Goal: Communication & Community: Answer question/provide support

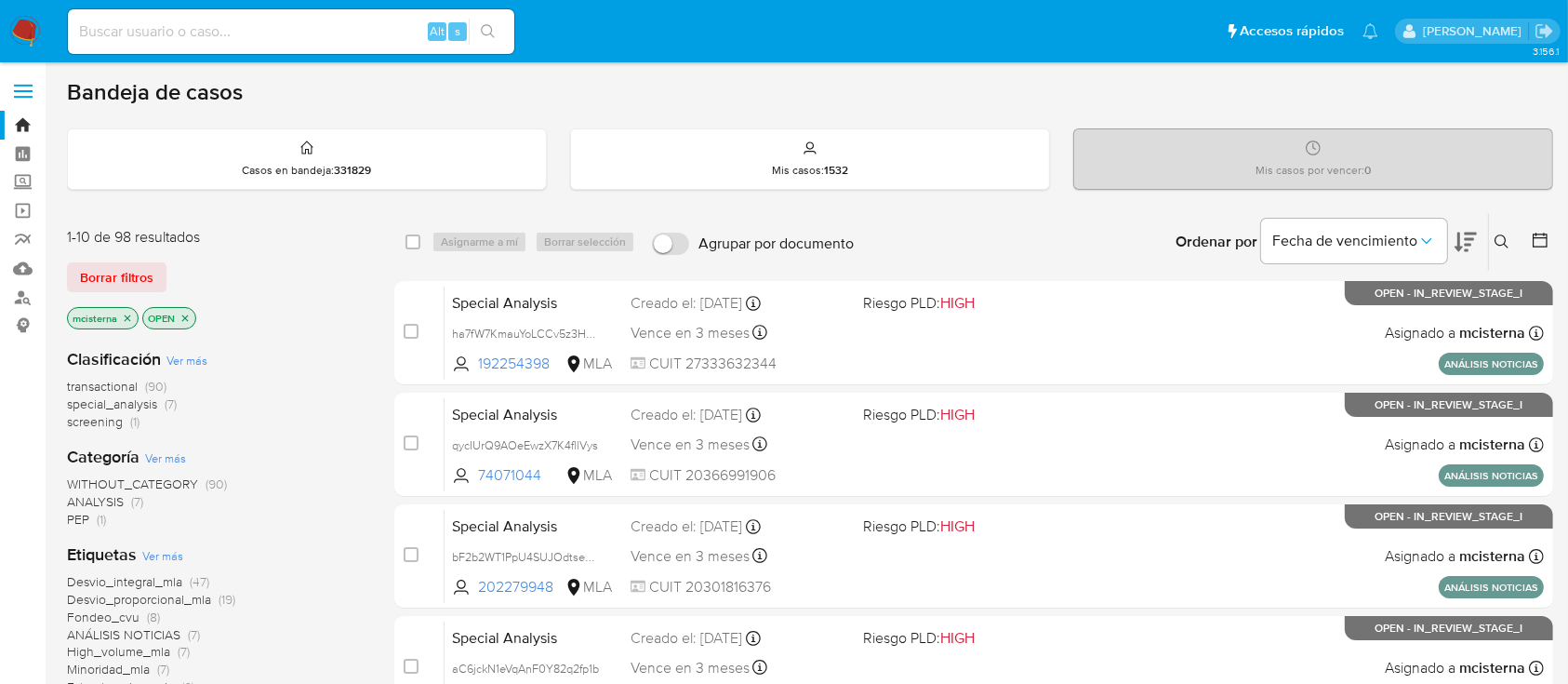
click at [392, 35] on input at bounding box center [291, 31] width 446 height 24
paste input "153386688"
type input "153386688"
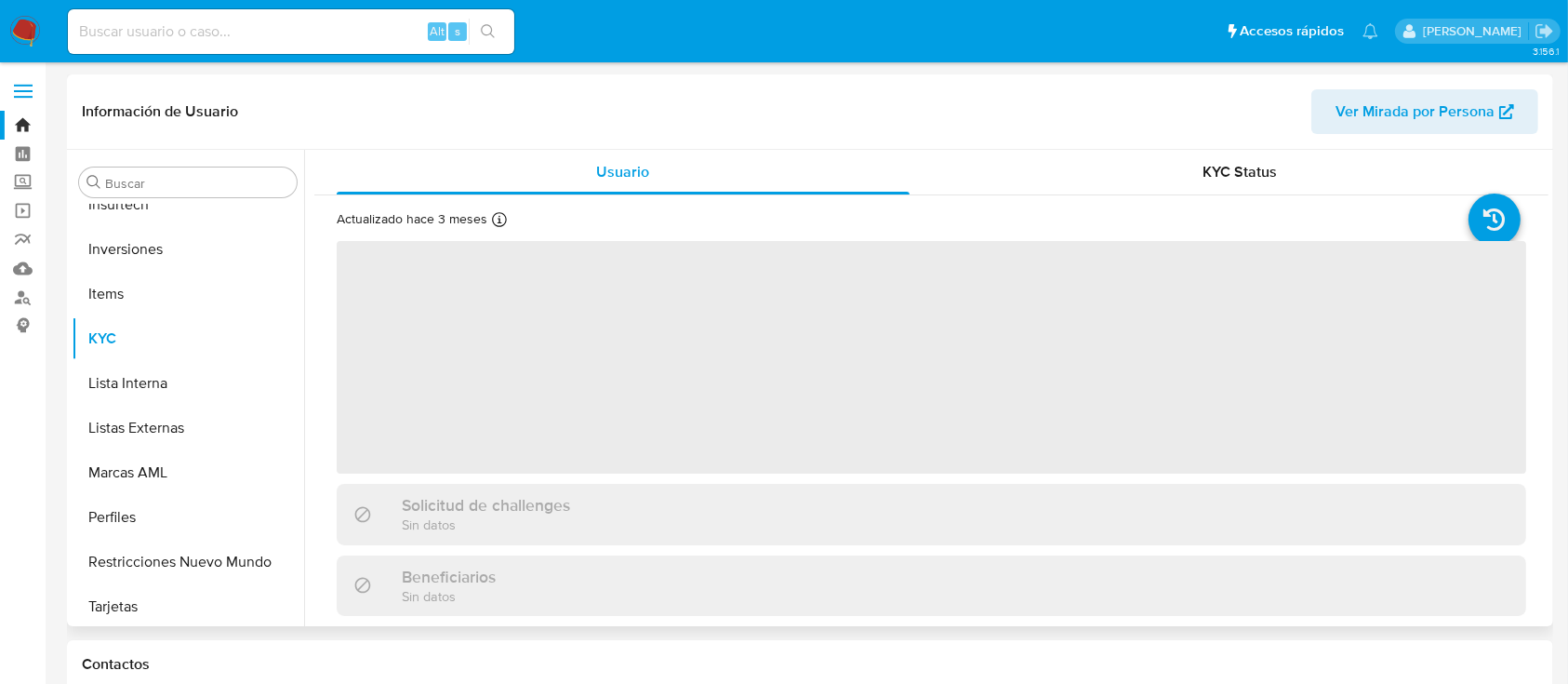
scroll to position [876, 0]
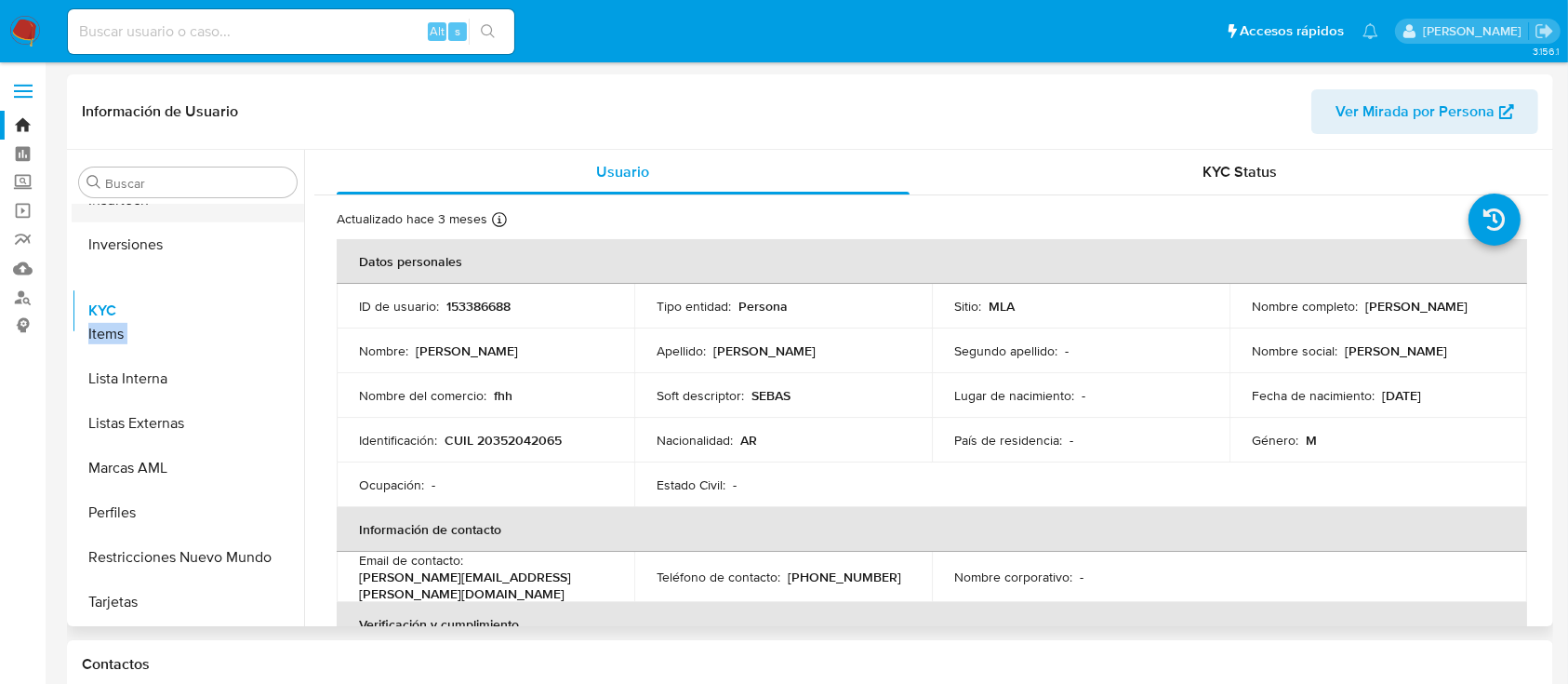
select select "10"
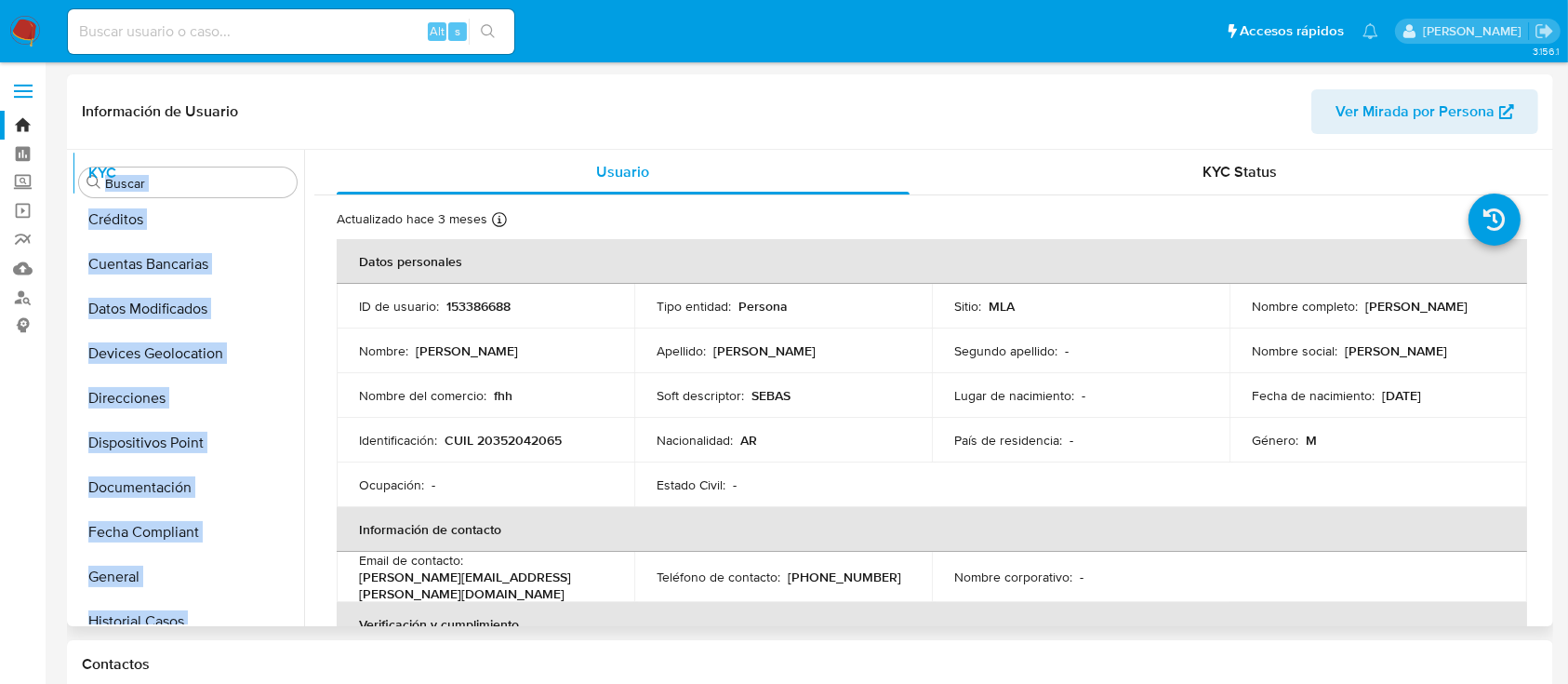
scroll to position [0, 0]
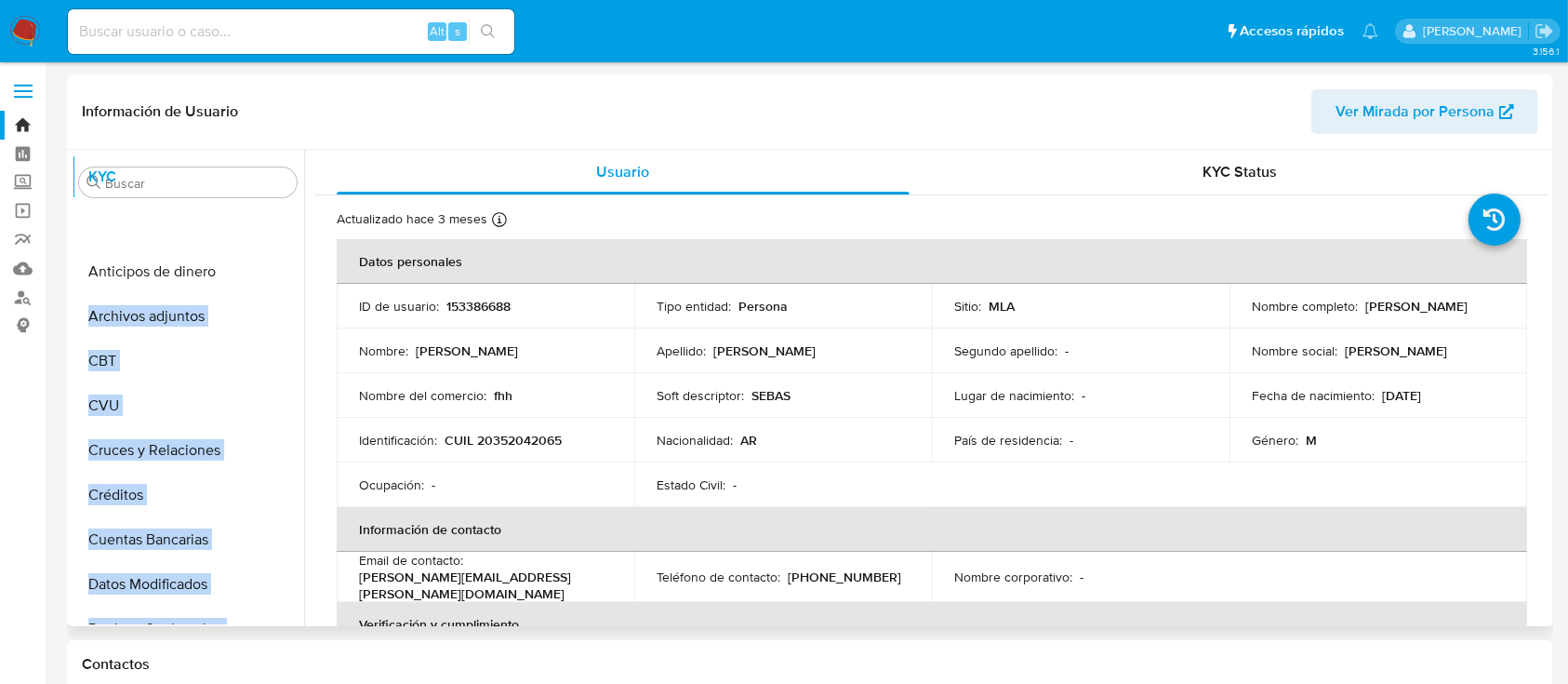
drag, startPoint x: 277, startPoint y: 331, endPoint x: 294, endPoint y: 205, distance: 127.1
click at [294, 205] on ul "Anticipos de dinero Archivos adjuntos CBT CVU Cruces y Relaciones Créditos Cuen…" at bounding box center [188, 414] width 233 height 420
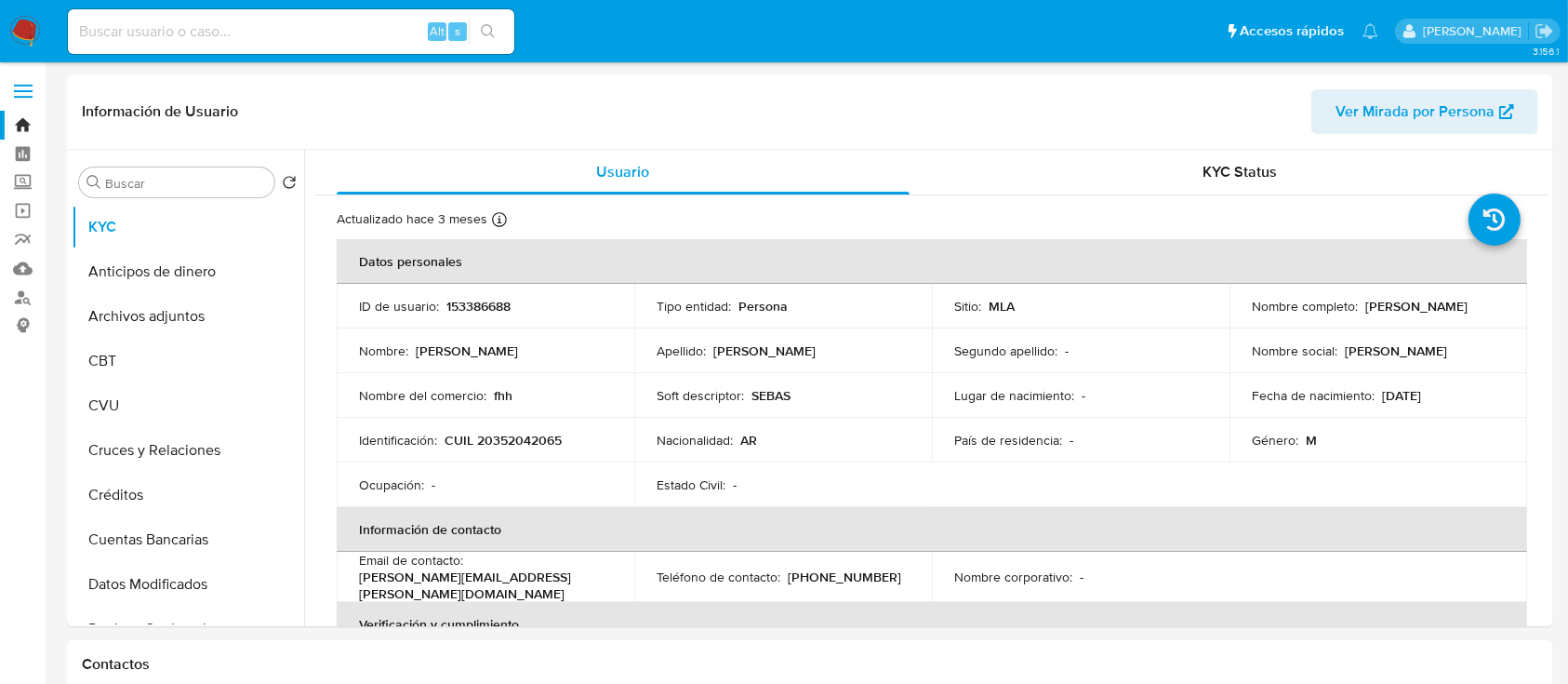
click at [379, 356] on p "Nombre :" at bounding box center [383, 350] width 49 height 16
drag, startPoint x: 277, startPoint y: 317, endPoint x: 277, endPoint y: 272, distance: 45.0
click at [277, 272] on ul "KYC Anticipos de dinero Archivos adjuntos CBT CVU Cruces y Relaciones Créditos …" at bounding box center [188, 414] width 233 height 420
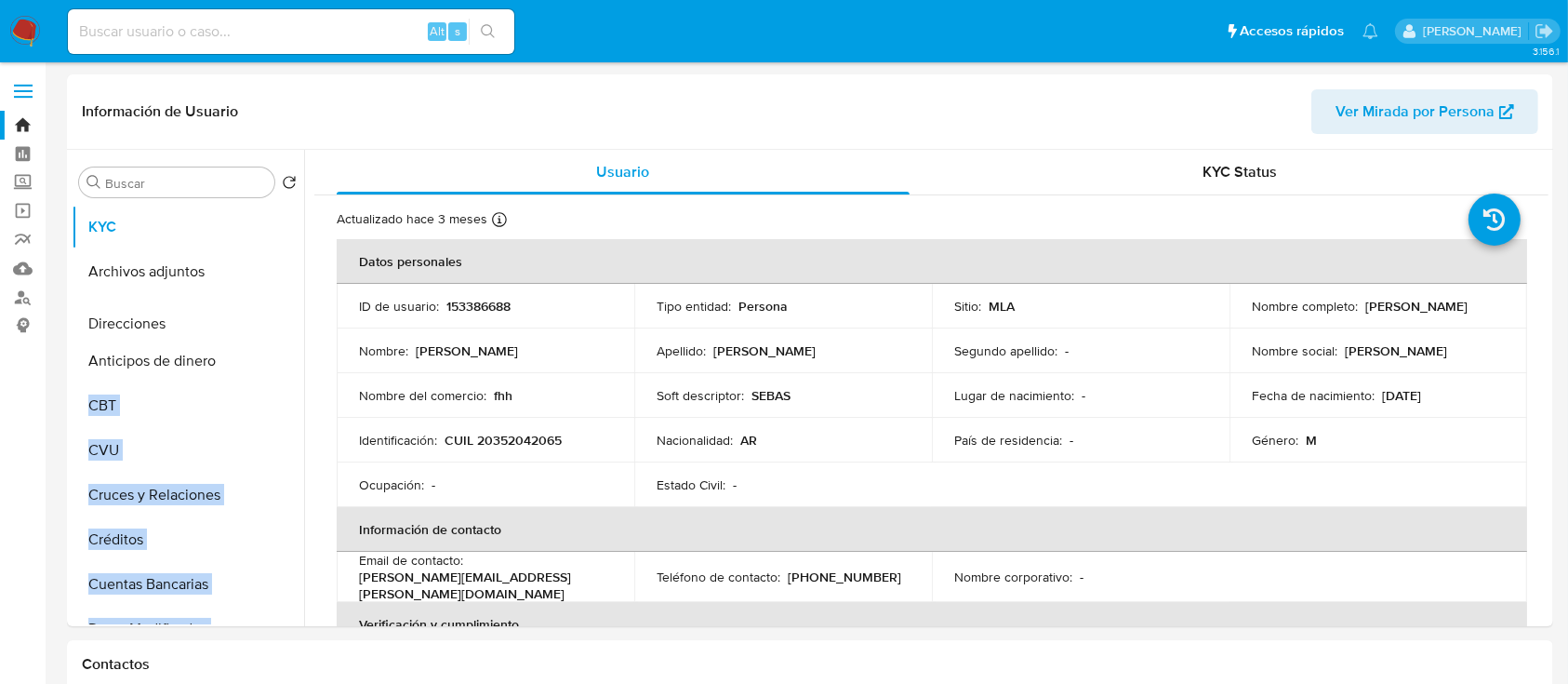
drag, startPoint x: 272, startPoint y: 548, endPoint x: 250, endPoint y: 322, distance: 227.1
click at [250, 322] on ul "KYC Archivos adjuntos Anticipos de dinero CBT CVU Cruces y Relaciones Créditos …" at bounding box center [188, 414] width 233 height 420
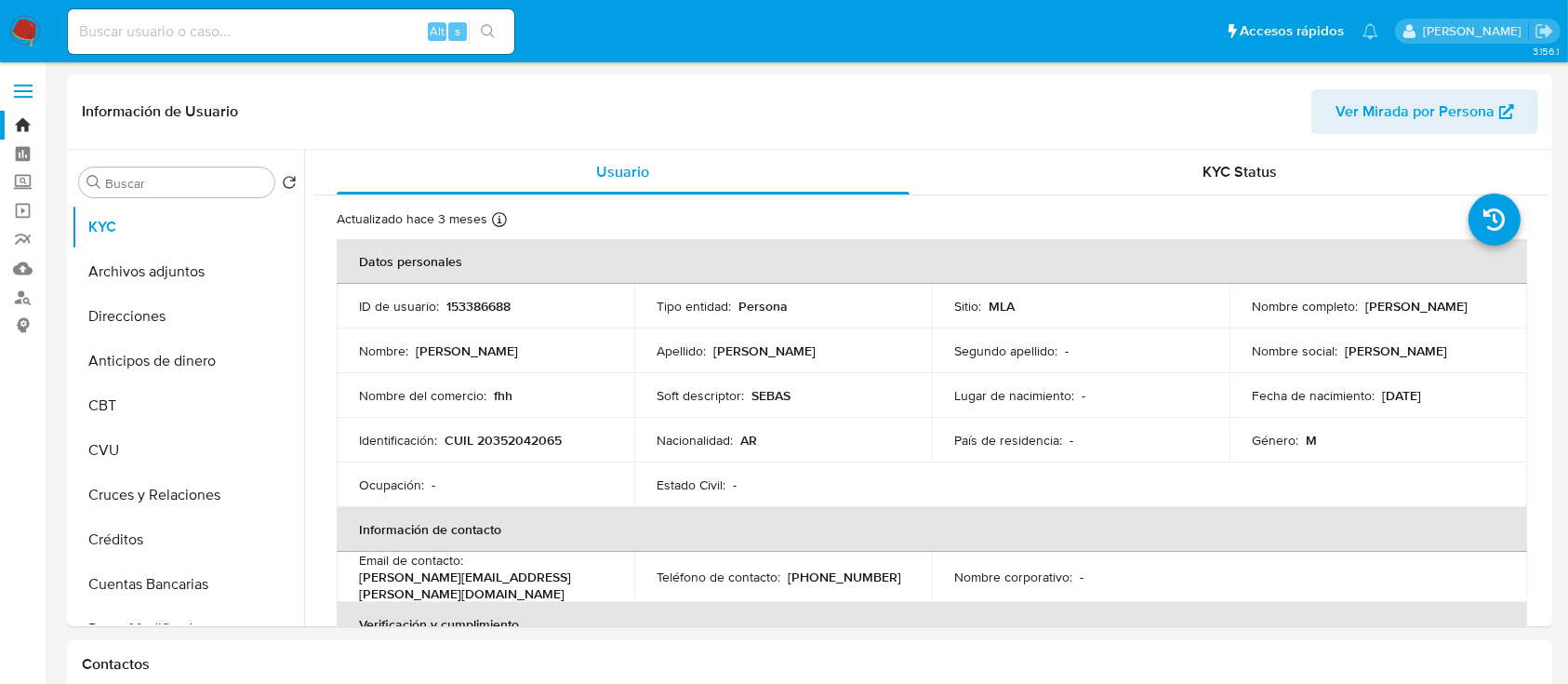
click at [420, 342] on p "Nelson Sebastian" at bounding box center [467, 350] width 103 height 16
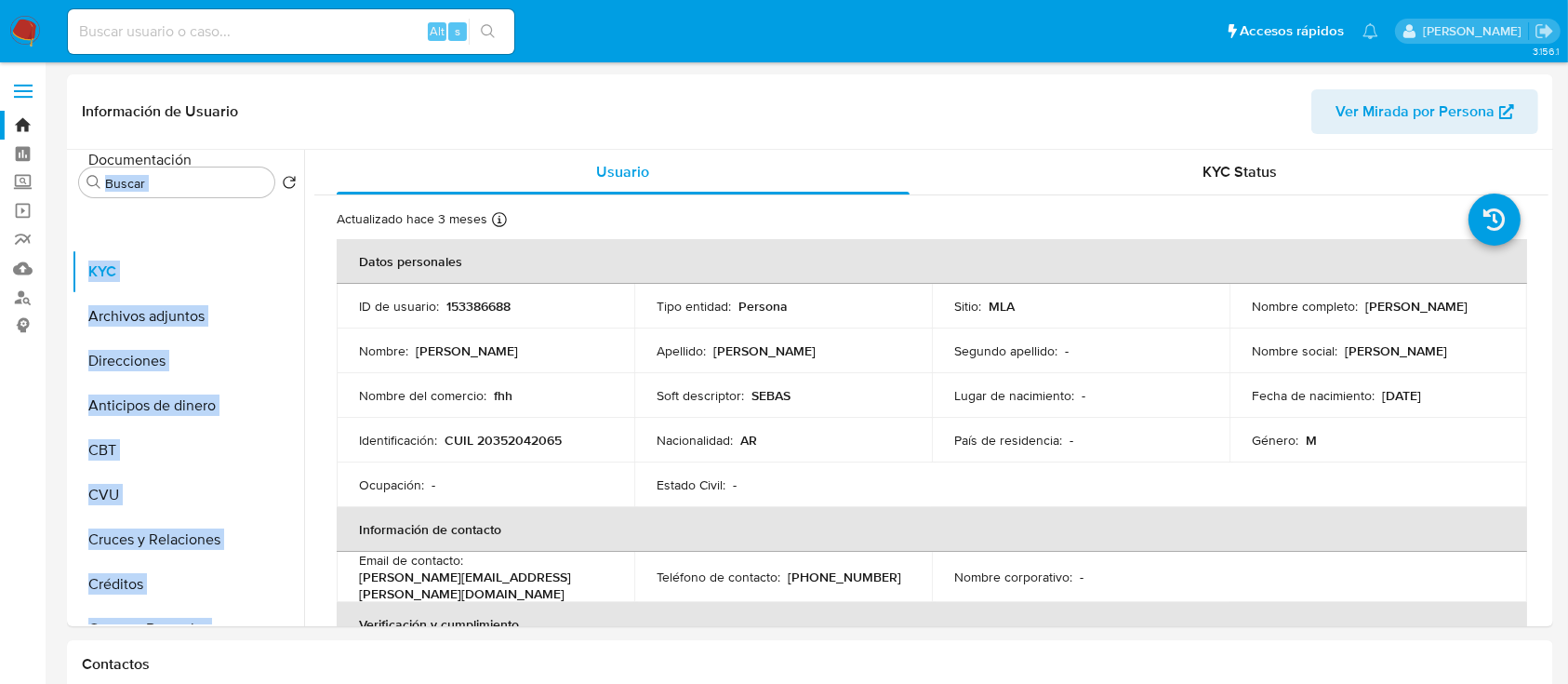
drag, startPoint x: 277, startPoint y: 514, endPoint x: 284, endPoint y: 161, distance: 353.1
click at [284, 152] on div "Buscar Volver al orden por defecto KYC Archivos adjuntos Direcciones Anticipos …" at bounding box center [188, 389] width 233 height 473
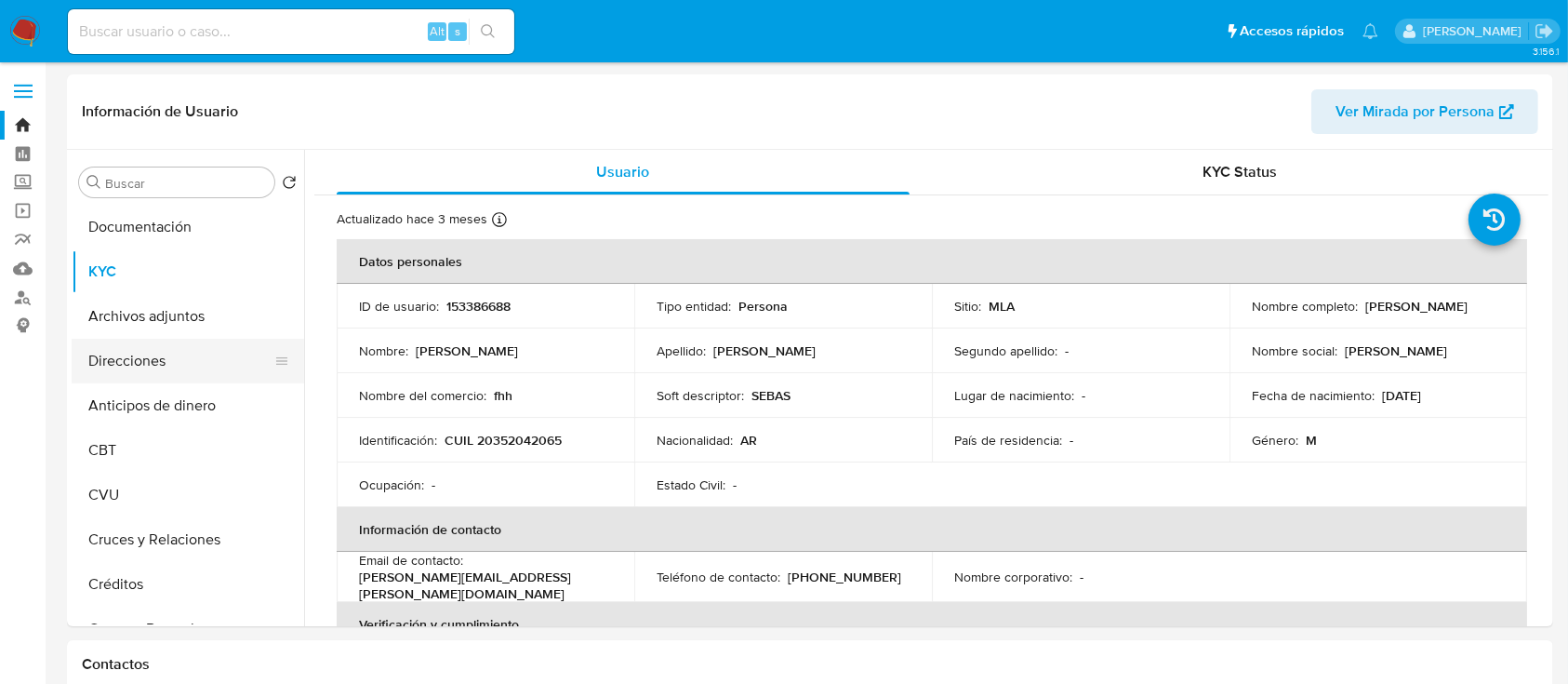
drag, startPoint x: 284, startPoint y: 161, endPoint x: 282, endPoint y: 346, distance: 185.0
click at [282, 346] on div "Buscar Volver al orden por defecto Documentación KYC Archivos adjuntos Direccio…" at bounding box center [188, 389] width 233 height 473
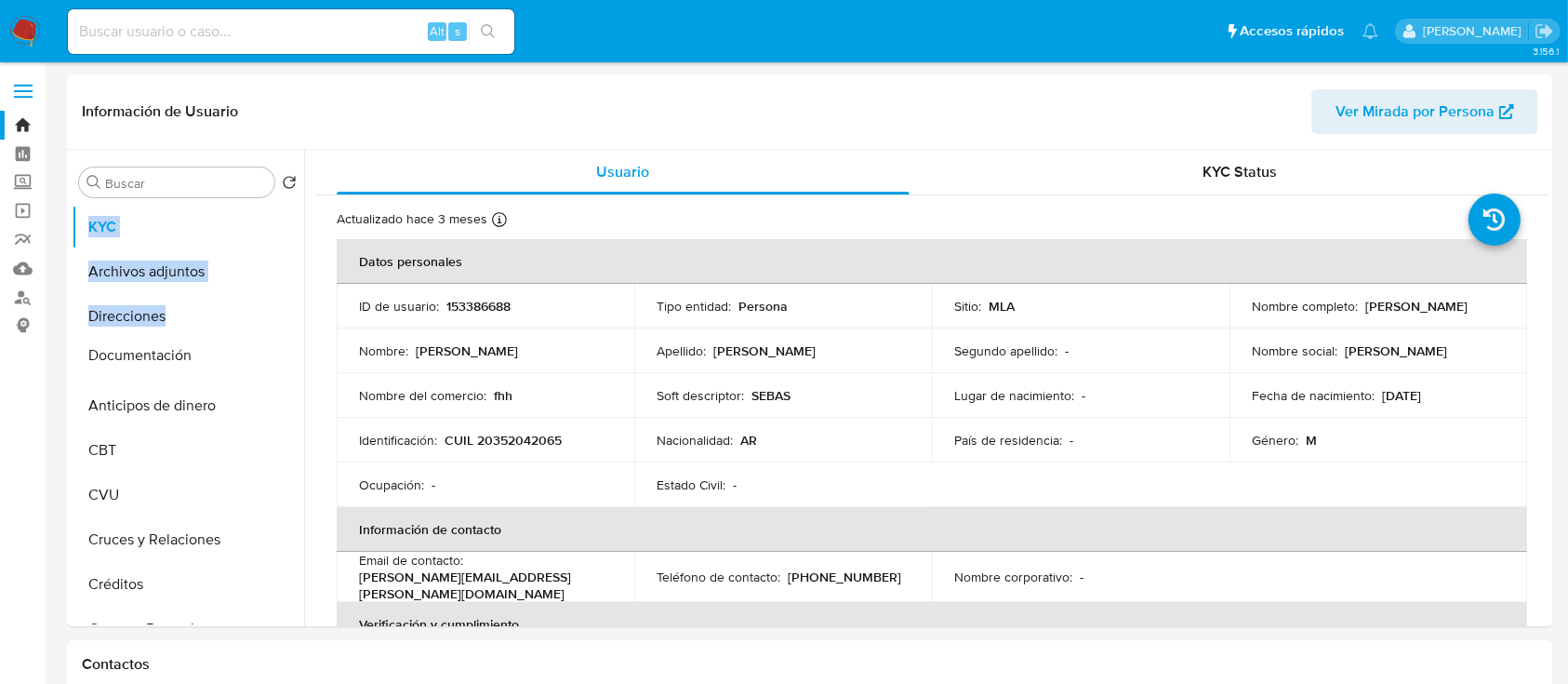
drag, startPoint x: 280, startPoint y: 228, endPoint x: 268, endPoint y: 355, distance: 127.6
click at [439, 366] on td "Nombre : Nelson Sebastian" at bounding box center [485, 351] width 298 height 45
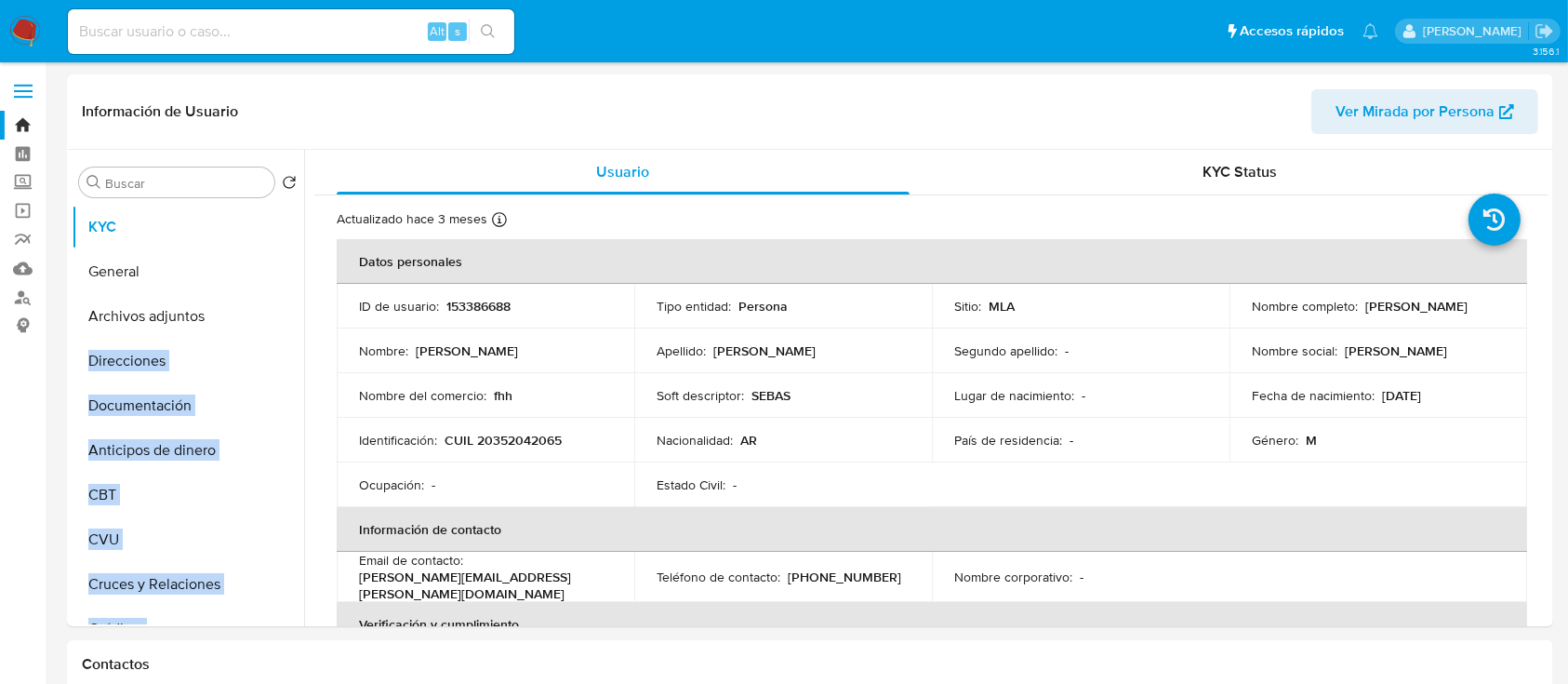
drag, startPoint x: 274, startPoint y: 605, endPoint x: 282, endPoint y: 274, distance: 331.1
click at [282, 274] on ul "KYC Archivos adjuntos Direcciones Documentación Anticipos de dinero CBT CVU Cru…" at bounding box center [188, 414] width 233 height 420
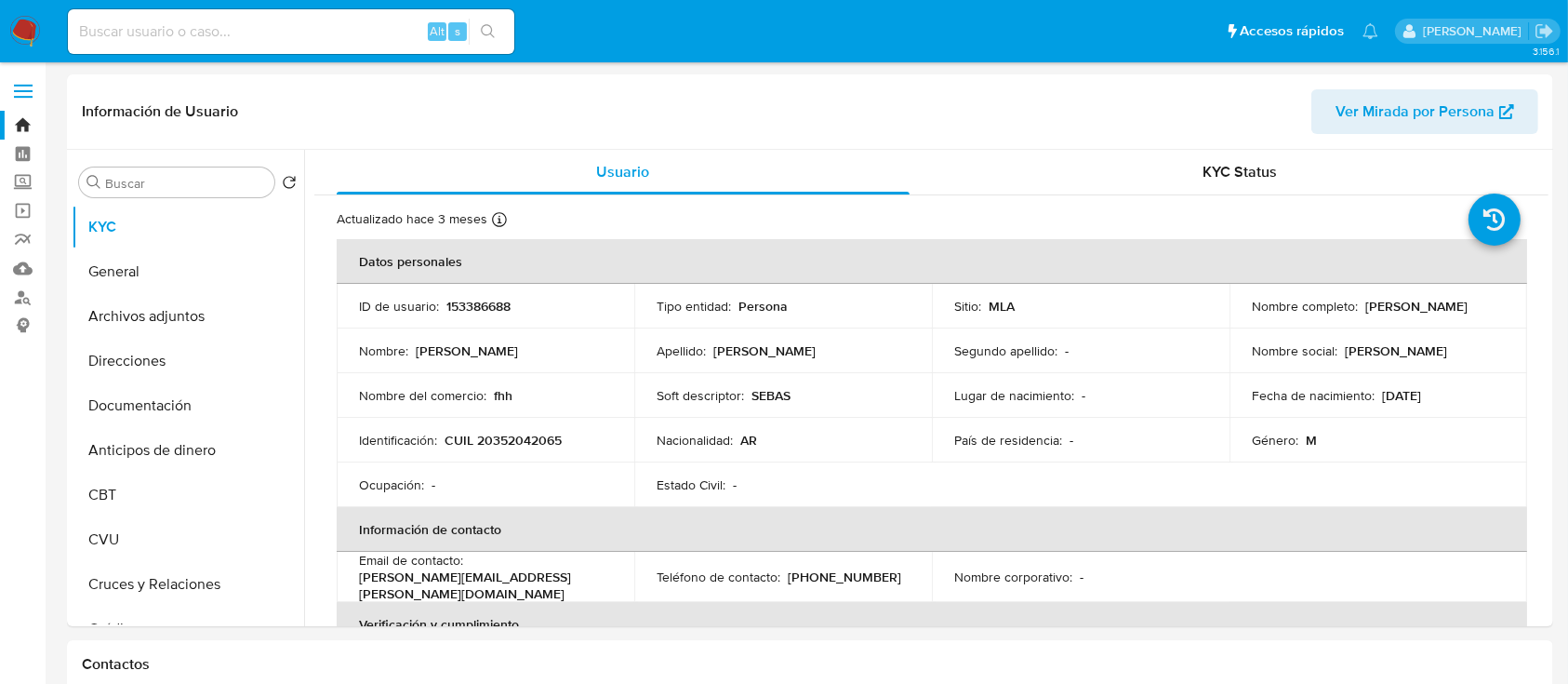
click at [448, 342] on p "Nelson Sebastian" at bounding box center [467, 350] width 103 height 16
drag, startPoint x: 275, startPoint y: 523, endPoint x: 259, endPoint y: 452, distance: 72.8
click at [259, 452] on ul "KYC General Archivos adjuntos Direcciones Documentación Anticipos de dinero CBT…" at bounding box center [188, 414] width 233 height 420
click at [387, 452] on td "Identificación : CUIL 20352042065" at bounding box center [485, 440] width 298 height 45
drag, startPoint x: 275, startPoint y: 359, endPoint x: 252, endPoint y: 490, distance: 133.0
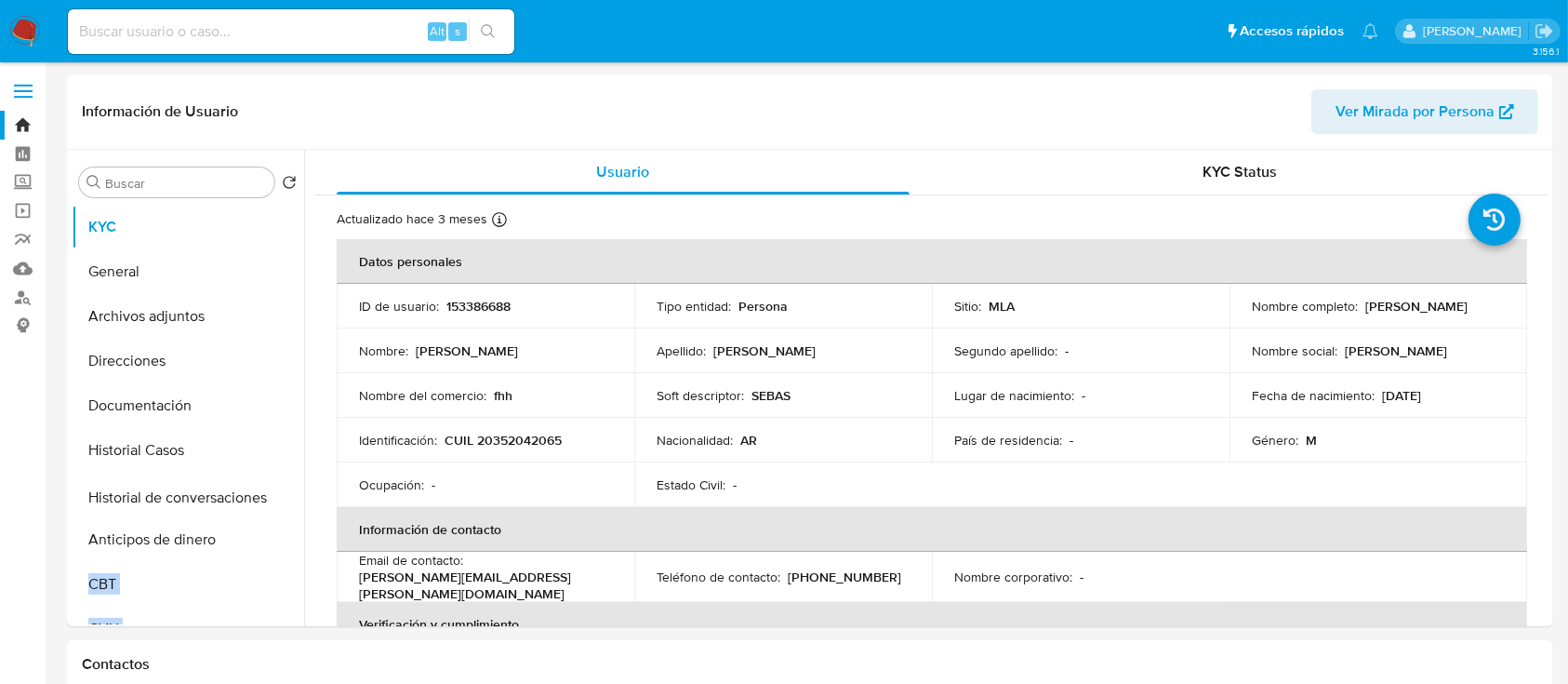
click at [252, 490] on ul "KYC General Archivos adjuntos Direcciones Documentación Historial Casos Anticip…" at bounding box center [188, 414] width 233 height 420
click at [413, 476] on p "Ocupación :" at bounding box center [391, 484] width 65 height 16
drag, startPoint x: 274, startPoint y: 505, endPoint x: 266, endPoint y: 529, distance: 25.3
click at [266, 512] on ul "KYC General Archivos adjuntos Direcciones Documentación Historial Casos Histori…" at bounding box center [188, 414] width 233 height 420
click at [383, 405] on td "Nombre del comercio : fhh" at bounding box center [485, 396] width 298 height 45
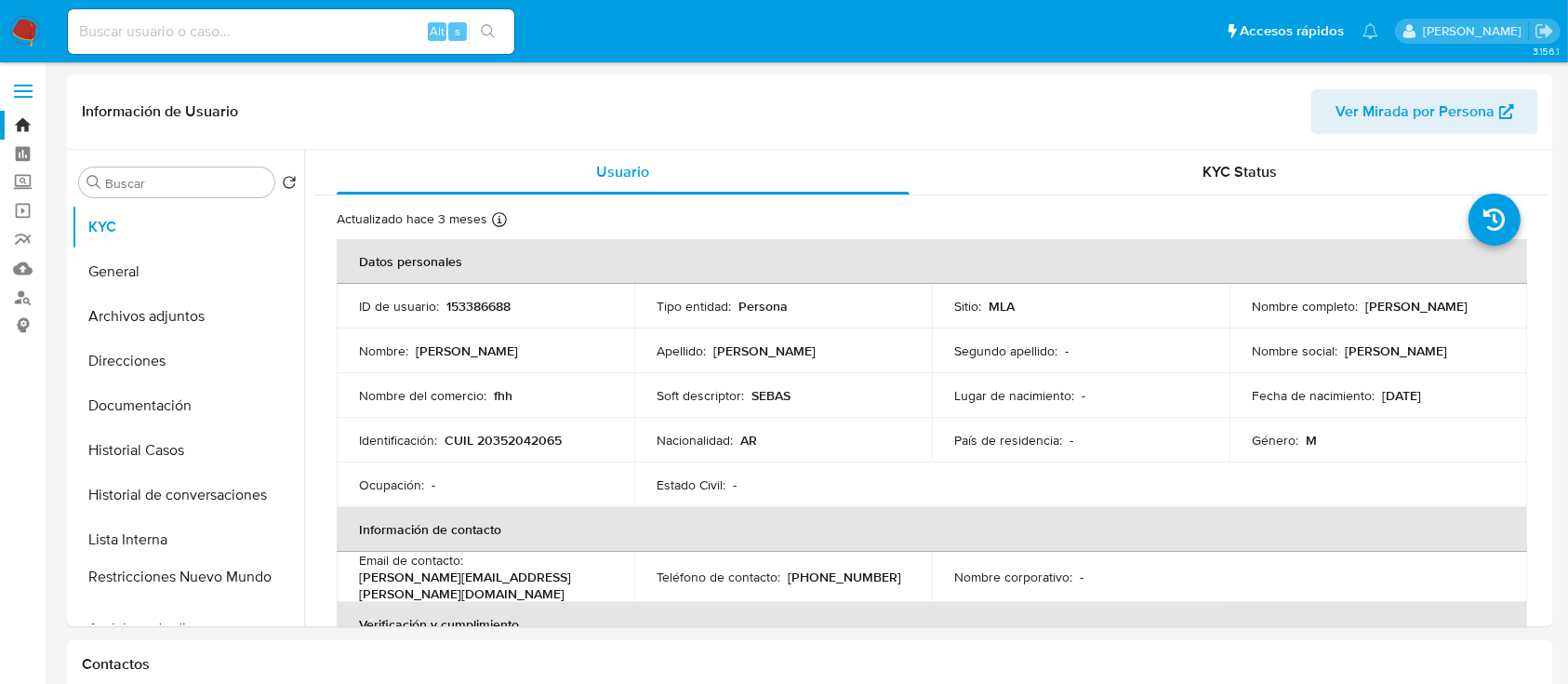
drag, startPoint x: 275, startPoint y: 562, endPoint x: 275, endPoint y: 581, distance: 19.0
click at [275, 512] on ul "KYC General Archivos adjuntos Direcciones Documentación Historial Casos Histori…" at bounding box center [188, 414] width 233 height 420
click at [214, 450] on button "Historial Casos" at bounding box center [180, 450] width 217 height 45
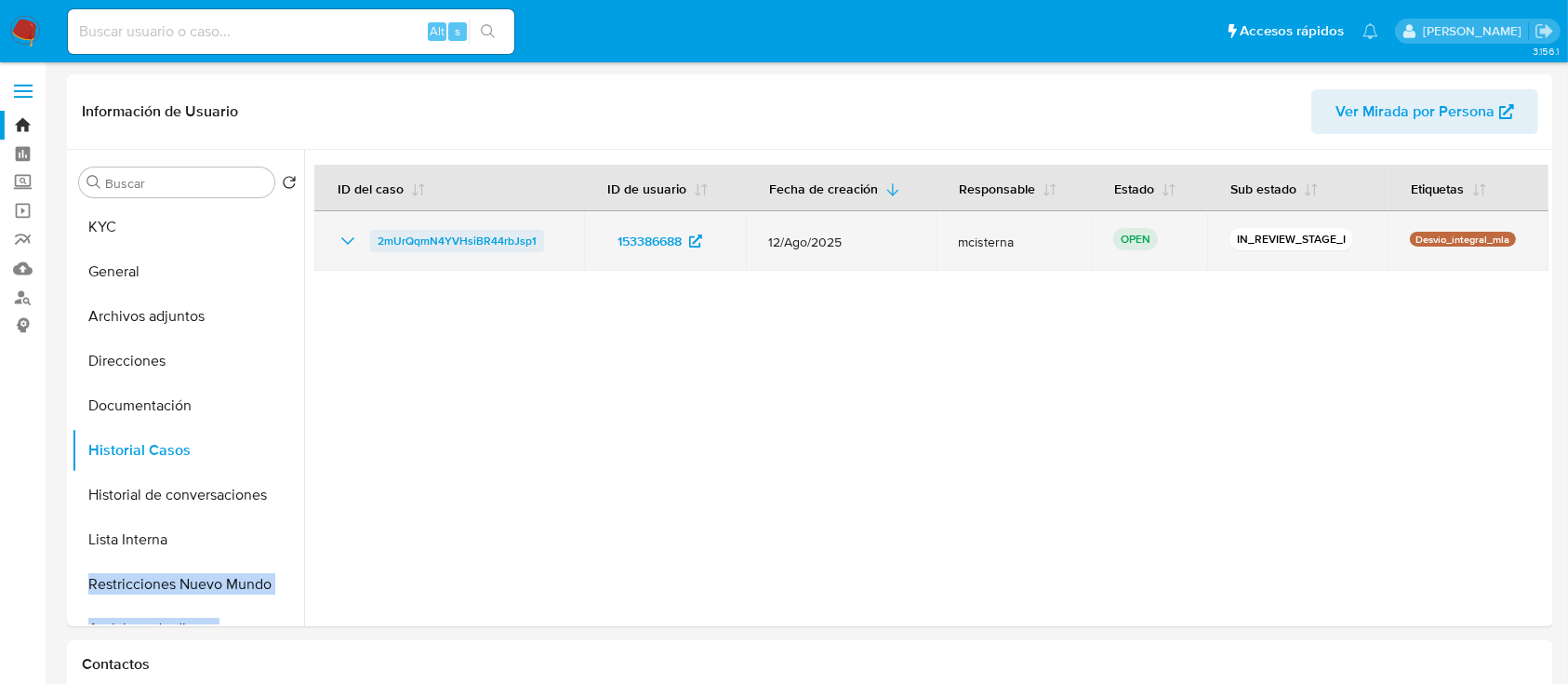
click at [429, 249] on span "2mUrQqmN4YVHsiBR44rbJsp1" at bounding box center [457, 241] width 159 height 22
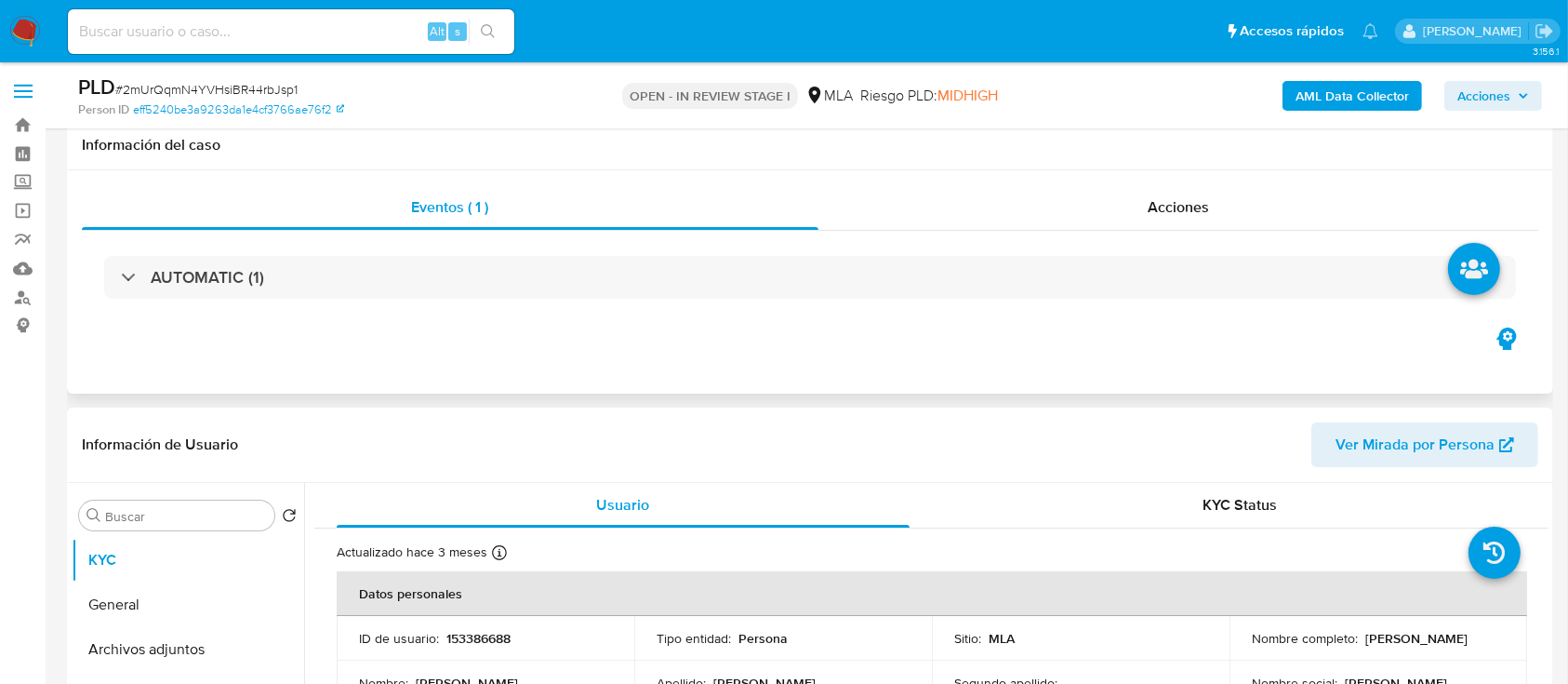
scroll to position [373, 0]
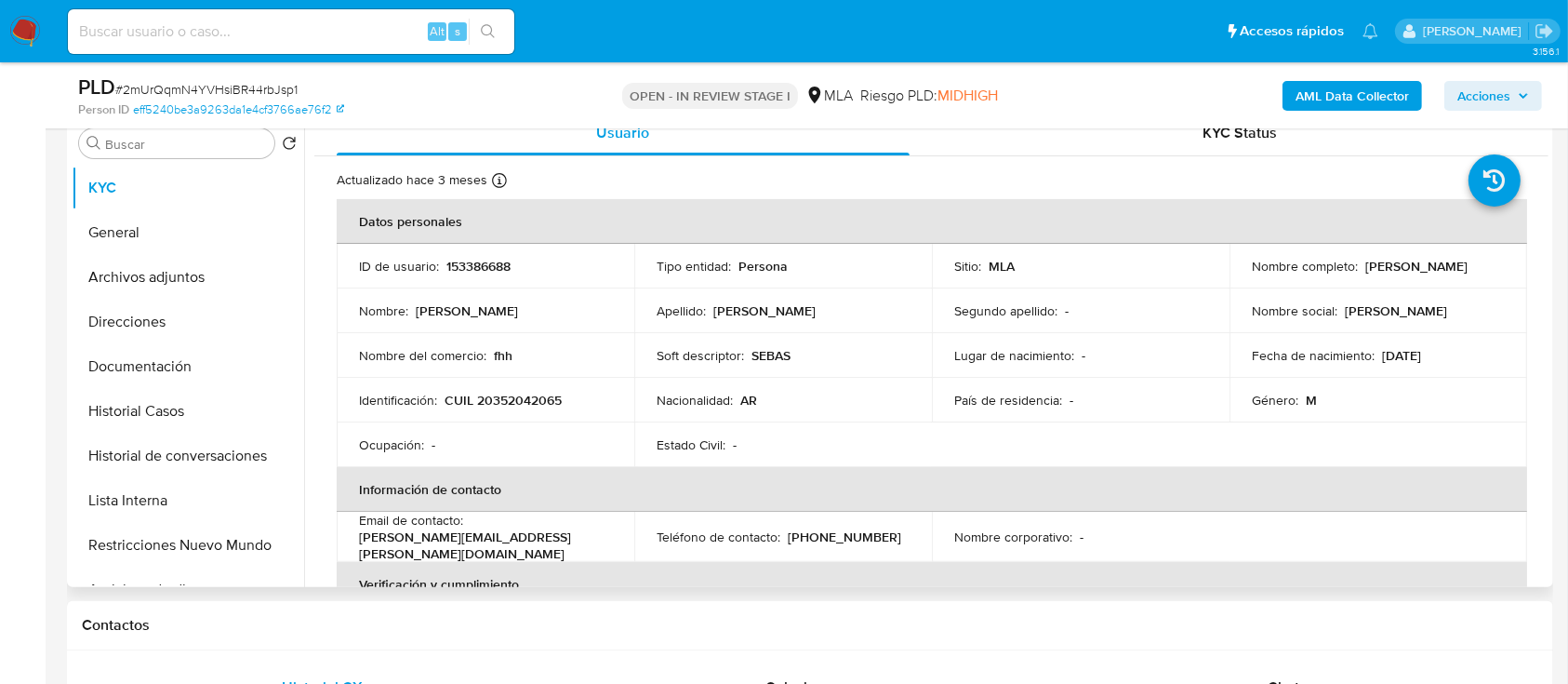
select select "10"
click at [528, 402] on p "CUIL 20352042065" at bounding box center [502, 400] width 117 height 16
copy p "20352042065"
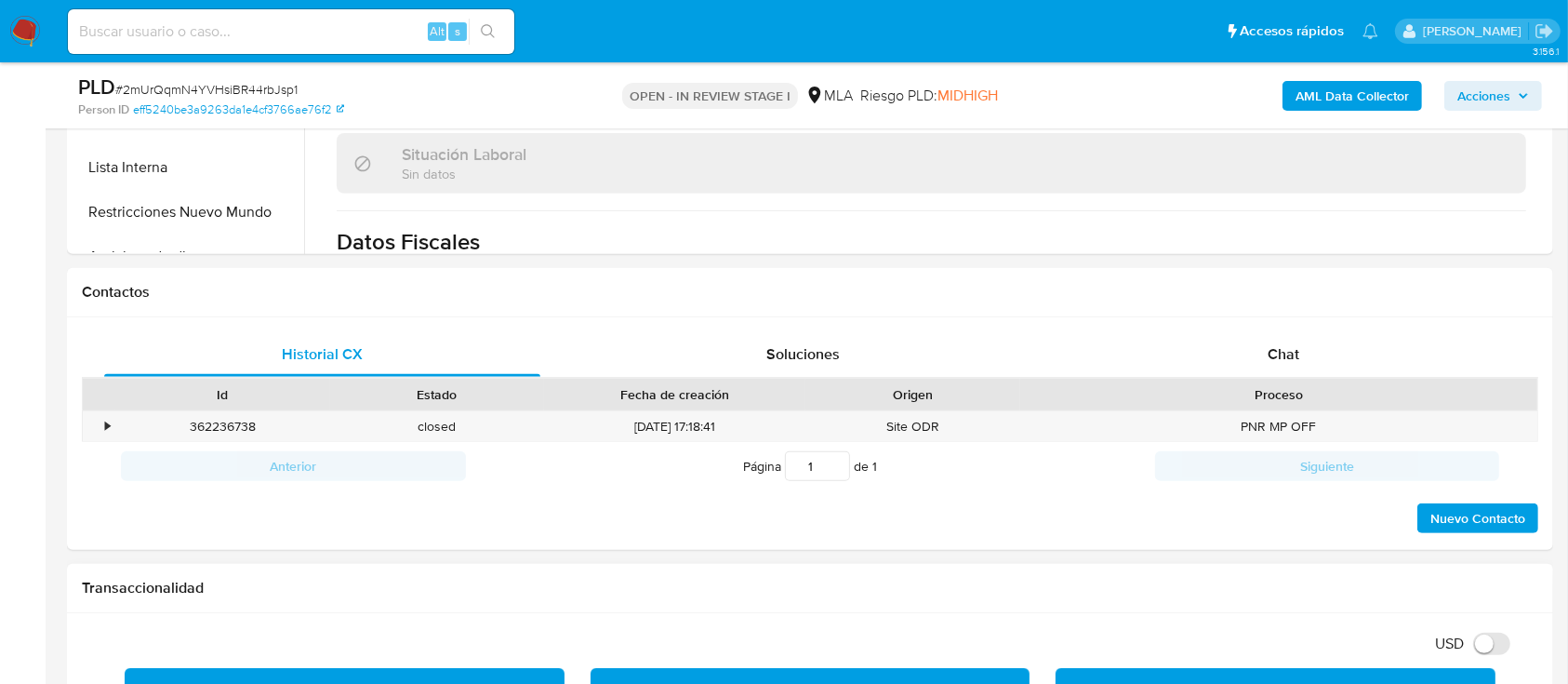
scroll to position [744, 0]
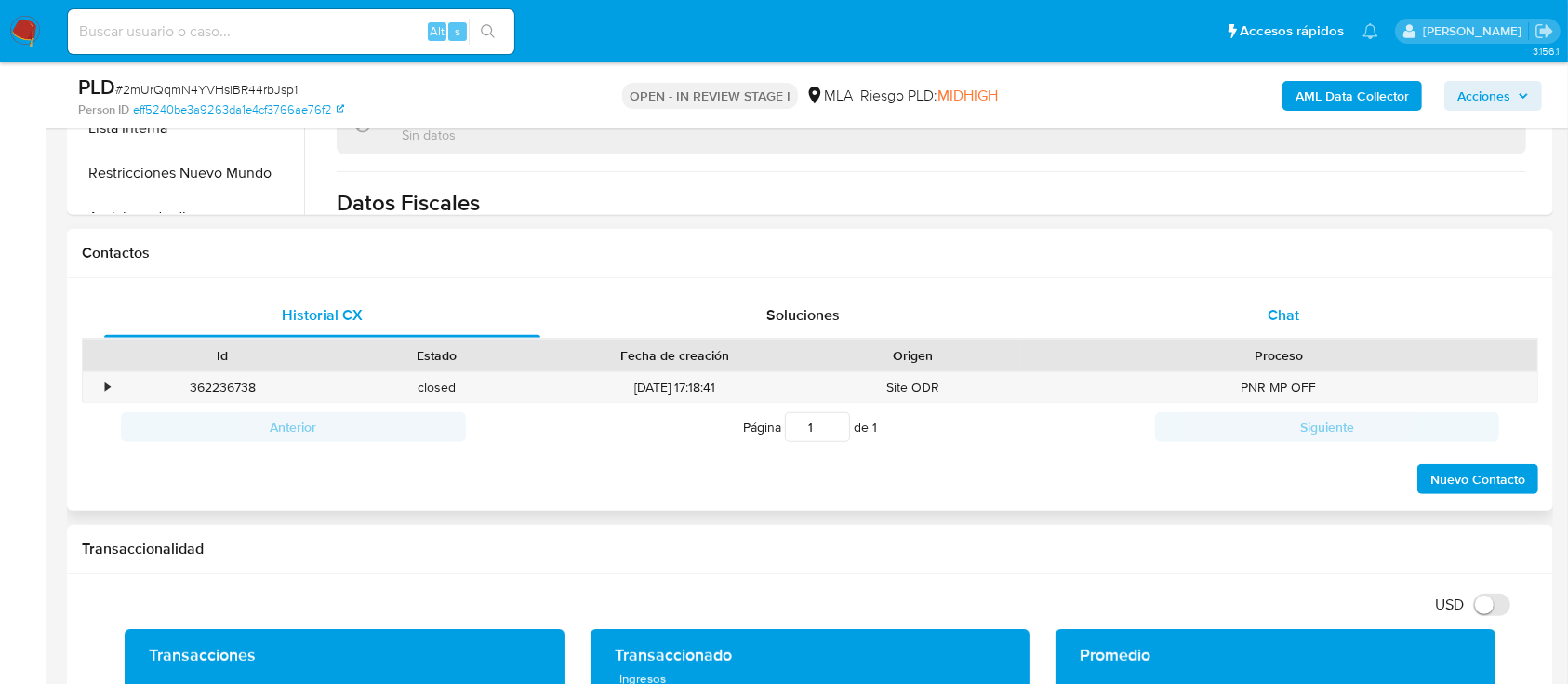
click at [1289, 311] on span "Chat" at bounding box center [1283, 315] width 32 height 21
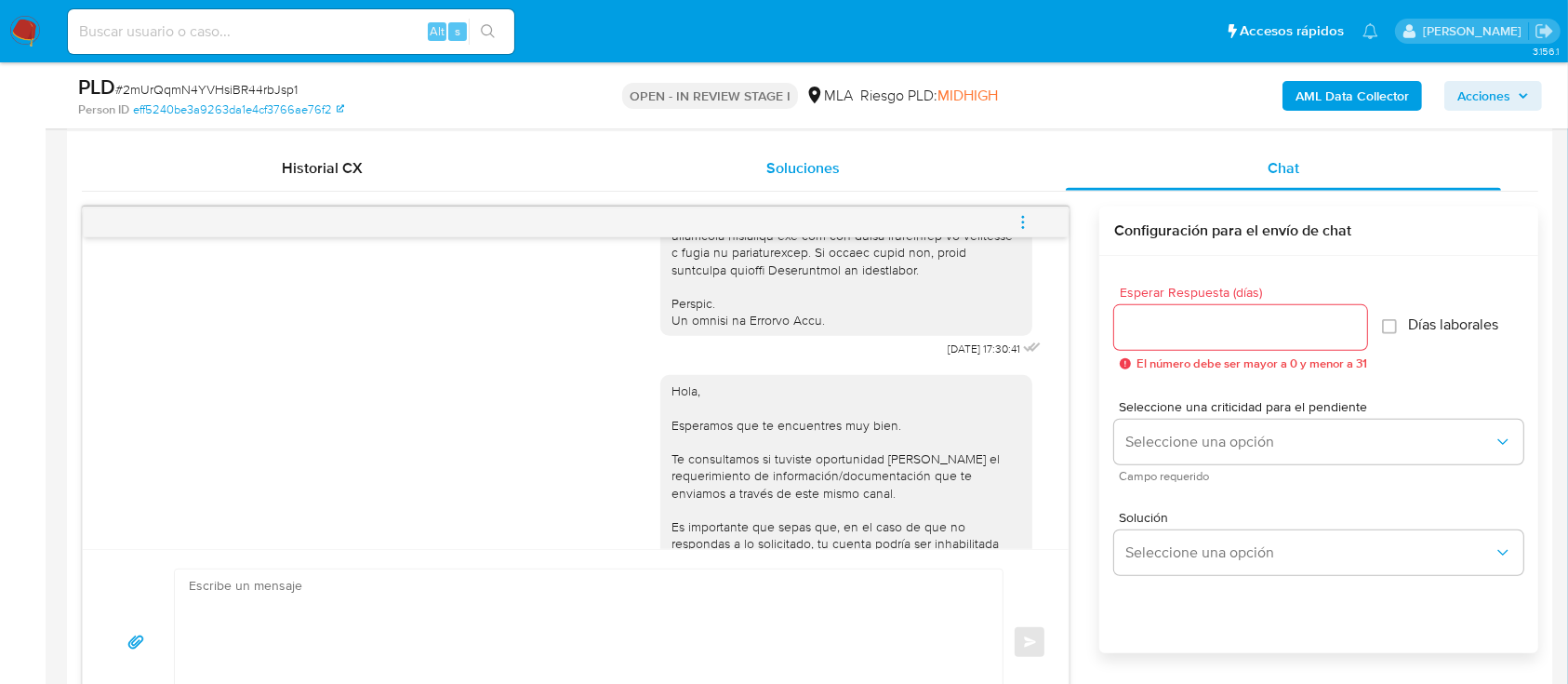
scroll to position [868, 0]
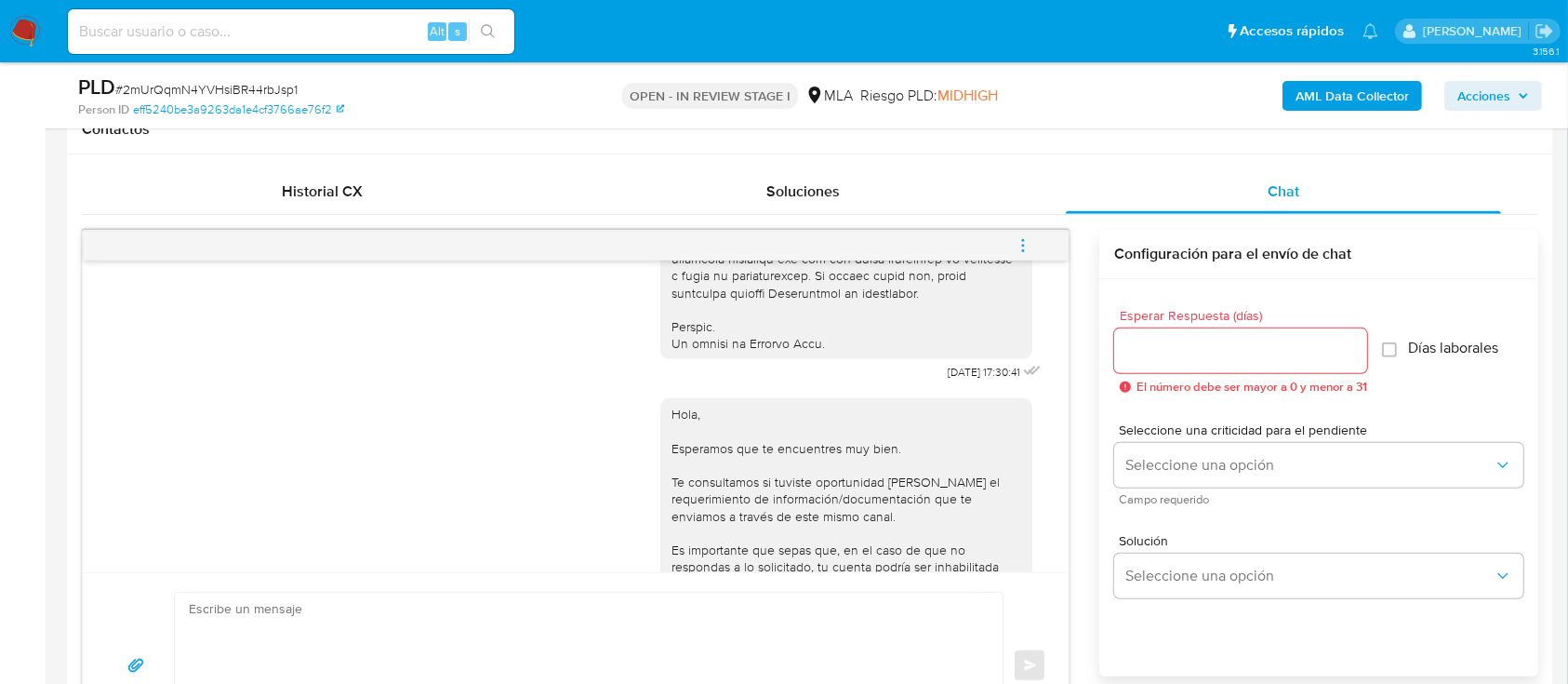
click at [1008, 234] on button "menu-action" at bounding box center [1022, 245] width 61 height 45
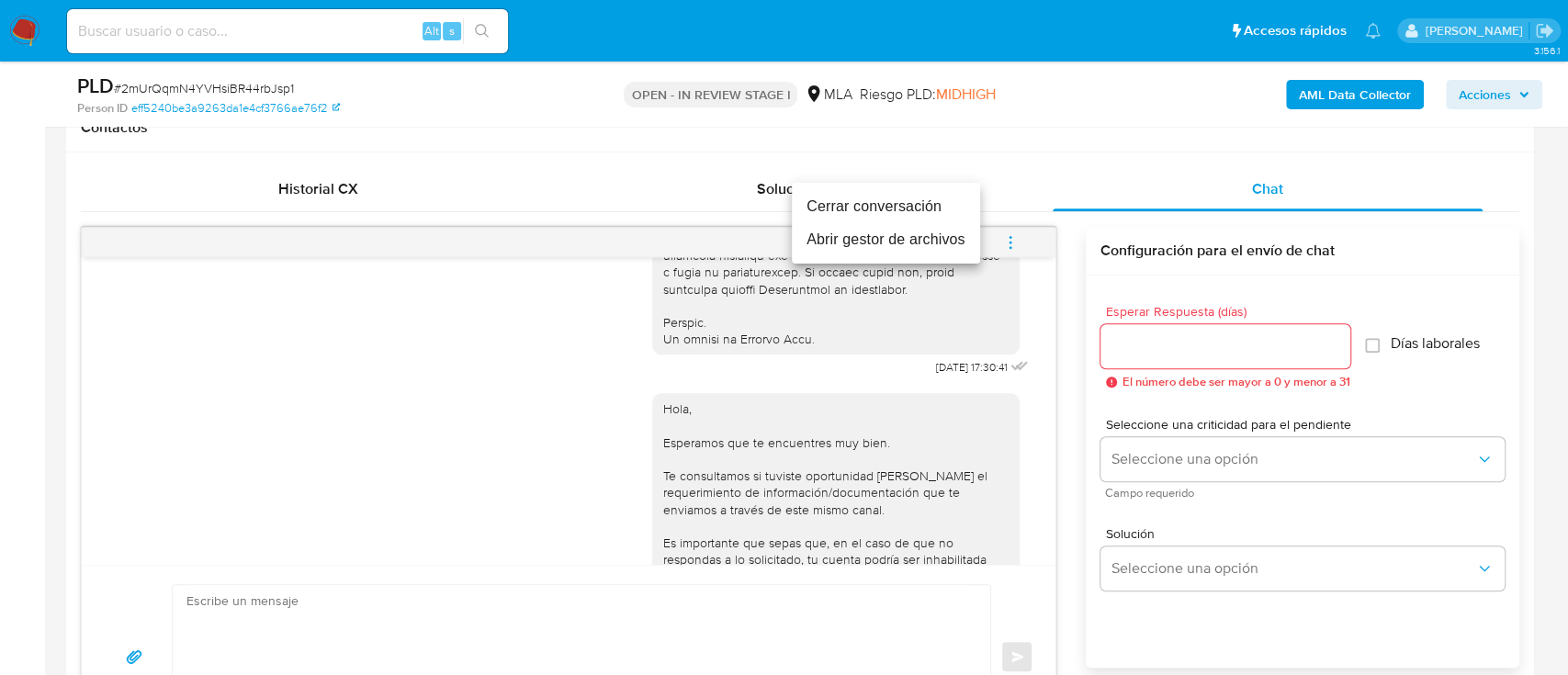
click at [930, 209] on li "Cerrar conversación" at bounding box center [886, 207] width 189 height 34
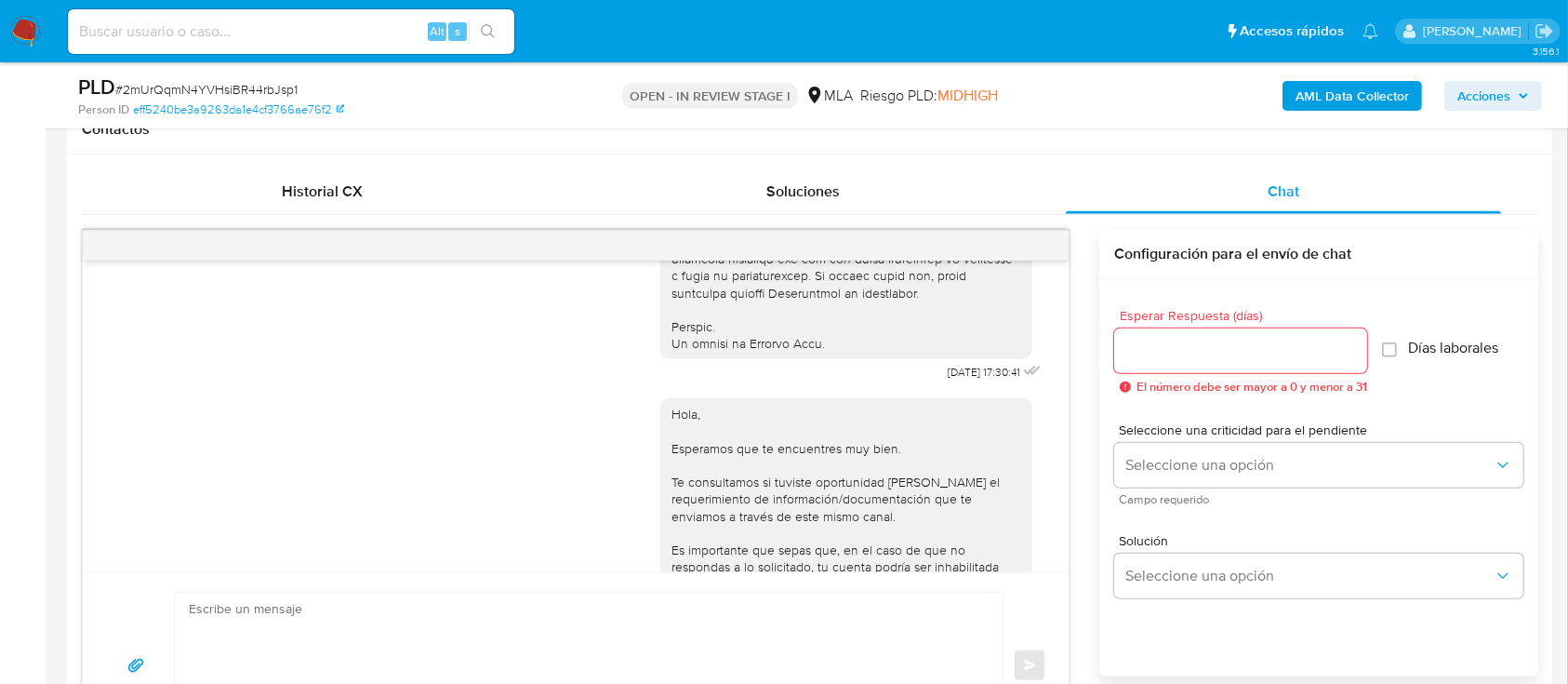
click at [337, 19] on input at bounding box center [291, 31] width 446 height 24
paste input "163615820"
type input "163615820"
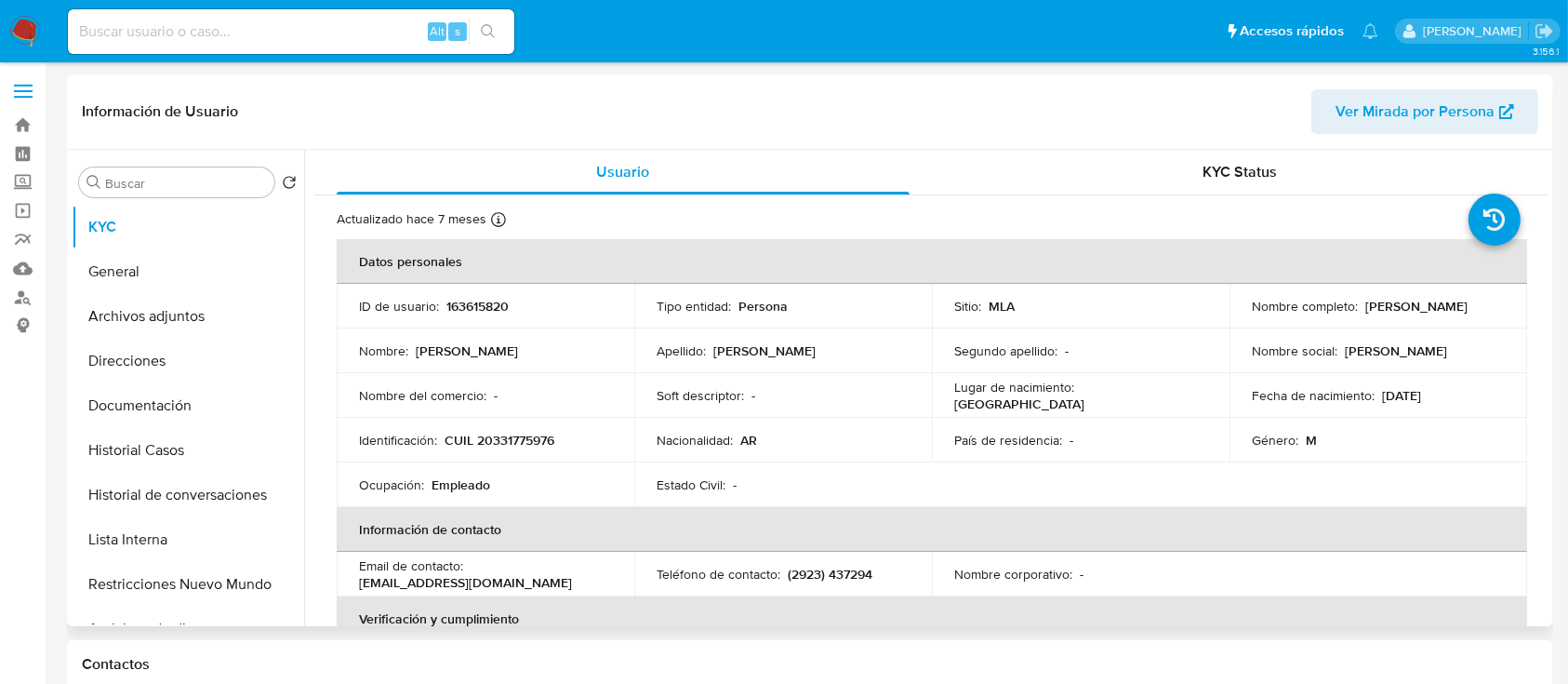
select select "10"
click at [501, 445] on p "CUIL 20331775976" at bounding box center [498, 440] width 110 height 16
copy p "20331775976"
click at [166, 436] on button "Historial Casos" at bounding box center [180, 450] width 217 height 45
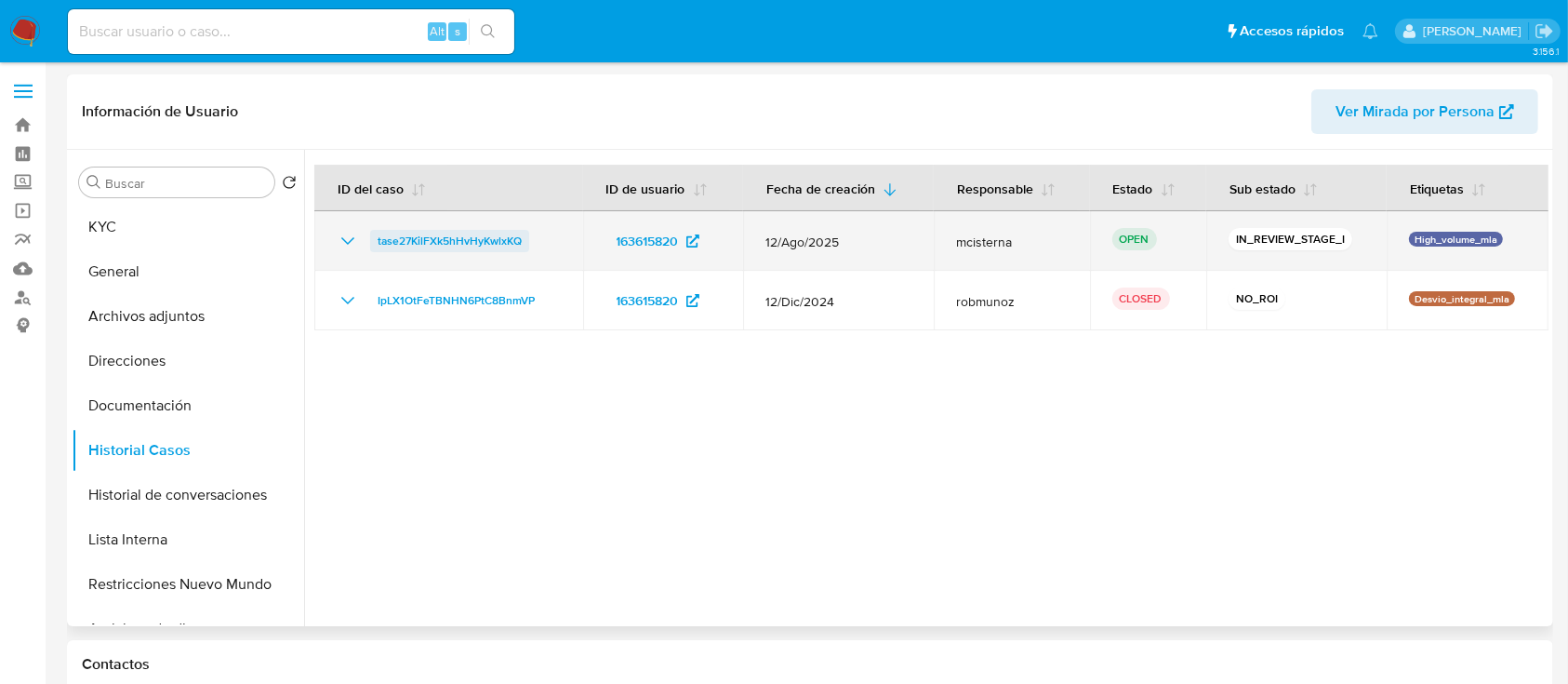
click at [441, 241] on span "tase27KilFXk5hHvHyKwlxKQ" at bounding box center [449, 241] width 144 height 22
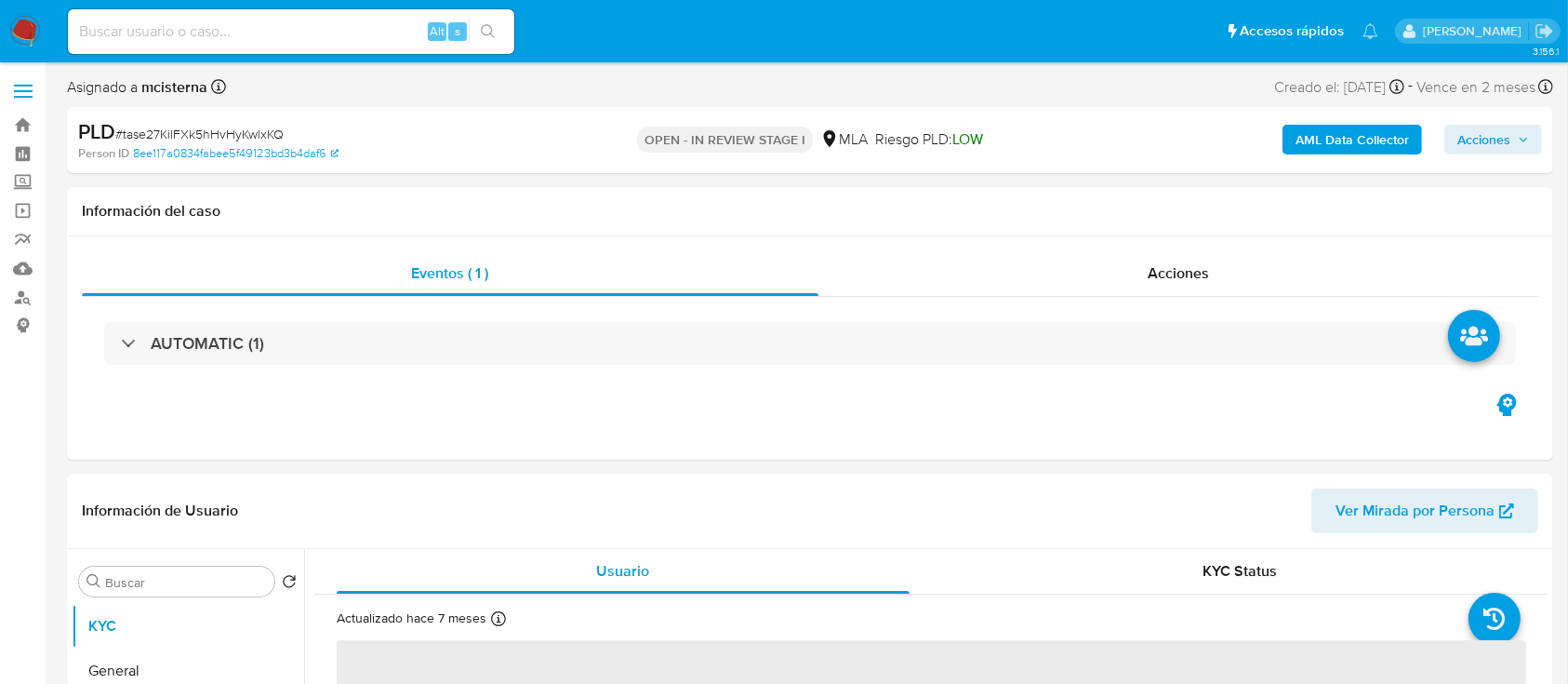
scroll to position [496, 0]
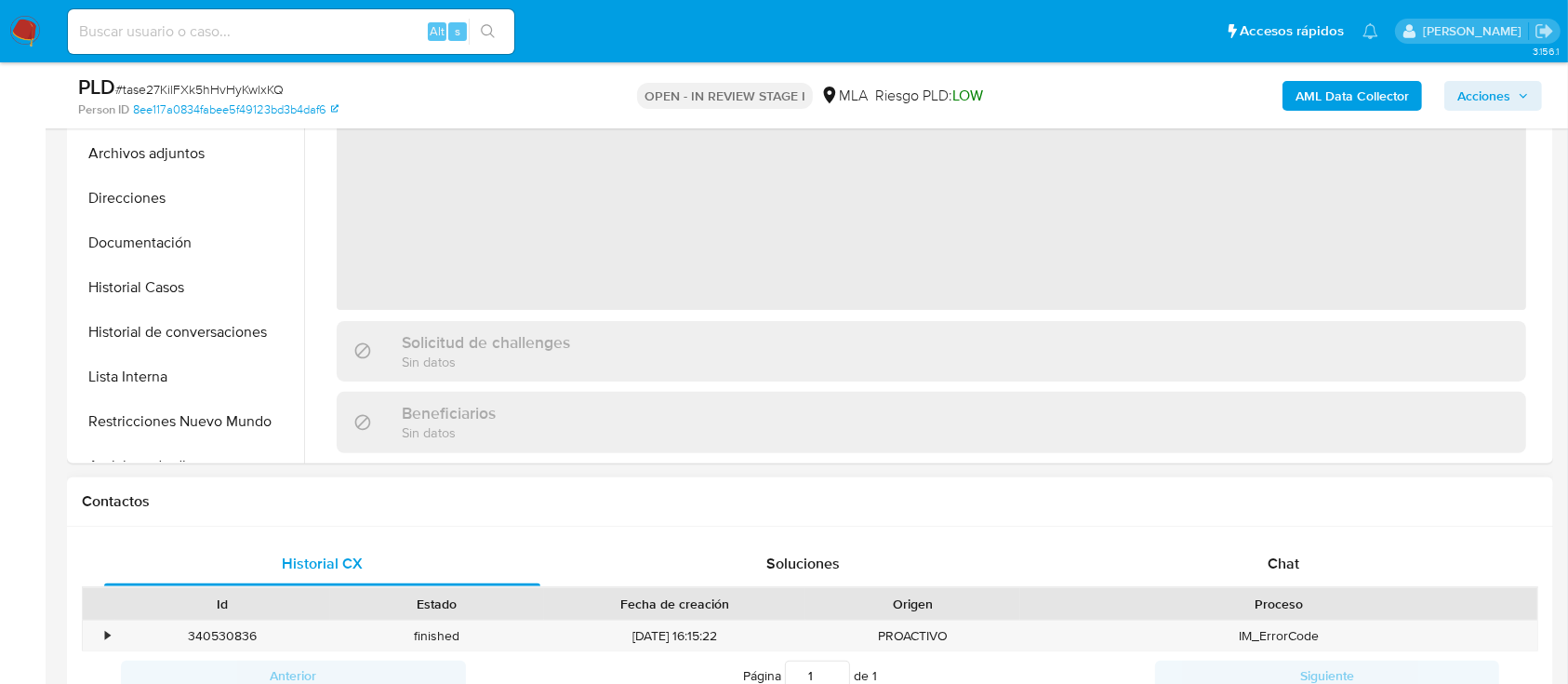
select select "10"
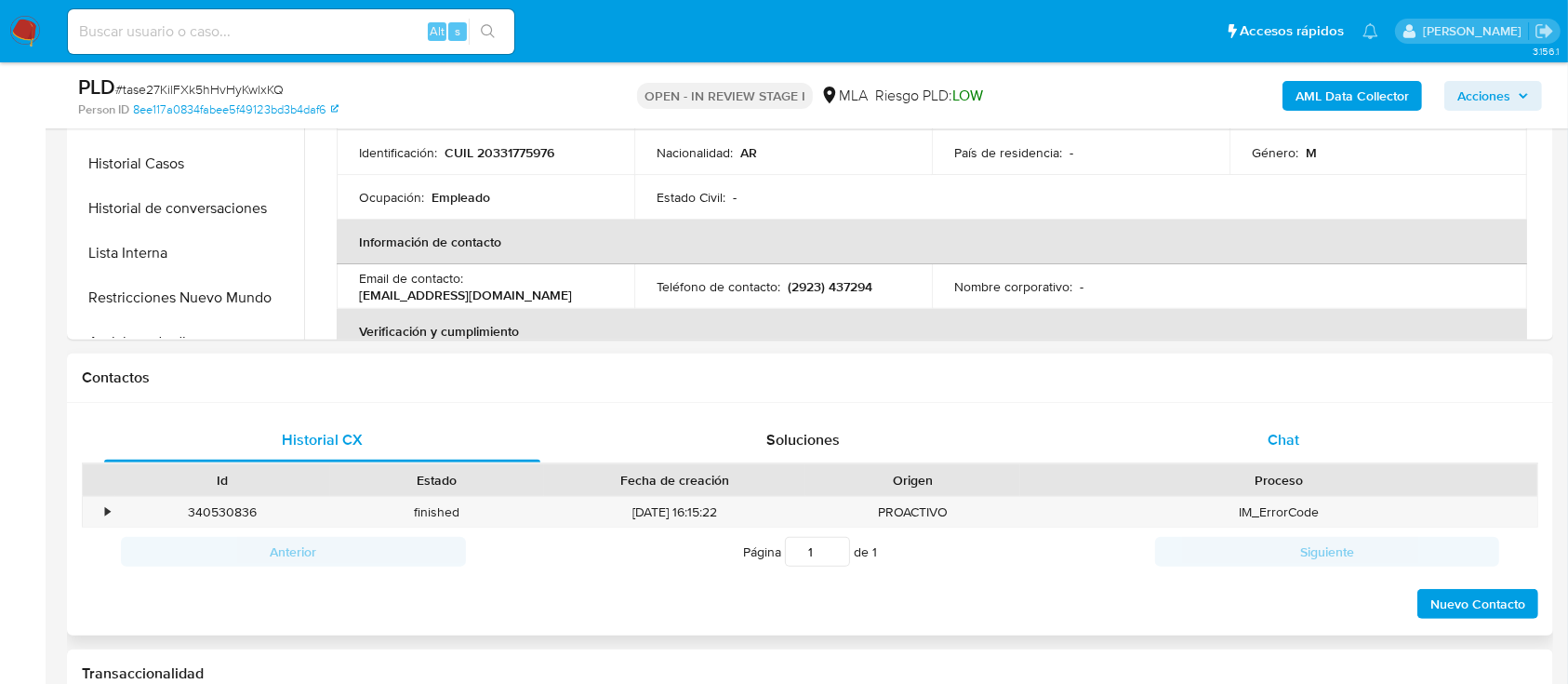
click at [1254, 422] on div "Chat" at bounding box center [1284, 440] width 436 height 45
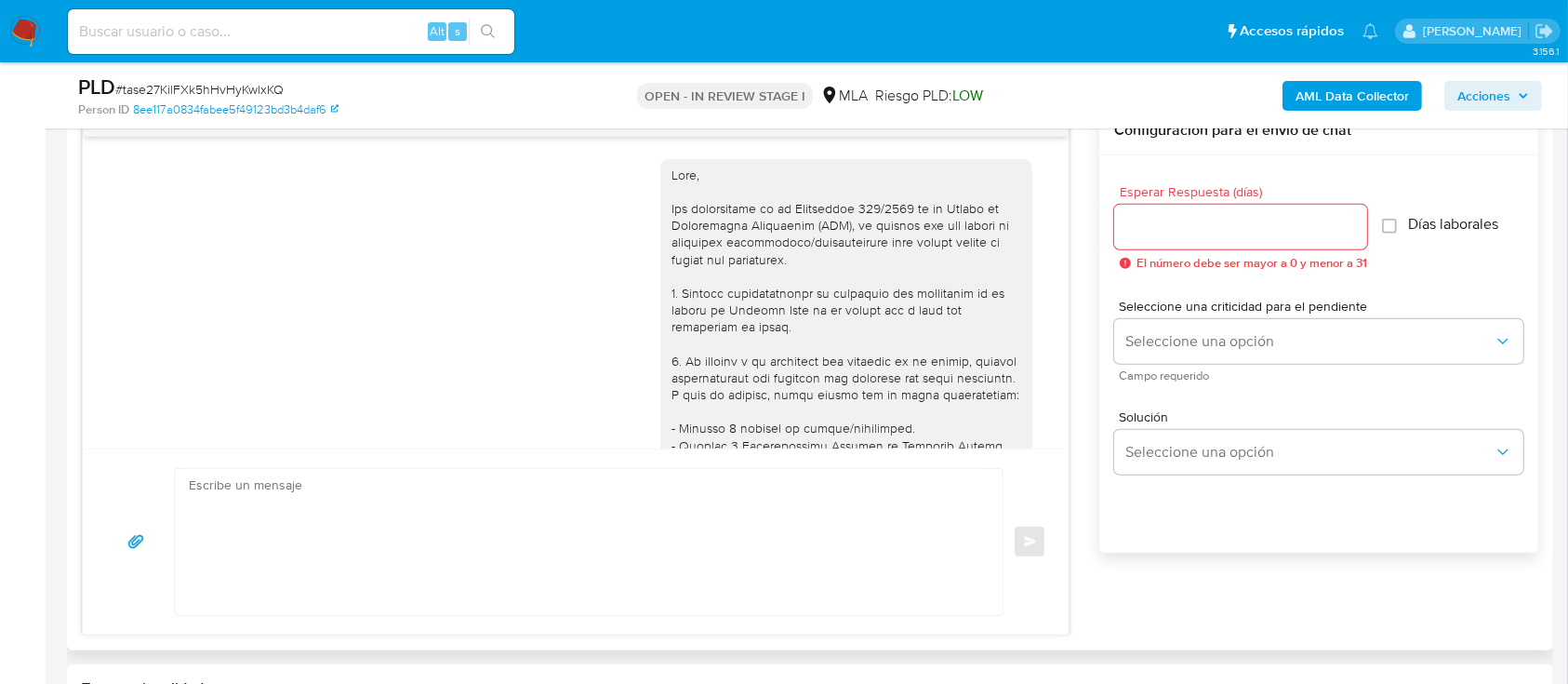
scroll to position [914, 0]
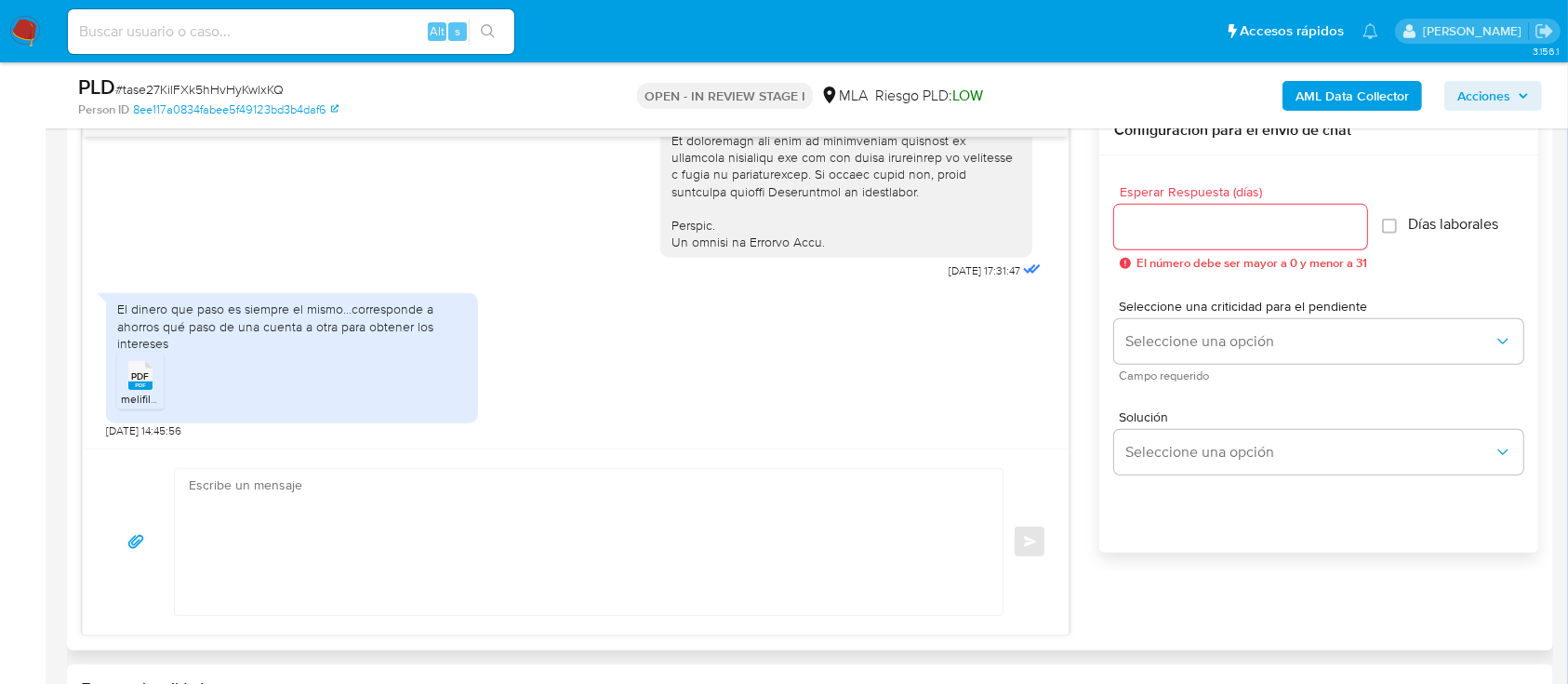
click at [131, 384] on rect at bounding box center [140, 385] width 24 height 9
click at [775, 513] on textarea at bounding box center [584, 541] width 790 height 147
paste textarea "Hola Muchas gracias por tu respuesta. Confirmamos recepción de la documentación…"
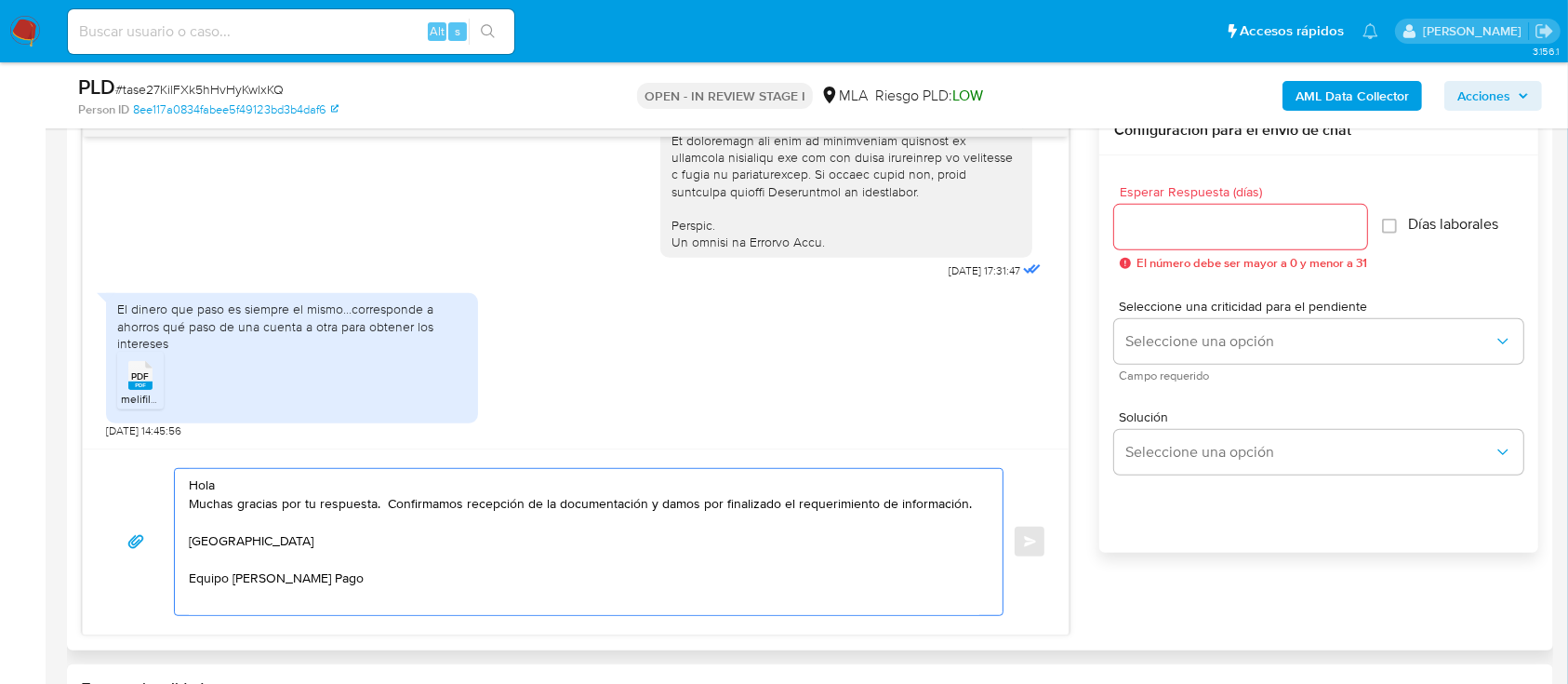
click at [593, 482] on textarea "Hola Muchas gracias por tu respuesta. Confirmamos recepción de la documentación…" at bounding box center [584, 541] width 790 height 147
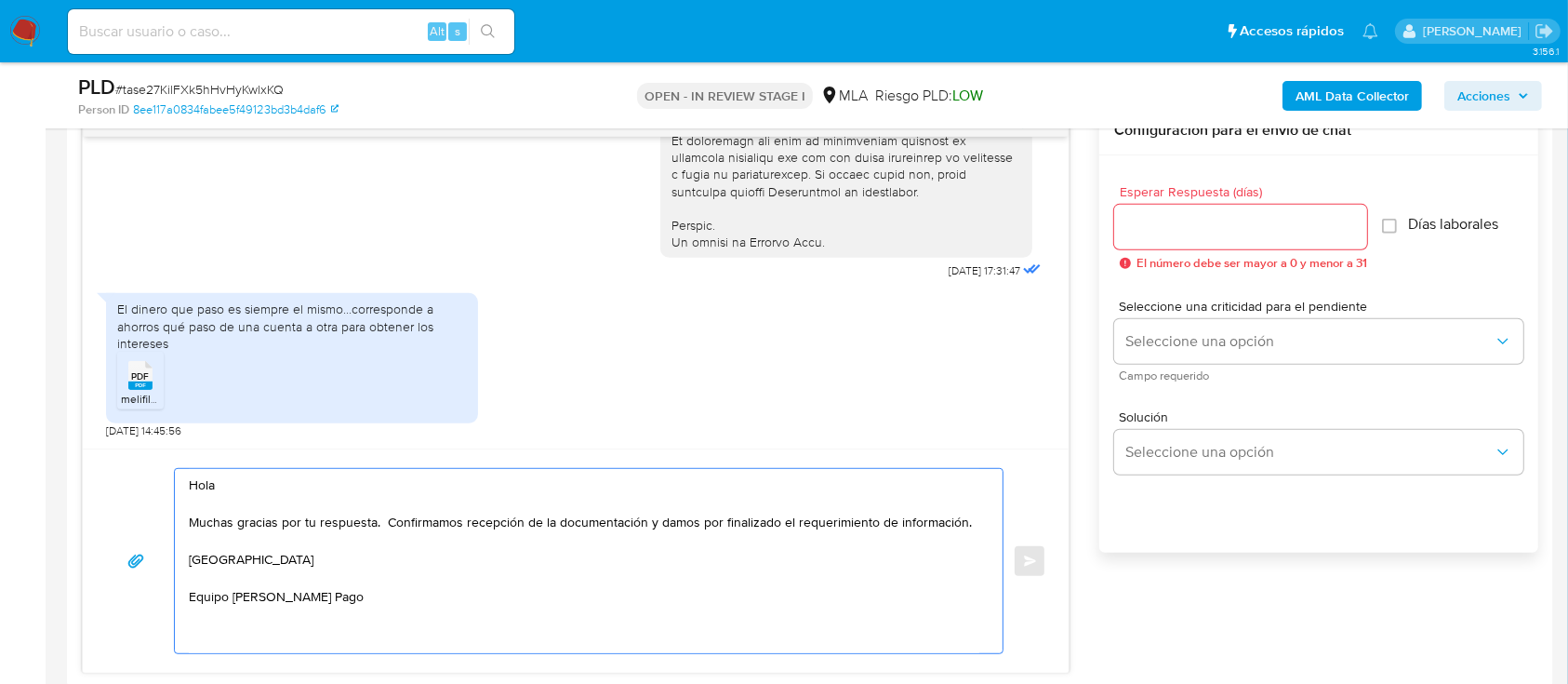
type textarea "Hola Muchas gracias por tu respuesta. Confirmamos recepción de la documentación…"
click at [1183, 224] on input "Esperar Respuesta (días)" at bounding box center [1240, 227] width 253 height 24
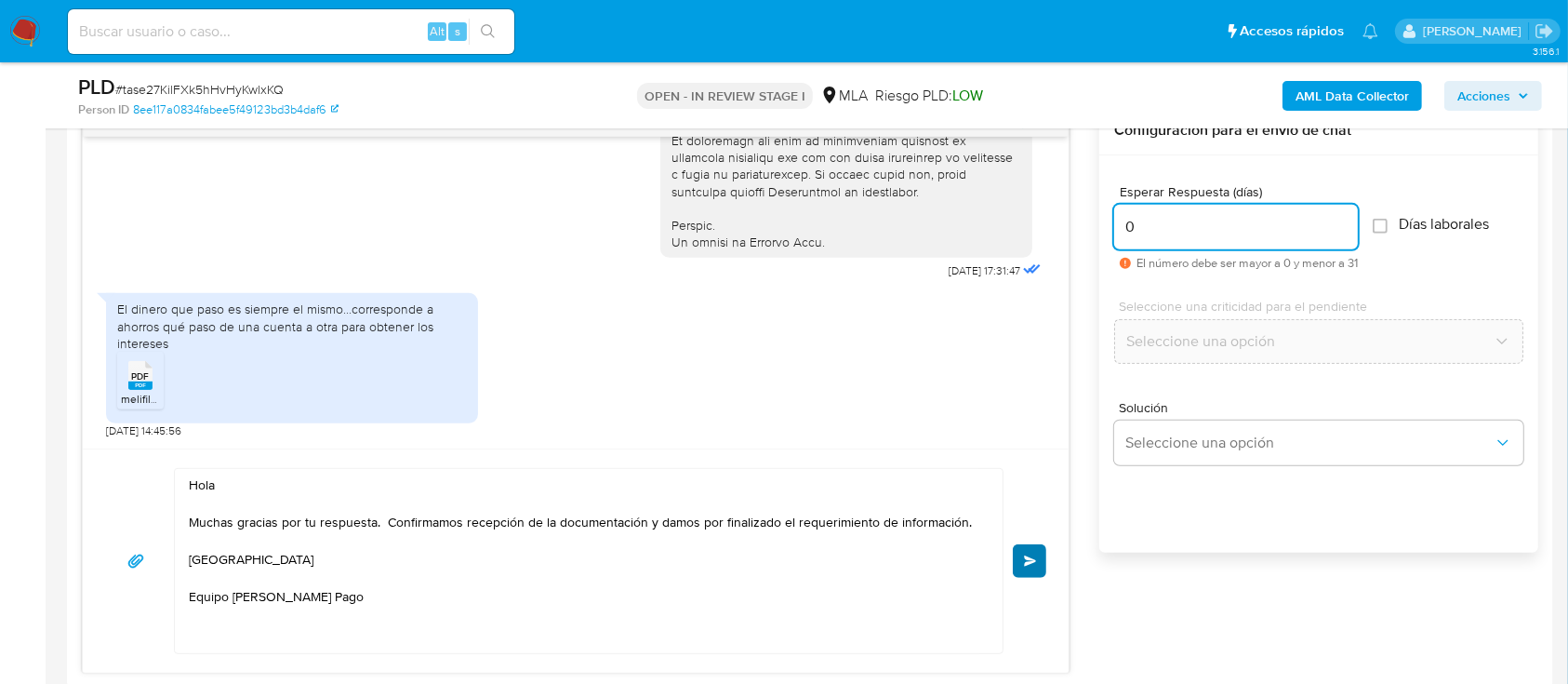
type input "0"
click at [1033, 570] on button "Enviar" at bounding box center [1029, 561] width 34 height 34
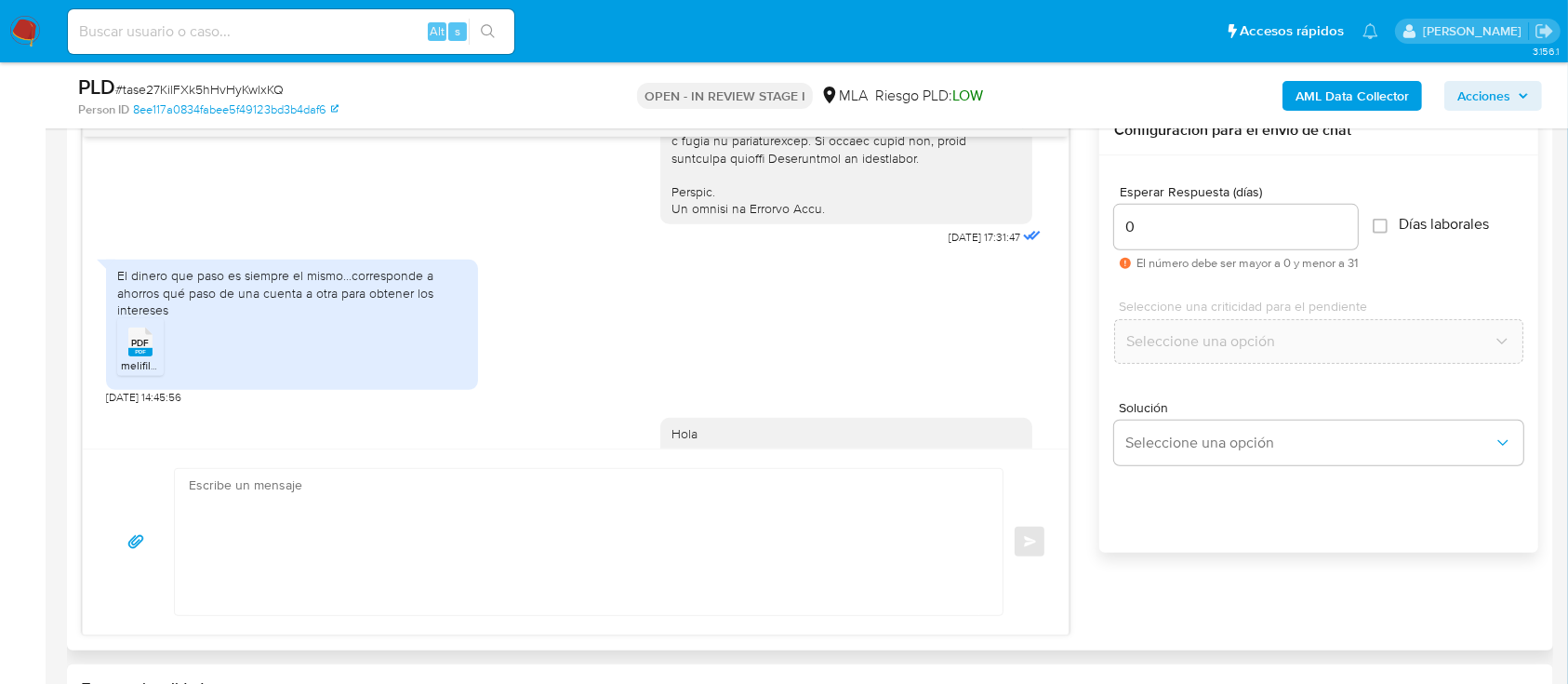
scroll to position [1120, 0]
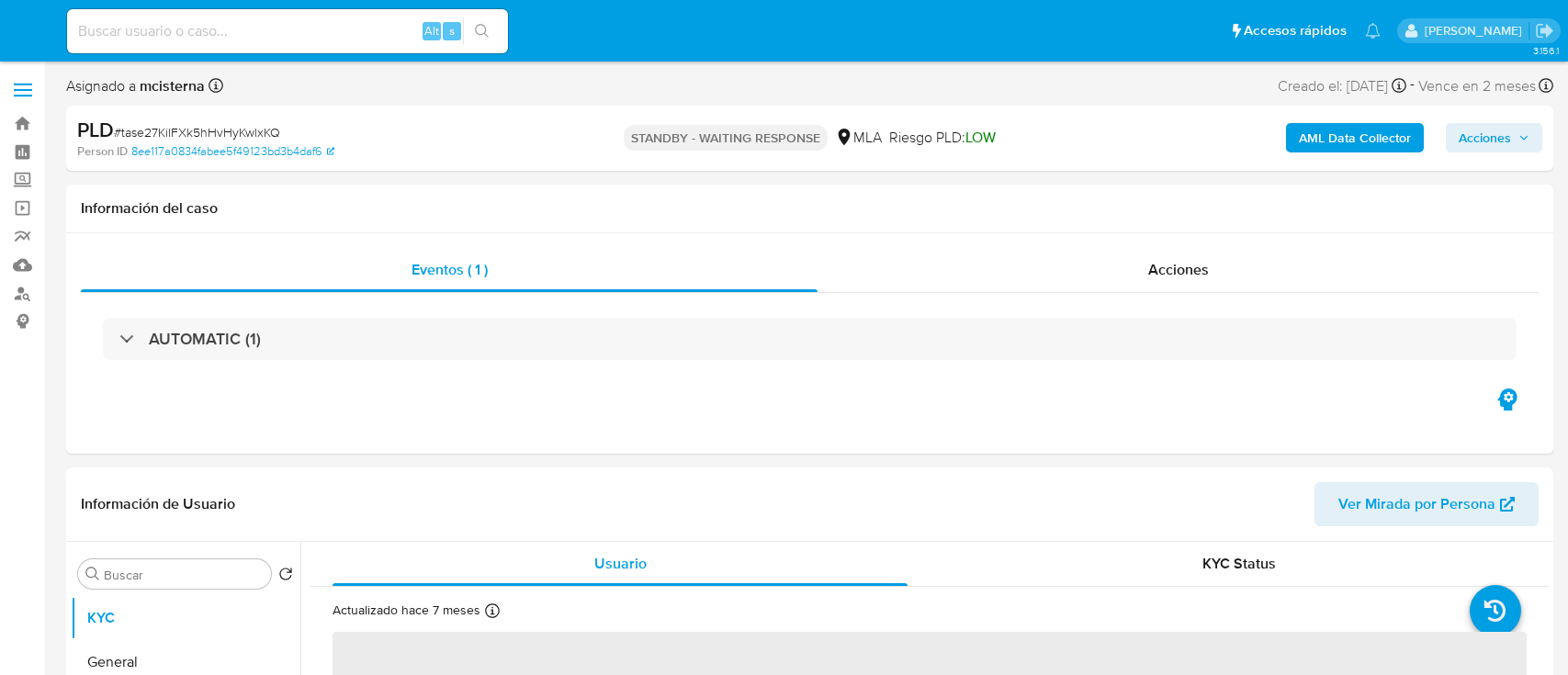
select select "10"
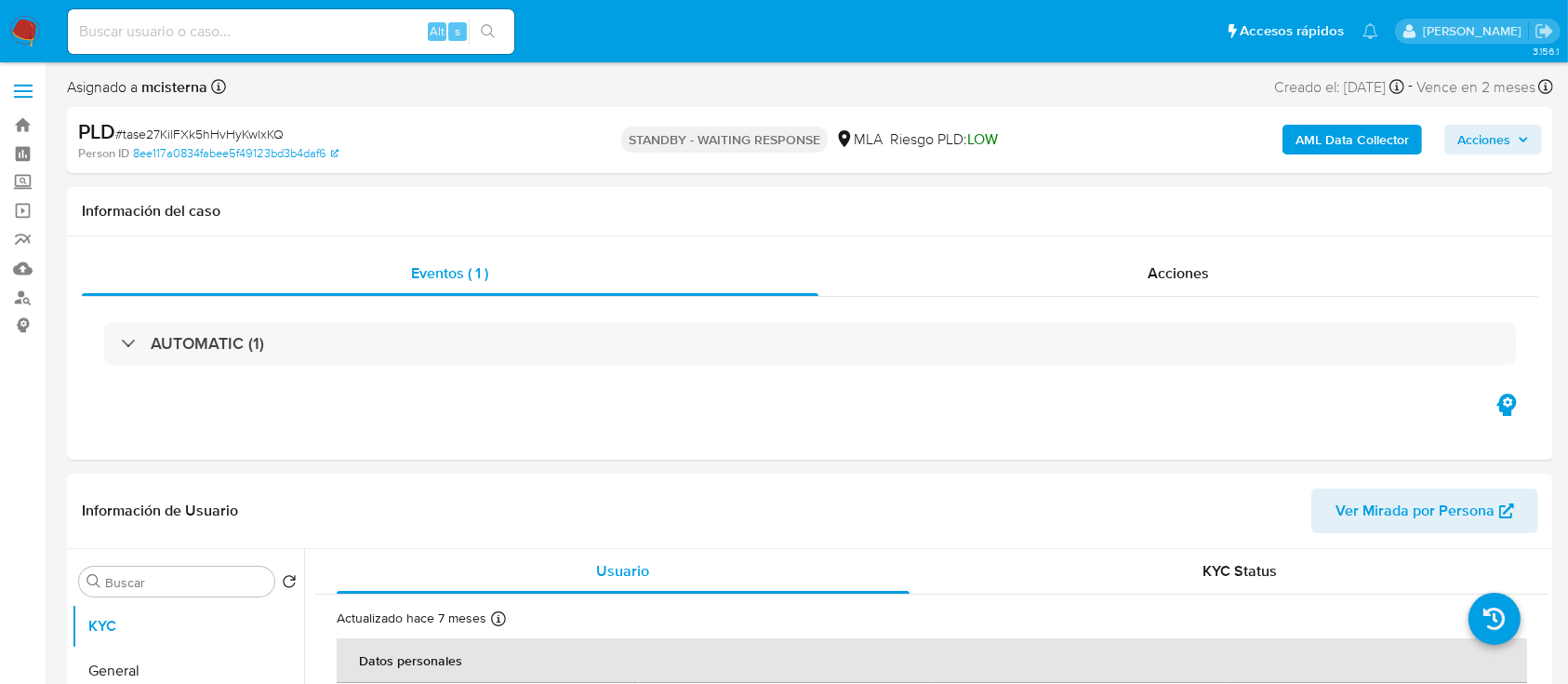
click at [381, 29] on input at bounding box center [291, 31] width 446 height 24
paste input "170253245"
type input "170253245"
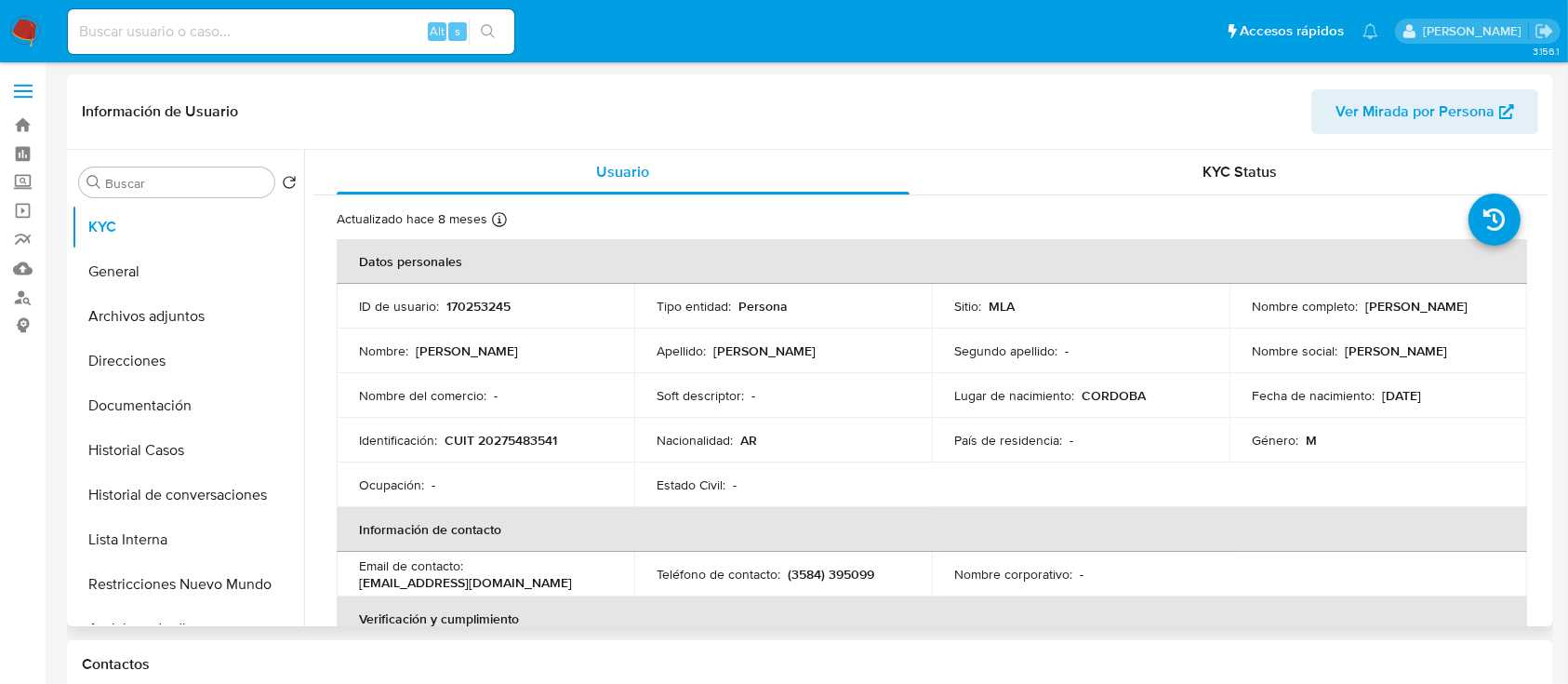
select select "10"
click at [533, 441] on p "CUIT 20275483541" at bounding box center [500, 440] width 112 height 16
copy p "20275483541"
click at [150, 457] on button "Historial Casos" at bounding box center [180, 450] width 217 height 45
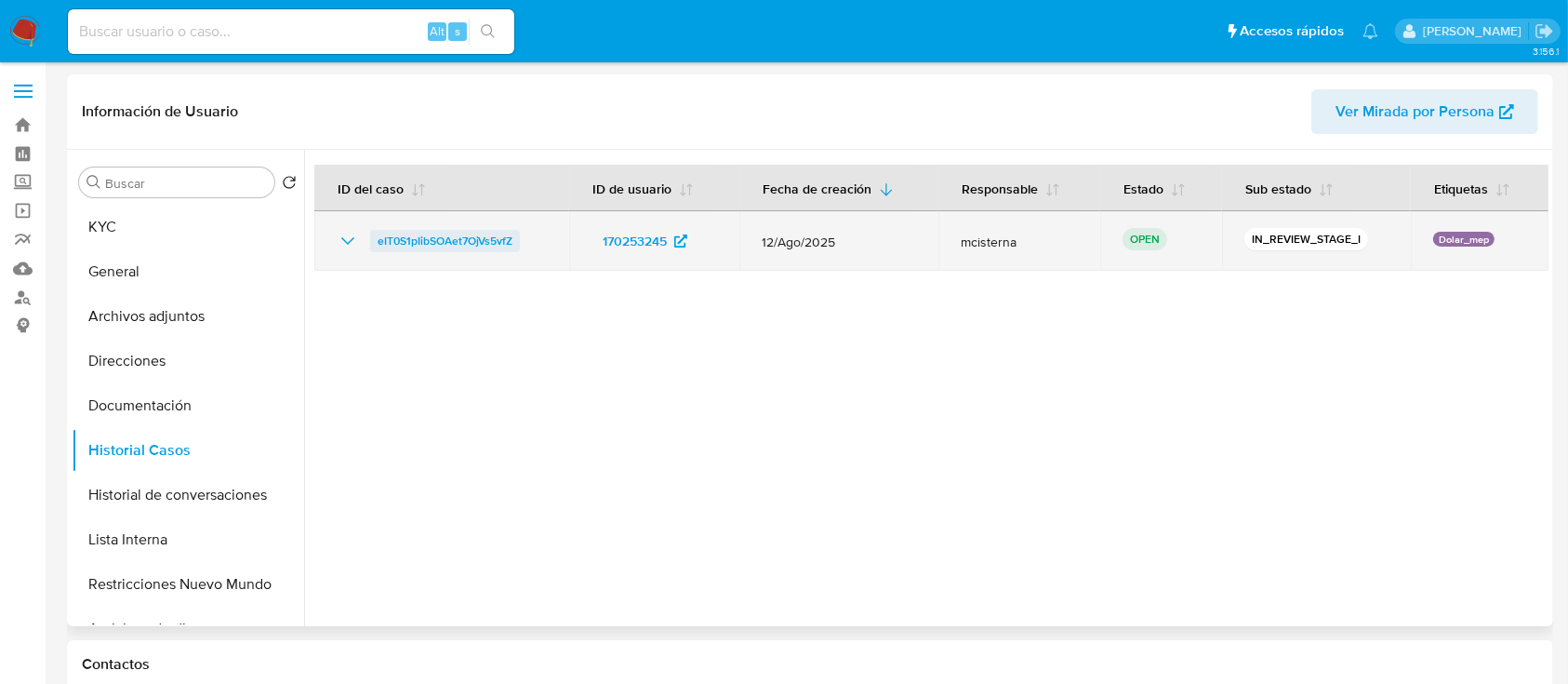
click at [424, 247] on span "eIT0S1pIibSOAet7OjVs5vfZ" at bounding box center [444, 241] width 135 height 22
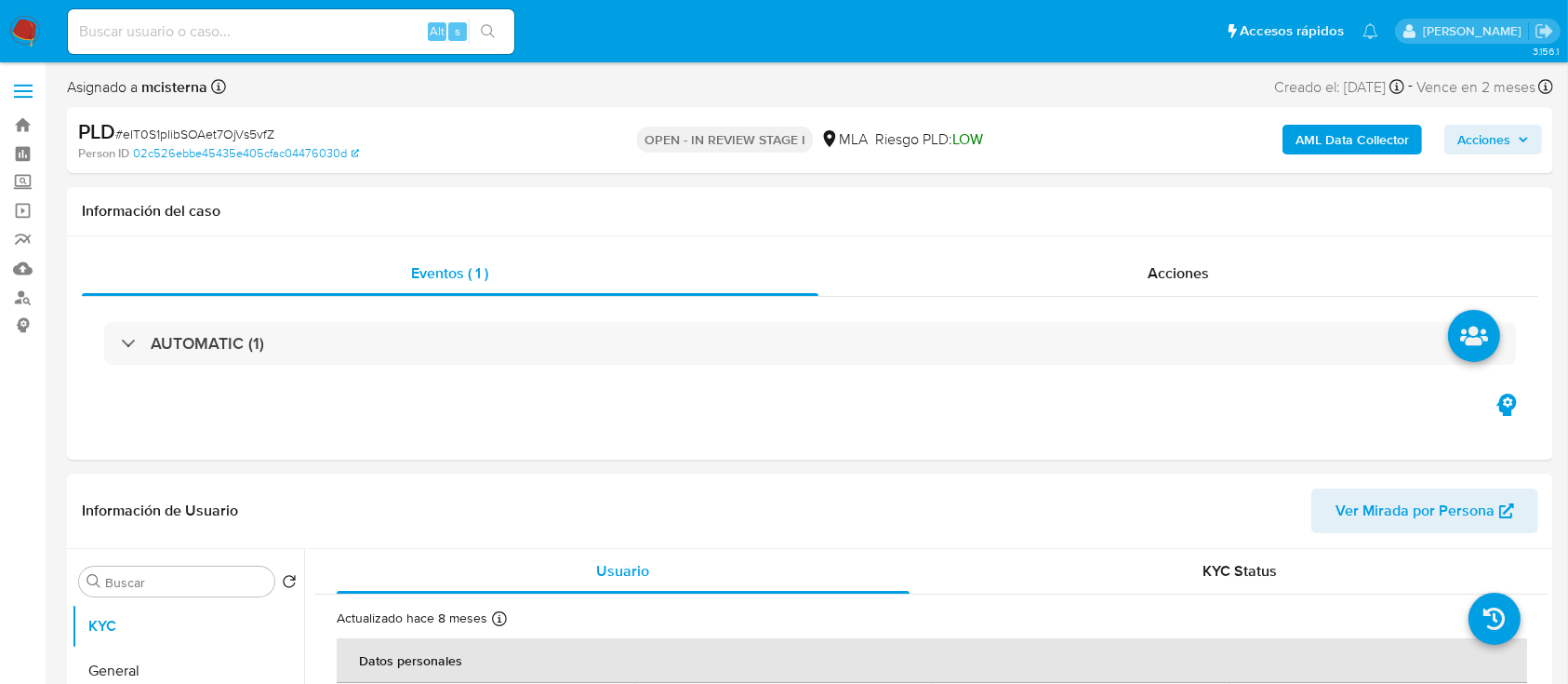
select select "10"
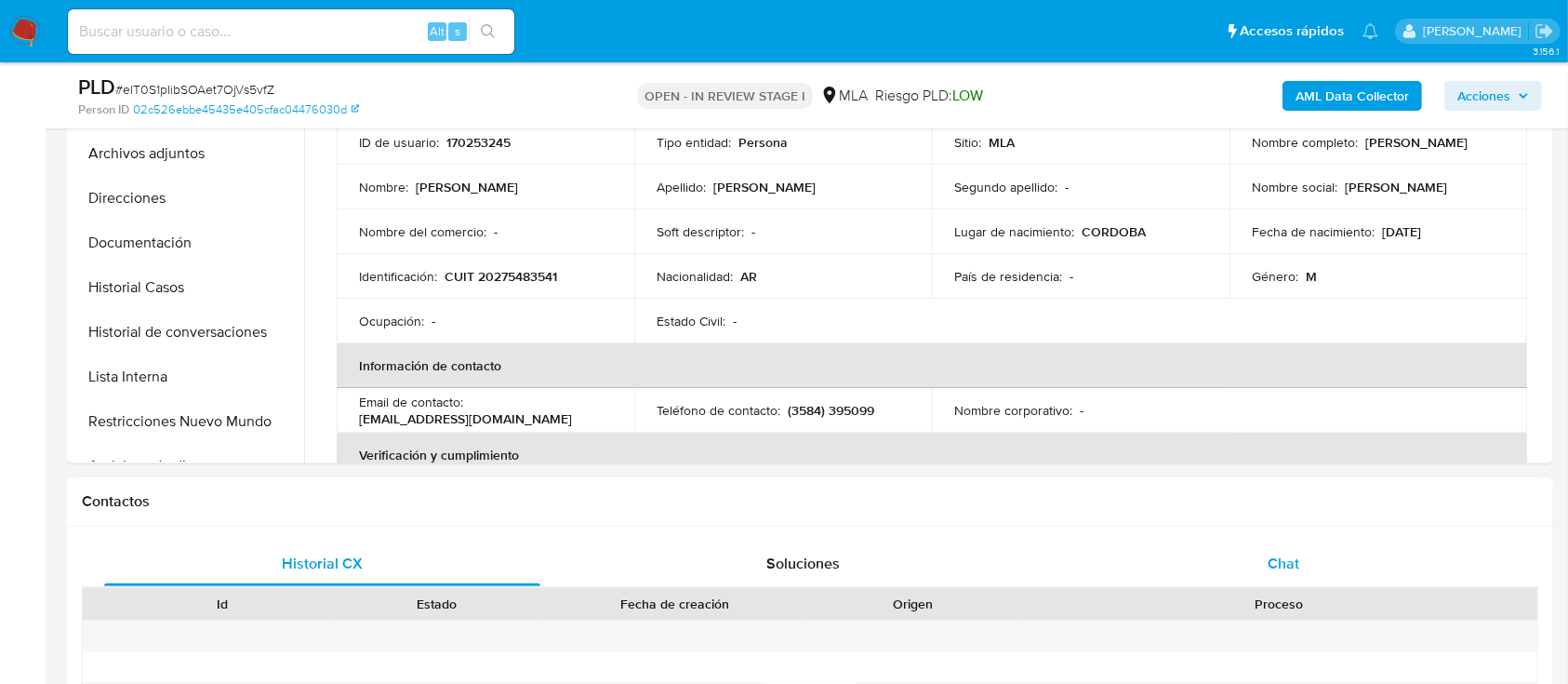
drag, startPoint x: 1334, startPoint y: 539, endPoint x: 1172, endPoint y: 541, distance: 162.0
click at [1330, 541] on div "Chat" at bounding box center [1284, 564] width 436 height 45
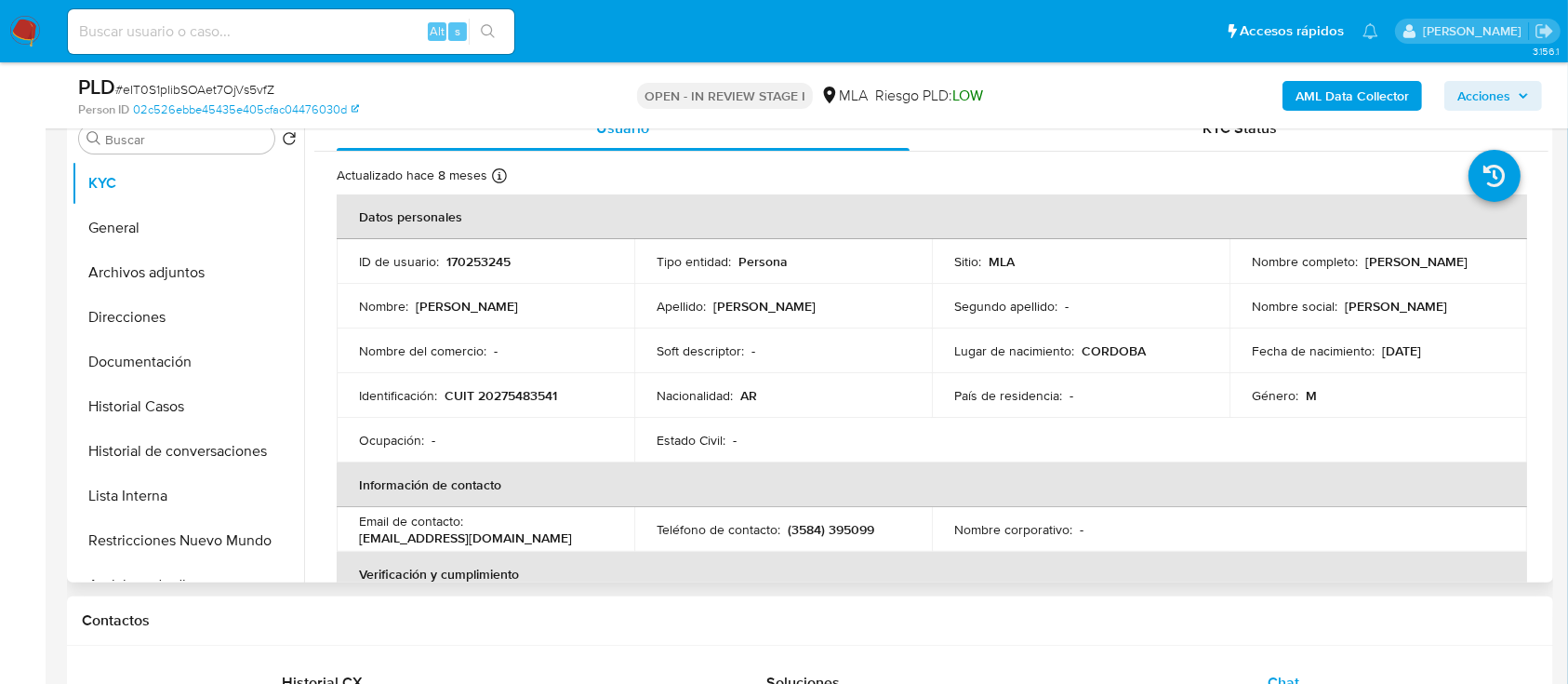
scroll to position [373, 0]
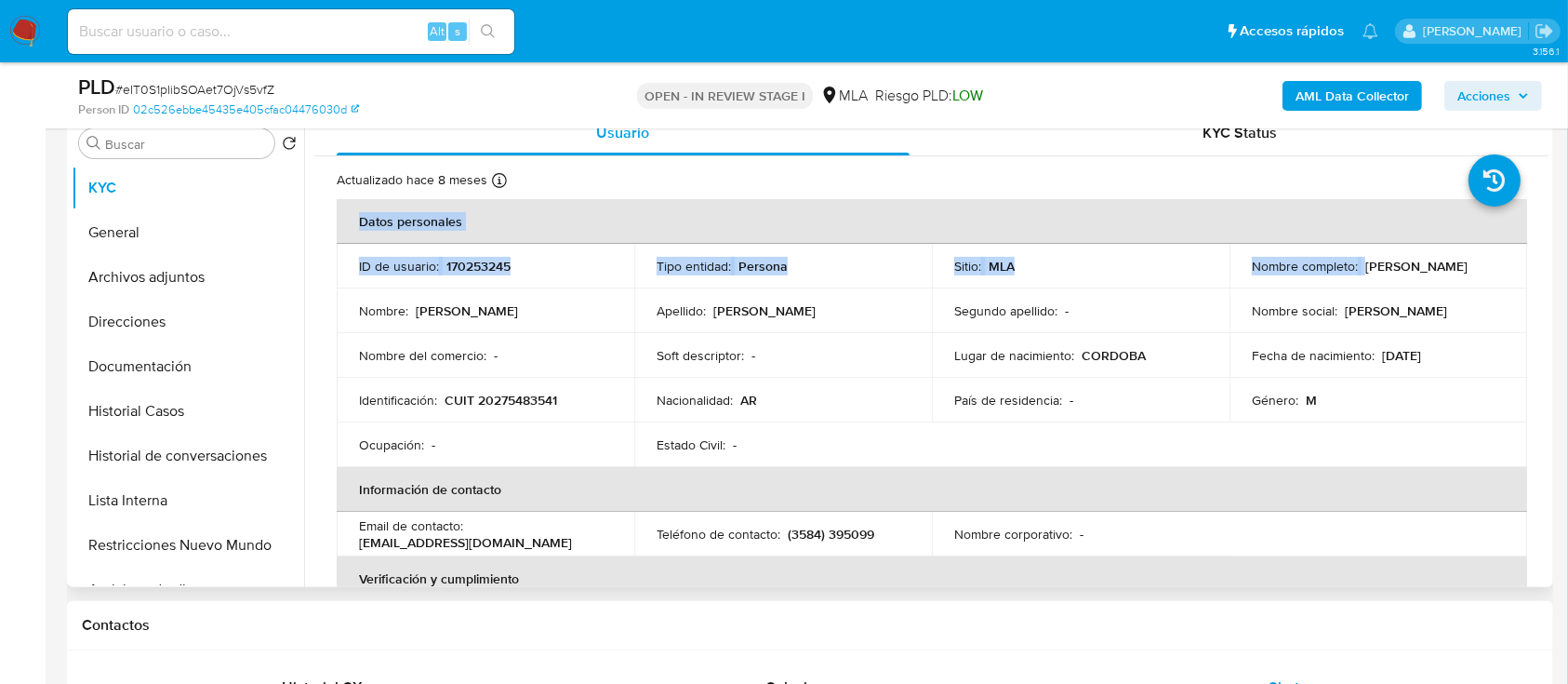
drag, startPoint x: 1361, startPoint y: 264, endPoint x: 1532, endPoint y: 264, distance: 171.0
click at [1365, 261] on p "[PERSON_NAME]" at bounding box center [1417, 266] width 103 height 16
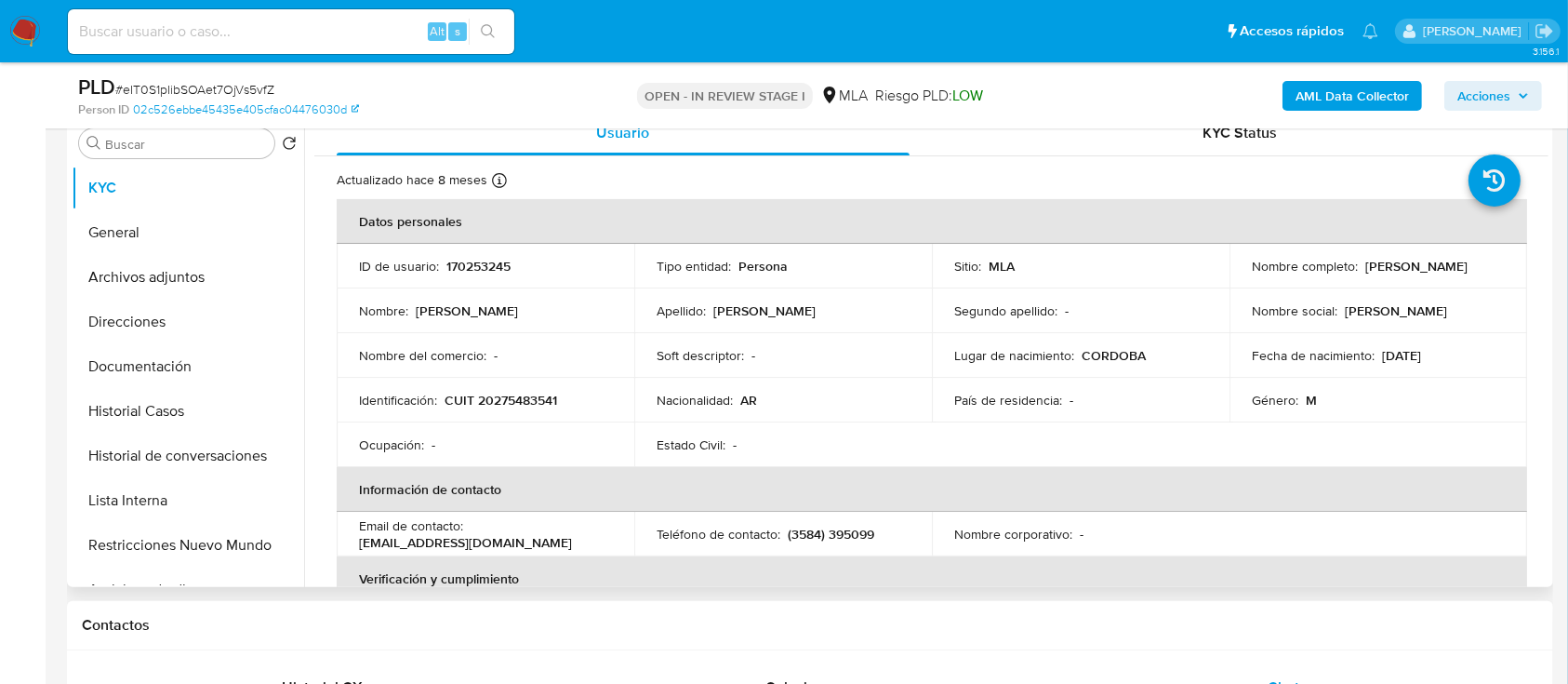
click at [1395, 286] on td "Nombre completo : Cristian Matias Avila" at bounding box center [1378, 266] width 298 height 45
drag, startPoint x: 1360, startPoint y: 266, endPoint x: 1481, endPoint y: 271, distance: 121.1
click at [1481, 271] on div "Nombre completo : Cristian Matias Avila" at bounding box center [1378, 266] width 253 height 16
copy p "[PERSON_NAME]"
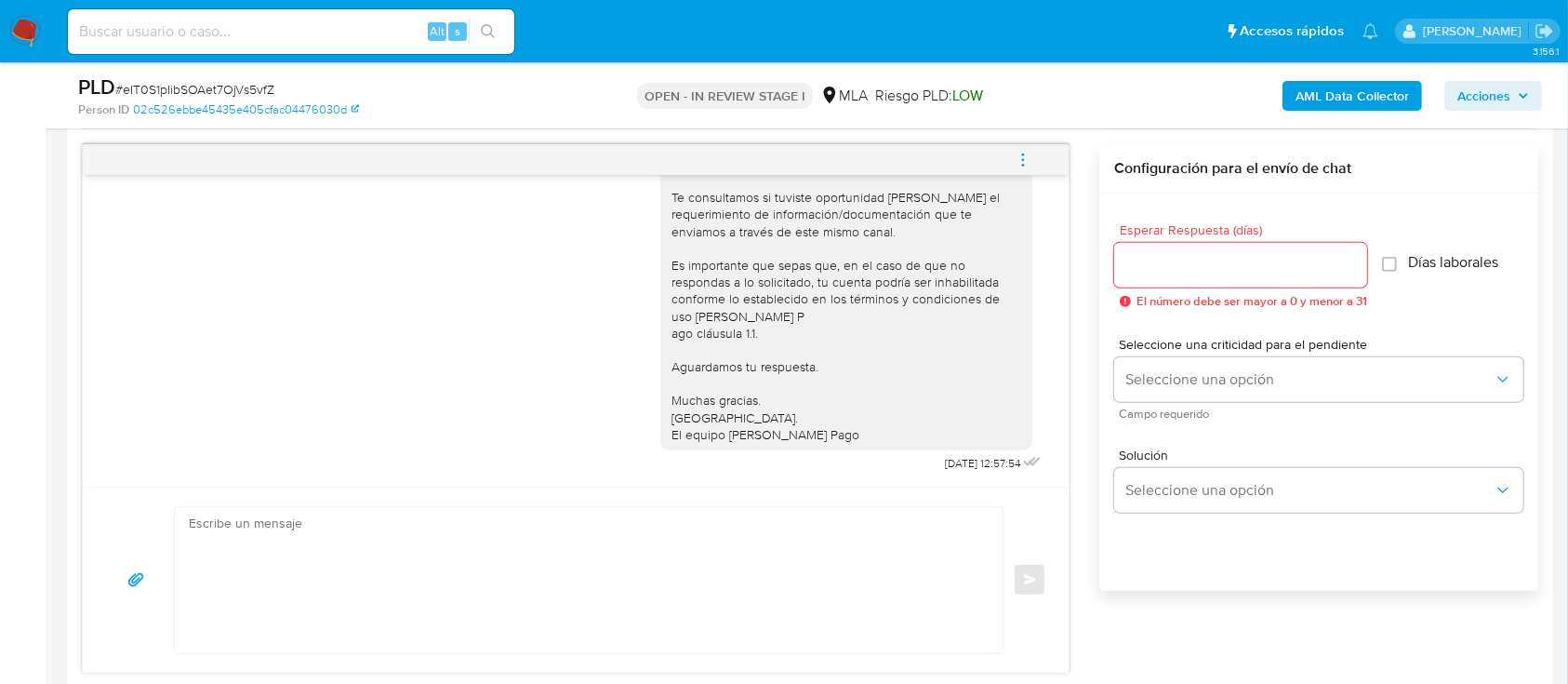
scroll to position [992, 0]
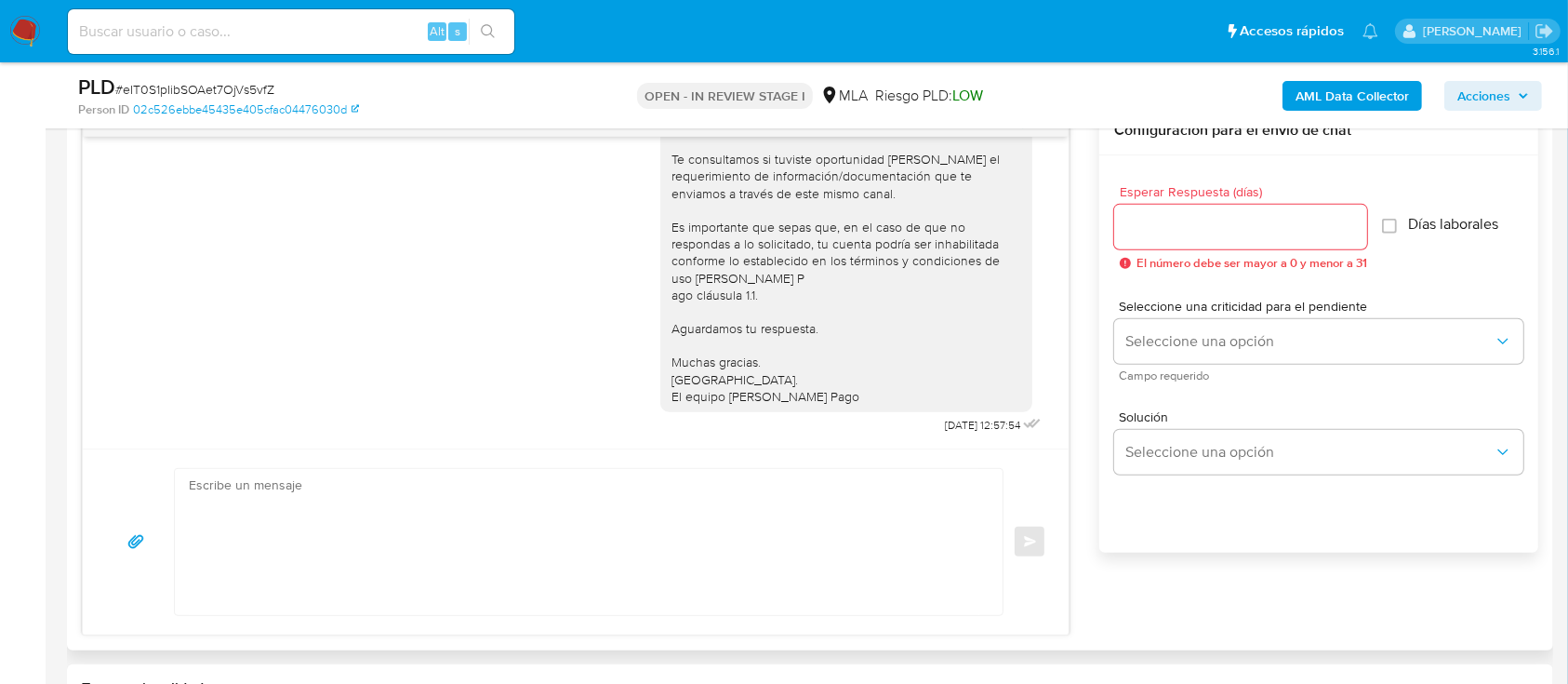
click at [745, 543] on textarea at bounding box center [584, 541] width 790 height 147
paste textarea "[PERSON_NAME]"
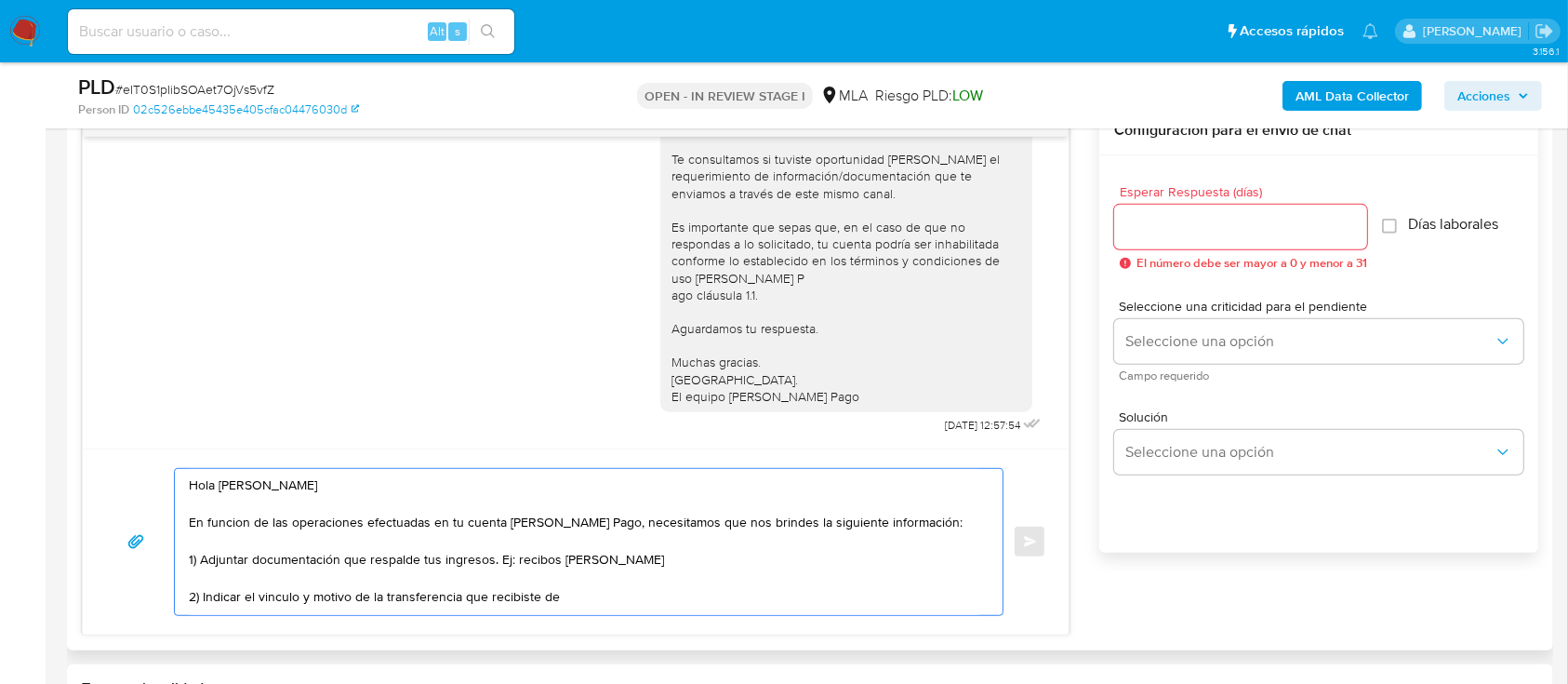
paste textarea "ARIAS JOAQUIN EMILIANO"
paste textarea "20409379118"
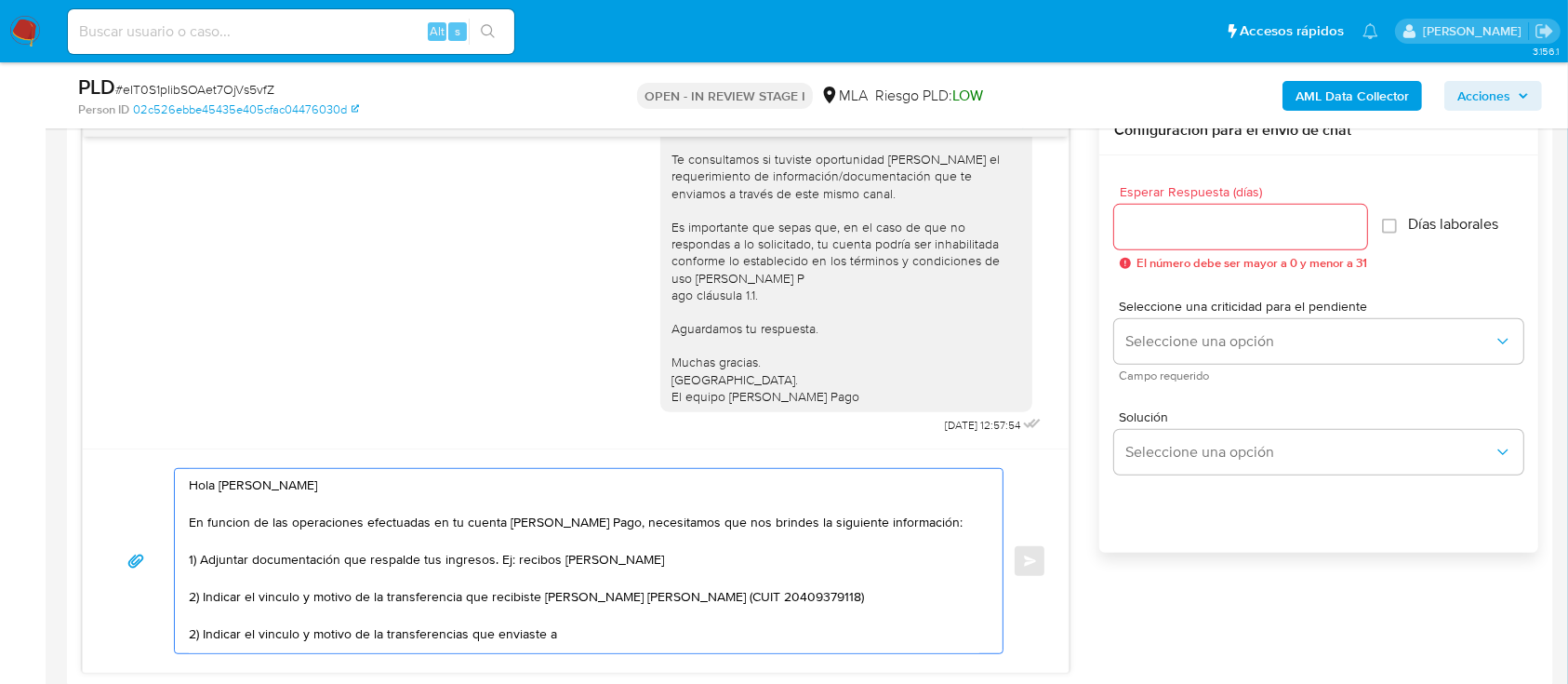
paste textarea "TARTAGLIA LAUTARO"
paste textarea "20476667322"
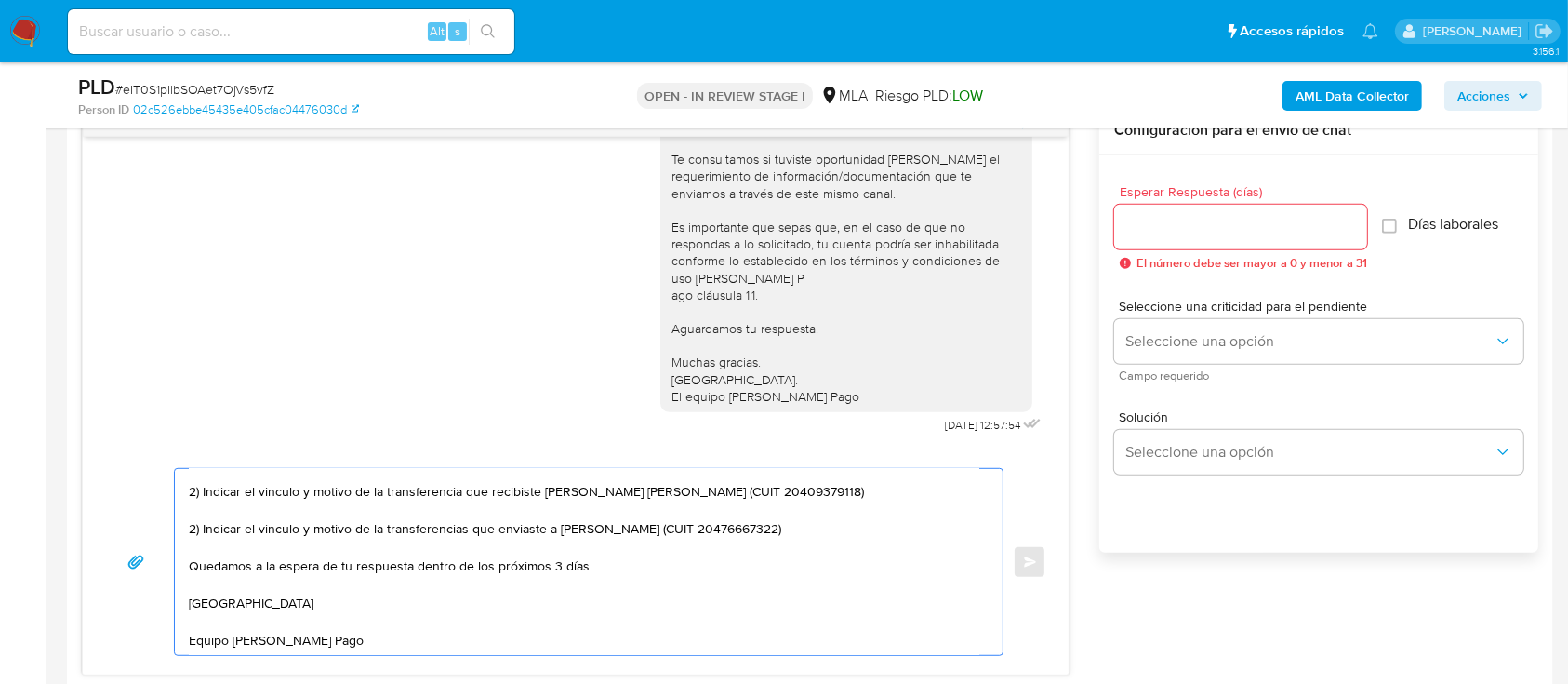
scroll to position [0, 0]
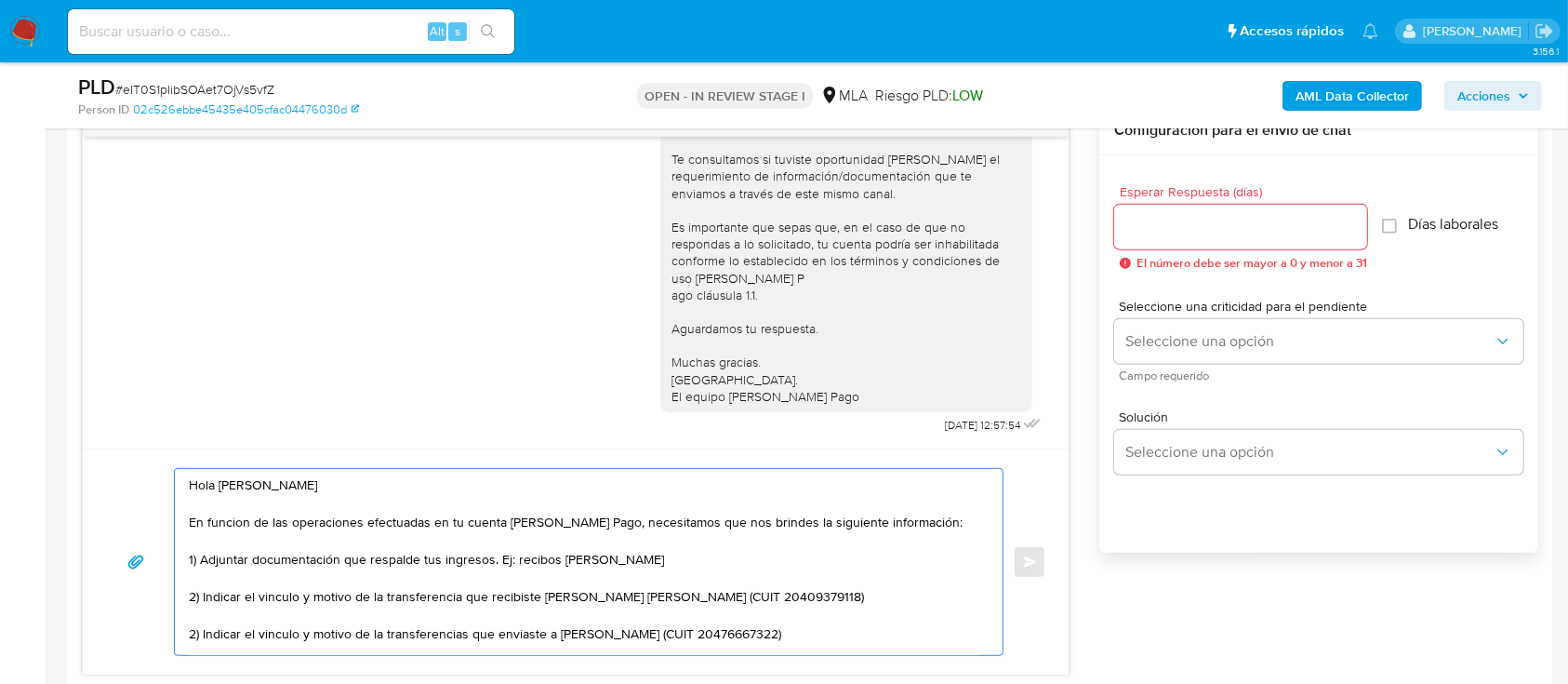
drag, startPoint x: 368, startPoint y: 648, endPoint x: 150, endPoint y: 443, distance: 299.2
click at [150, 443] on div "18/08/2025 17:34:22 Hola, Esperamos que te encuentres muy bien. Te consultamos …" at bounding box center [575, 390] width 988 height 570
type textarea "Hola Cristian Matias Avila En funcion de las operaciones efectuadas en tu cuent…"
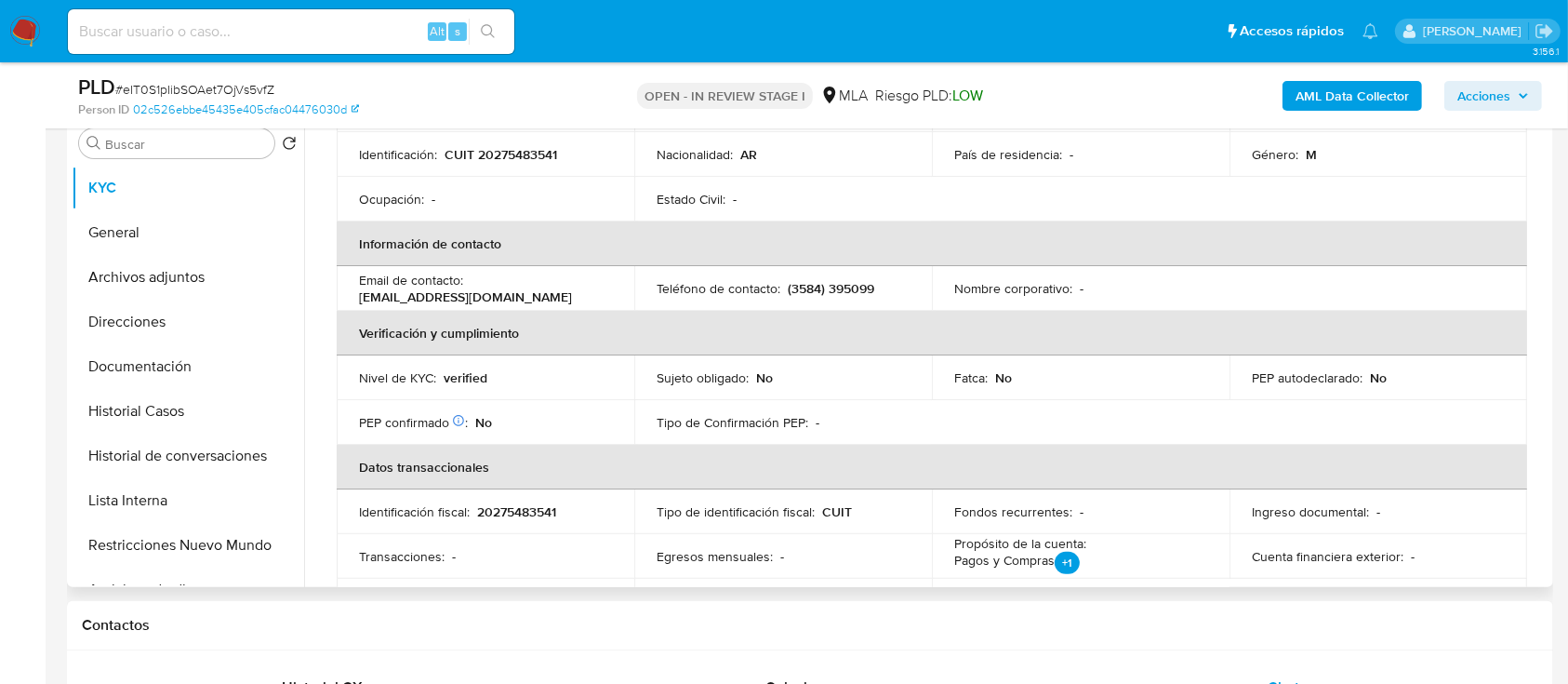
scroll to position [236, 0]
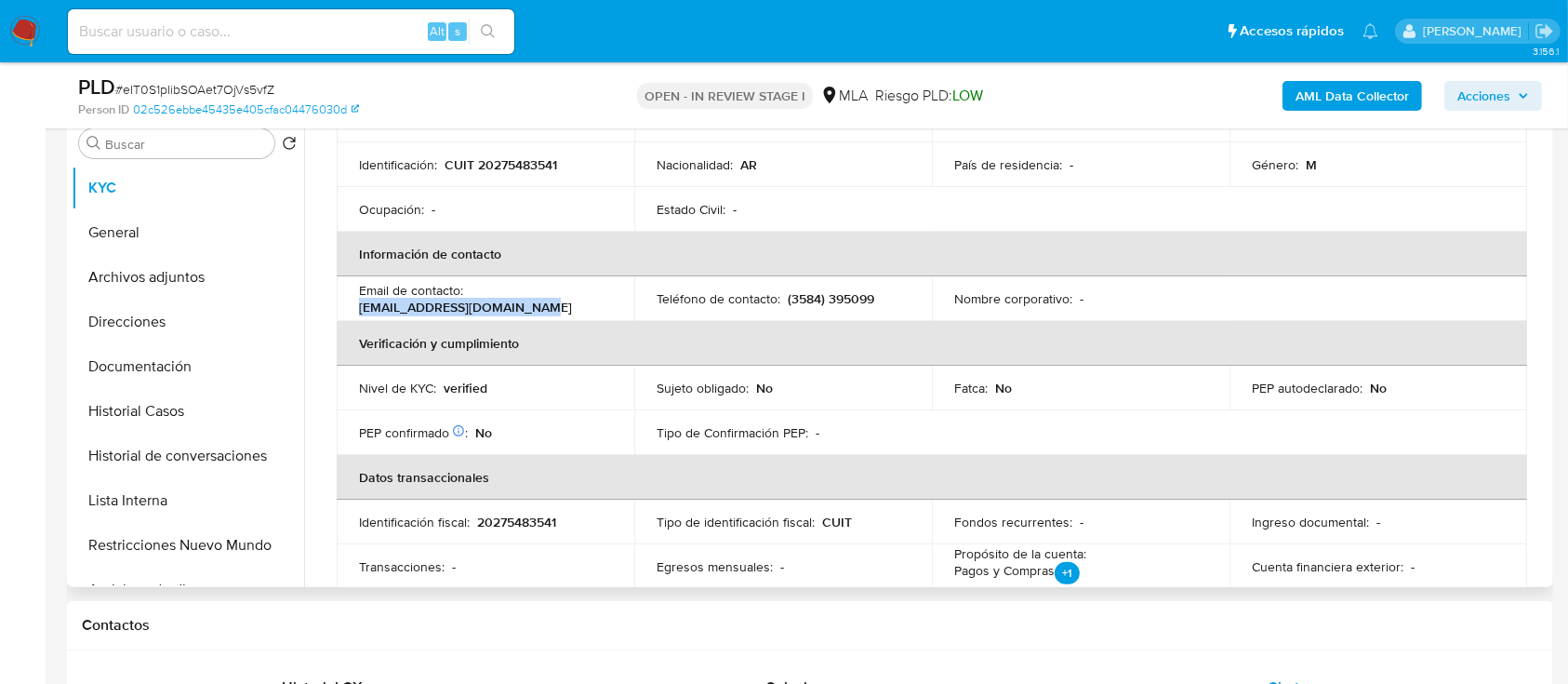
drag, startPoint x: 359, startPoint y: 308, endPoint x: 551, endPoint y: 308, distance: 192.0
click at [551, 308] on td "Email de contacto : ca.cristianavila@gmail.com" at bounding box center [485, 299] width 298 height 45
copy p "[EMAIL_ADDRESS][DOMAIN_NAME]"
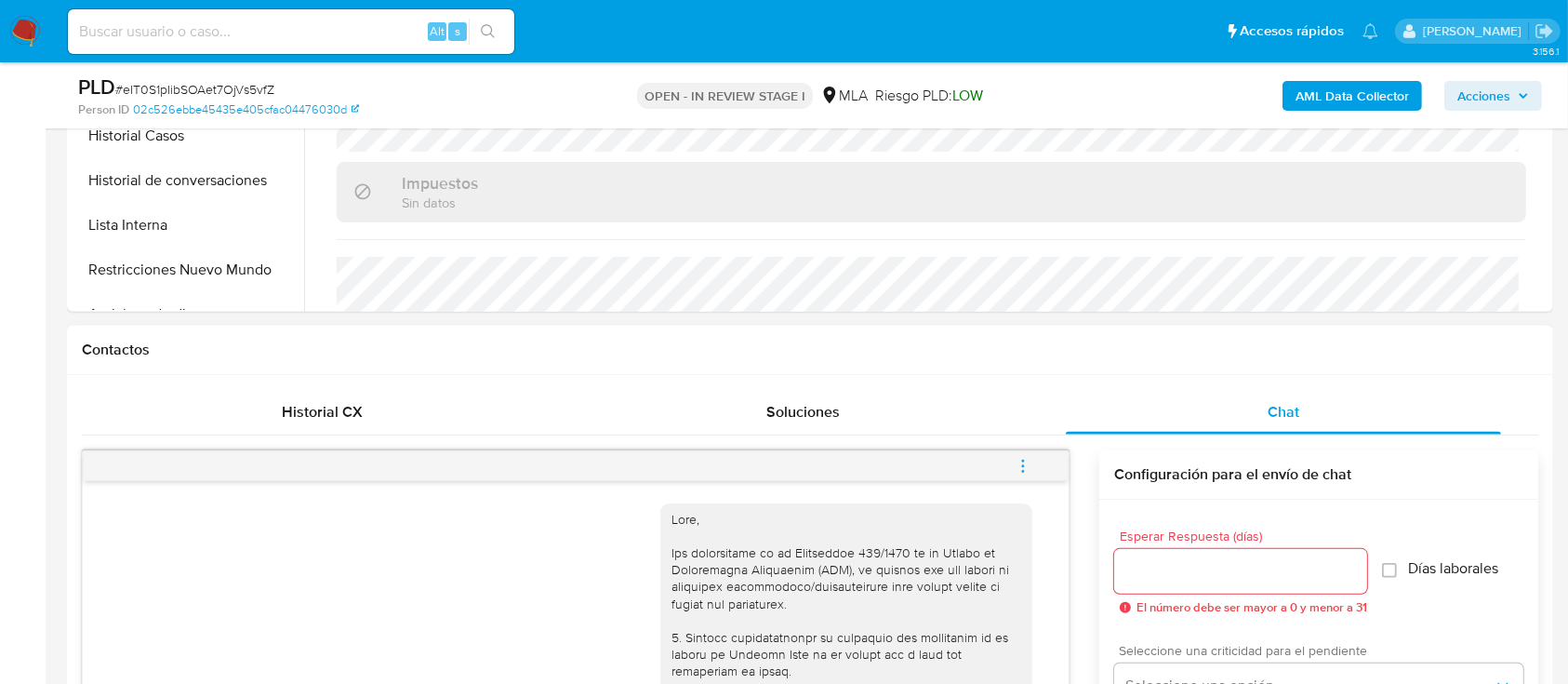
scroll to position [744, 0]
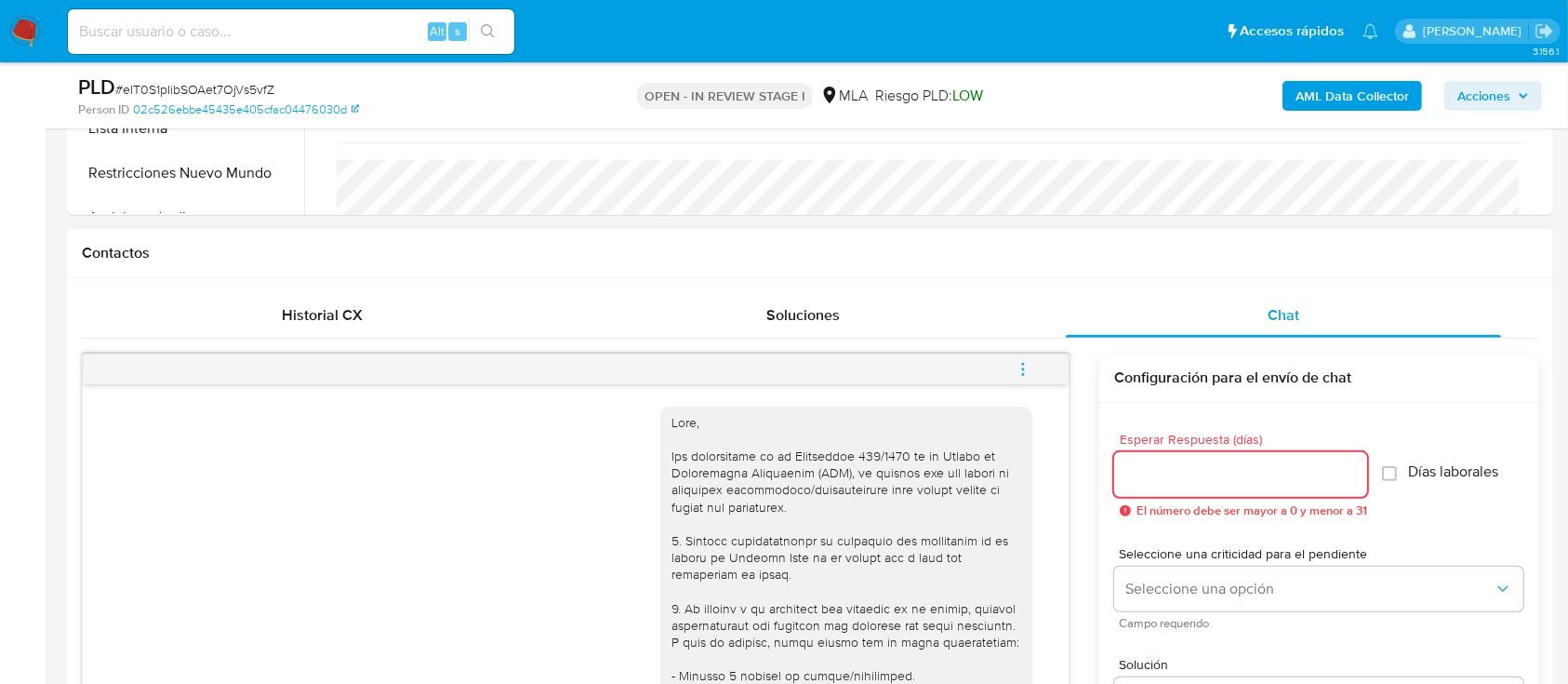
click at [1248, 476] on input "Esperar Respuesta (días)" at bounding box center [1240, 474] width 253 height 24
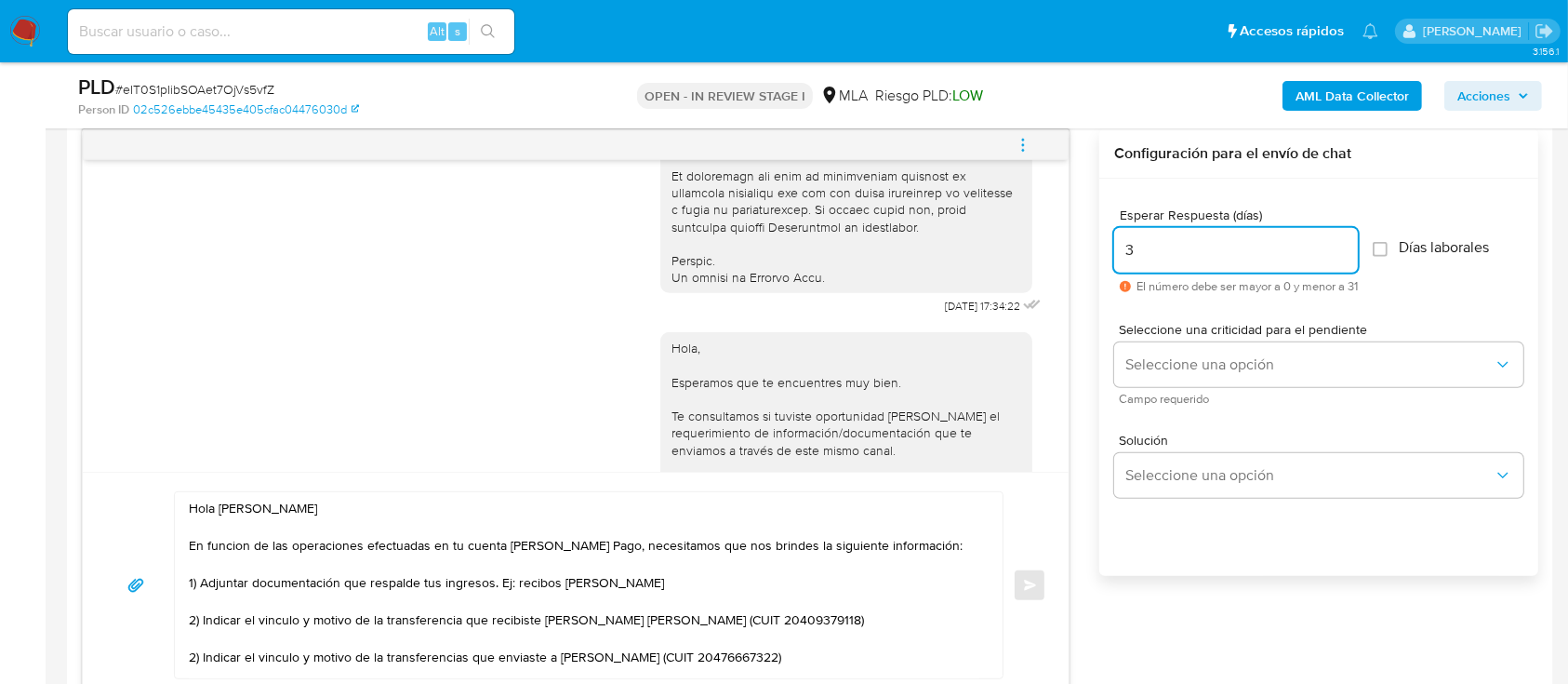
scroll to position [1117, 0]
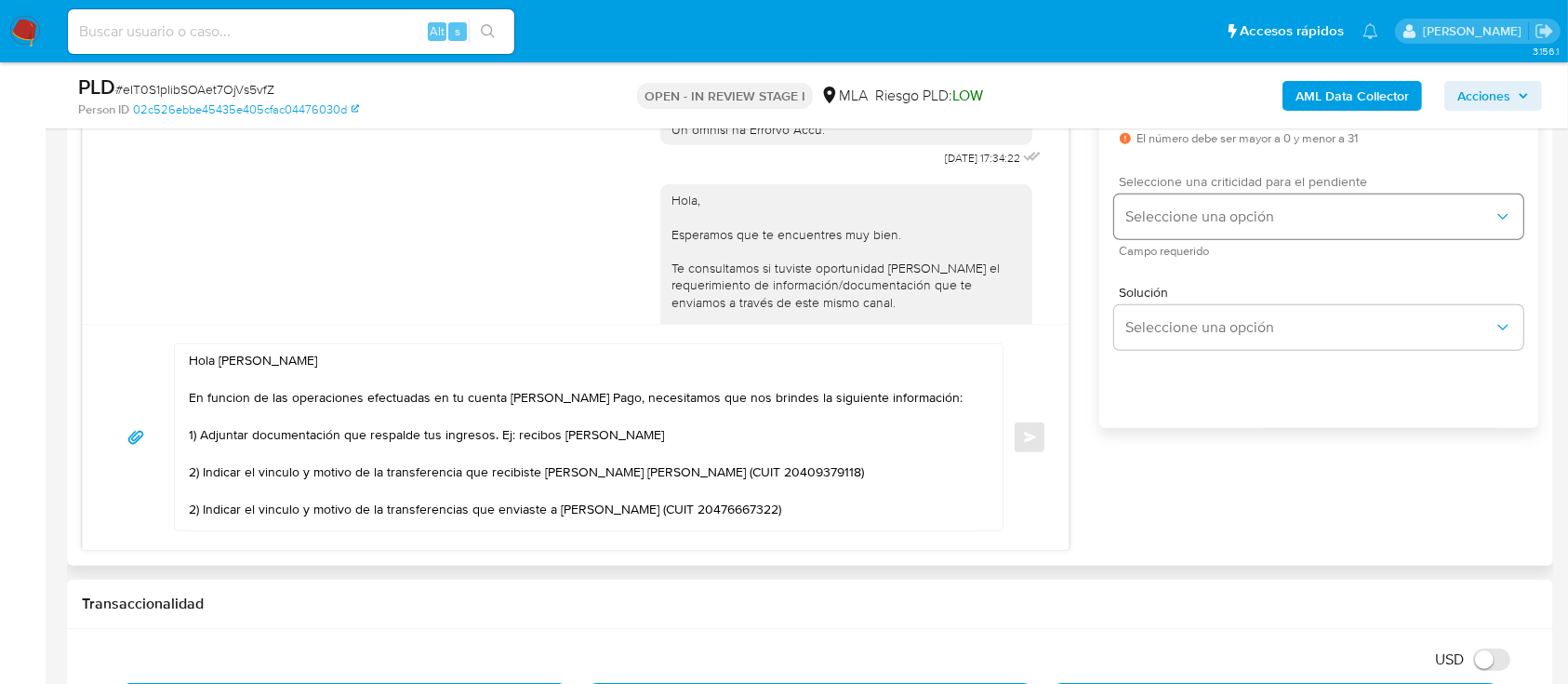
type input "3"
click at [1158, 208] on span "Seleccione una opción" at bounding box center [1310, 216] width 368 height 18
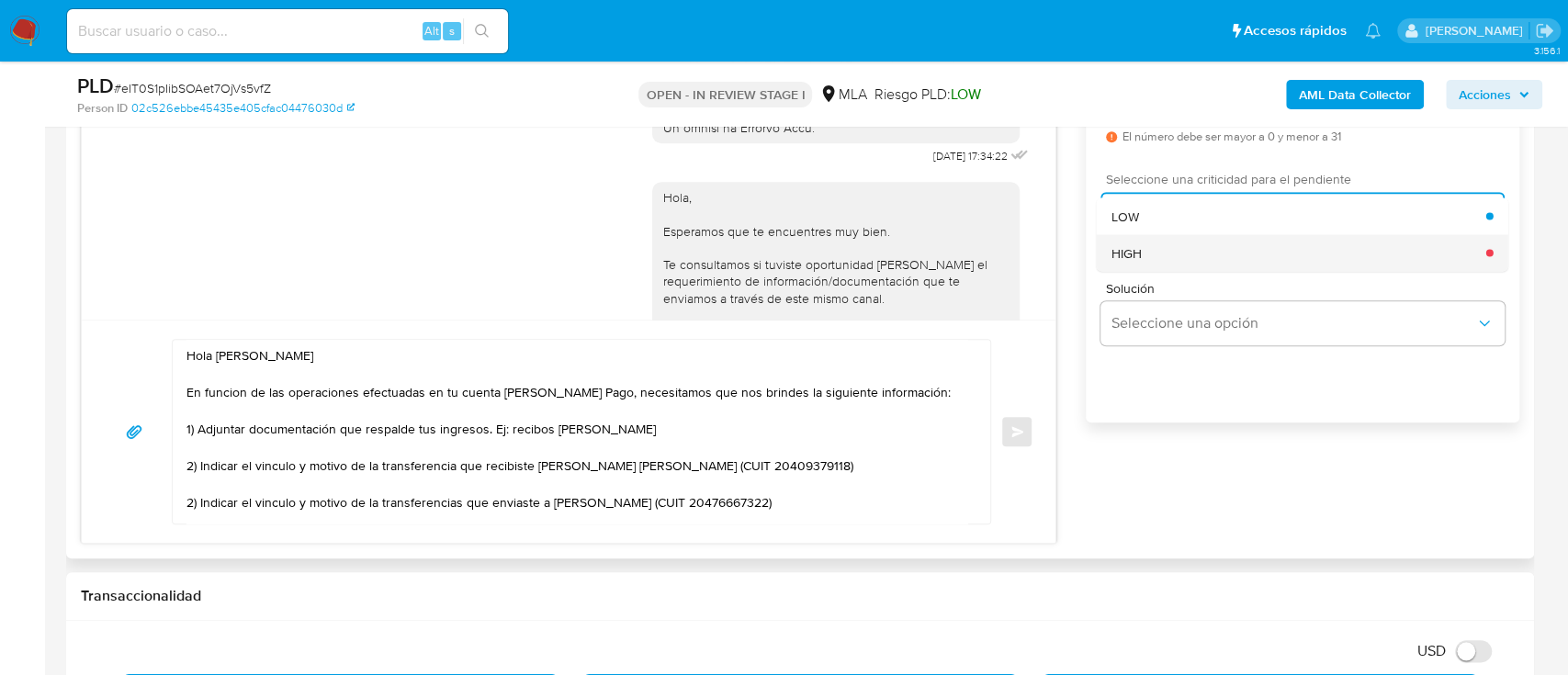
click at [1142, 252] on div "HIGH" at bounding box center [1299, 253] width 375 height 36
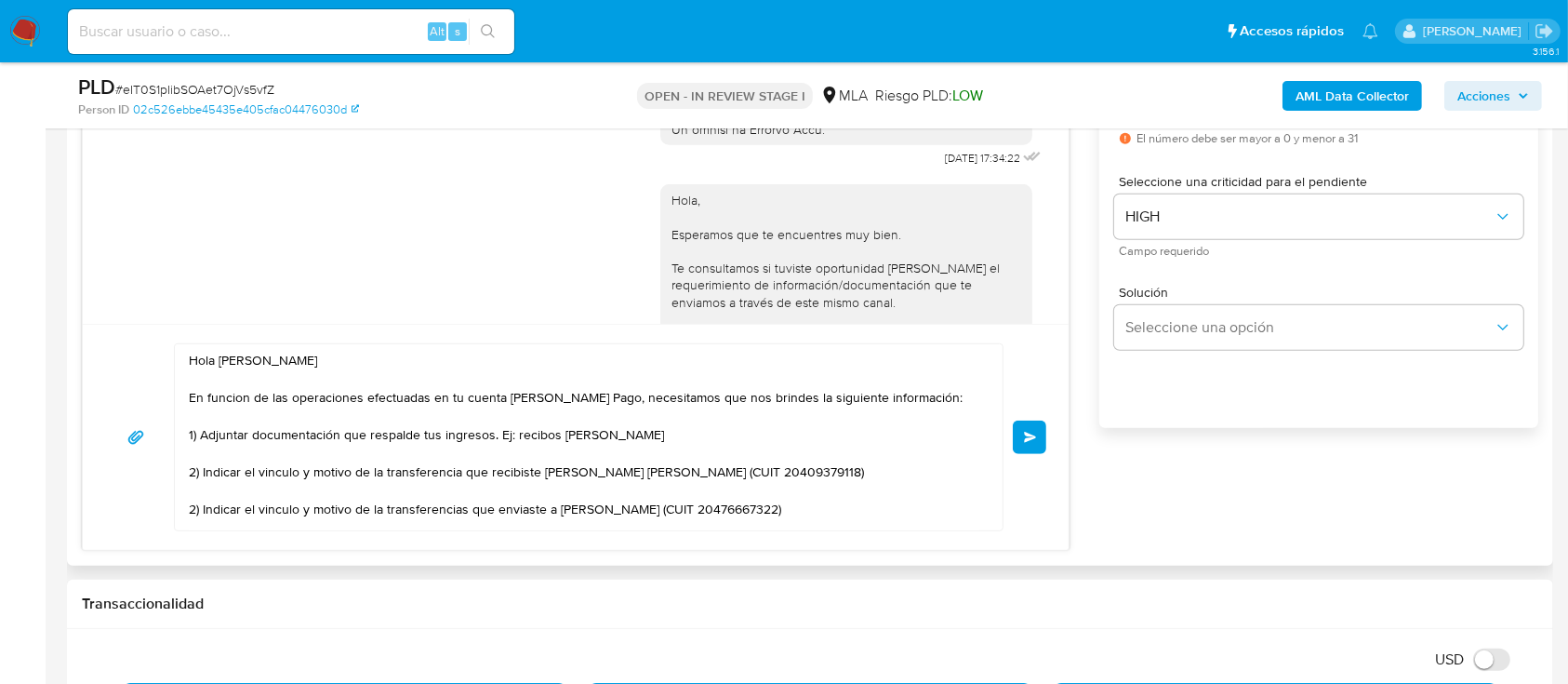
click at [1031, 455] on div "Hola Cristian Matias Avila En funcion de las operaciones efectuadas en tu cuent…" at bounding box center [575, 438] width 942 height 188
click at [1029, 416] on div "Hola Cristian Matias Avila En funcion de las operaciones efectuadas en tu cuent…" at bounding box center [575, 438] width 942 height 188
click at [1021, 426] on button "Enviar" at bounding box center [1029, 438] width 34 height 34
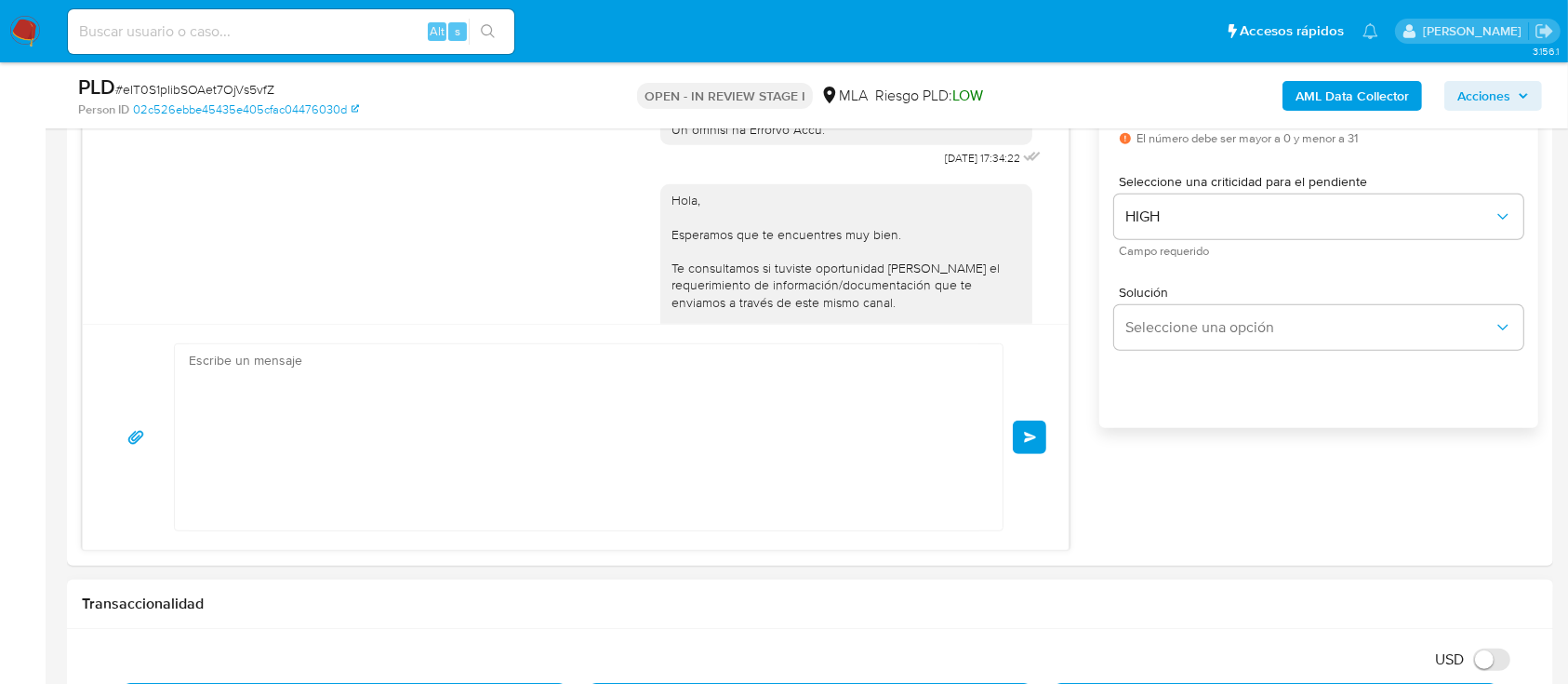
scroll to position [1560, 0]
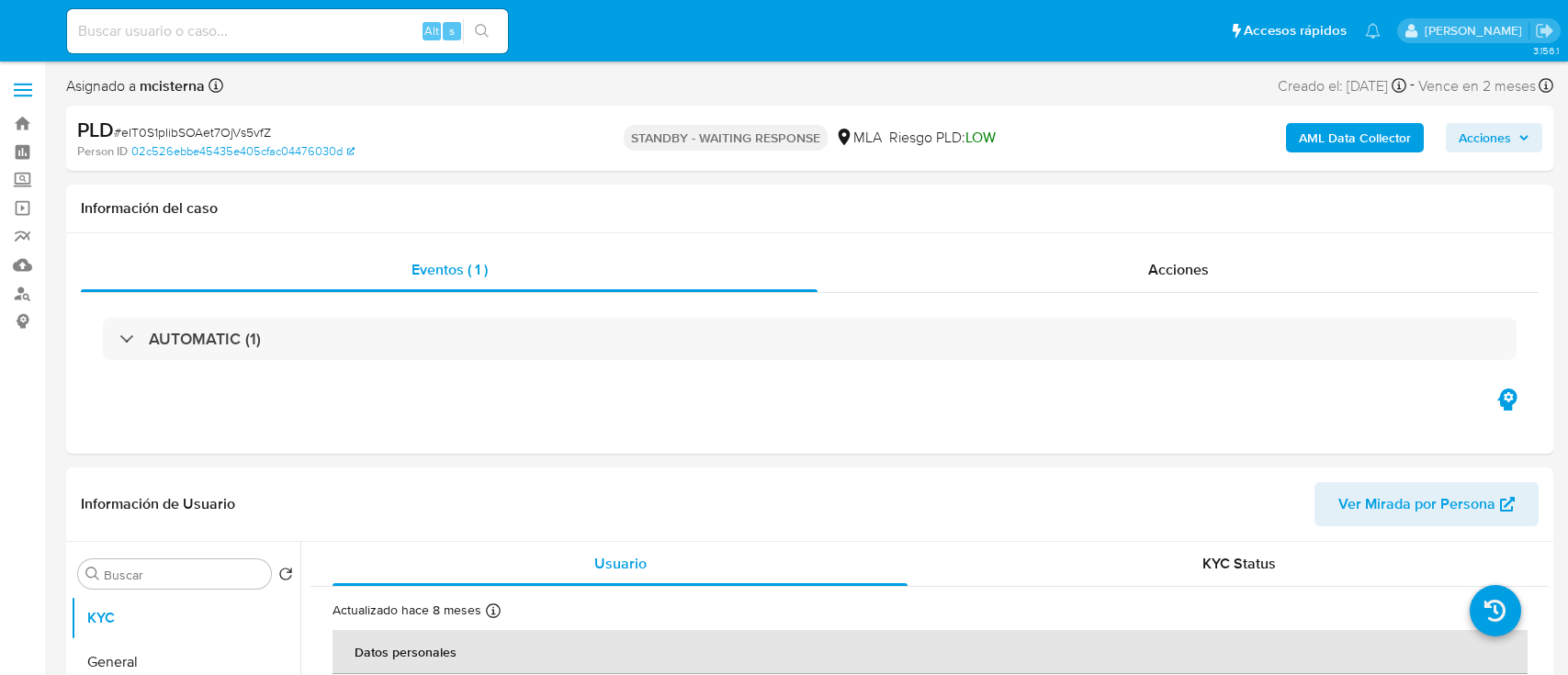
select select "10"
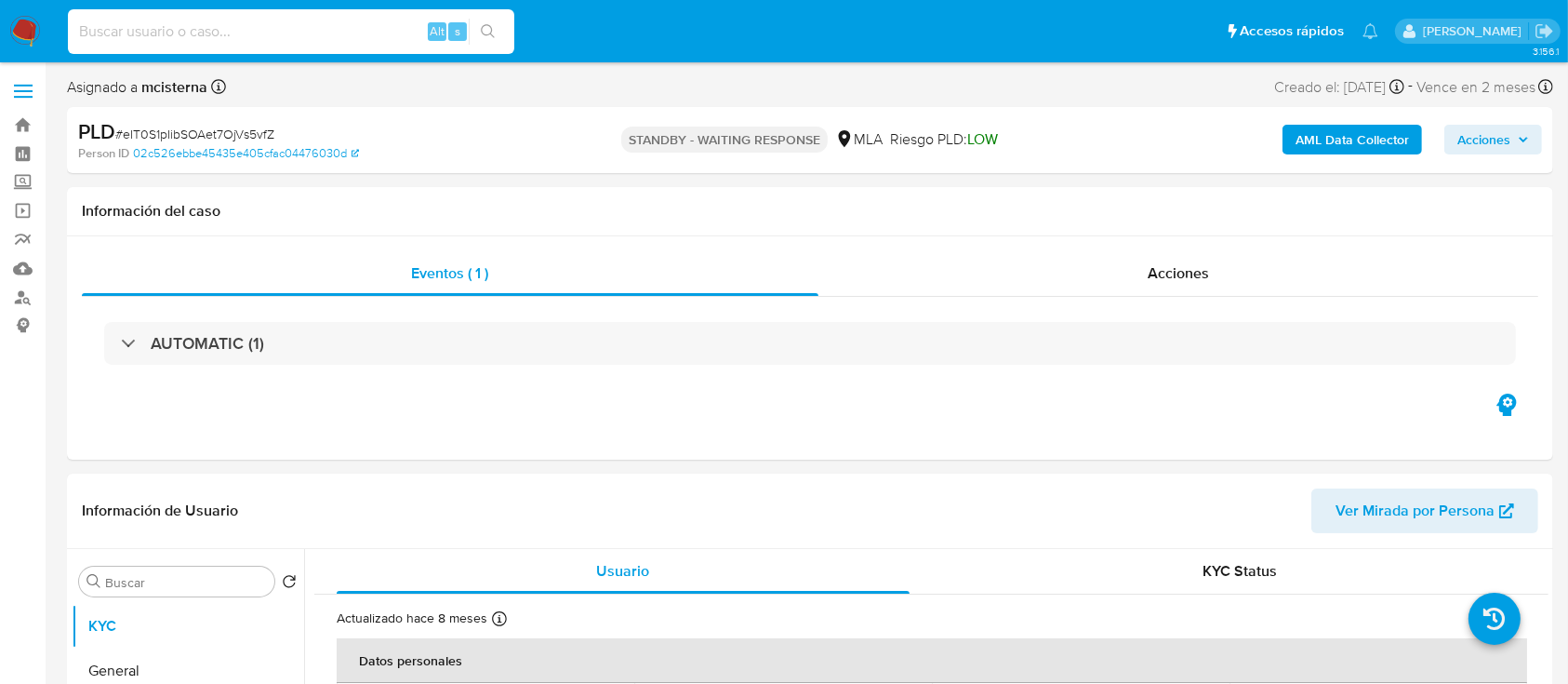
click at [394, 32] on input at bounding box center [291, 31] width 446 height 24
paste input "196310488"
type input "196310488"
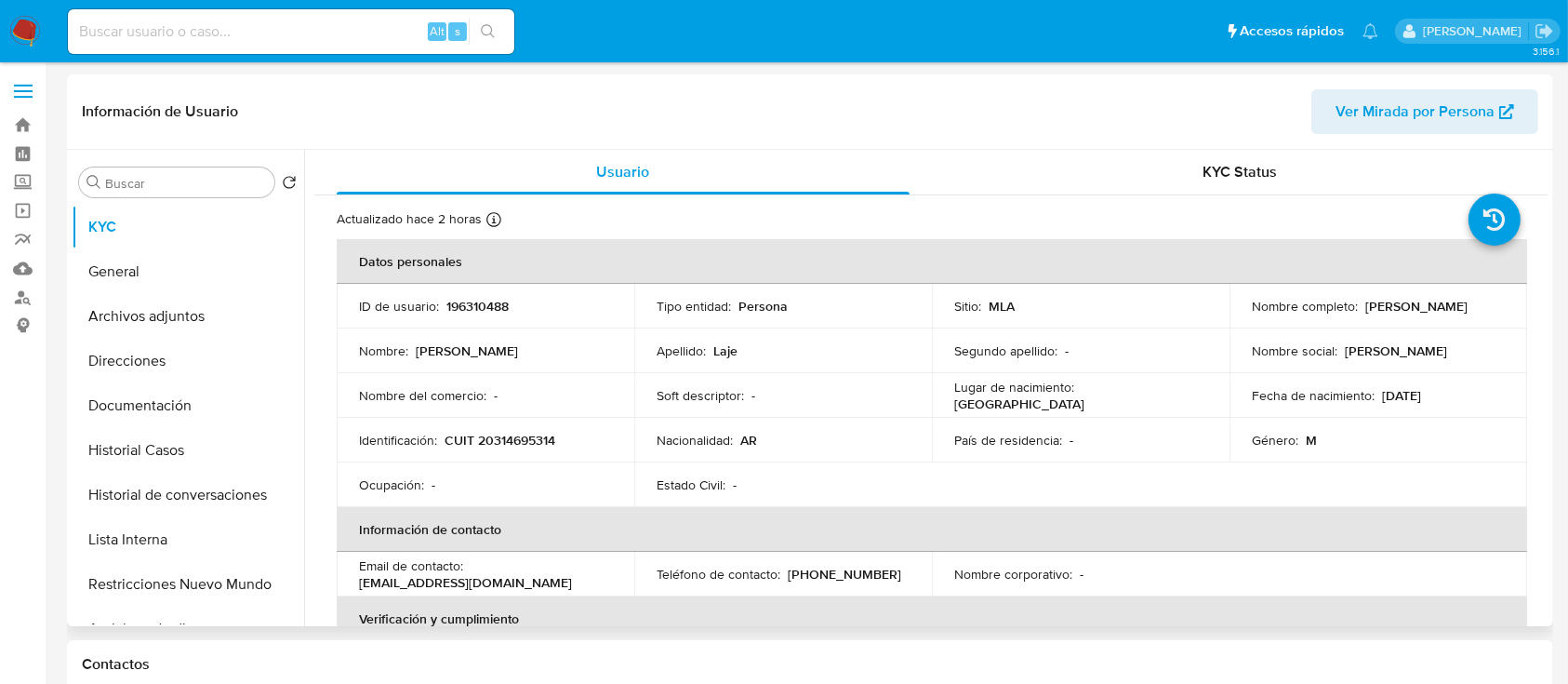
select select "10"
click at [537, 440] on p "CUIT 20314695314" at bounding box center [499, 440] width 111 height 16
copy p "20314695314"
click at [174, 461] on button "Historial Casos" at bounding box center [180, 450] width 217 height 45
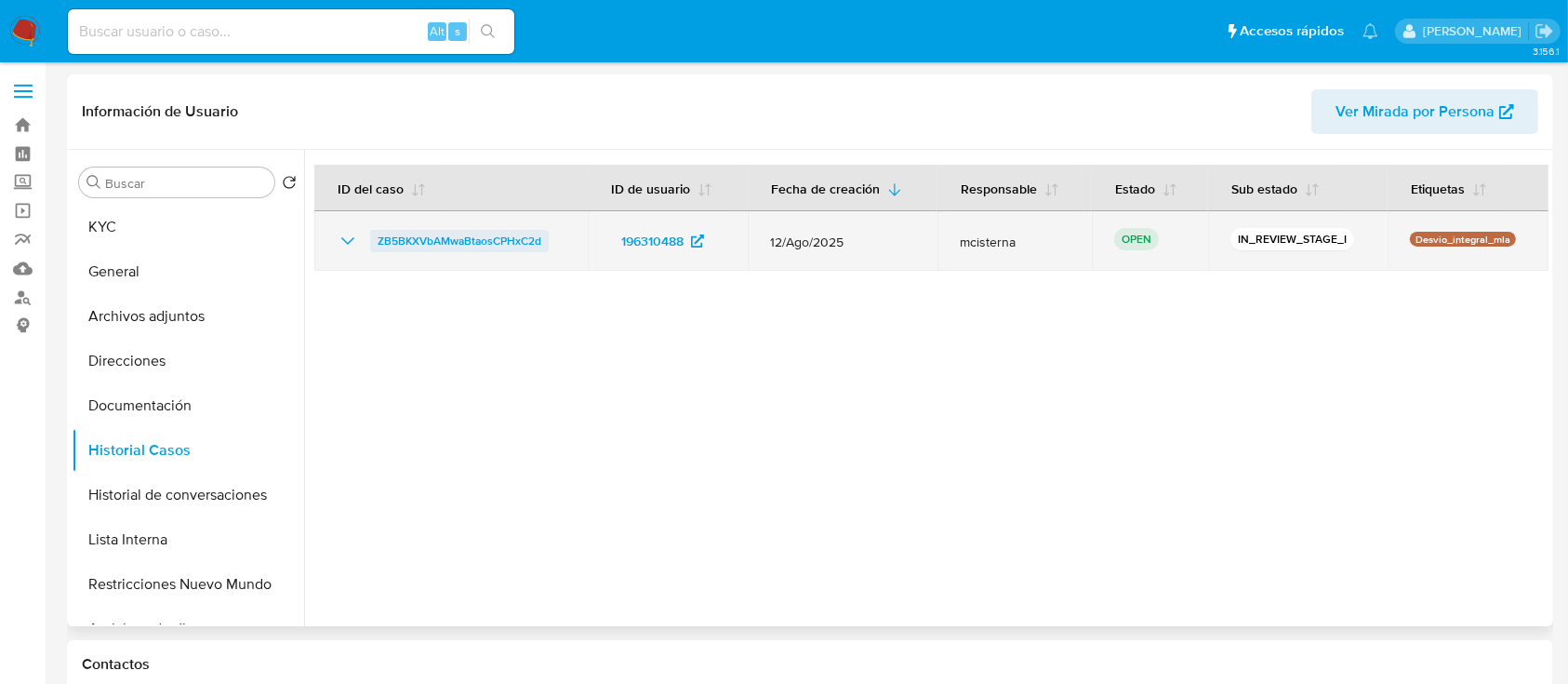
click at [462, 238] on span "ZB5BKXVbAMwaBtaosCPHxC2d" at bounding box center [459, 241] width 164 height 22
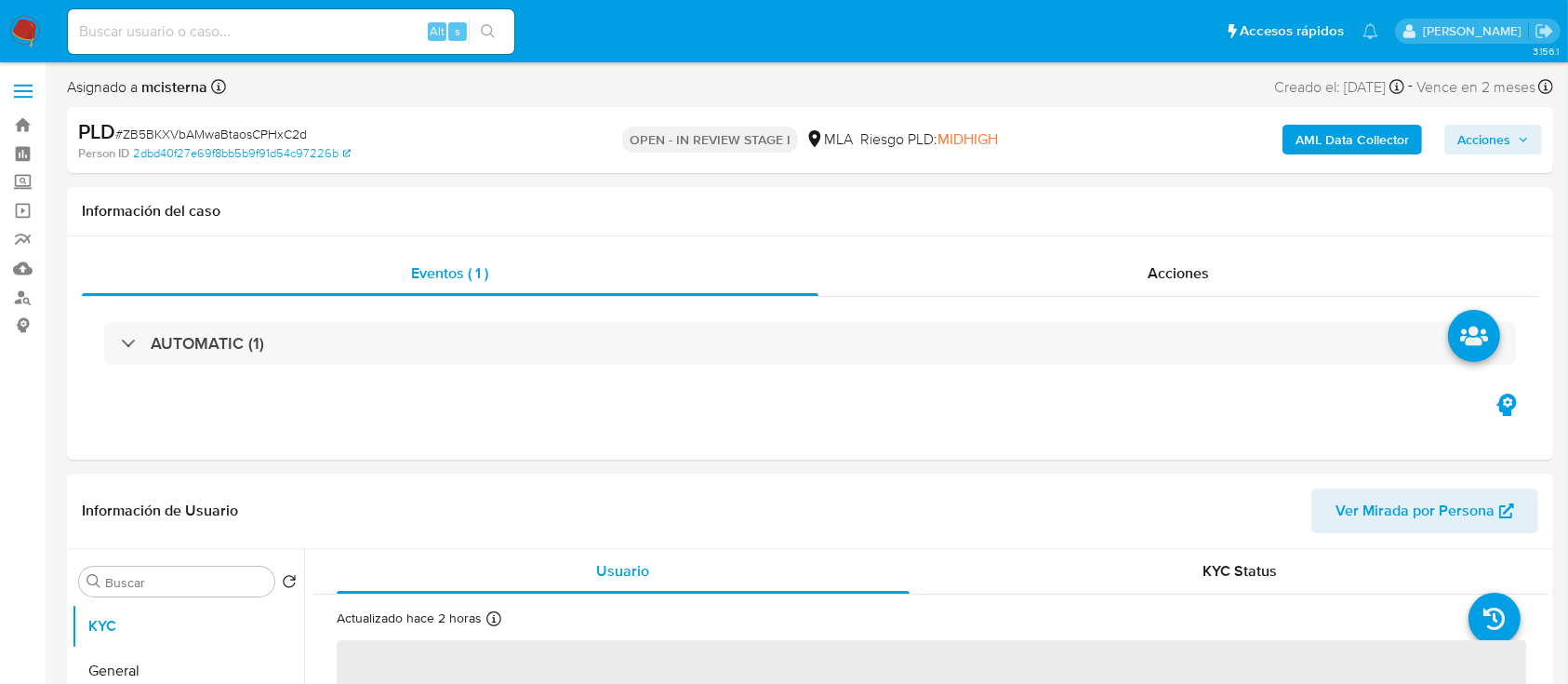
select select "10"
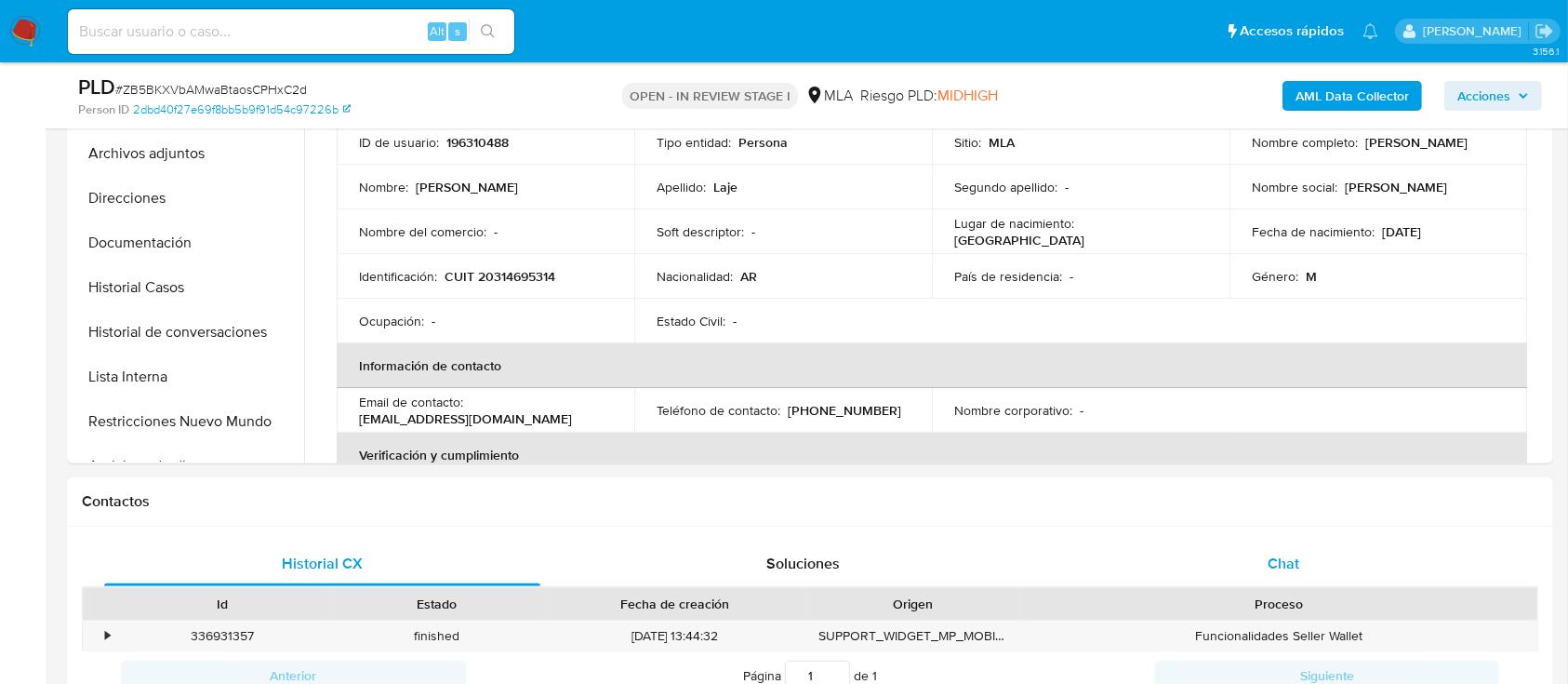
click at [1264, 562] on div "Chat" at bounding box center [1284, 564] width 436 height 45
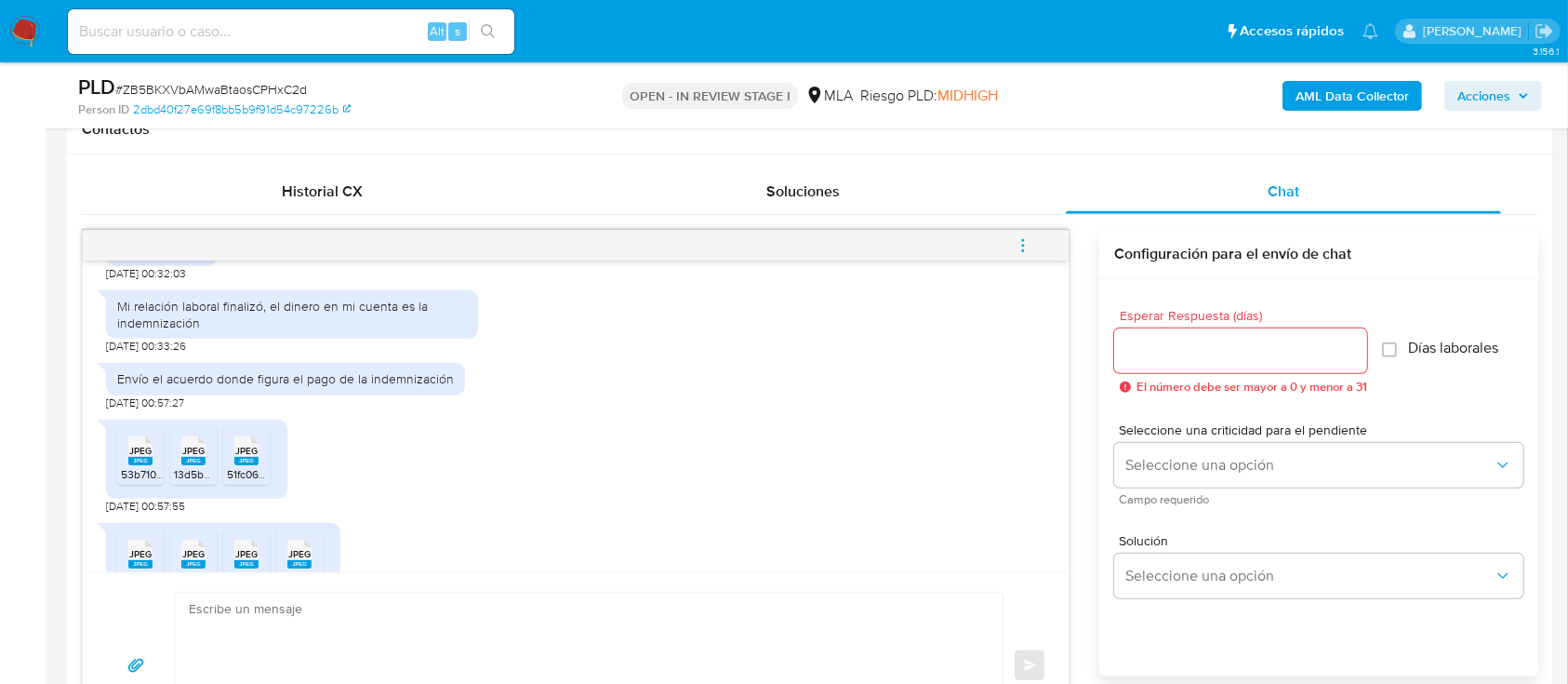
scroll to position [1120, 0]
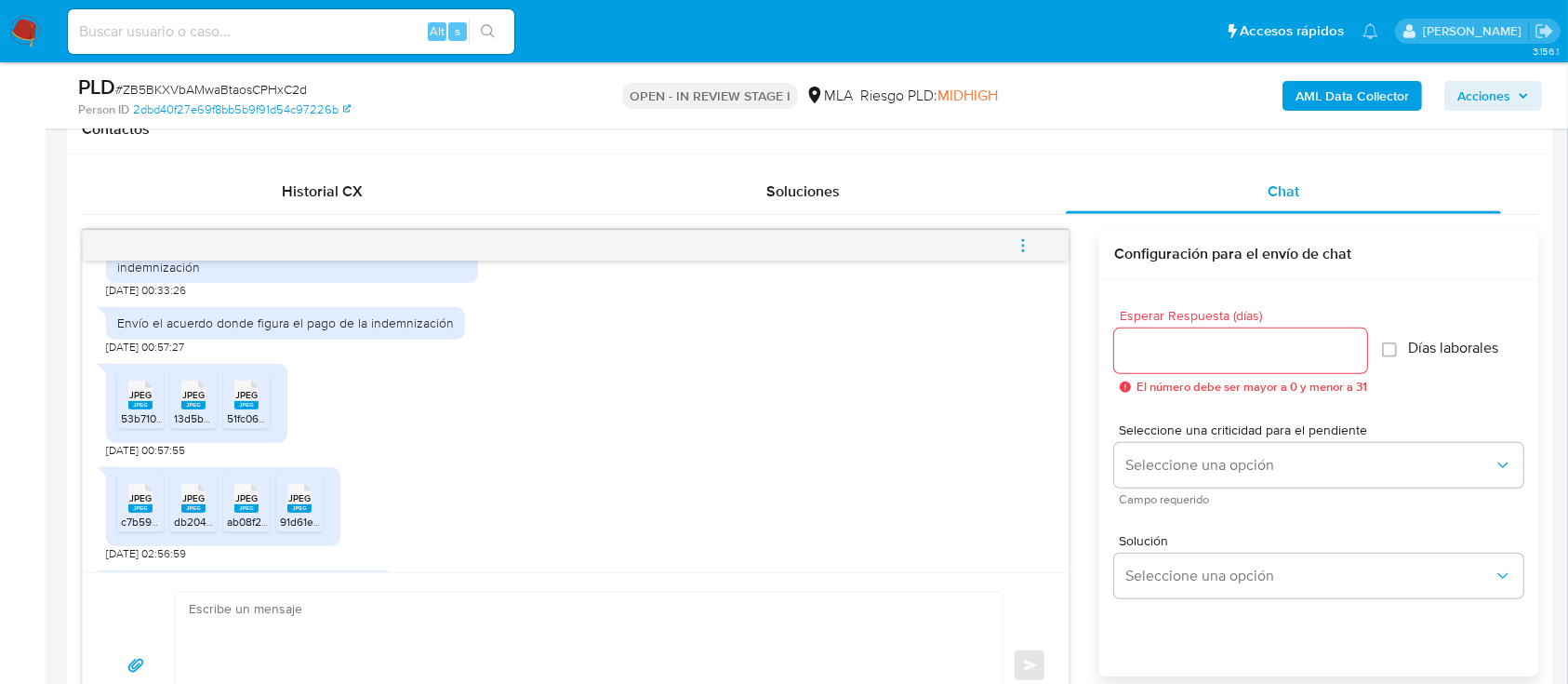
click at [126, 411] on div "JPEG JPEG" at bounding box center [141, 393] width 39 height 36
click at [178, 411] on div "JPEG JPEG" at bounding box center [193, 393] width 39 height 36
click at [248, 409] on rect at bounding box center [246, 405] width 24 height 9
click at [134, 512] on rect at bounding box center [140, 508] width 24 height 9
click at [205, 512] on rect at bounding box center [193, 508] width 24 height 9
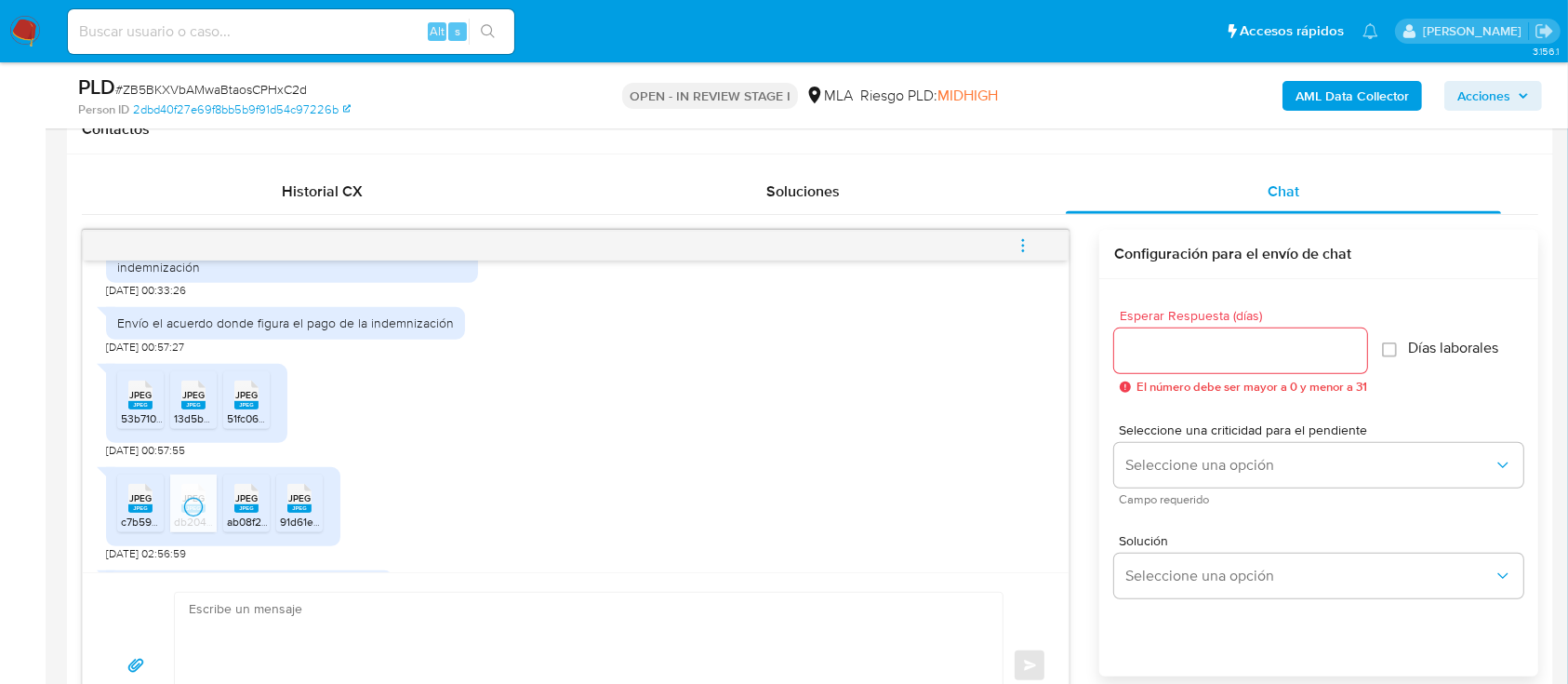
click at [267, 530] on span "ab08f297-080a-4525-8fcd-ca7d33f77aa5.jpeg" at bounding box center [340, 521] width 227 height 16
drag, startPoint x: 305, startPoint y: 549, endPoint x: 331, endPoint y: 543, distance: 26.7
click at [305, 530] on span "91d61e46-48d5-4789-9982-f9e86d796858.jpeg" at bounding box center [399, 521] width 238 height 16
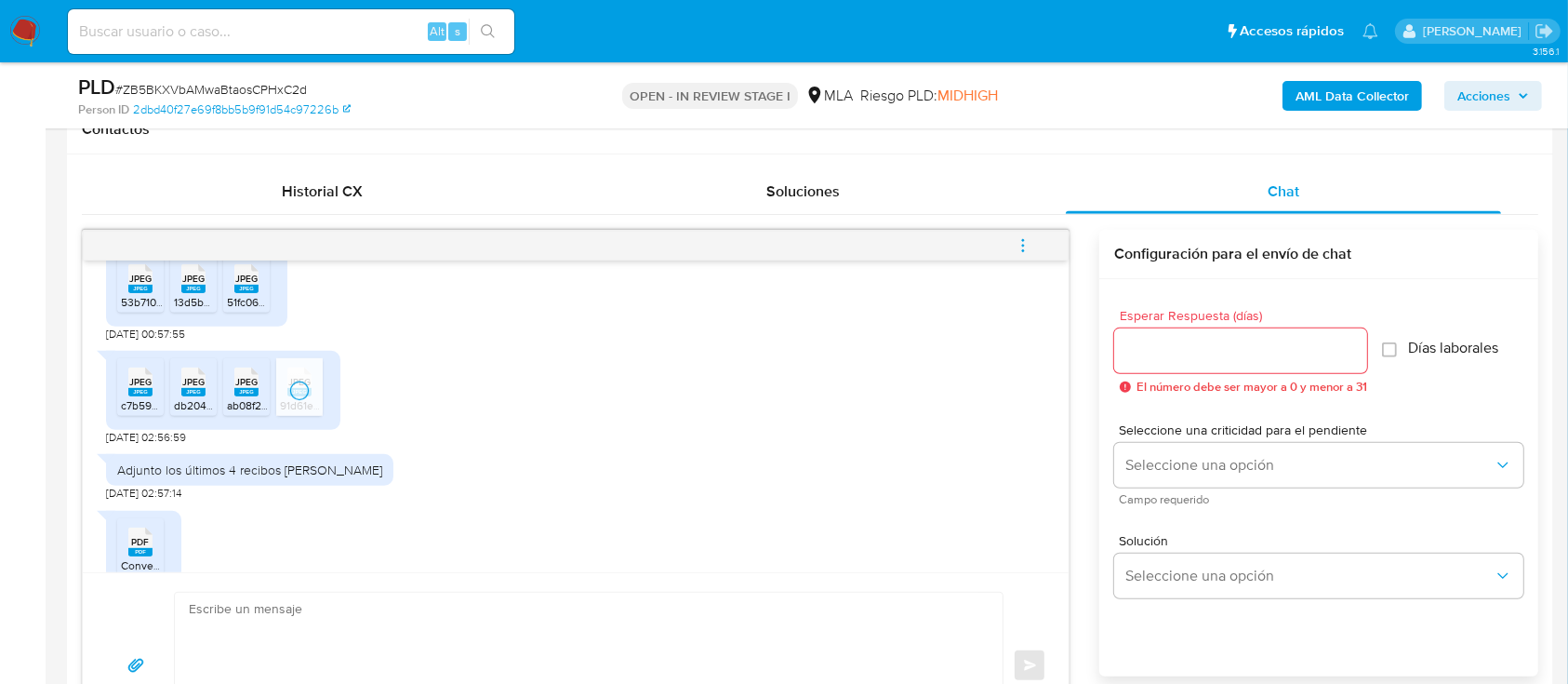
scroll to position [1368, 0]
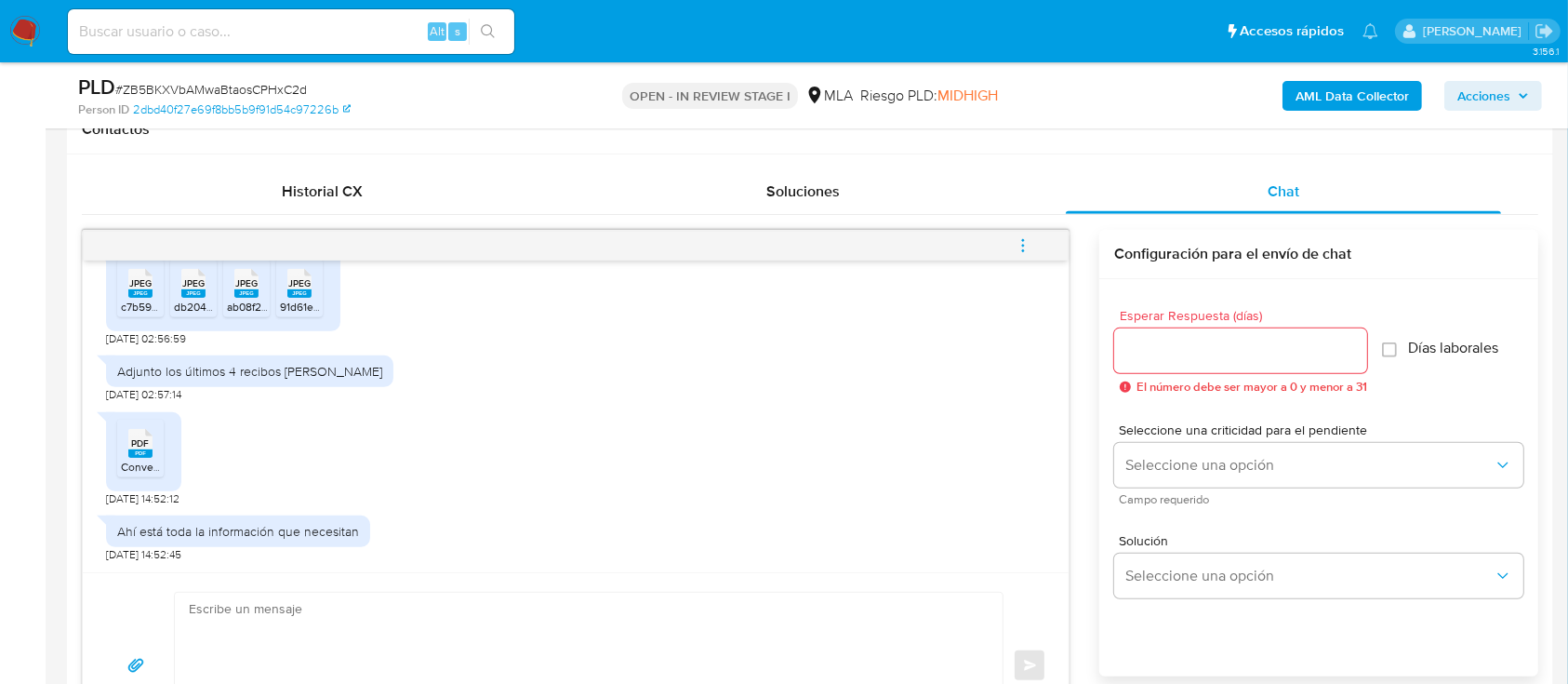
drag, startPoint x: 144, startPoint y: 461, endPoint x: 188, endPoint y: 461, distance: 44.0
click at [144, 461] on span "Convenio Laje.pdf" at bounding box center [166, 467] width 90 height 16
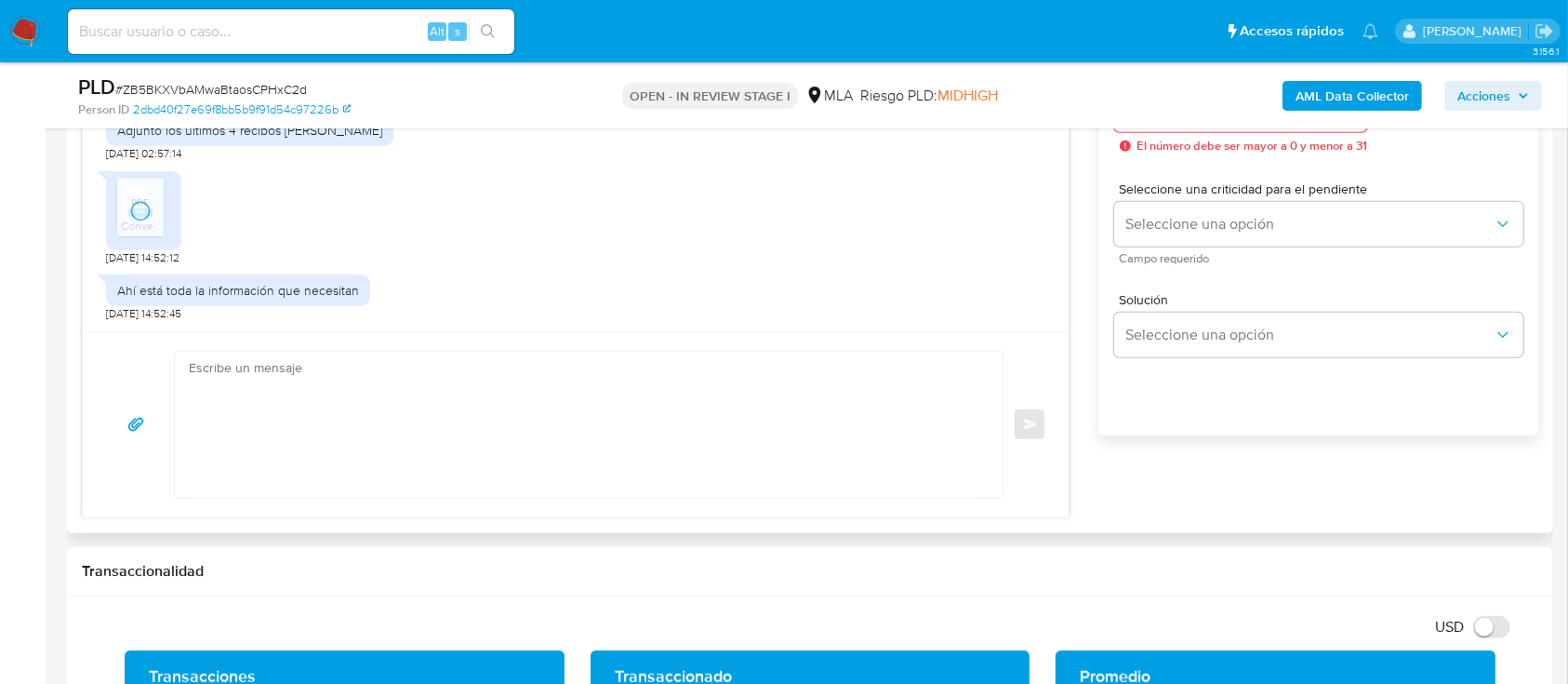
scroll to position [1117, 0]
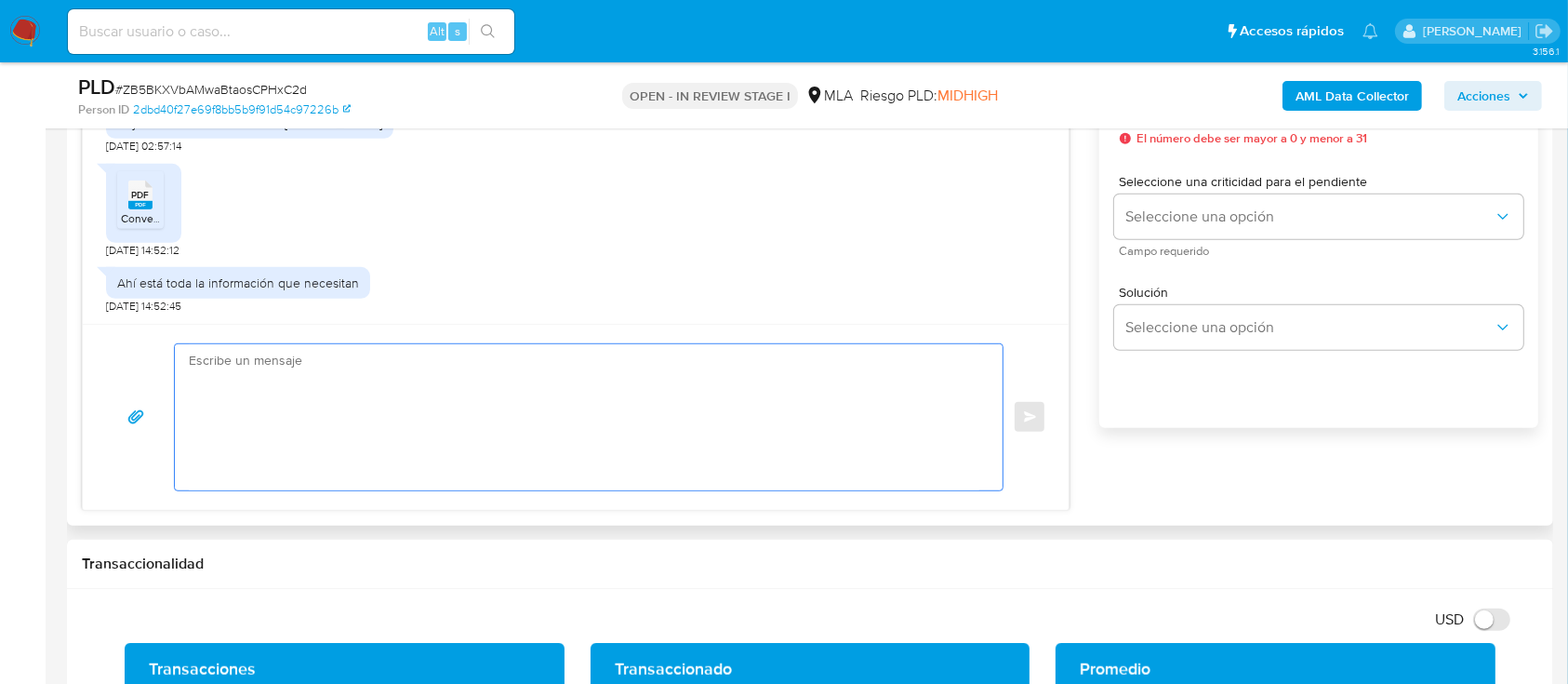
click at [685, 412] on textarea at bounding box center [584, 417] width 790 height 147
paste textarea "Hola Muchas gracias por tu respuesta. Confirmamos recepción de la documentación…"
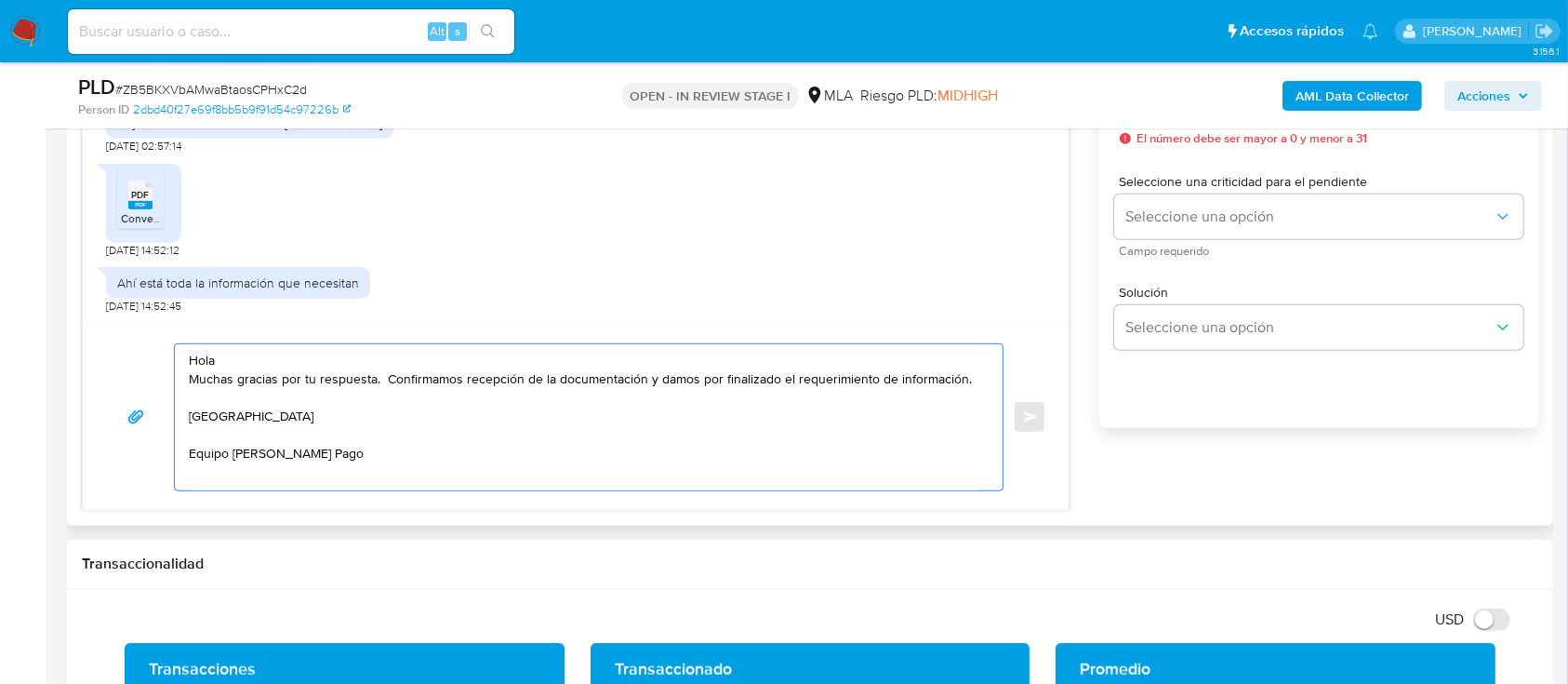
click at [359, 353] on textarea "Hola Muchas gracias por tu respuesta. Confirmamos recepción de la documentación…" at bounding box center [584, 417] width 790 height 147
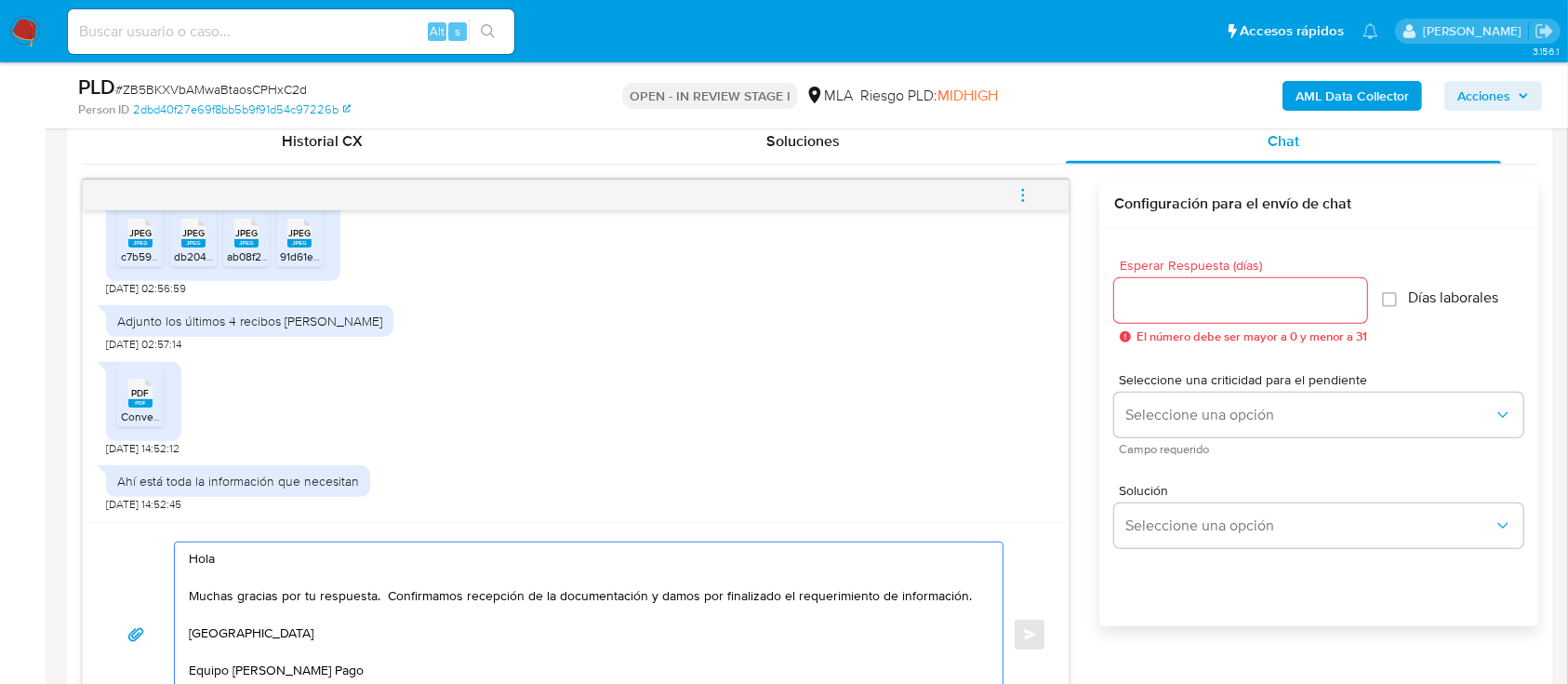
scroll to position [868, 0]
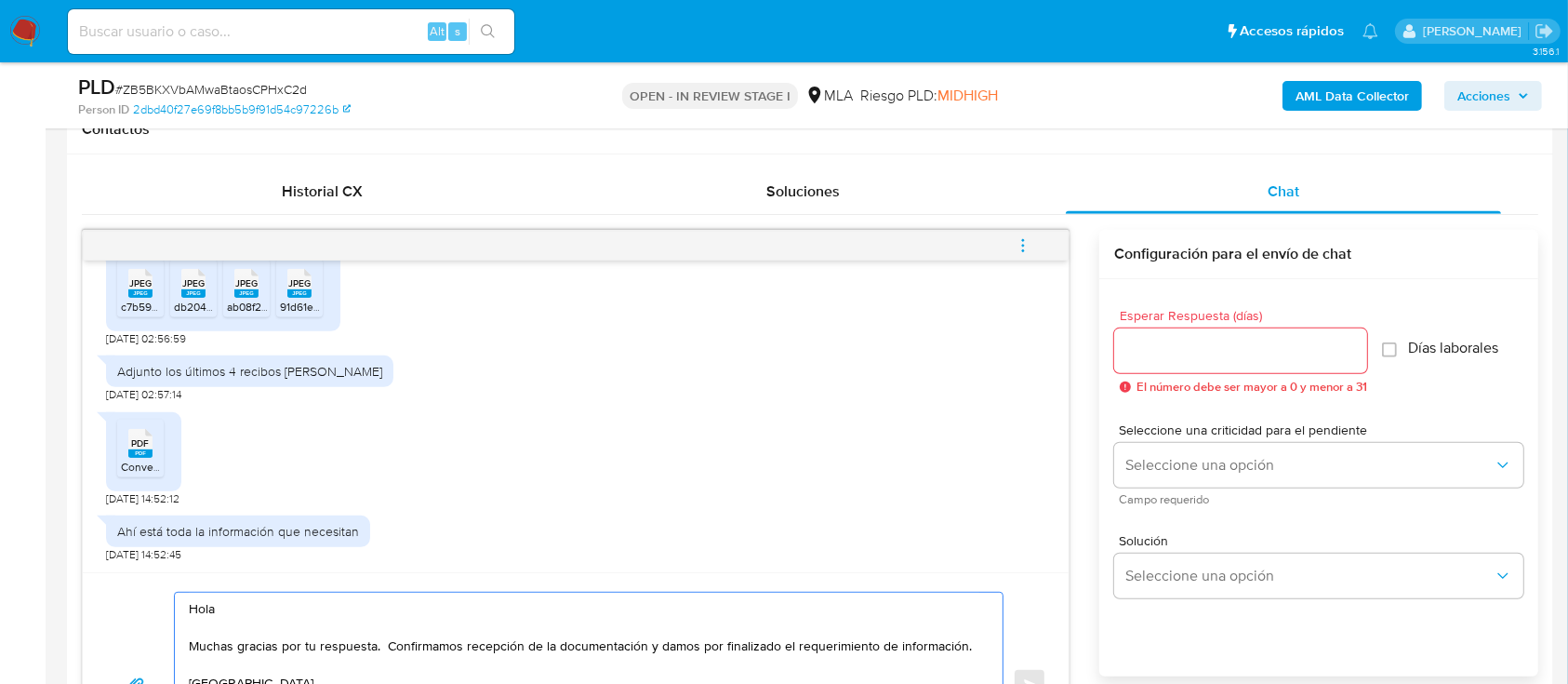
type textarea "Hola Muchas gracias por tu respuesta. Confirmamos recepción de la documentación…"
click at [1213, 353] on input "Esperar Respuesta (días)" at bounding box center [1240, 350] width 253 height 24
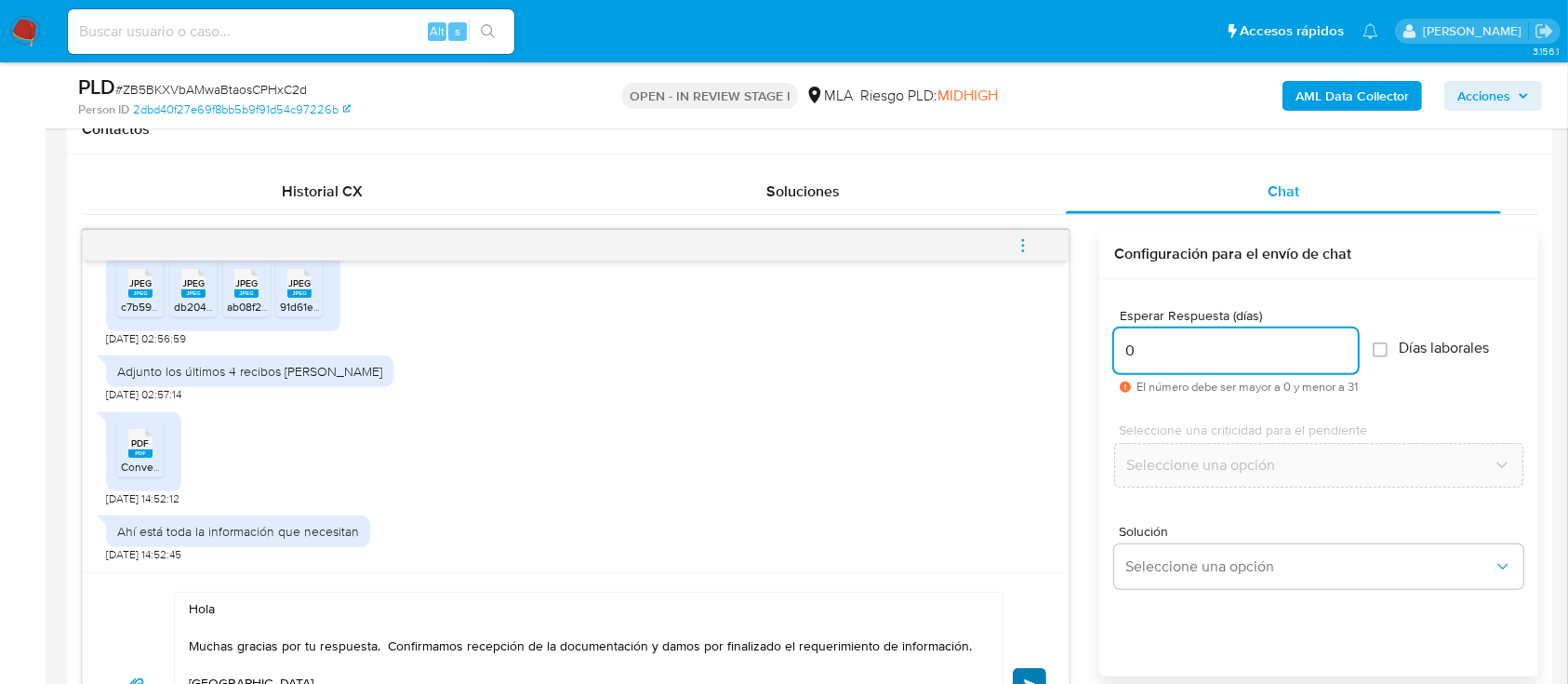
type input "0"
click at [1037, 669] on button "Enviar" at bounding box center [1029, 685] width 34 height 34
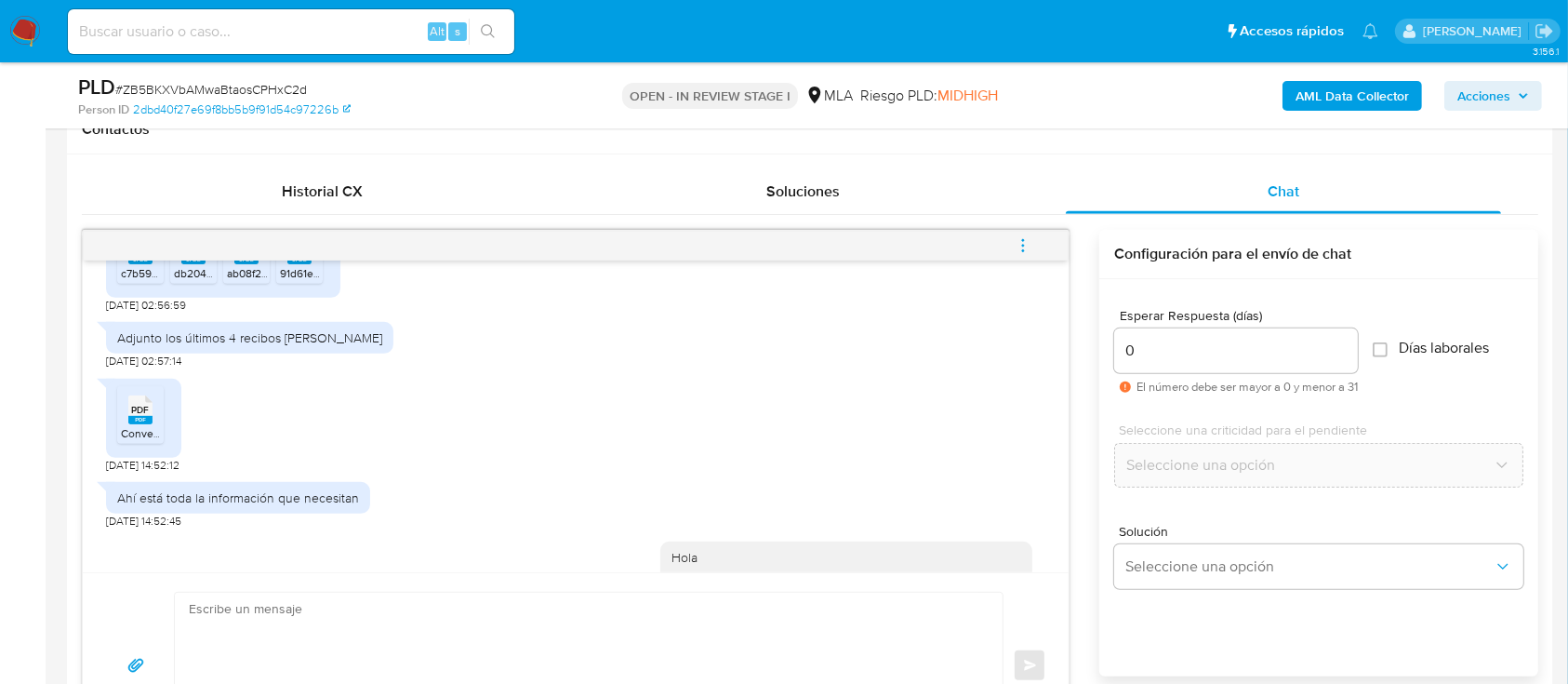
scroll to position [1574, 0]
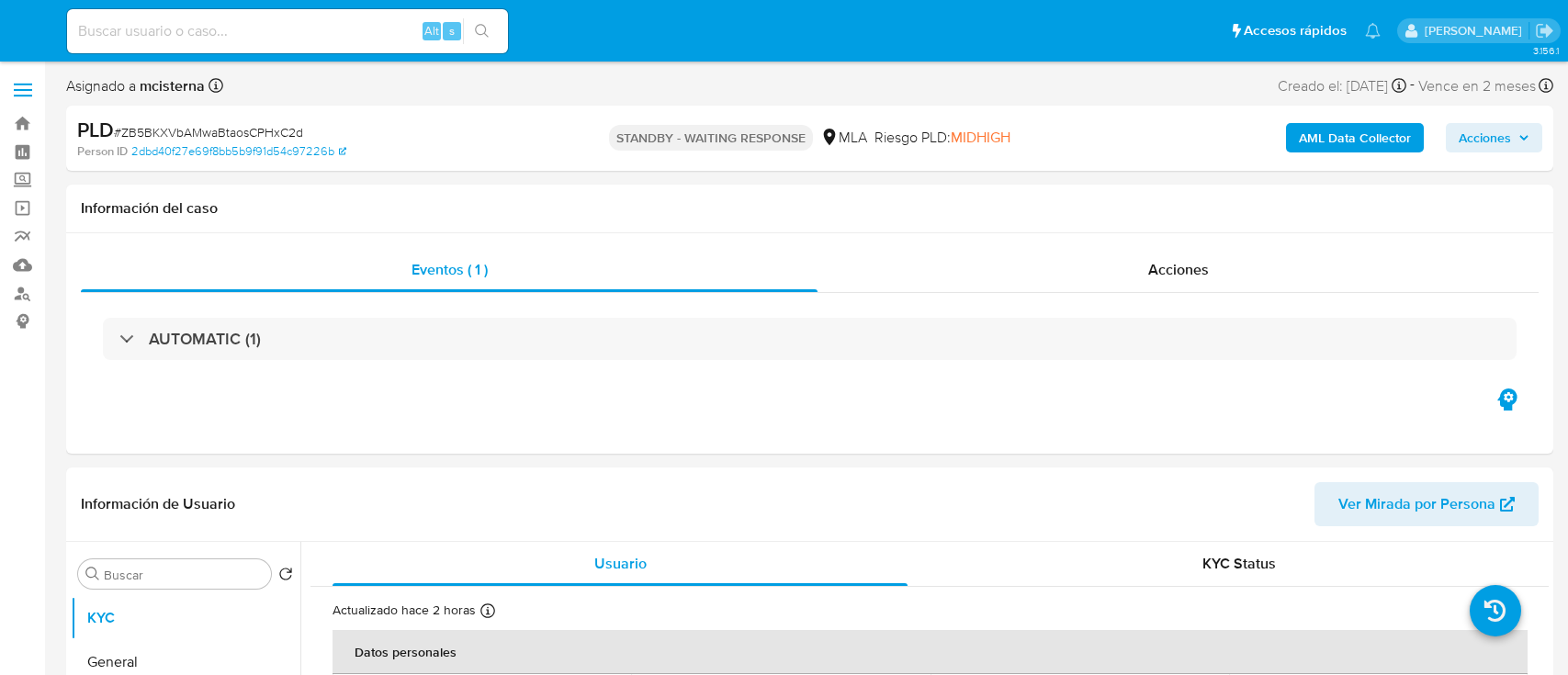
select select "10"
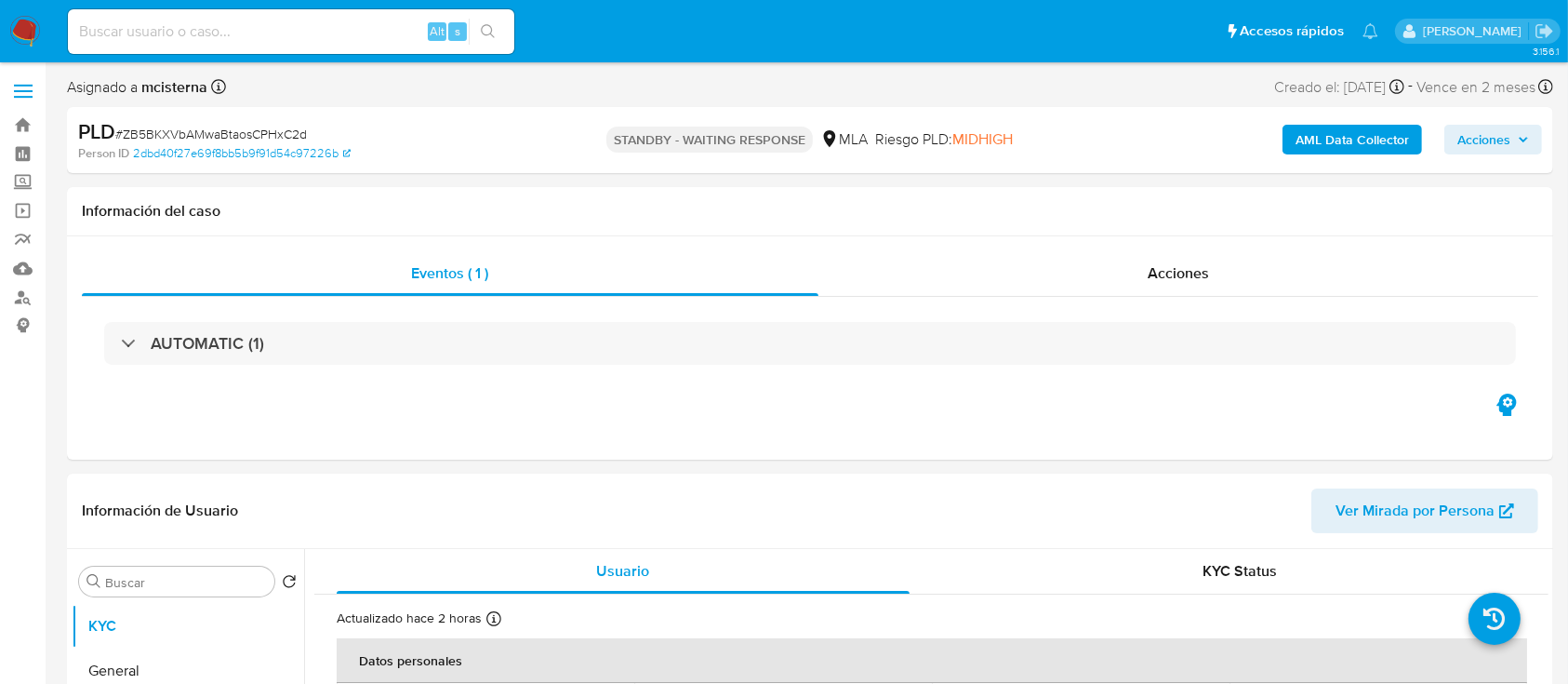
click at [337, 24] on input at bounding box center [291, 31] width 446 height 24
paste input "197149075"
type input "197149075"
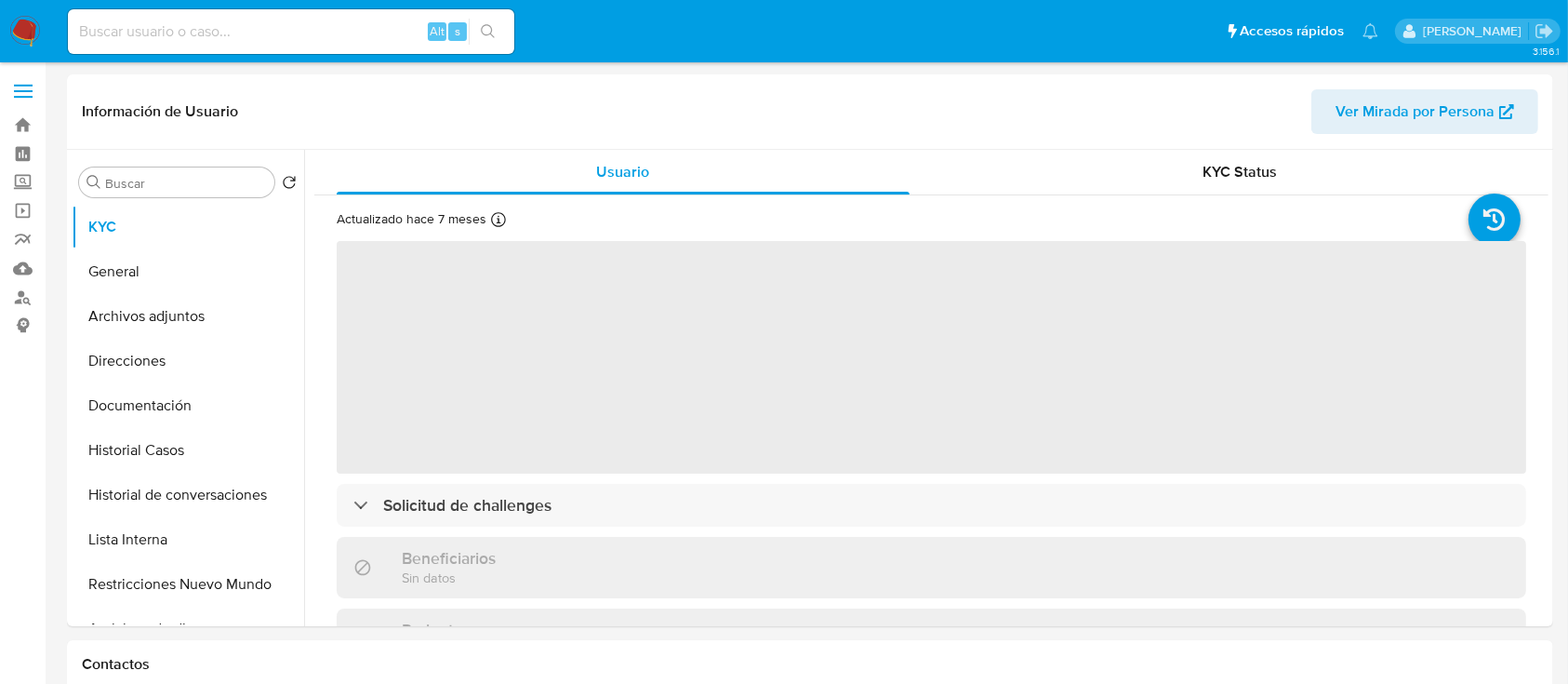
select select "10"
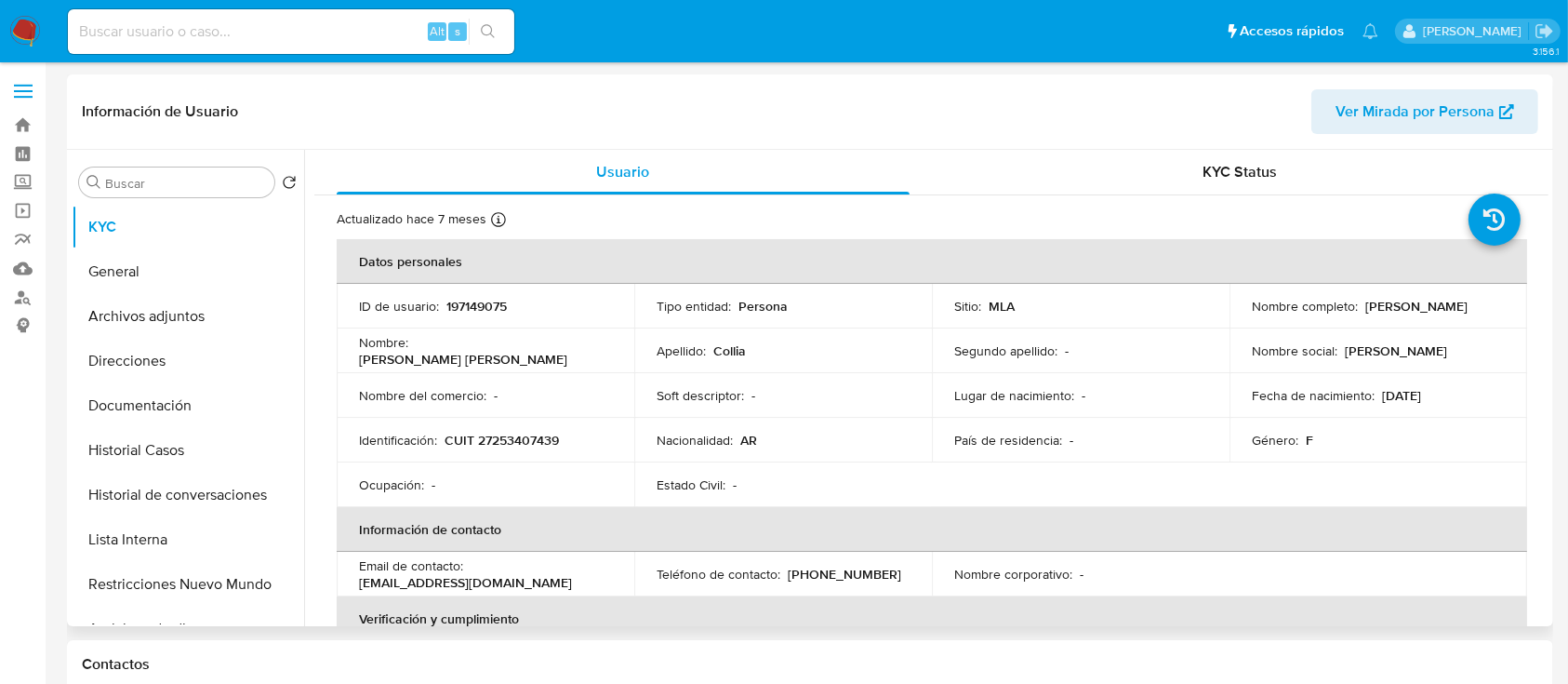
click at [531, 434] on p "CUIT 27253407439" at bounding box center [501, 440] width 114 height 16
copy p "27253407439"
click at [168, 462] on button "Historial Casos" at bounding box center [180, 450] width 217 height 45
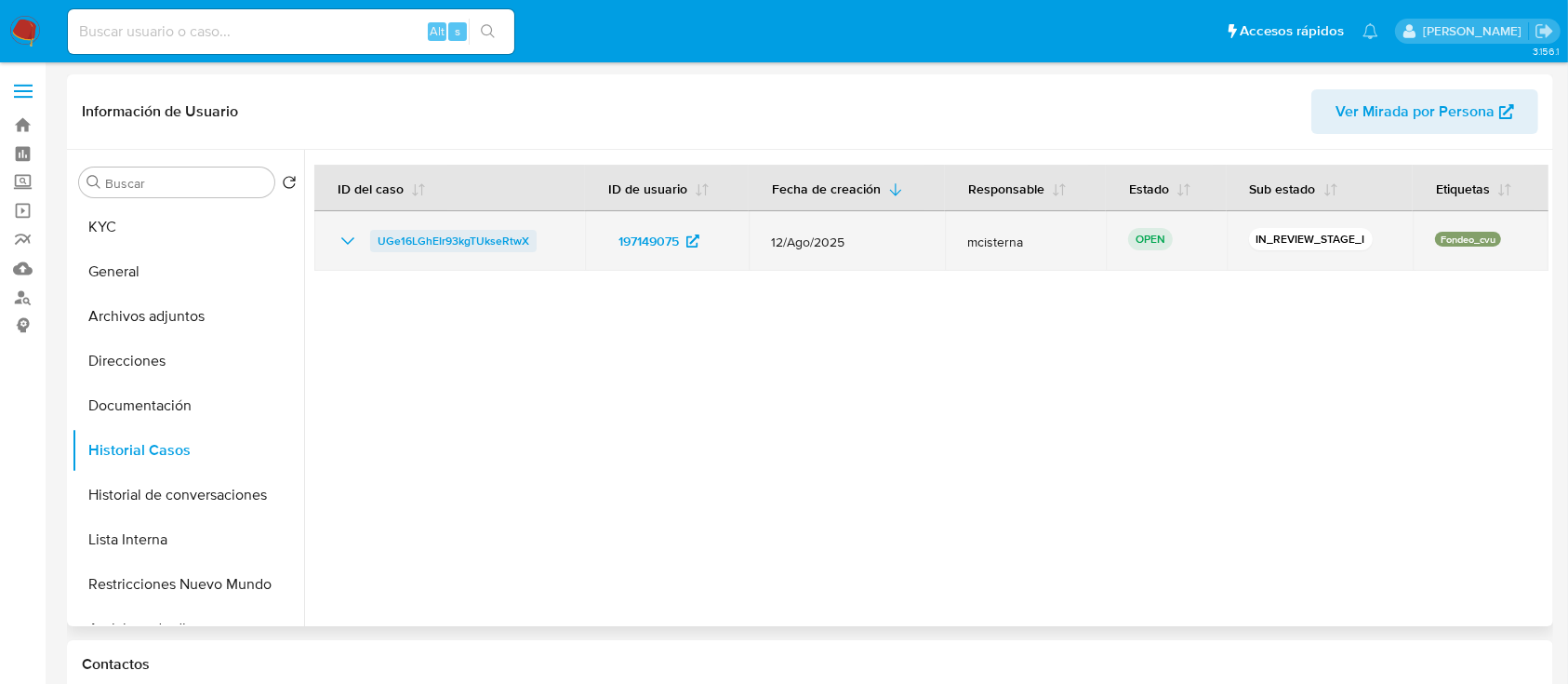
click at [428, 241] on span "UGe16LGhEIr93kgTUkseRtwX" at bounding box center [453, 241] width 151 height 22
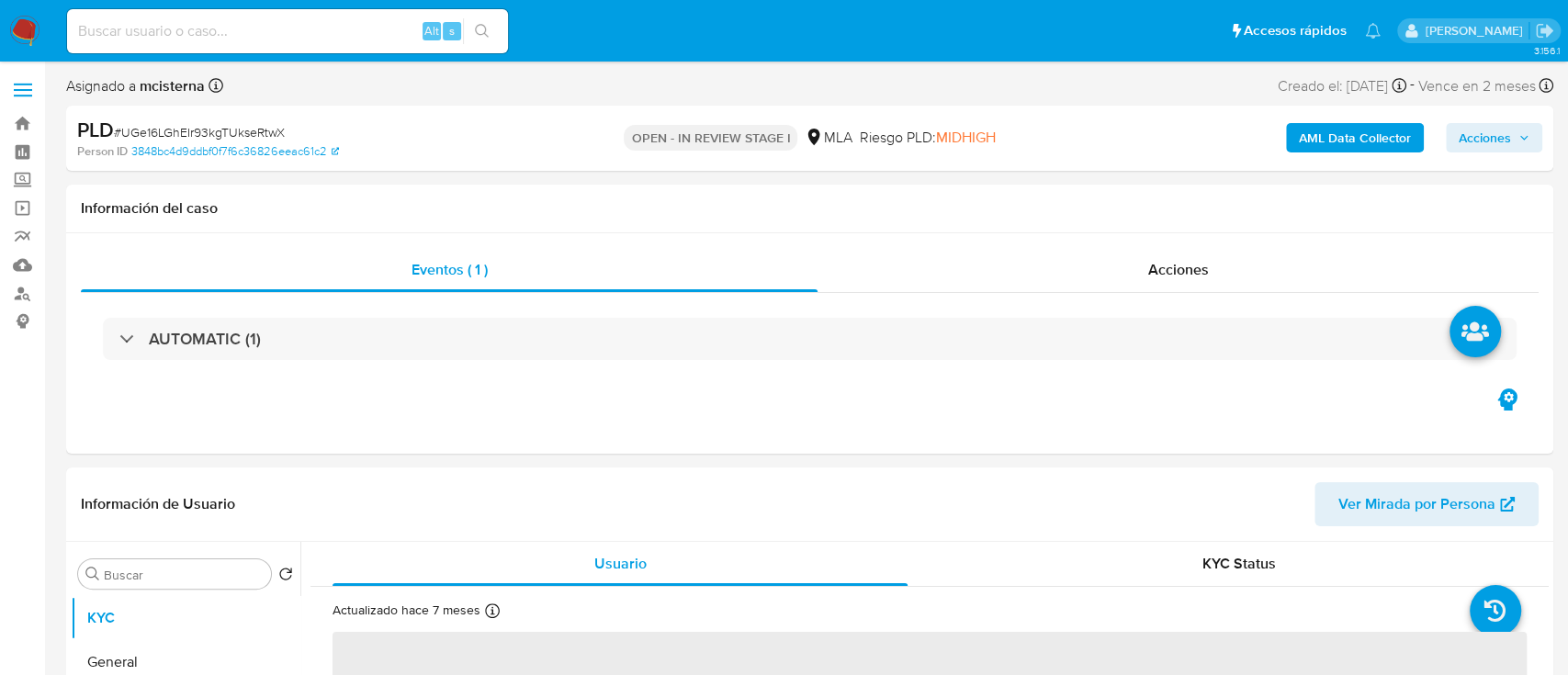
select select "10"
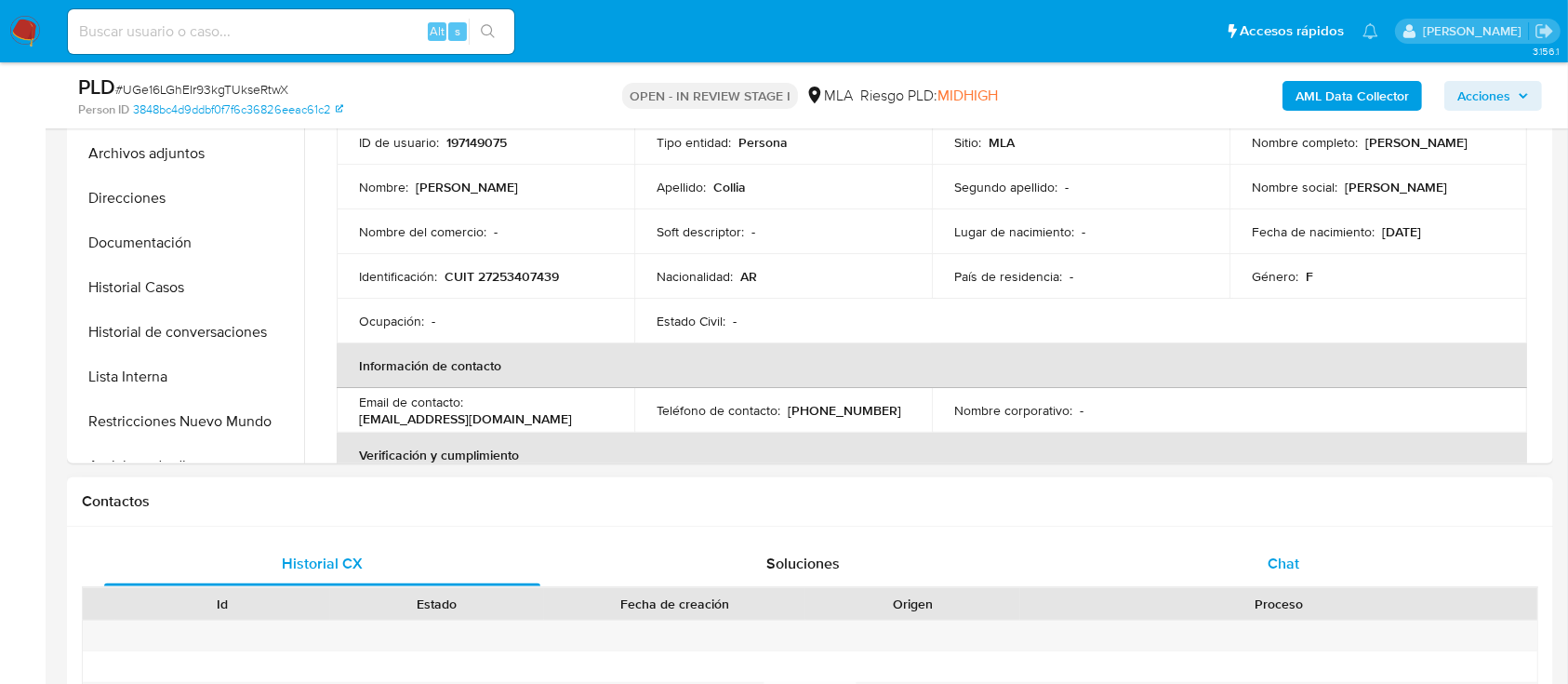
click at [1270, 574] on div "Chat" at bounding box center [1284, 564] width 436 height 45
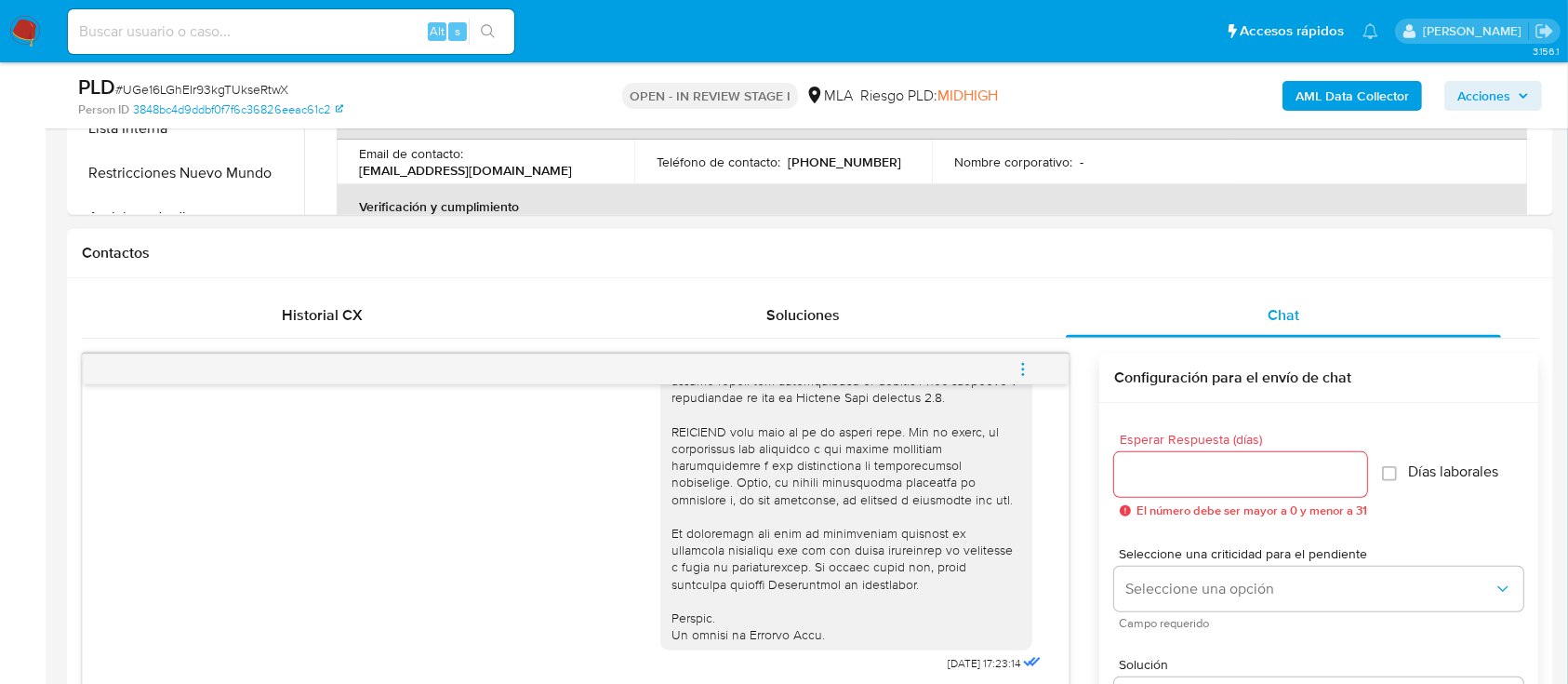
scroll to position [1107, 0]
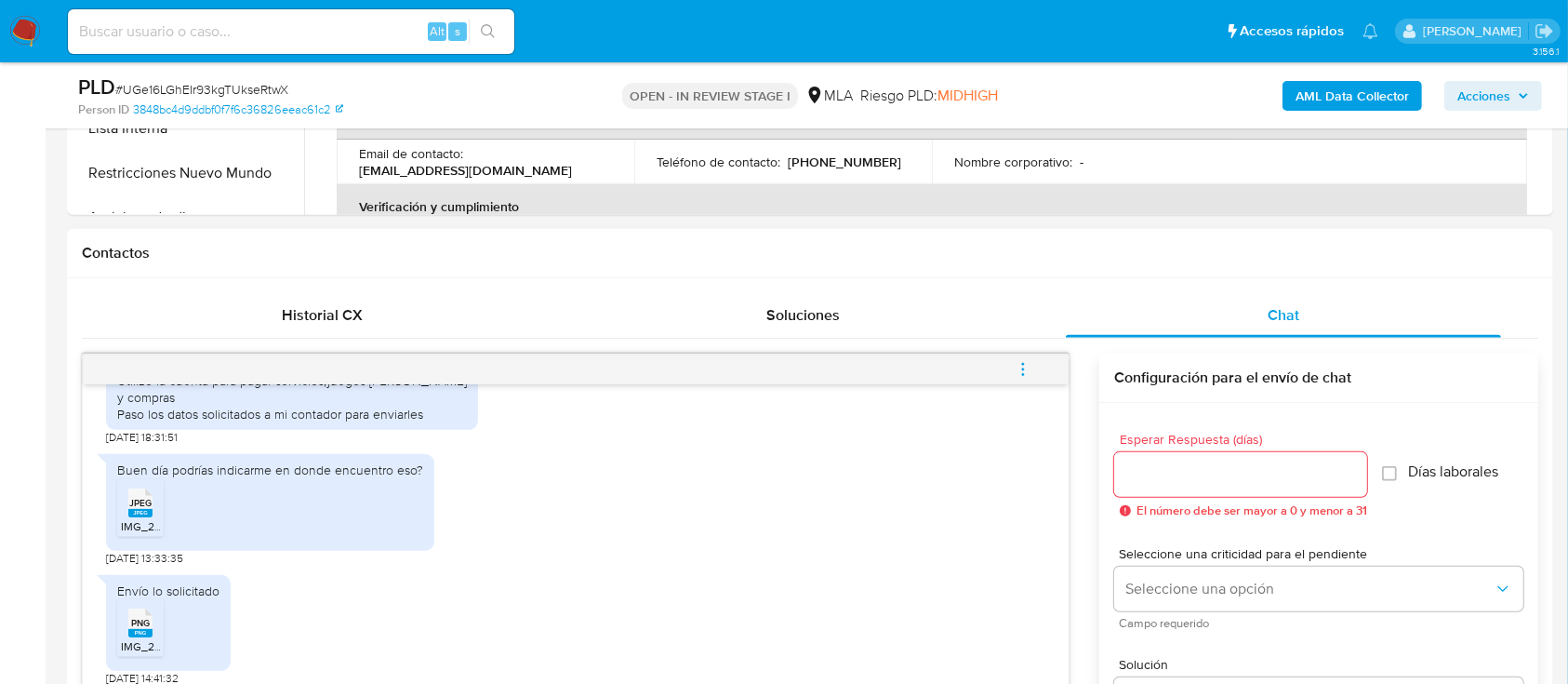
click at [141, 507] on span "JPEG" at bounding box center [140, 503] width 22 height 12
click at [136, 627] on span "PNG" at bounding box center [140, 623] width 18 height 12
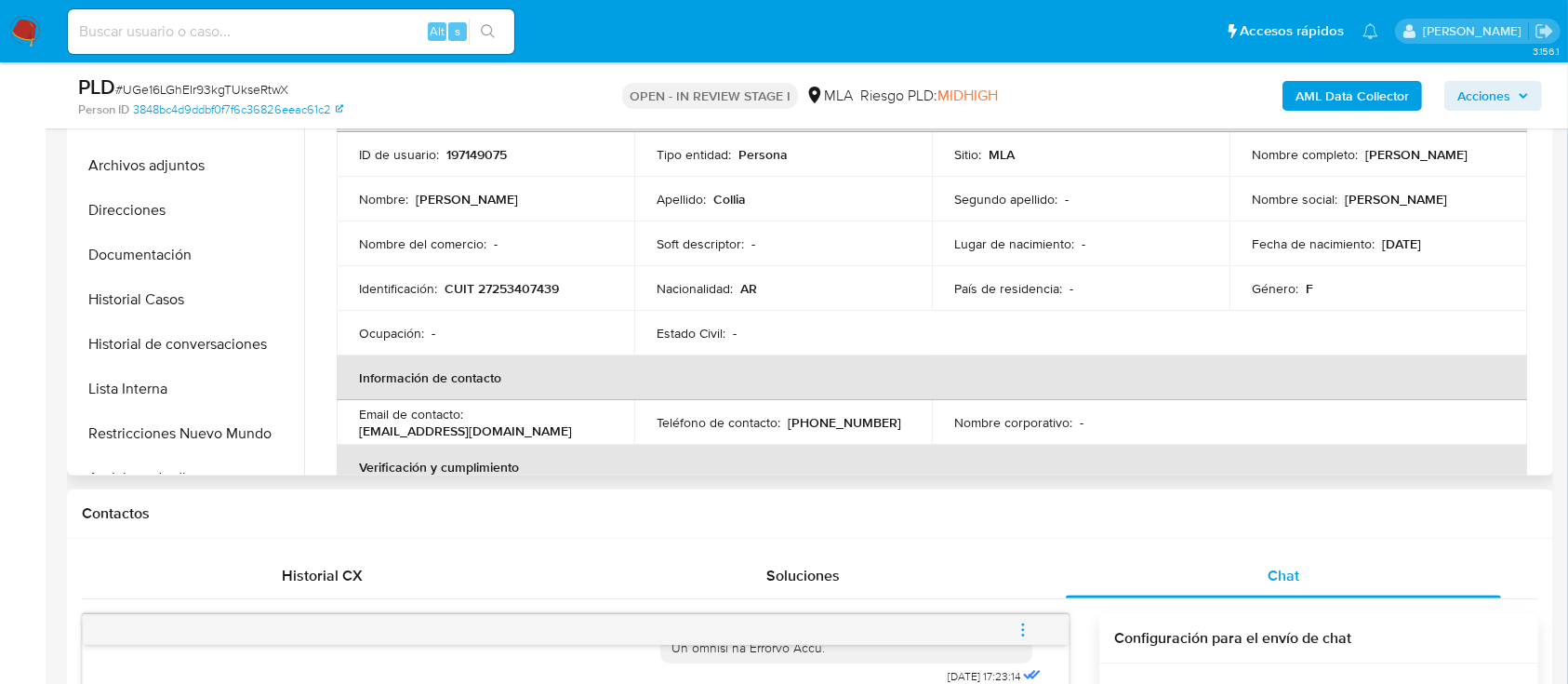
scroll to position [247, 0]
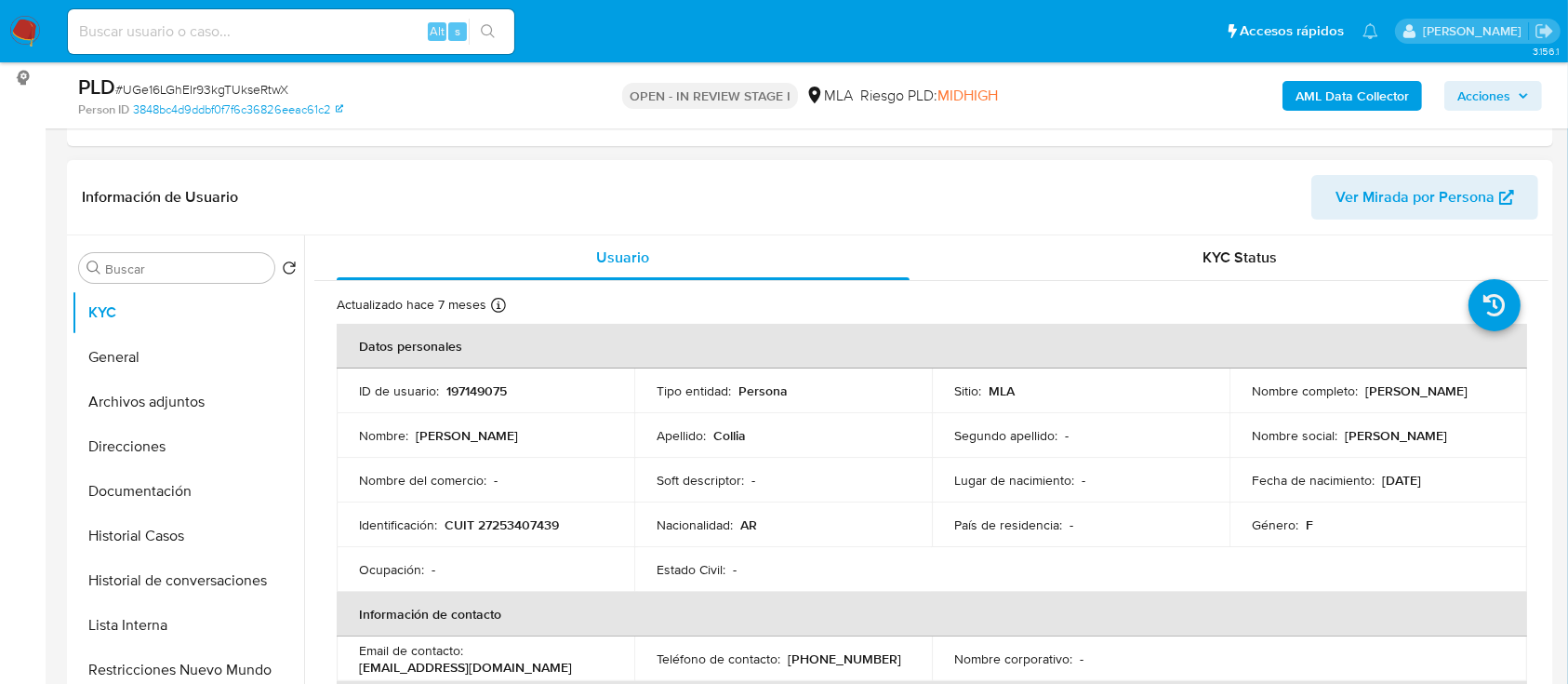
drag, startPoint x: 1304, startPoint y: 402, endPoint x: 1387, endPoint y: 402, distance: 83.0
click at [1387, 399] on div "Nombre completo : [PERSON_NAME]" at bounding box center [1378, 390] width 253 height 16
copy p "[PERSON_NAME]"
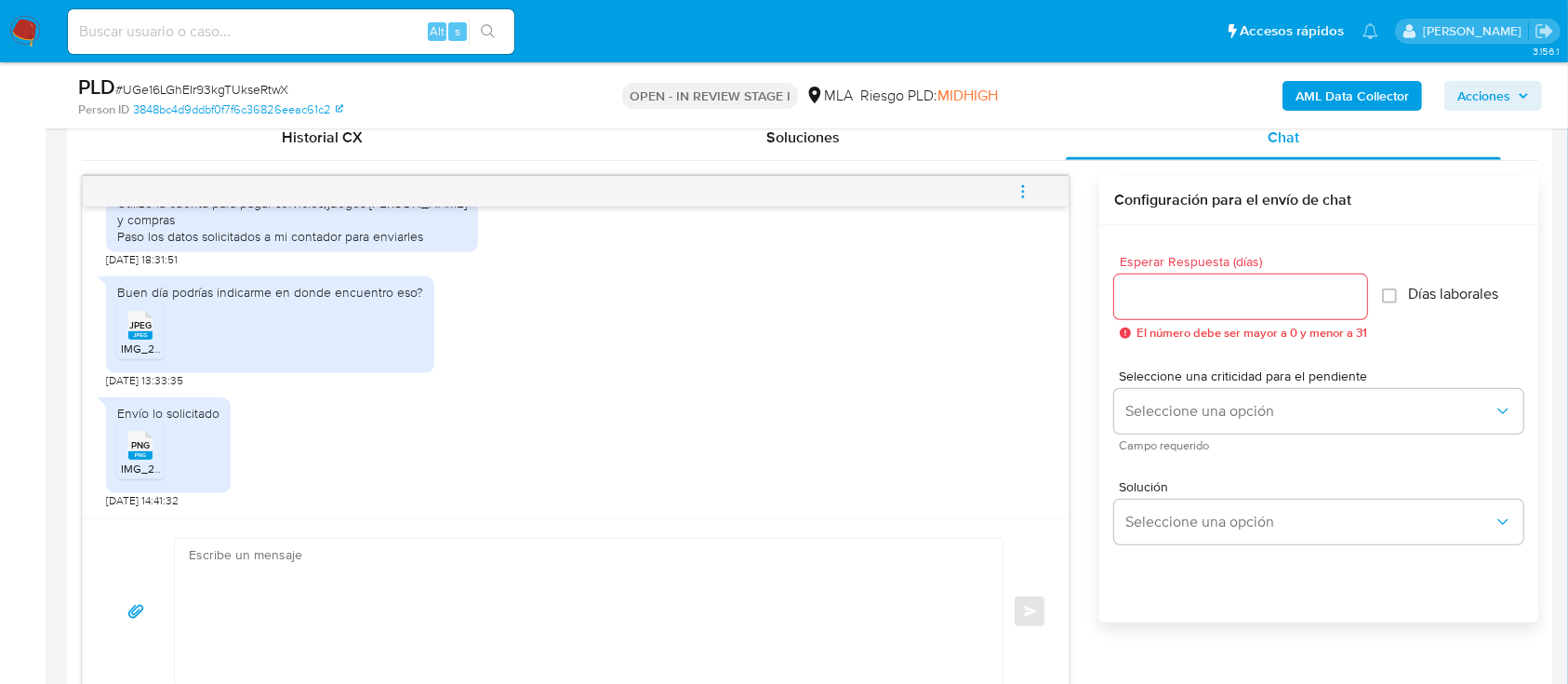
scroll to position [1117, 0]
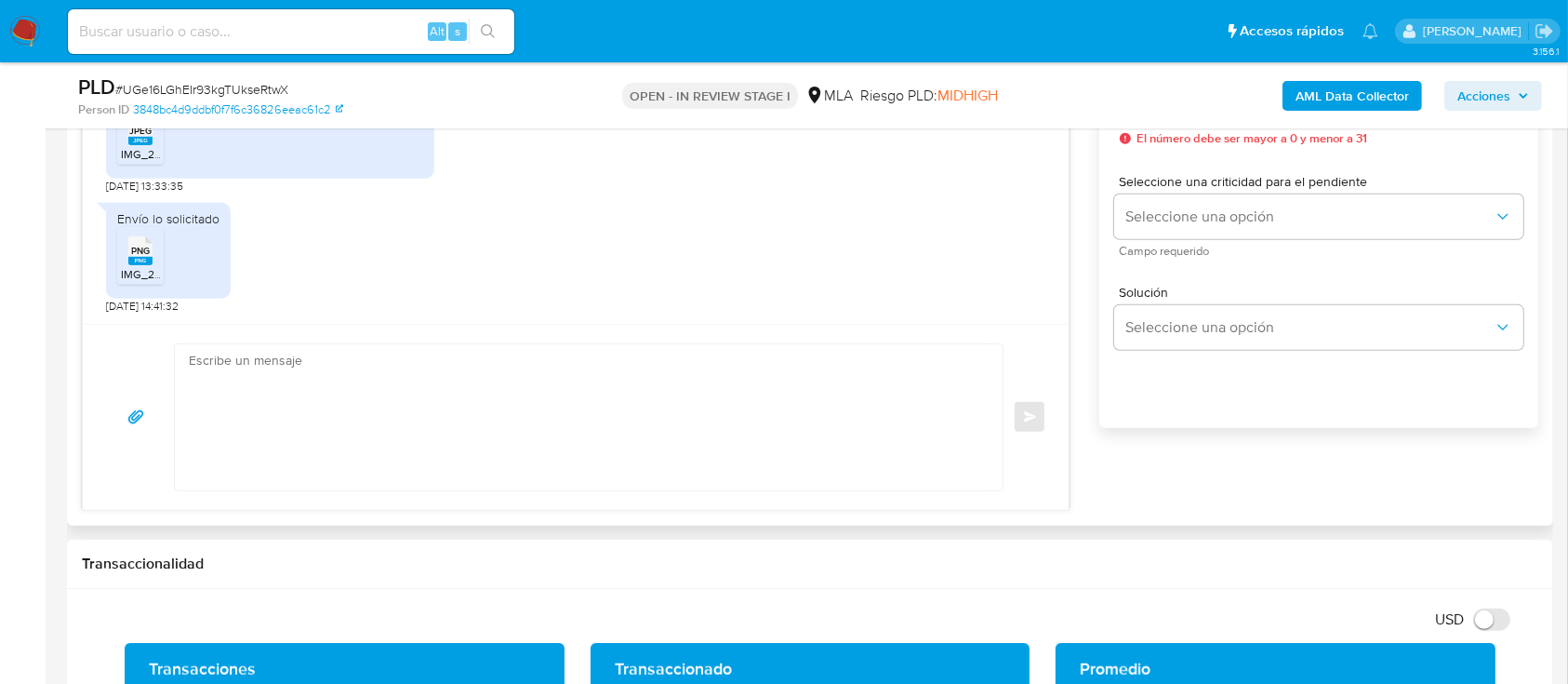
click at [649, 418] on textarea at bounding box center [584, 417] width 790 height 147
type textarea "h"
type textarea "H"
type textarea "o"
paste textarea "[PERSON_NAME]"
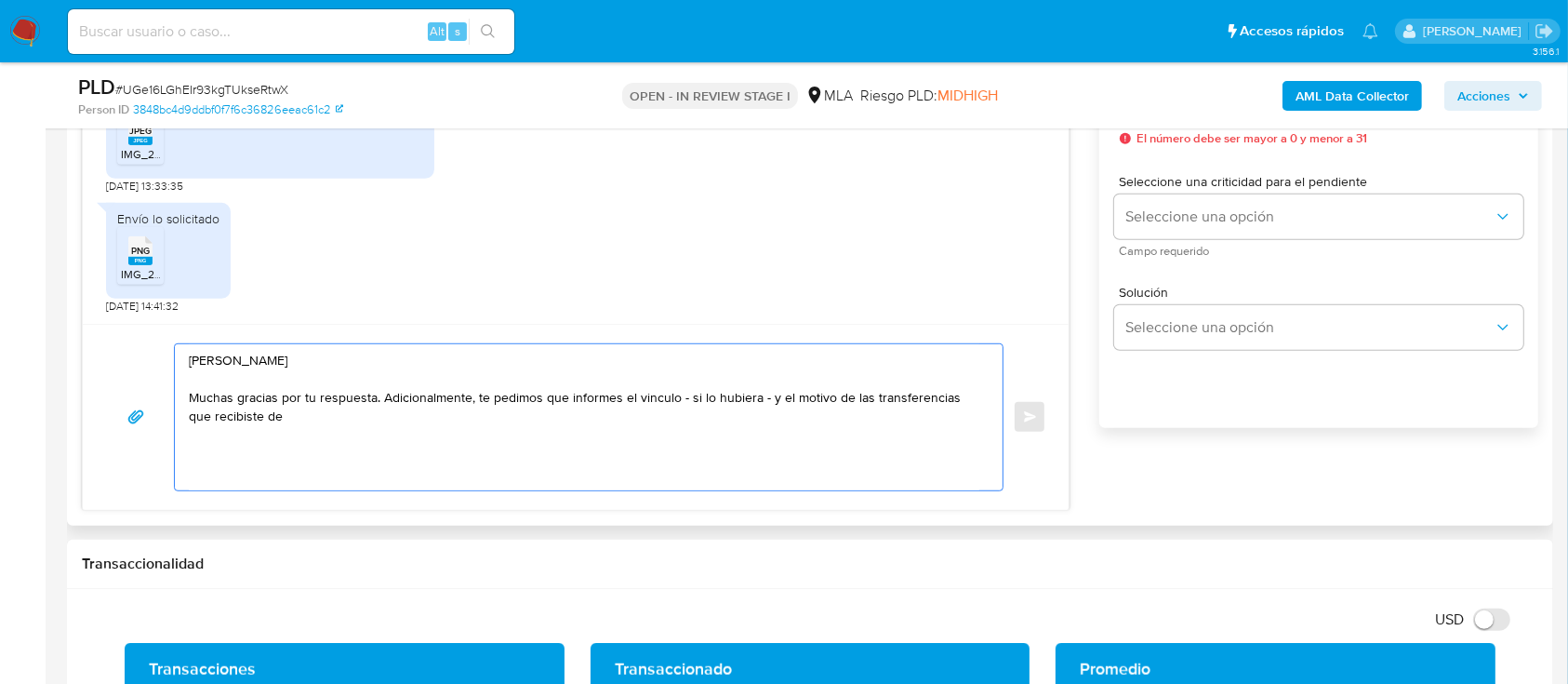
paste textarea "[PERSON_NAME]"
click at [586, 419] on textarea "[PERSON_NAME] Muchas gracias por tu respuesta. Adicionalmente, te pedimos que i…" at bounding box center [584, 417] width 790 height 147
paste textarea "20340189648"
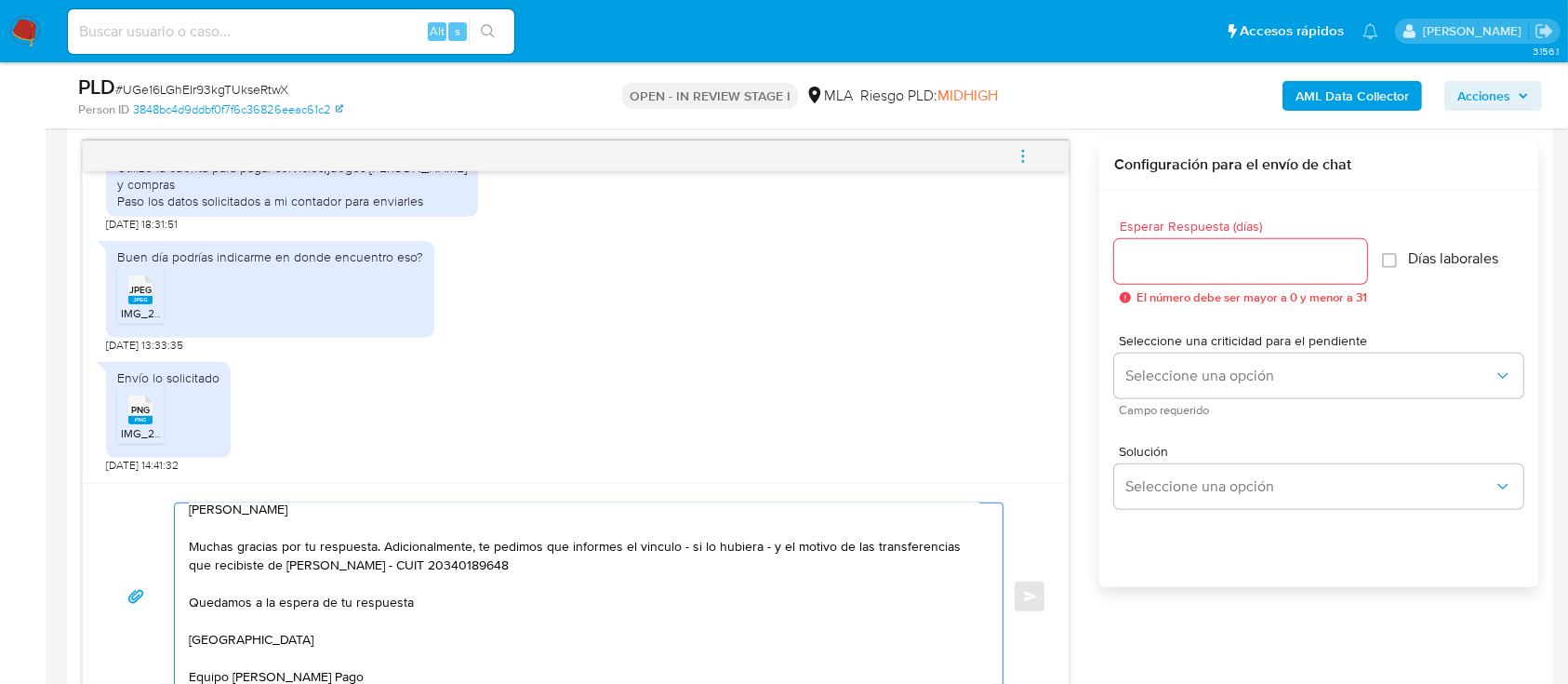
scroll to position [868, 0]
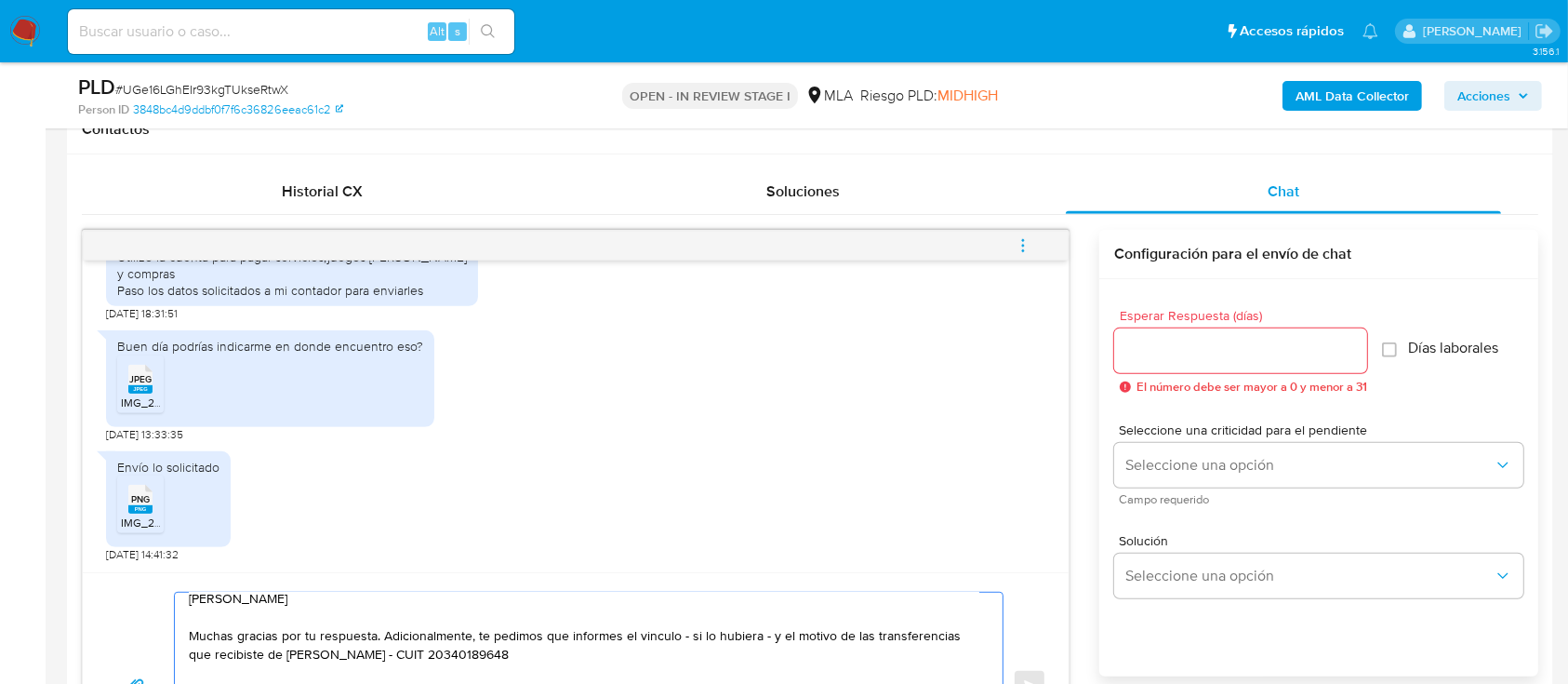
type textarea "[PERSON_NAME] Muchas gracias por tu respuesta. Adicionalmente, te pedimos que i…"
click at [1187, 345] on input "Esperar Respuesta (días)" at bounding box center [1240, 350] width 253 height 24
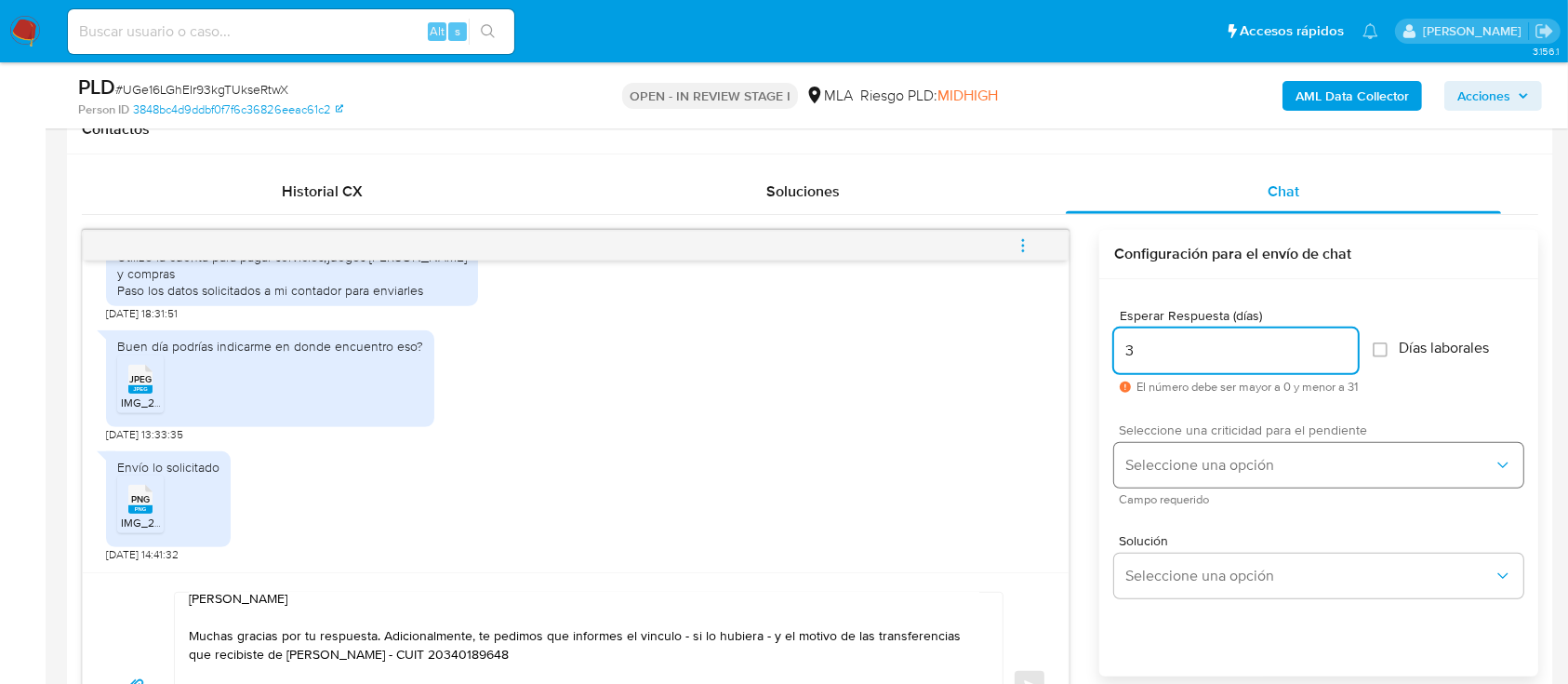
type input "3"
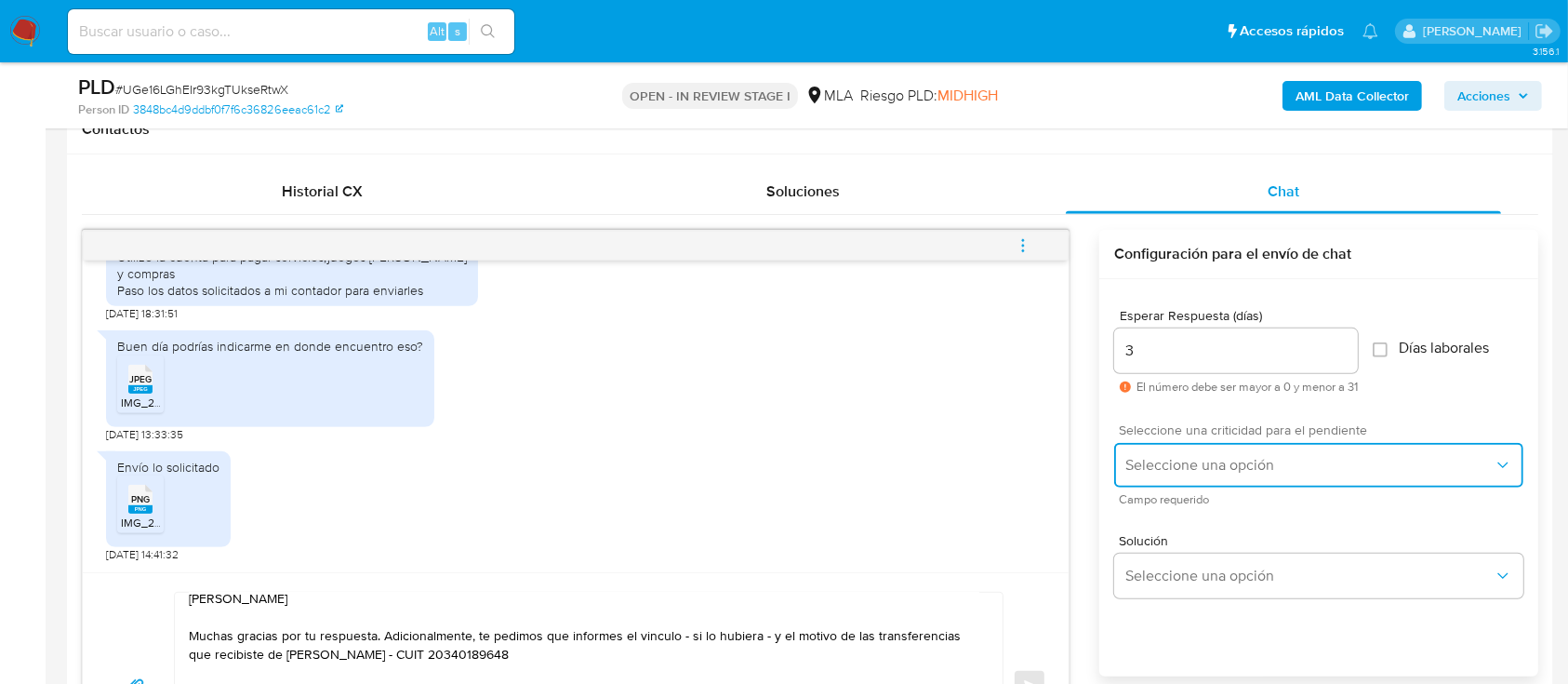
click at [1207, 474] on button "Seleccione una opción" at bounding box center [1319, 466] width 409 height 45
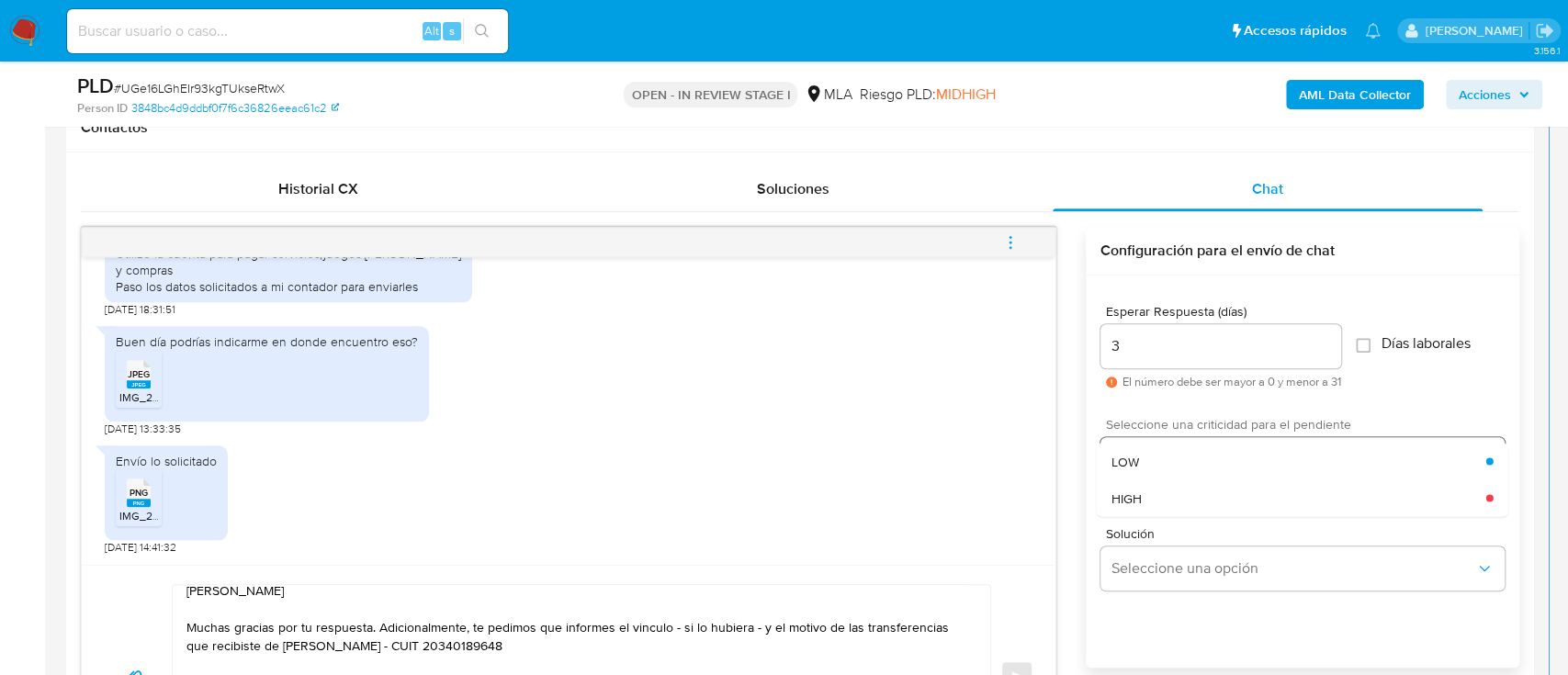
click at [1156, 504] on div "HIGH" at bounding box center [1299, 498] width 375 height 36
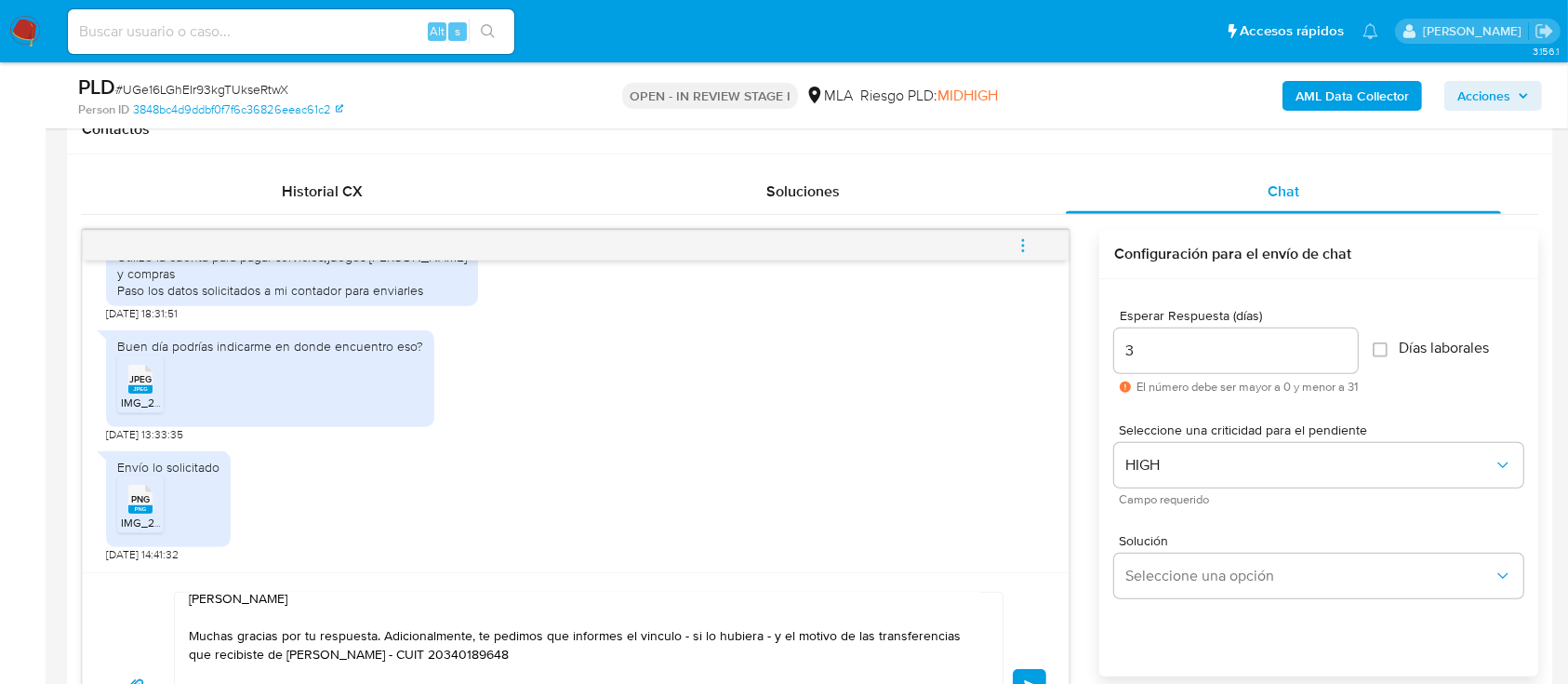
click at [1029, 676] on button "Enviar" at bounding box center [1029, 686] width 34 height 34
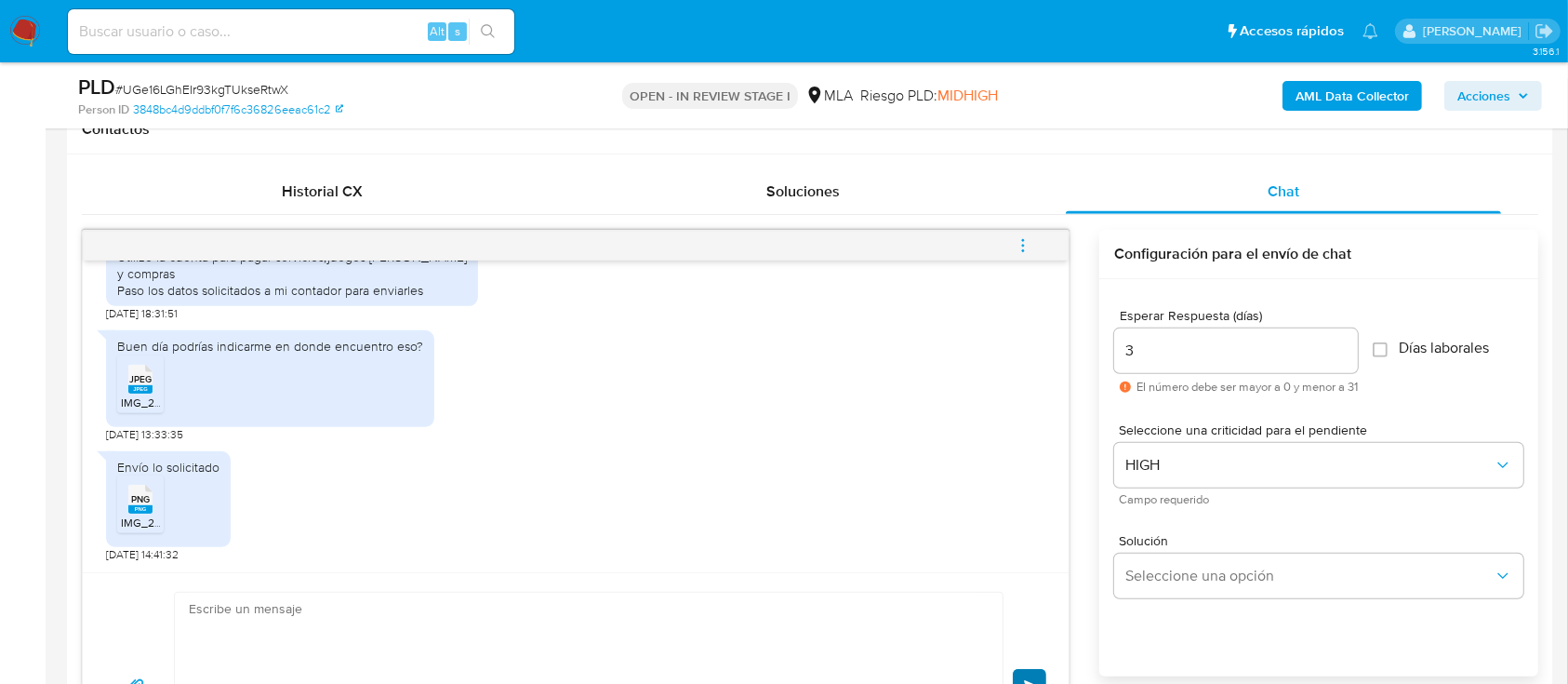
scroll to position [1363, 0]
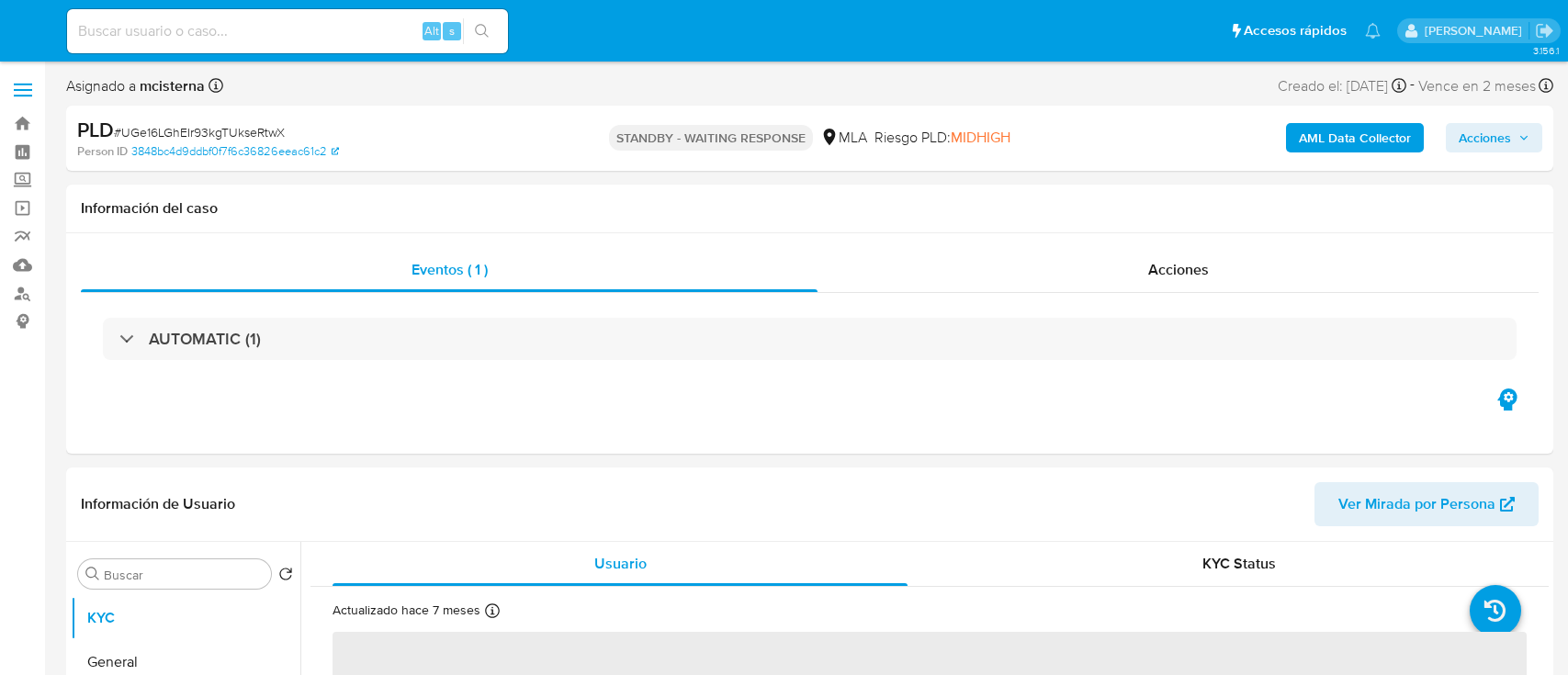
select select "10"
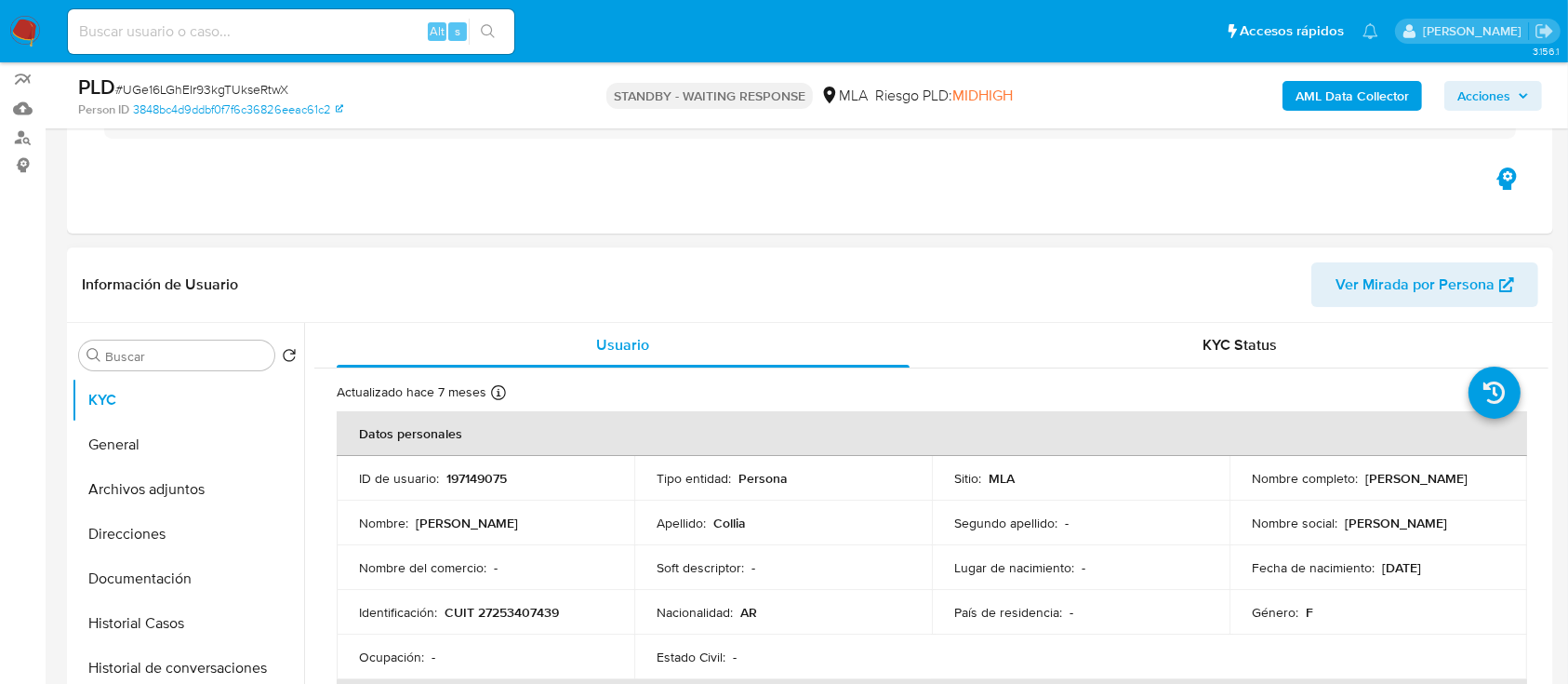
scroll to position [247, 0]
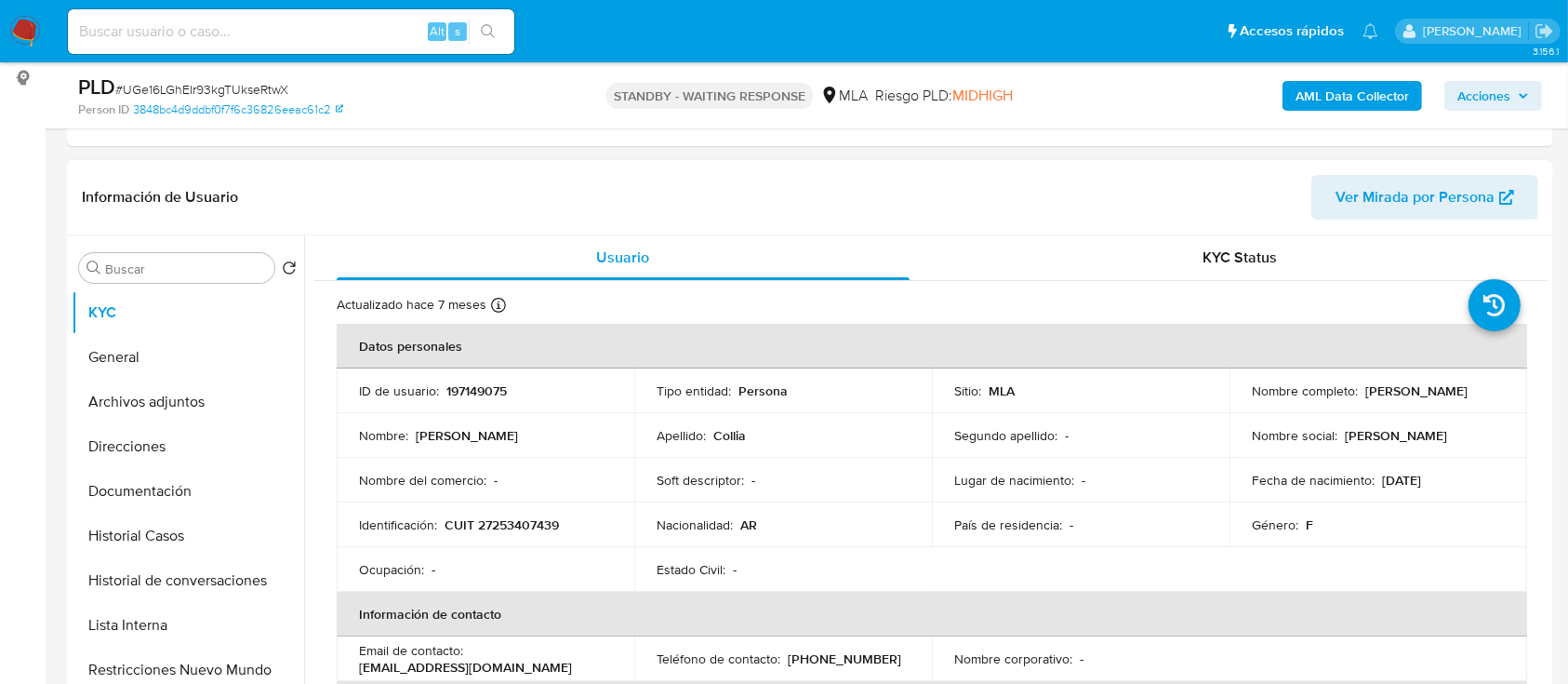
click at [496, 528] on p "CUIT 27253407439" at bounding box center [501, 524] width 114 height 16
copy p "27253407439"
click at [341, 30] on input at bounding box center [291, 31] width 446 height 24
paste input "198273997"
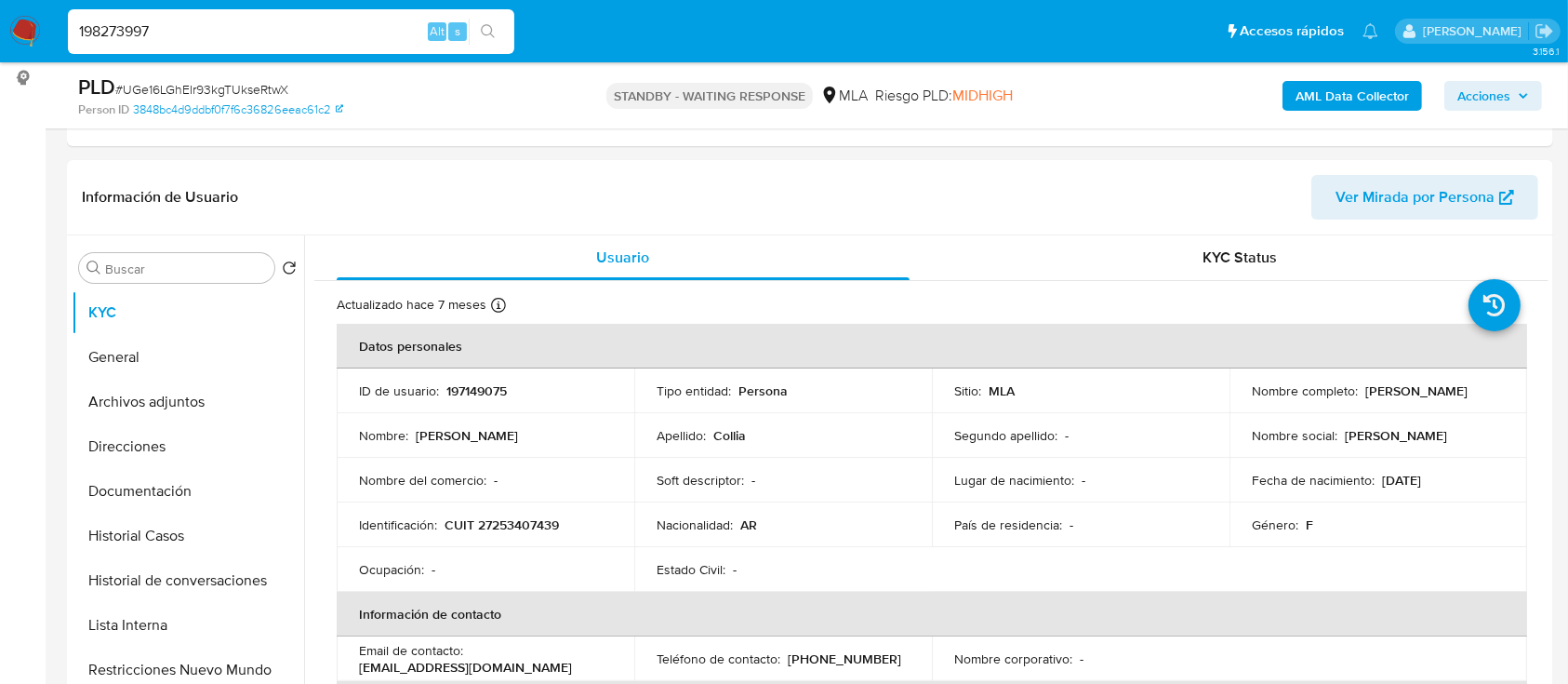
type input "198273997"
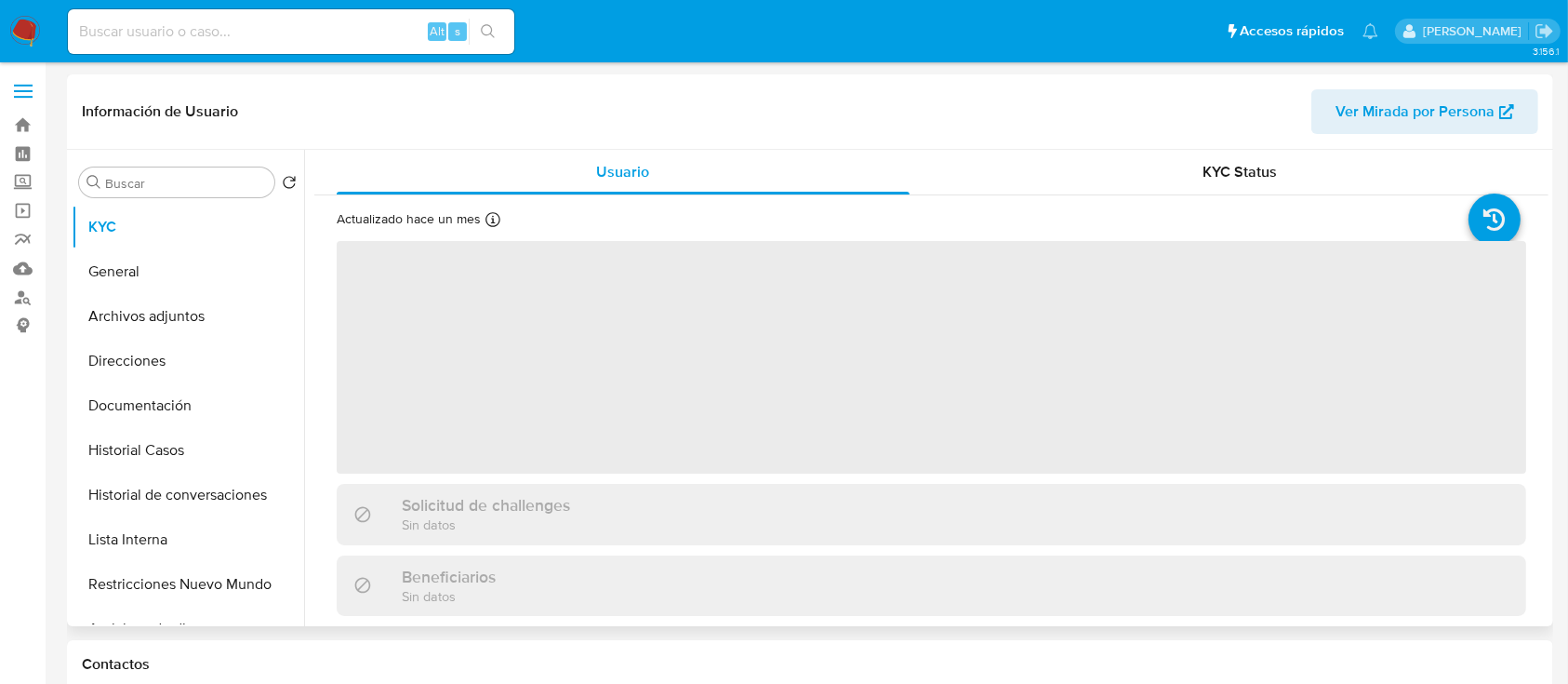
select select "10"
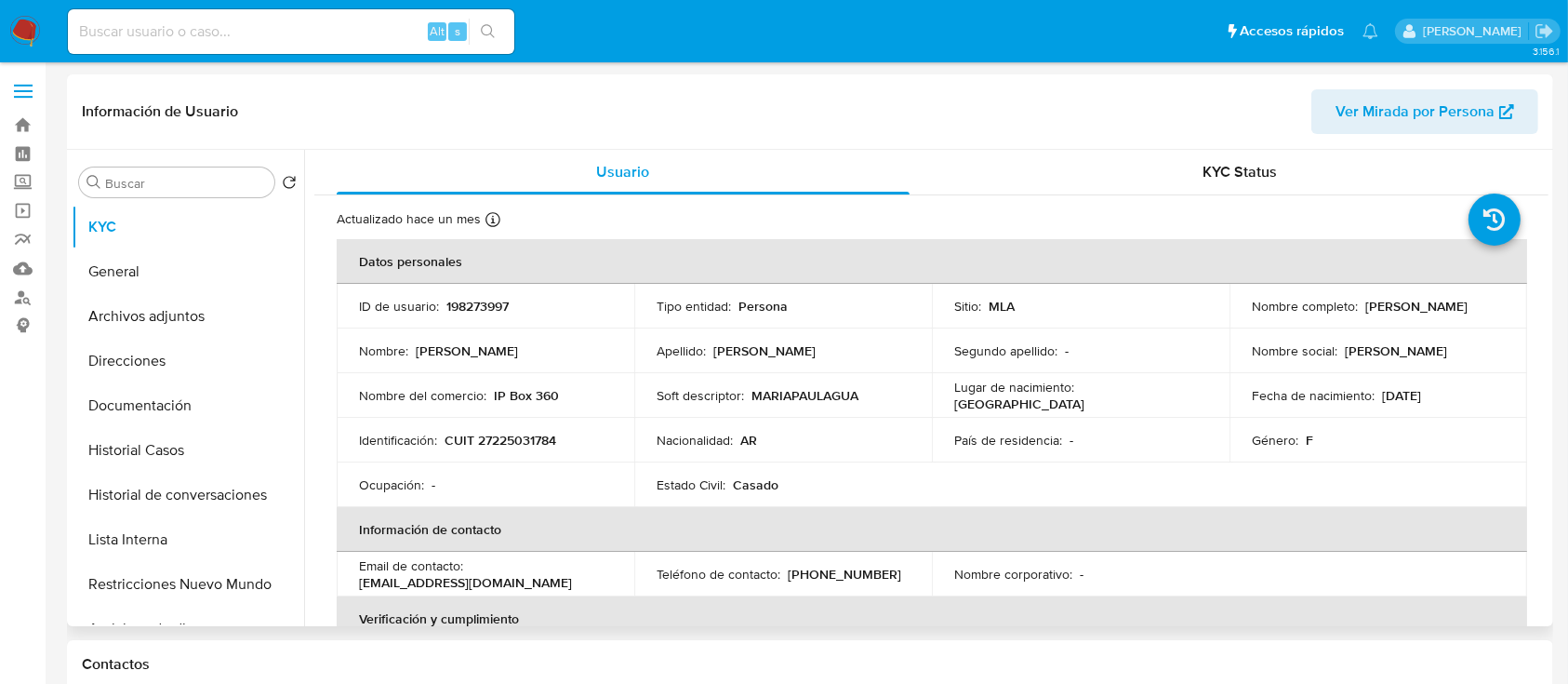
click at [547, 432] on p "CUIT 27225031784" at bounding box center [499, 440] width 112 height 16
copy p "27225031784"
click at [253, 472] on button "Historial Casos" at bounding box center [180, 450] width 217 height 45
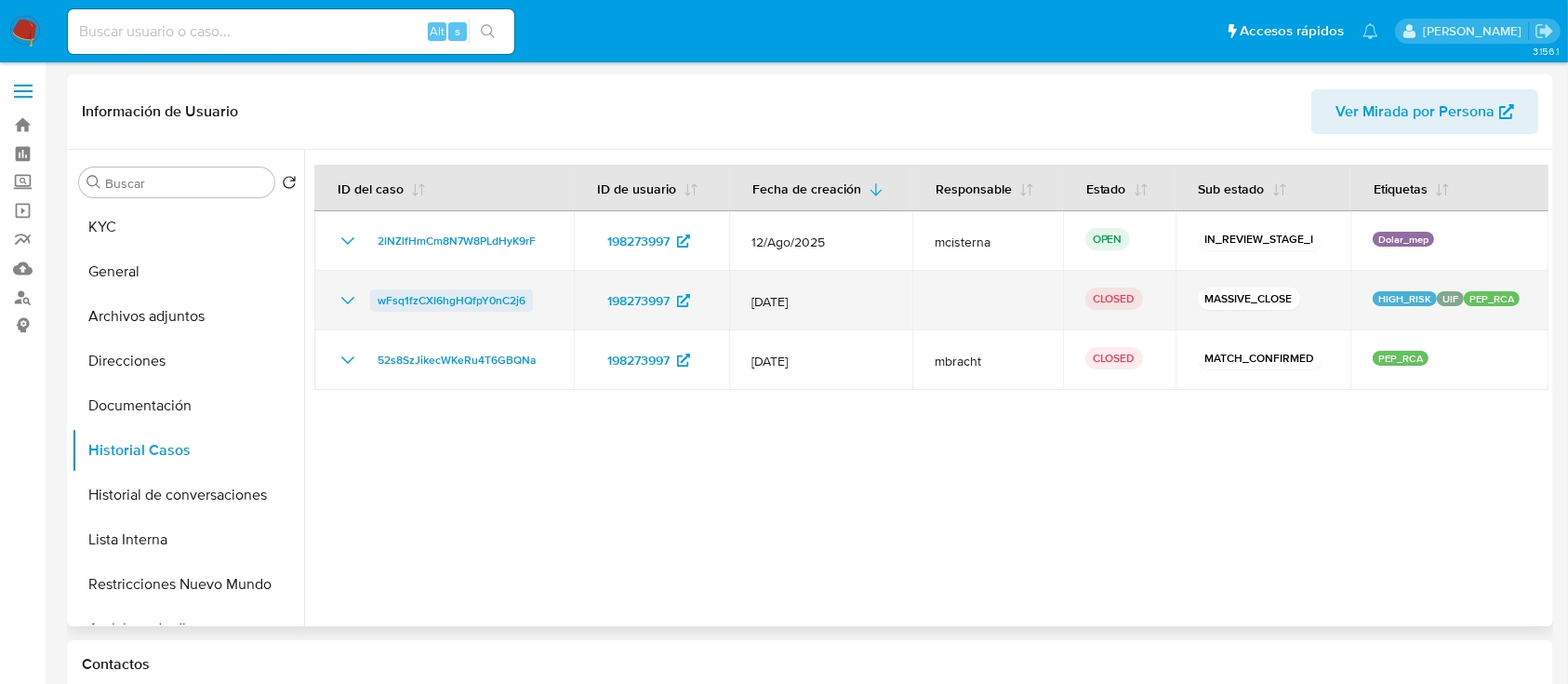
click at [514, 300] on span "wFsq1fzCXI6hgHQfpY0nC2j6" at bounding box center [451, 300] width 147 height 22
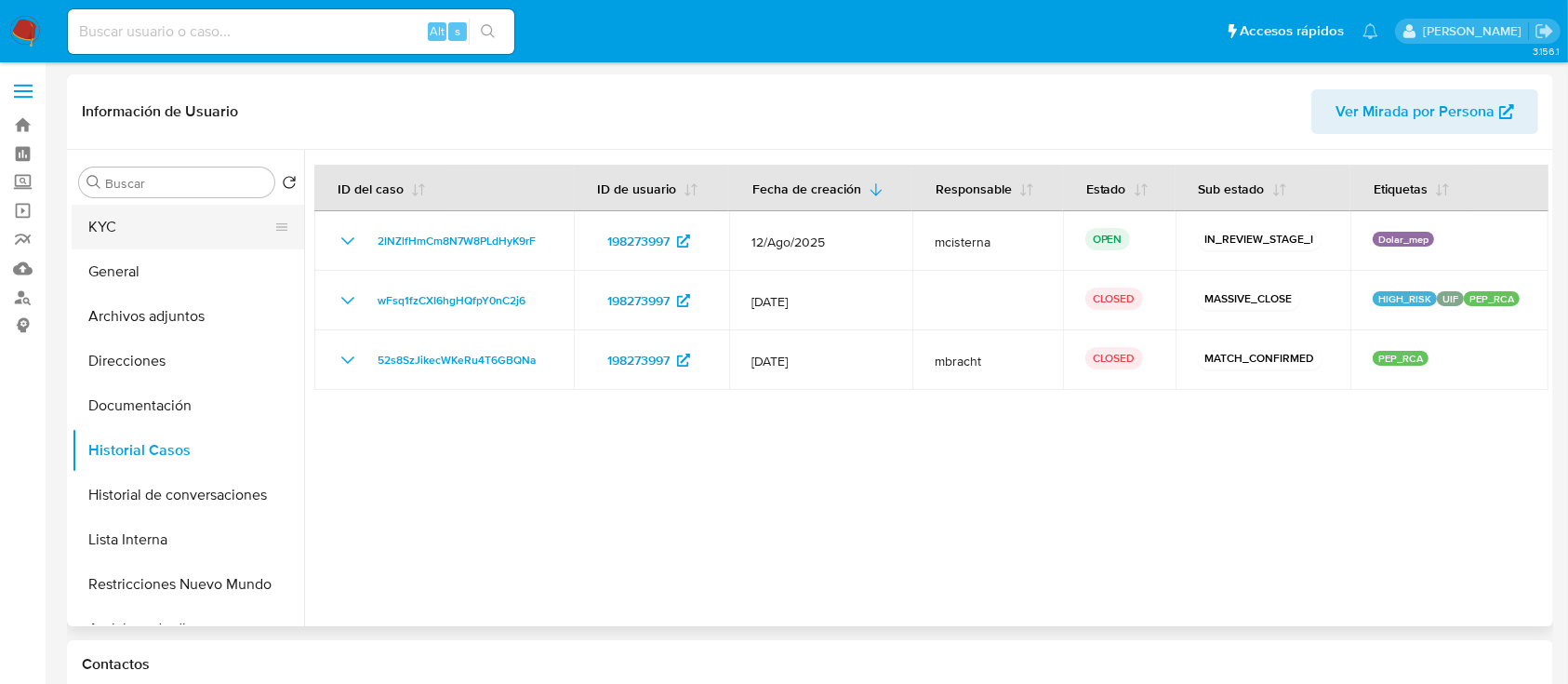
click at [176, 240] on button "KYC" at bounding box center [180, 227] width 217 height 45
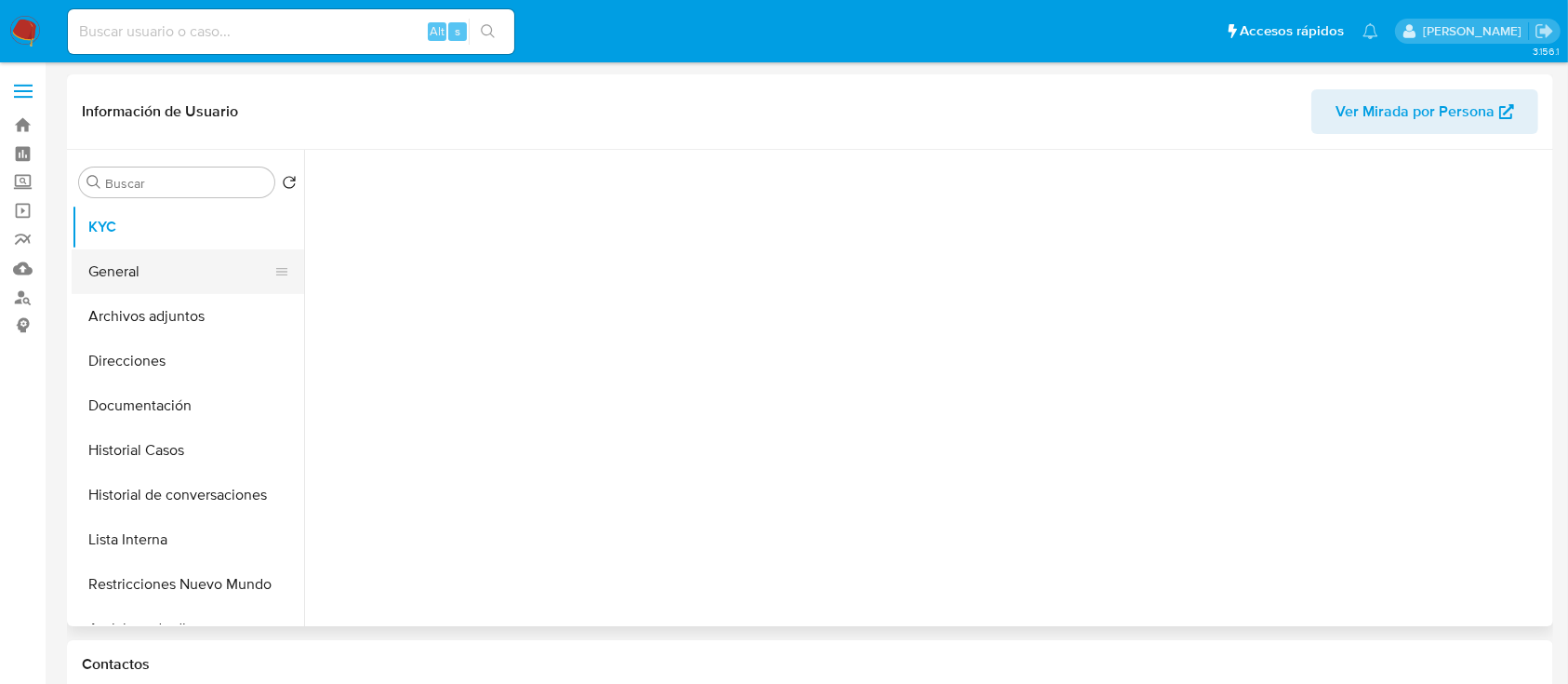
drag, startPoint x: 164, startPoint y: 279, endPoint x: 121, endPoint y: 275, distance: 43.2
click at [164, 280] on button "General" at bounding box center [180, 272] width 217 height 45
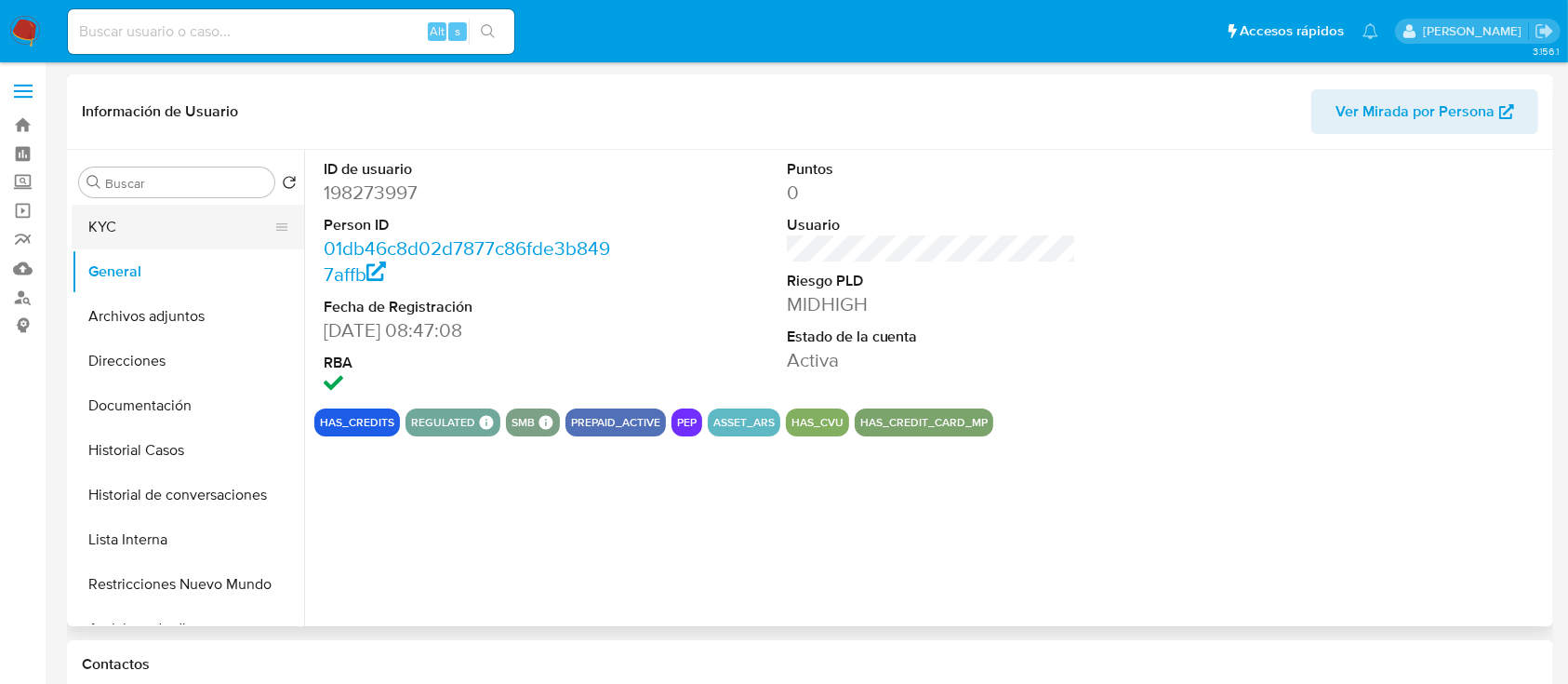
click at [119, 245] on button "KYC" at bounding box center [180, 227] width 217 height 45
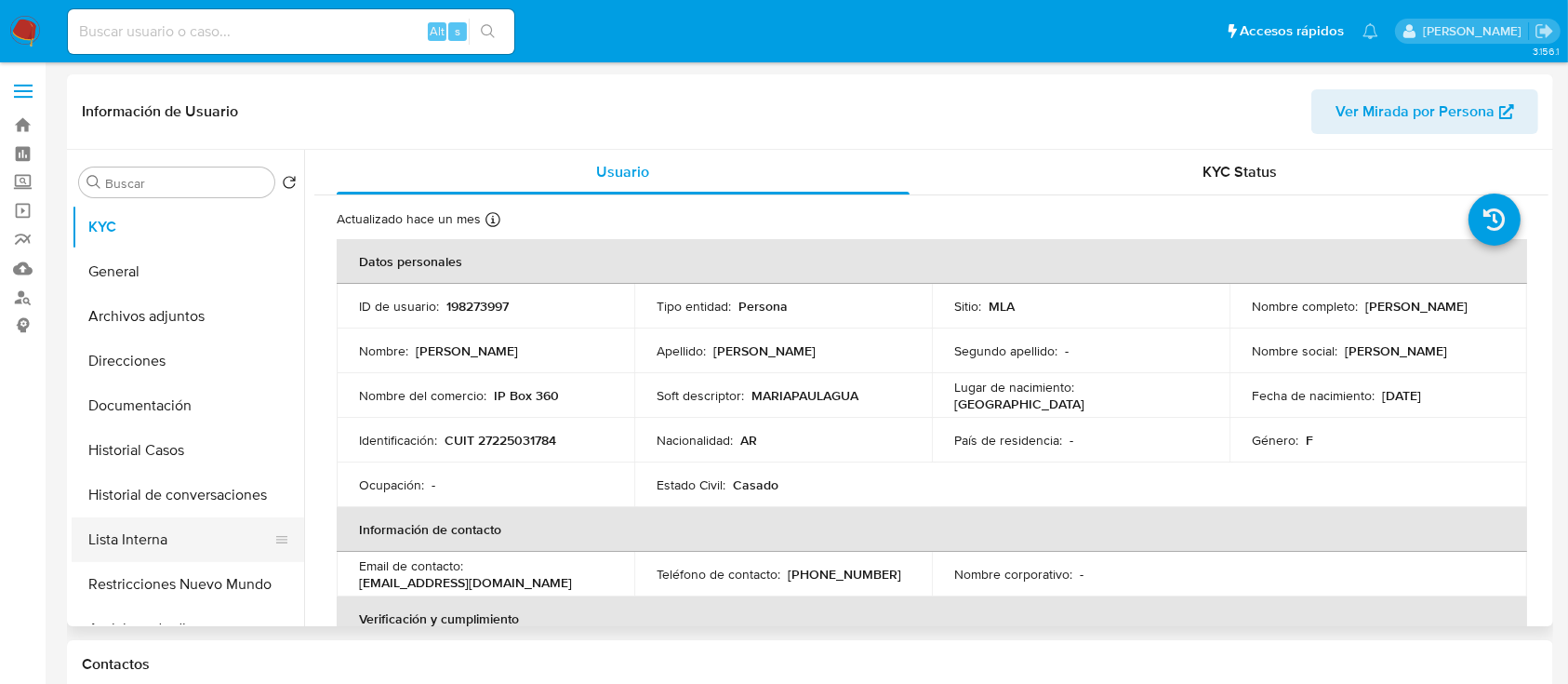
click at [200, 525] on button "Lista Interna" at bounding box center [180, 539] width 217 height 45
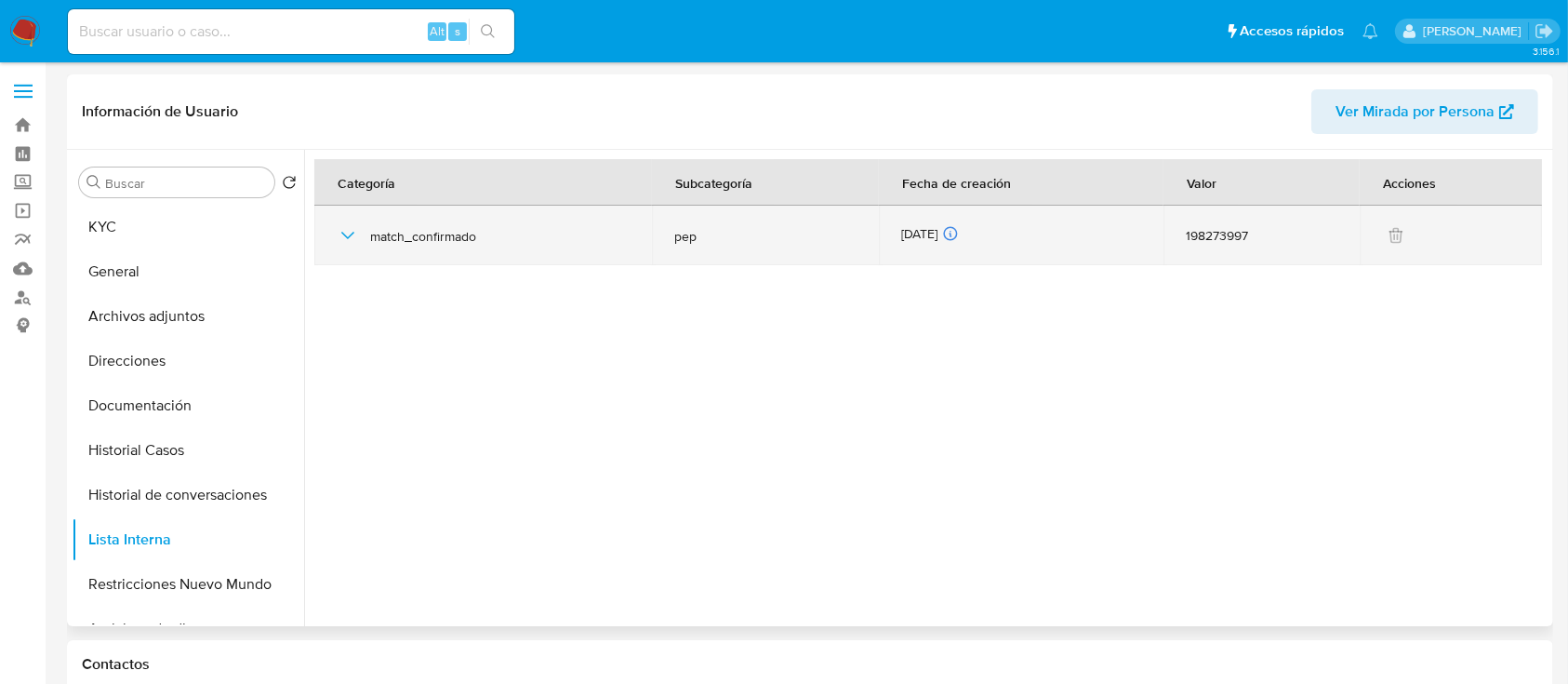
click at [352, 235] on icon "button" at bounding box center [347, 235] width 22 height 22
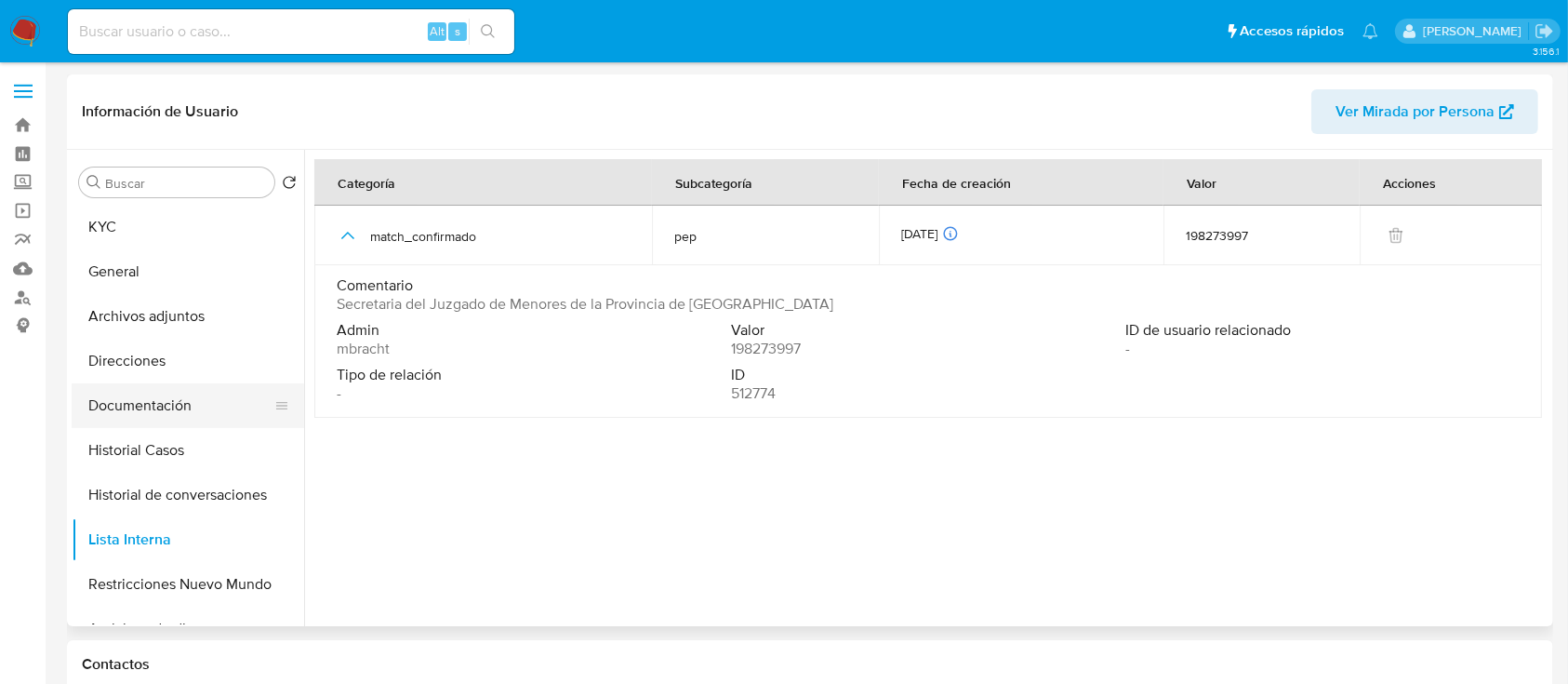
click at [204, 436] on button "Historial Casos" at bounding box center [188, 450] width 233 height 45
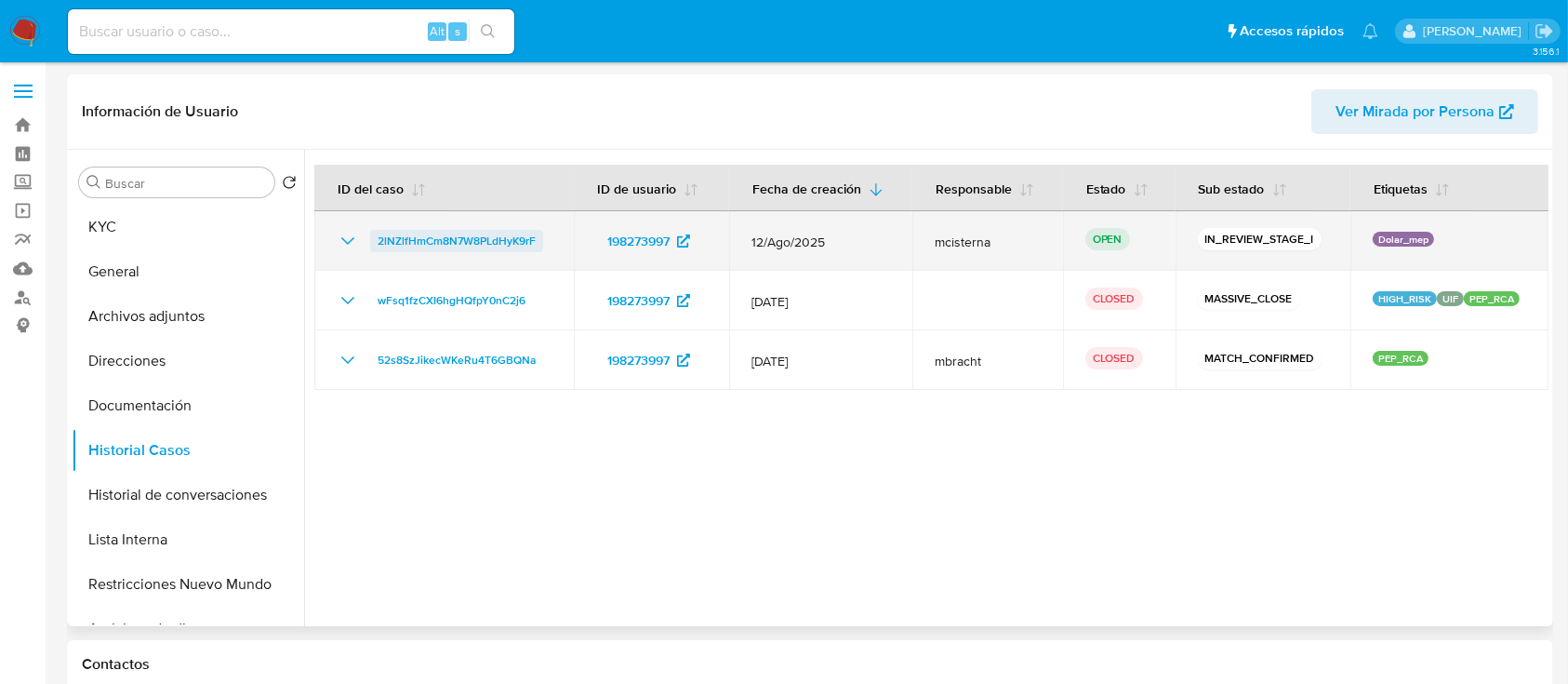
click at [503, 244] on span "2lNZlfHmCm8N7W8PLdHyK9rF" at bounding box center [456, 241] width 158 height 22
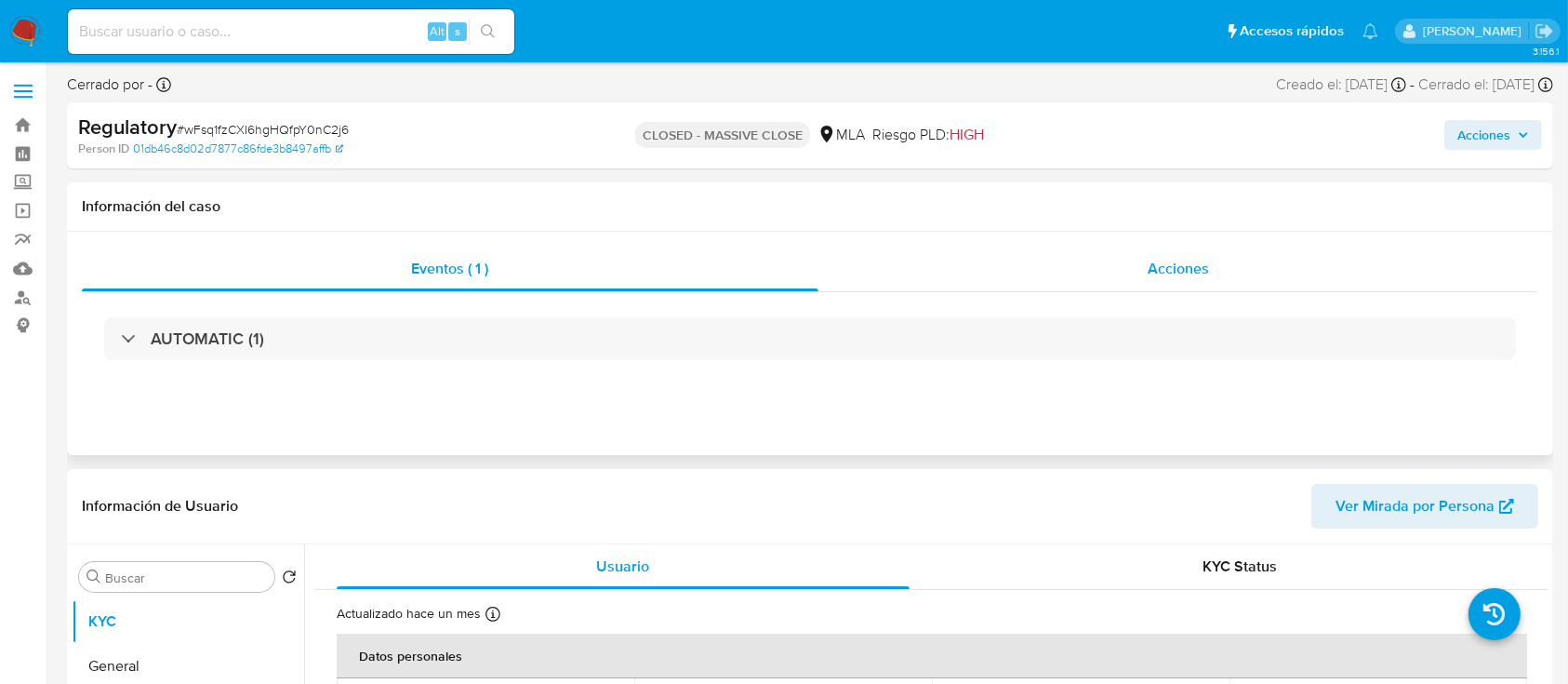
select select "10"
click at [1179, 262] on span "Acciones" at bounding box center [1178, 269] width 61 height 21
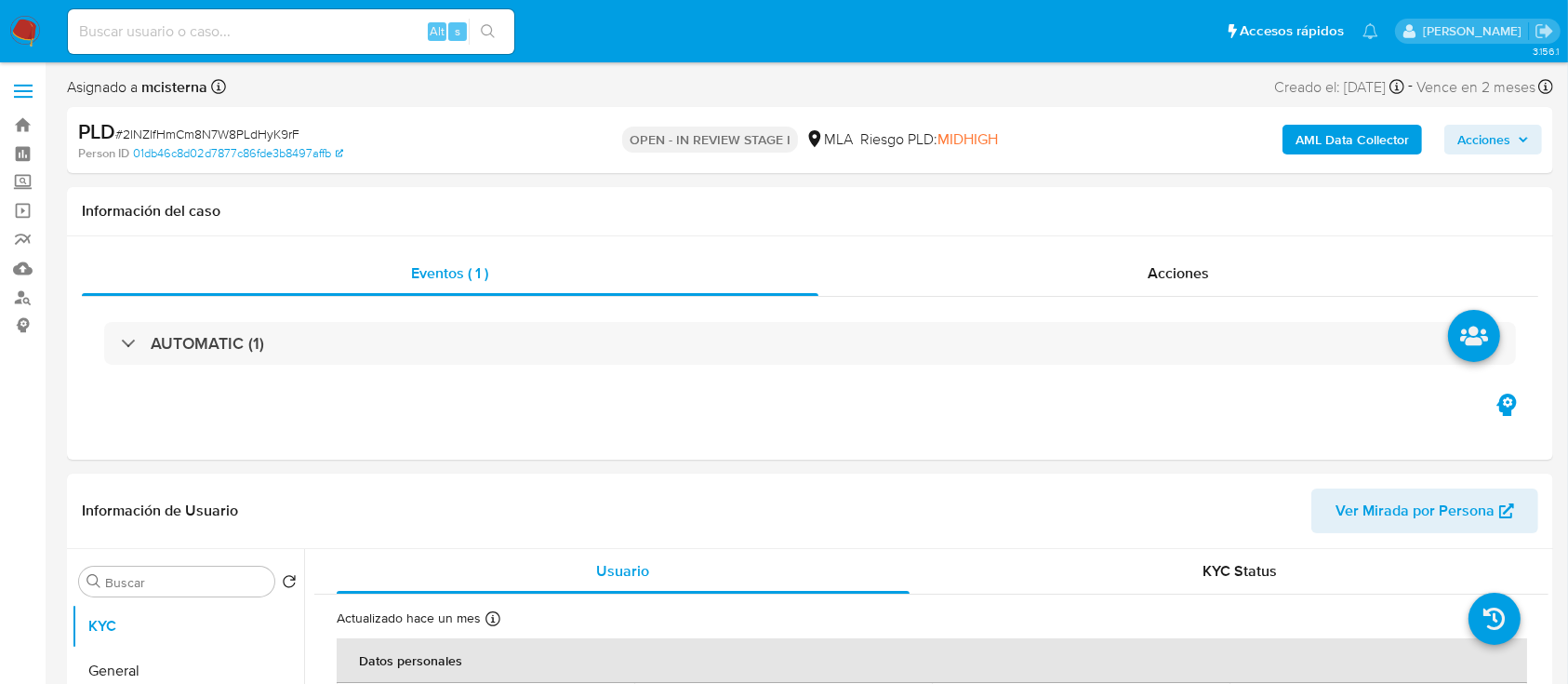
select select "10"
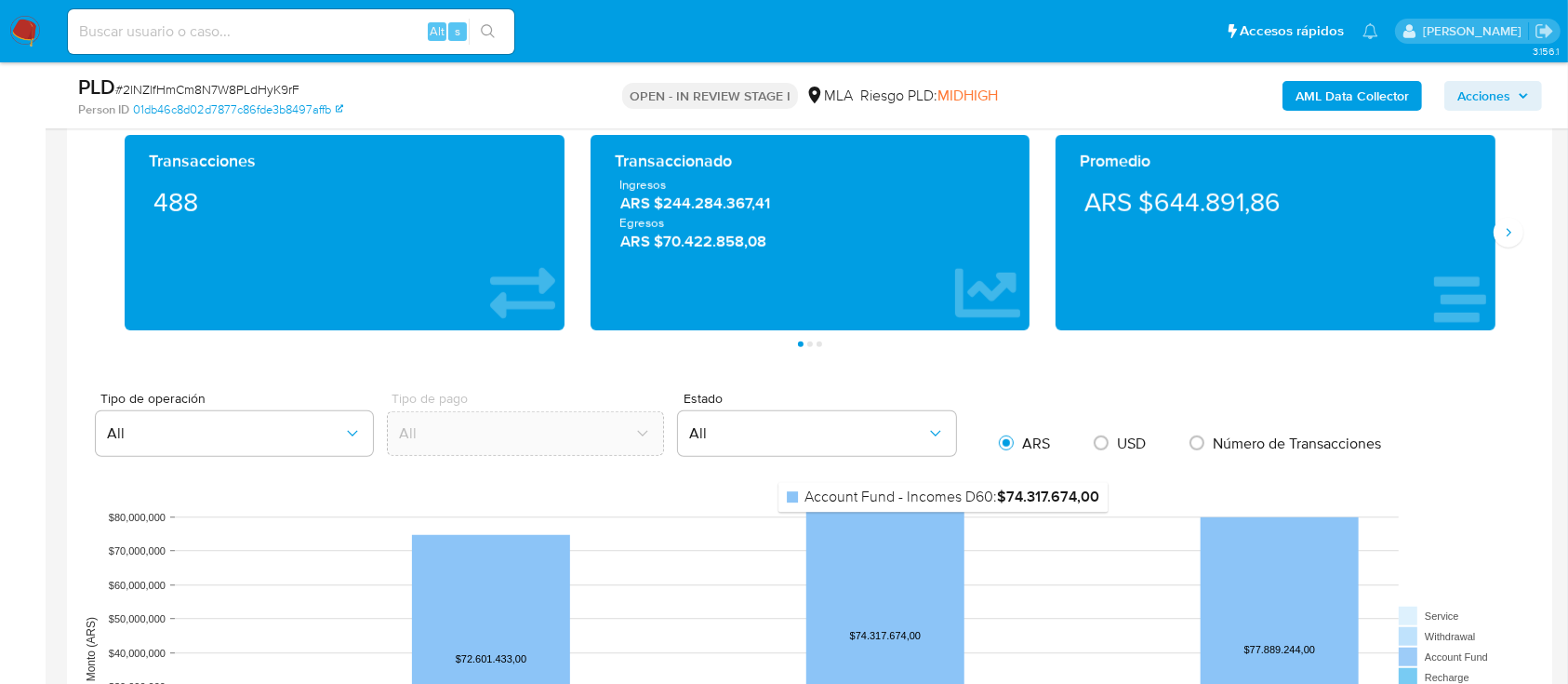
scroll to position [744, 0]
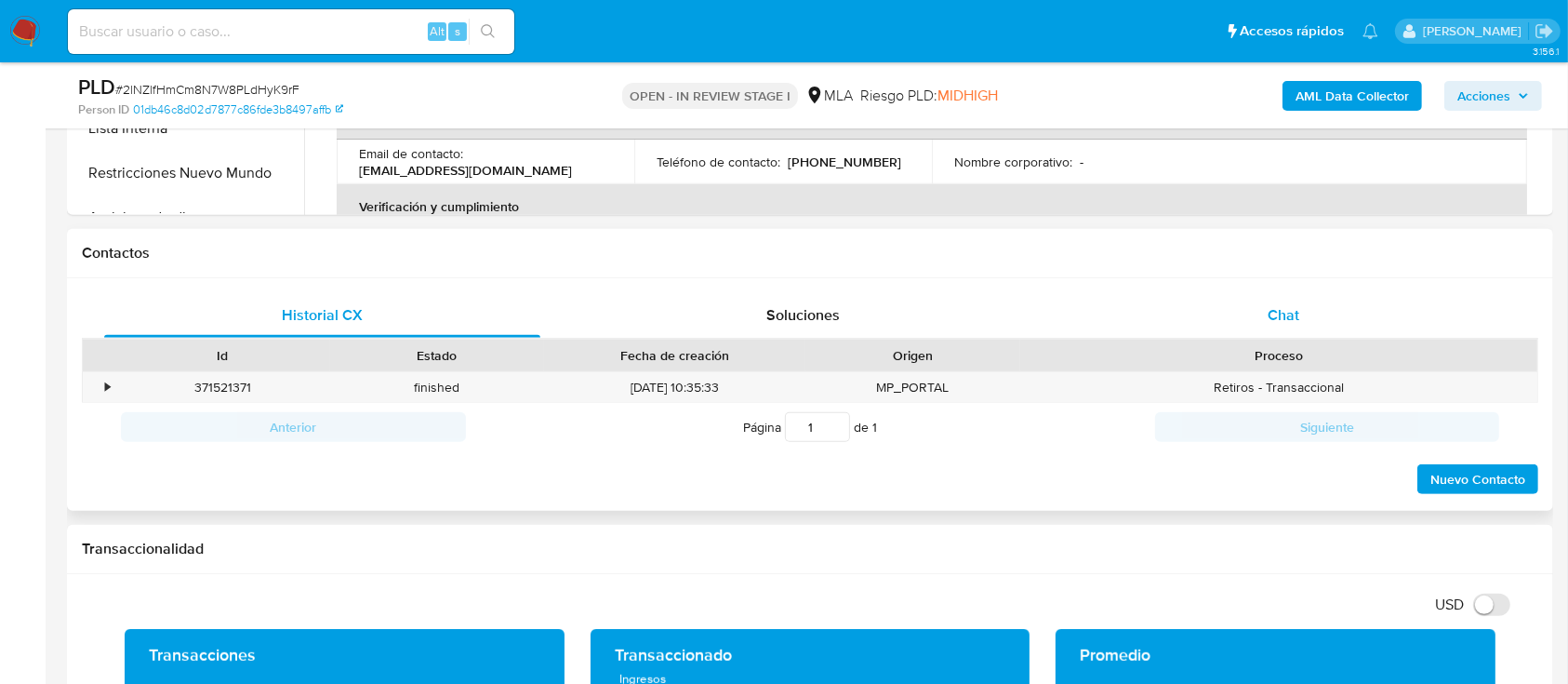
click at [1280, 315] on span "Chat" at bounding box center [1283, 315] width 32 height 21
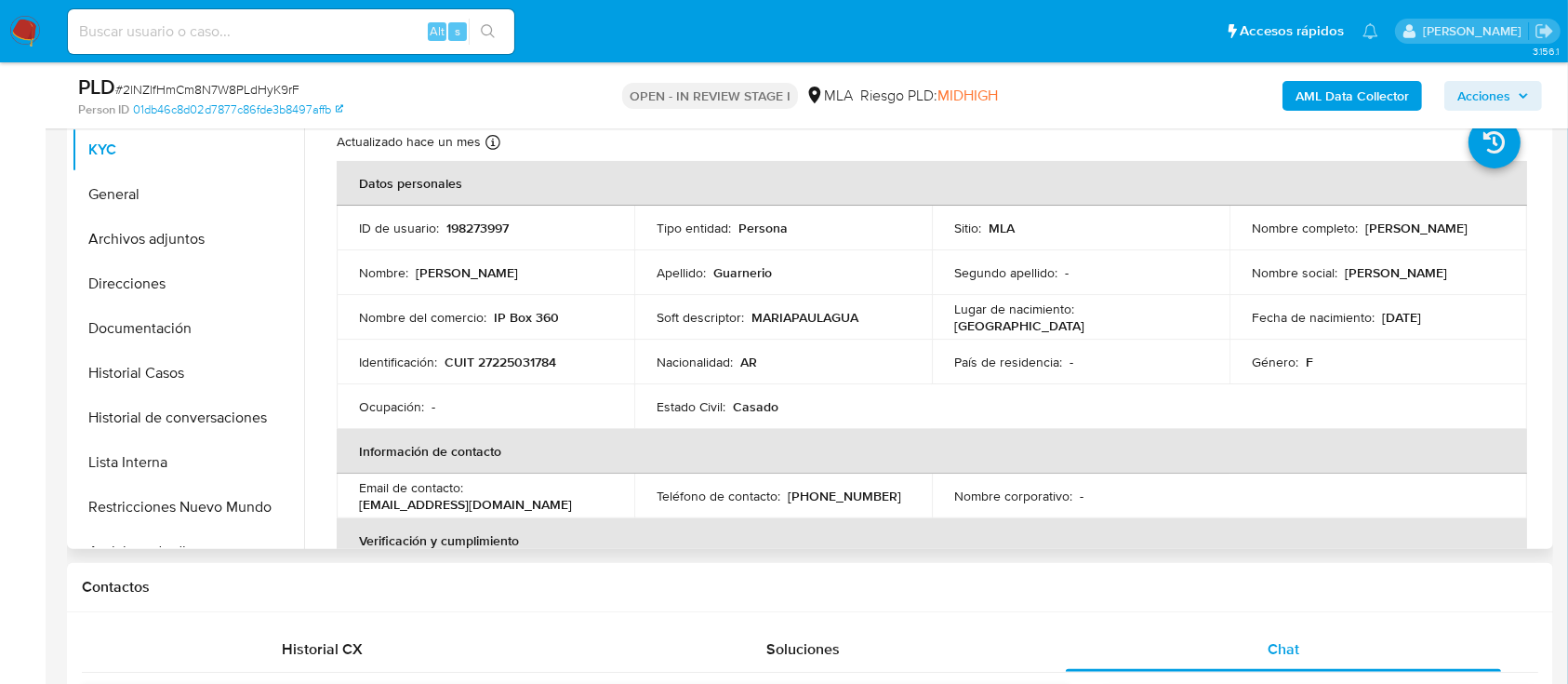
scroll to position [373, 0]
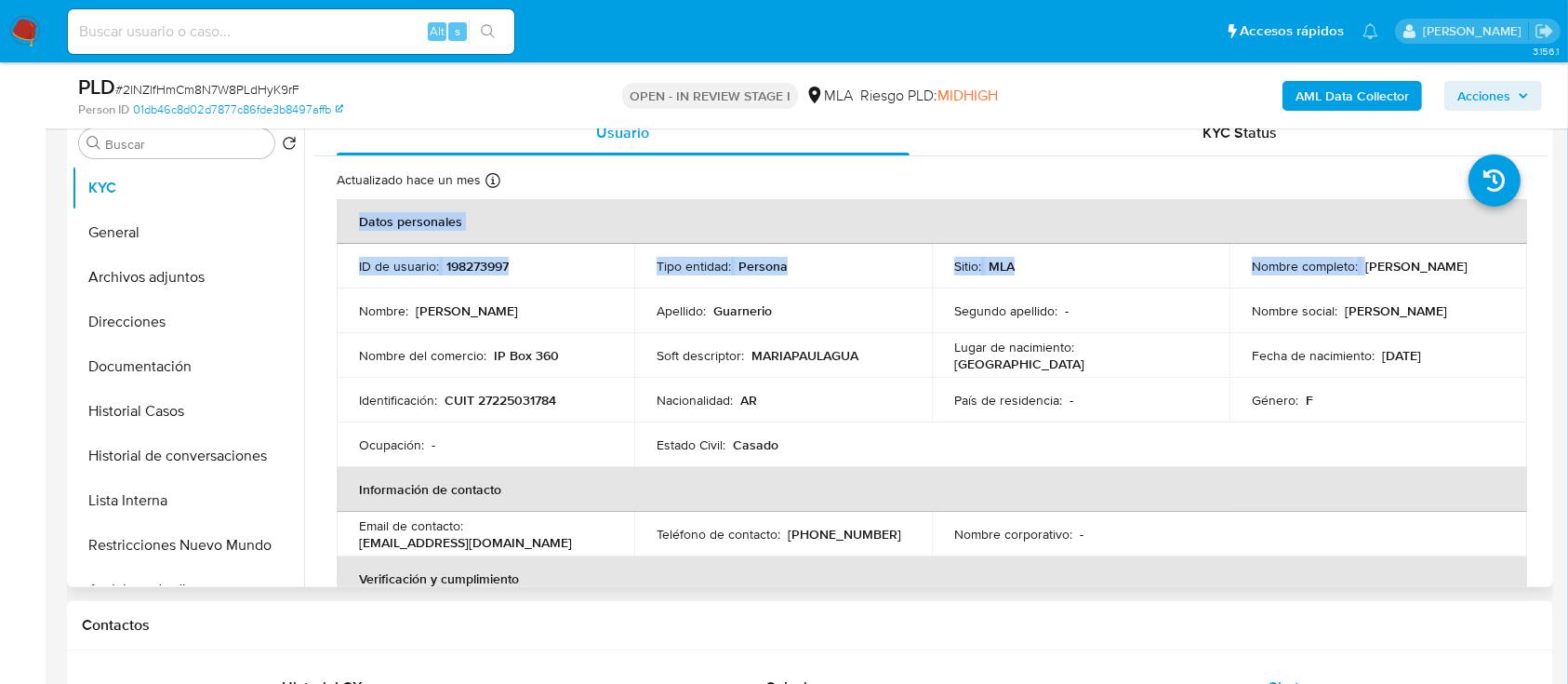
drag, startPoint x: 1397, startPoint y: 263, endPoint x: 1540, endPoint y: 263, distance: 143.0
click at [1382, 271] on p "[PERSON_NAME]" at bounding box center [1417, 266] width 103 height 16
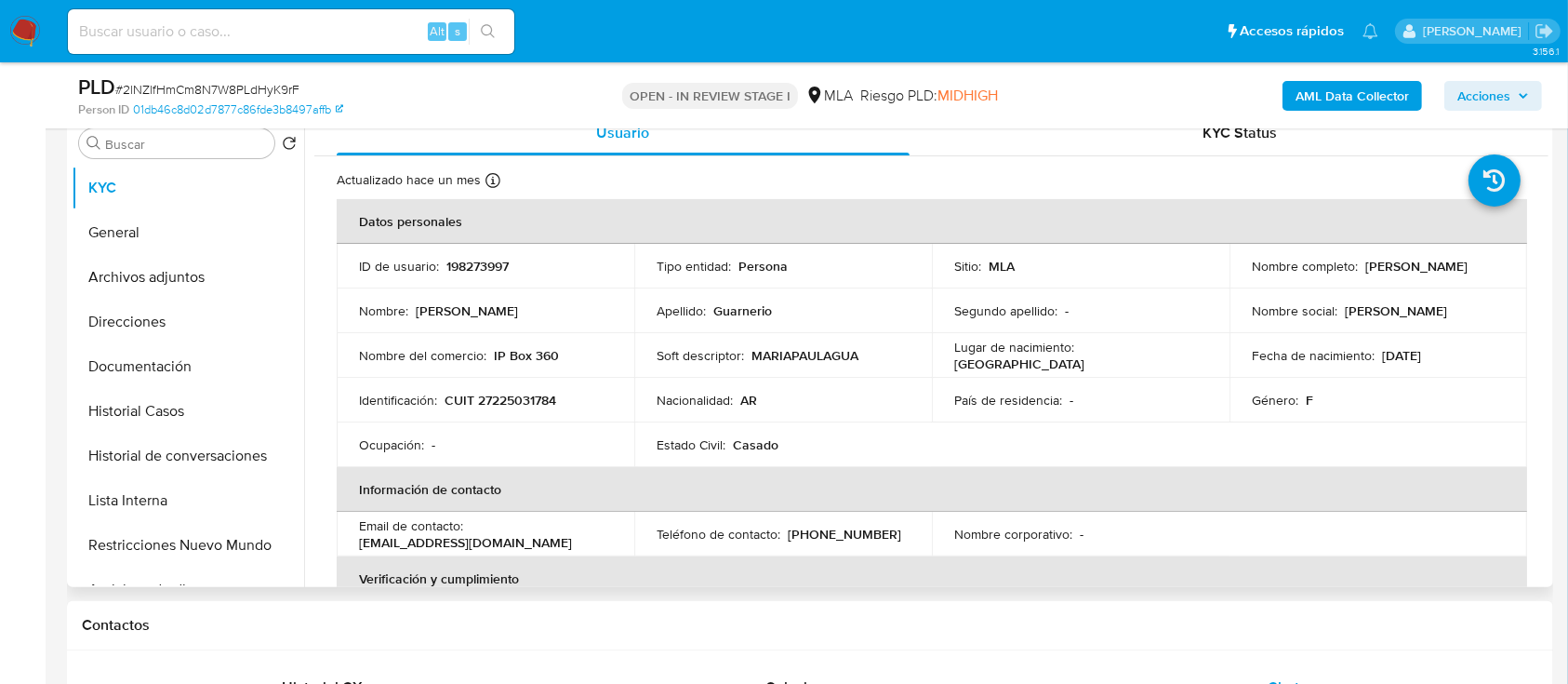
drag, startPoint x: 1362, startPoint y: 263, endPoint x: 1496, endPoint y: 262, distance: 134.0
click at [1496, 262] on div "Nombre completo : [PERSON_NAME]" at bounding box center [1378, 266] width 253 height 16
copy p "[PERSON_NAME]"
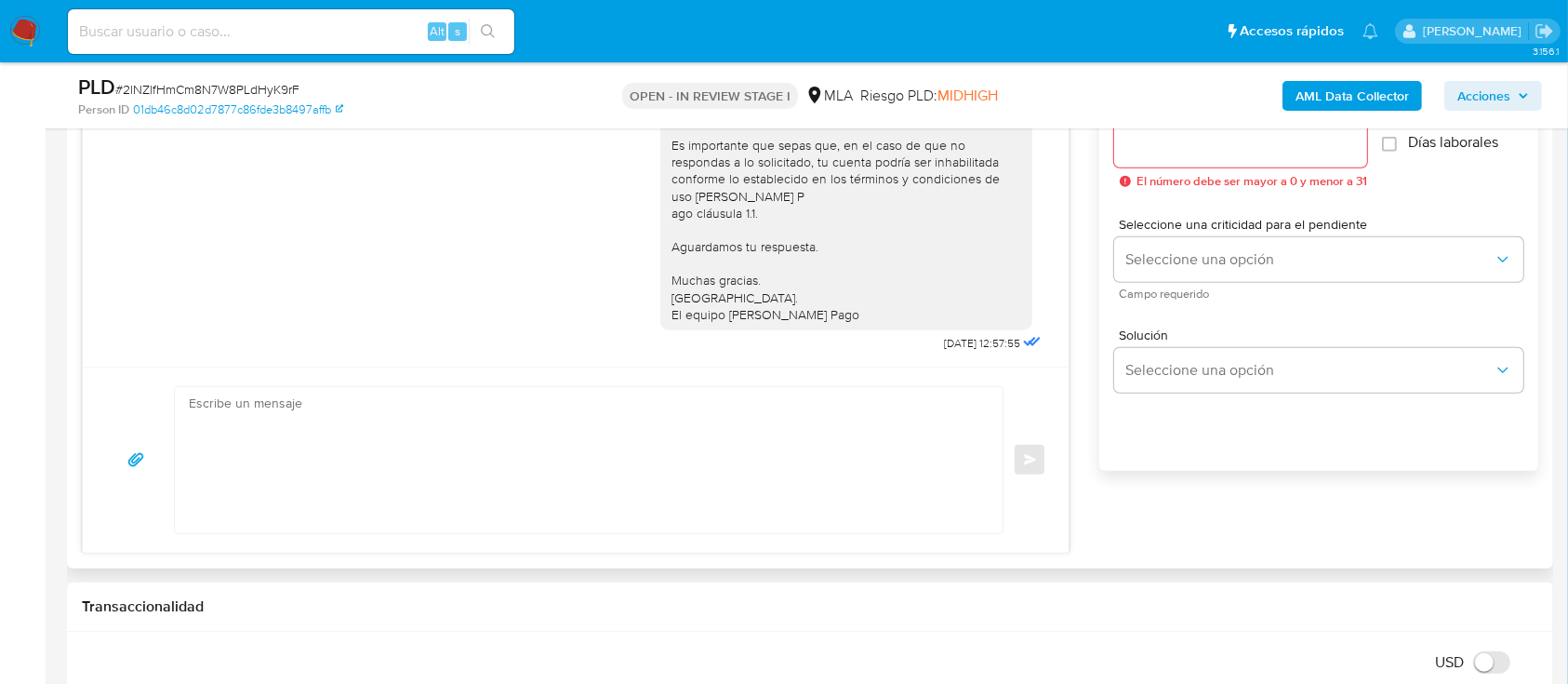
scroll to position [1117, 0]
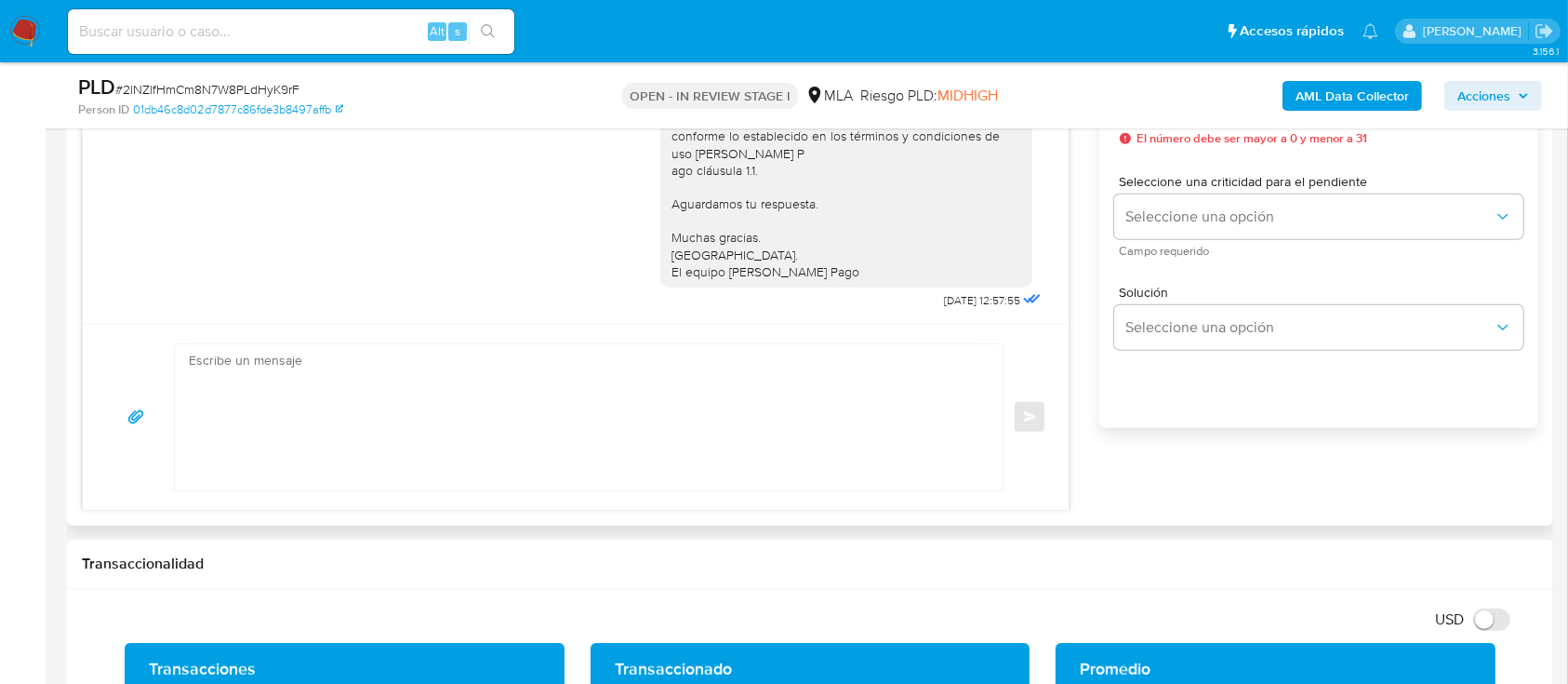
click at [810, 416] on textarea at bounding box center [584, 417] width 790 height 147
paste textarea "[PERSON_NAME]"
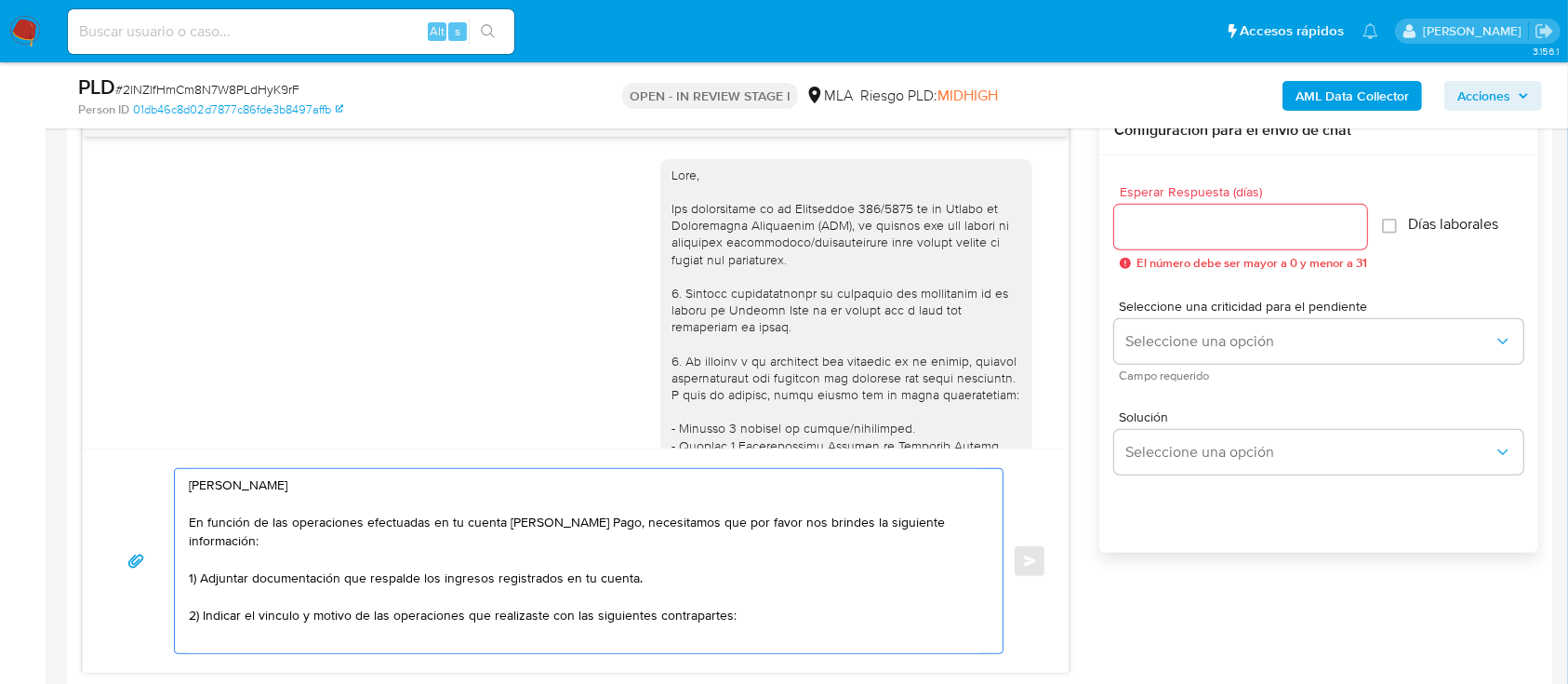
scroll to position [11, 0]
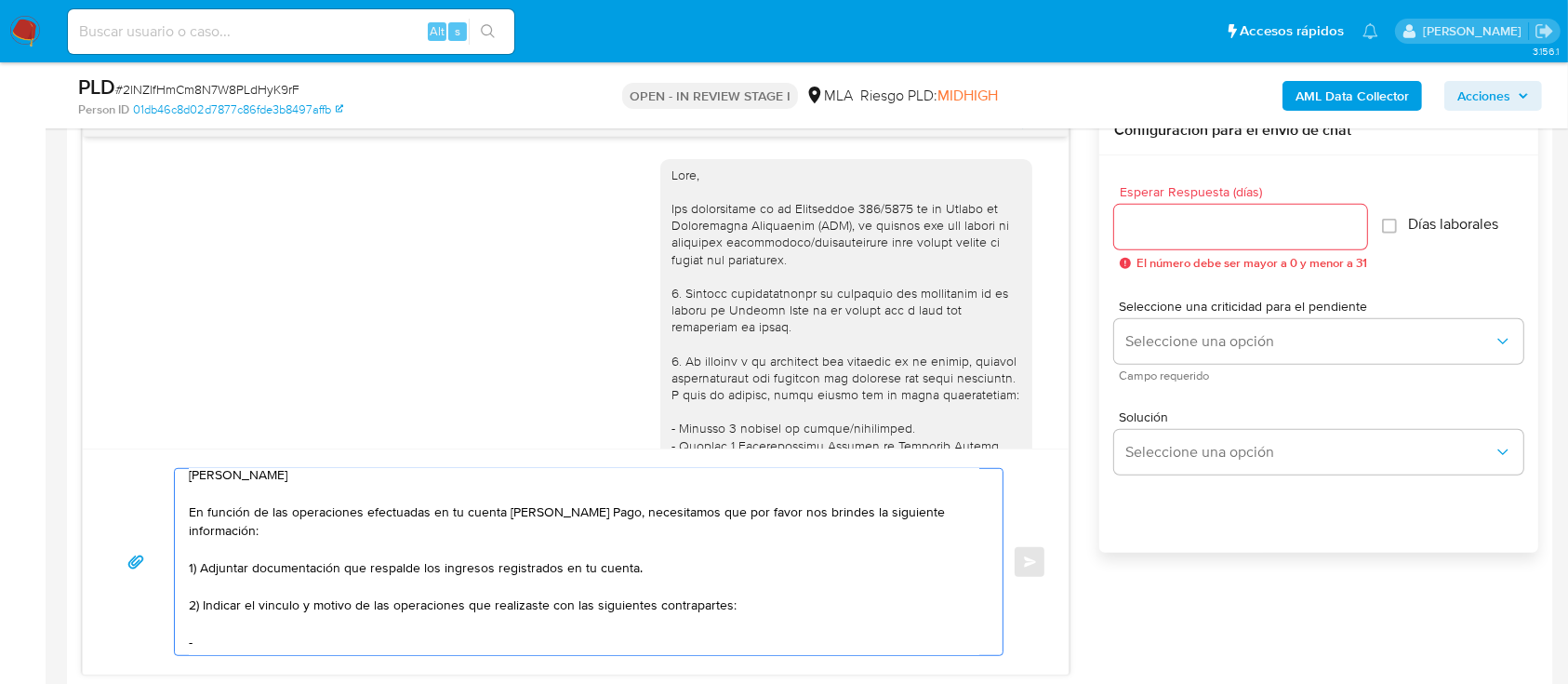
paste textarea "IP FILES JUNIN SRL"
paste textarea "30714764566"
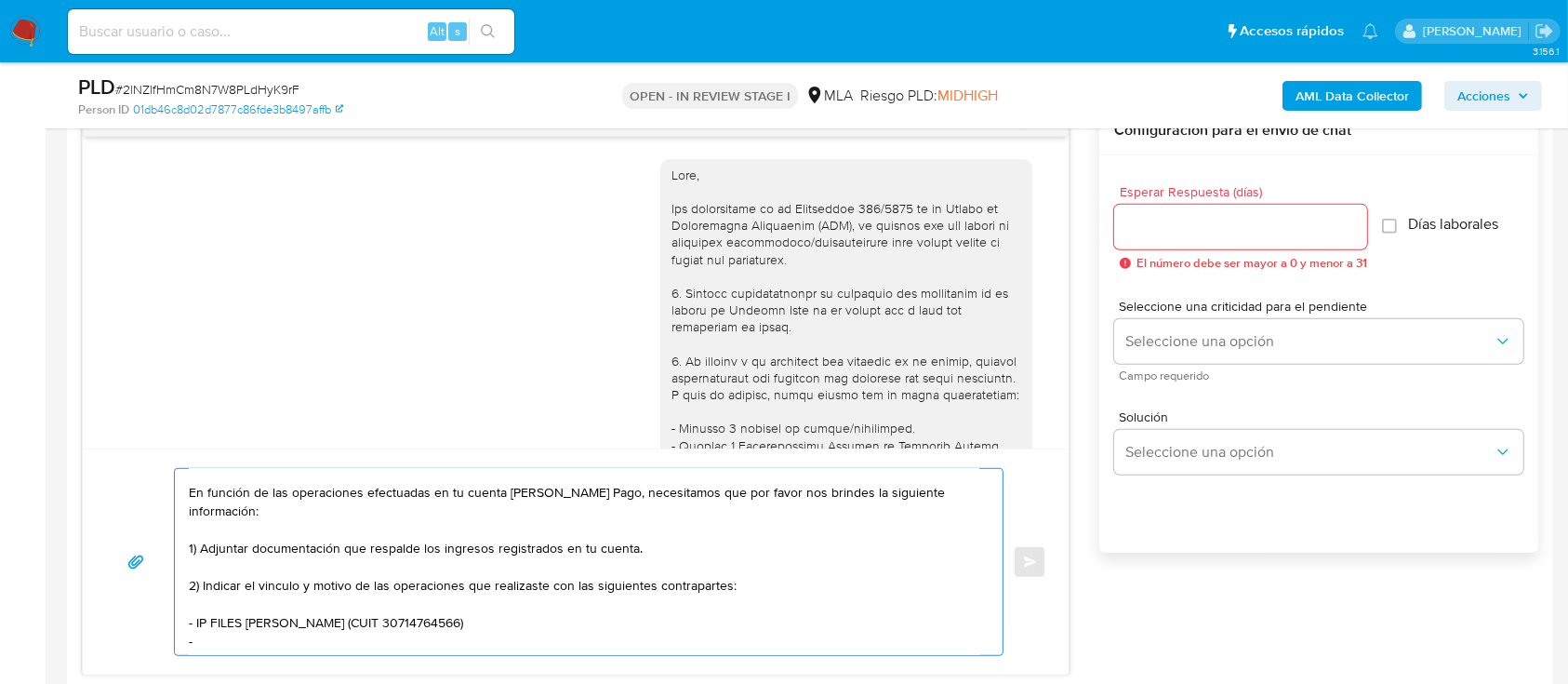
paste textarea "[PERSON_NAME]"
paste textarea "20181476118"
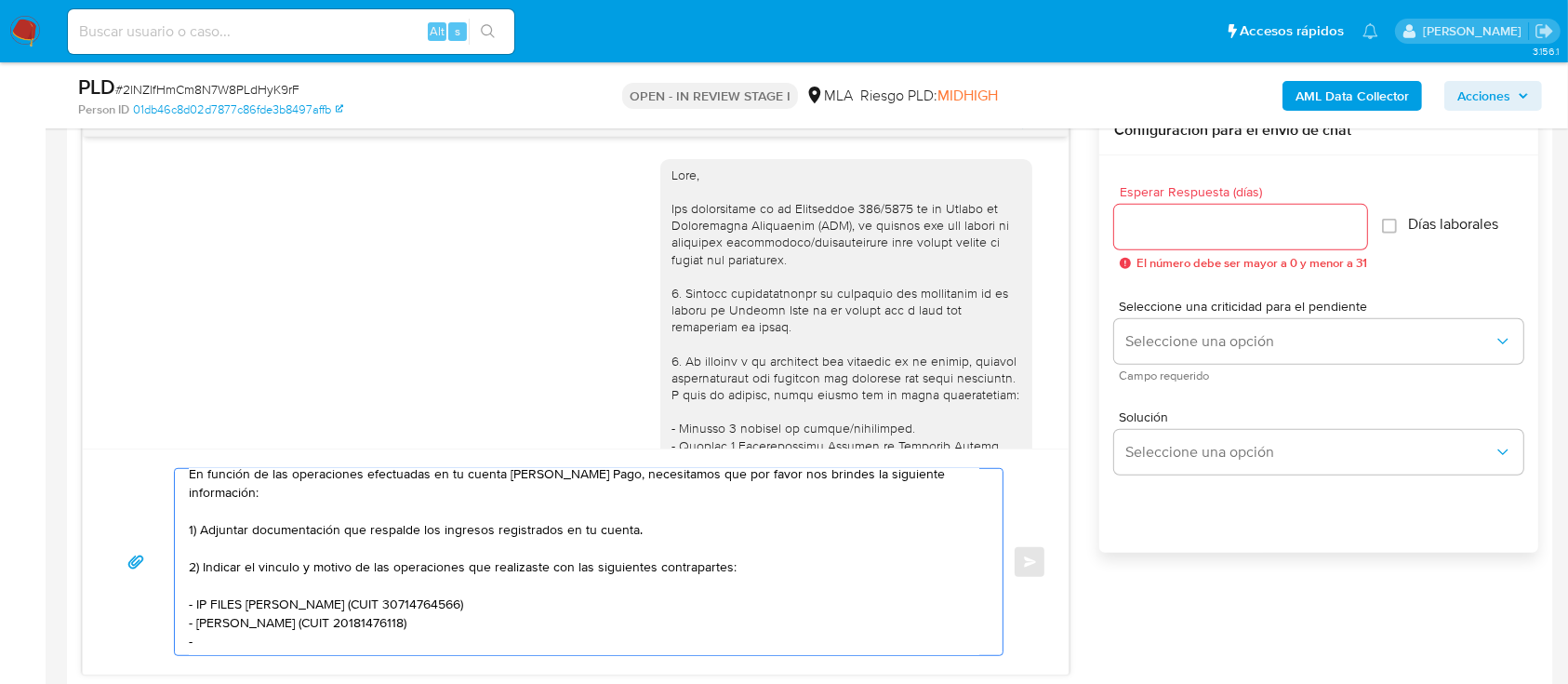
paste textarea "MS ARGENTINA SRL"
paste textarea "30709360708"
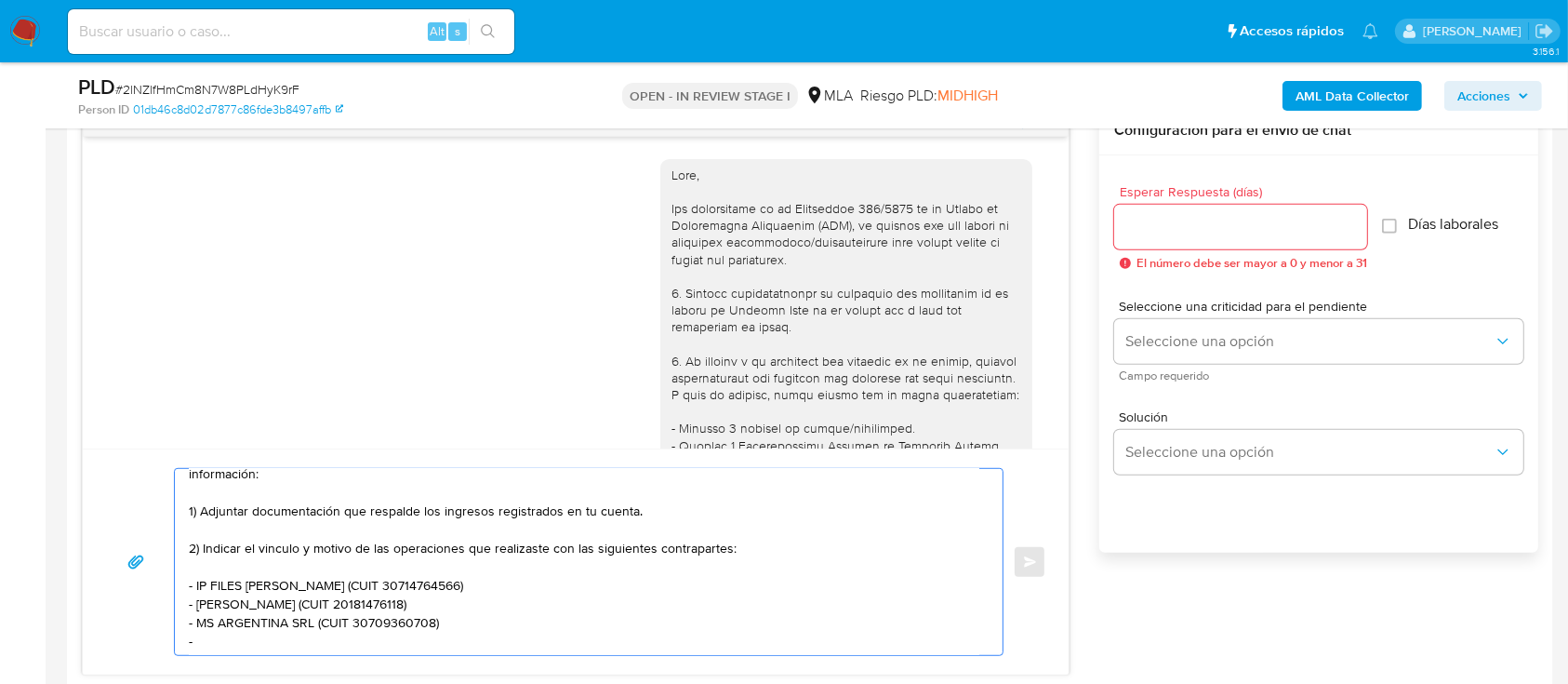
paste textarea "ASOCIACION MUTUAL JUNIN DE JUBILADOS Y PENSIONADOS"
click at [635, 621] on textarea "[PERSON_NAME] En función de las operaciones efectuadas en tu cuenta [PERSON_NAM…" at bounding box center [584, 562] width 790 height 186
paste textarea "30711526575"
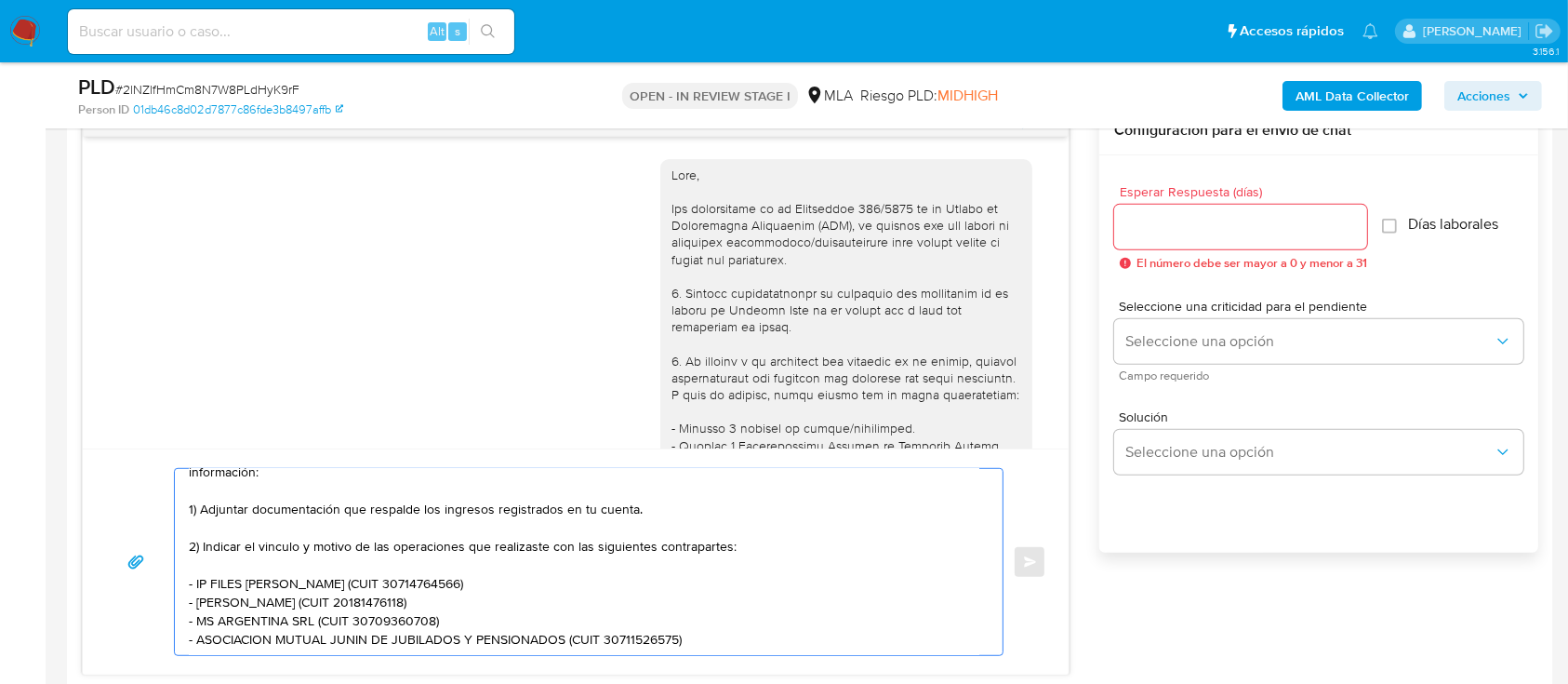
paste textarea "Queremos asegurarte que la información y documentación que nos proporciones no …"
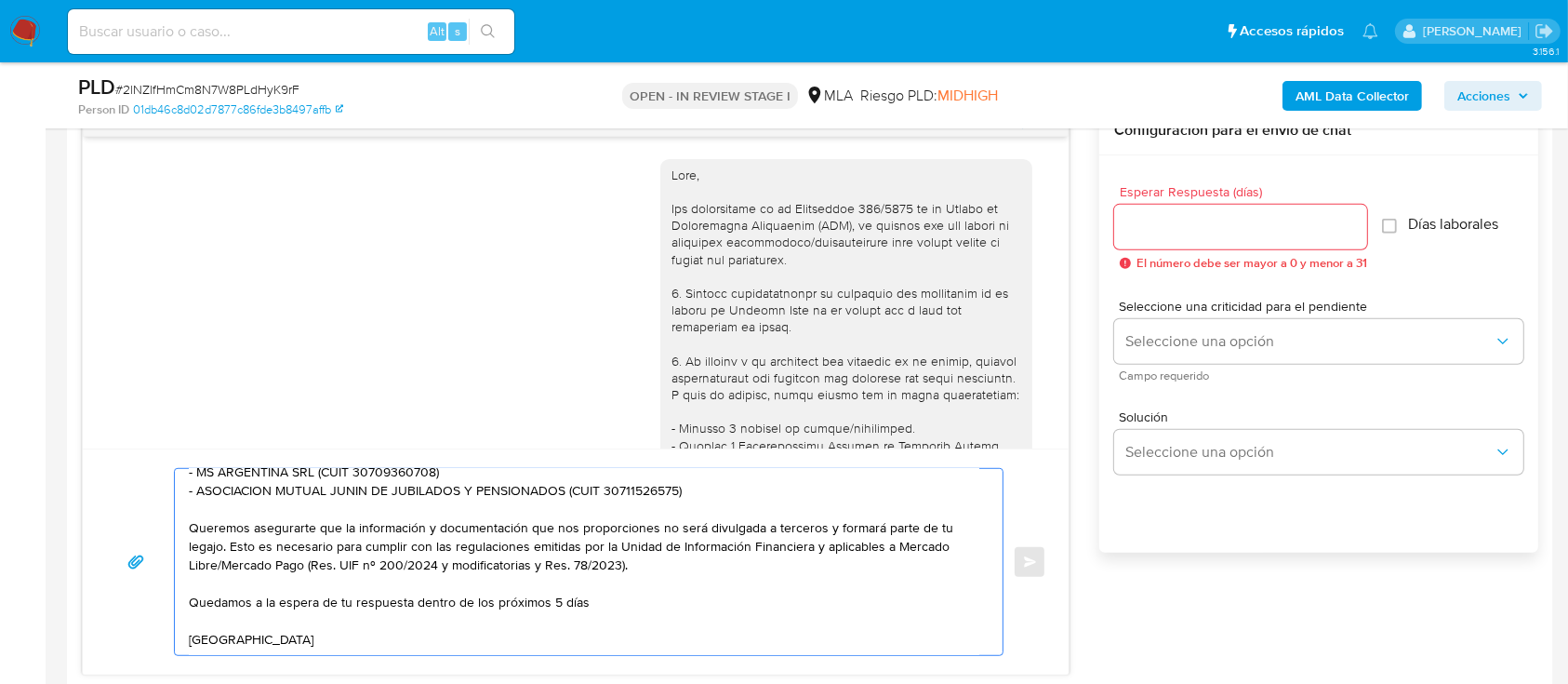
scroll to position [258, 0]
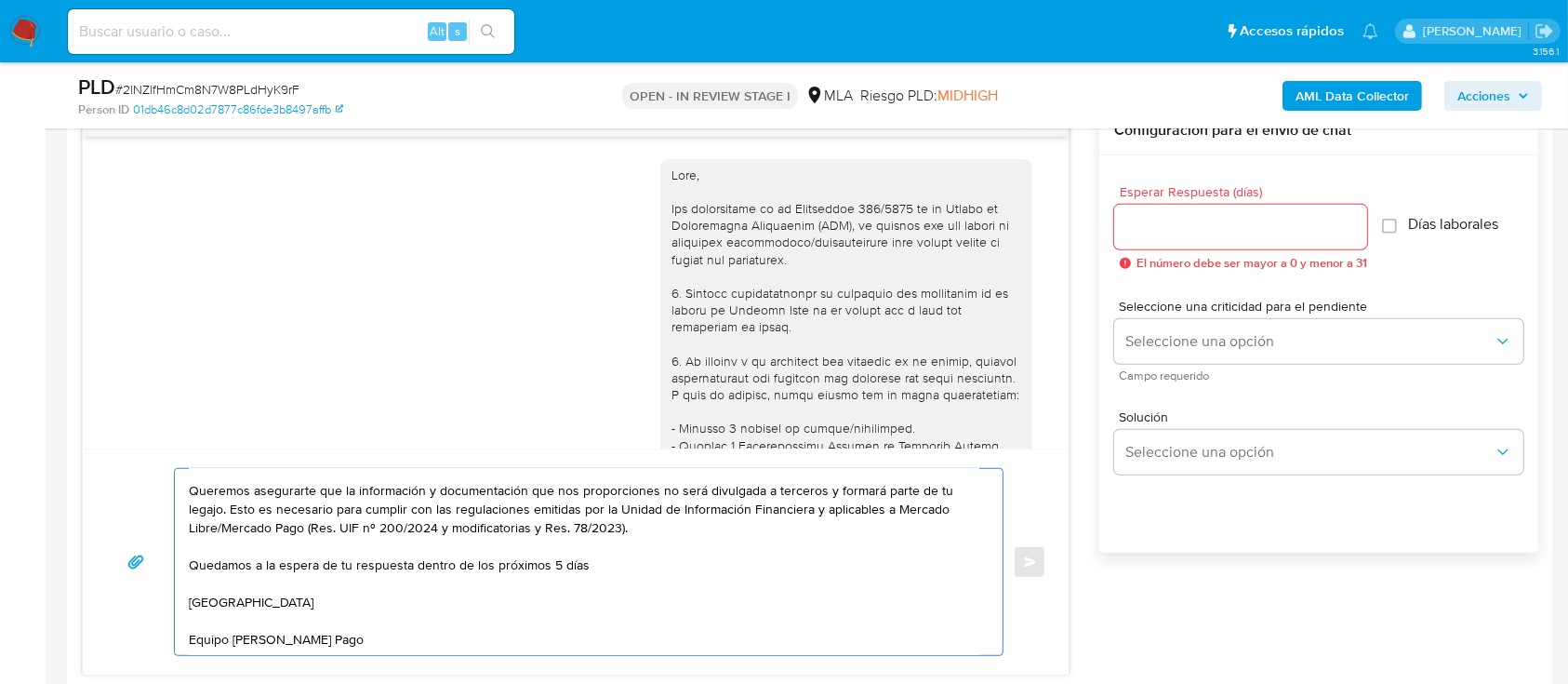
type textarea "Hola Maria Paula Guarnerio En función de las operaciones efectuadas en tu cuent…"
click at [1241, 208] on div at bounding box center [1240, 227] width 253 height 45
click at [1227, 215] on input "Esperar Respuesta (días)" at bounding box center [1240, 227] width 253 height 24
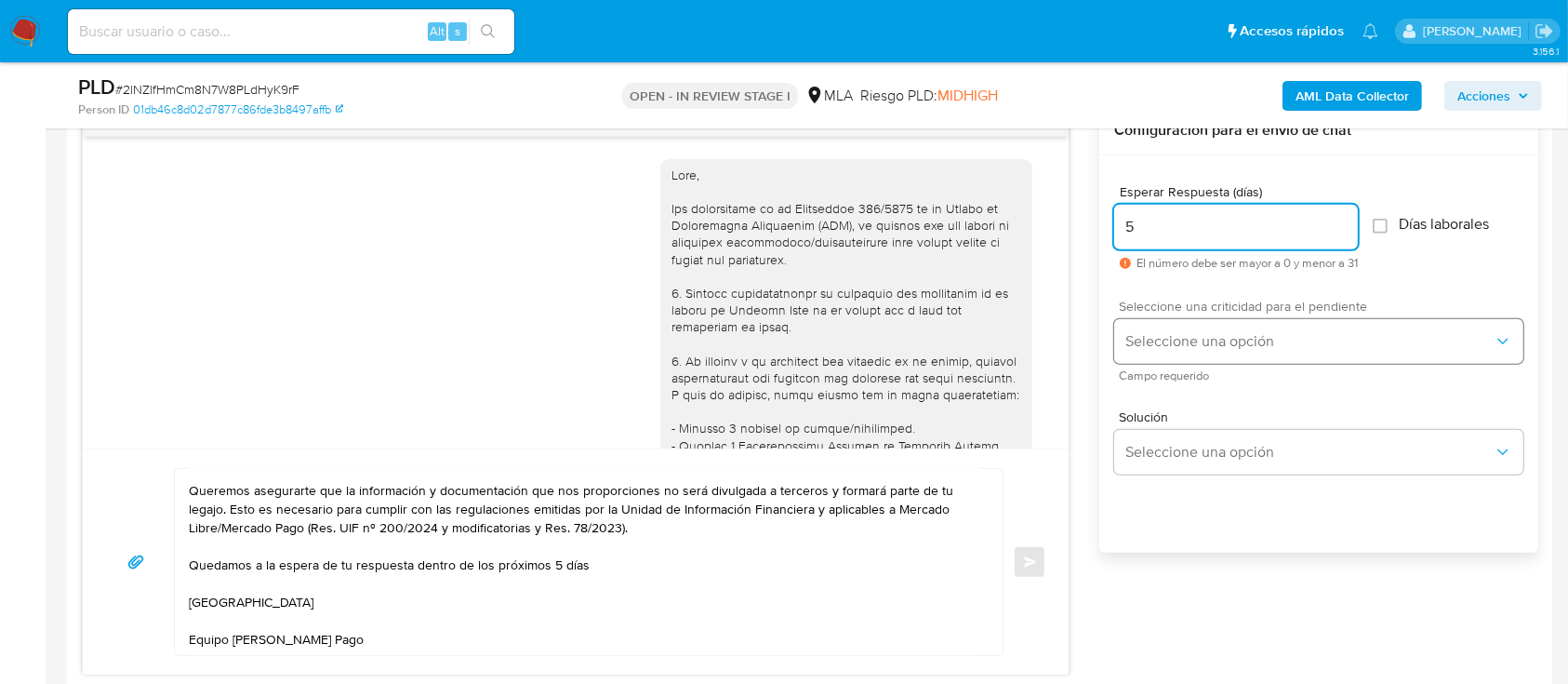
type input "5"
click at [1201, 327] on button "Seleccione una opción" at bounding box center [1319, 342] width 409 height 45
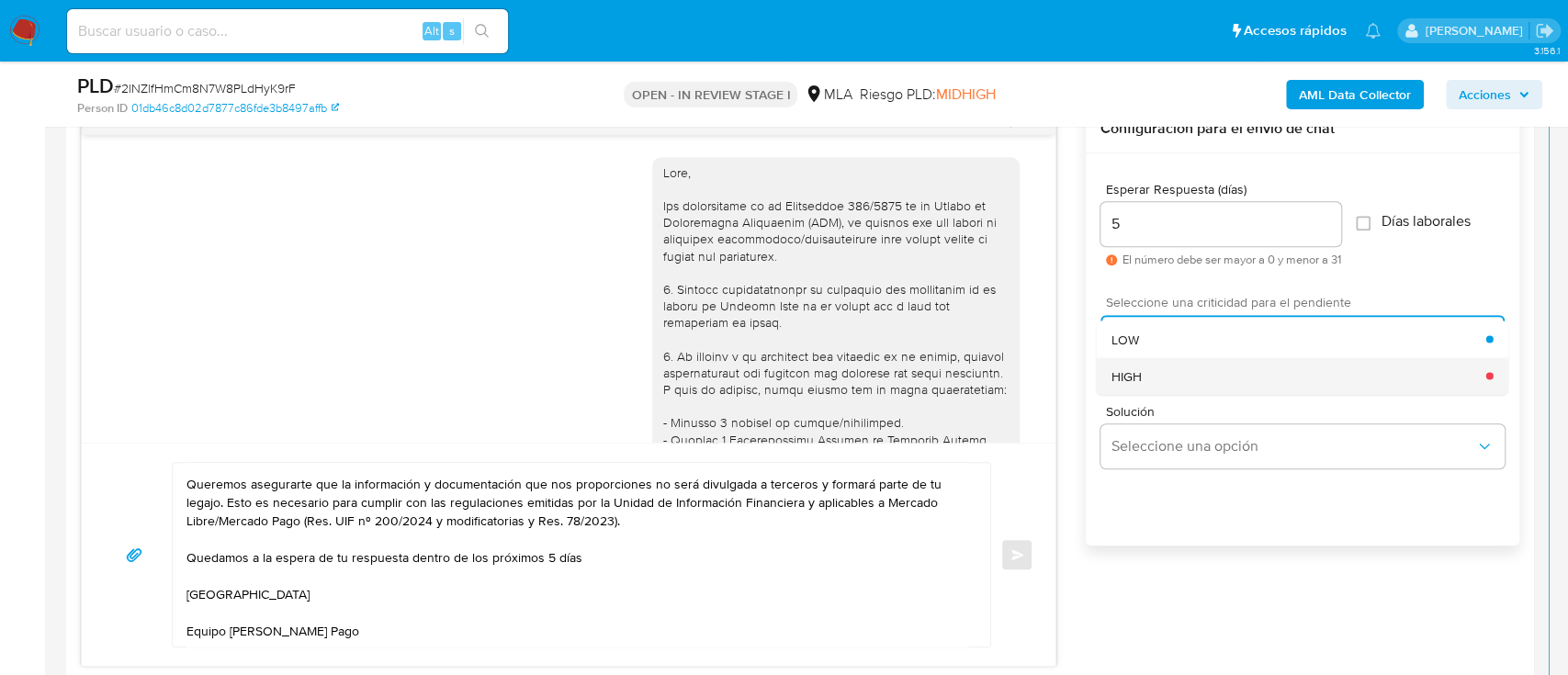
click at [1161, 367] on div "HIGH" at bounding box center [1299, 375] width 375 height 36
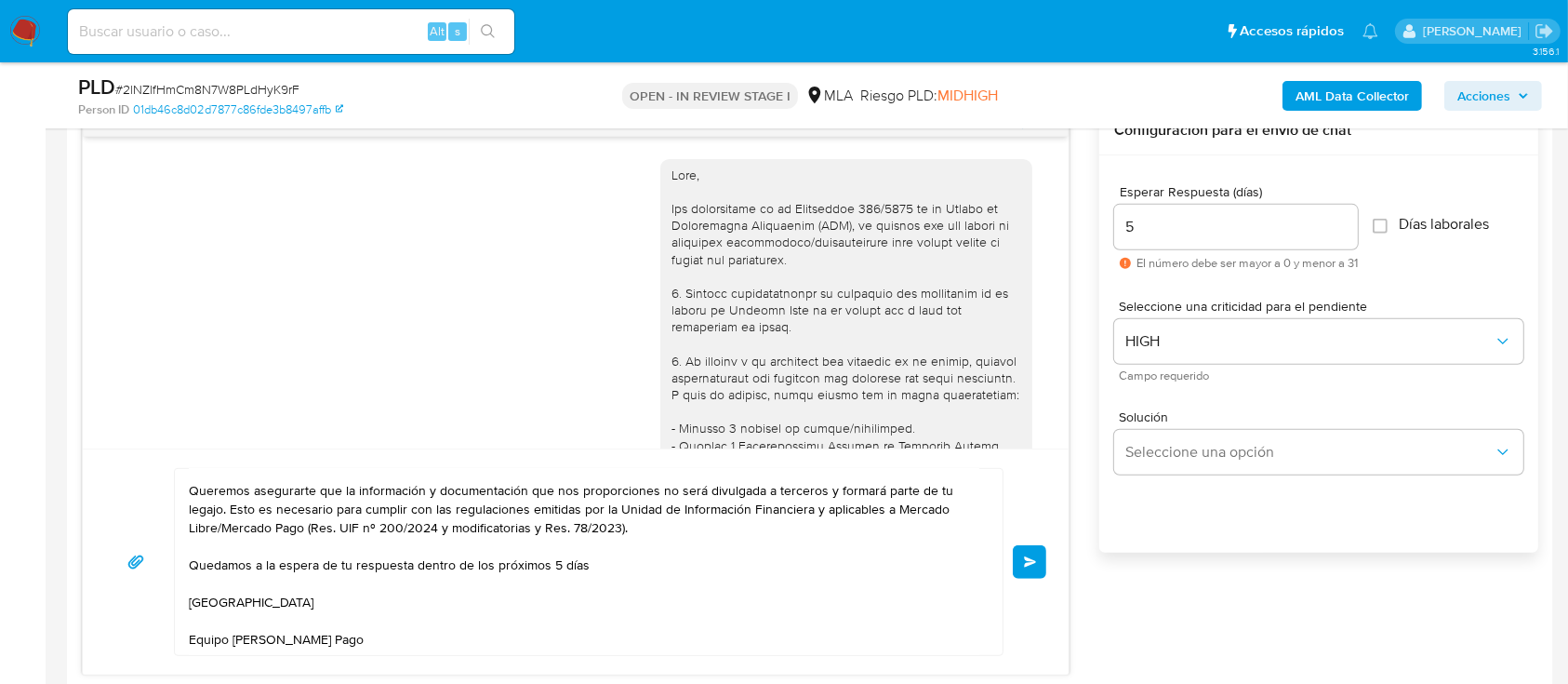
click at [1029, 557] on span "Enviar" at bounding box center [1030, 563] width 13 height 12
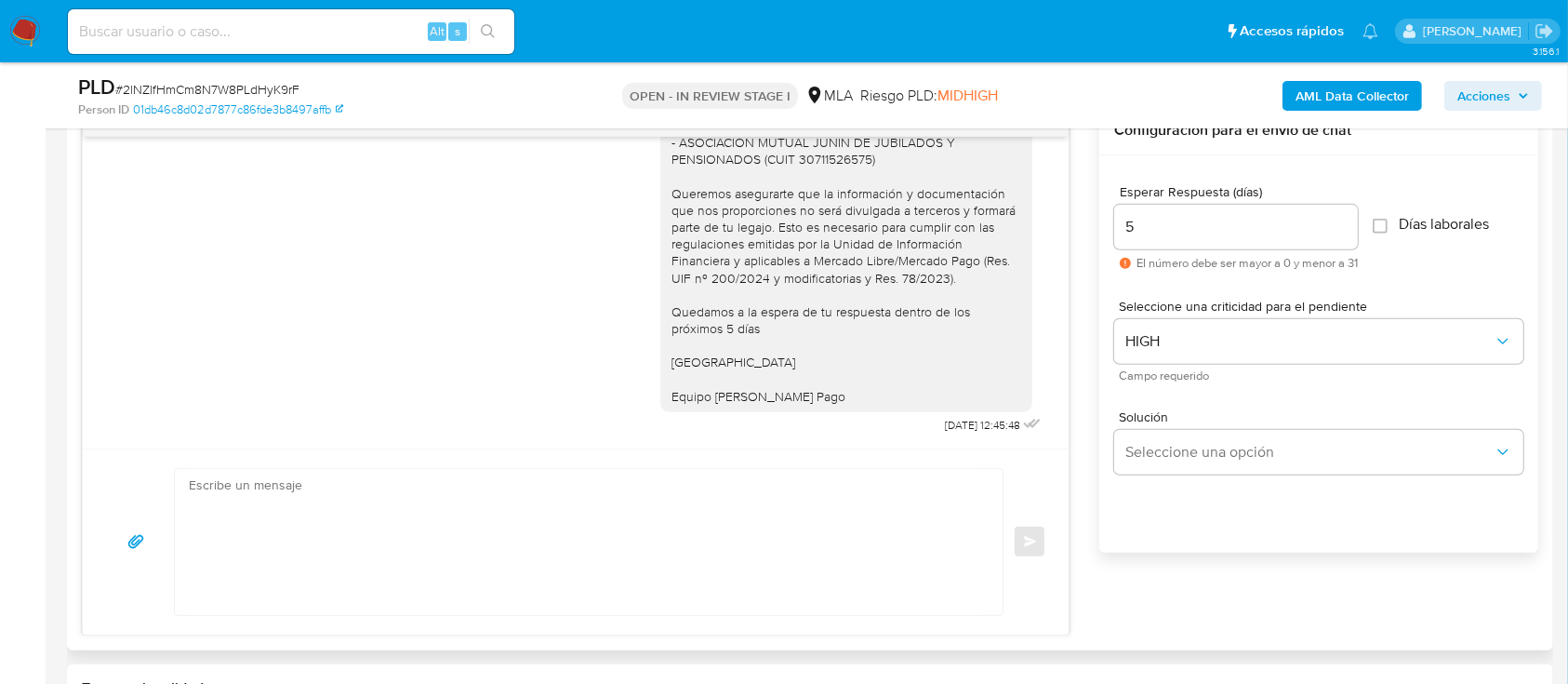
scroll to position [0, 0]
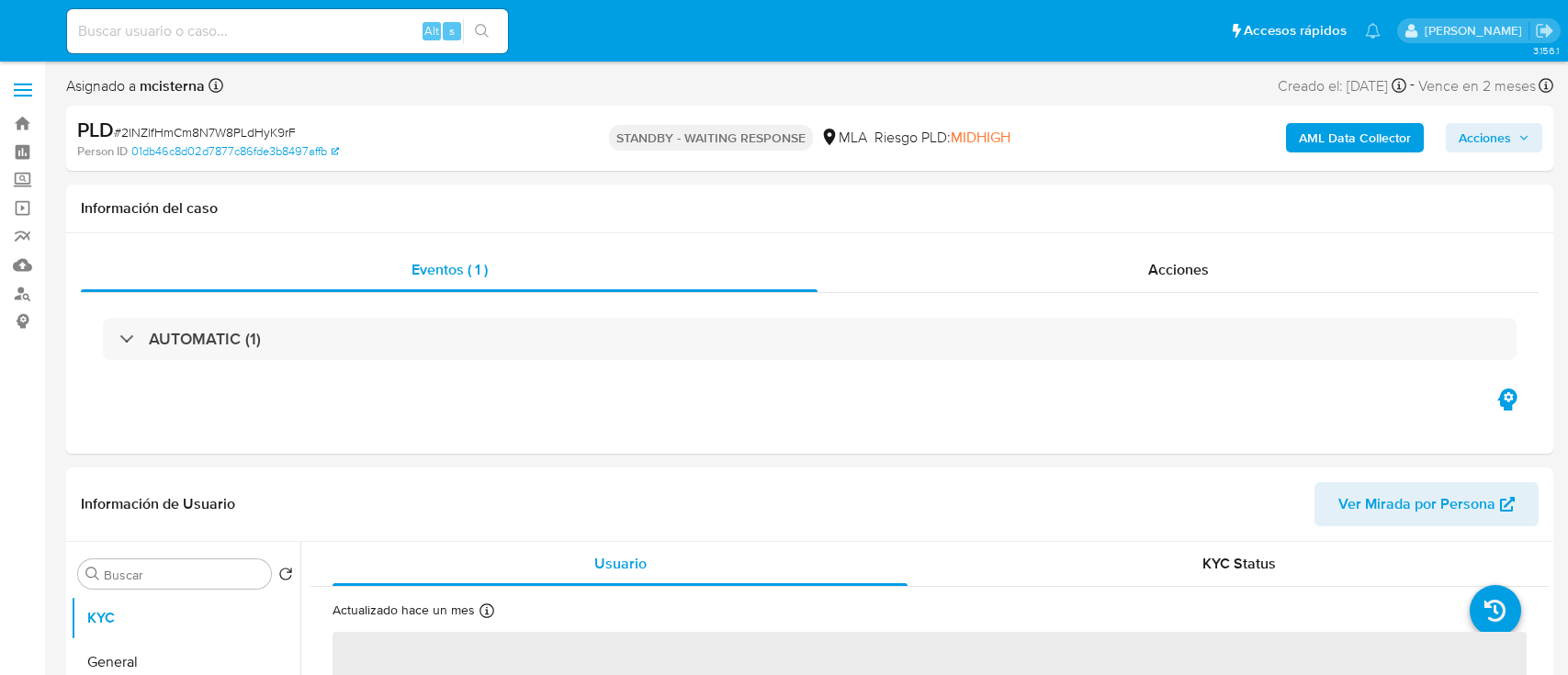
select select "10"
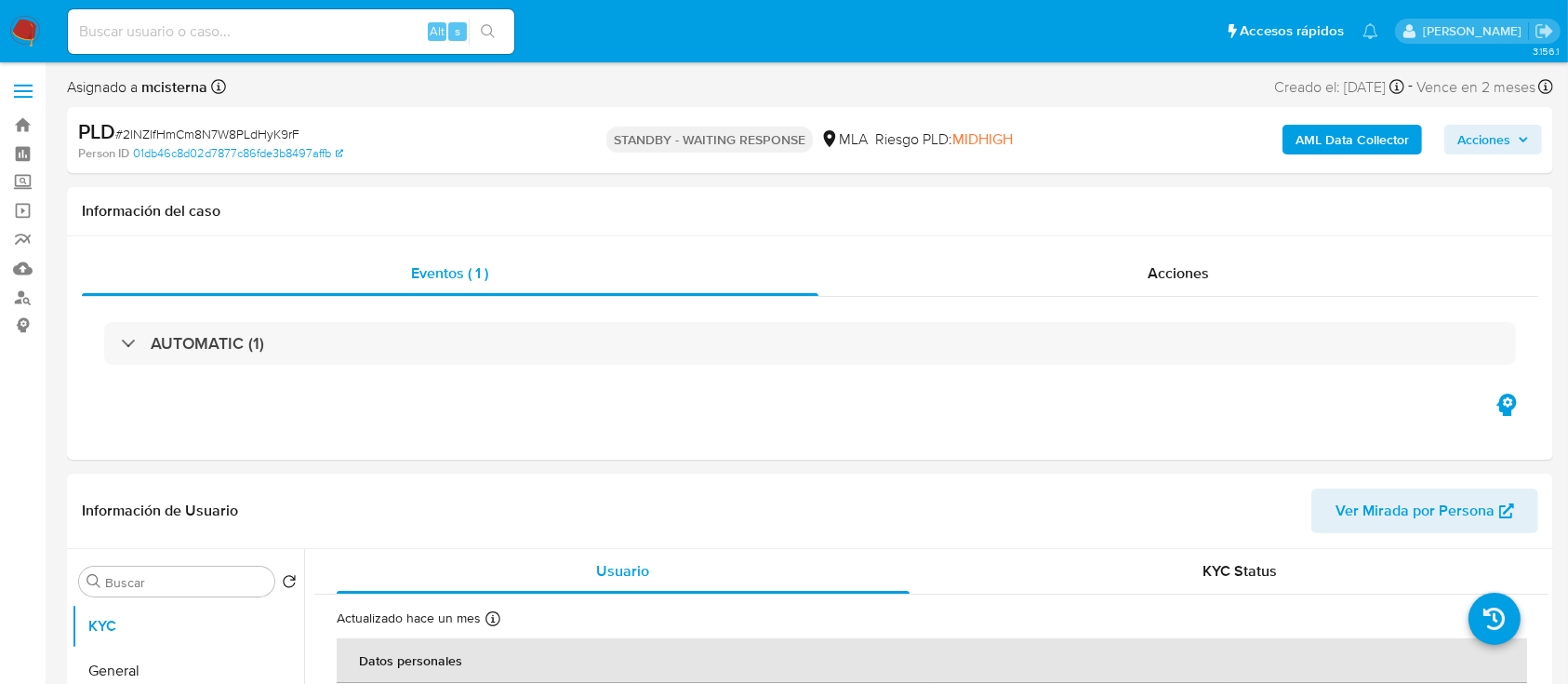
click at [366, 24] on input at bounding box center [291, 31] width 446 height 24
paste input "199902827"
type input "199902827"
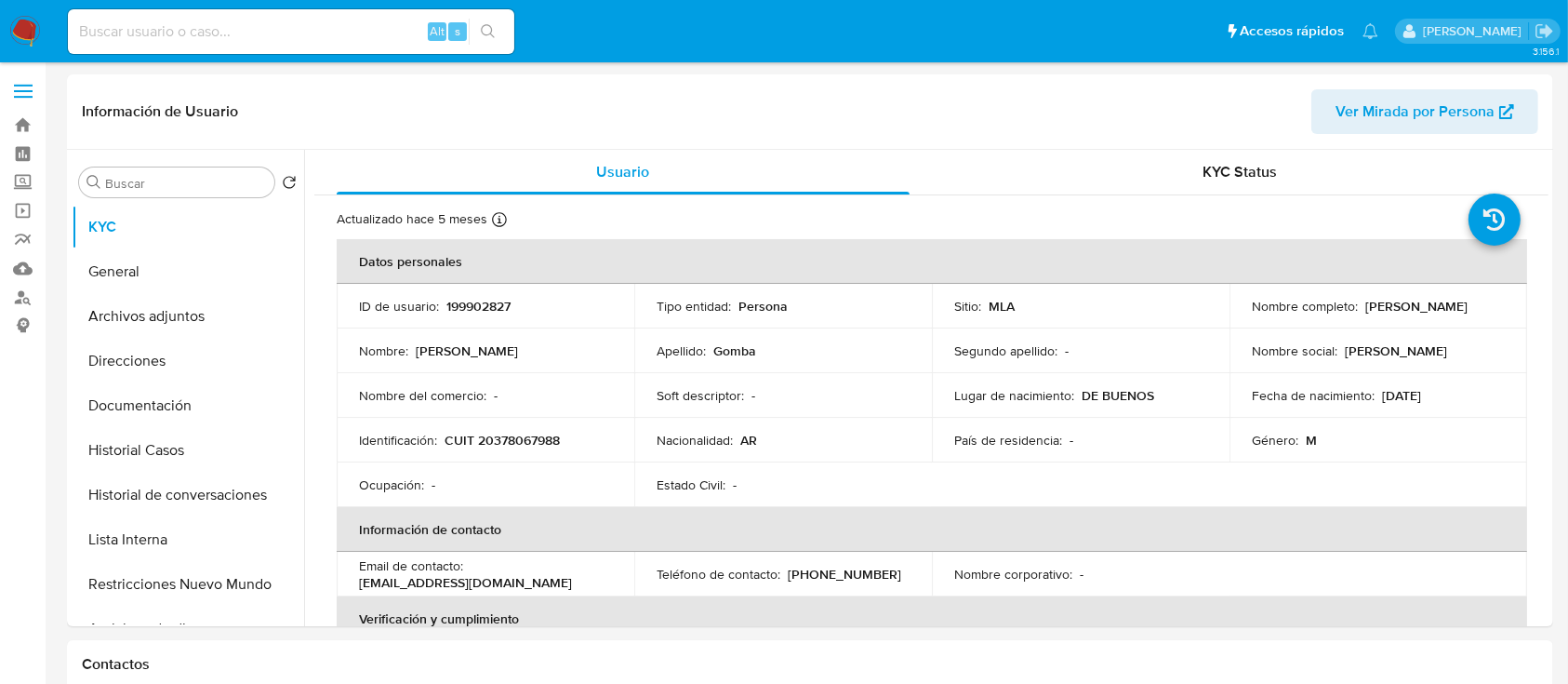
select select "10"
click at [491, 439] on p "CUIT 20378067988" at bounding box center [501, 440] width 115 height 16
copy p "20378067988"
click at [158, 452] on button "Historial Casos" at bounding box center [180, 450] width 217 height 45
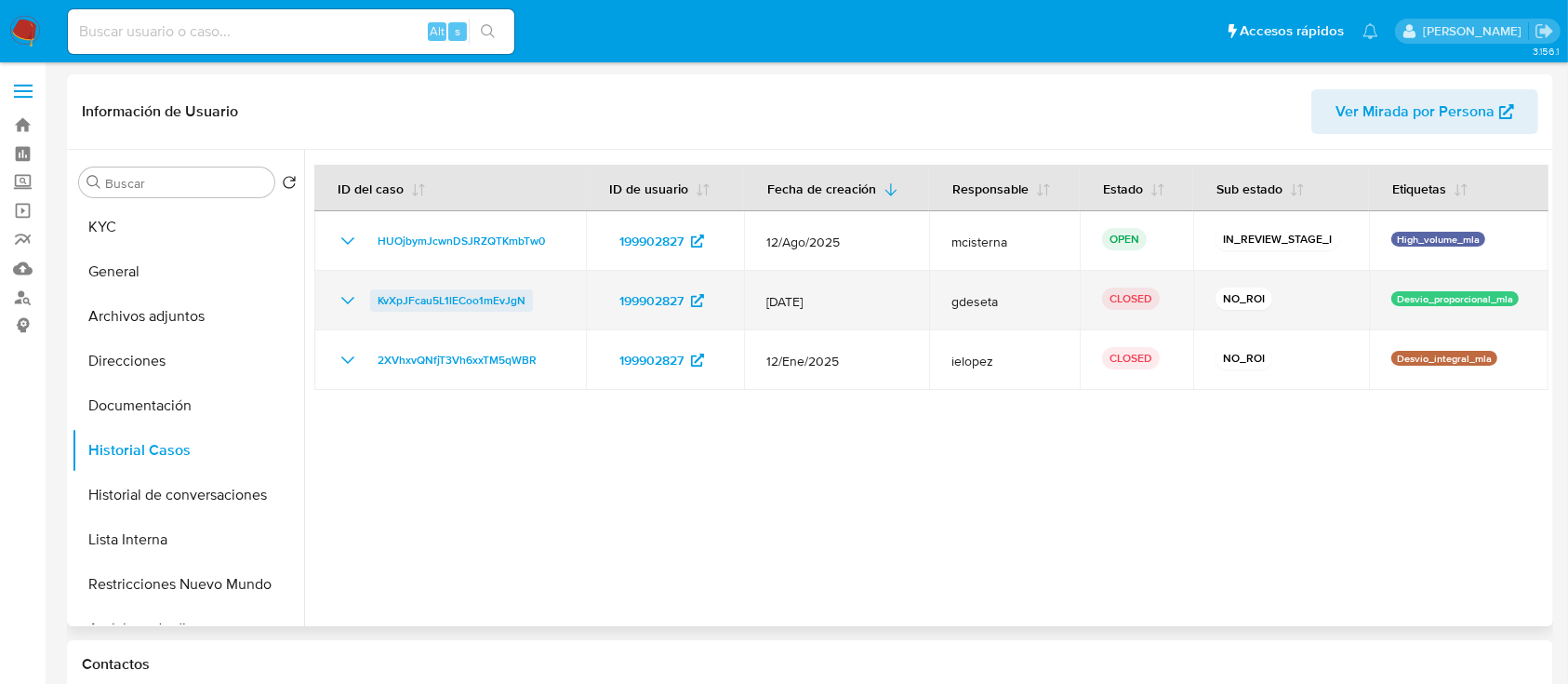
click at [443, 302] on span "KvXpJFcau5L1lECoo1mEvJgN" at bounding box center [451, 300] width 147 height 22
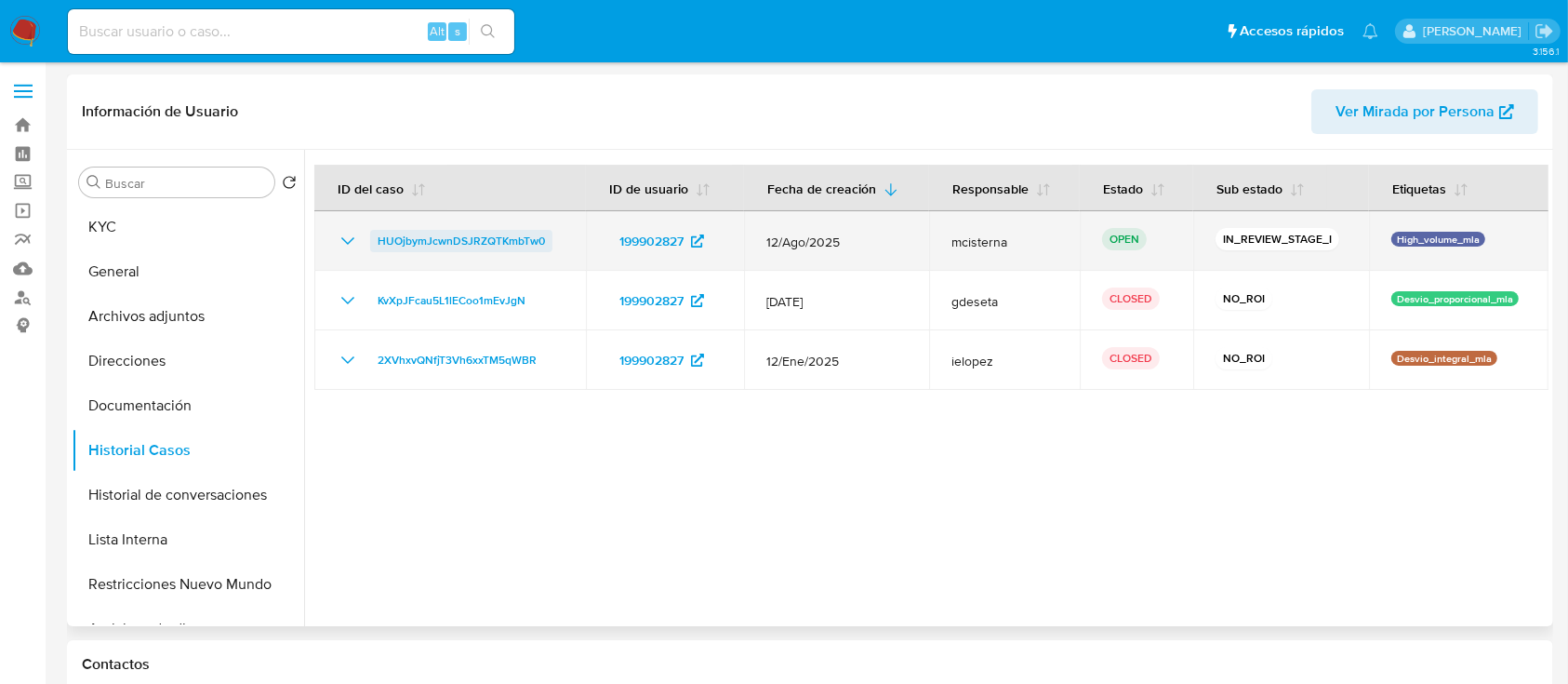
click at [497, 239] on span "HUOjbymJcwnDSJRZQTKmbTw0" at bounding box center [461, 241] width 168 height 22
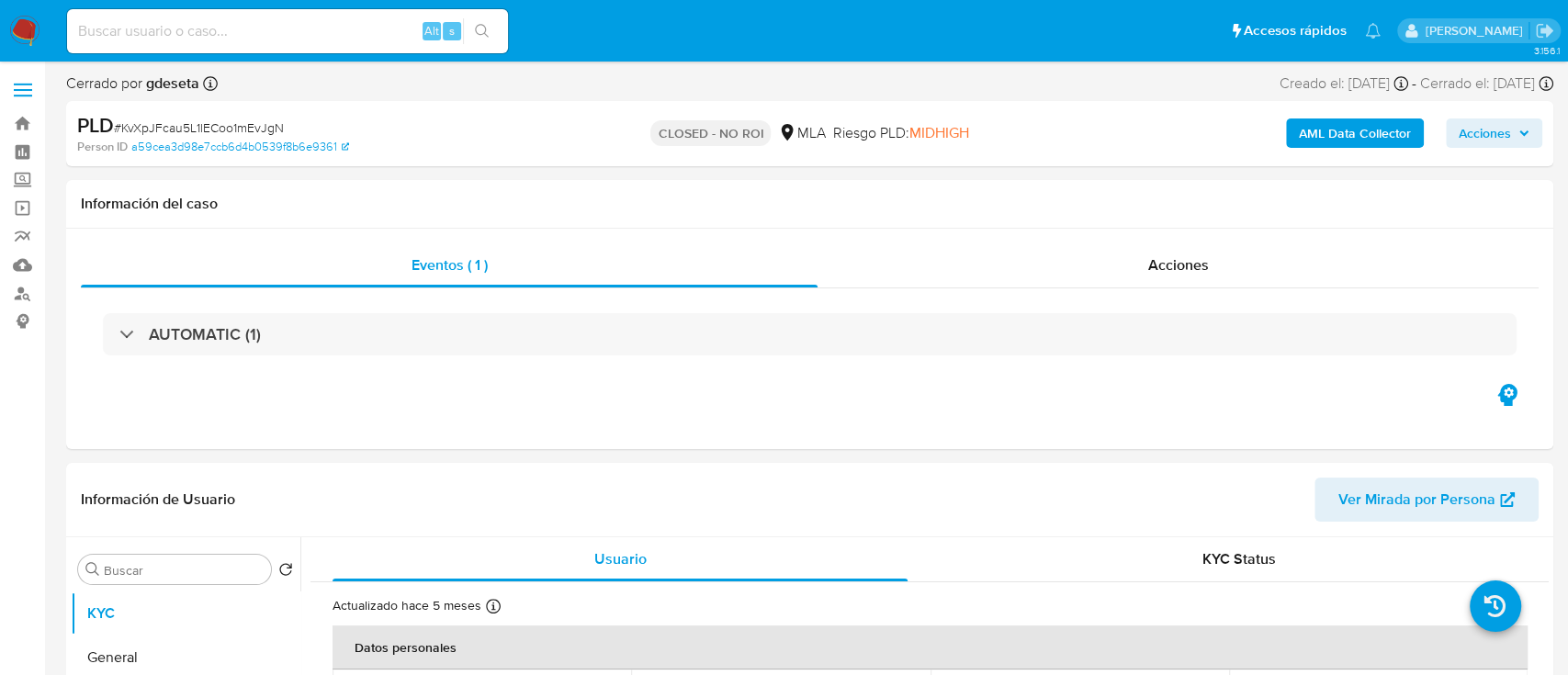
select select "10"
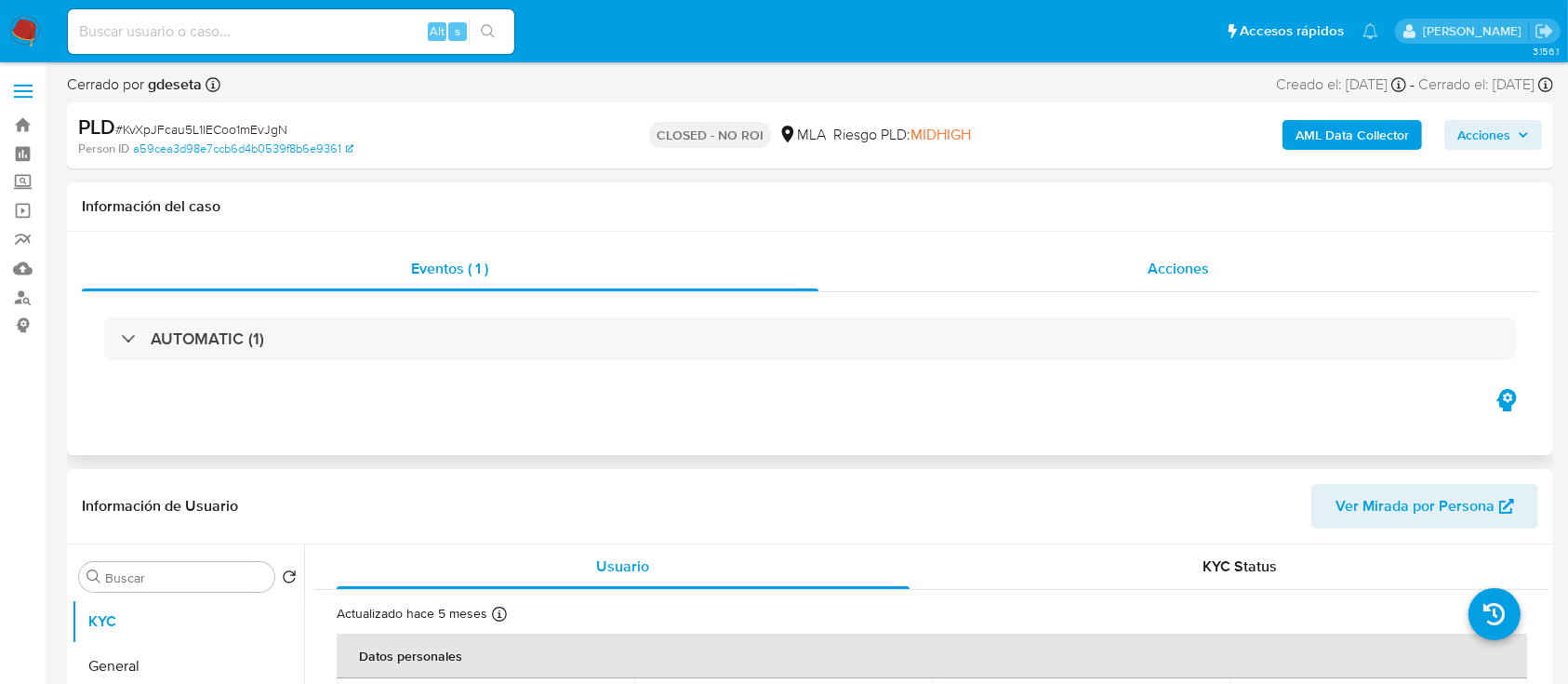
click at [1146, 267] on div "Acciones" at bounding box center [1178, 269] width 720 height 45
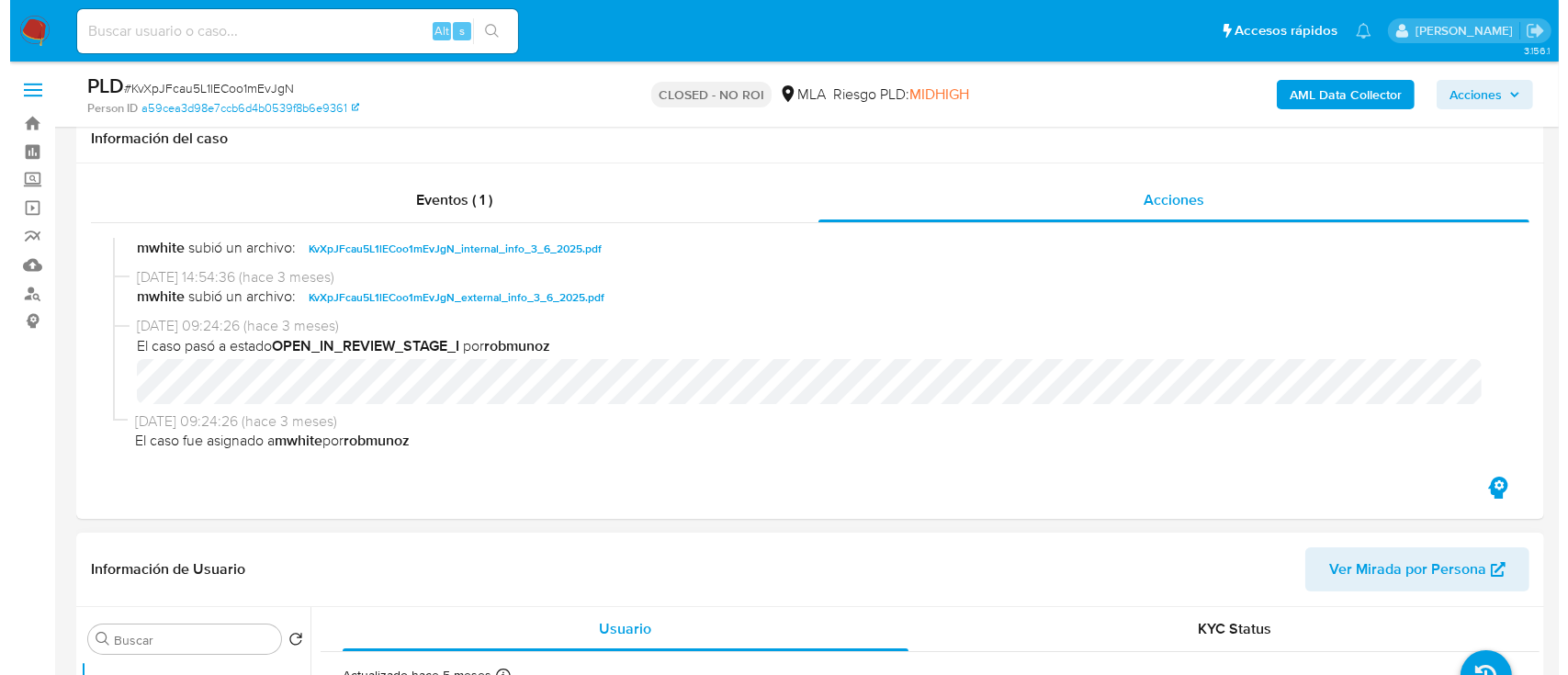
scroll to position [489, 0]
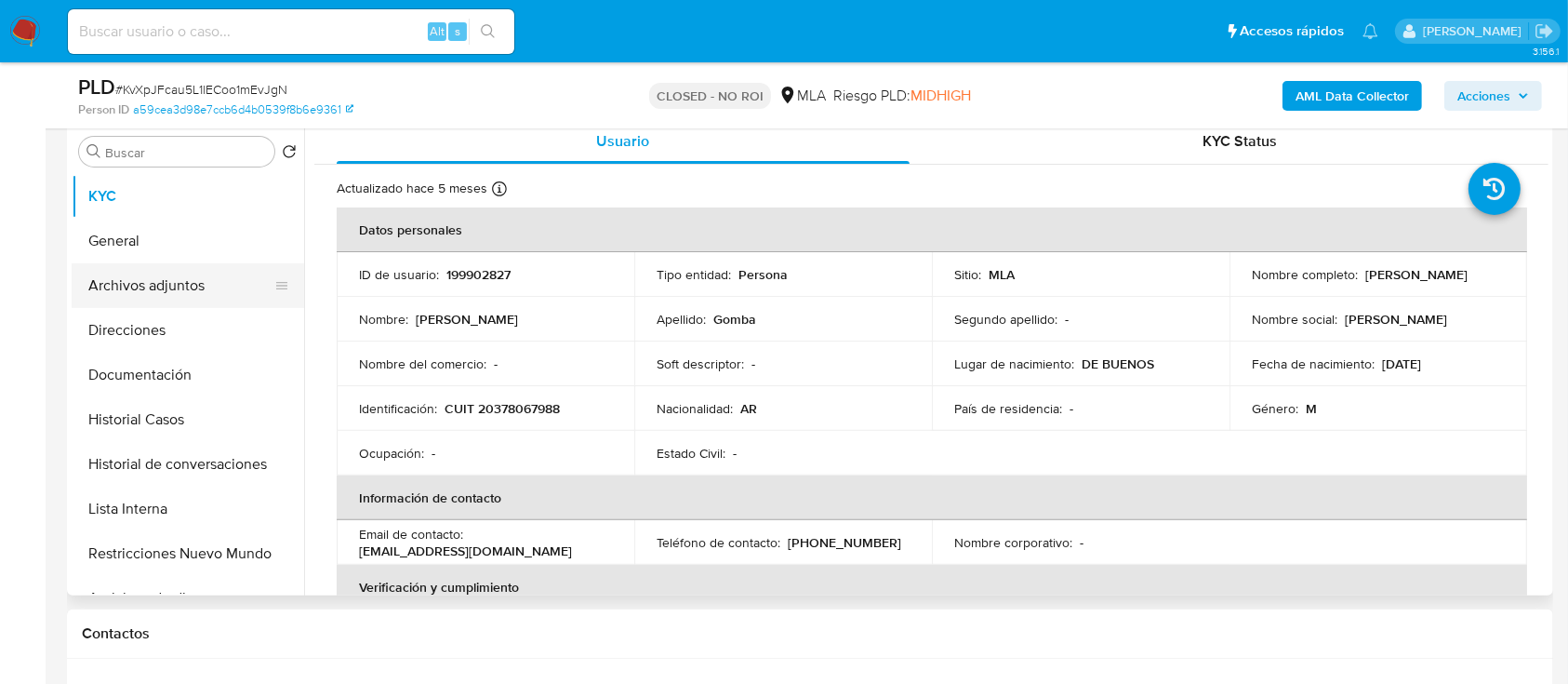
click at [203, 273] on button "Archivos adjuntos" at bounding box center [180, 285] width 217 height 45
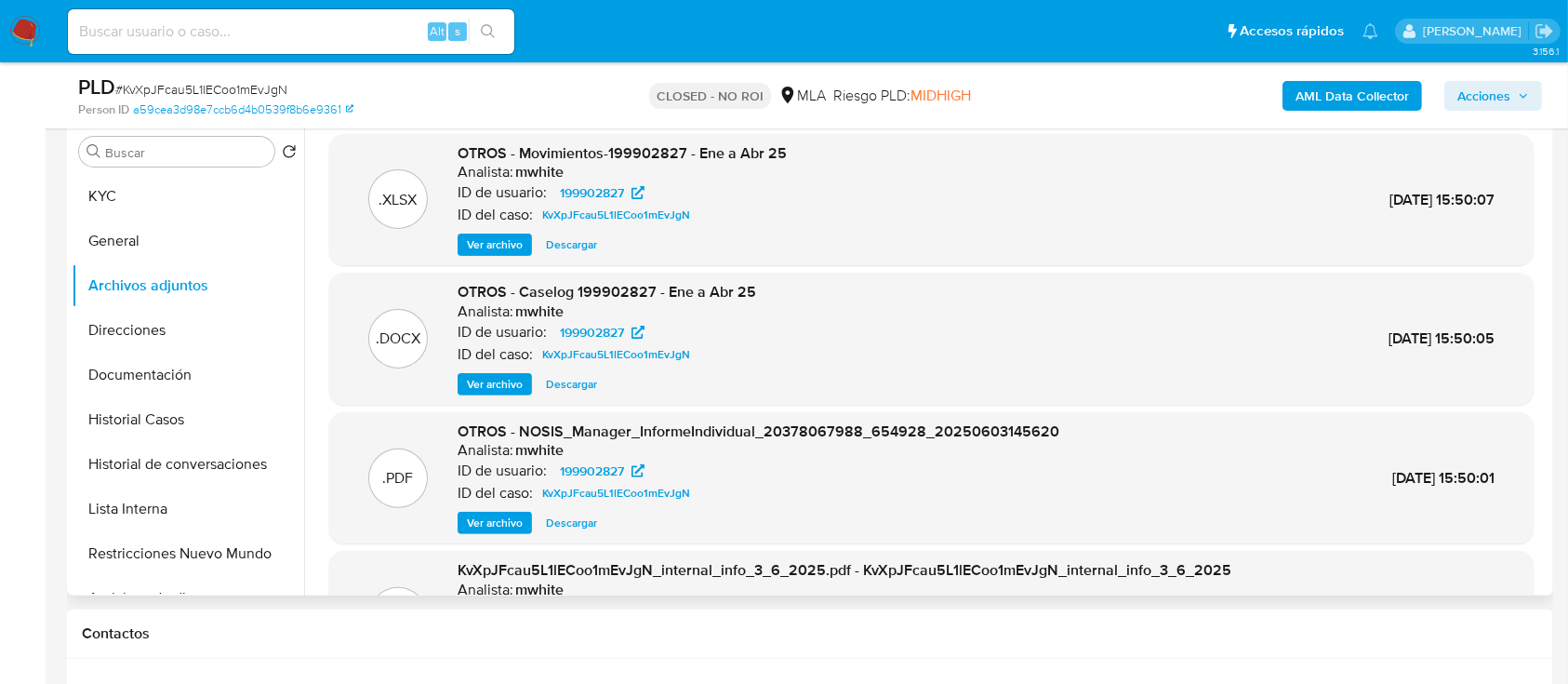
click at [473, 377] on span "Ver archivo" at bounding box center [495, 384] width 56 height 18
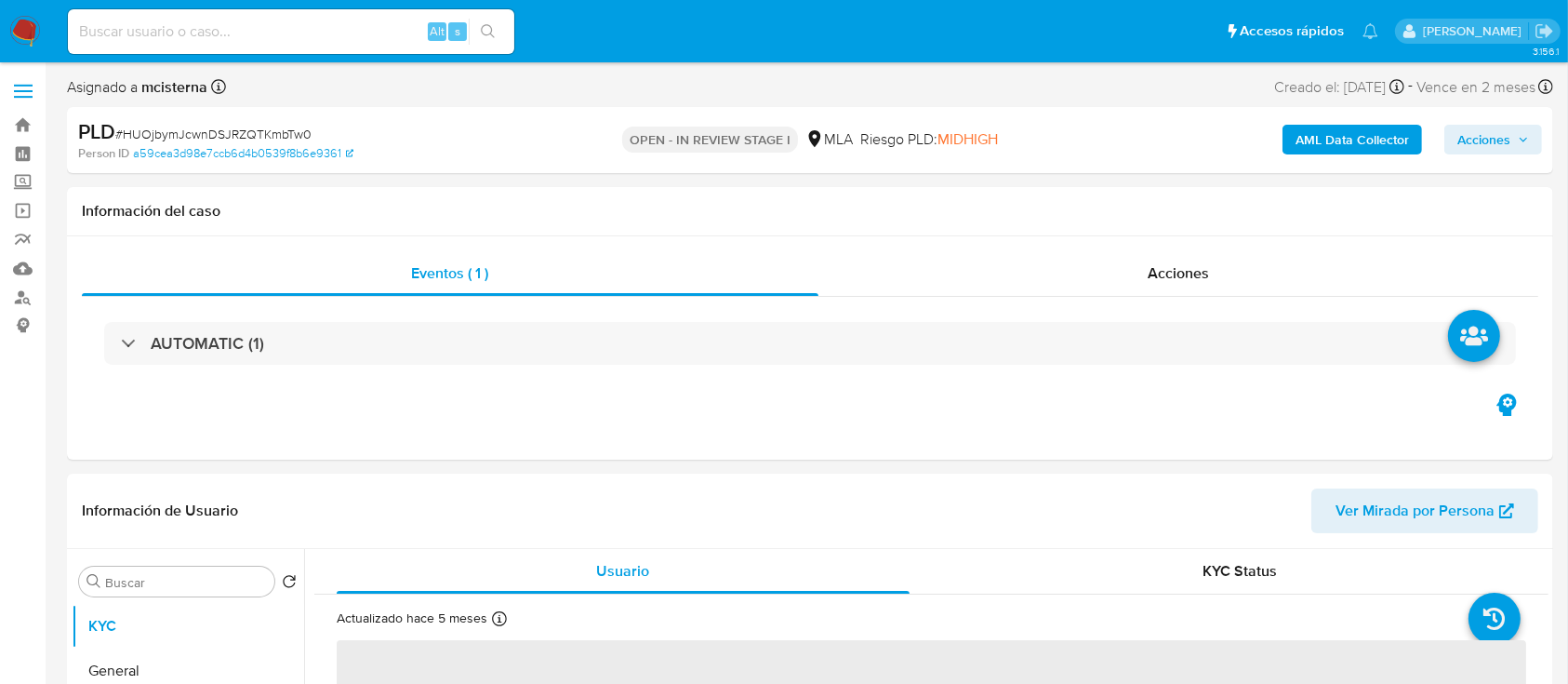
select select "10"
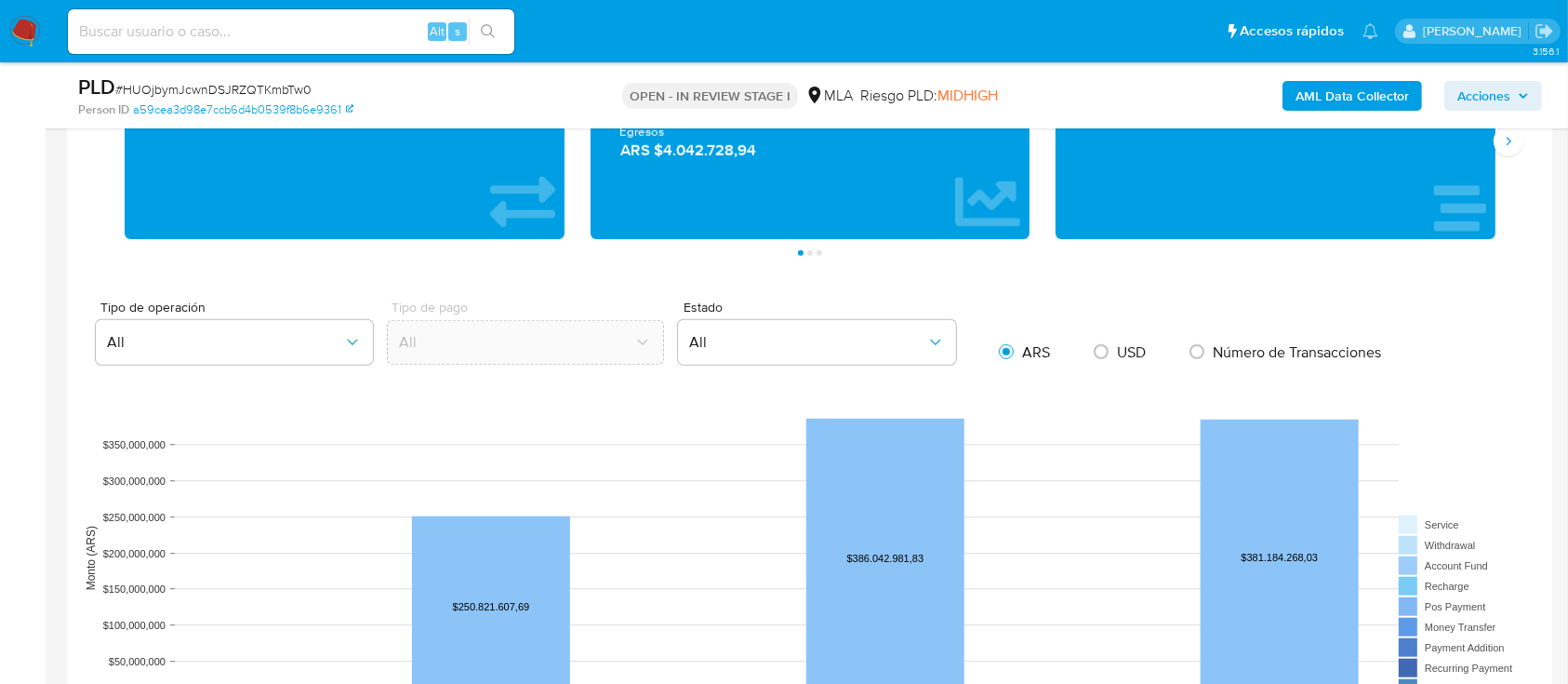
scroll to position [1737, 0]
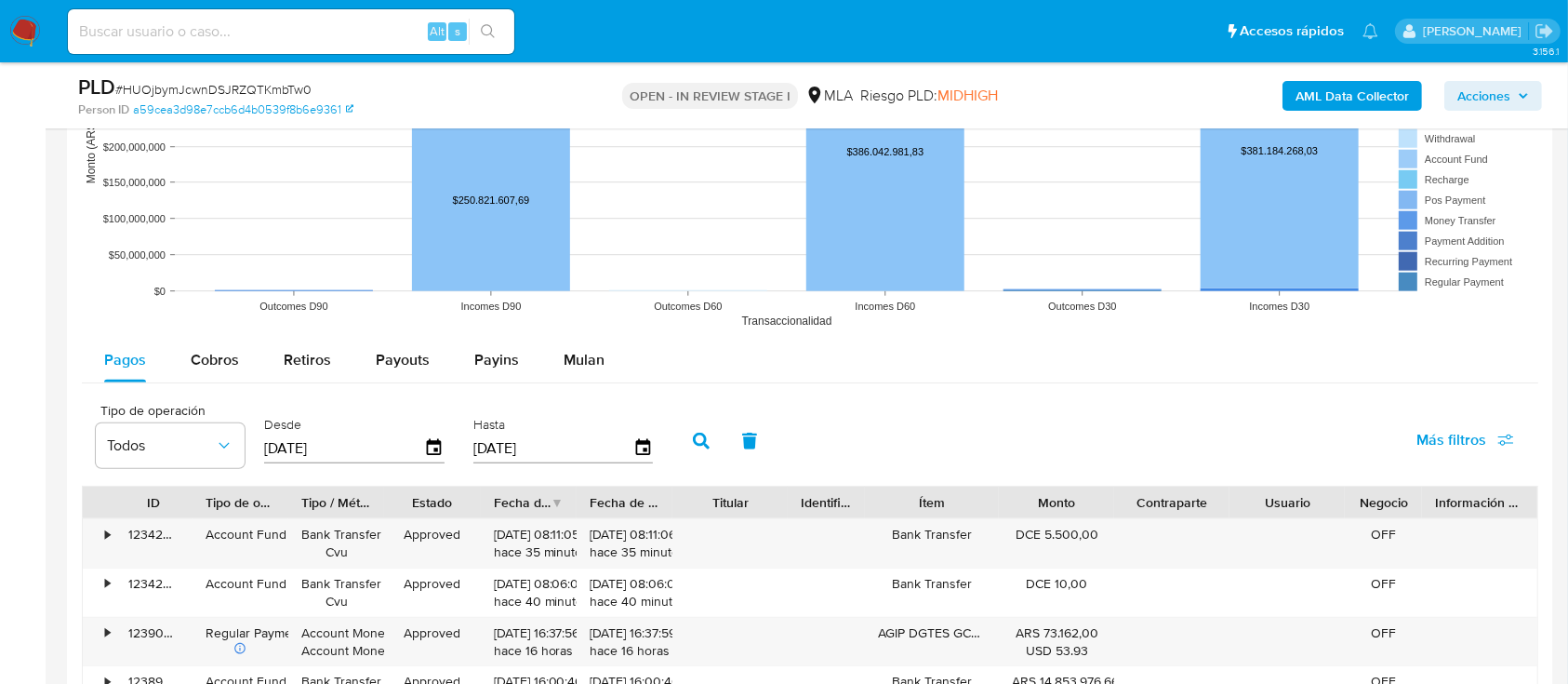
click at [597, 326] on rect at bounding box center [810, 152] width 1456 height 373
click at [588, 349] on span "Mulan" at bounding box center [584, 360] width 41 height 21
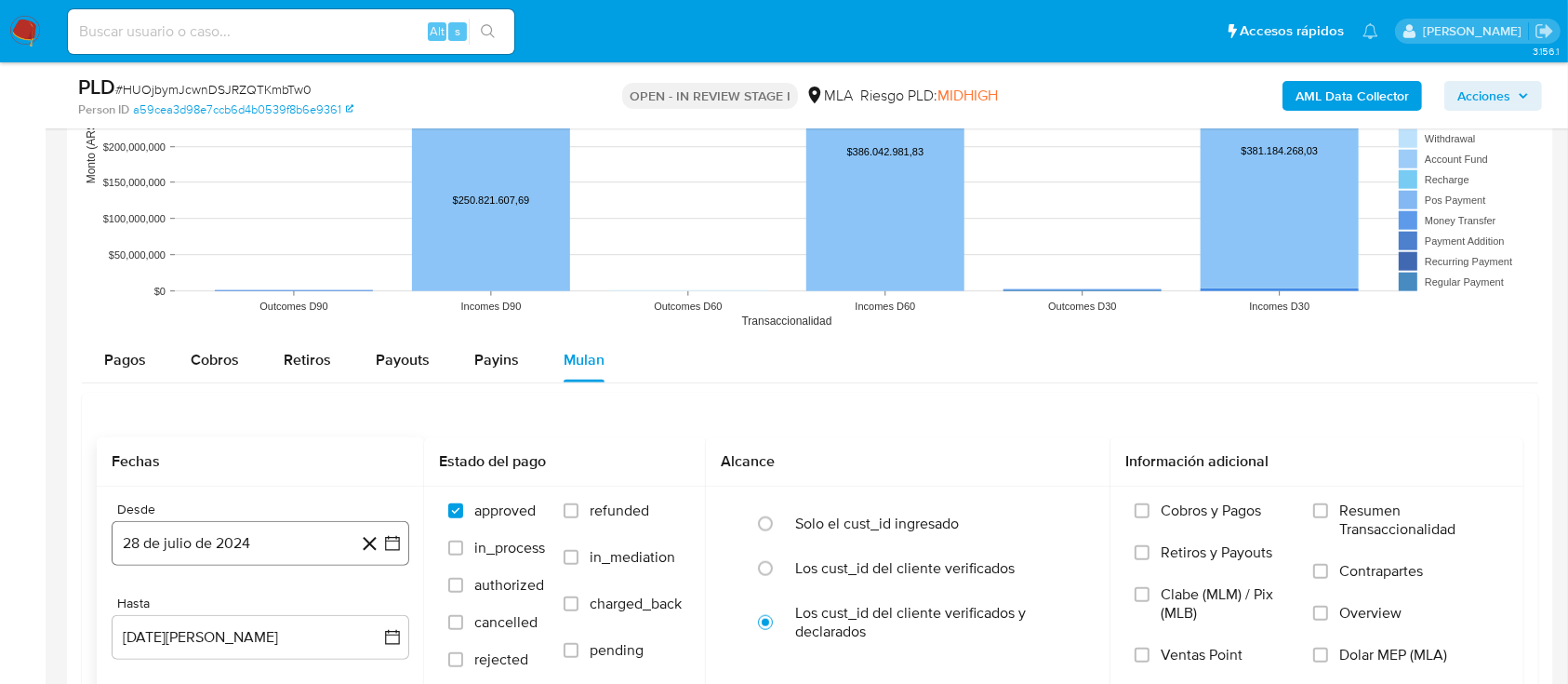
click at [239, 536] on button "28 de julio de 2024" at bounding box center [260, 543] width 298 height 45
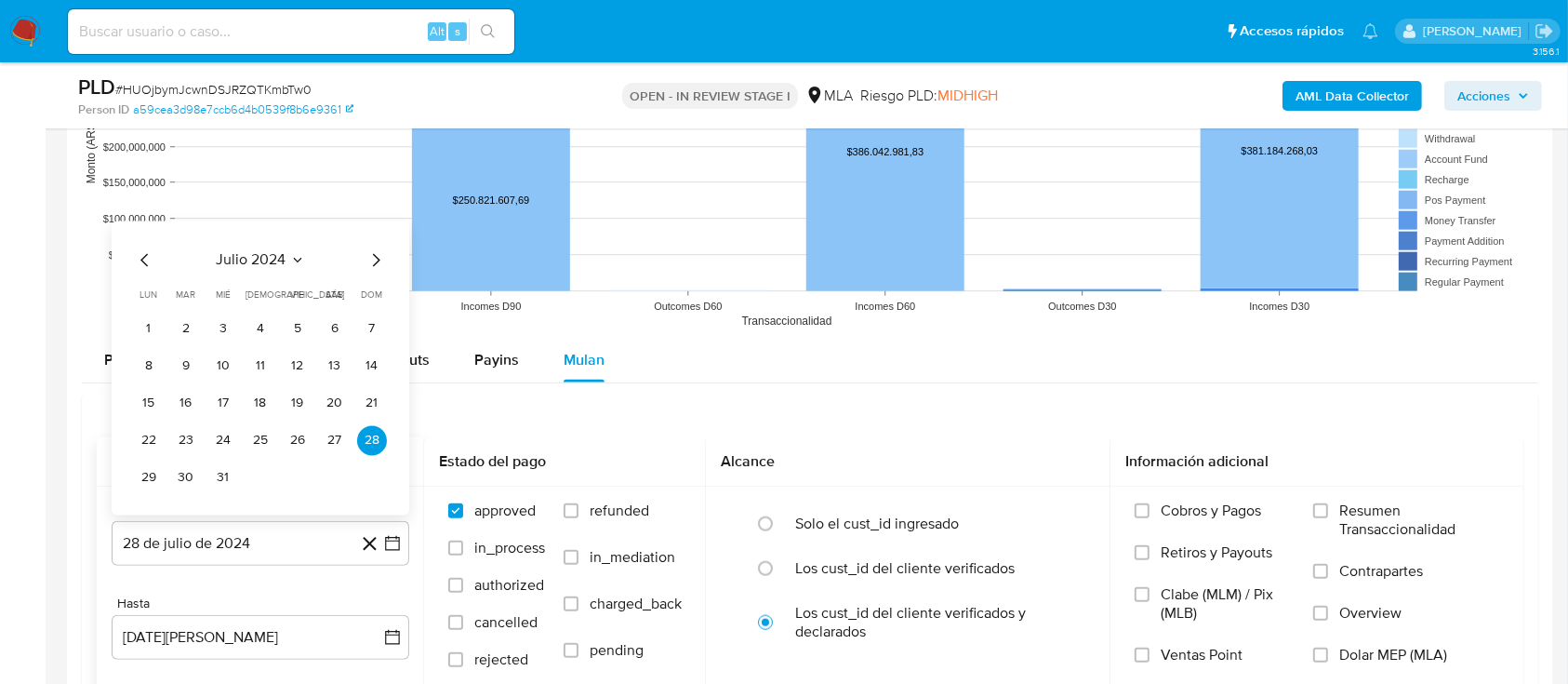
click at [374, 262] on icon "Mes siguiente" at bounding box center [375, 260] width 22 height 22
click at [376, 219] on icon "Mes siguiente" at bounding box center [377, 222] width 8 height 13
click at [262, 255] on span "octubre 2024" at bounding box center [251, 260] width 91 height 18
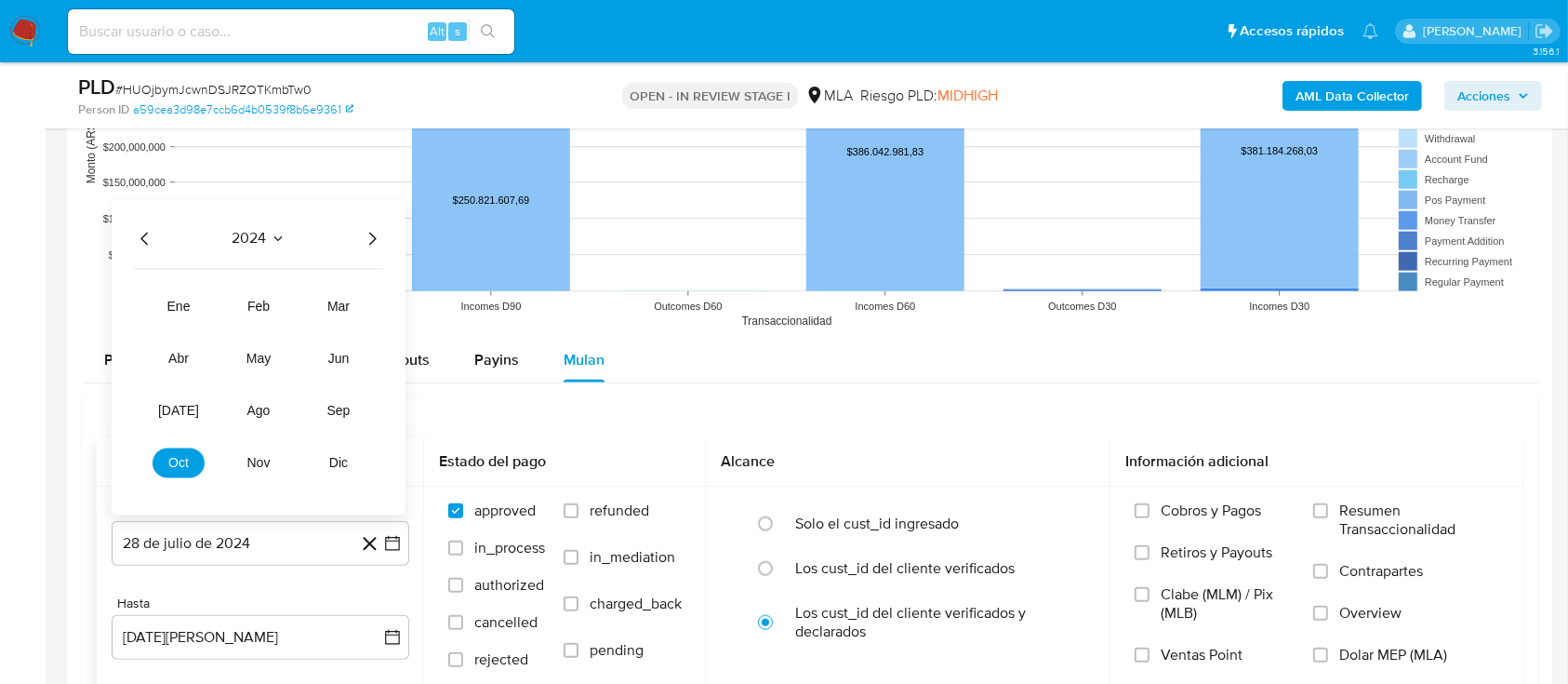
drag, startPoint x: 370, startPoint y: 222, endPoint x: 372, endPoint y: 240, distance: 18.1
click at [371, 222] on div "2024 2024 ene feb mar abr may jun jul ago sep oct nov dic" at bounding box center [258, 357] width 294 height 315
click at [372, 241] on icon "Año siguiente" at bounding box center [373, 239] width 8 height 13
click at [246, 363] on span "may" at bounding box center [258, 359] width 24 height 15
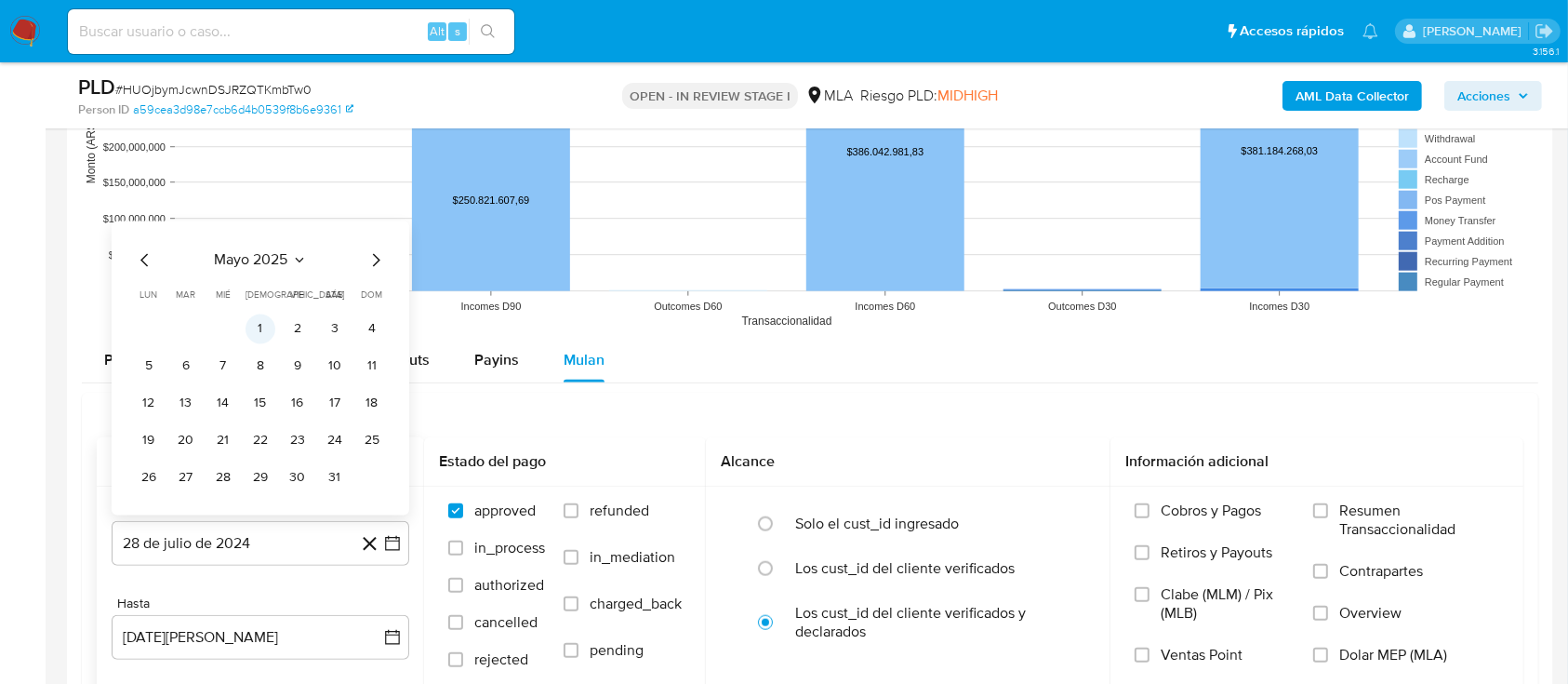
click at [262, 331] on button "1" at bounding box center [260, 329] width 30 height 30
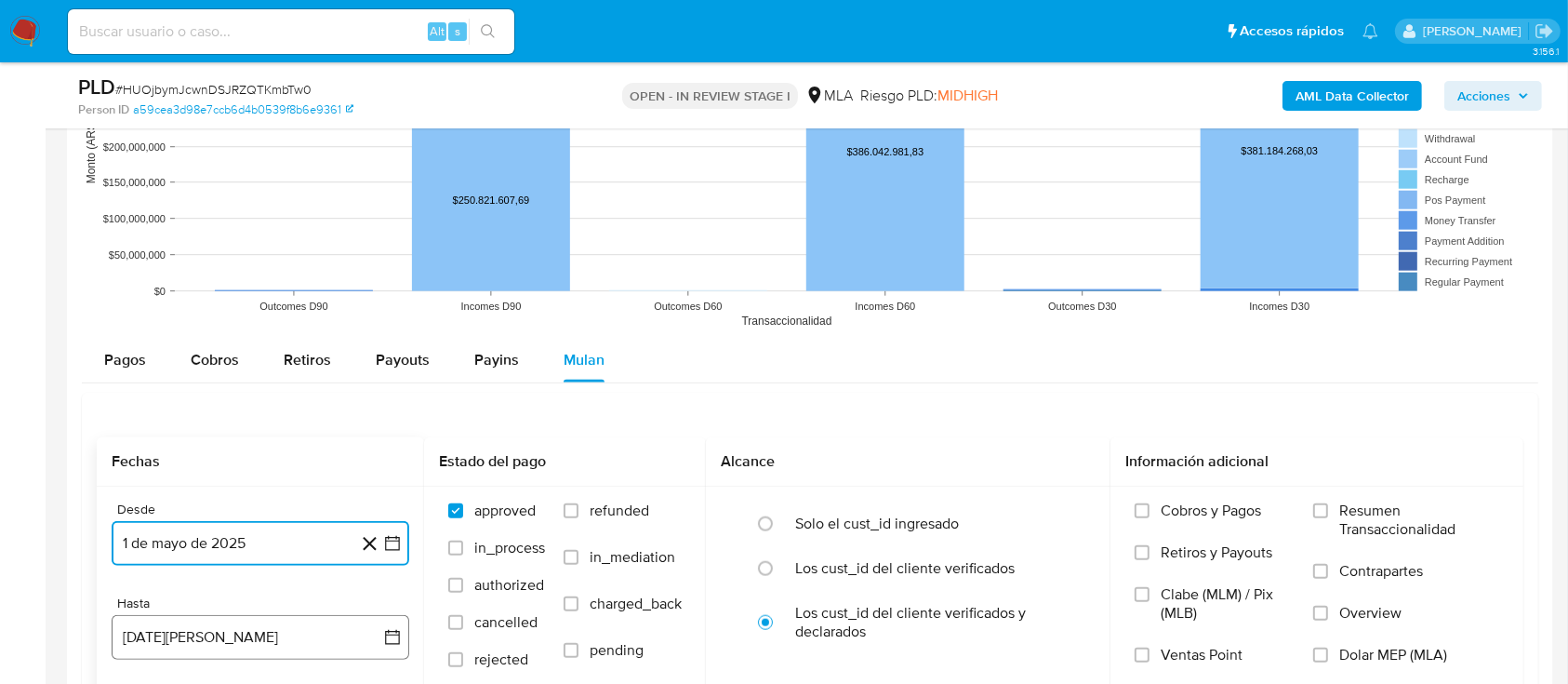
click at [261, 623] on button "28 de agosto de 2025" at bounding box center [260, 637] width 298 height 45
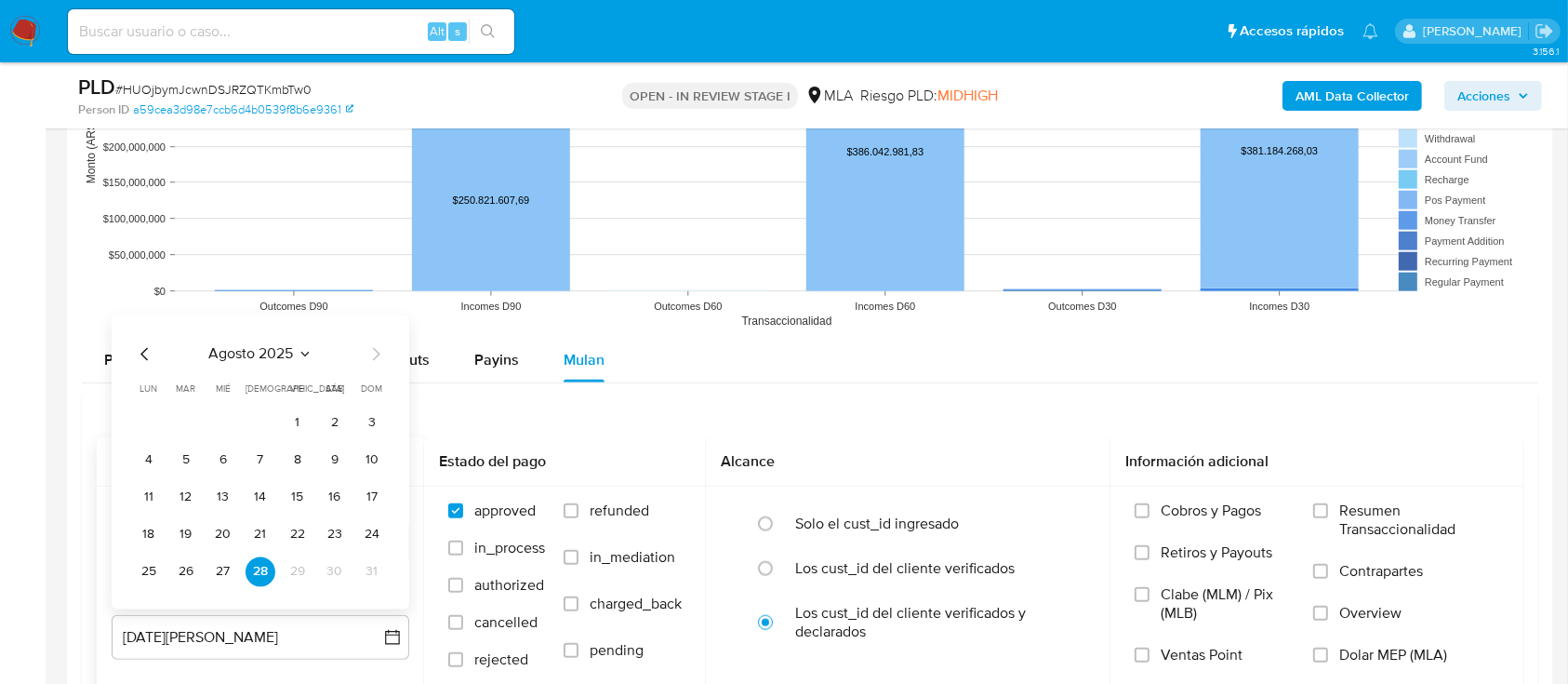
click at [148, 353] on icon "Mes anterior" at bounding box center [144, 354] width 22 height 22
click at [263, 568] on button "31" at bounding box center [260, 571] width 30 height 30
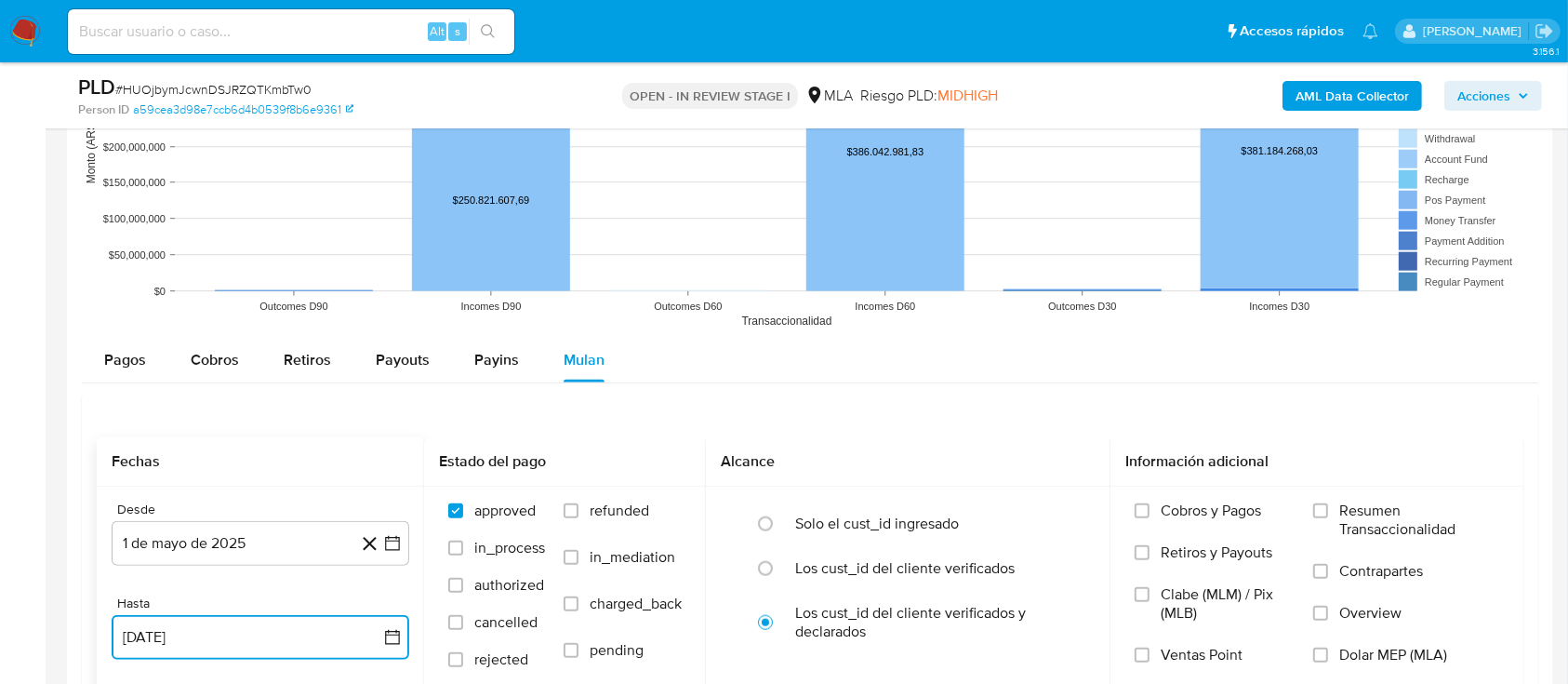
scroll to position [1985, 0]
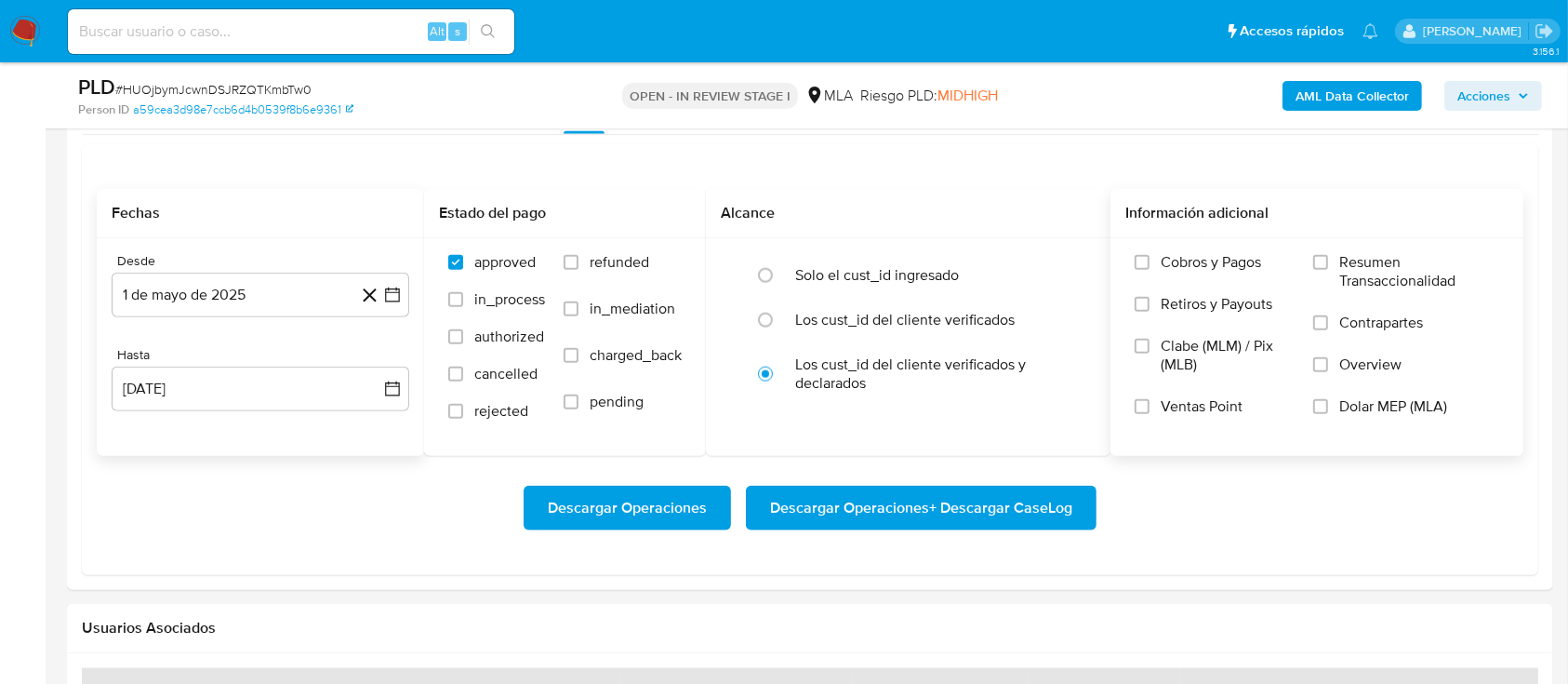
click at [1335, 403] on label "Dolar MEP (MLA)" at bounding box center [1406, 418] width 186 height 42
click at [1328, 403] on input "Dolar MEP (MLA)" at bounding box center [1320, 406] width 15 height 15
click at [982, 502] on span "Descargar Operaciones + Descargar CaseLog" at bounding box center [921, 508] width 303 height 41
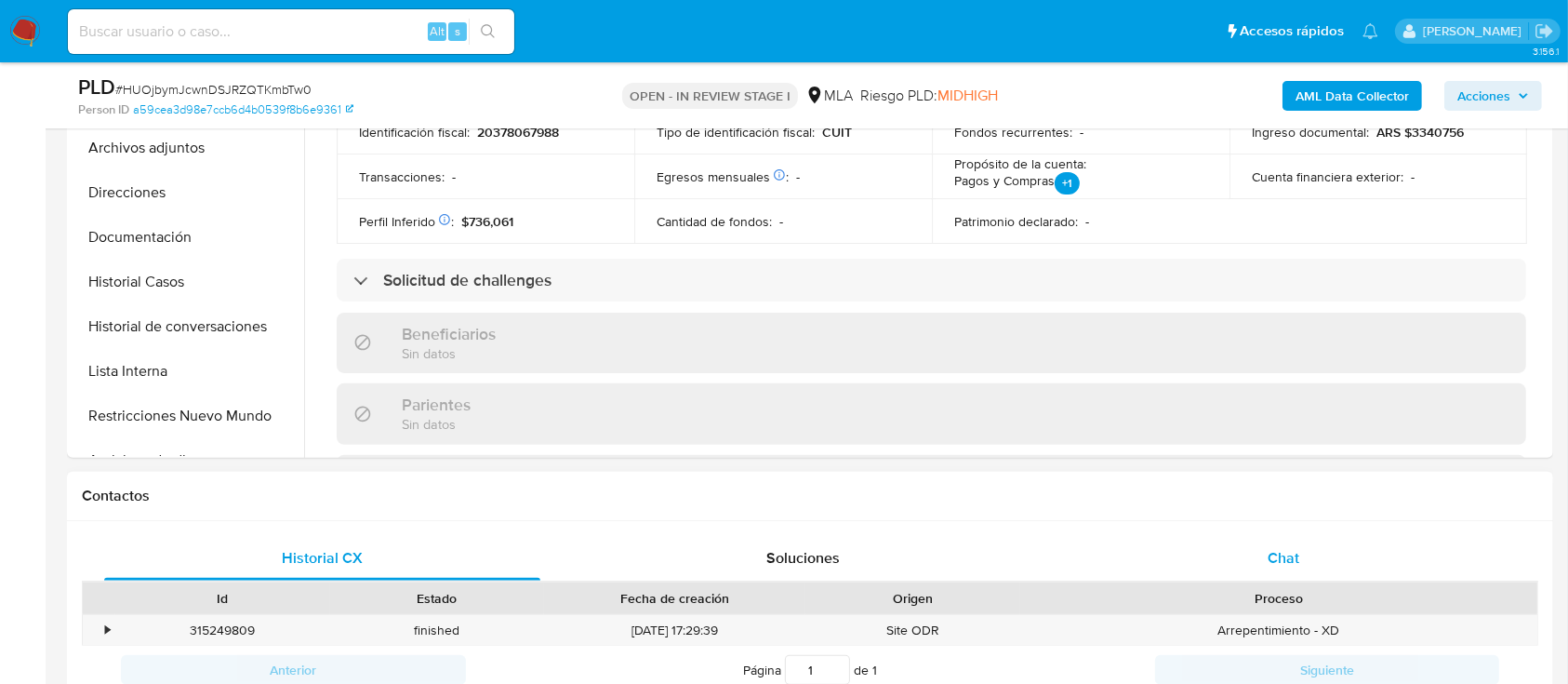
scroll to position [496, 0]
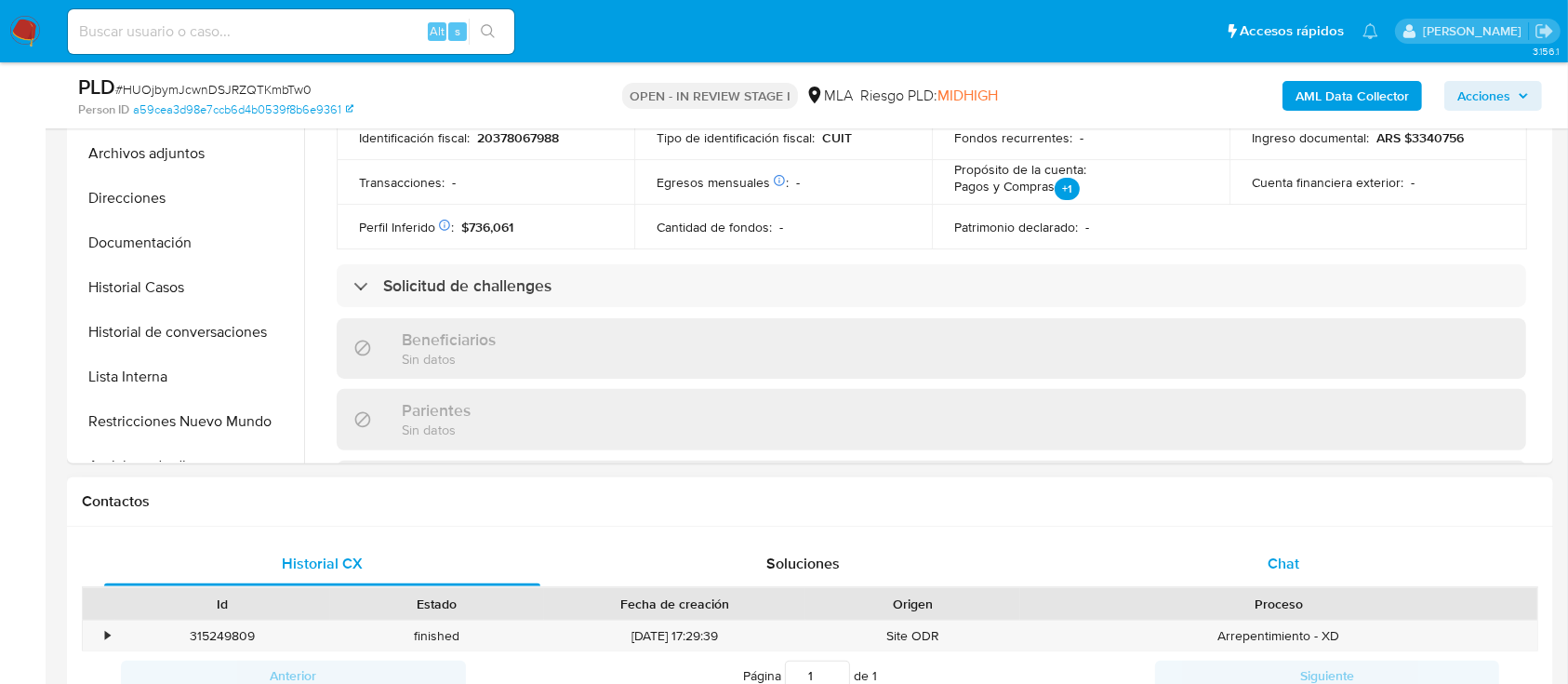
click at [1268, 580] on div "Chat" at bounding box center [1284, 564] width 436 height 45
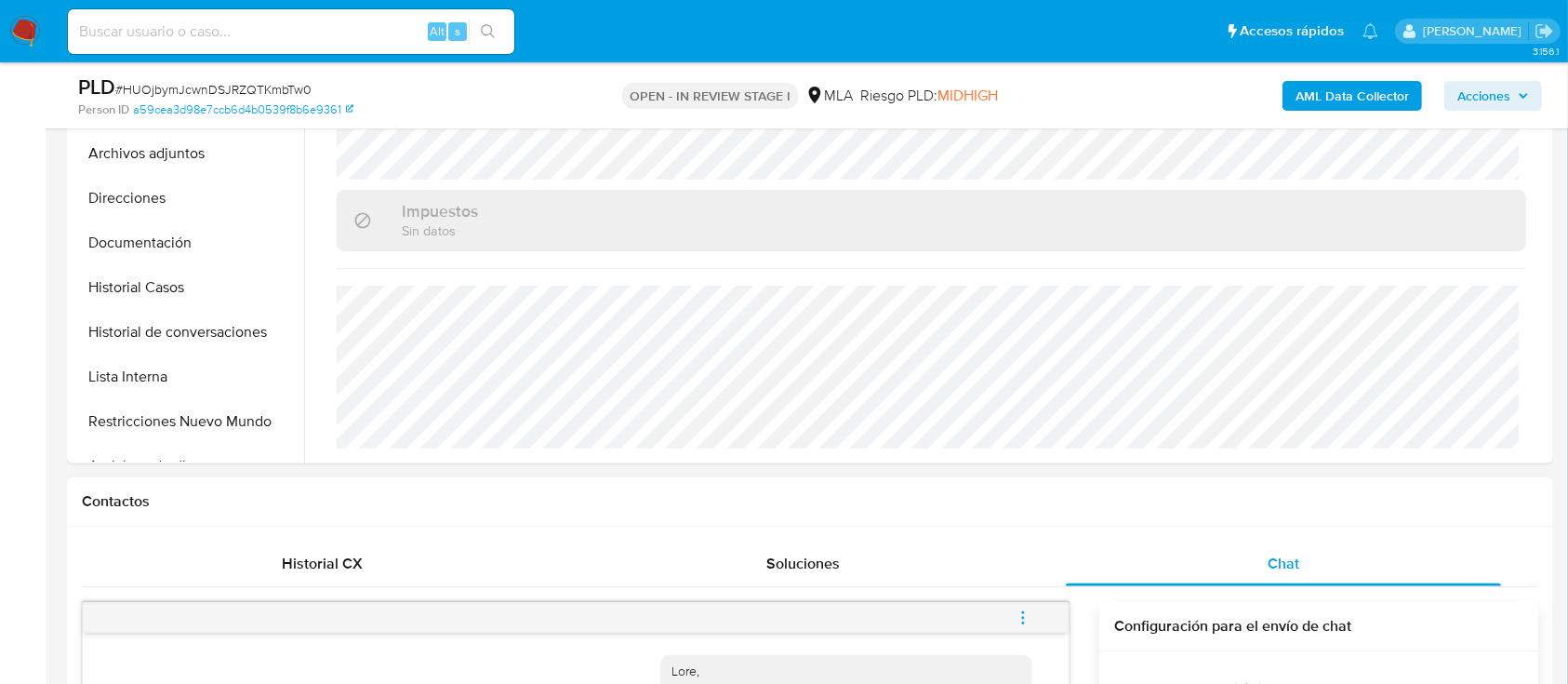
scroll to position [992, 0]
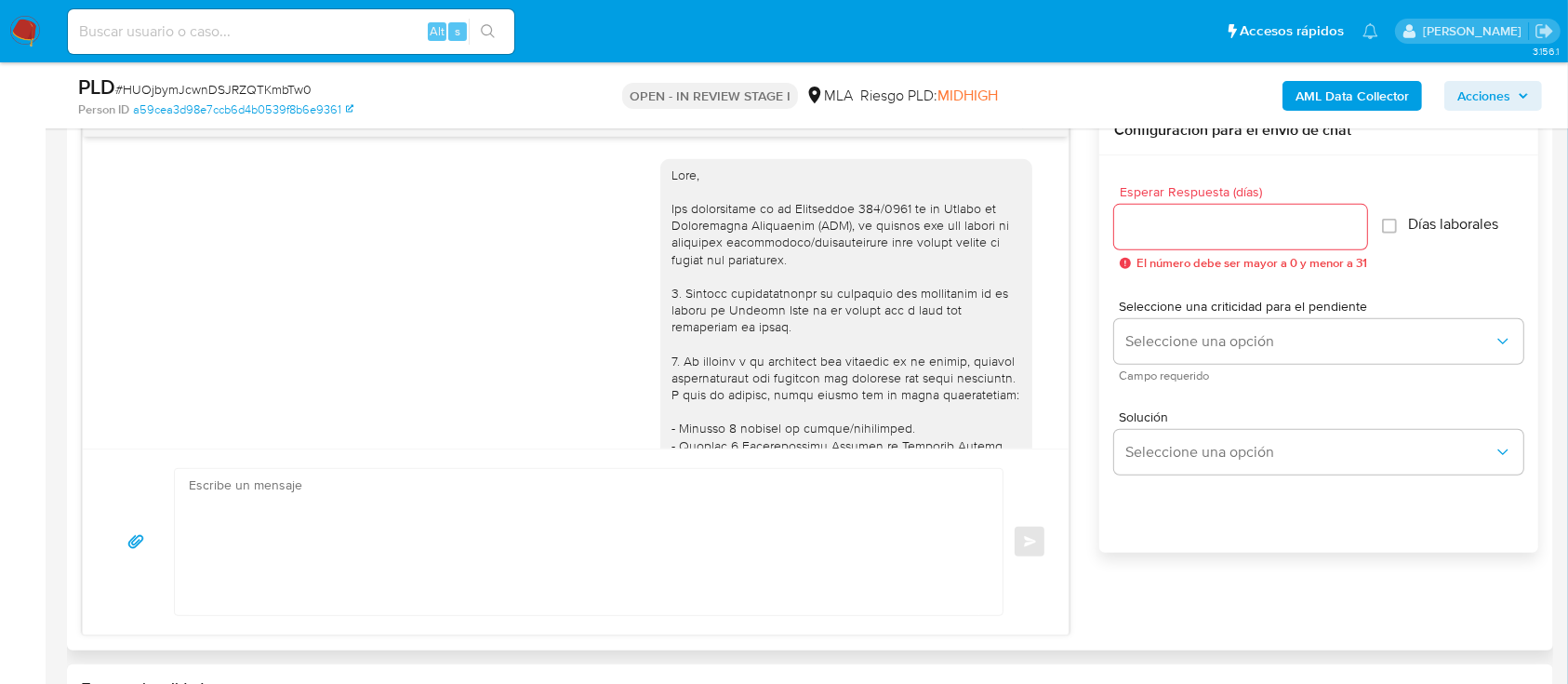
click at [695, 539] on textarea at bounding box center [584, 541] width 790 height 147
paste textarea "Hola Muchas gracias por tu respuesta. Confirmamos recepción de la documentación…"
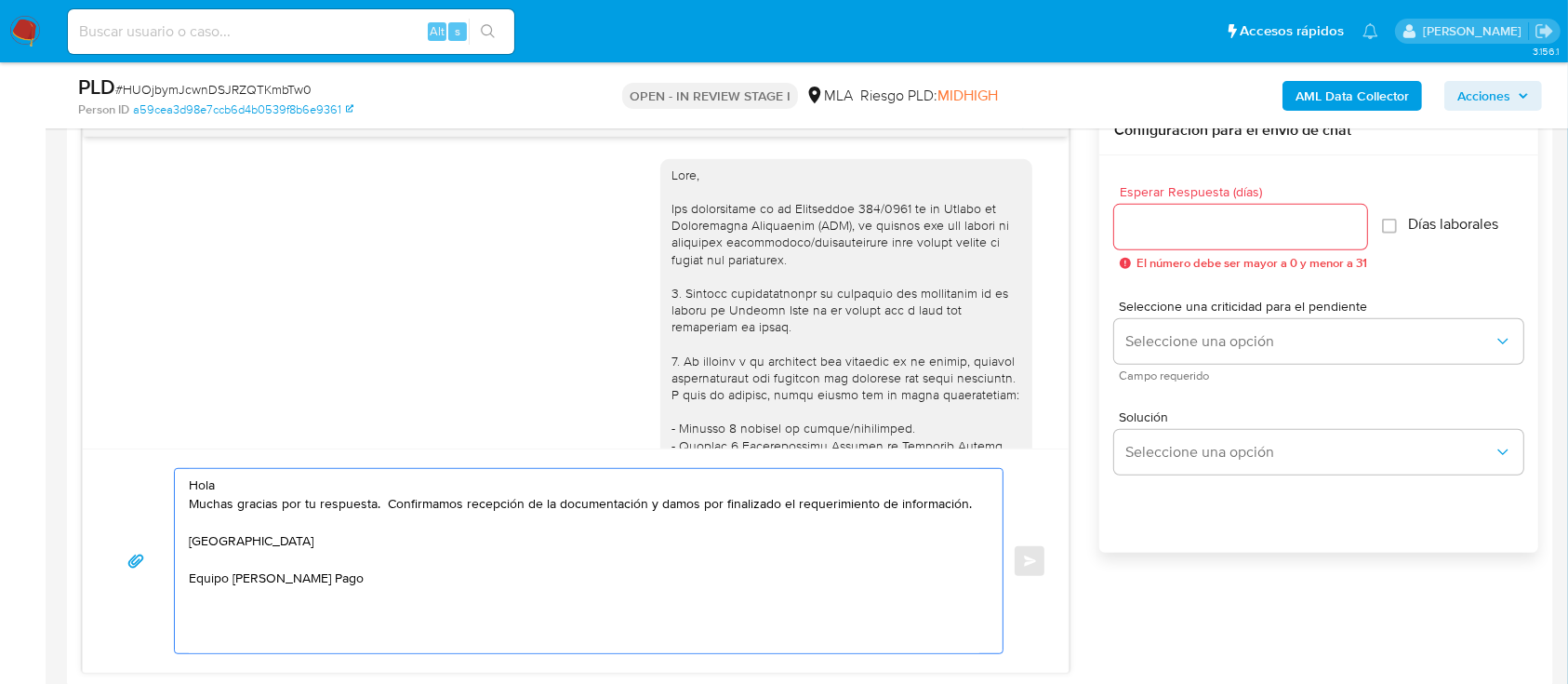
click at [537, 479] on textarea "Hola Muchas gracias por tu respuesta. Confirmamos recepción de la documentación…" at bounding box center [584, 561] width 790 height 184
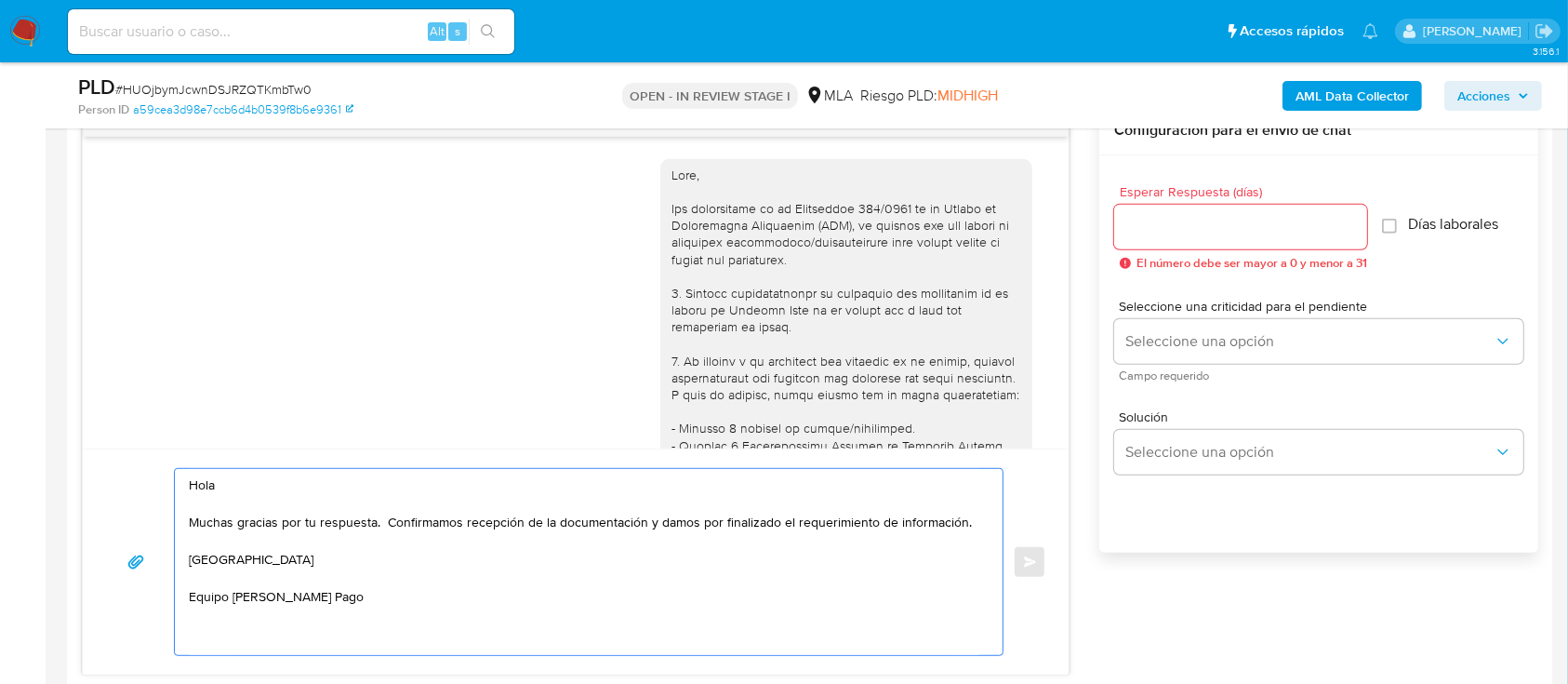
click at [513, 614] on textarea "Hola Muchas gracias por tu respuesta. Confirmamos recepción de la documentación…" at bounding box center [584, 562] width 790 height 186
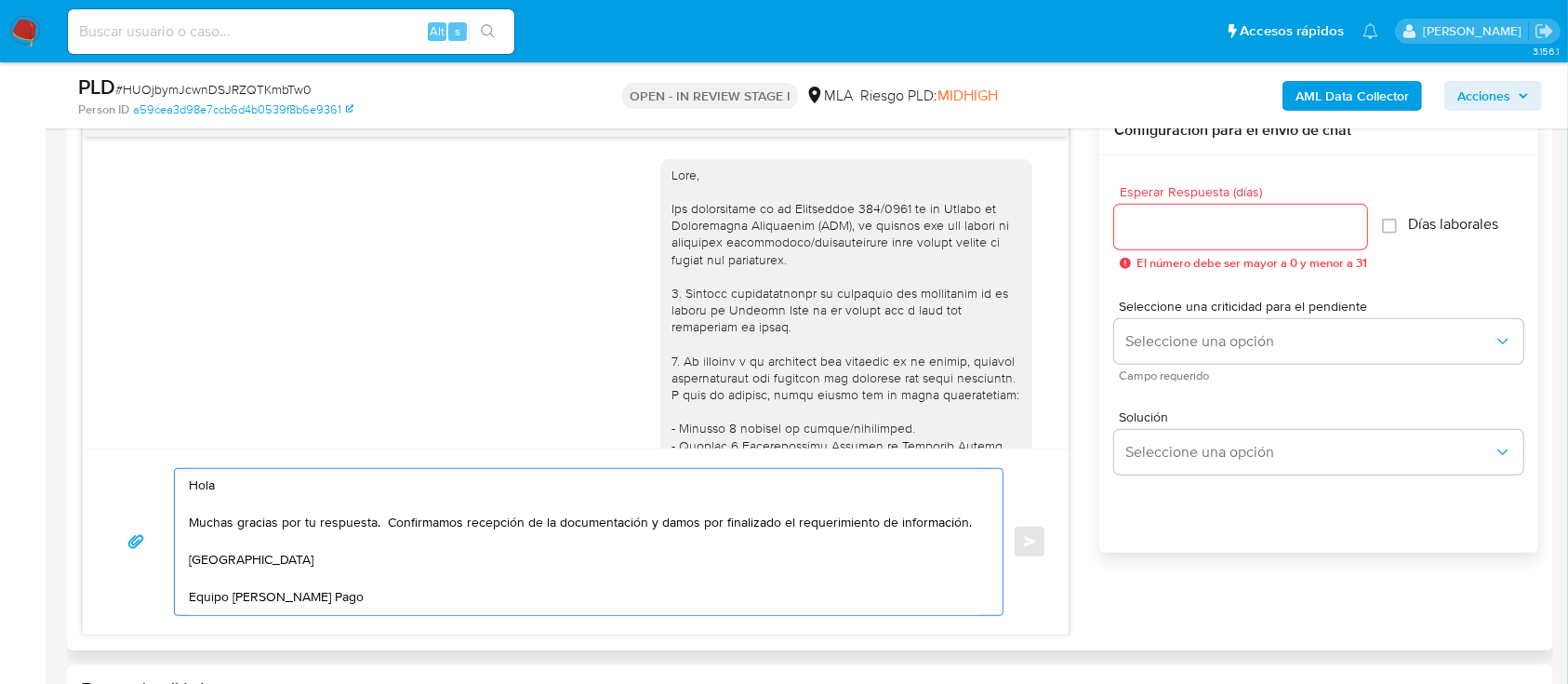
type textarea "Hola Muchas gracias por tu respuesta. Confirmamos recepción de la documentación…"
click at [1151, 231] on input "Esperar Respuesta (días)" at bounding box center [1240, 227] width 253 height 24
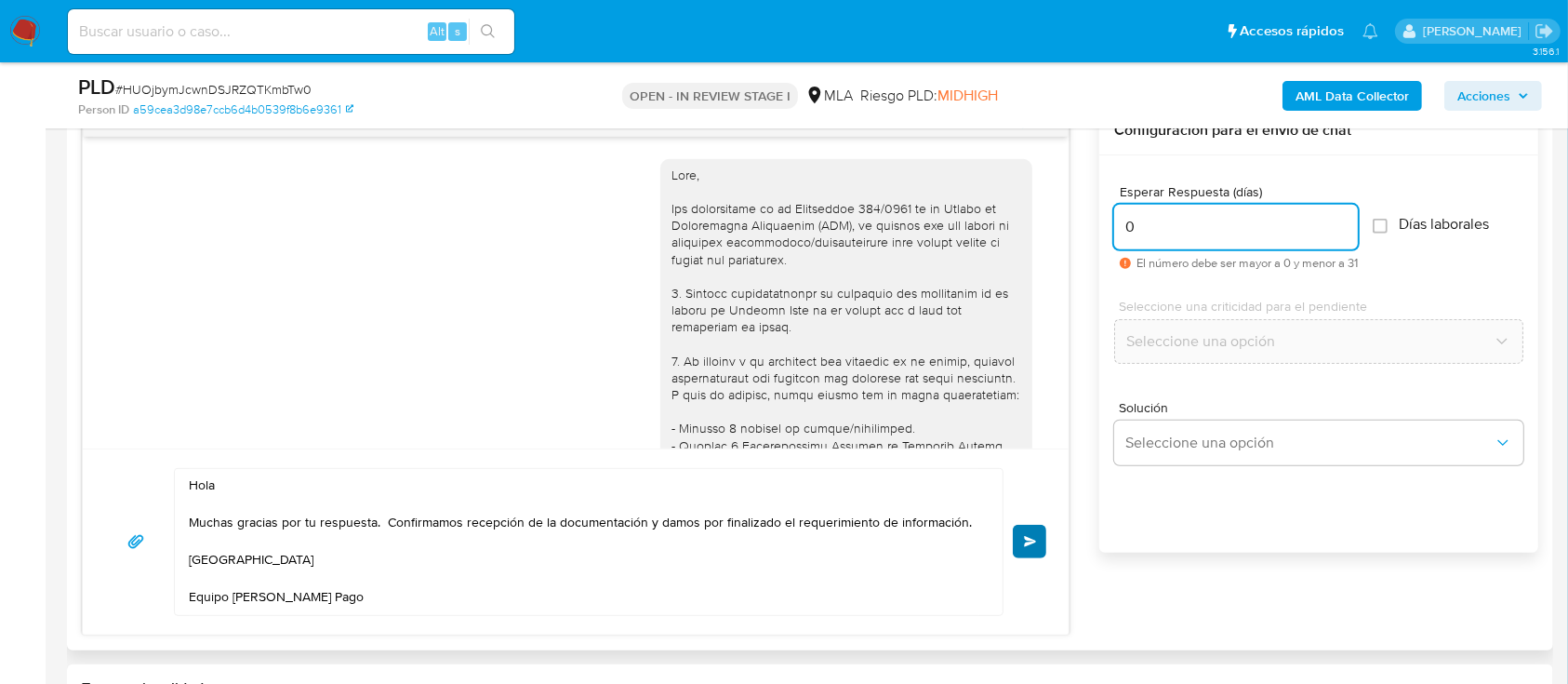
type input "0"
drag, startPoint x: 1021, startPoint y: 538, endPoint x: 1086, endPoint y: 577, distance: 75.8
click at [1022, 538] on button "Enviar" at bounding box center [1029, 541] width 34 height 34
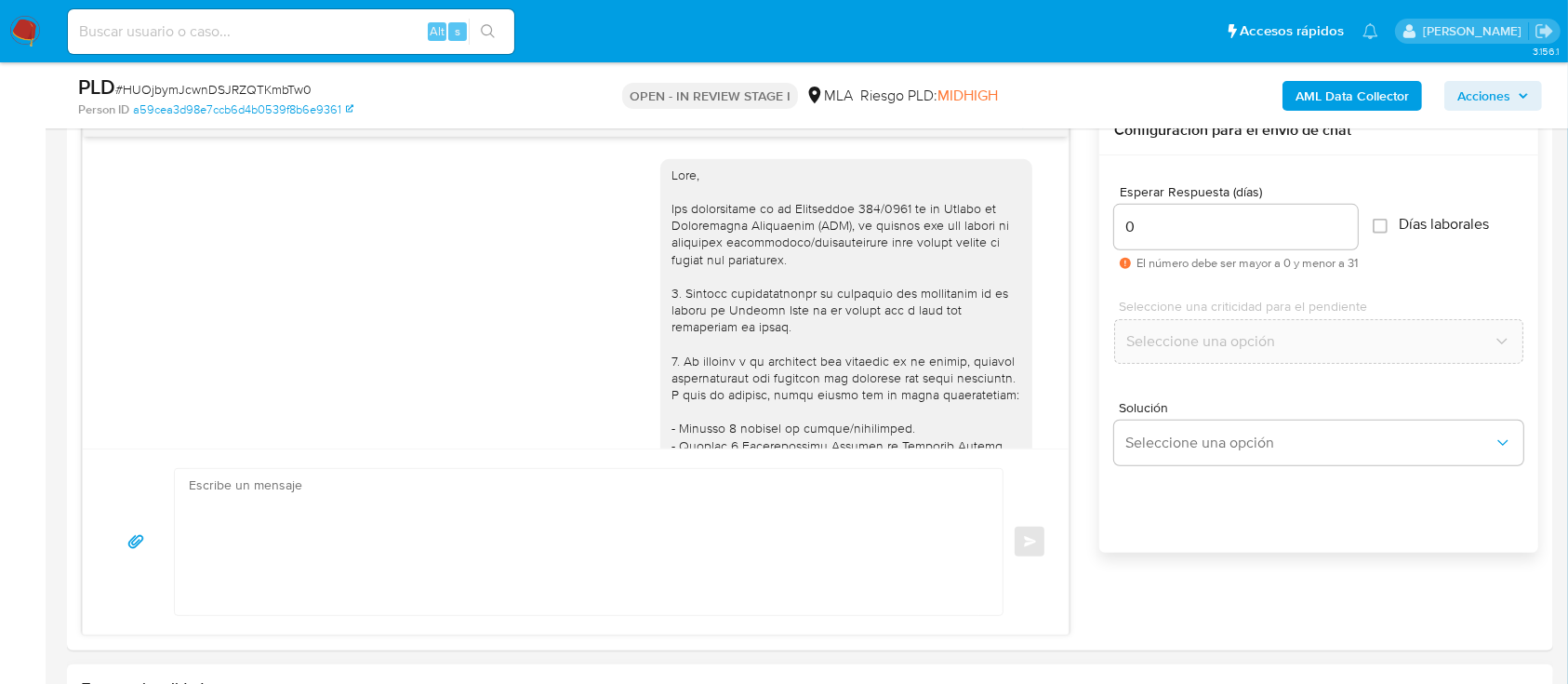
scroll to position [1302, 0]
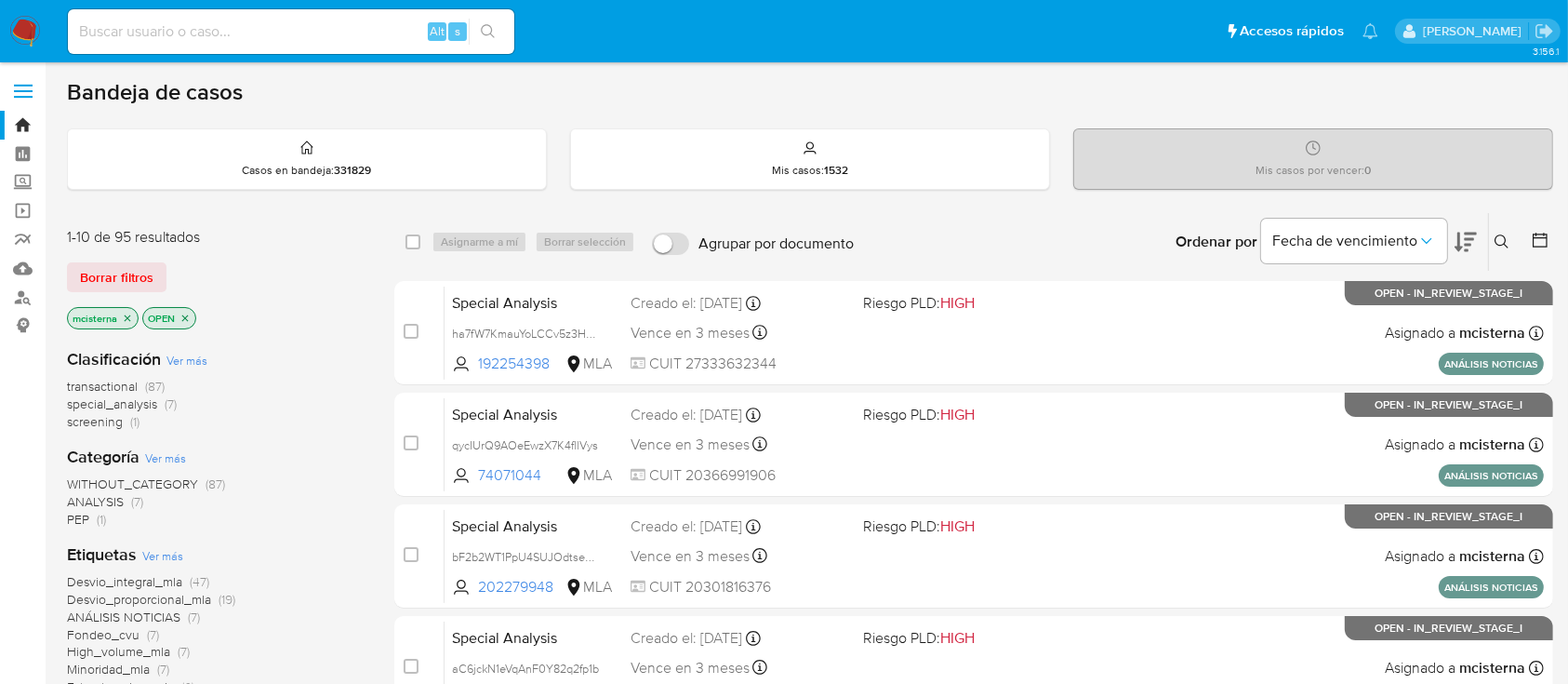
click at [342, 39] on input at bounding box center [291, 31] width 446 height 24
click at [284, 25] on input at bounding box center [291, 31] width 446 height 24
paste input "206298783"
type input "206298783"
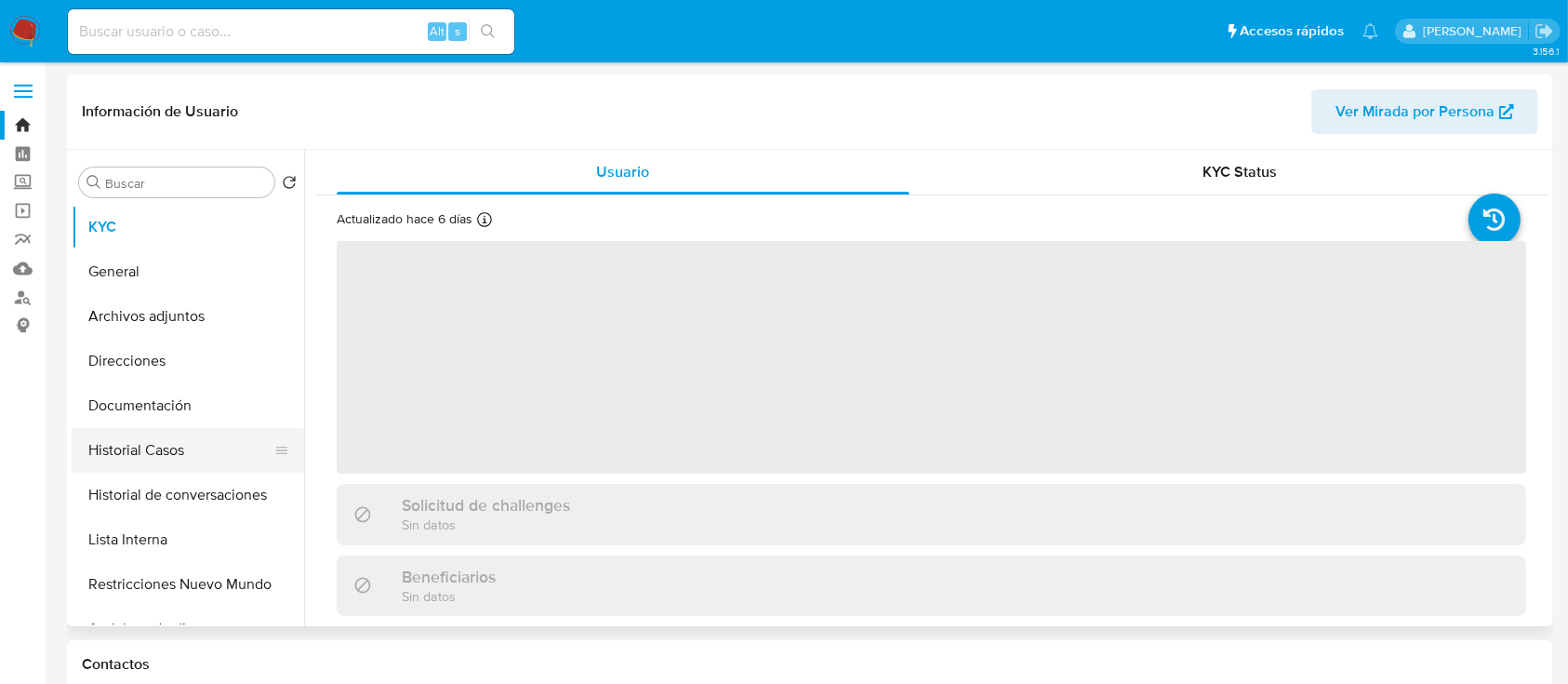
click at [232, 442] on button "Historial Casos" at bounding box center [180, 450] width 217 height 45
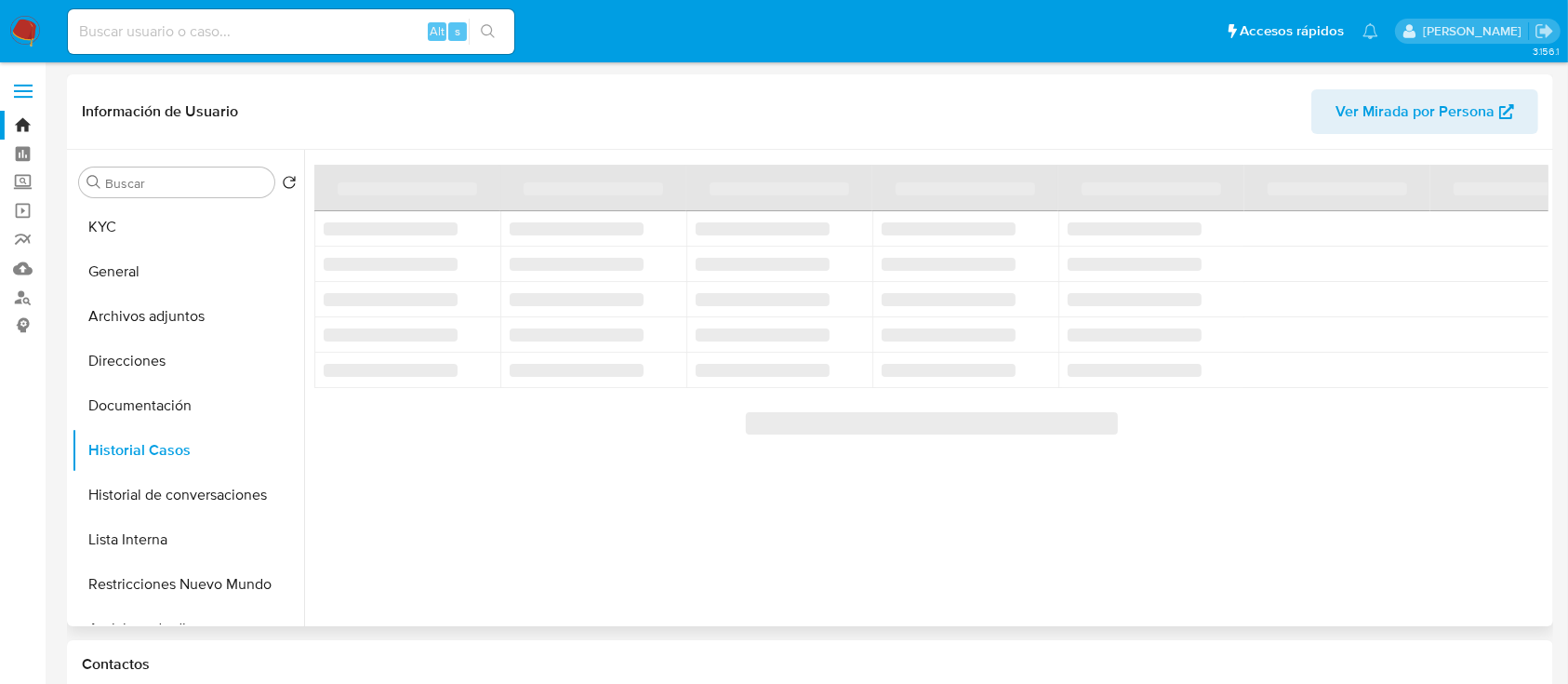
select select "10"
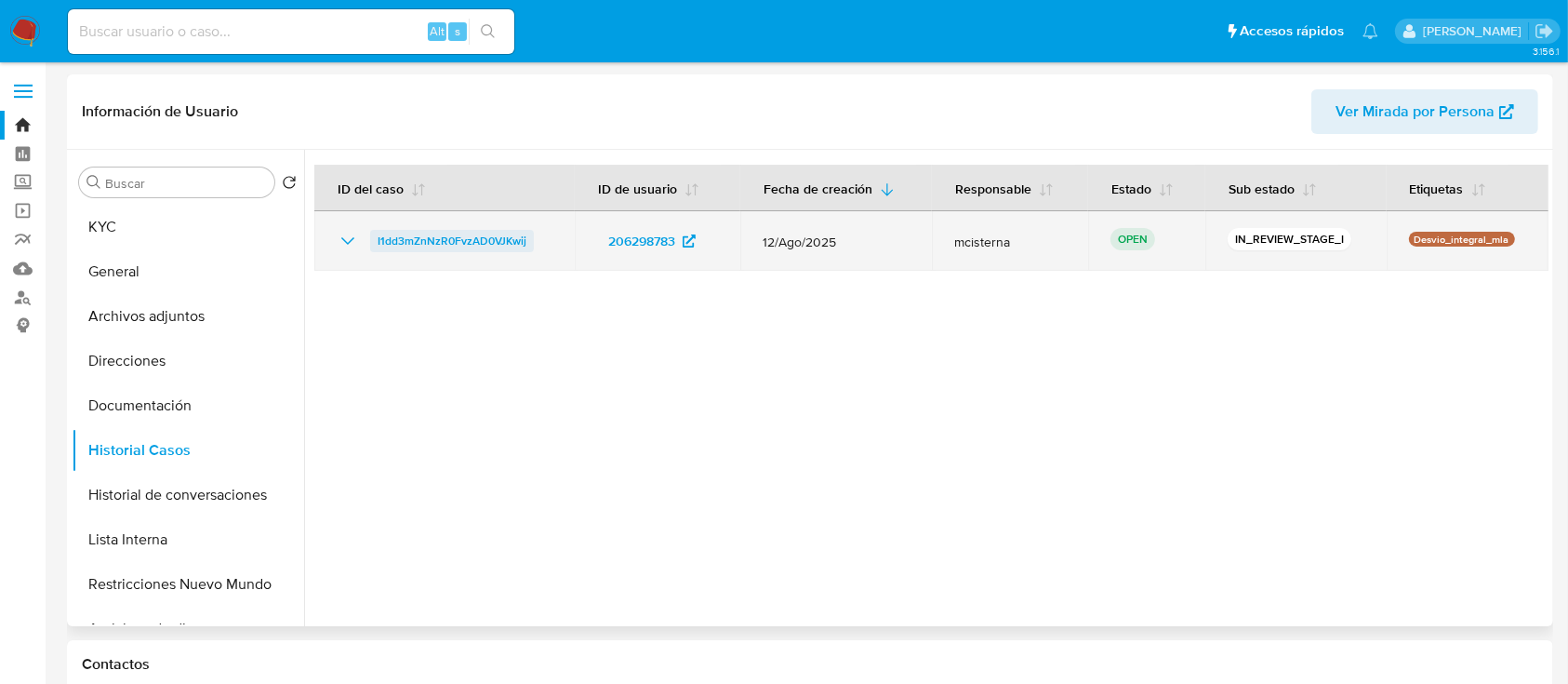
click at [452, 235] on span "I1dd3mZnNzR0FvzAD0VJKwij" at bounding box center [451, 241] width 148 height 22
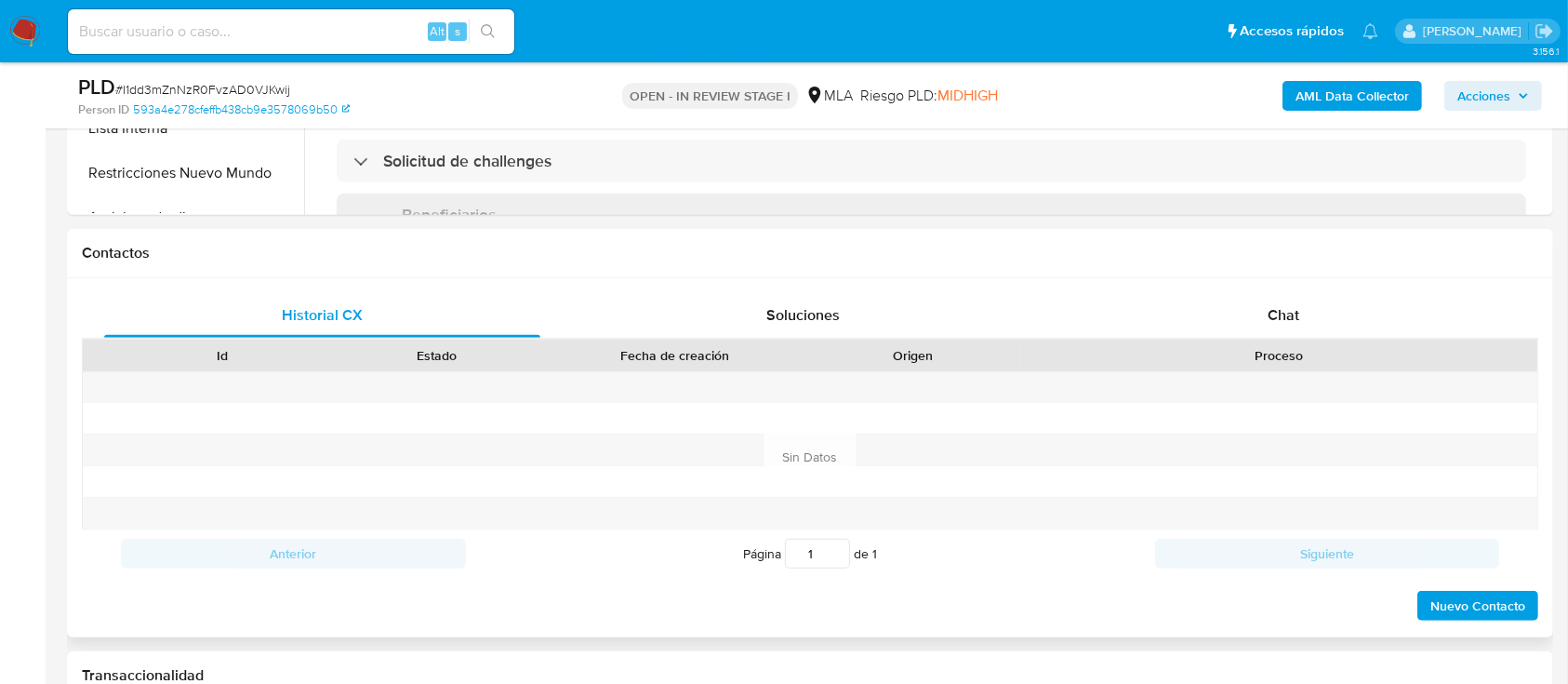
scroll to position [811, 0]
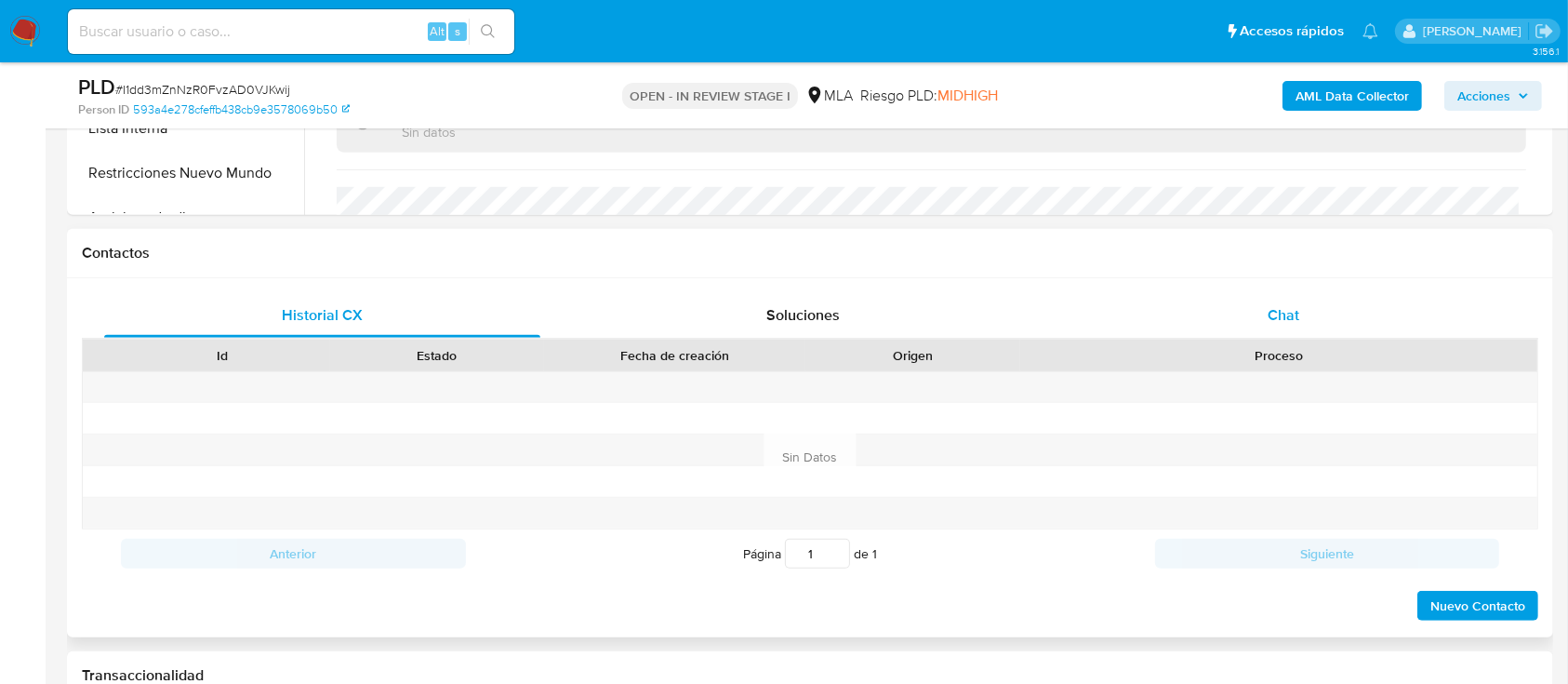
select select "10"
click at [1138, 315] on div "Chat" at bounding box center [1284, 315] width 436 height 45
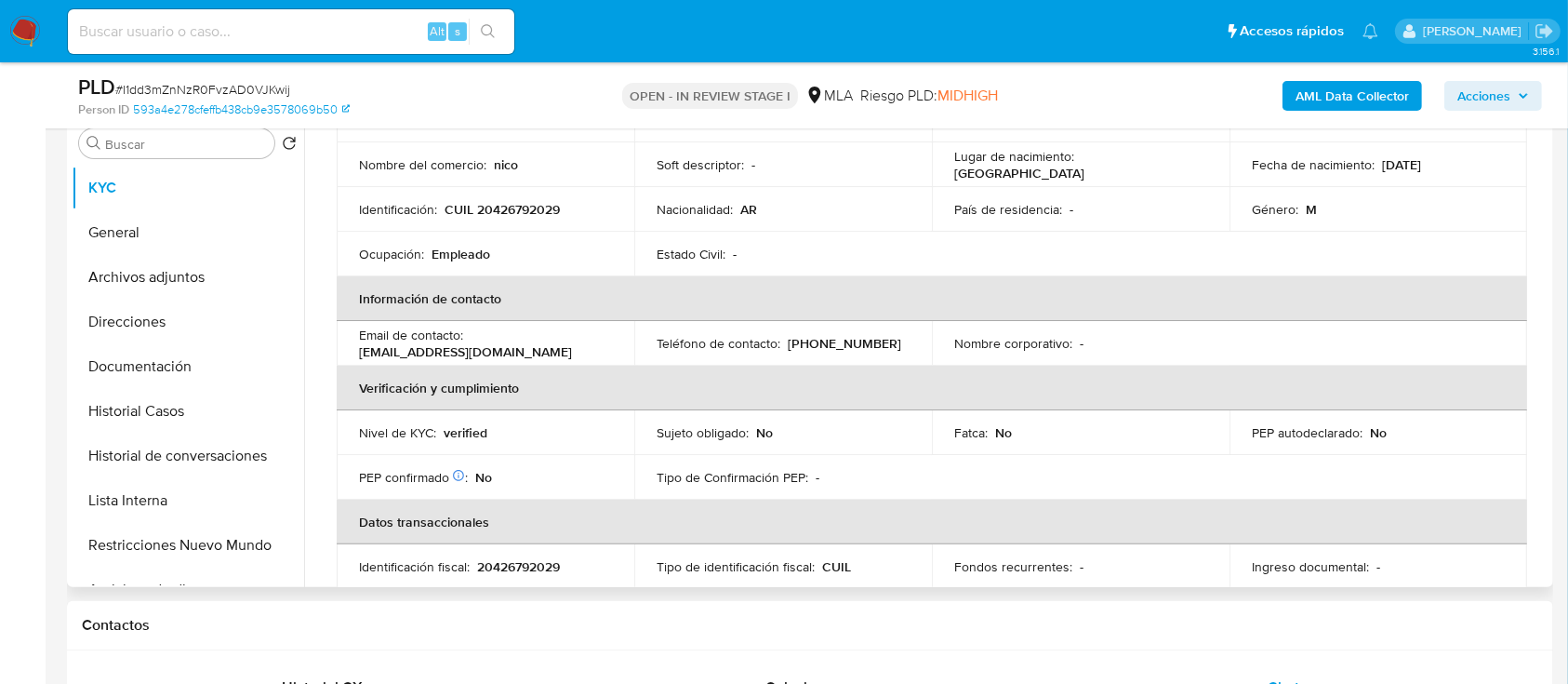
scroll to position [67, 0]
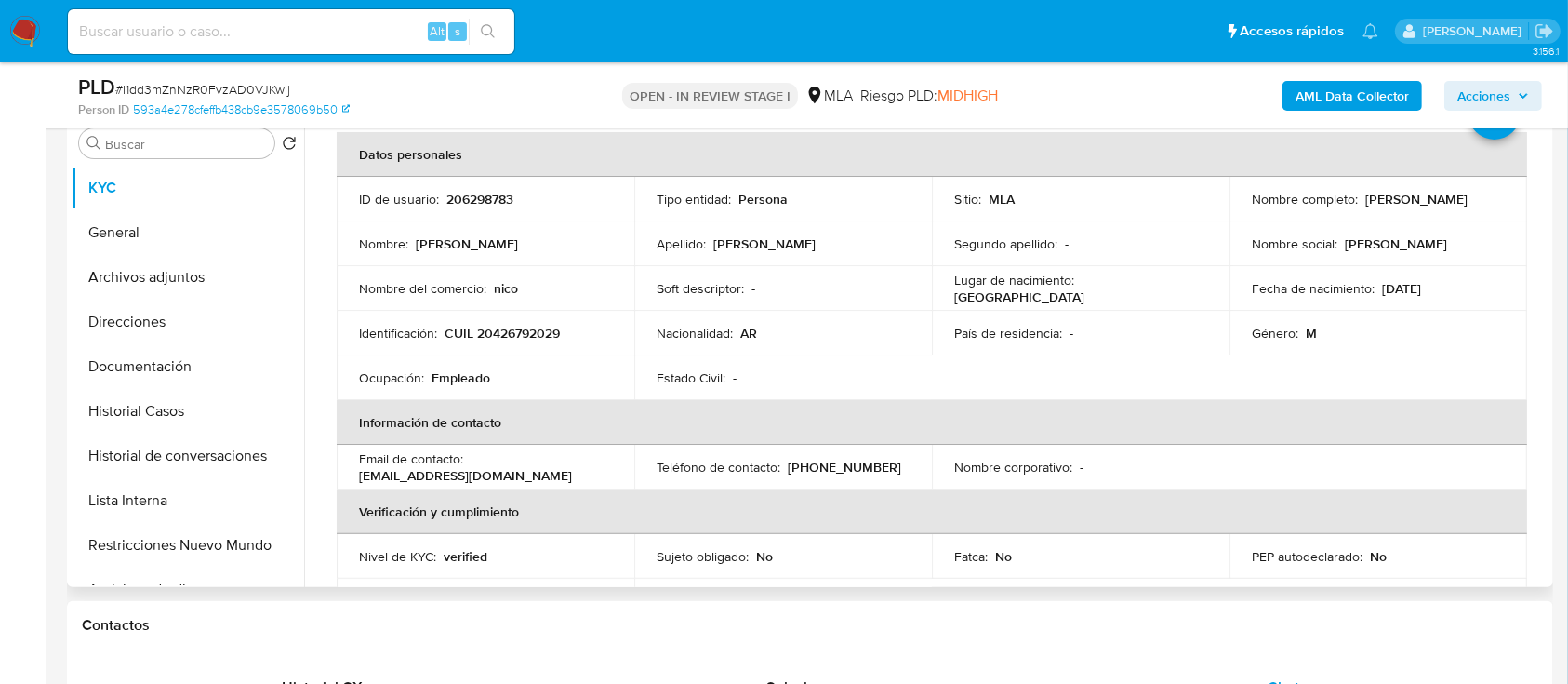
click at [514, 340] on p "CUIL 20426792029" at bounding box center [501, 333] width 115 height 16
copy p "20426792029"
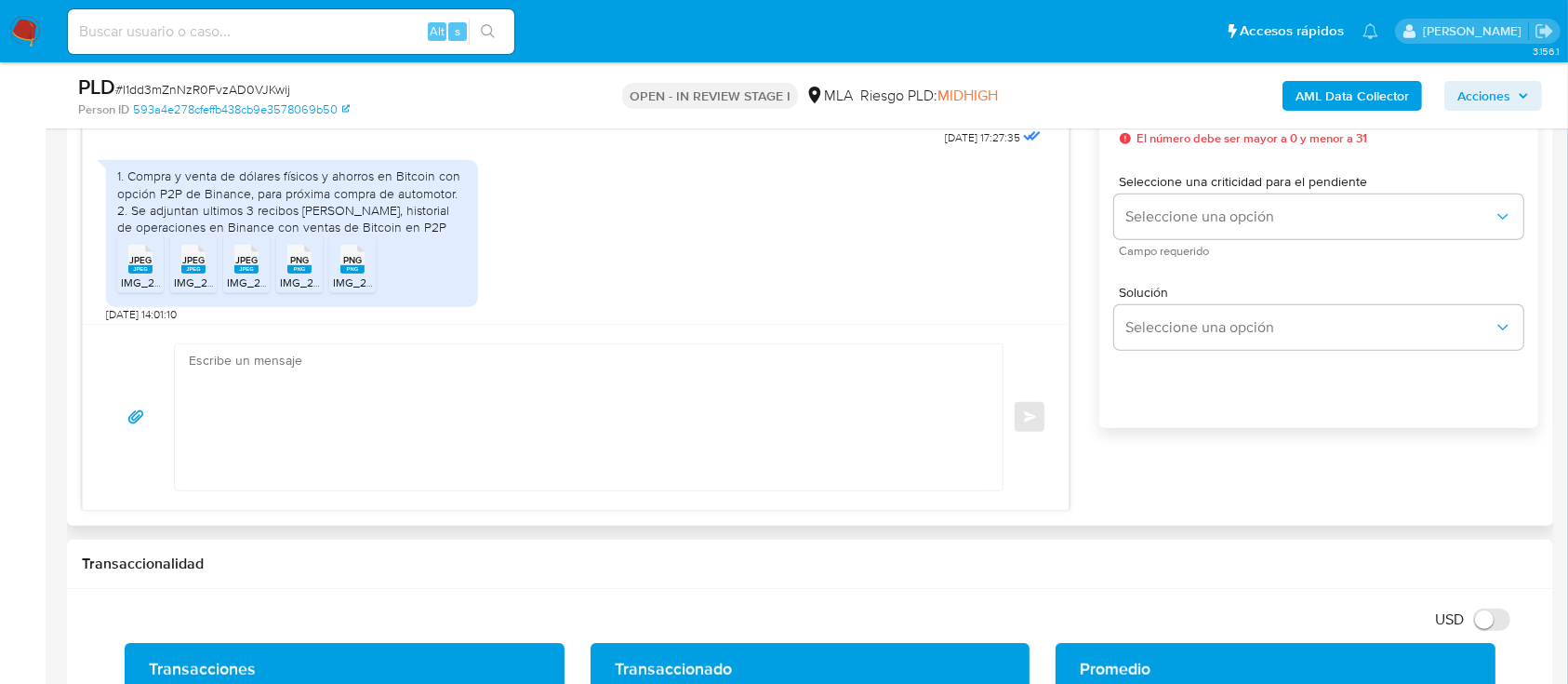
scroll to position [930, 0]
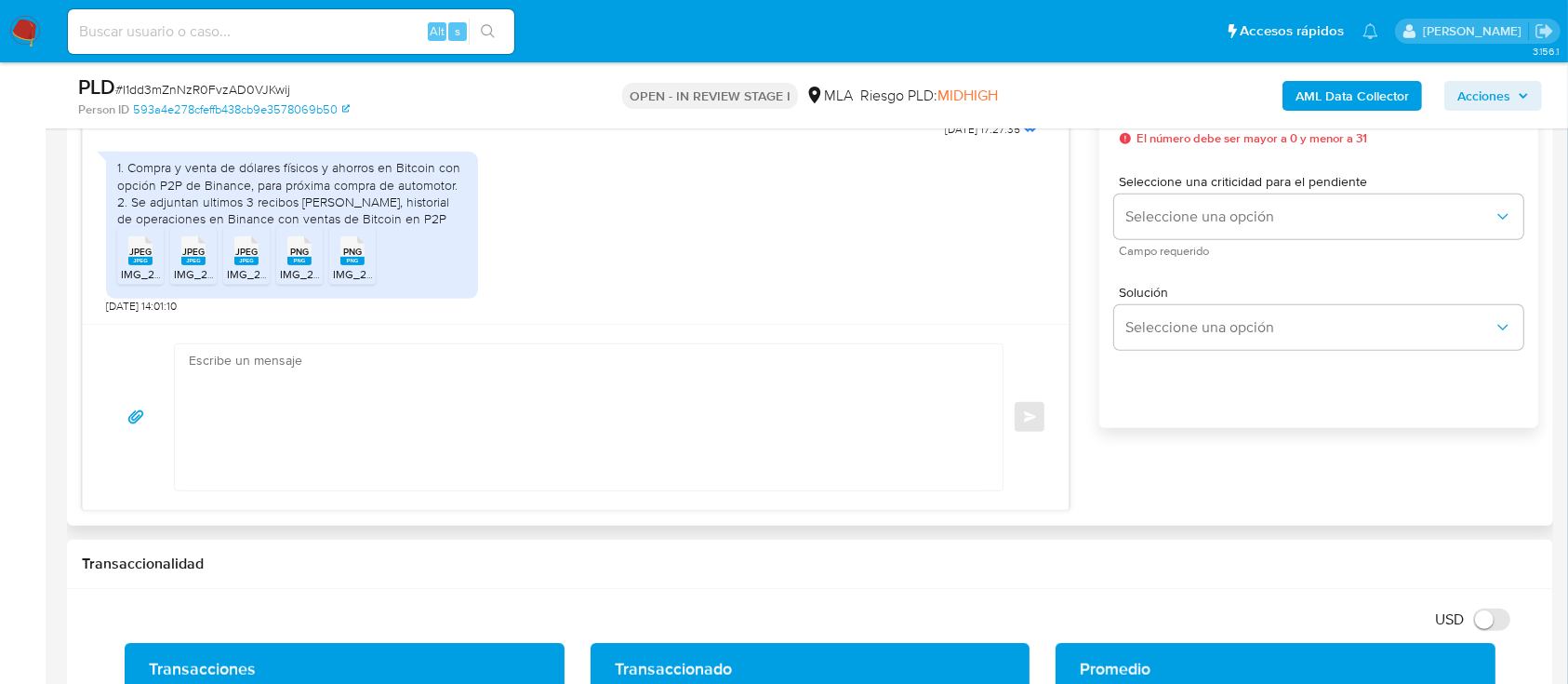
click at [133, 274] on span "IMG_2717.jpeg" at bounding box center [157, 274] width 73 height 16
click at [188, 272] on span "IMG_2719.jpeg" at bounding box center [210, 274] width 75 height 16
click at [267, 270] on span "IMG_2718.jpeg" at bounding box center [264, 274] width 75 height 16
click at [291, 270] on span "IMG_2715.png" at bounding box center [316, 274] width 72 height 16
click at [356, 270] on span "IMG_2716.png" at bounding box center [368, 274] width 72 height 16
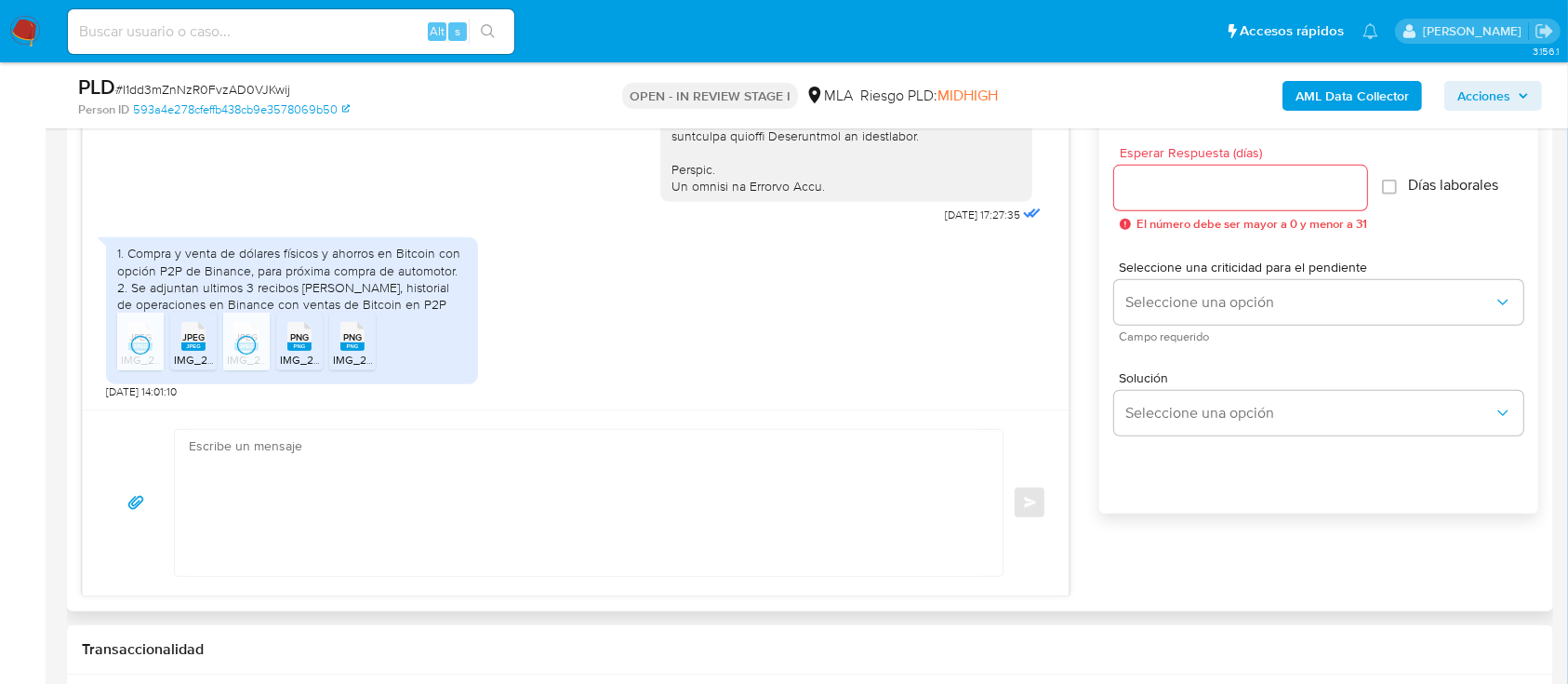
scroll to position [992, 0]
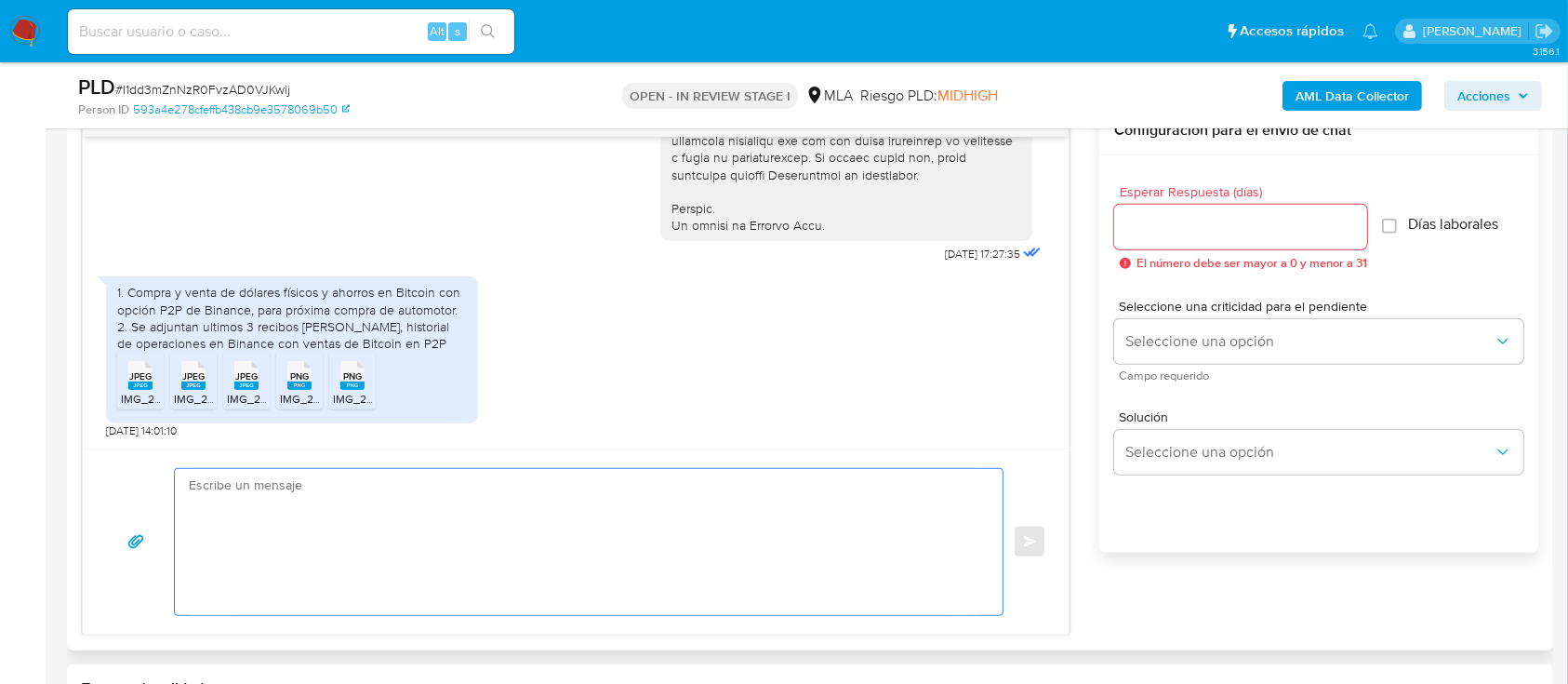
click at [669, 557] on textarea at bounding box center [584, 541] width 790 height 147
paste textarea "Hola Muchas gracias por tu respuesta. Confirmamos recepción de la documentación…"
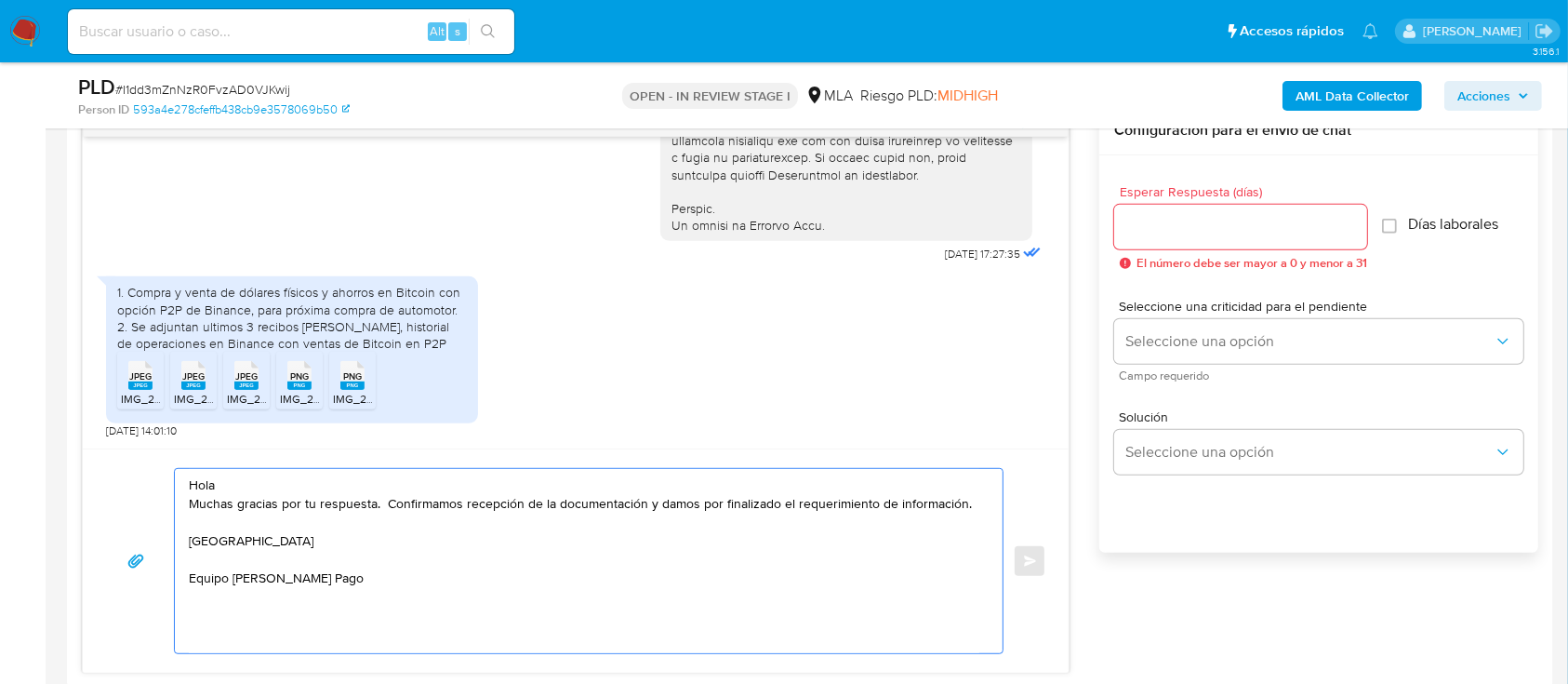
click at [312, 480] on textarea "Hola Muchas gracias por tu respuesta. Confirmamos recepción de la documentación…" at bounding box center [584, 561] width 790 height 184
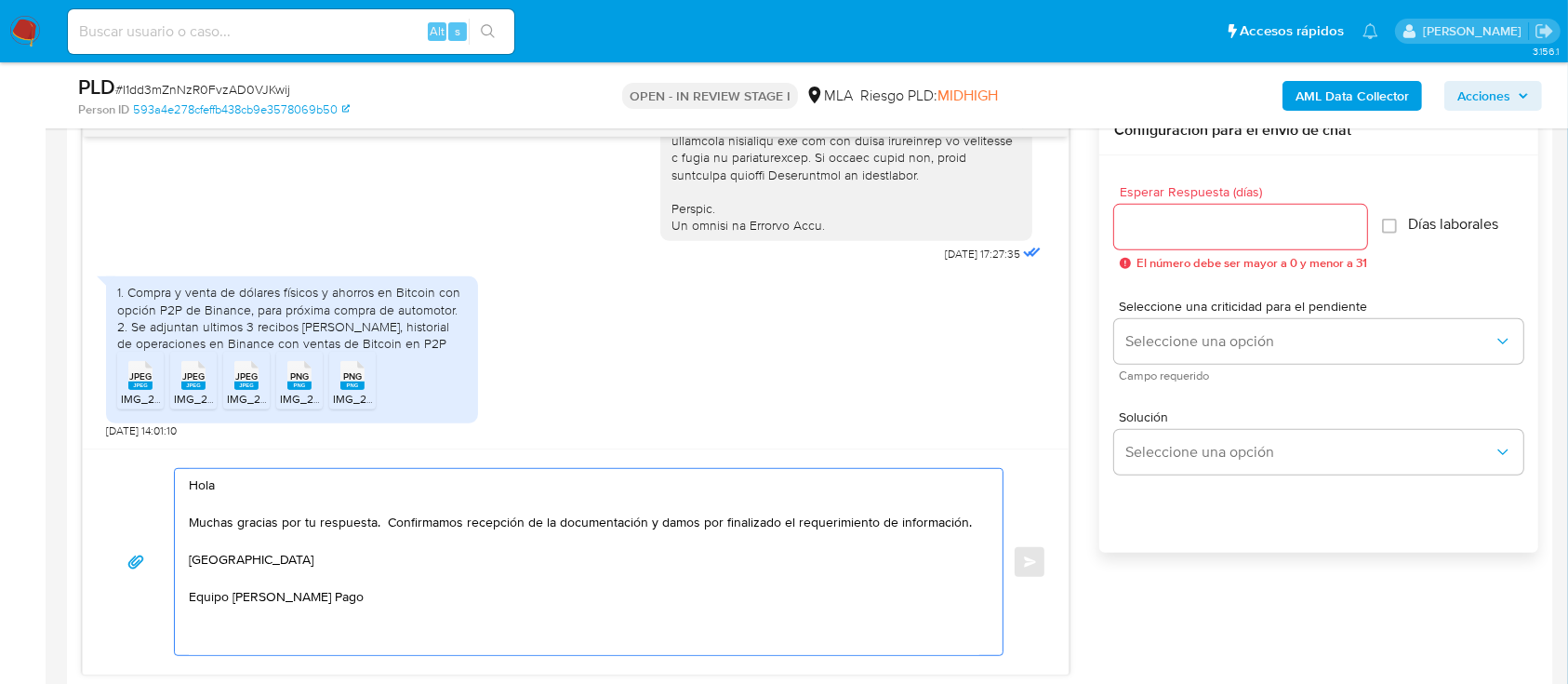
type textarea "Hola Muchas gracias por tu respuesta. Confirmamos recepción de la documentación…"
click at [1158, 227] on input "Esperar Respuesta (días)" at bounding box center [1240, 227] width 253 height 24
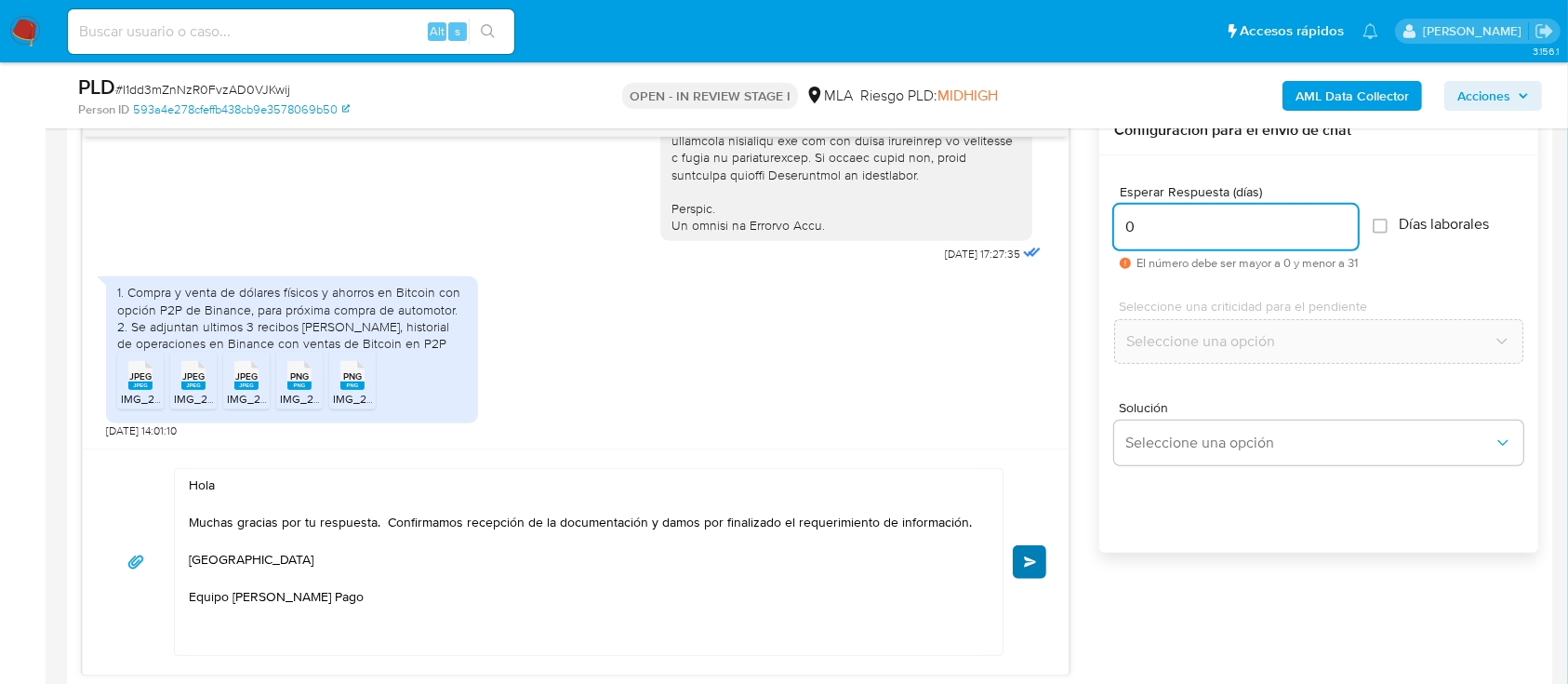
type input "0"
click at [1032, 557] on span "Enviar" at bounding box center [1030, 563] width 13 height 12
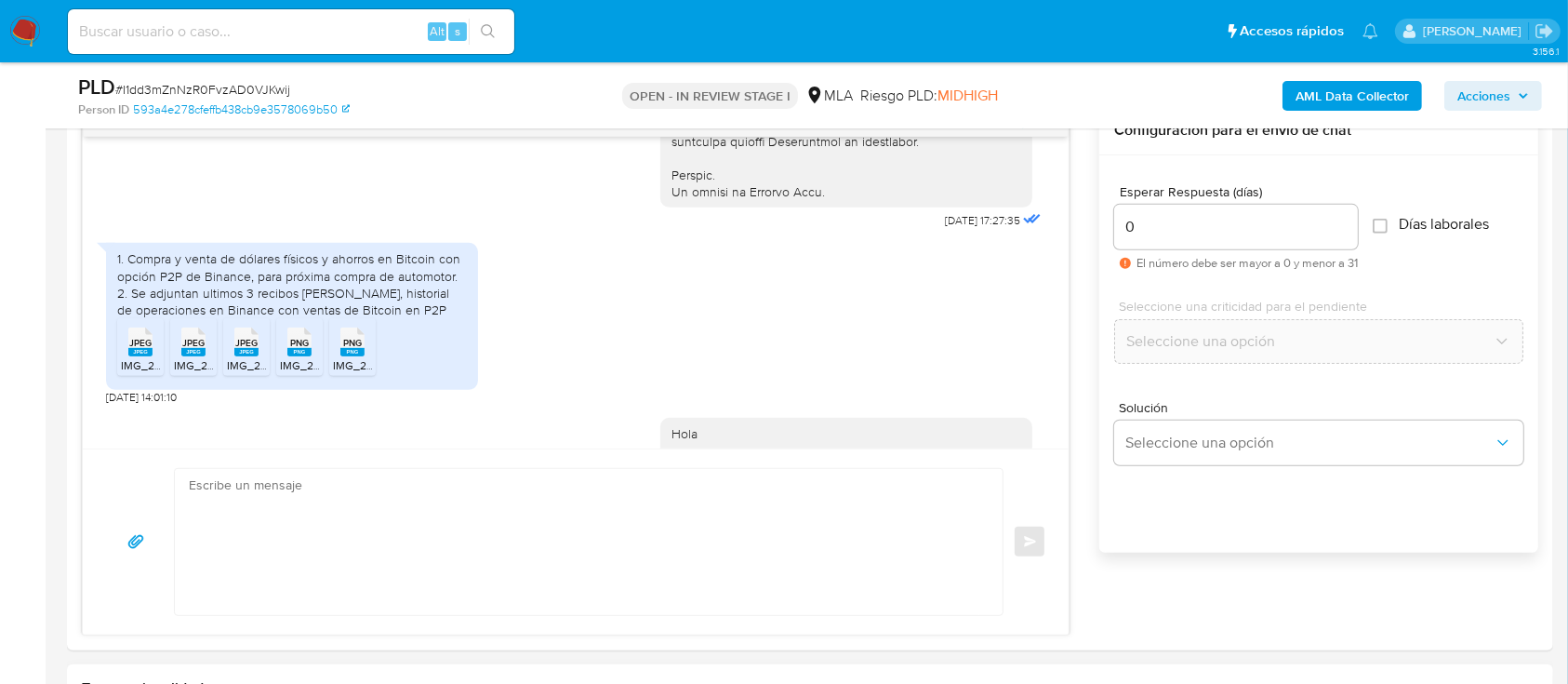
scroll to position [1154, 0]
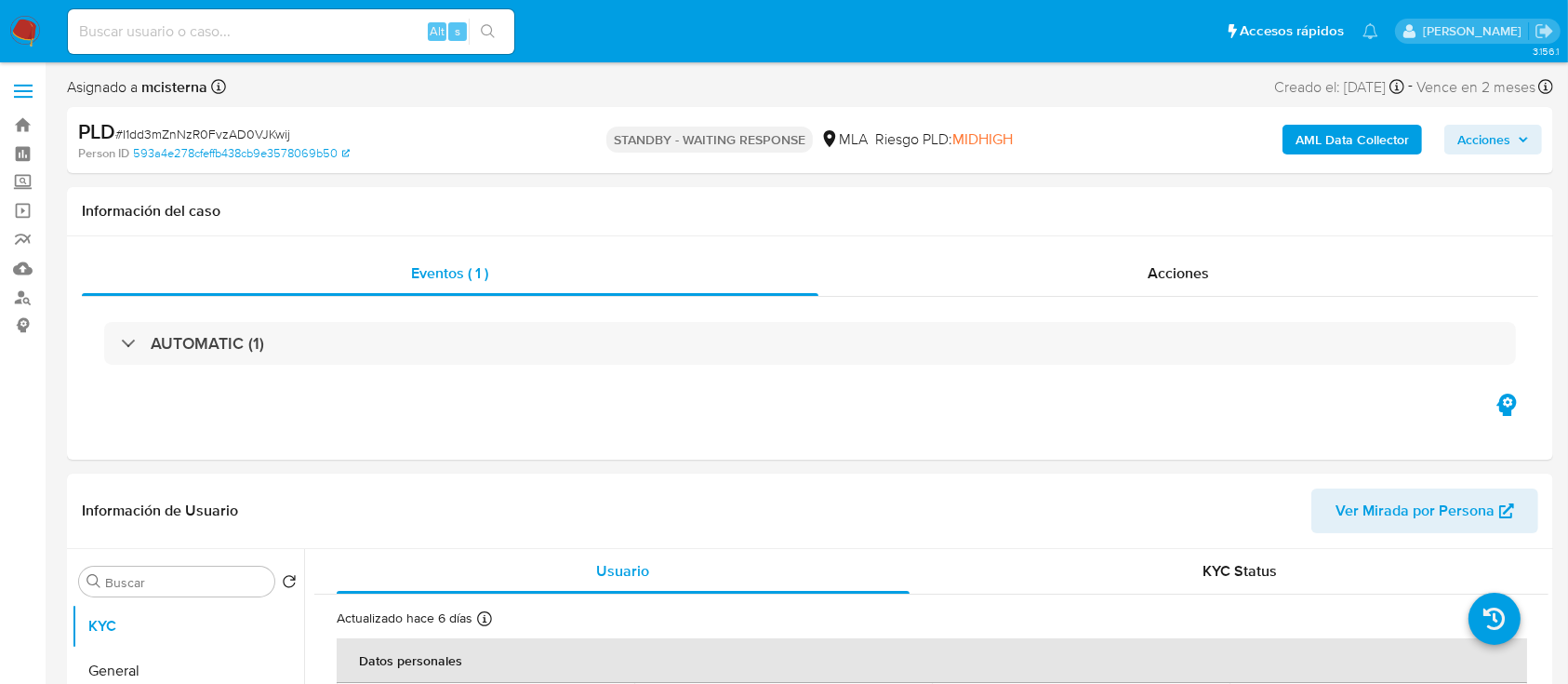
select select "10"
click at [298, 19] on input at bounding box center [291, 31] width 446 height 24
paste input "210382621"
type input "210382621"
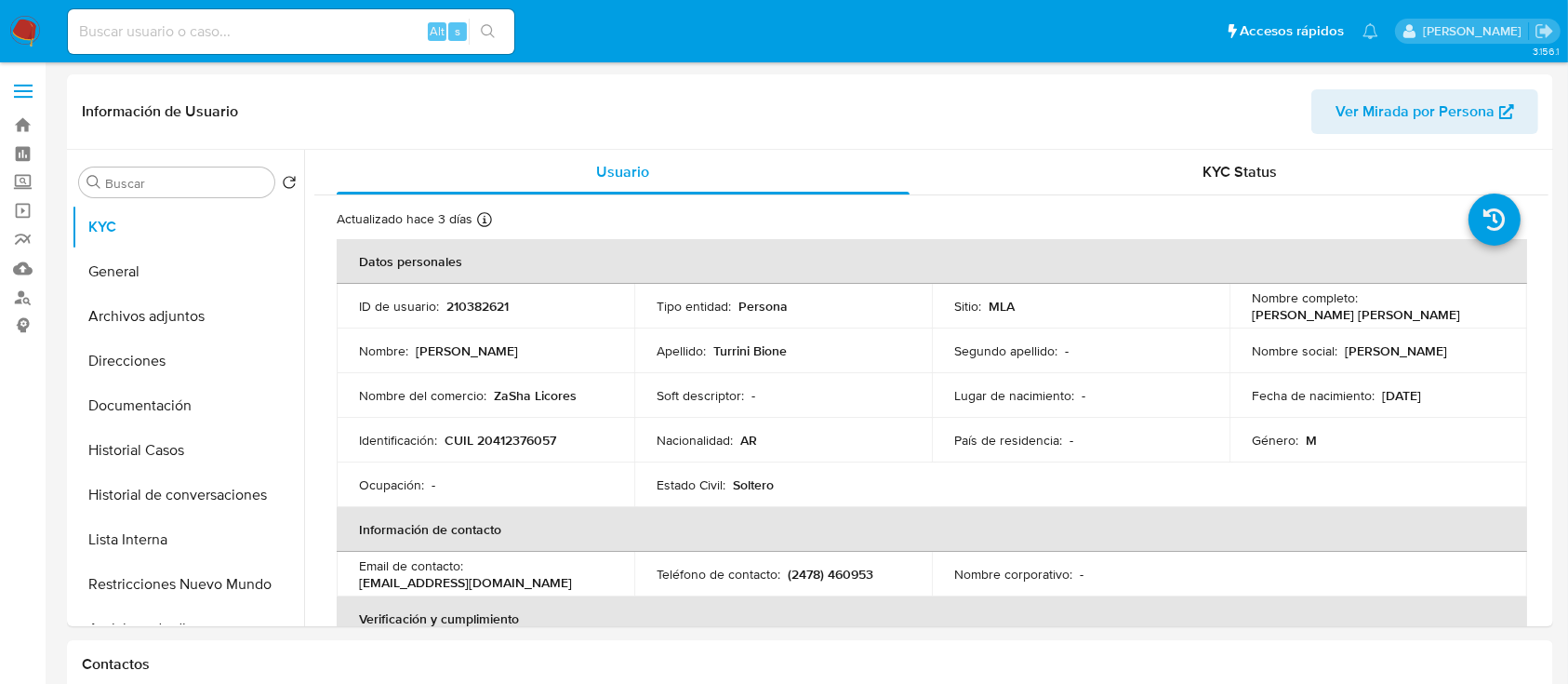
select select "10"
click at [528, 438] on p "CUIL 20412376057" at bounding box center [499, 440] width 112 height 16
copy p "20412376057"
click at [171, 449] on button "Historial Casos" at bounding box center [180, 450] width 217 height 45
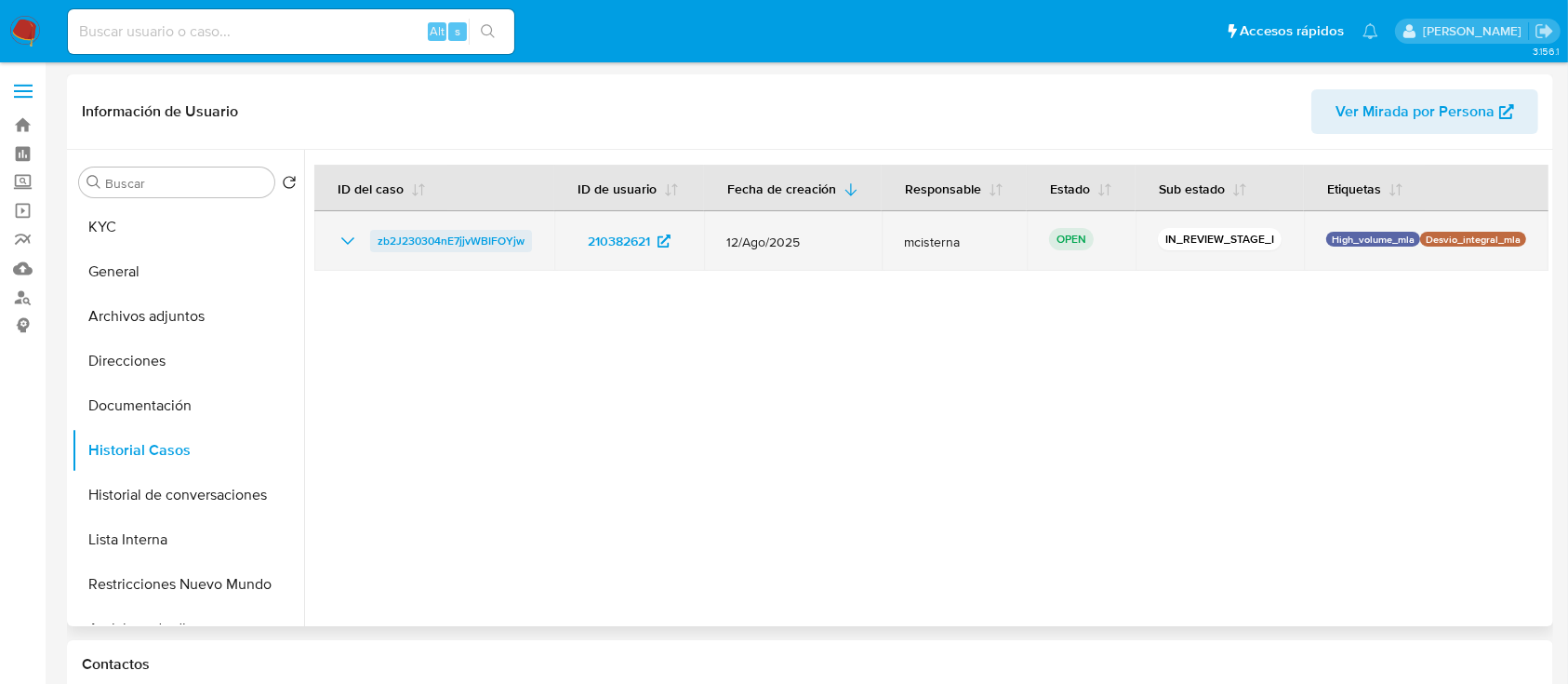
click at [433, 251] on span "zb2J230304nE7jjvWBIFOYjw" at bounding box center [451, 241] width 147 height 22
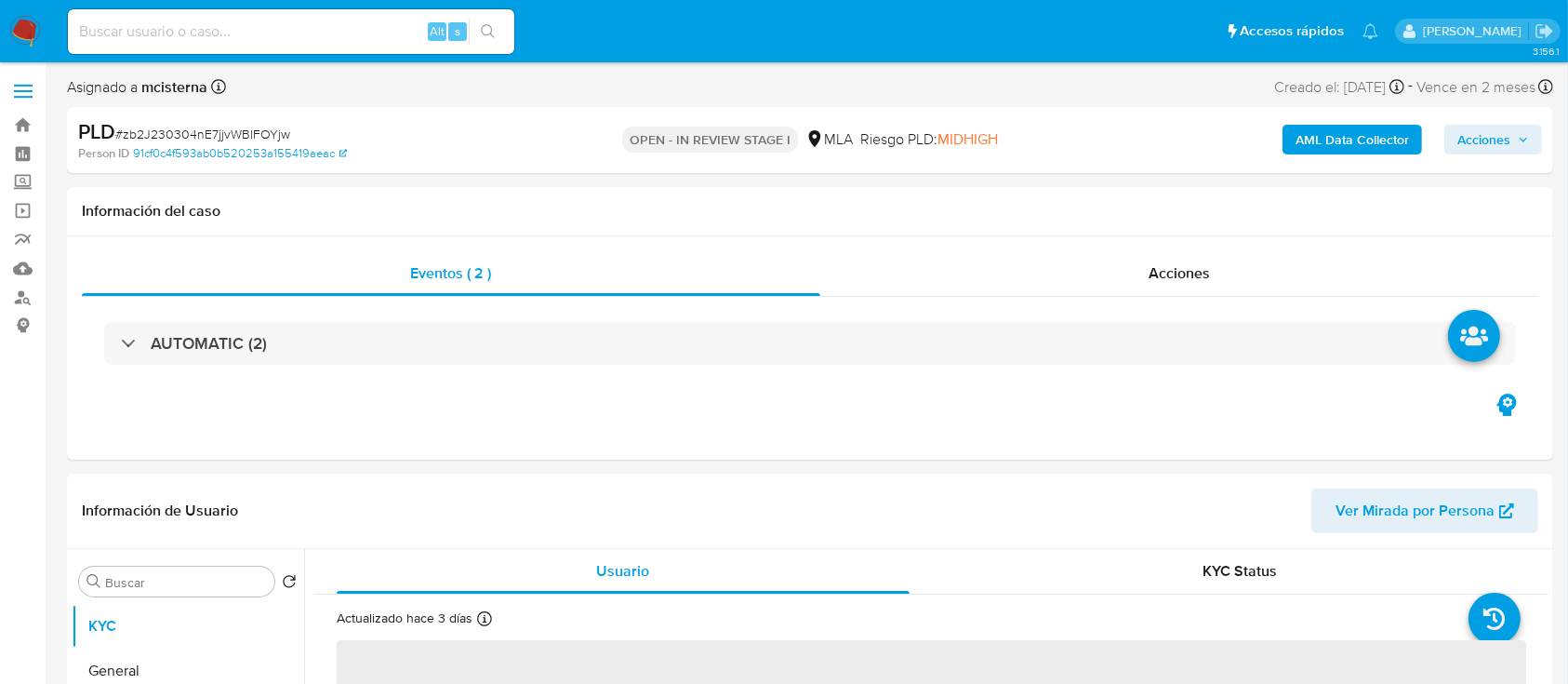
select select "10"
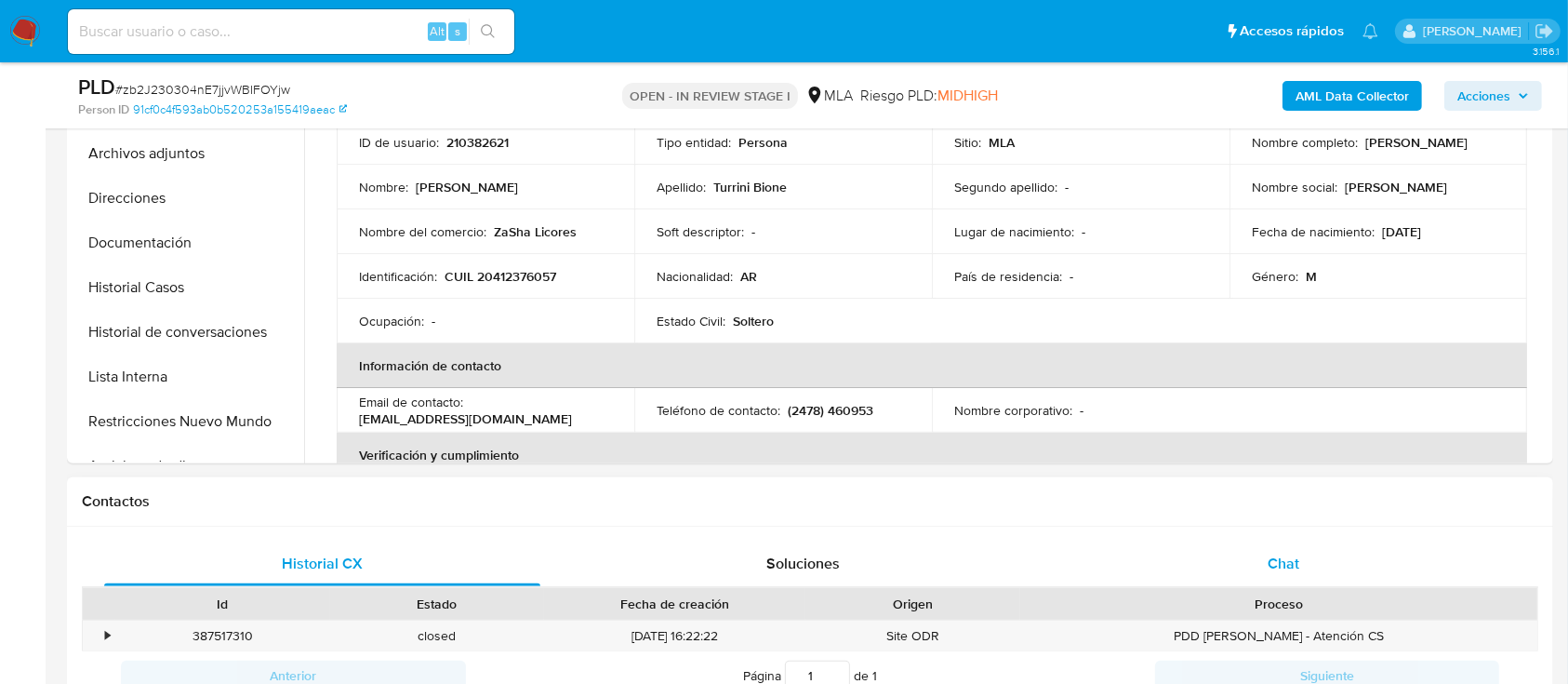
drag, startPoint x: 1289, startPoint y: 566, endPoint x: 1228, endPoint y: 553, distance: 62.4
click at [1288, 565] on span "Chat" at bounding box center [1283, 564] width 32 height 21
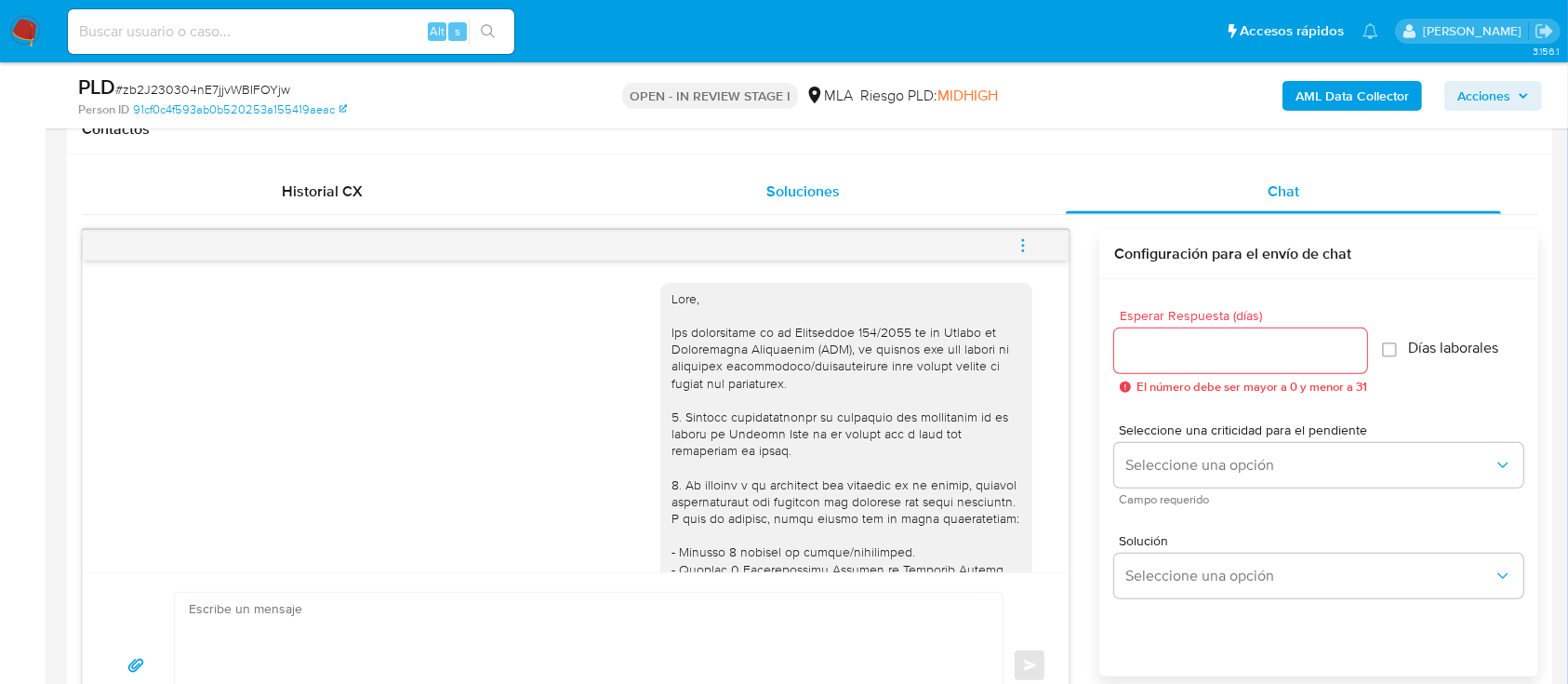
scroll to position [1009, 0]
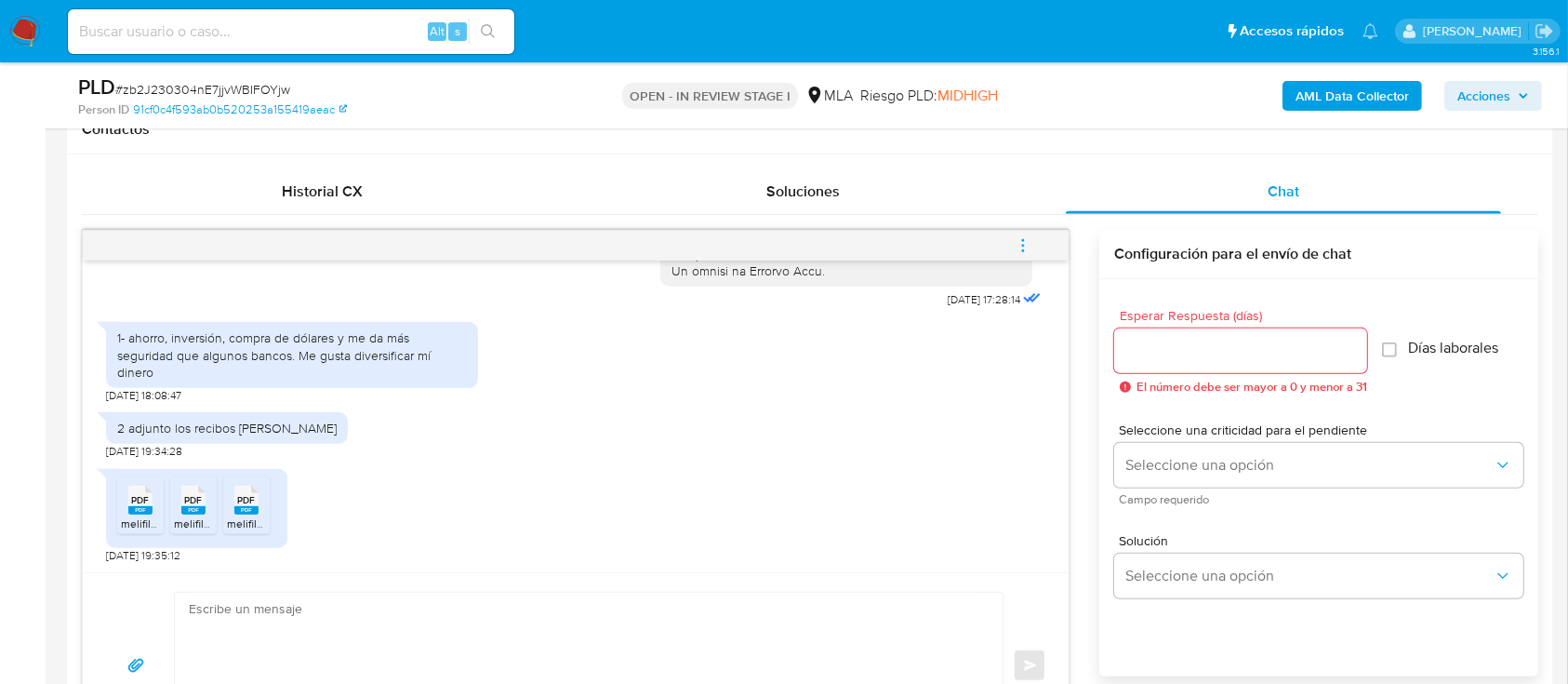
click at [134, 522] on span "melifile2362162135126434068.pdf" at bounding box center [207, 523] width 171 height 16
click at [196, 517] on span "melifile6815963909563124065.pdf" at bounding box center [260, 523] width 173 height 16
click at [250, 514] on icon "PDF" at bounding box center [246, 501] width 24 height 33
click at [774, 453] on div "2 adjunto los recibos [PERSON_NAME] [DATE] 19:34:28" at bounding box center [575, 431] width 940 height 56
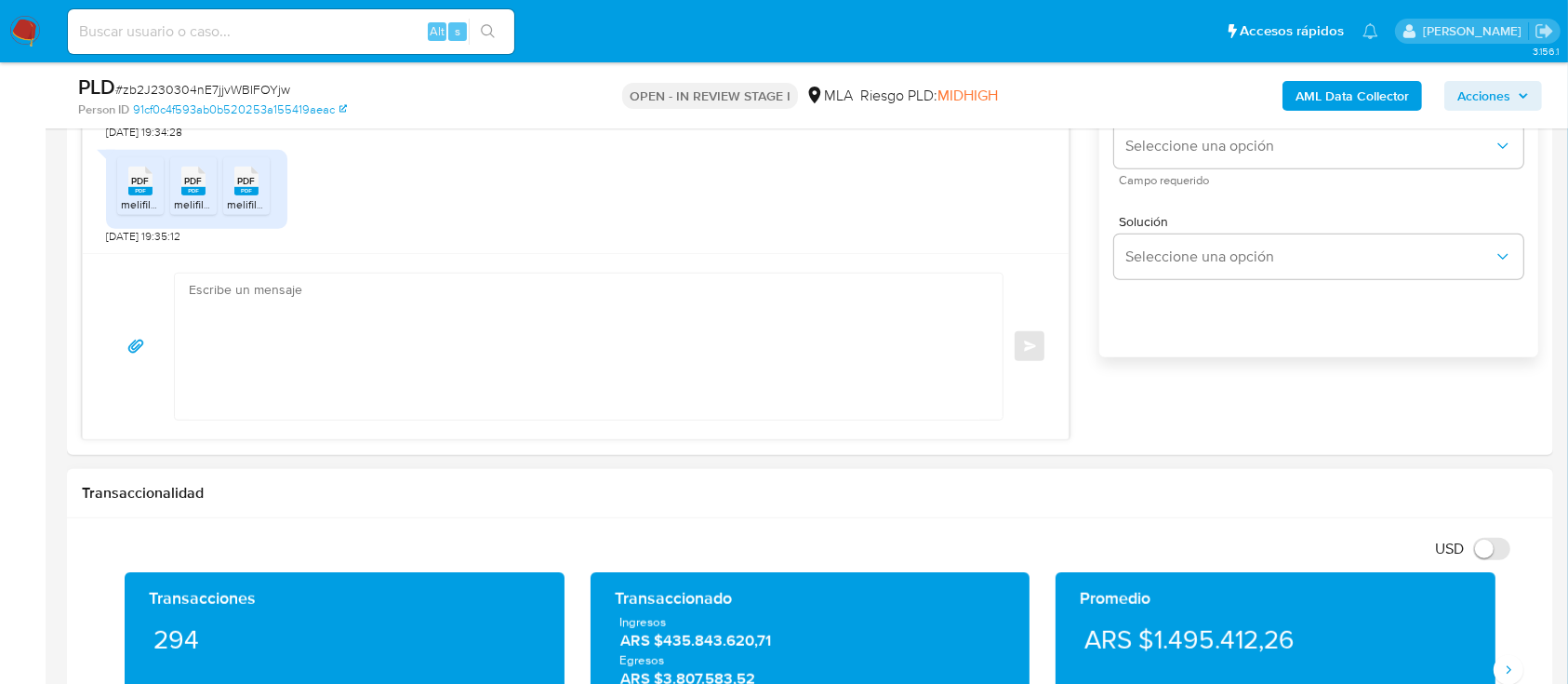
scroll to position [1240, 0]
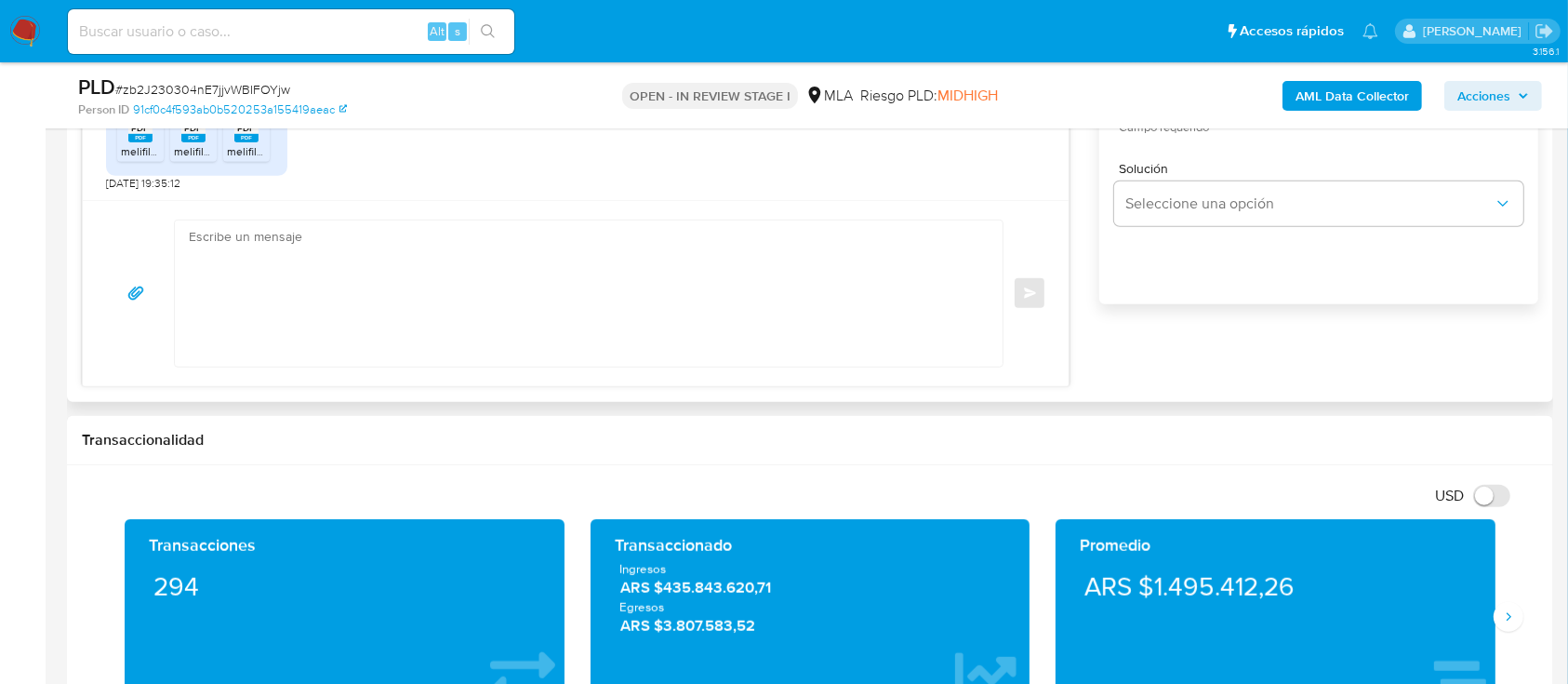
click at [846, 337] on textarea at bounding box center [584, 293] width 790 height 147
paste textarea "Hola Muchas gracias por tu respuesta. Confirmamos recepción de la documentación…"
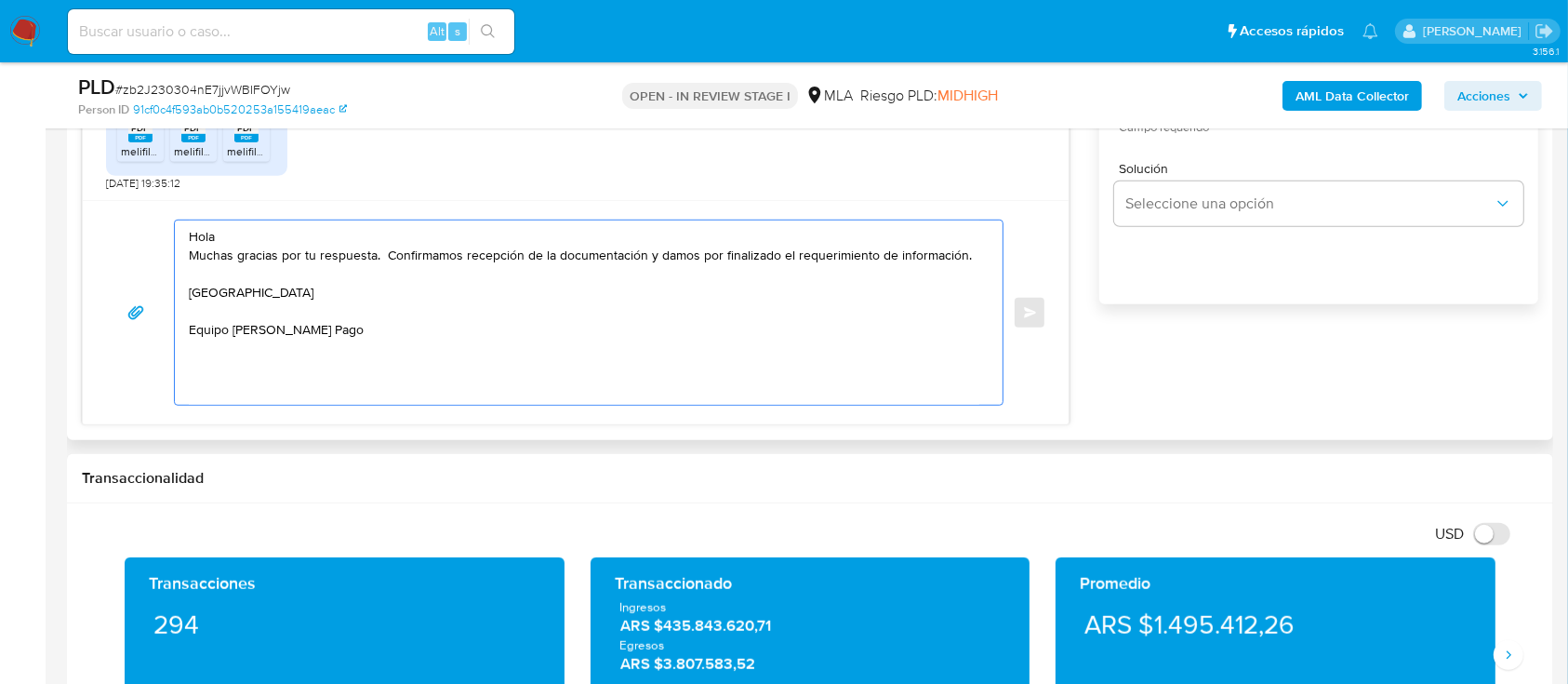
click at [517, 231] on textarea "Hola Muchas gracias por tu respuesta. Confirmamos recepción de la documentación…" at bounding box center [584, 312] width 790 height 184
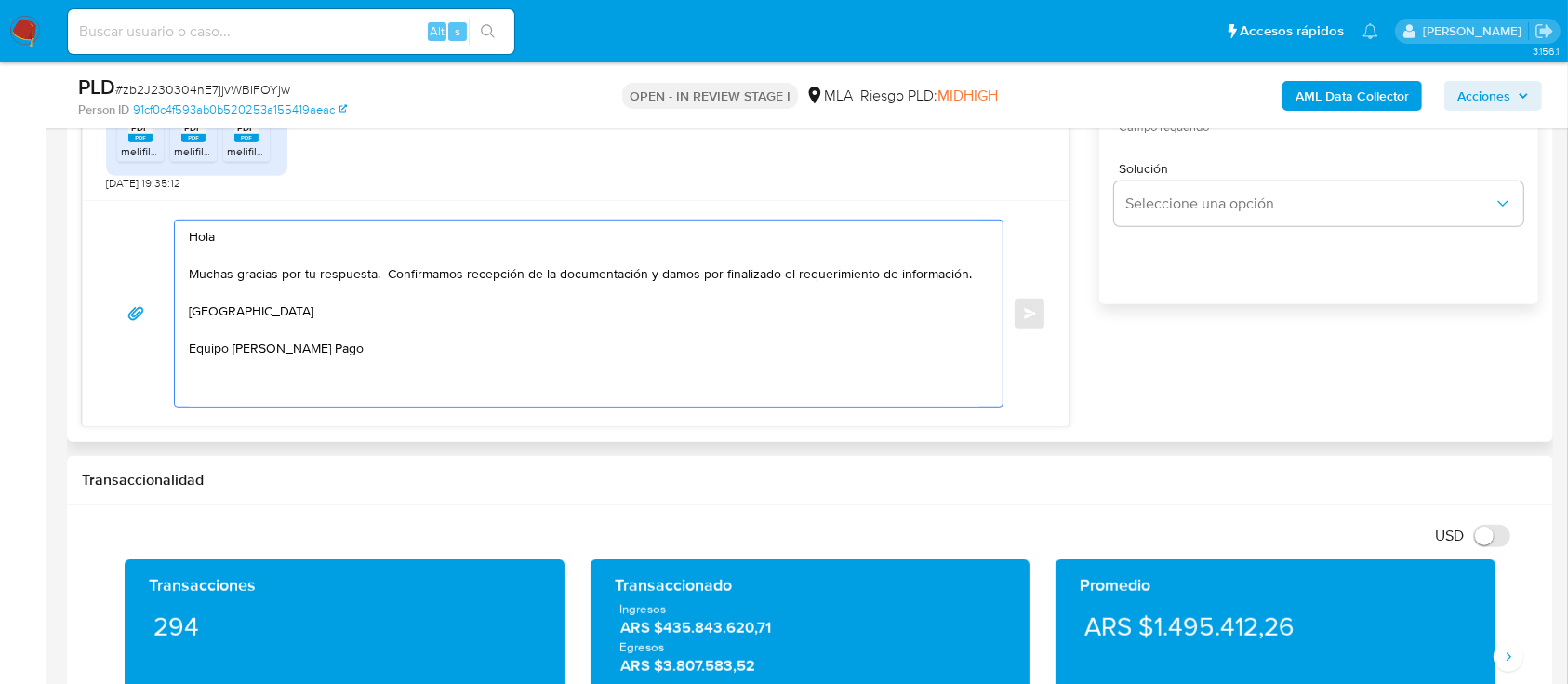
click at [566, 361] on textarea "Hola Muchas gracias por tu respuesta. Confirmamos recepción de la documentación…" at bounding box center [584, 313] width 790 height 186
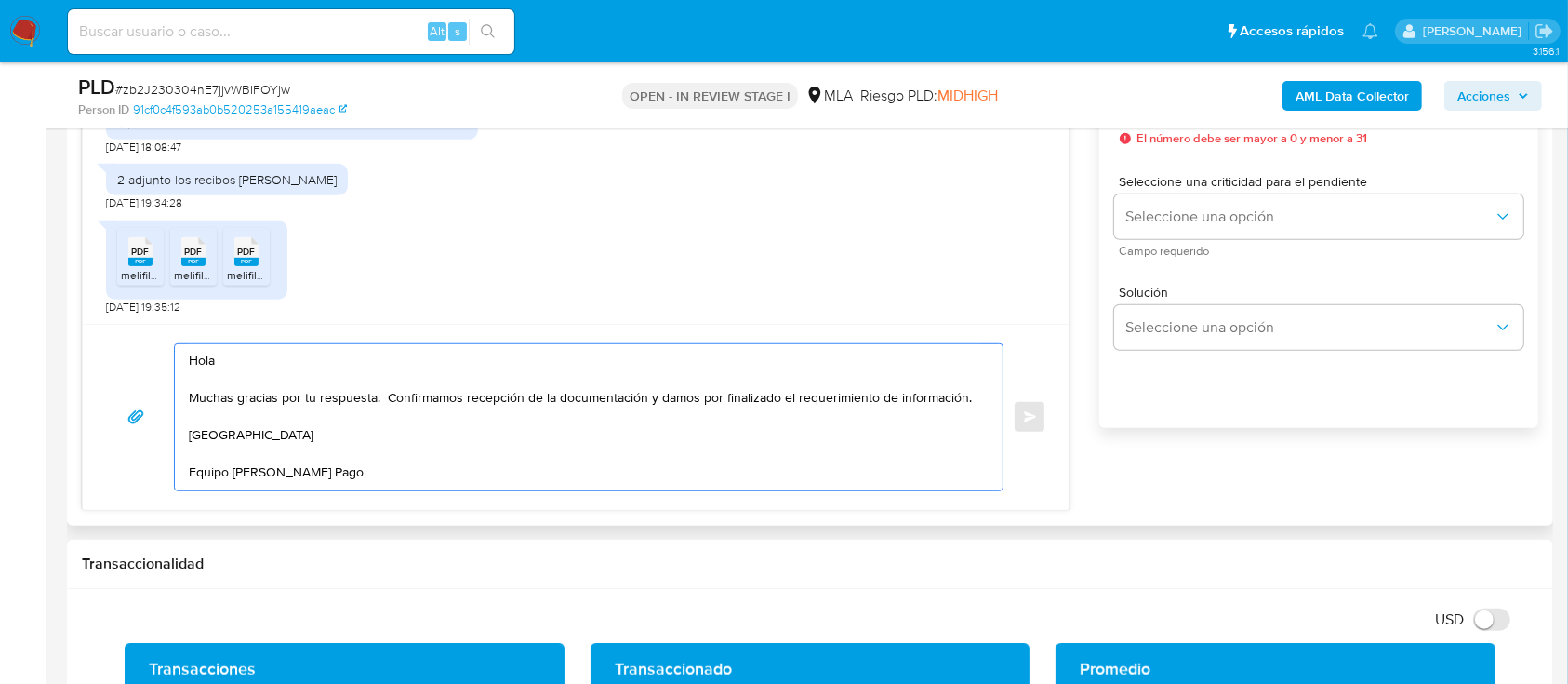
scroll to position [992, 0]
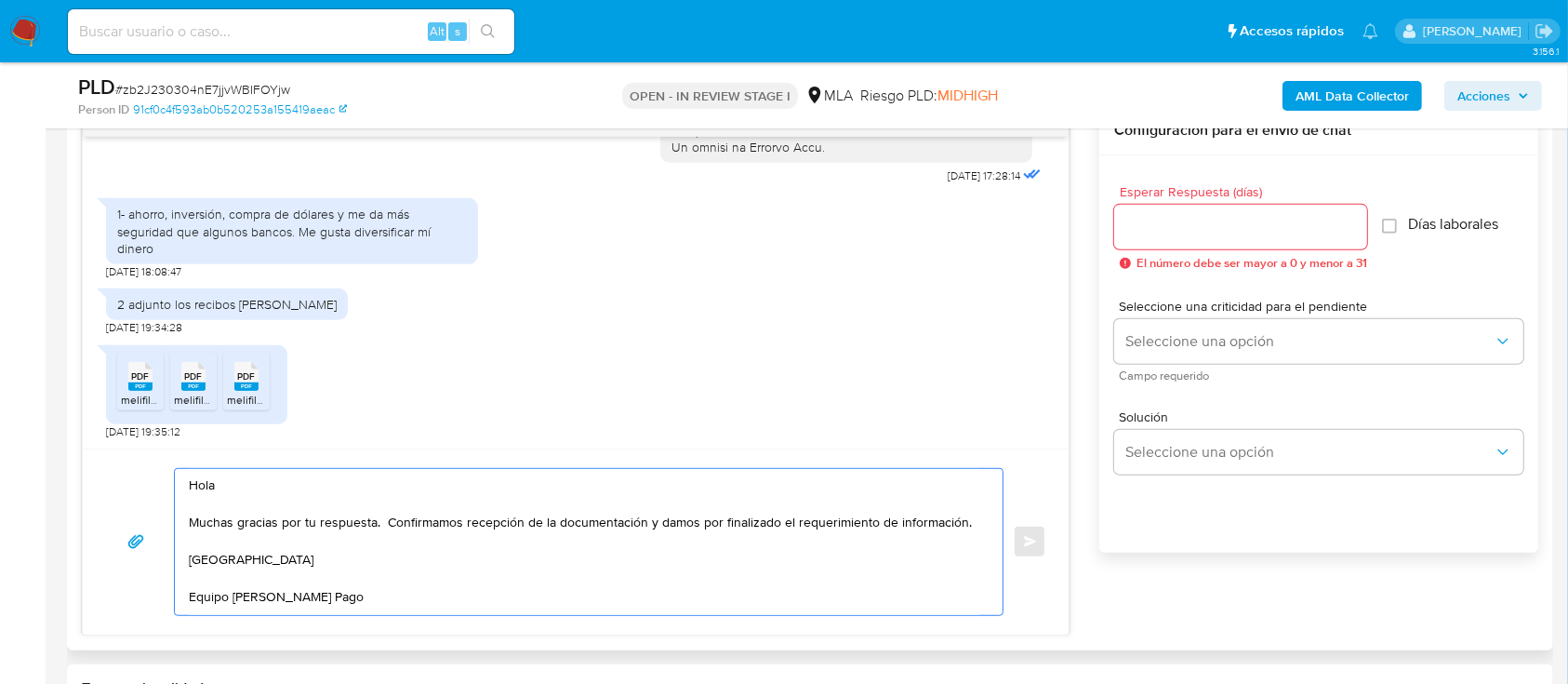
type textarea "Hola Muchas gracias por tu respuesta. Confirmamos recepción de la documentación…"
click at [1175, 233] on input "Esperar Respuesta (días)" at bounding box center [1240, 227] width 253 height 24
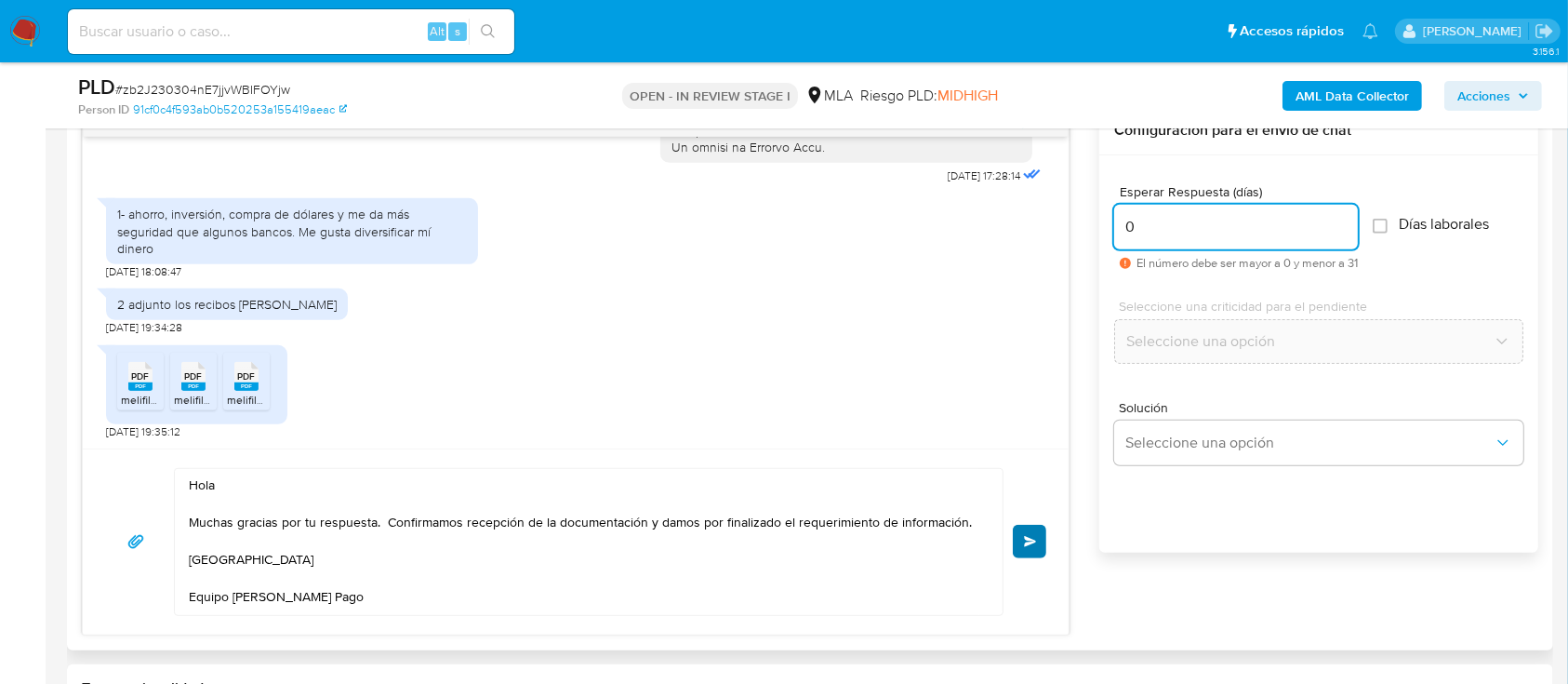
type input "0"
click at [1025, 549] on button "Enviar" at bounding box center [1029, 541] width 34 height 34
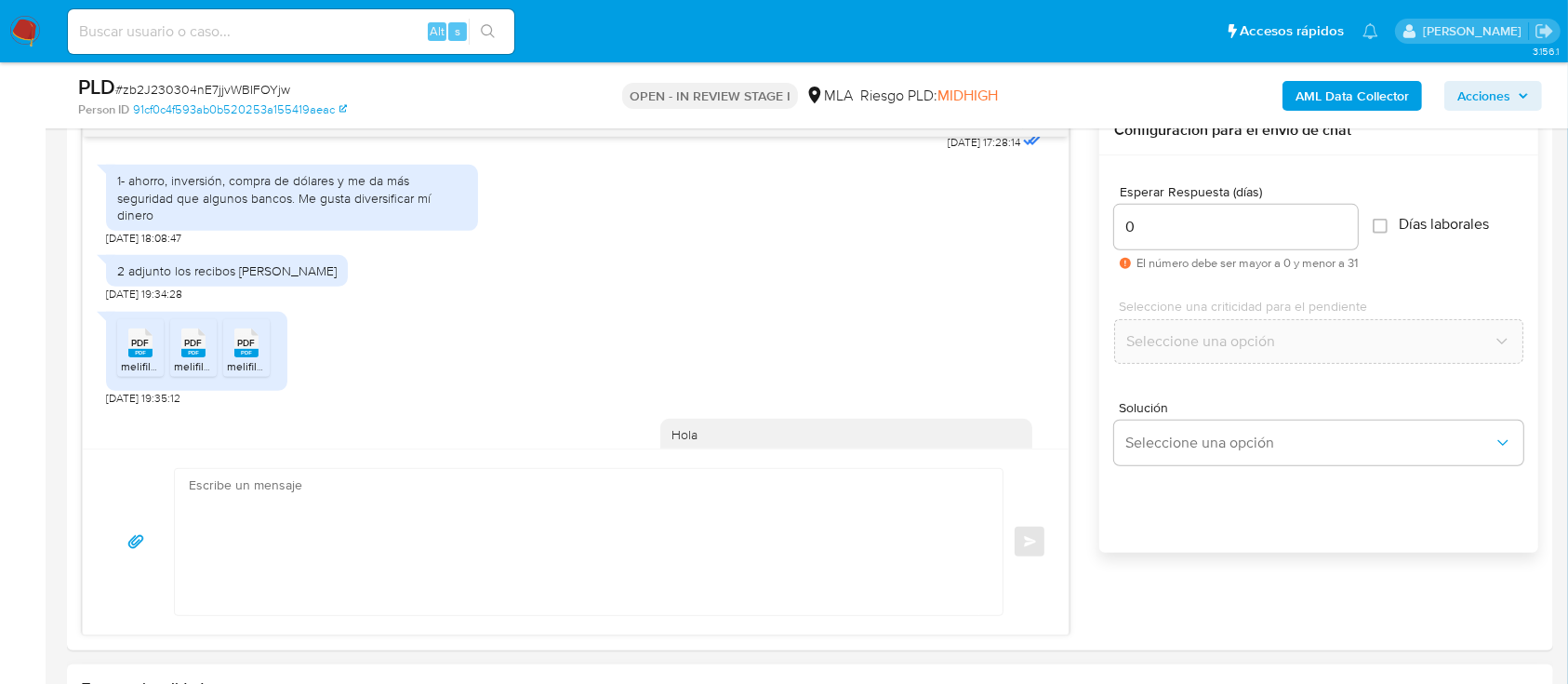
scroll to position [1215, 0]
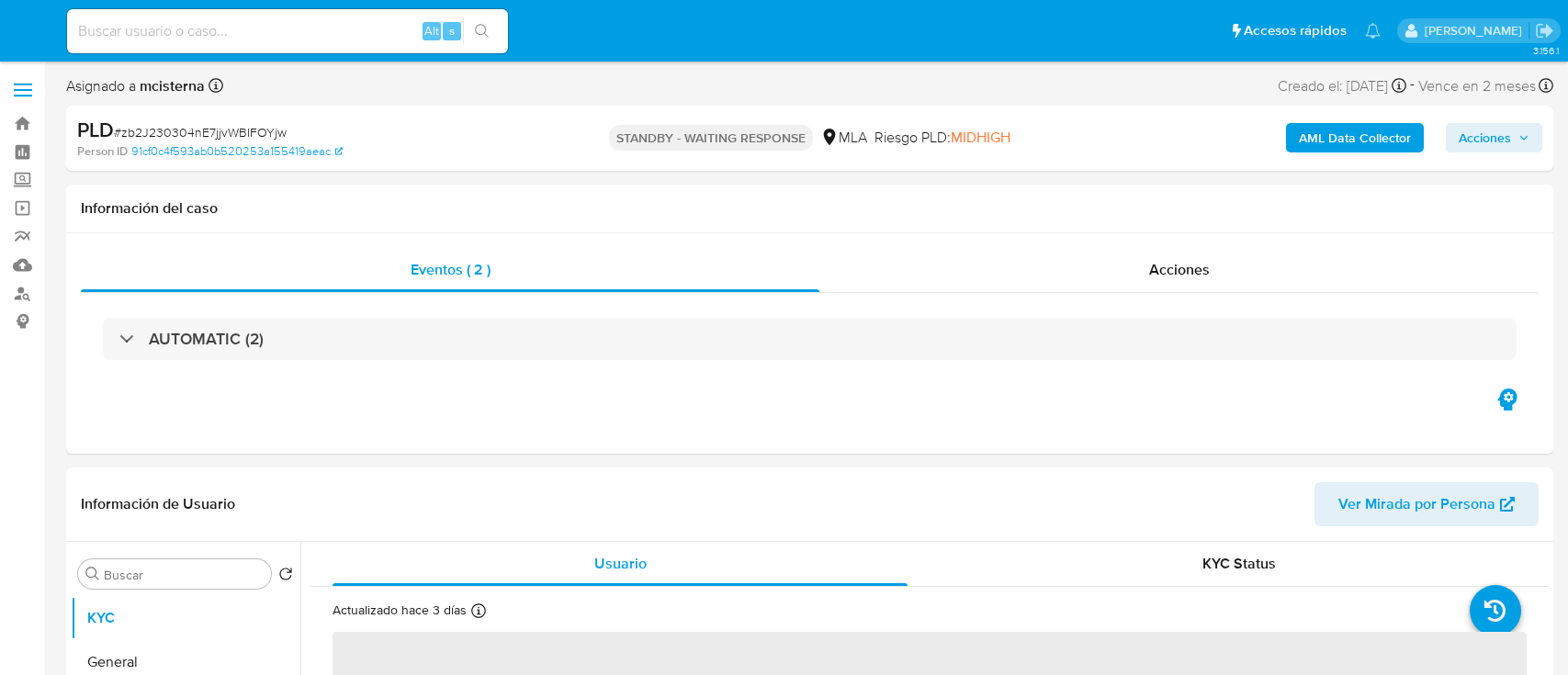
select select "10"
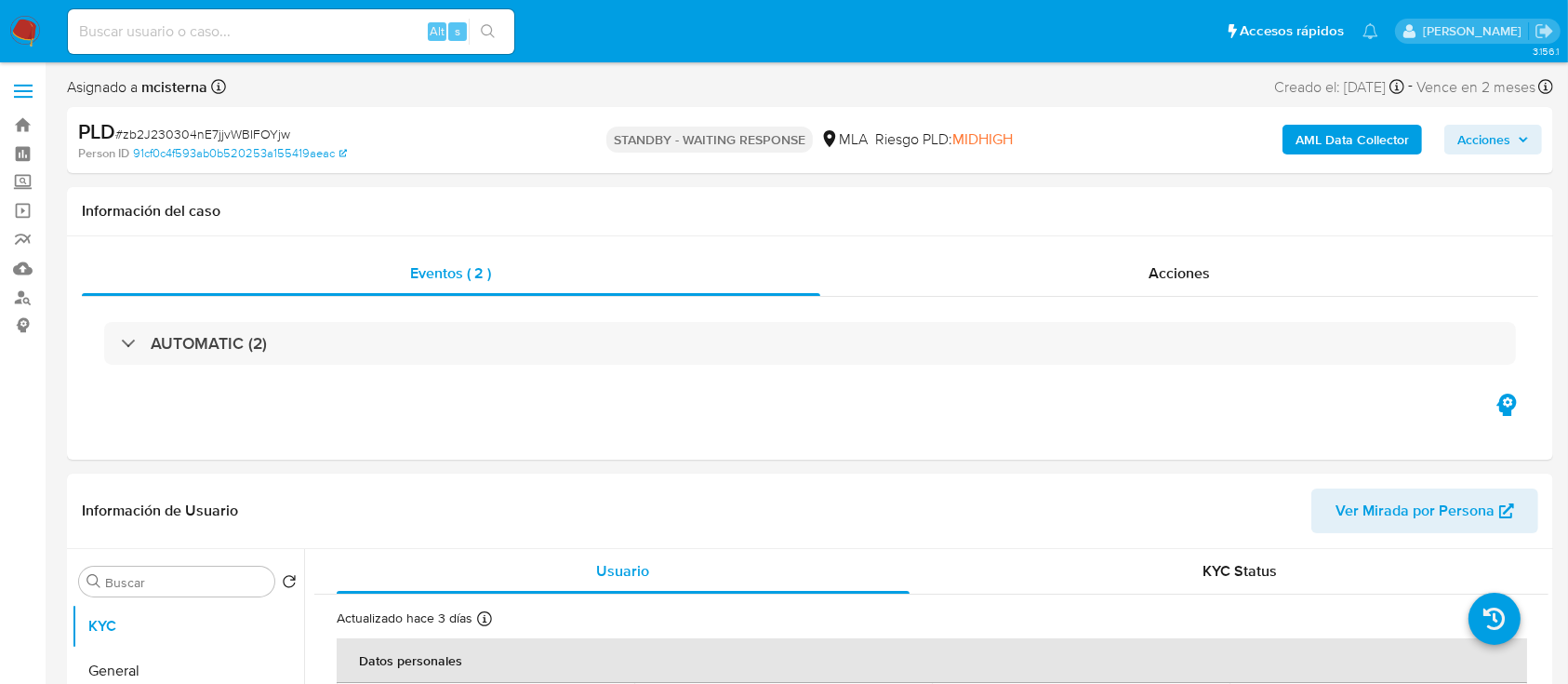
click at [340, 19] on input at bounding box center [291, 31] width 446 height 24
paste input "212229530"
type input "212229530"
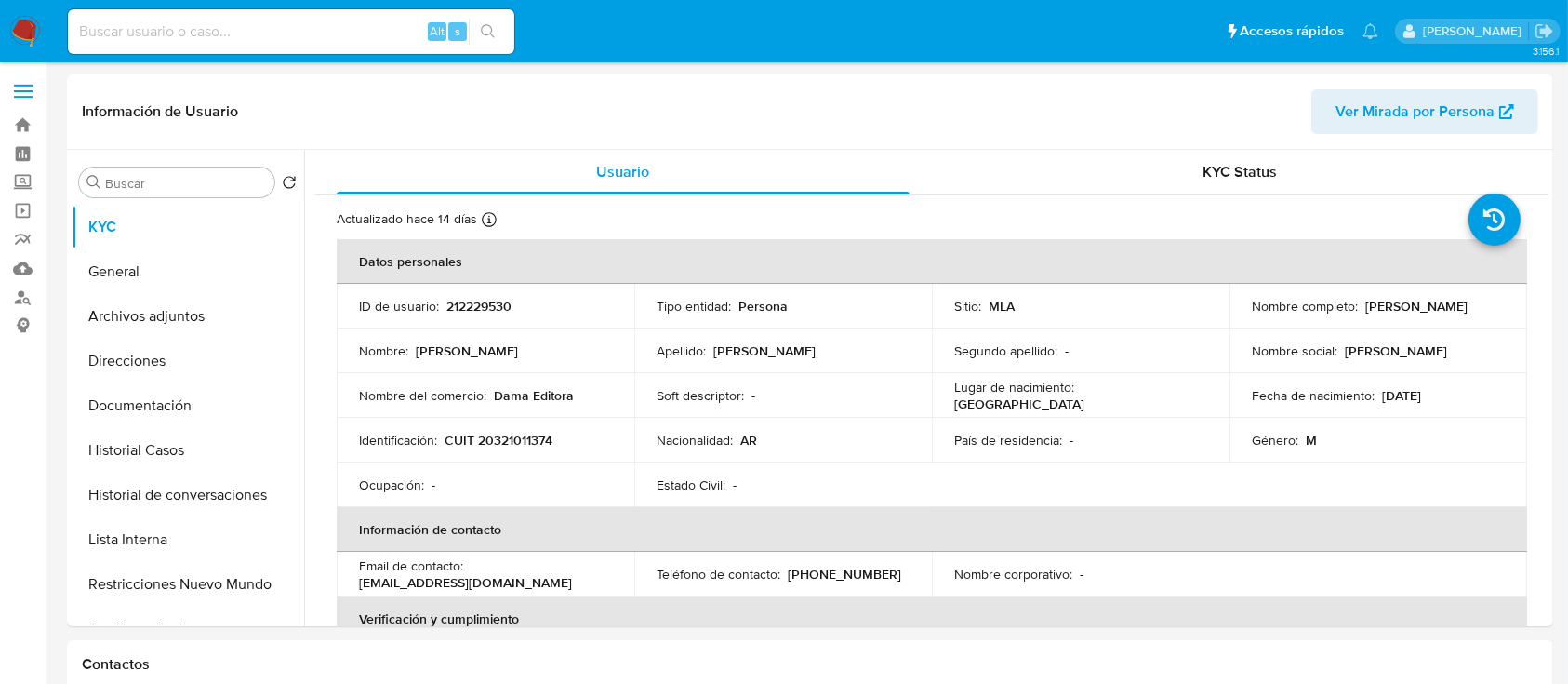
select select "10"
click at [498, 439] on p "CUIT 20321011374" at bounding box center [497, 440] width 108 height 16
copy p "20321011374"
click at [274, 438] on div at bounding box center [281, 450] width 15 height 41
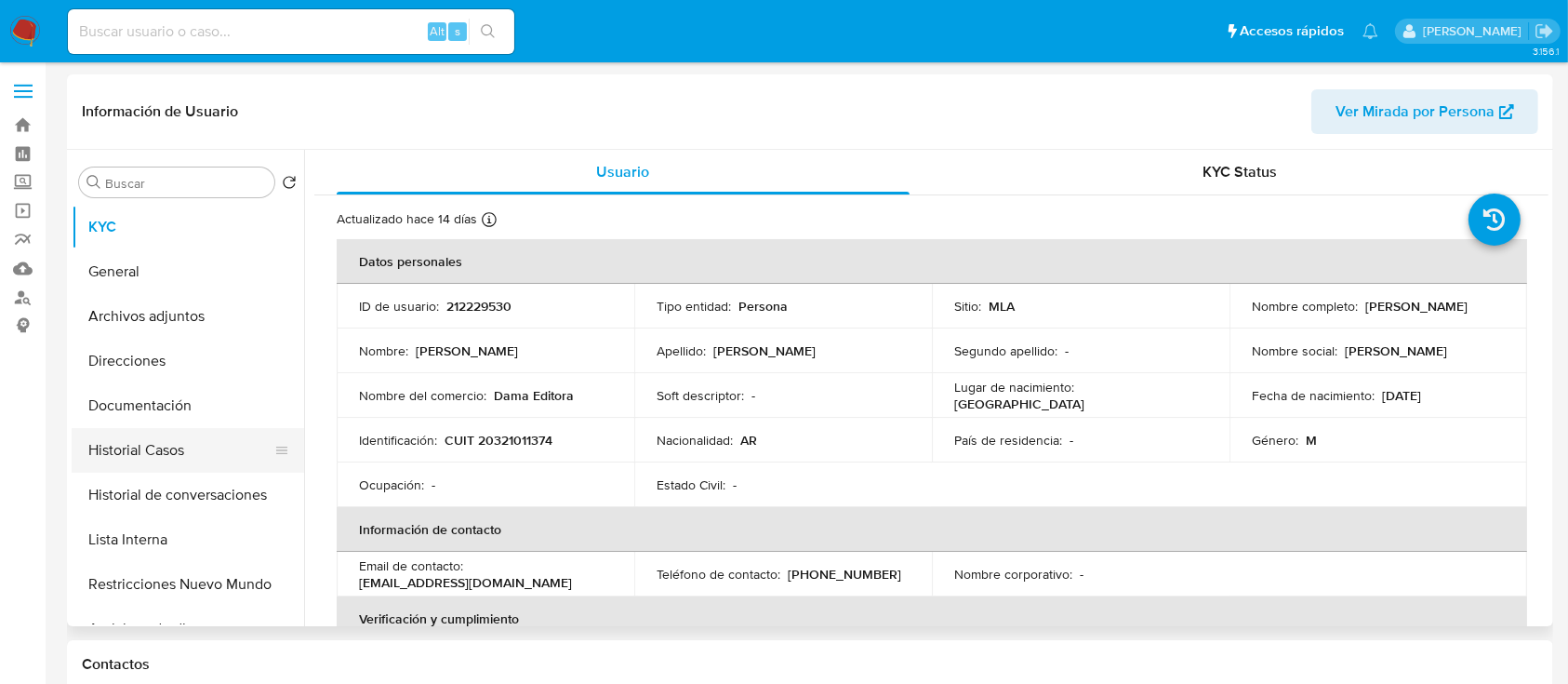
click at [239, 462] on button "Historial Casos" at bounding box center [180, 450] width 217 height 45
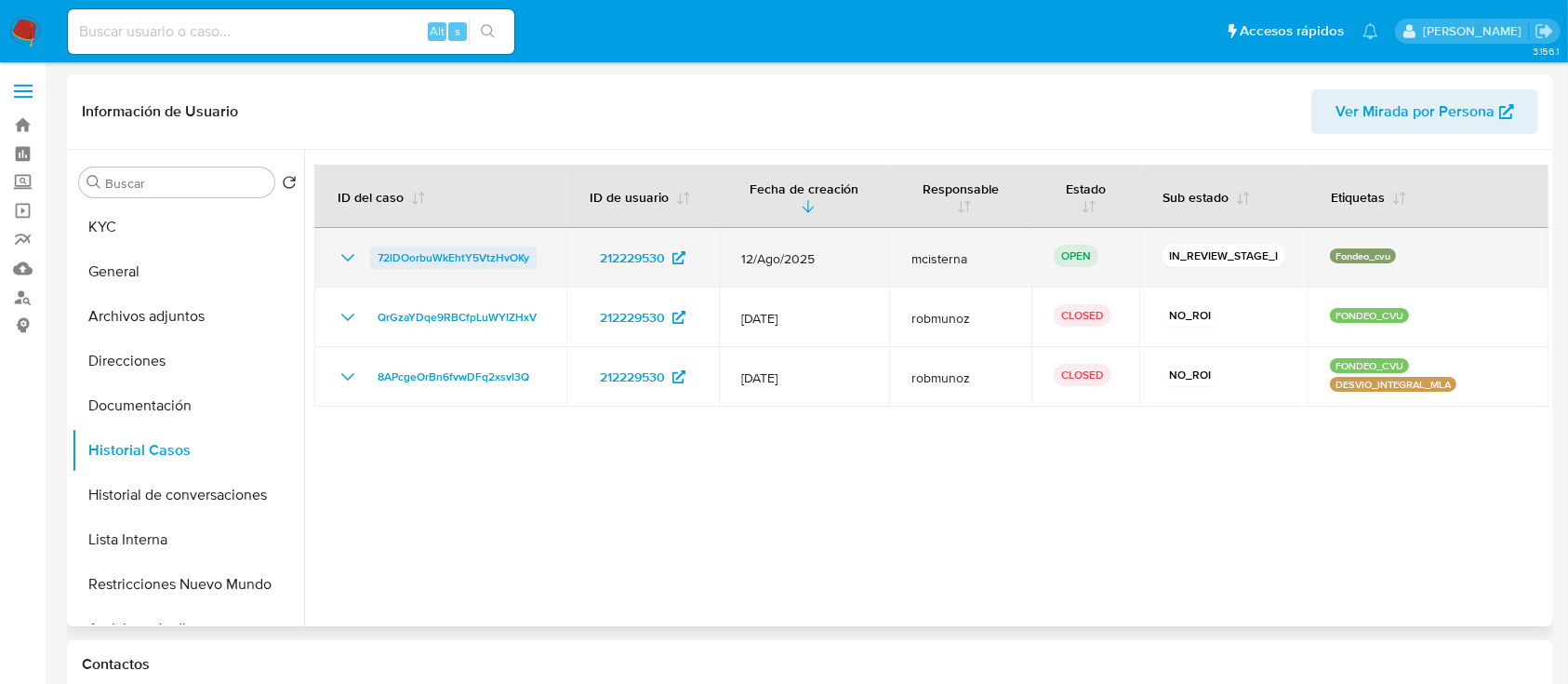
click at [510, 259] on span "72lDOorbuWkEhtY5VtzHvOKy" at bounding box center [453, 257] width 151 height 22
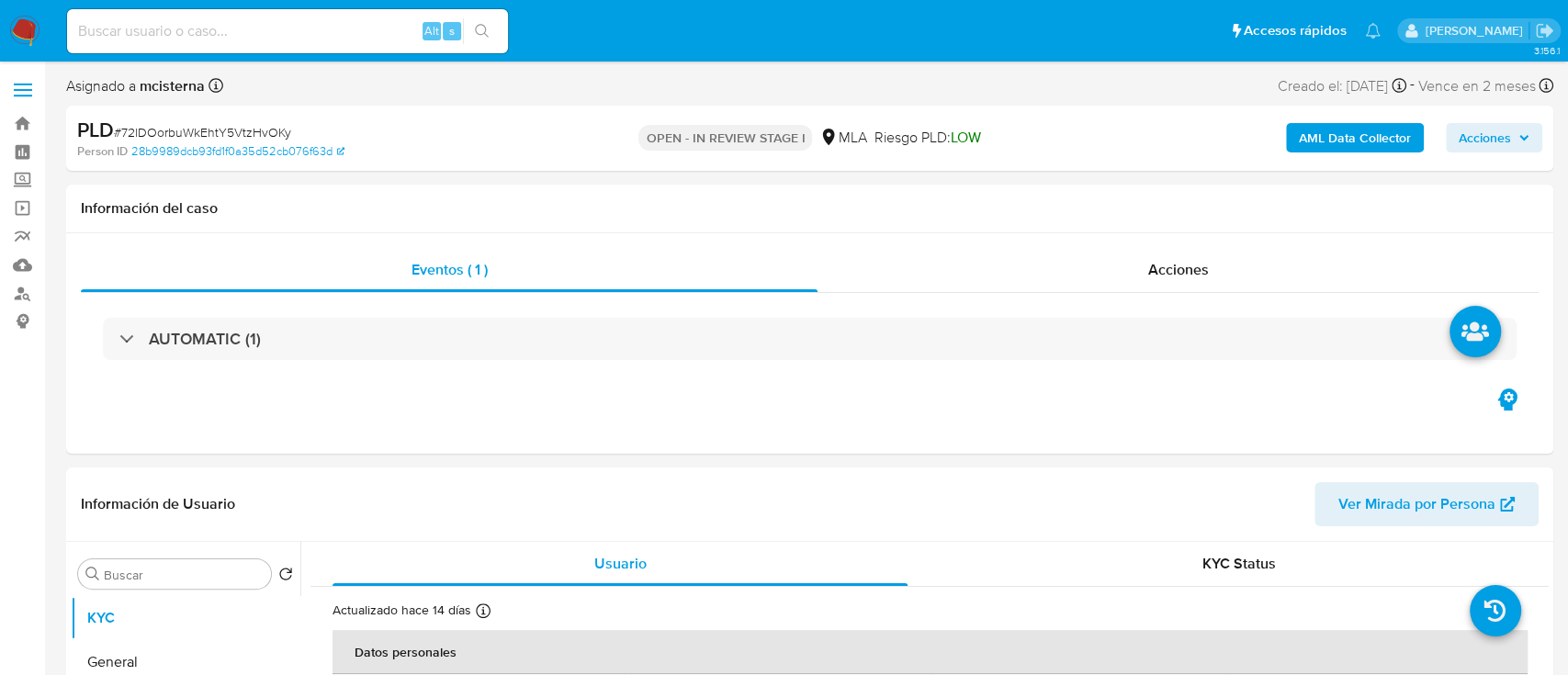
select select "10"
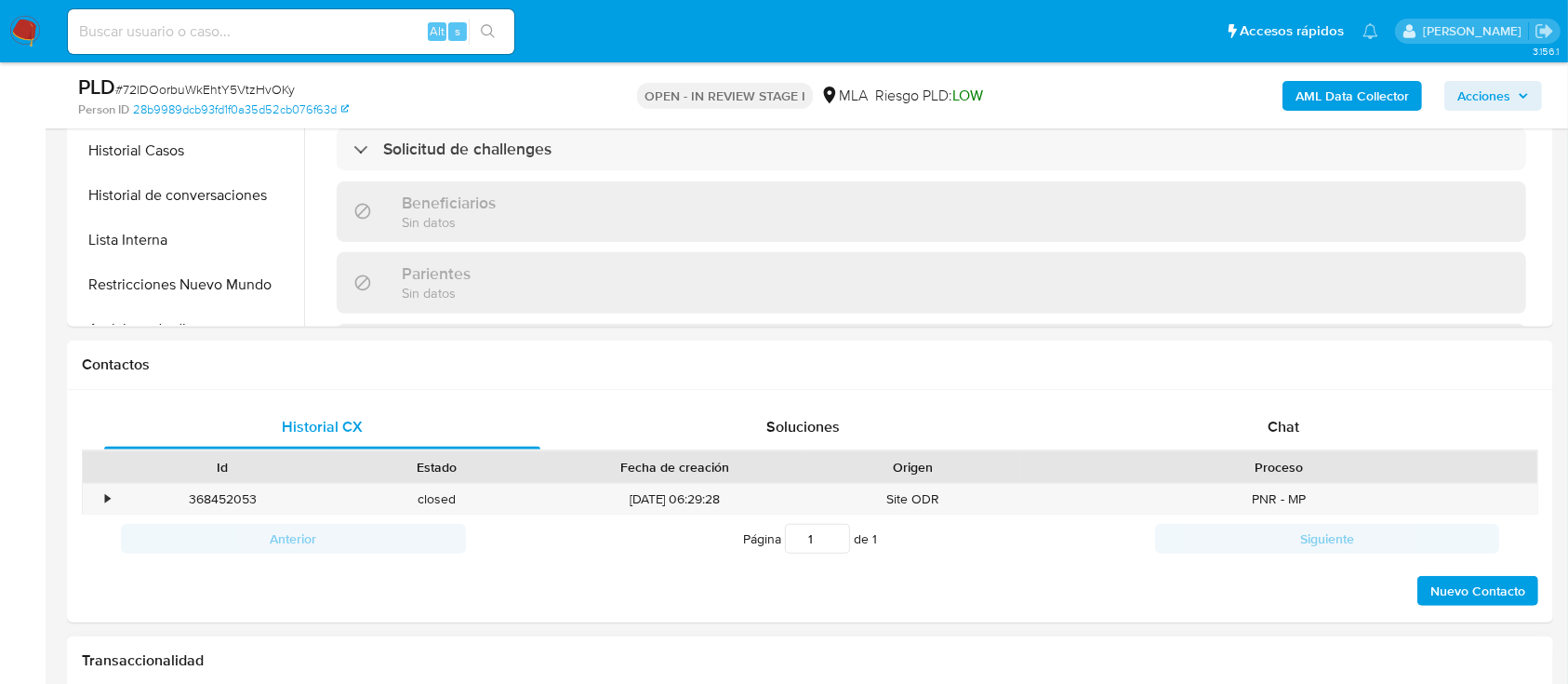
scroll to position [744, 0]
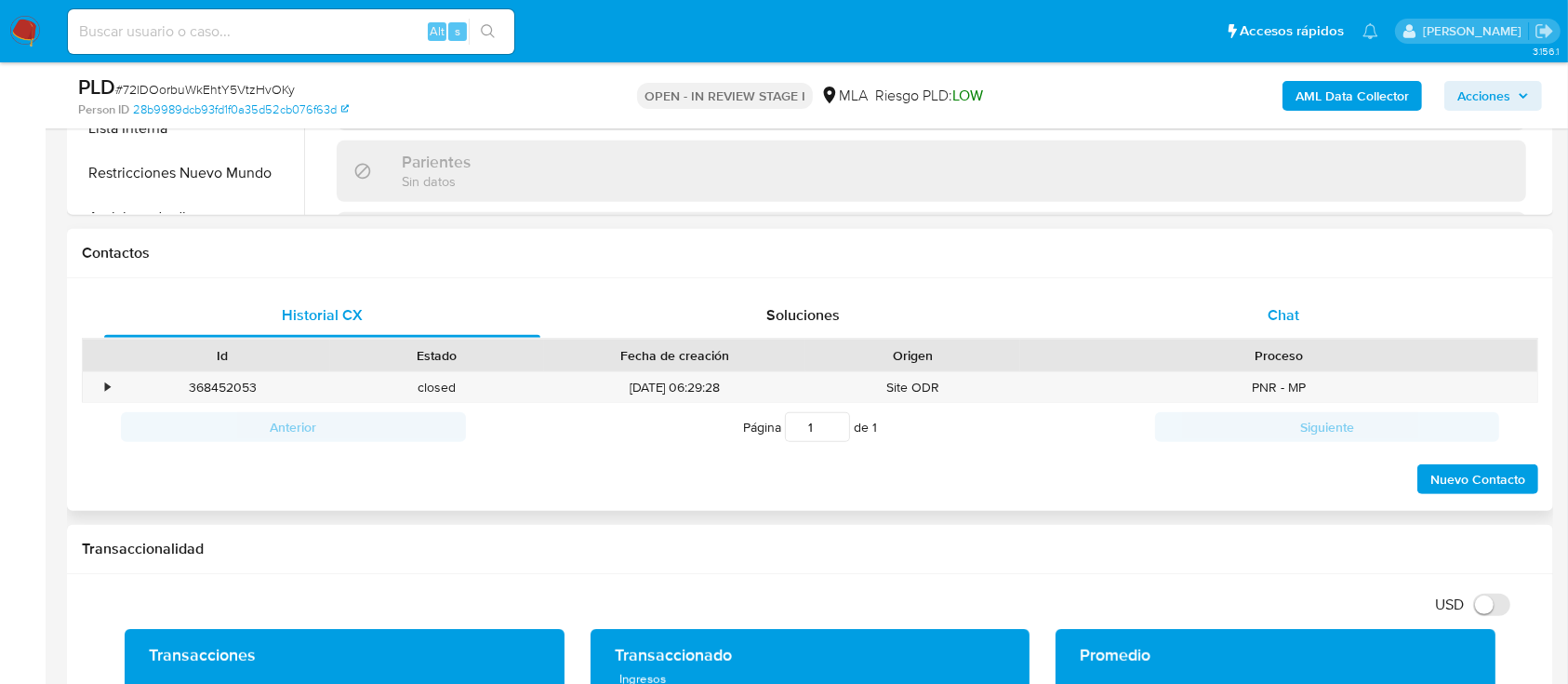
click at [1248, 326] on div "Chat" at bounding box center [1284, 315] width 436 height 45
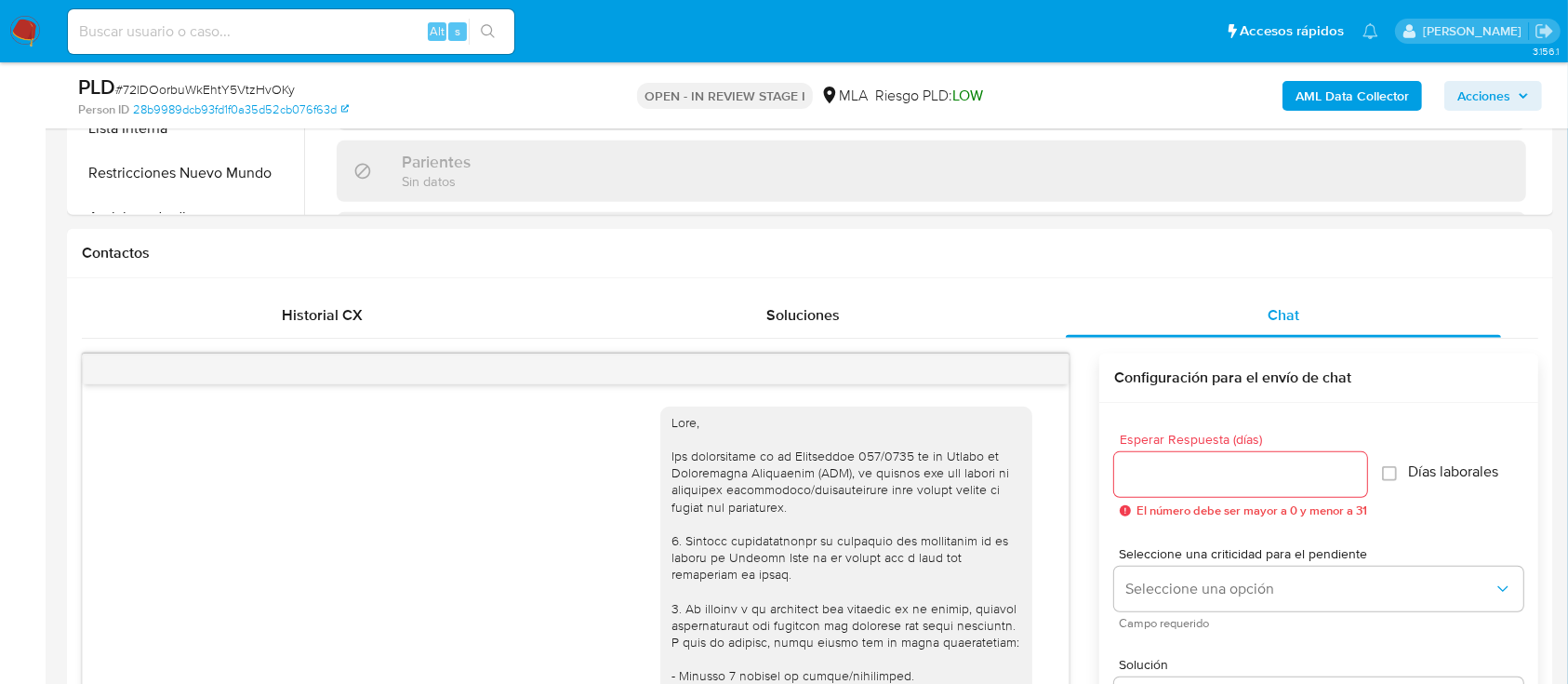
scroll to position [964, 0]
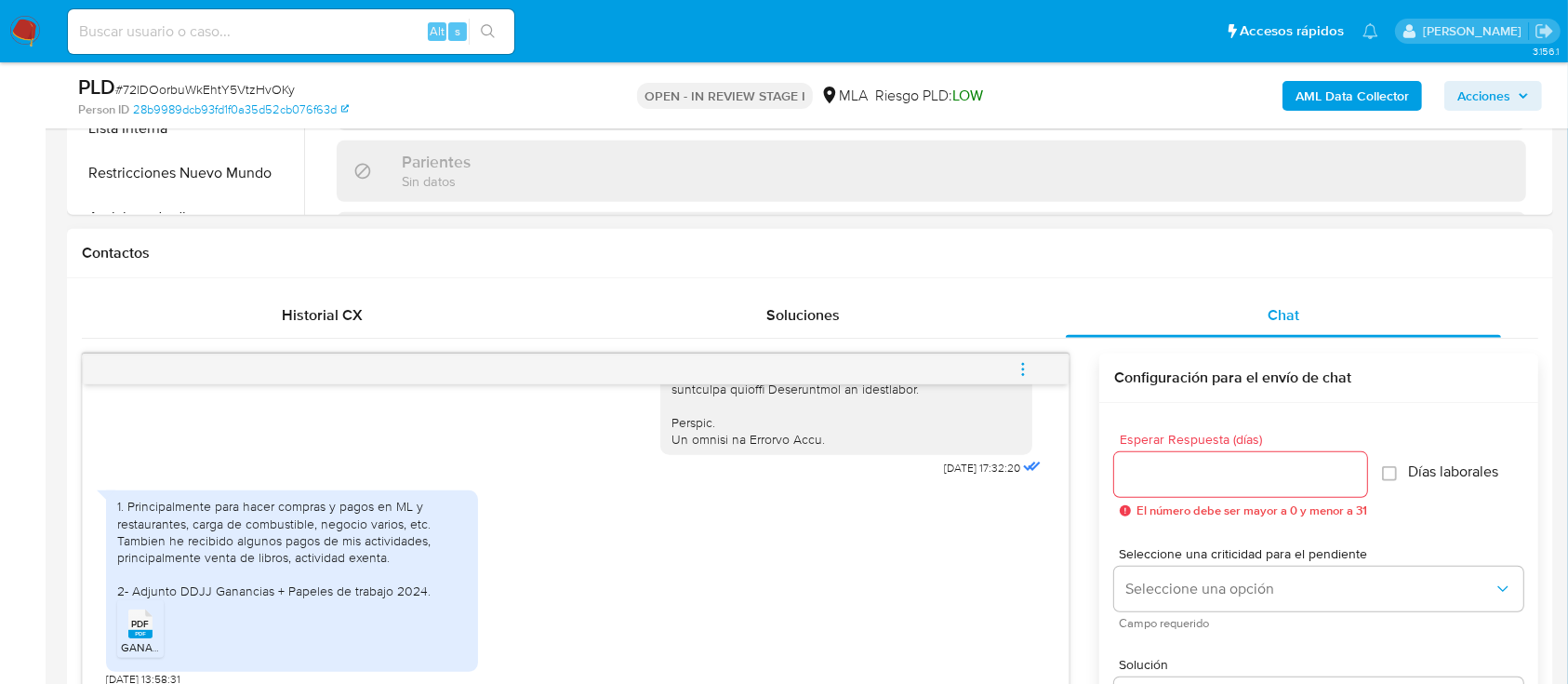
click at [126, 637] on div "PDF PDF" at bounding box center [141, 621] width 39 height 36
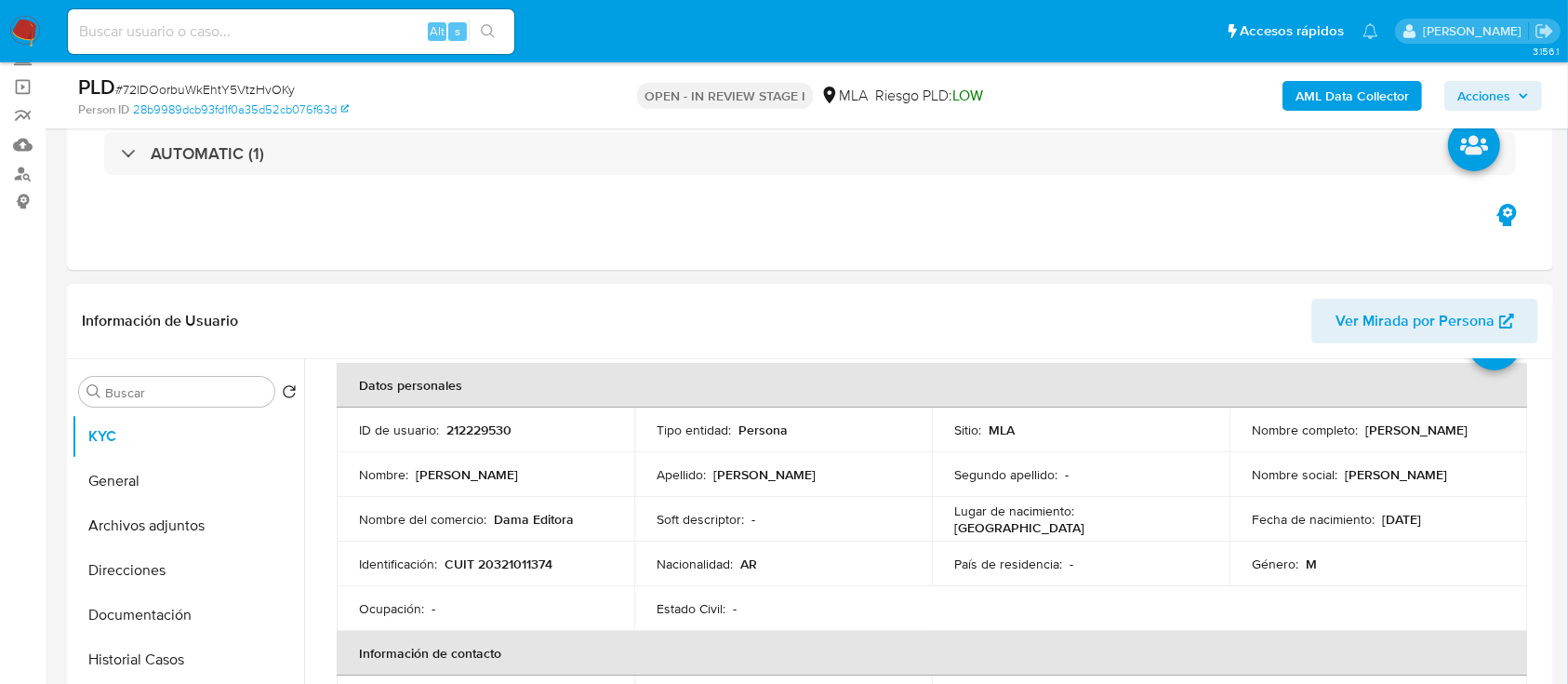
scroll to position [0, 0]
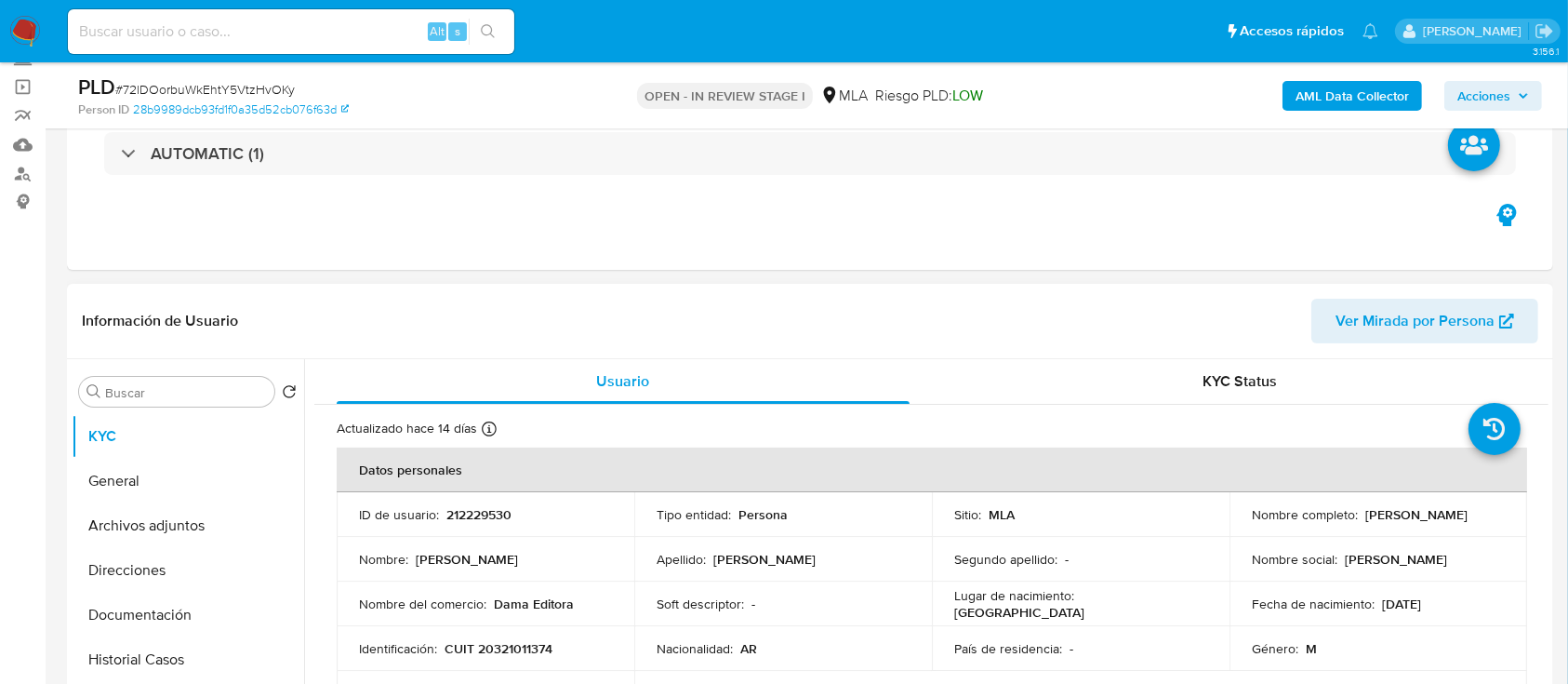
drag, startPoint x: 1361, startPoint y: 514, endPoint x: 1493, endPoint y: 514, distance: 132.0
click at [1493, 514] on div "Nombre completo : Daniel Martino" at bounding box center [1378, 514] width 253 height 16
copy p "[PERSON_NAME]"
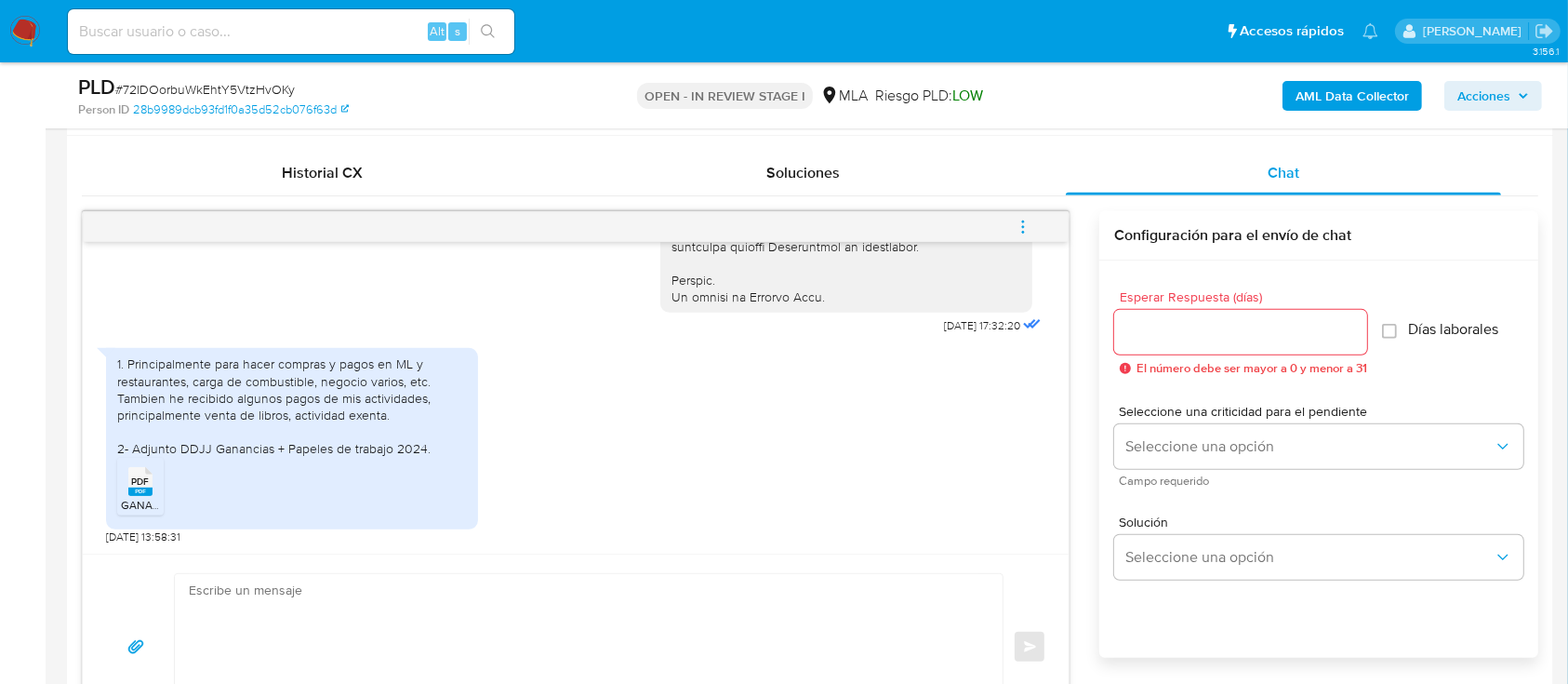
scroll to position [992, 0]
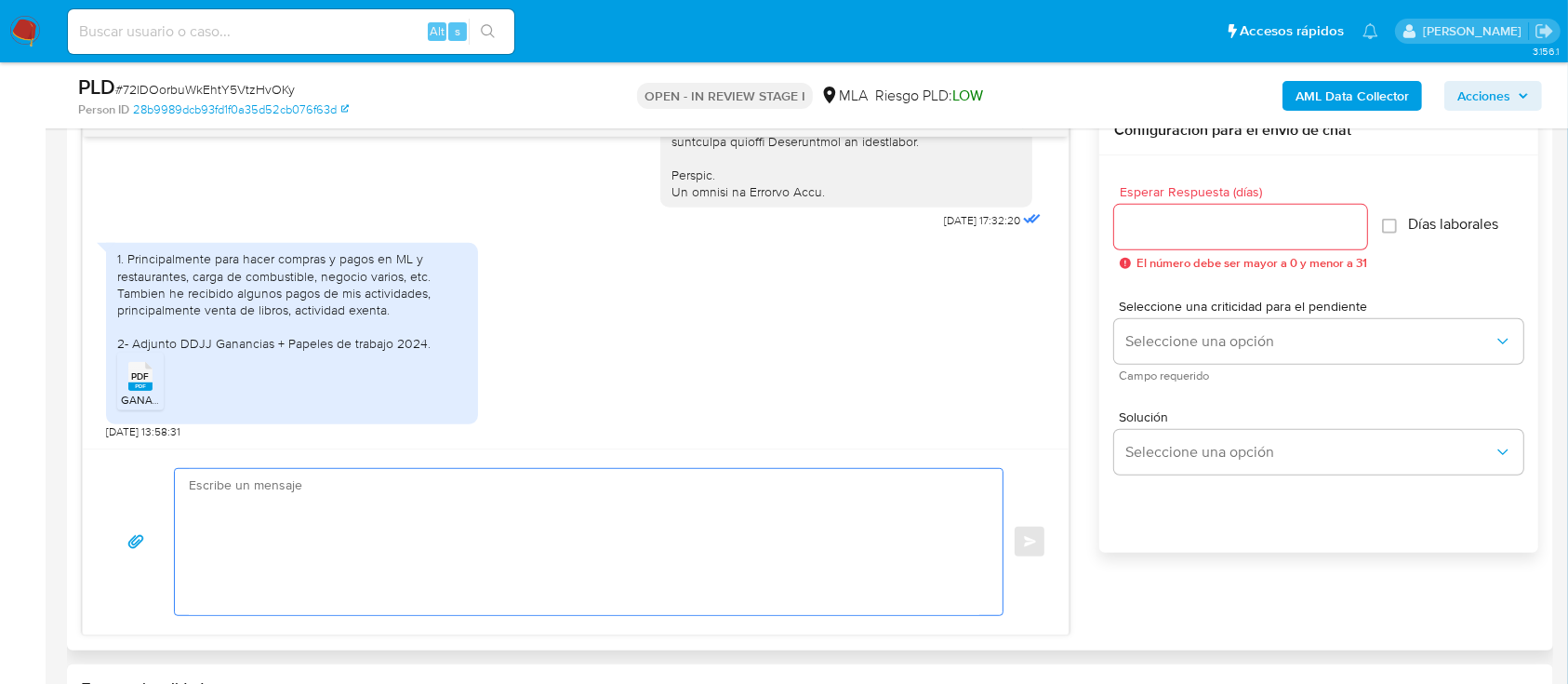
click at [648, 532] on textarea at bounding box center [584, 541] width 790 height 147
paste textarea "[PERSON_NAME]"
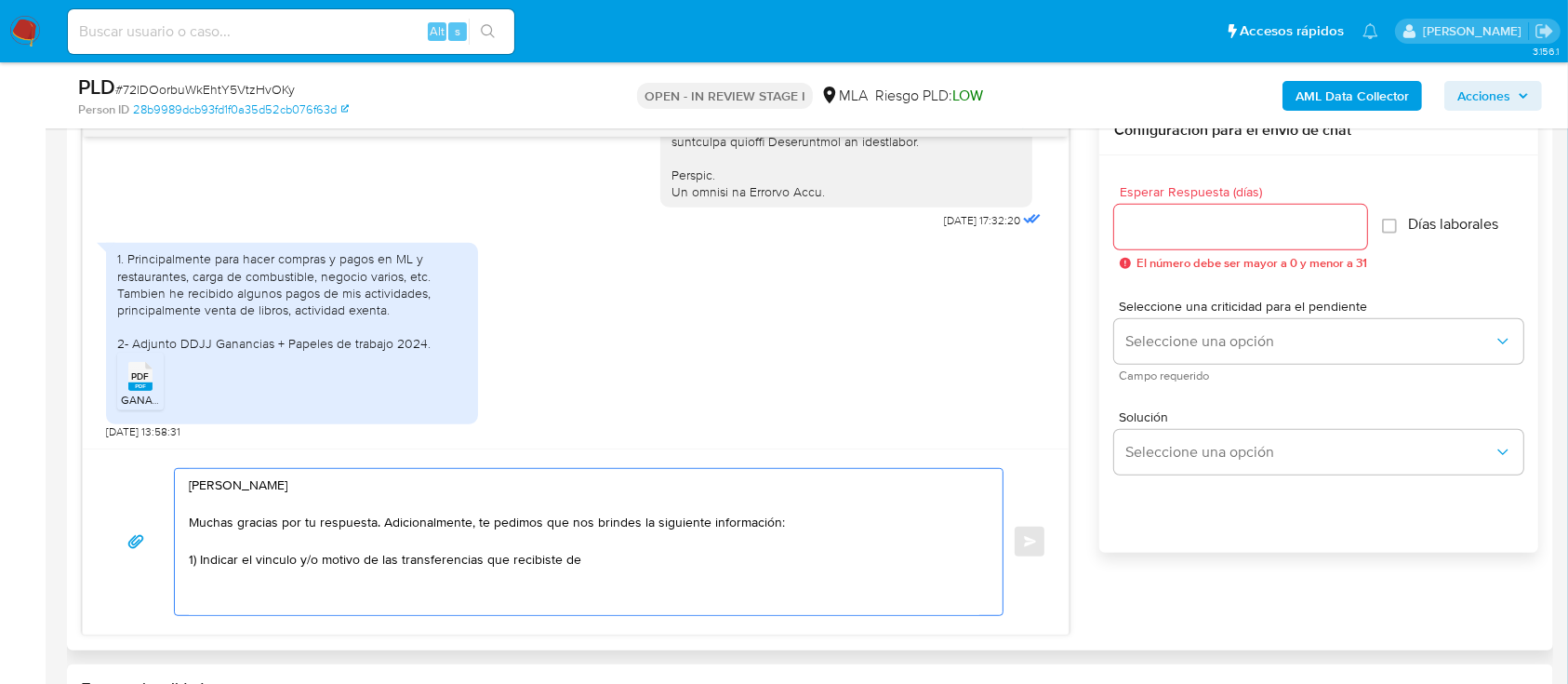
paste textarea "LOPEZ LUCAS AGUSTIN"
click at [753, 553] on textarea "Hola Daniel Martino Muchas gracias por tu respuesta. Adicionalmente, te pedimos…" at bounding box center [584, 541] width 790 height 147
paste textarea "20433317018"
paste textarea "QUIROGA ALVARADO ROXANA LUCINDA"
paste textarea "20963837225"
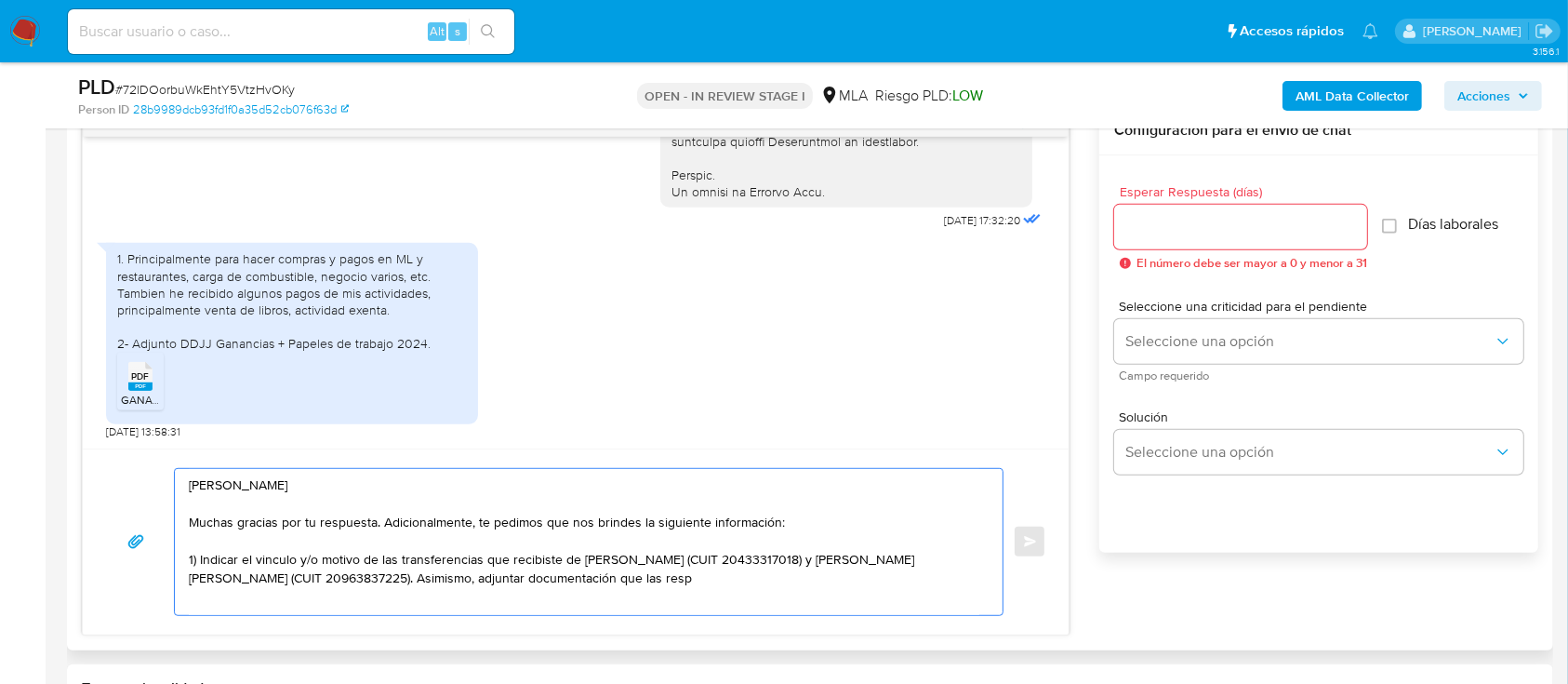
drag, startPoint x: 431, startPoint y: 579, endPoint x: 782, endPoint y: 580, distance: 351.0
click at [782, 580] on textarea "Hola Daniel Martino Muchas gracias por tu respuesta. Adicionalmente, te pedimos…" at bounding box center [584, 541] width 790 height 147
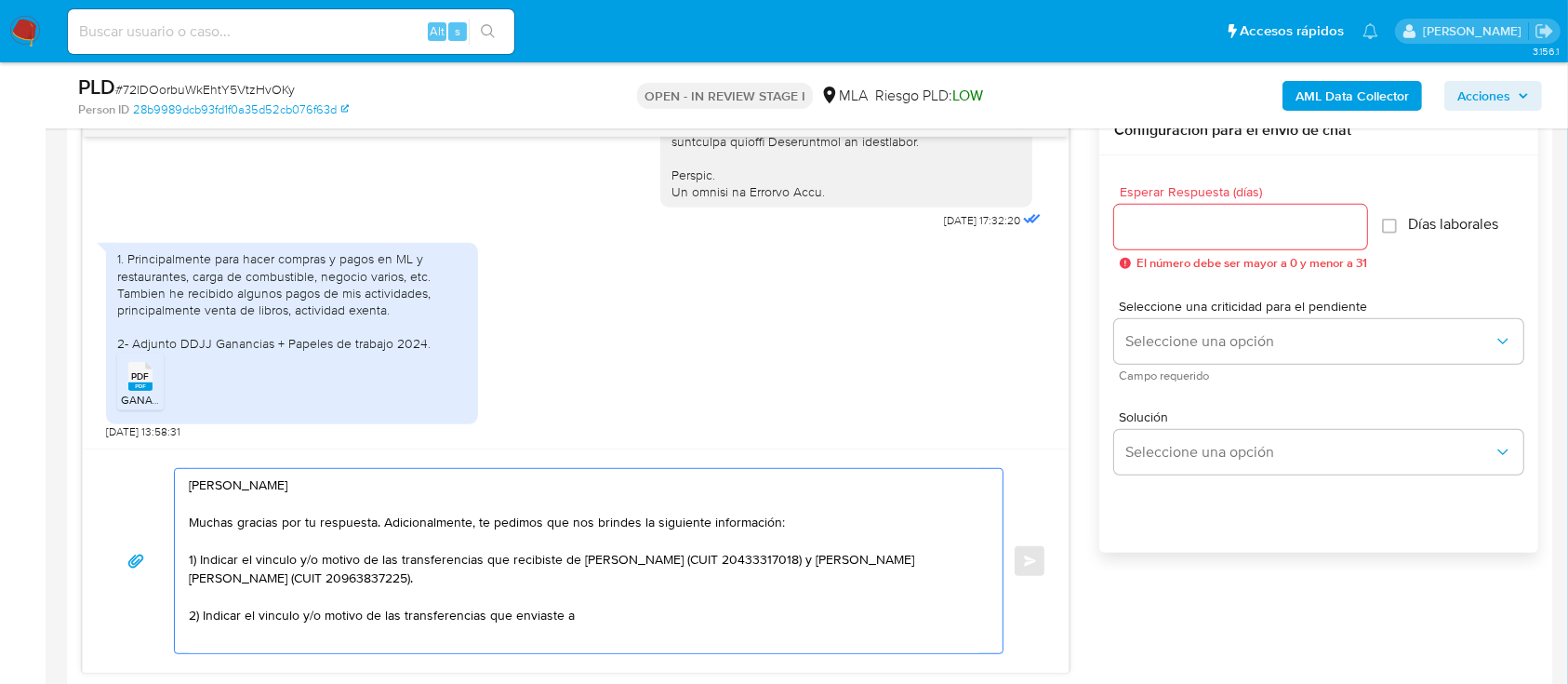
paste textarea "ROSA MONKEY TATTOO SUPPLIES SRL"
click at [867, 627] on textarea "Hola Daniel Martino Muchas gracias por tu respuesta. Adicionalmente, te pedimos…" at bounding box center [584, 562] width 790 height 186
click at [855, 615] on textarea "Hola Daniel Martino Muchas gracias por tu respuesta. Adicionalmente, te pedimos…" at bounding box center [584, 562] width 790 height 186
paste textarea "30717232670"
paste textarea "RIVADENEIRA AGUSTIN"
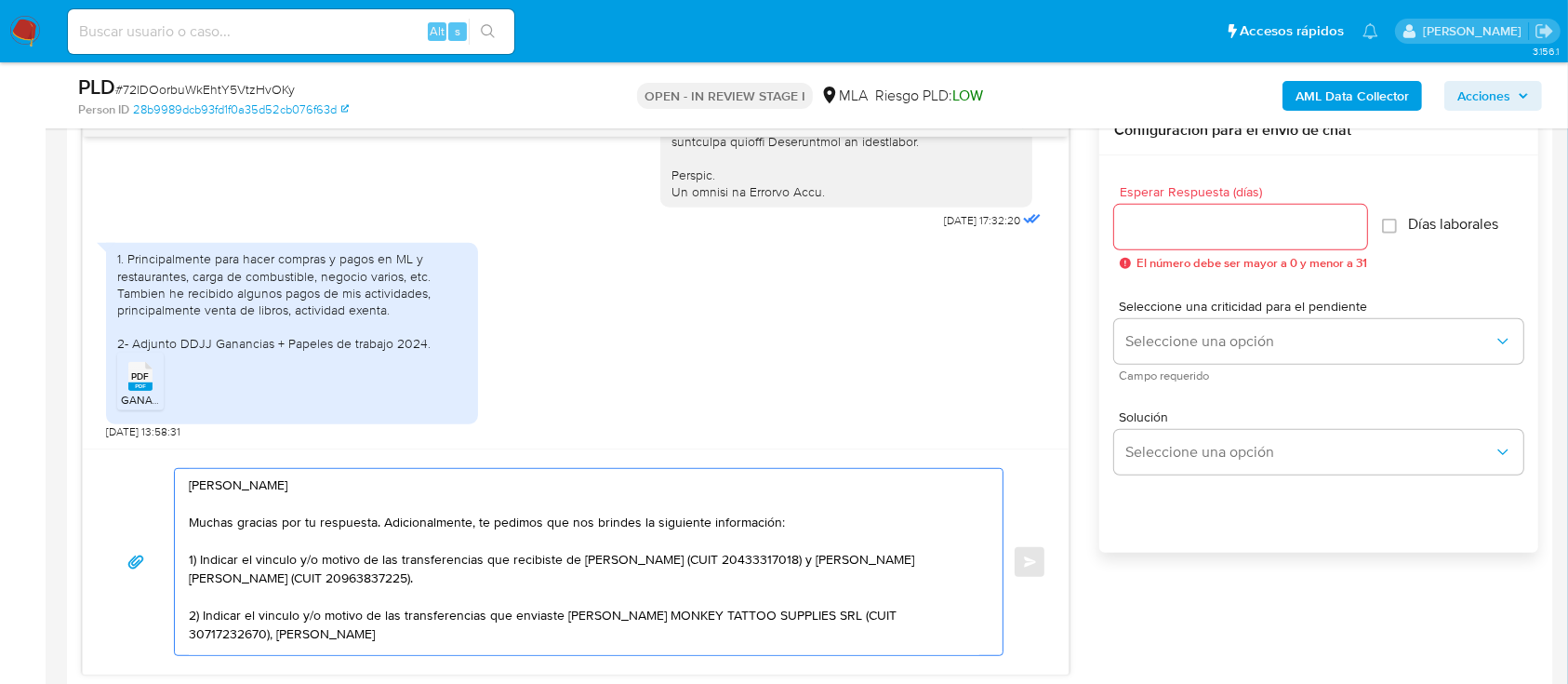
scroll to position [11, 0]
paste textarea "20385265795"
paste textarea "FRANCO MATIAS NAHUEL"
paste textarea "23413519829"
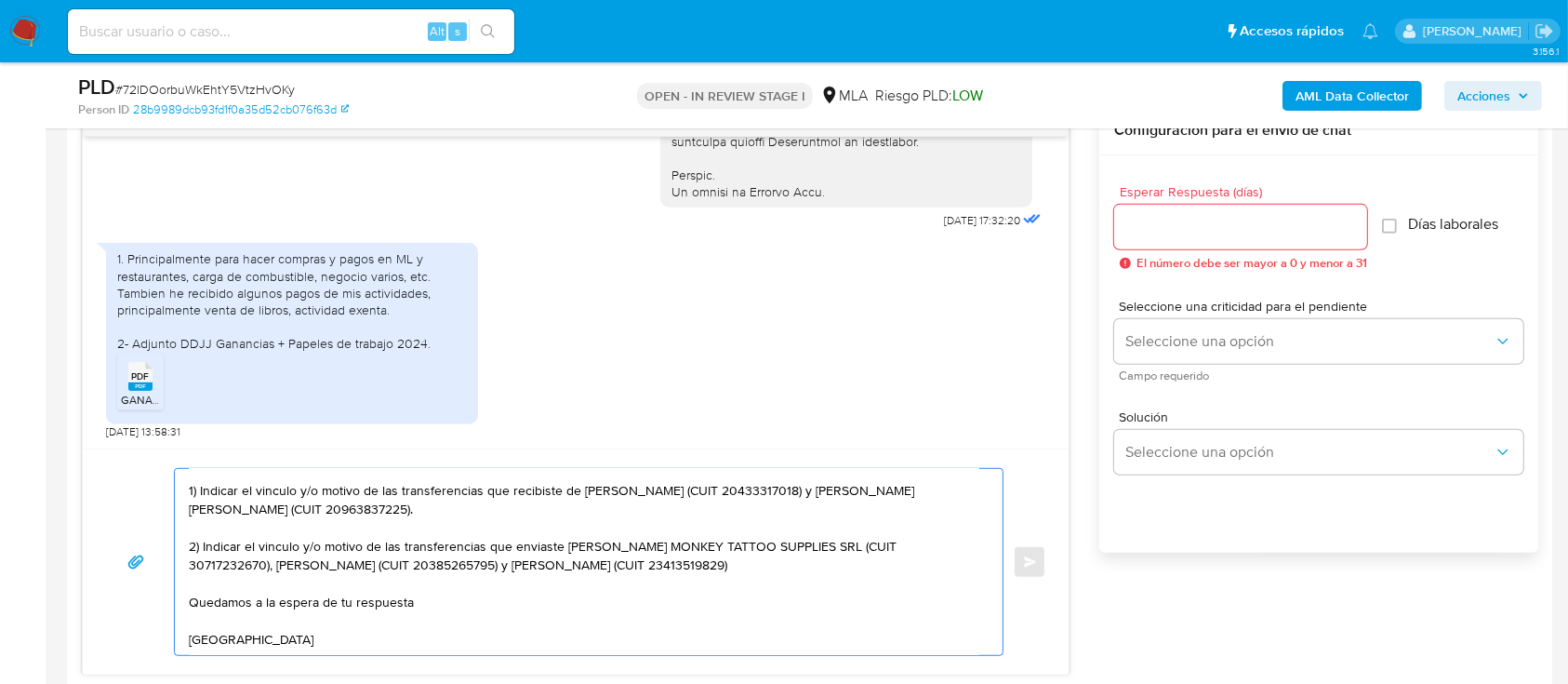
scroll to position [105, 0]
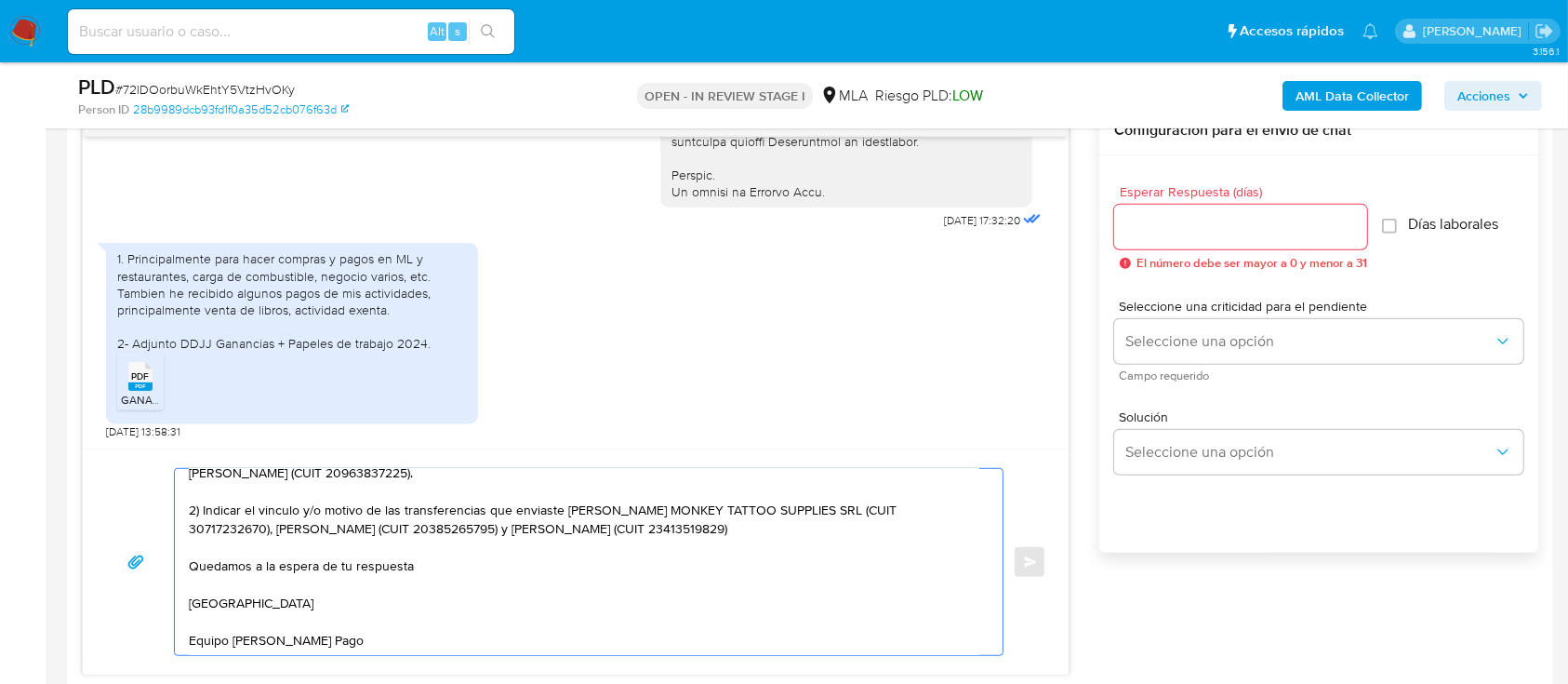
type textarea "Hola Daniel Martino Muchas gracias por tu respuesta. Adicionalmente, te pedimos…"
click at [1145, 215] on input "Esperar Respuesta (días)" at bounding box center [1240, 227] width 253 height 24
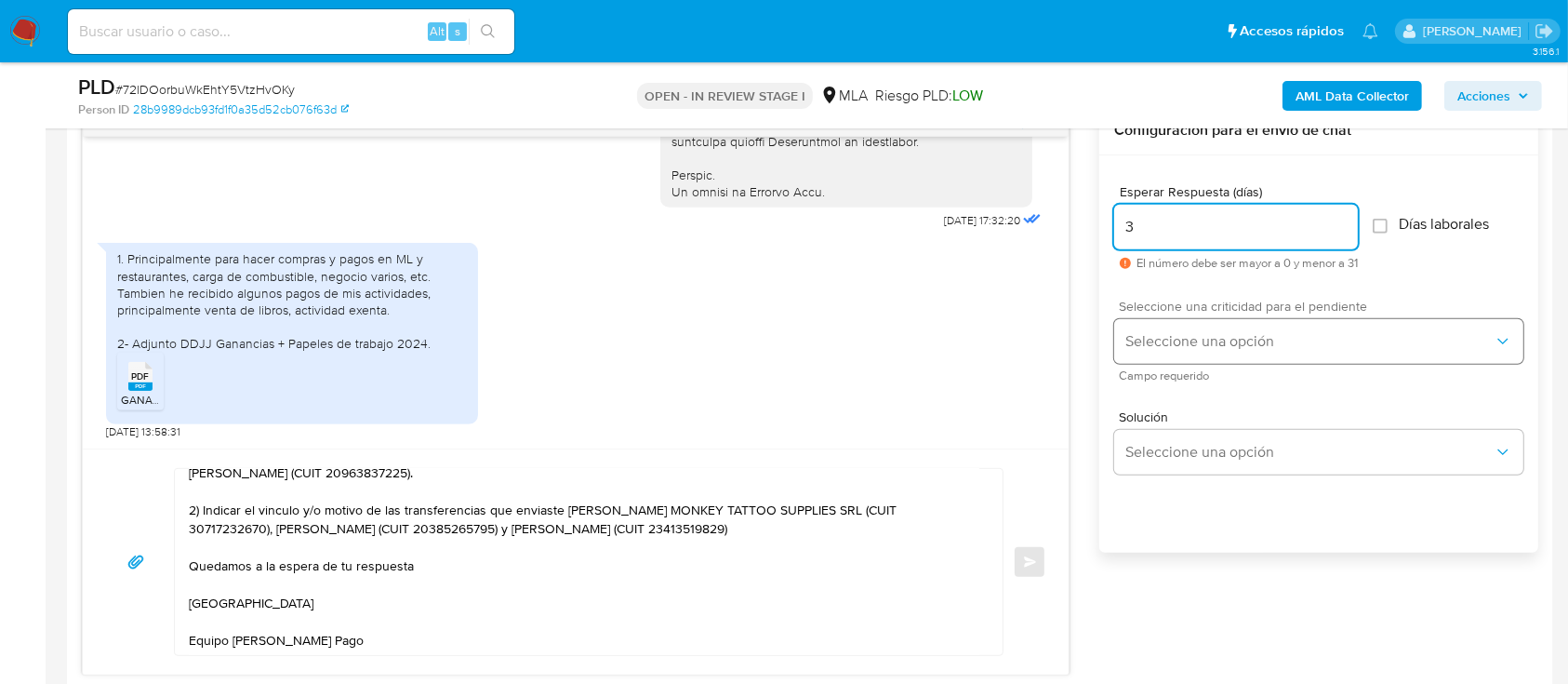
type input "3"
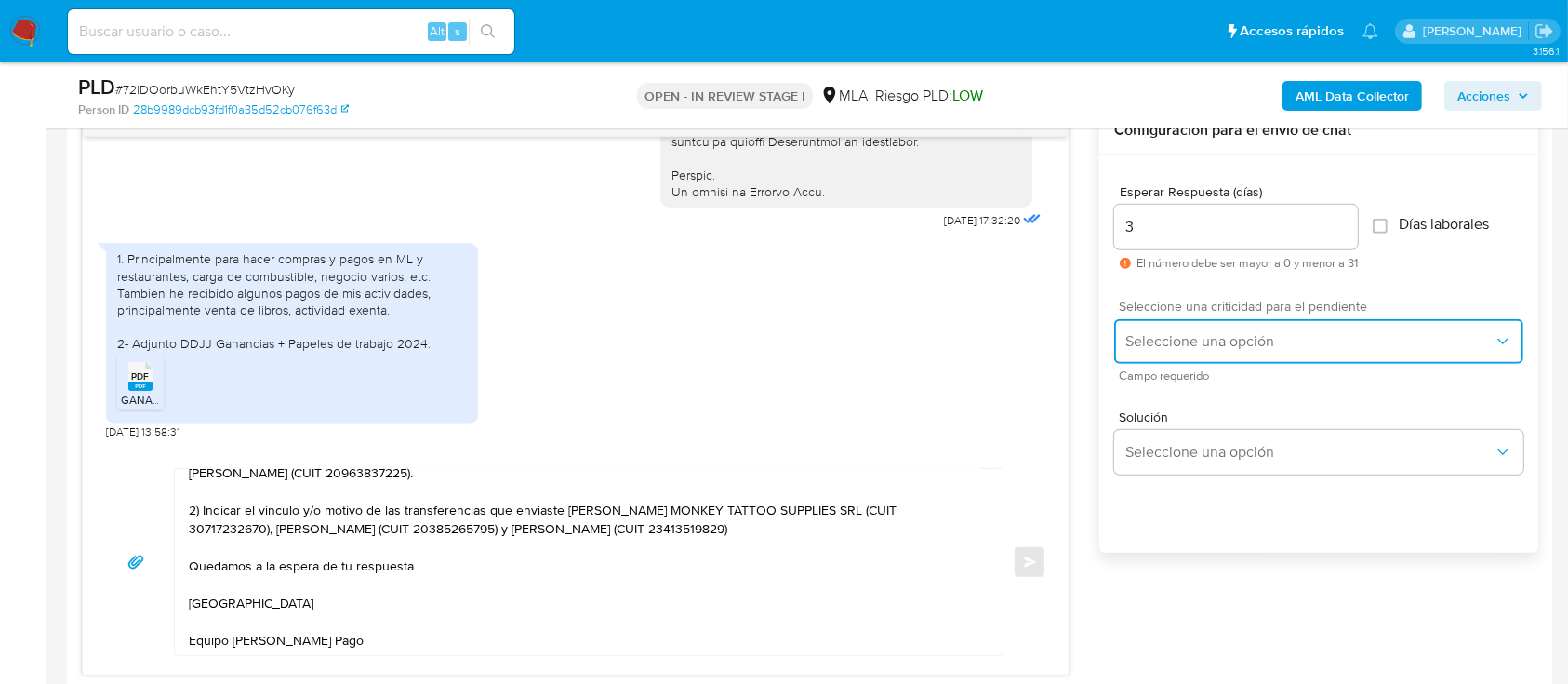
drag, startPoint x: 1174, startPoint y: 332, endPoint x: 1174, endPoint y: 354, distance: 22.0
click at [1174, 335] on span "Seleccione una opción" at bounding box center [1310, 341] width 368 height 18
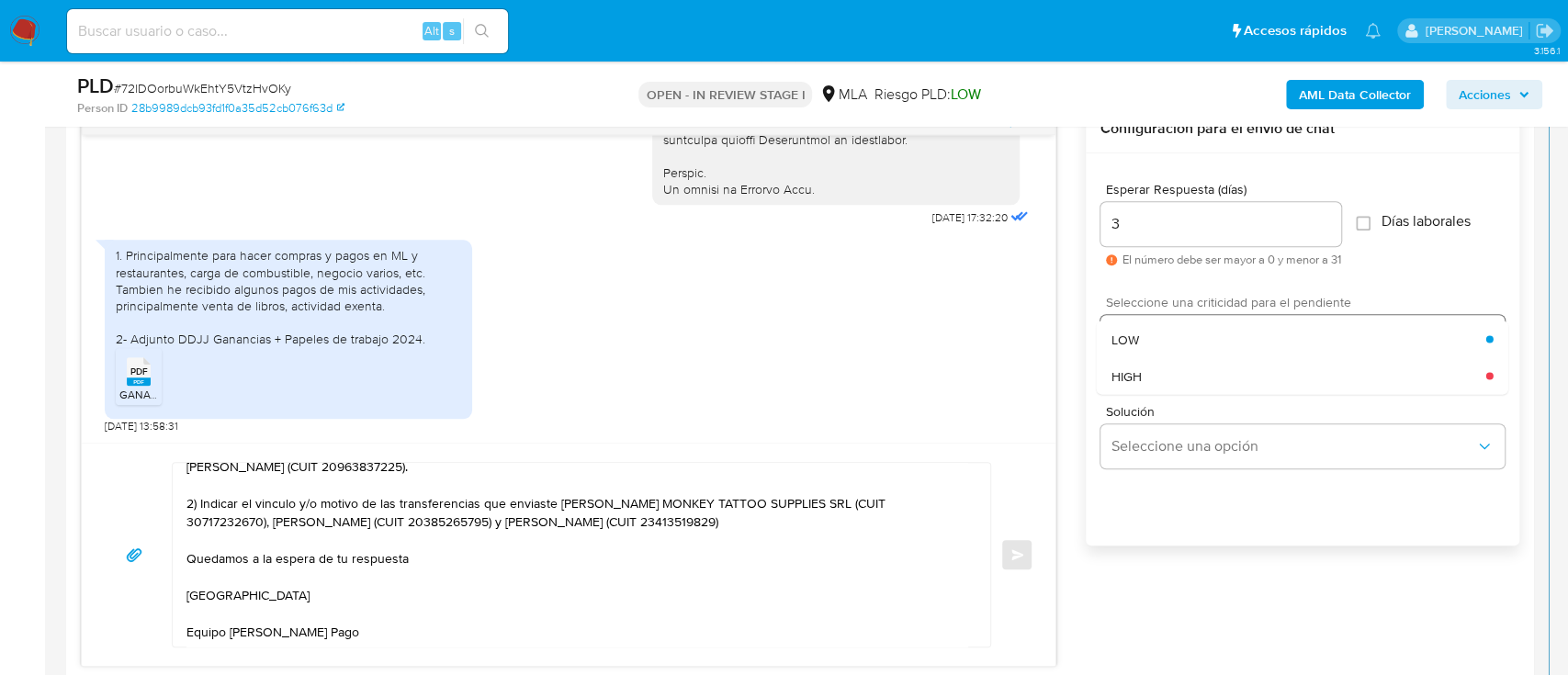
click at [1150, 378] on div "HIGH" at bounding box center [1299, 375] width 375 height 36
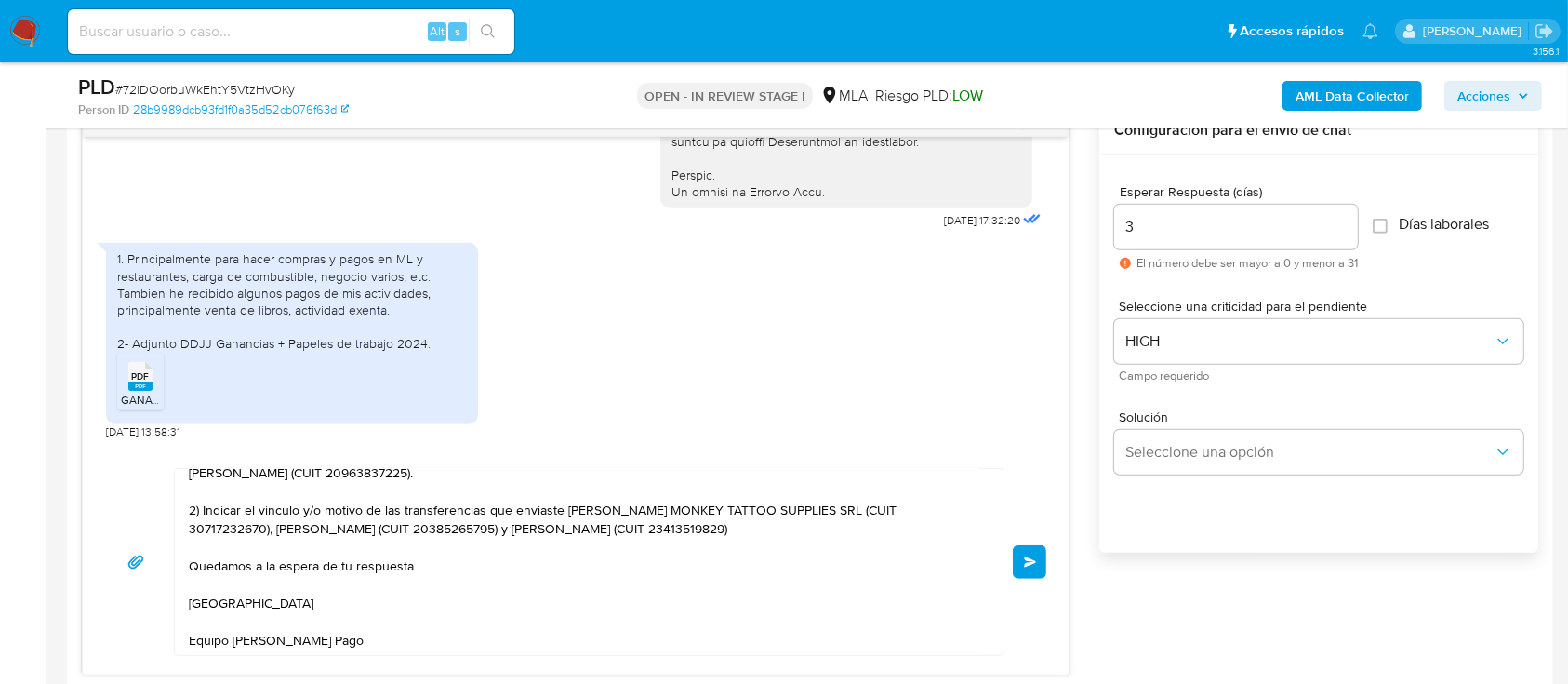
click at [1031, 569] on button "Enviar" at bounding box center [1029, 562] width 34 height 34
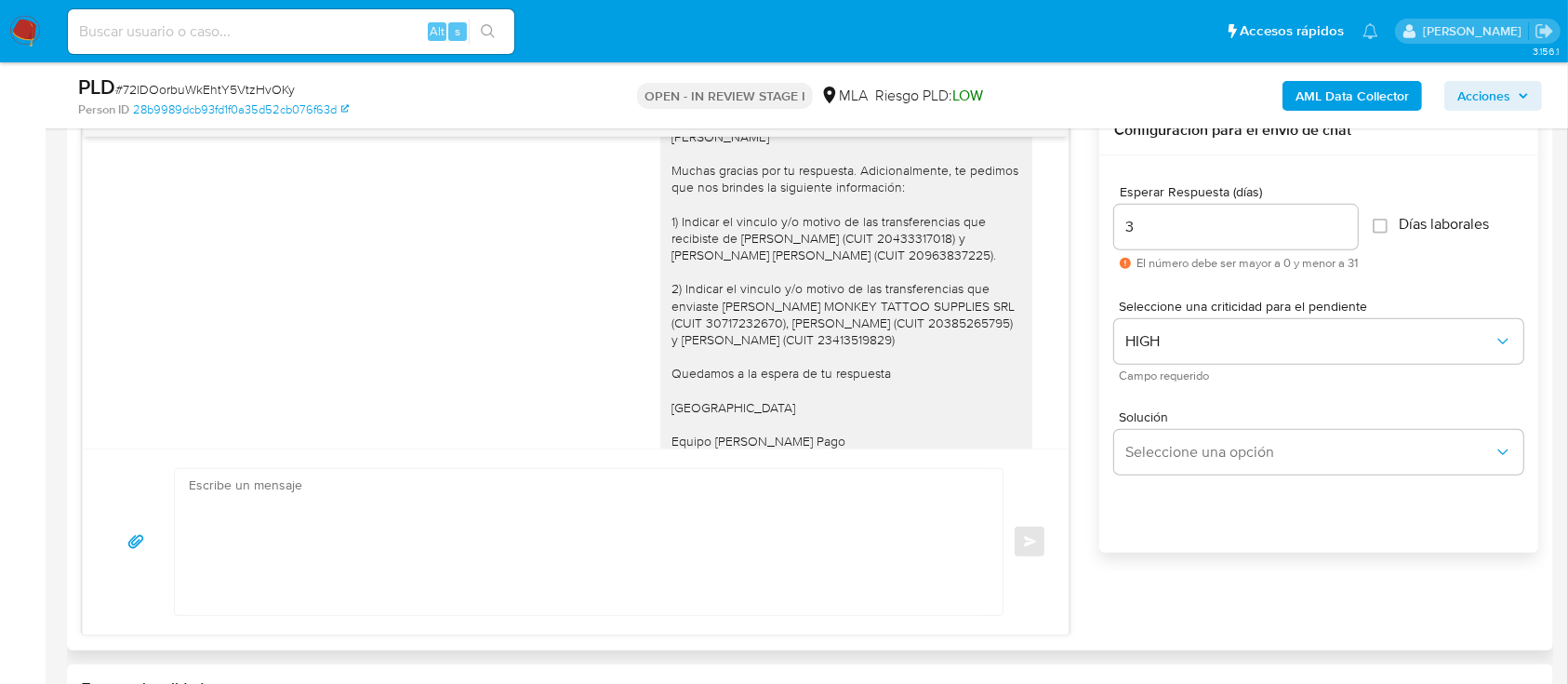
scroll to position [1374, 0]
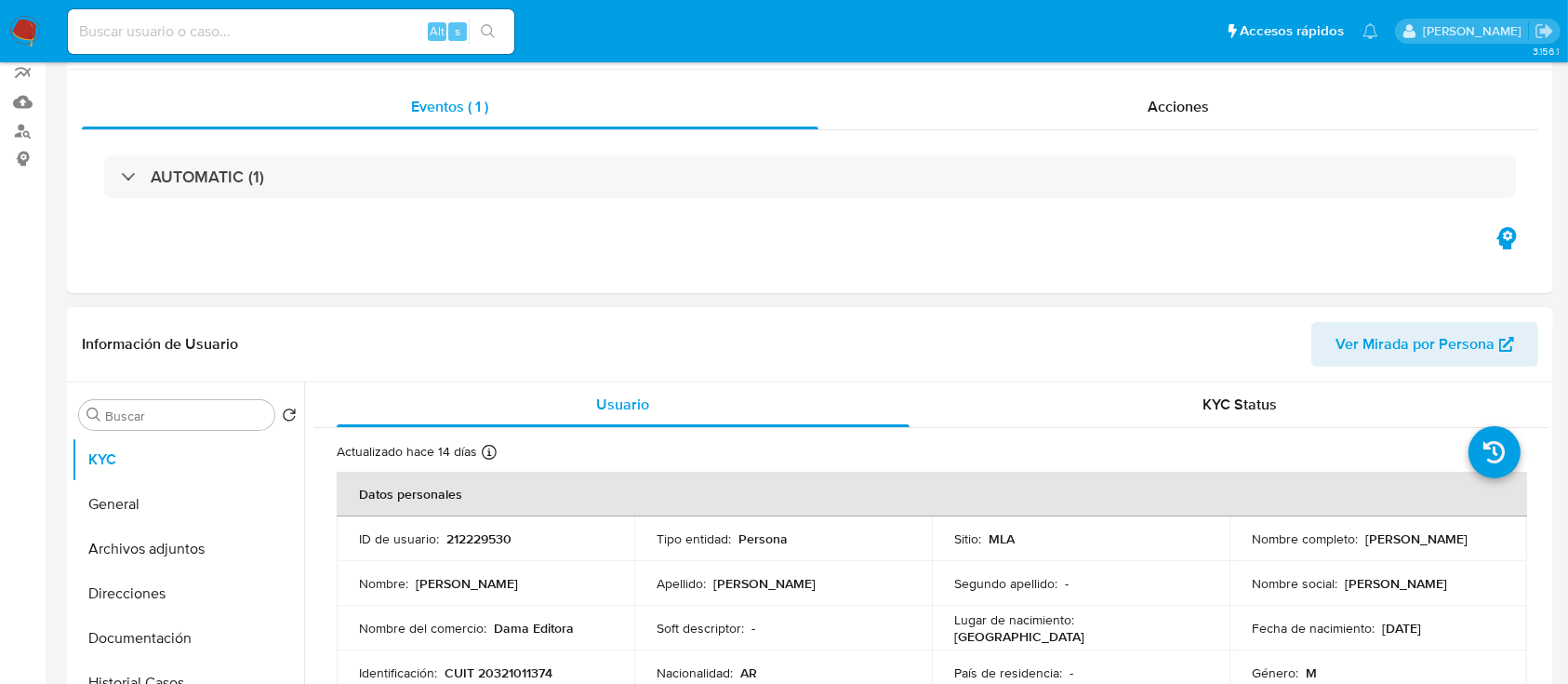
scroll to position [247, 0]
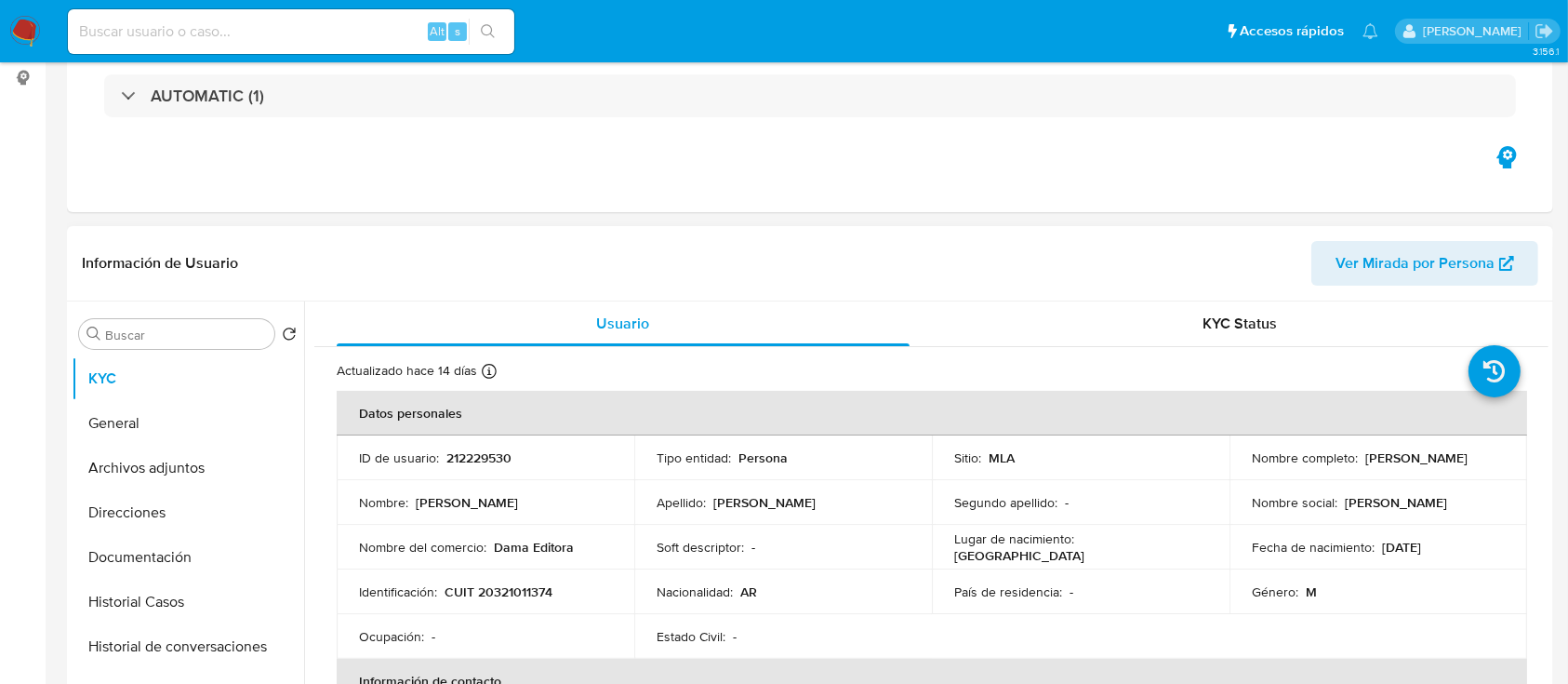
select select "10"
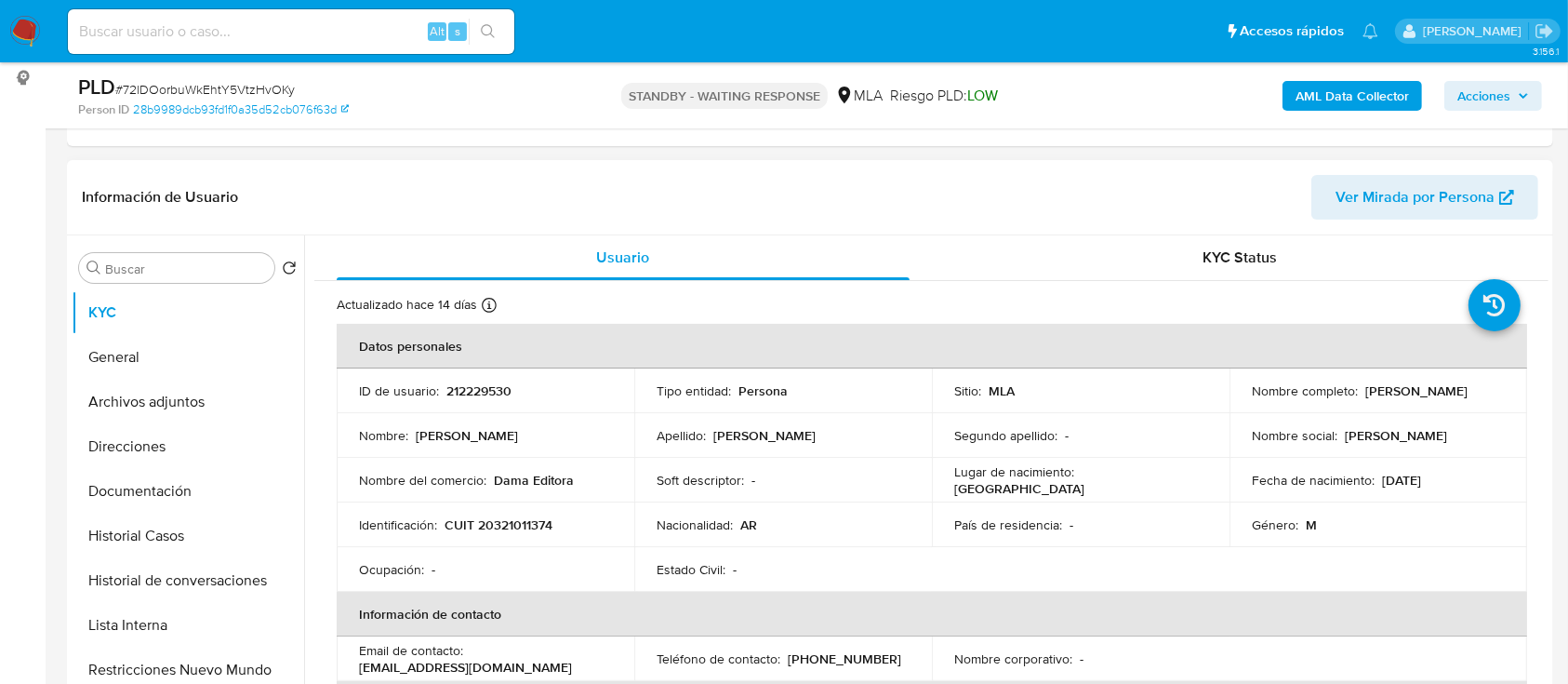
click at [507, 516] on p "CUIT 20321011374" at bounding box center [497, 524] width 108 height 16
copy p "20321011374"
click at [329, 26] on input at bounding box center [291, 31] width 446 height 24
paste input "213093873"
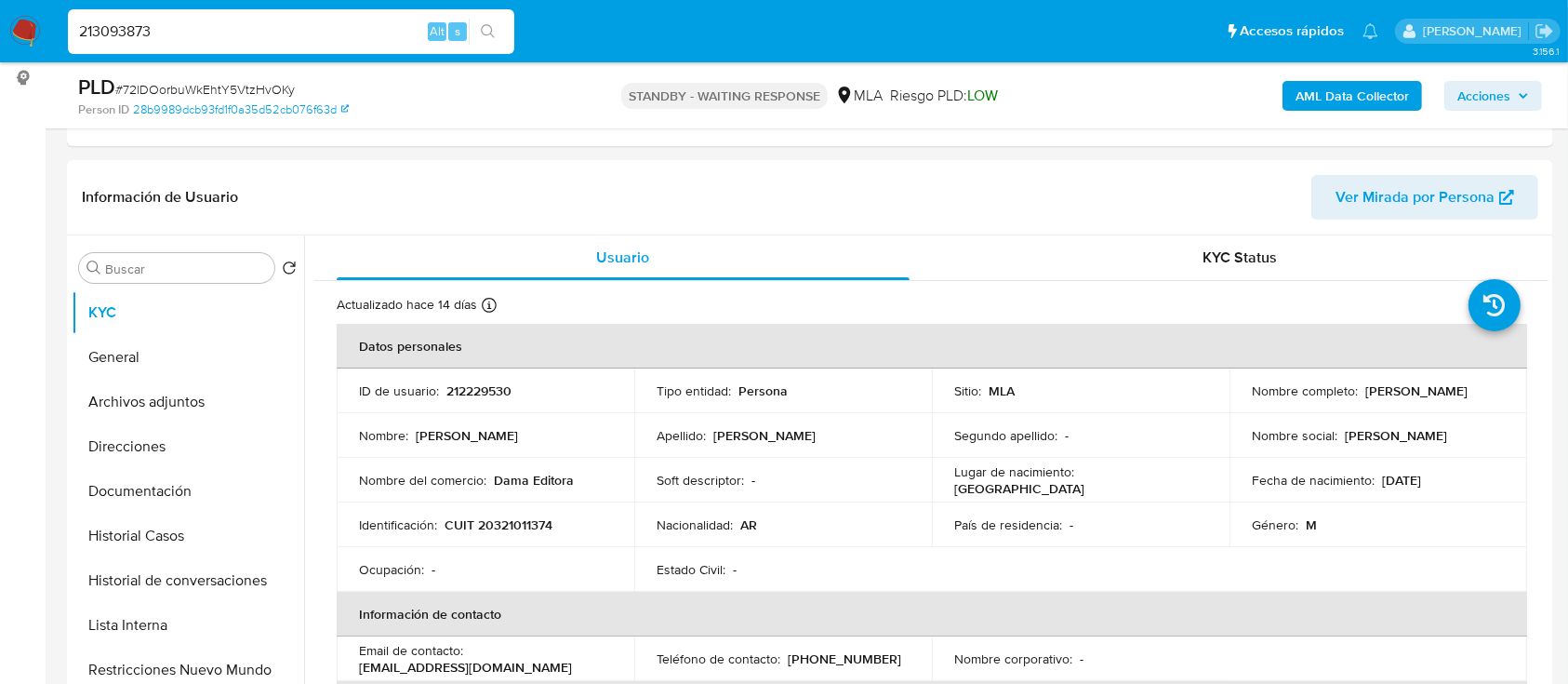
type input "213093873"
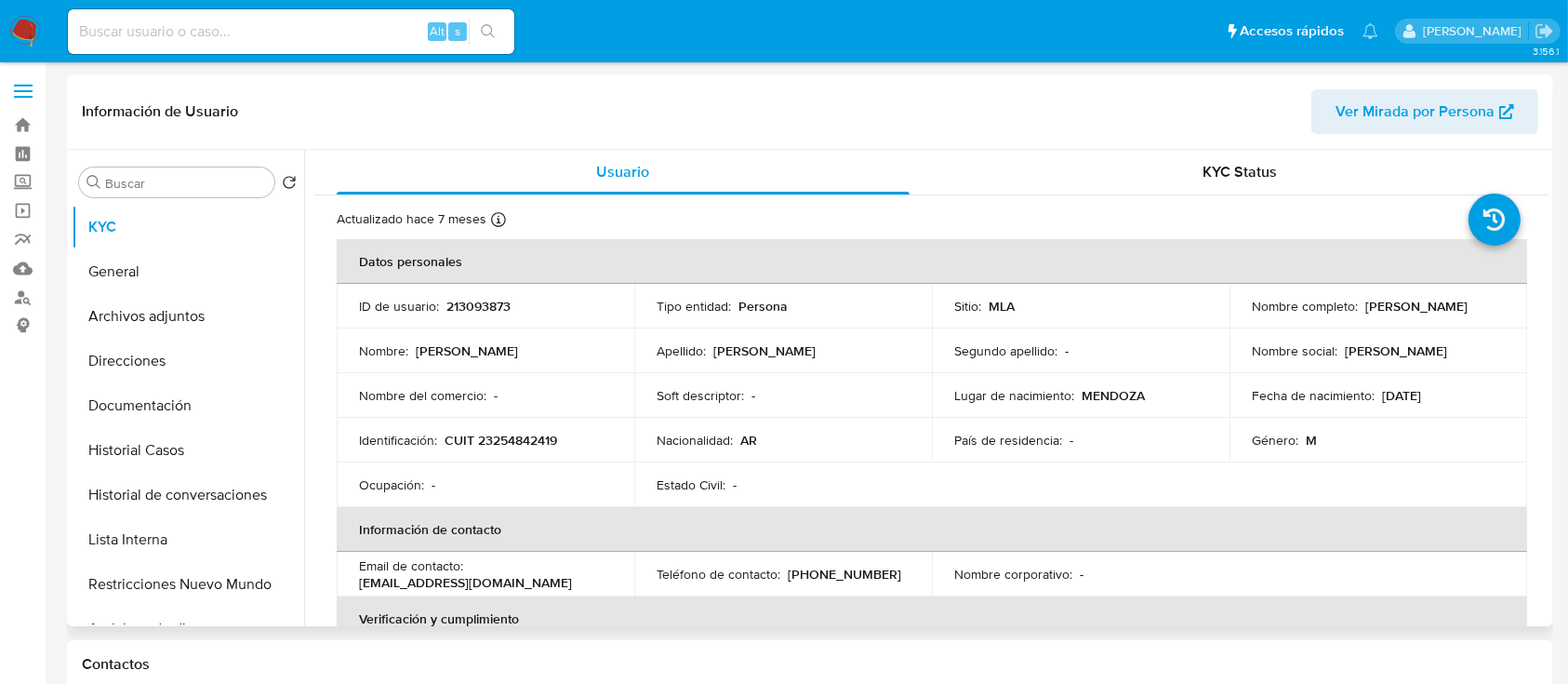
select select "10"
click at [537, 434] on p "CUIT 23254842419" at bounding box center [500, 440] width 112 height 16
copy p "23254842419"
click at [168, 449] on button "Historial Casos" at bounding box center [180, 450] width 217 height 45
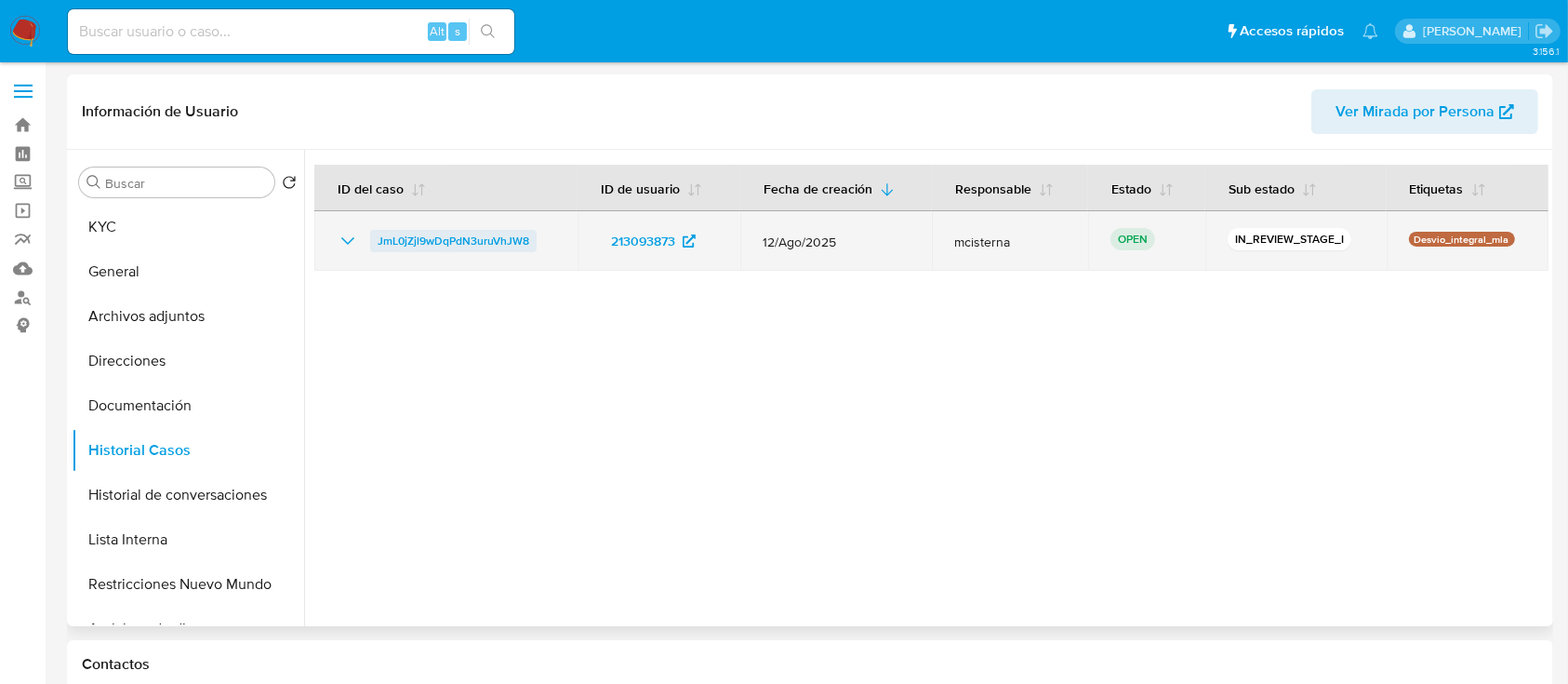
click at [495, 239] on span "JmL0jZjl9wDqPdN3uruVhJW8" at bounding box center [453, 241] width 151 height 22
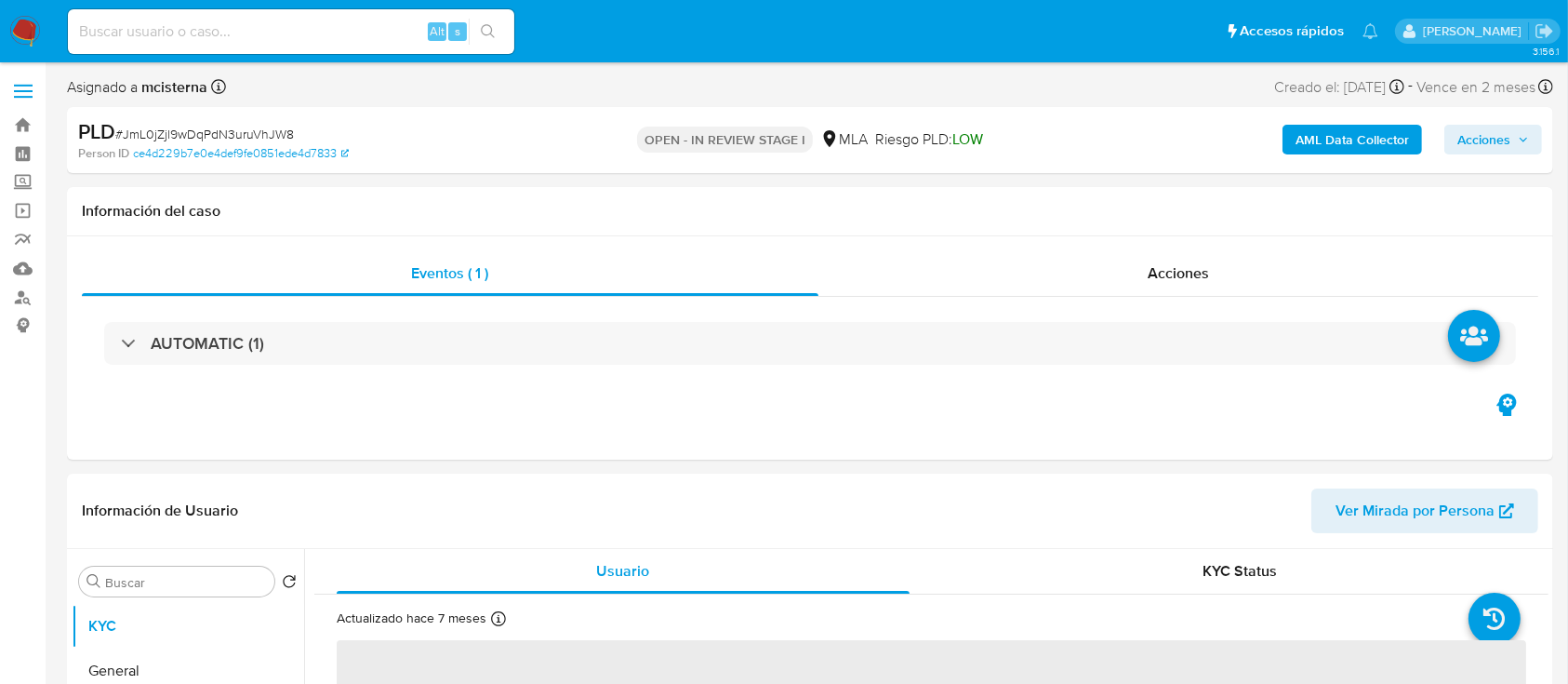
select select "10"
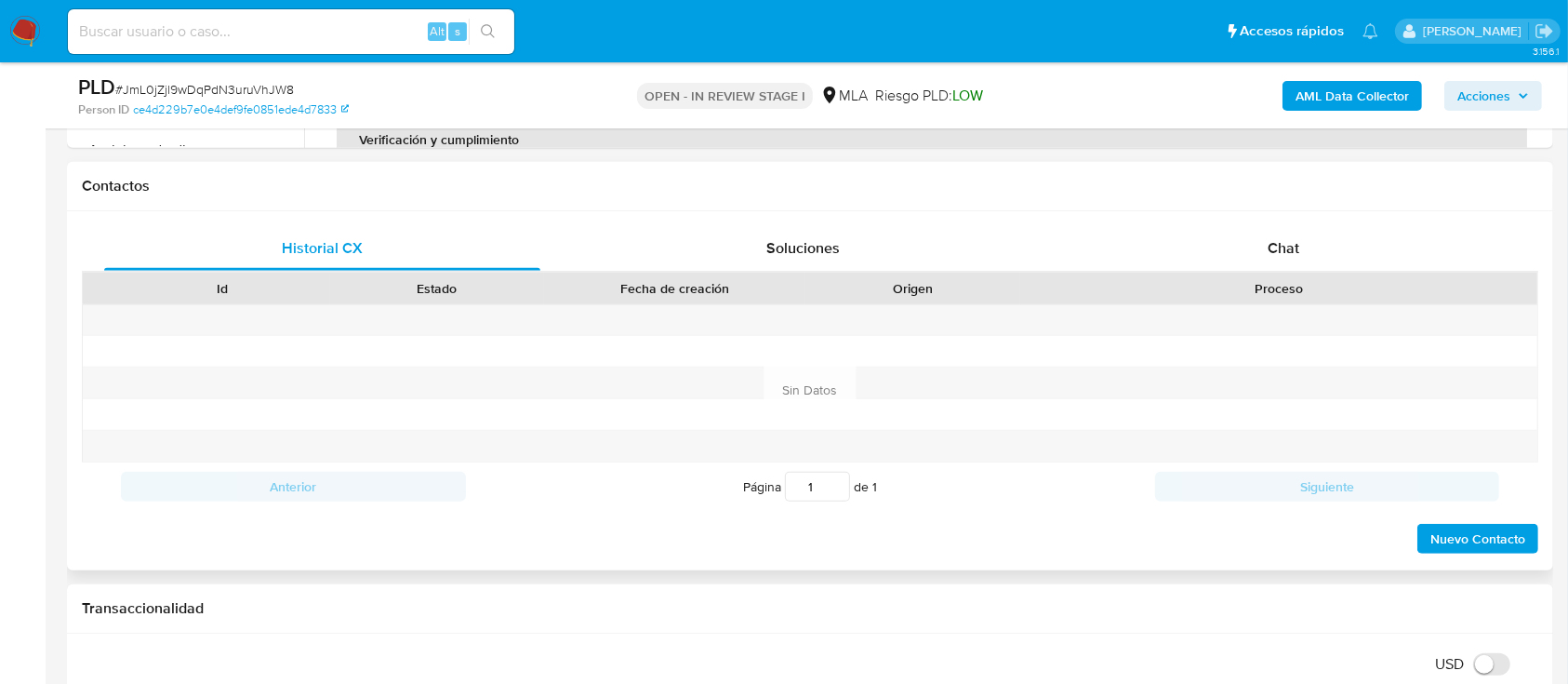
scroll to position [868, 0]
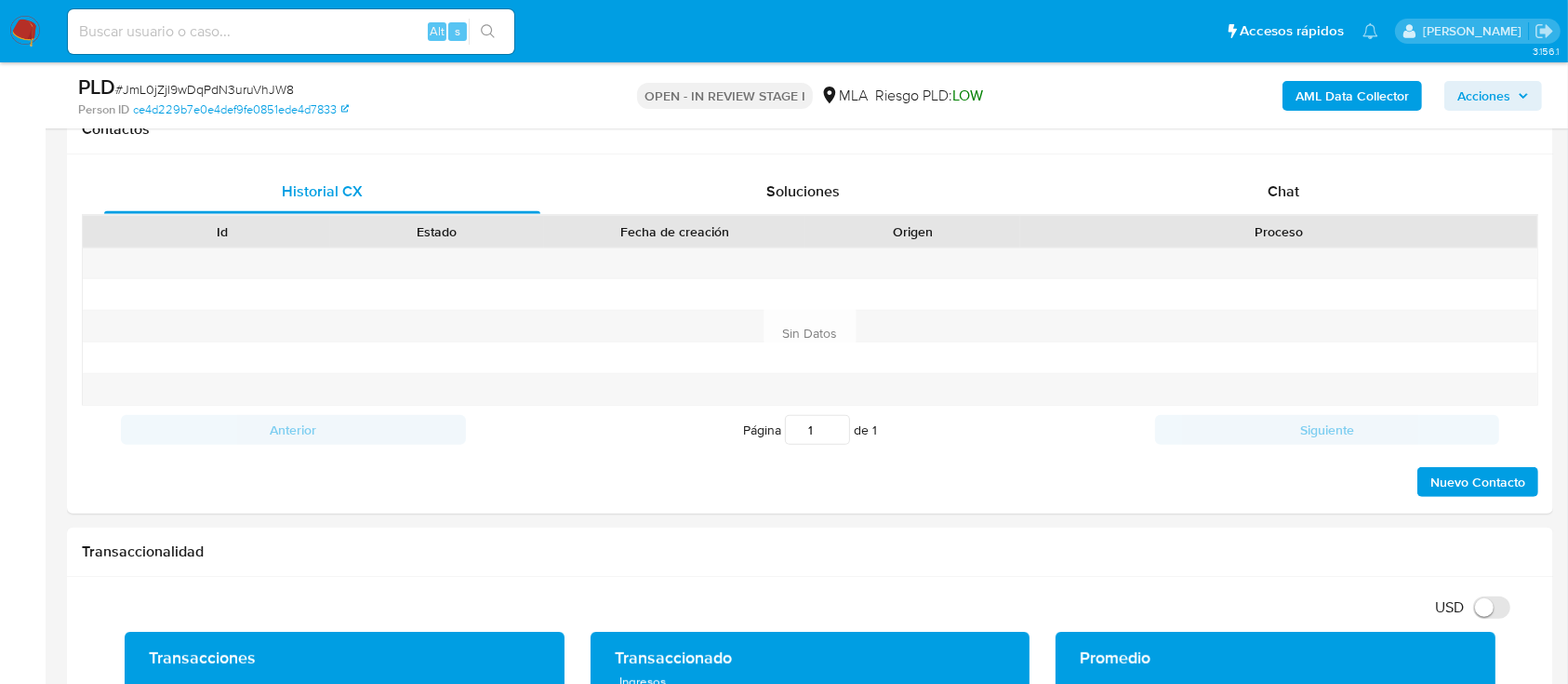
click at [1254, 111] on div "AML Data Collector Acciones" at bounding box center [1300, 95] width 483 height 44
click at [1253, 195] on div "Chat" at bounding box center [1284, 192] width 436 height 45
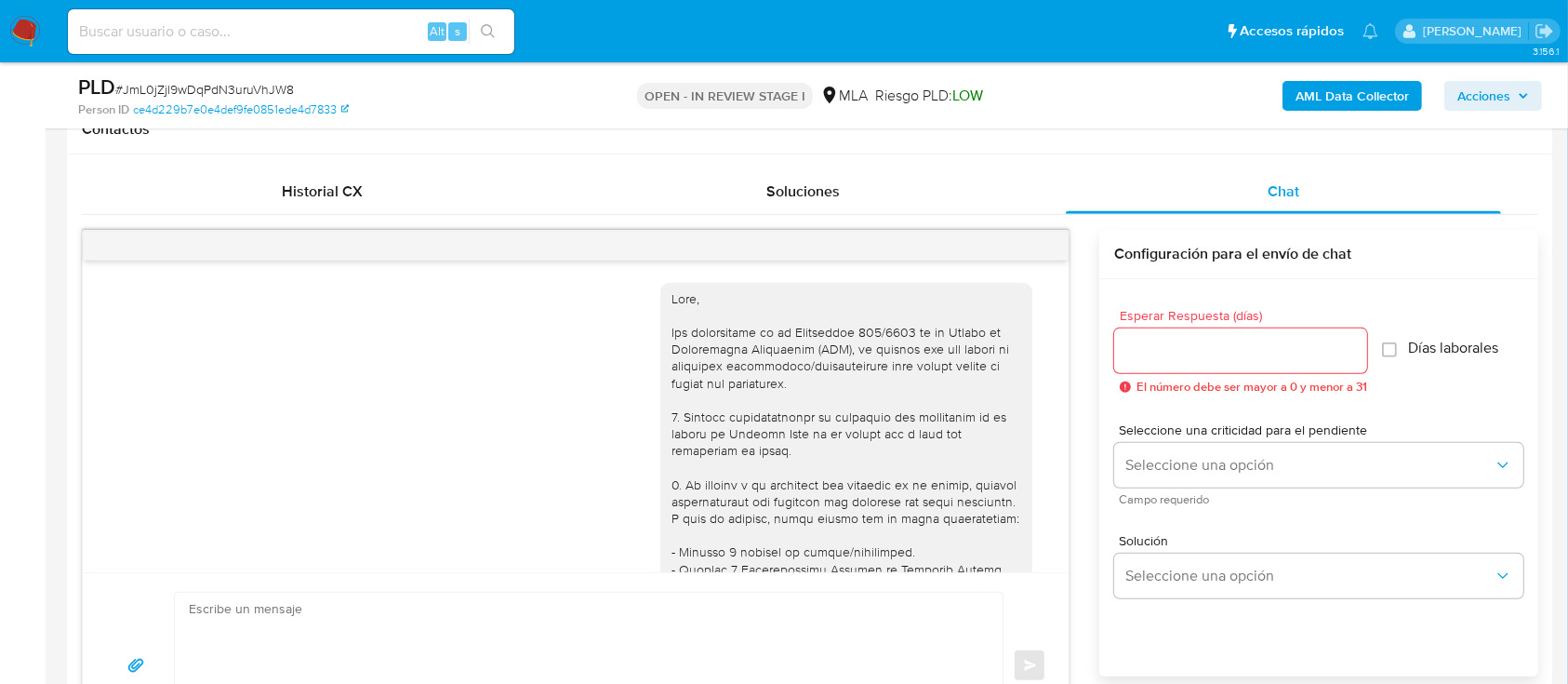
scroll to position [863, 0]
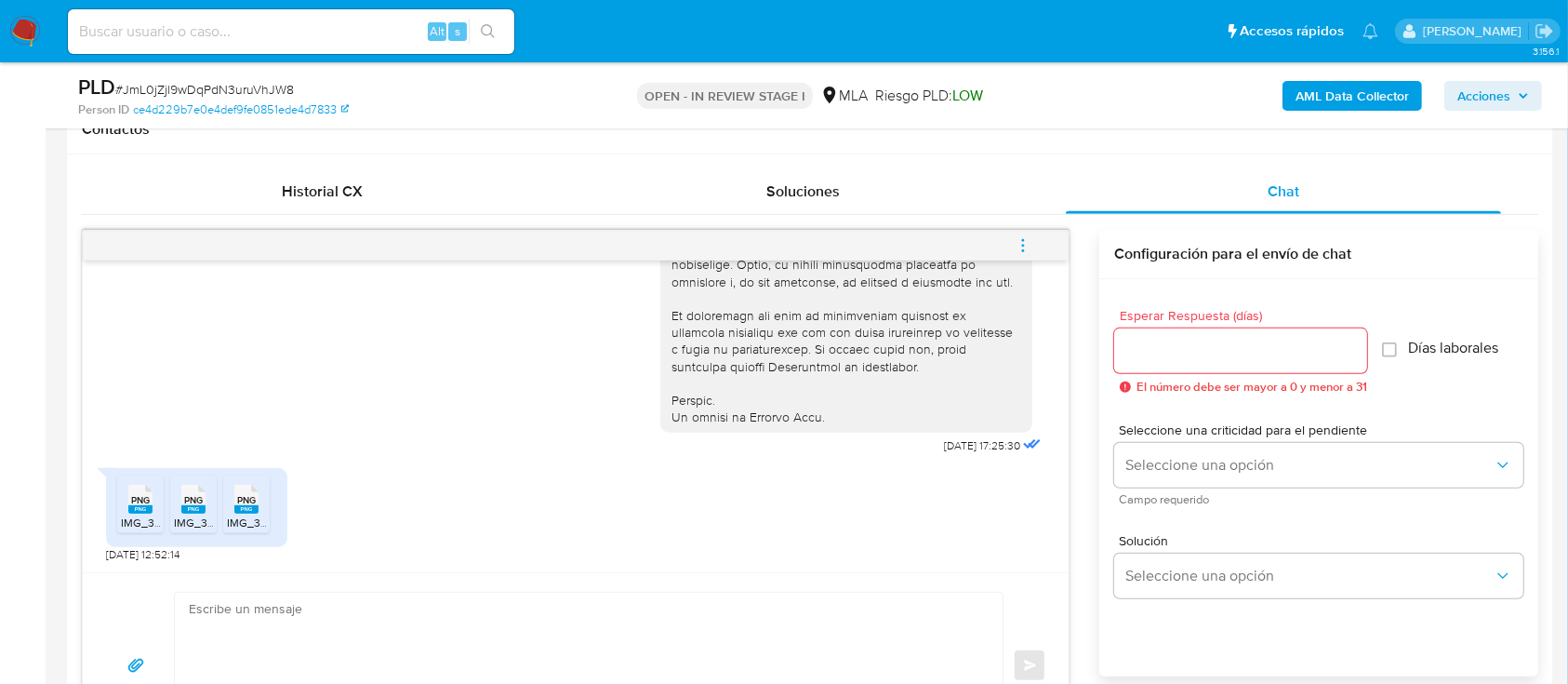
drag, startPoint x: 112, startPoint y: 505, endPoint x: 142, endPoint y: 505, distance: 30.0
click at [112, 505] on div "PNG PNG IMG_3820.png PNG PNG IMG_3822.png PNG PNG IMG_3823.png" at bounding box center [196, 507] width 181 height 80
click at [138, 508] on rect at bounding box center [140, 509] width 24 height 9
drag, startPoint x: 186, startPoint y: 511, endPoint x: 240, endPoint y: 511, distance: 54.0
click at [187, 511] on rect at bounding box center [193, 509] width 24 height 9
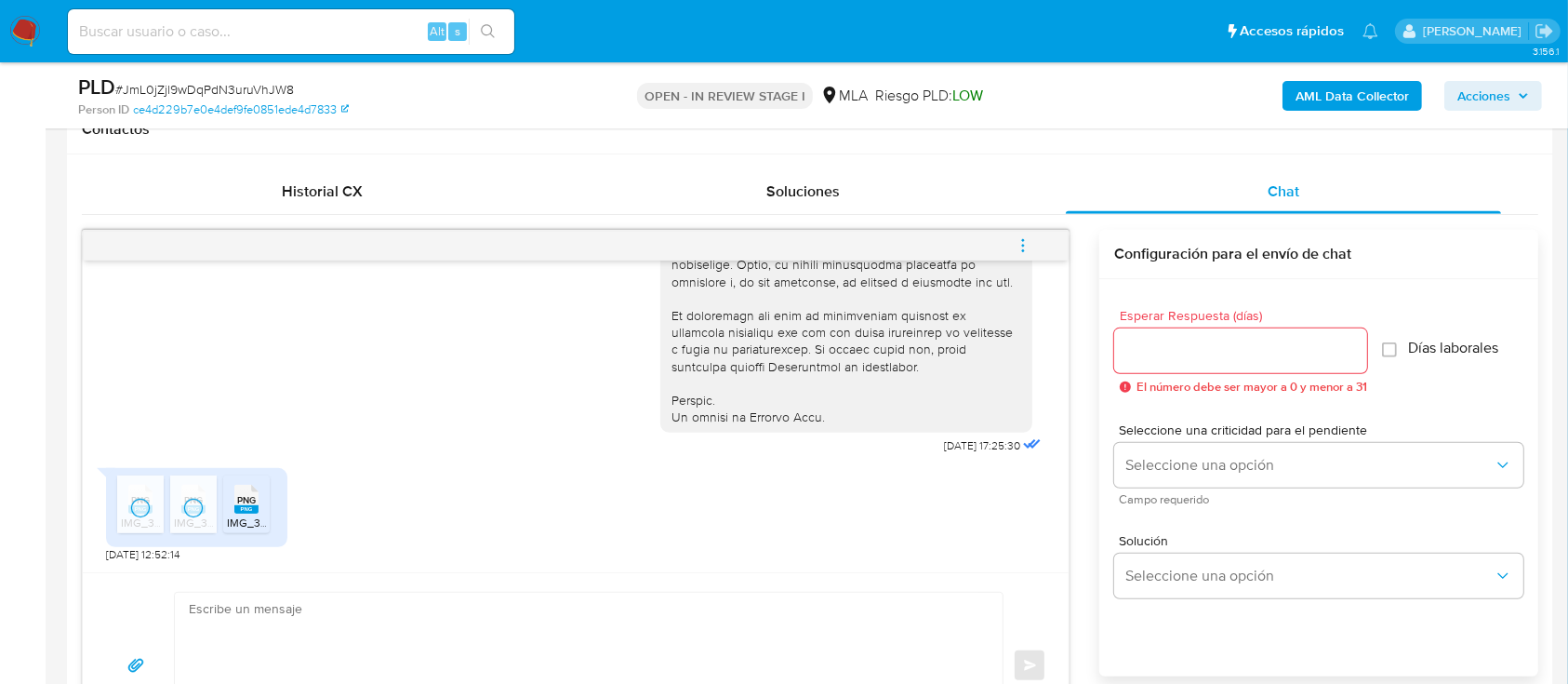
click at [244, 512] on rect at bounding box center [246, 509] width 24 height 9
click at [656, 633] on textarea at bounding box center [584, 666] width 790 height 147
paste textarea "Hola Muchas gracias por tu respuesta. Confirmamos recepción de la documentación…"
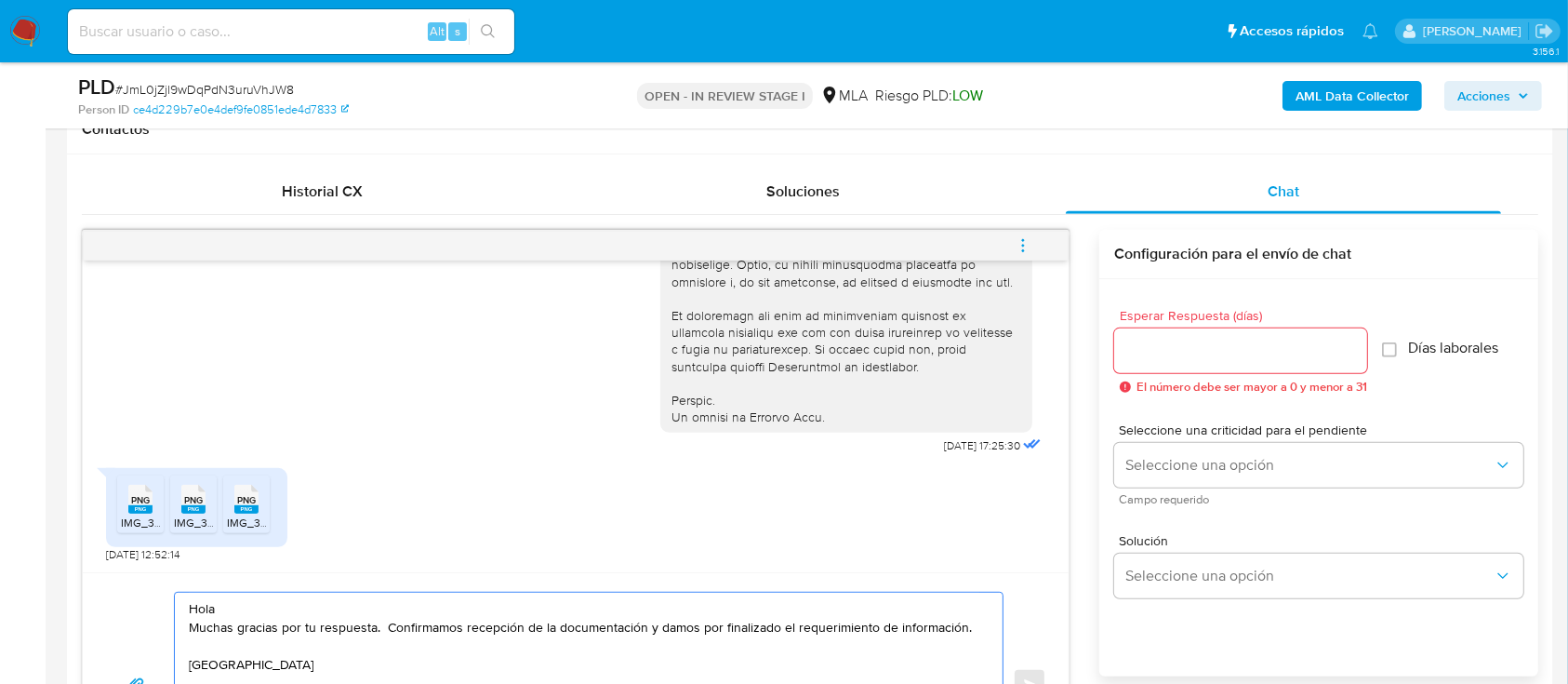
scroll to position [934, 0]
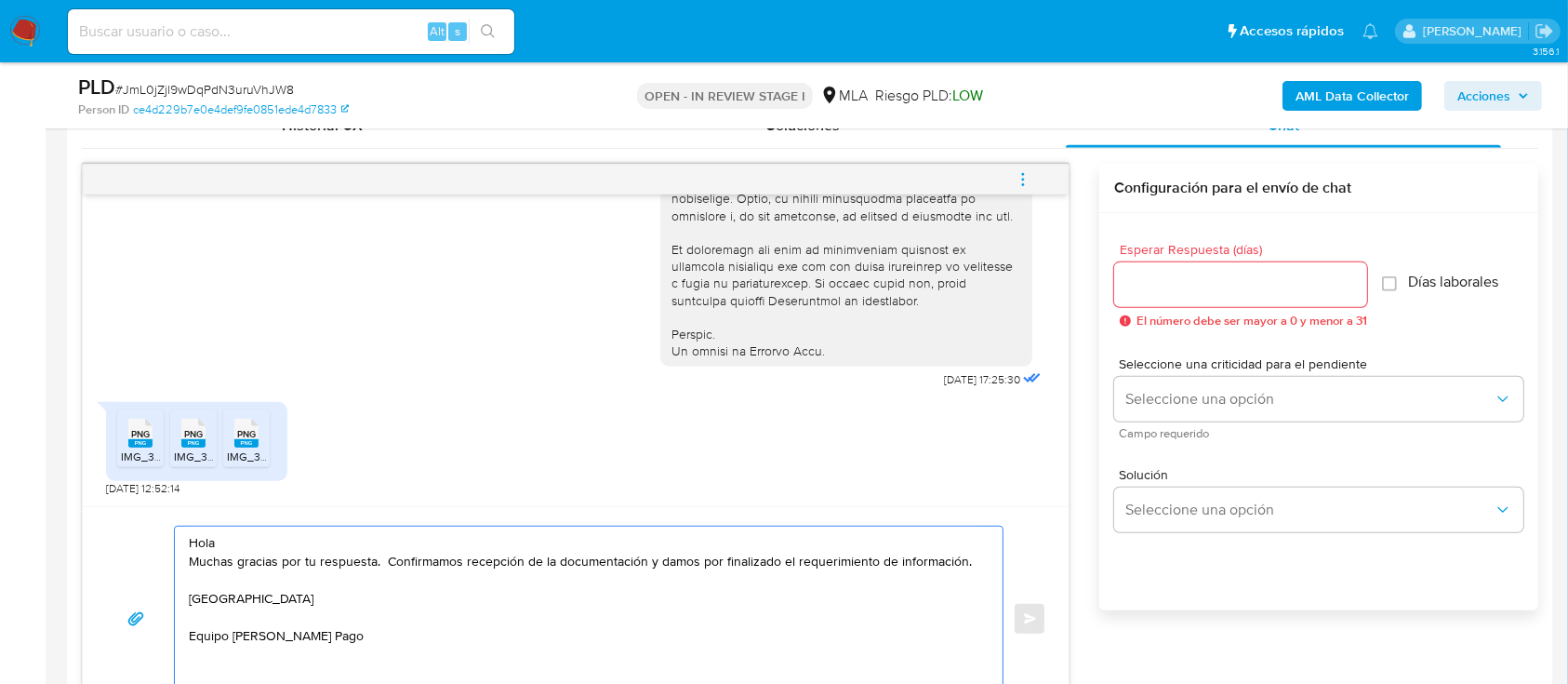
click at [611, 543] on textarea "Hola Muchas gracias por tu respuesta. Confirmamos recepción de la documentación…" at bounding box center [584, 619] width 790 height 184
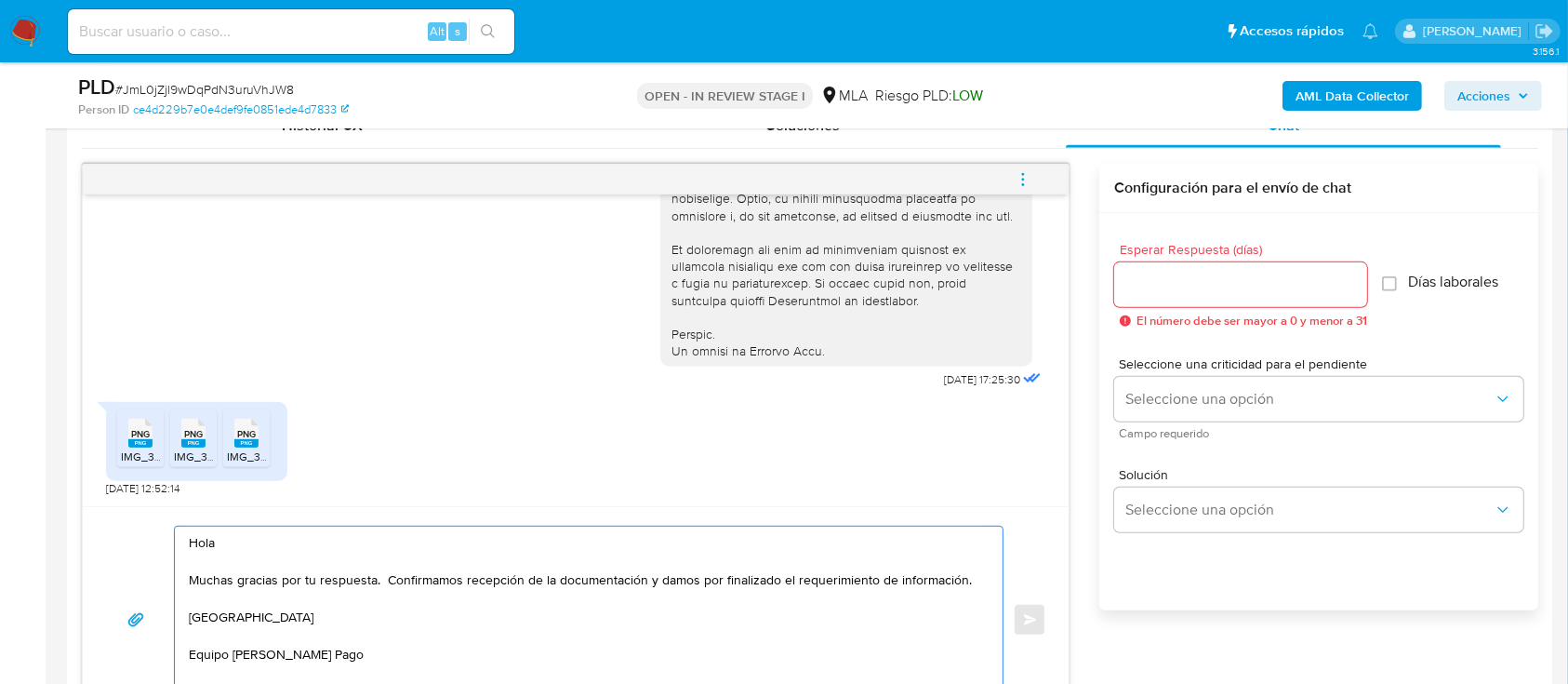
type textarea "Hola Muchas gracias por tu respuesta. Confirmamos recepción de la documentación…"
click at [1172, 268] on div at bounding box center [1240, 284] width 253 height 45
click at [1171, 284] on input "Esperar Respuesta (días)" at bounding box center [1240, 284] width 253 height 24
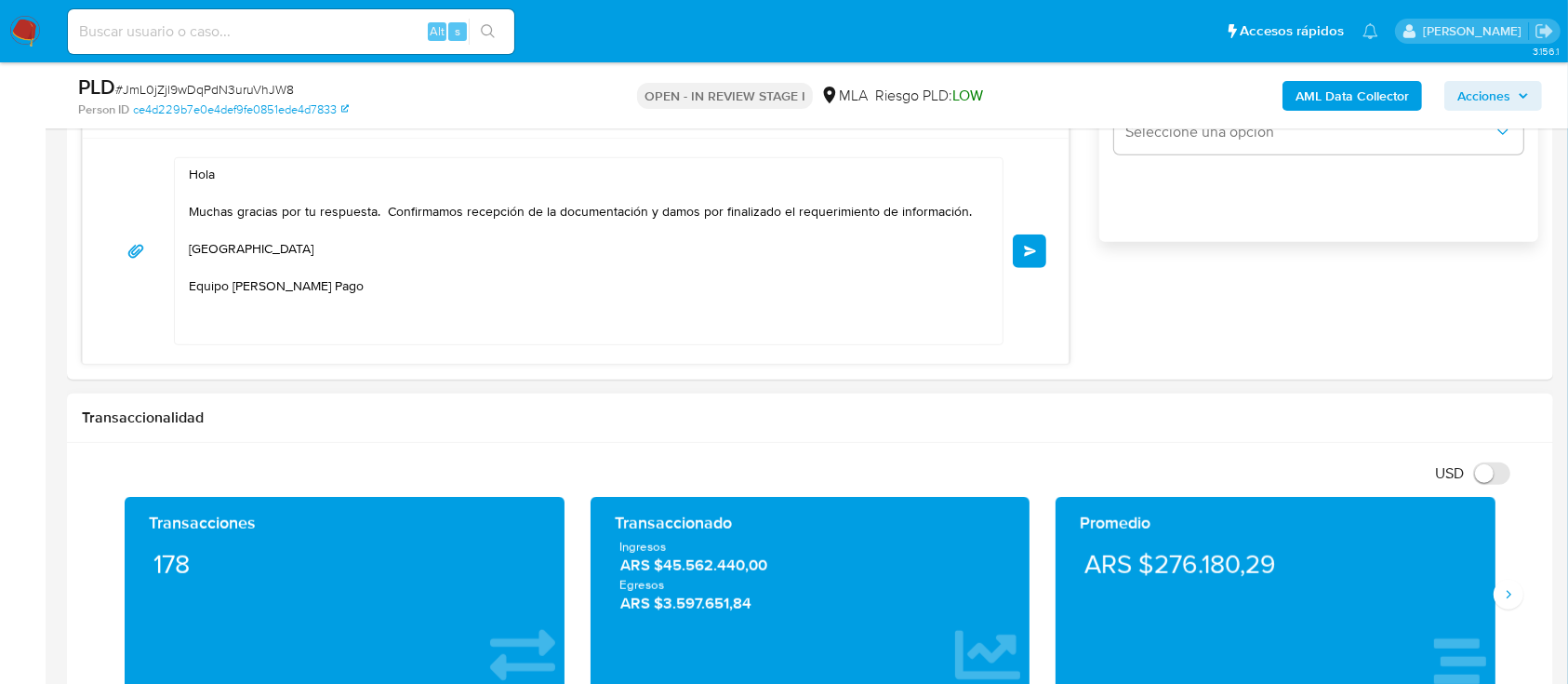
scroll to position [1430, 0]
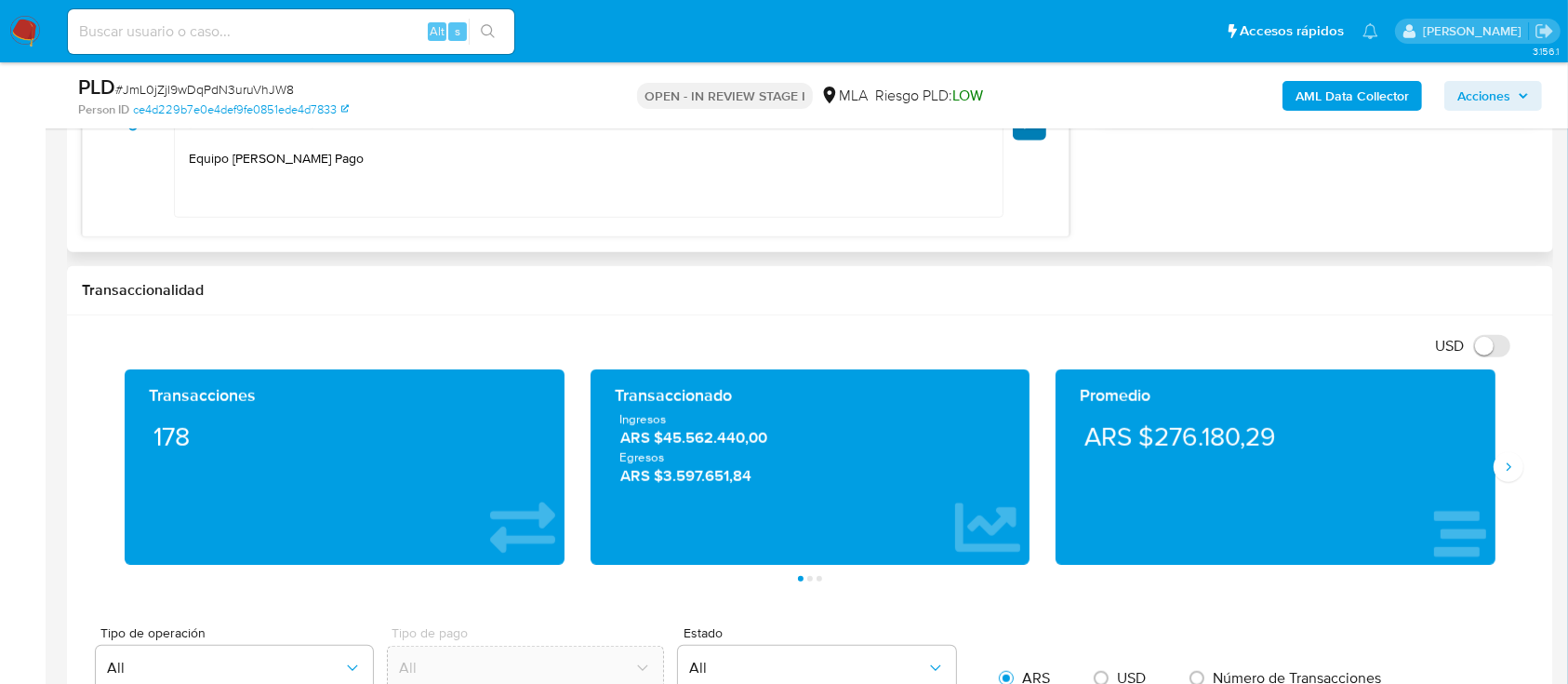
type input "0"
click at [1040, 133] on button "Enviar" at bounding box center [1029, 123] width 34 height 34
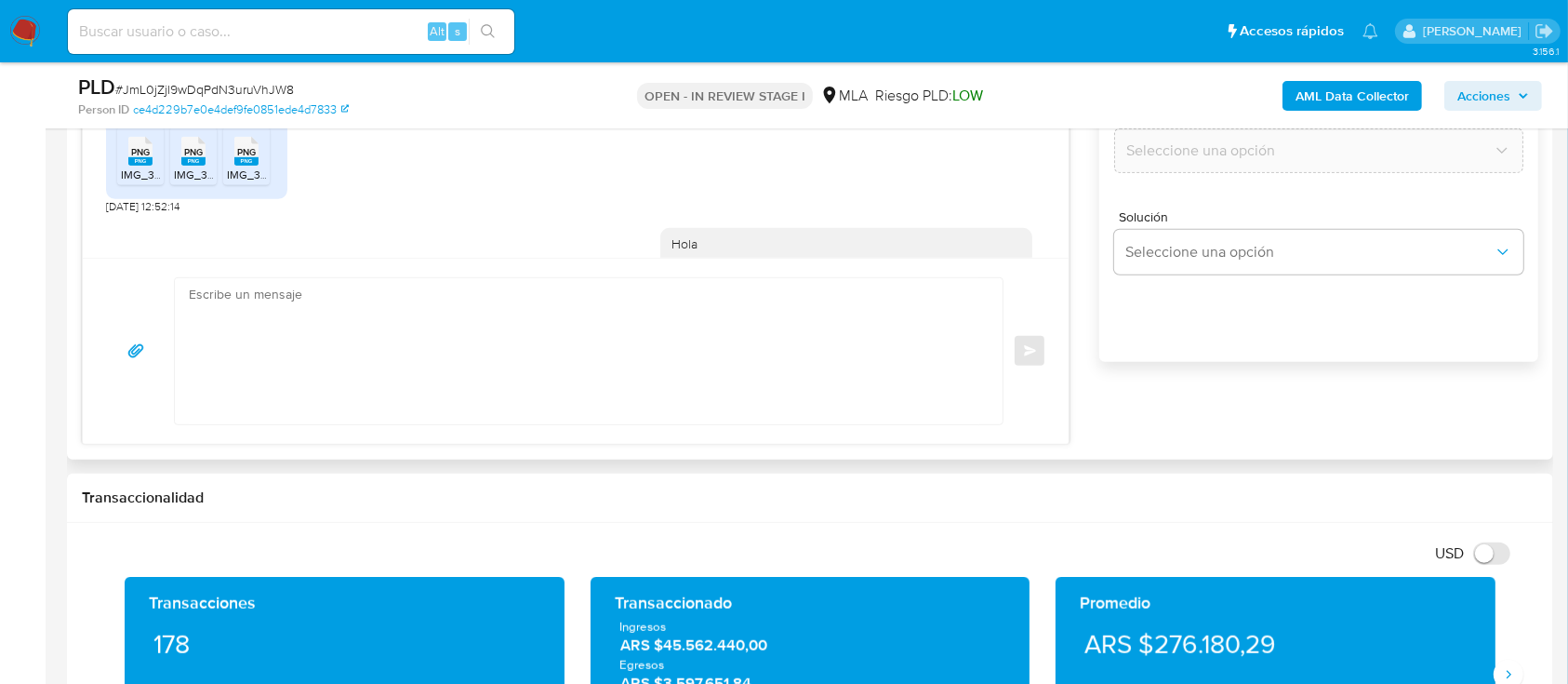
scroll to position [1086, 0]
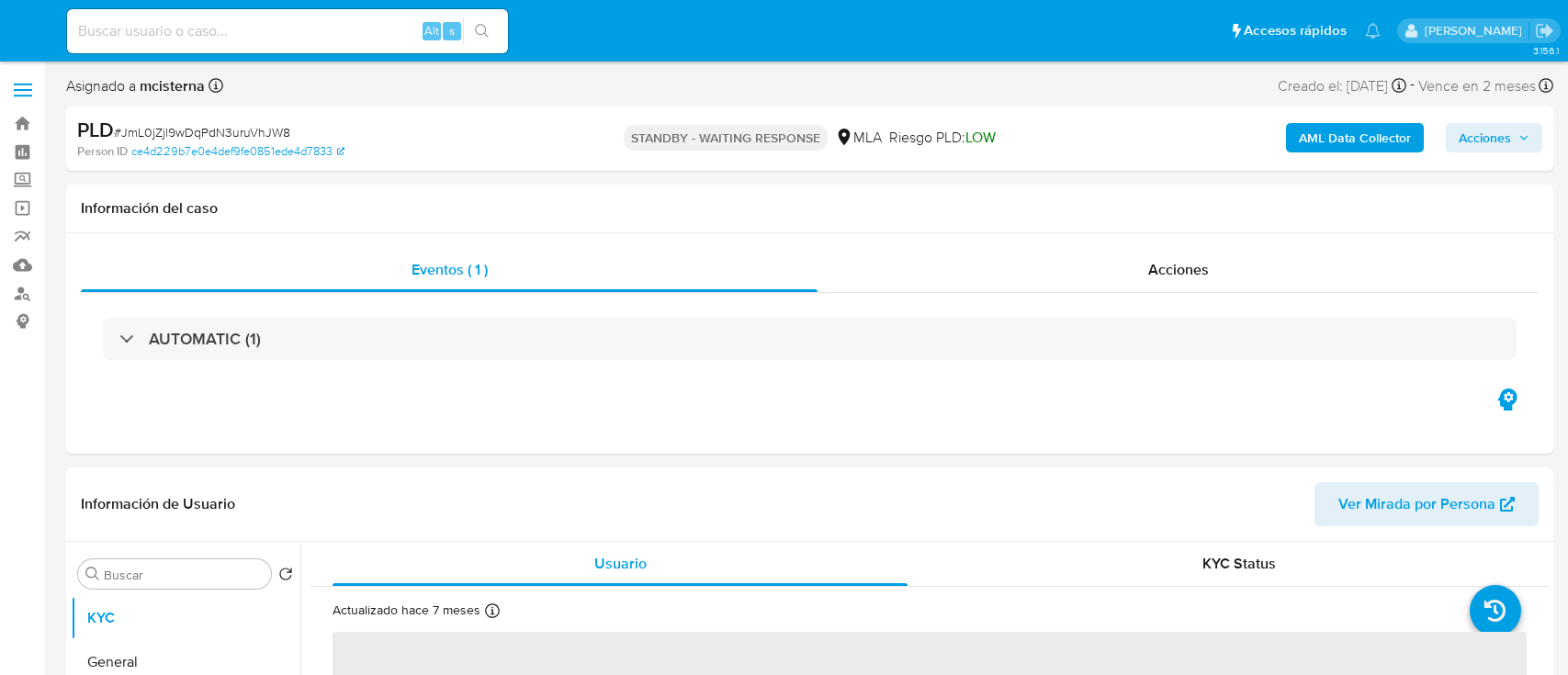
select select "10"
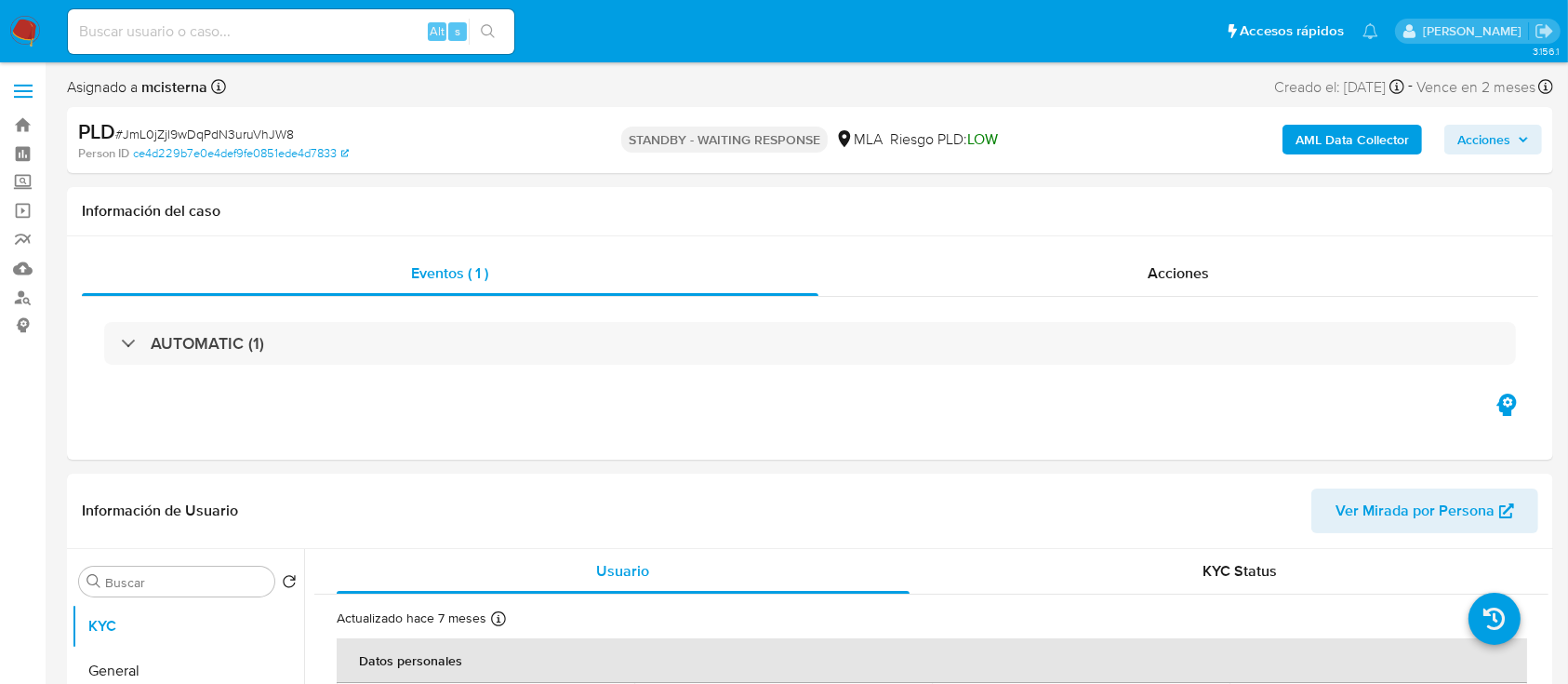
click at [371, 39] on input at bounding box center [291, 31] width 446 height 24
paste input "219066478"
type input "219066478"
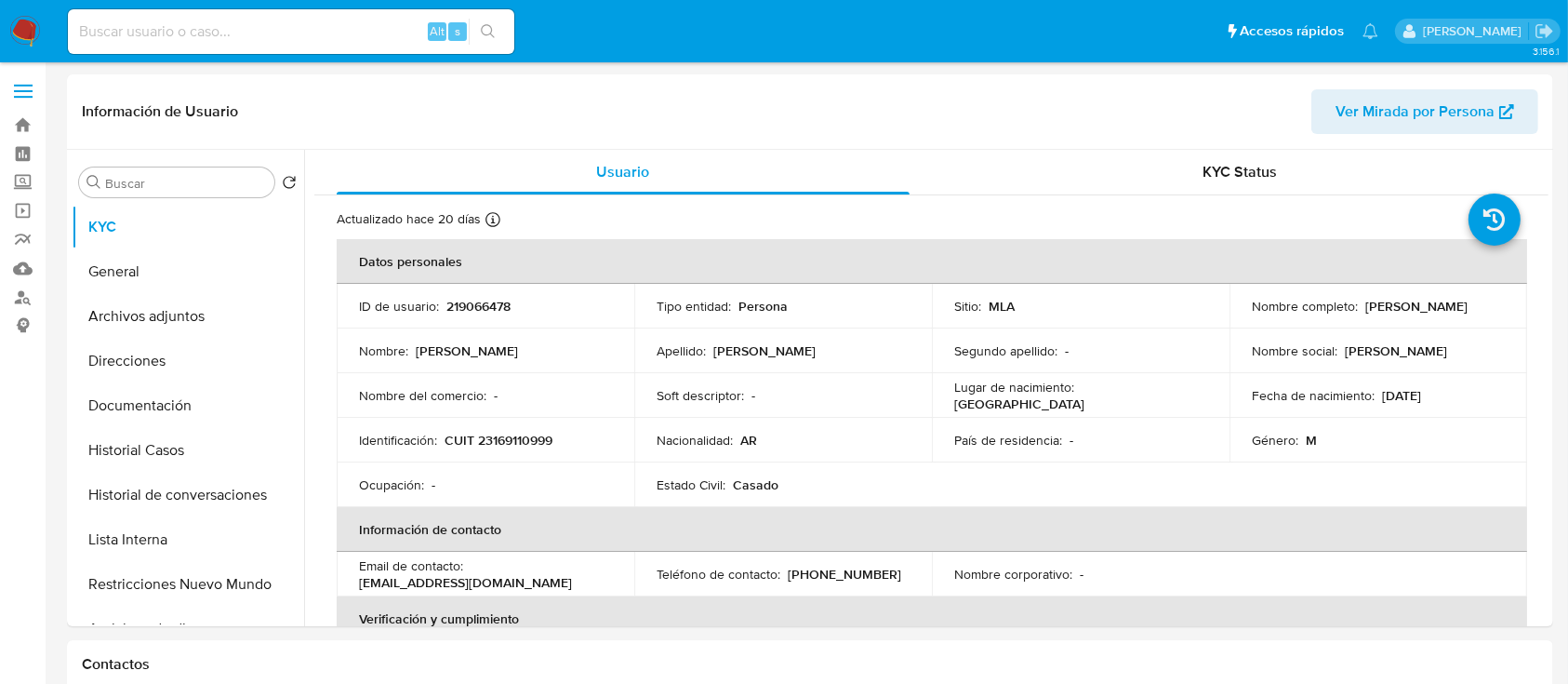
select select "10"
click at [529, 438] on p "CUIT 23169110999" at bounding box center [497, 440] width 108 height 16
copy p "23169110999"
click at [211, 443] on button "Historial Casos" at bounding box center [180, 450] width 217 height 45
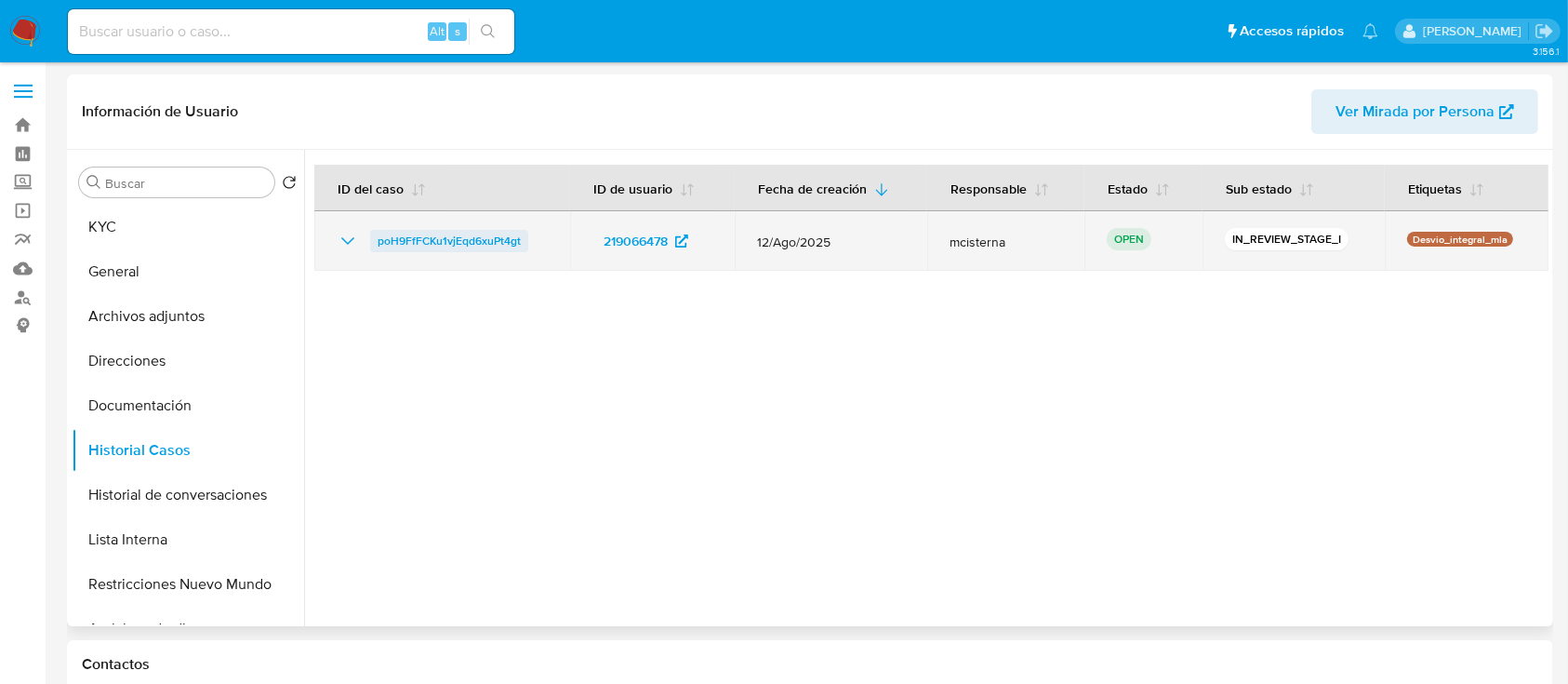
click at [497, 240] on span "poH9FfFCKu1vjEqd6xuPt4gt" at bounding box center [449, 241] width 144 height 22
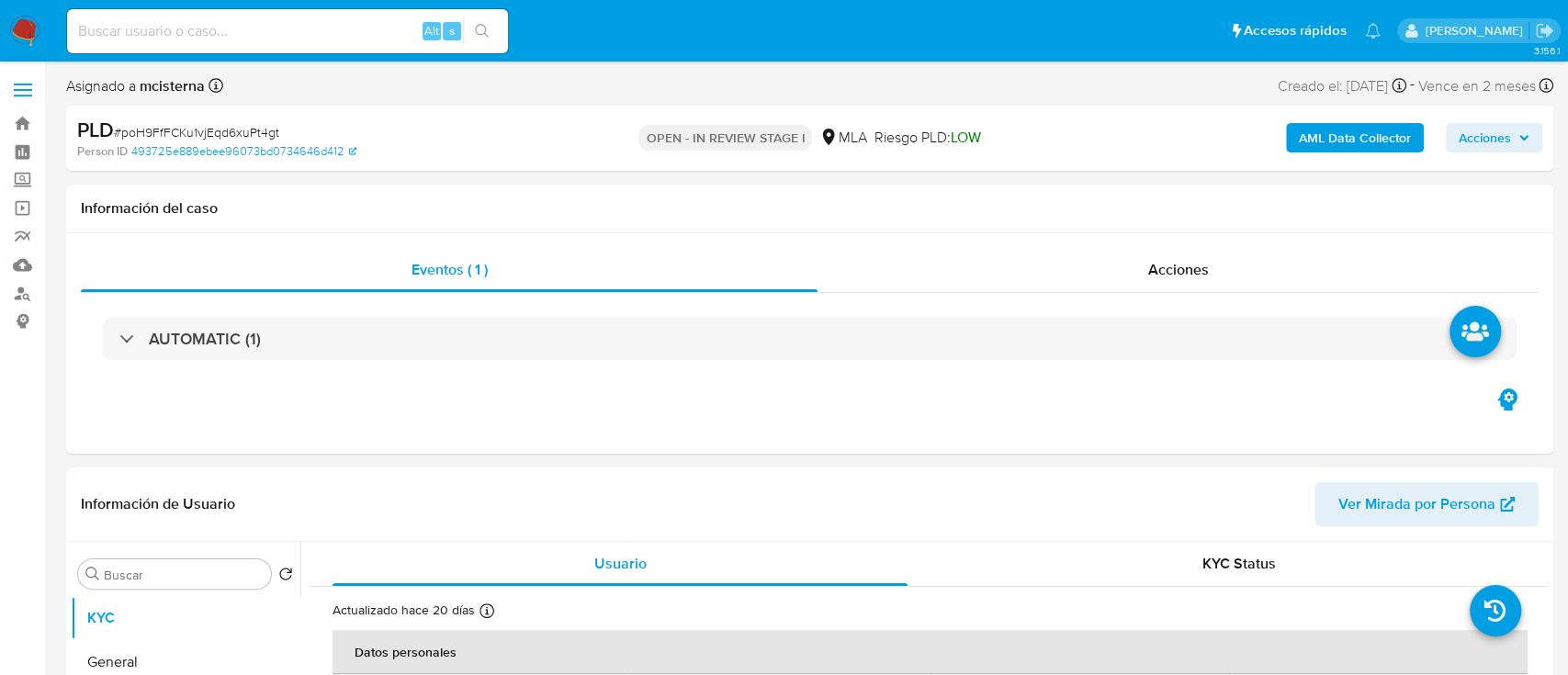
select select "10"
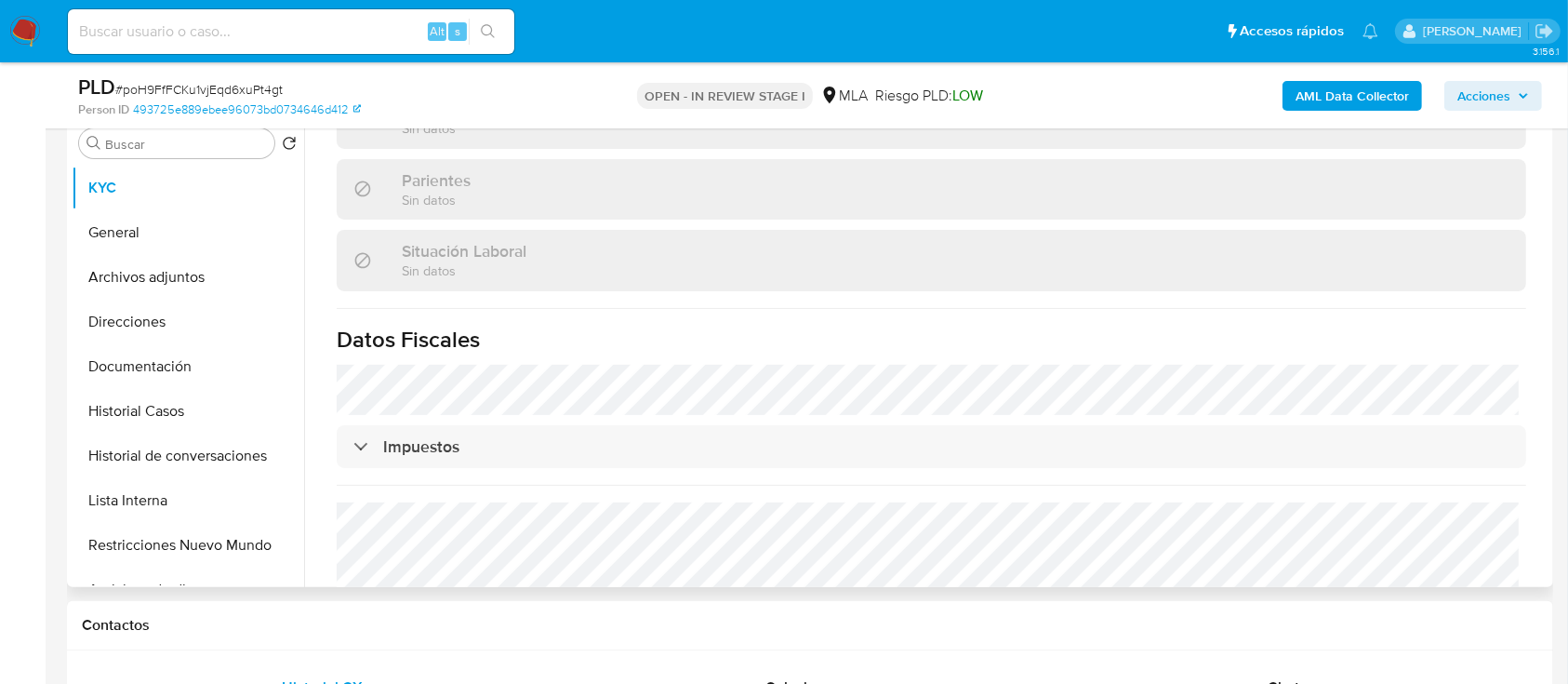
scroll to position [991, 0]
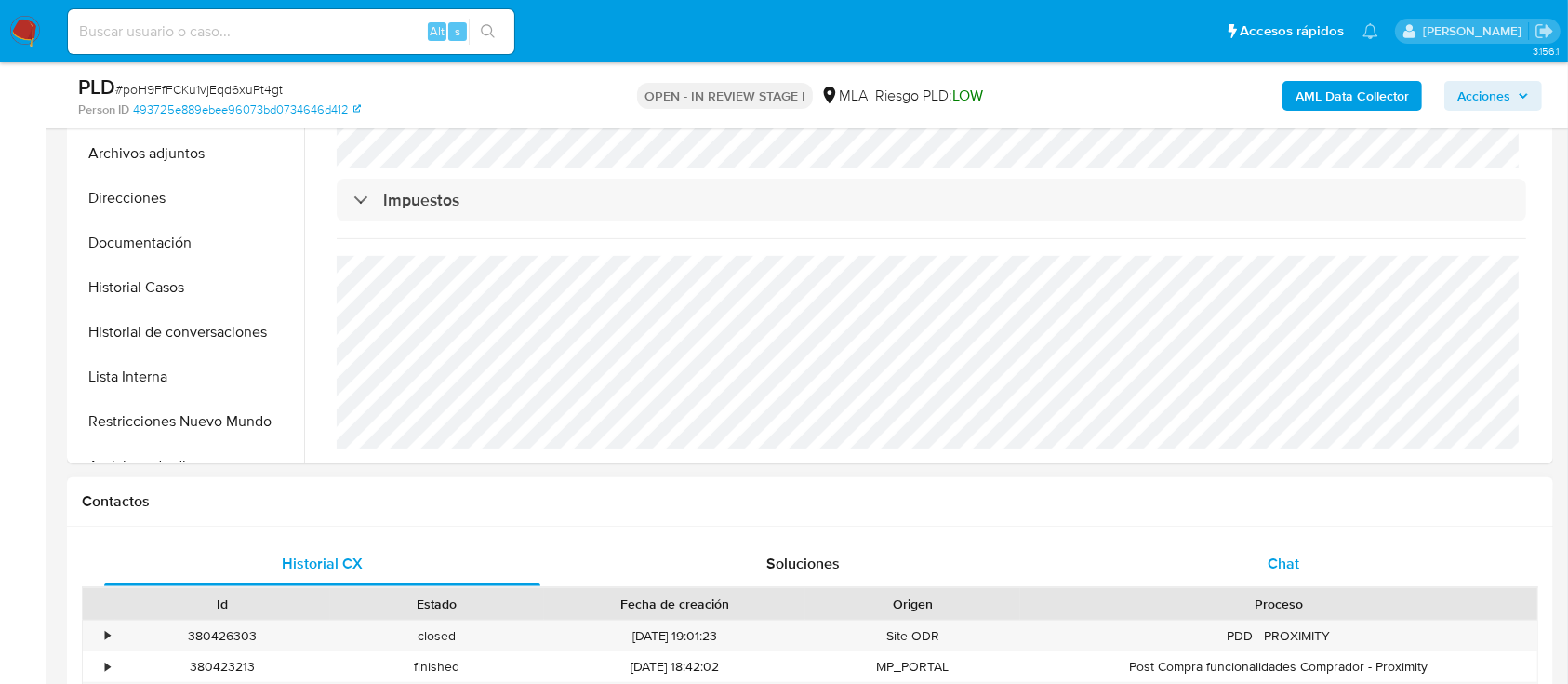
click at [1241, 569] on div "Chat" at bounding box center [1284, 564] width 436 height 45
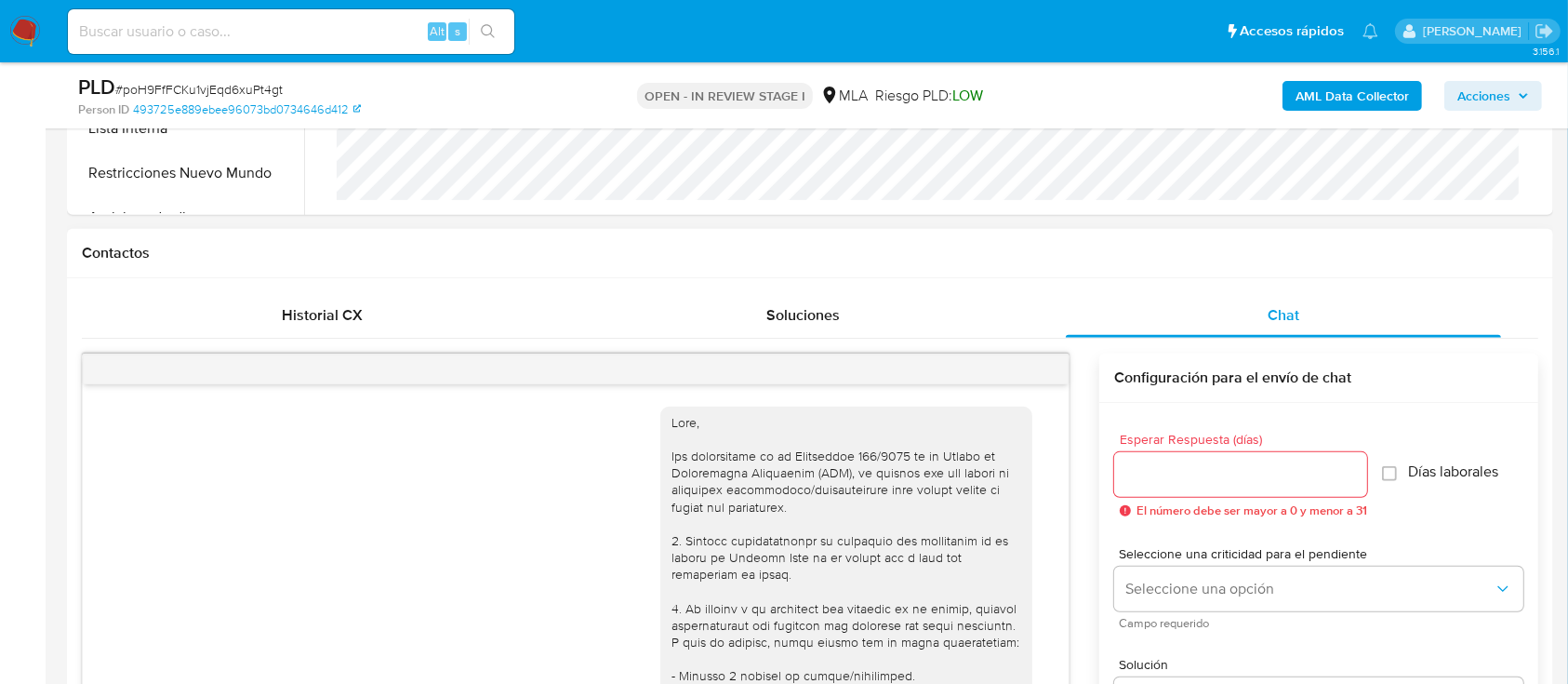
scroll to position [1151, 0]
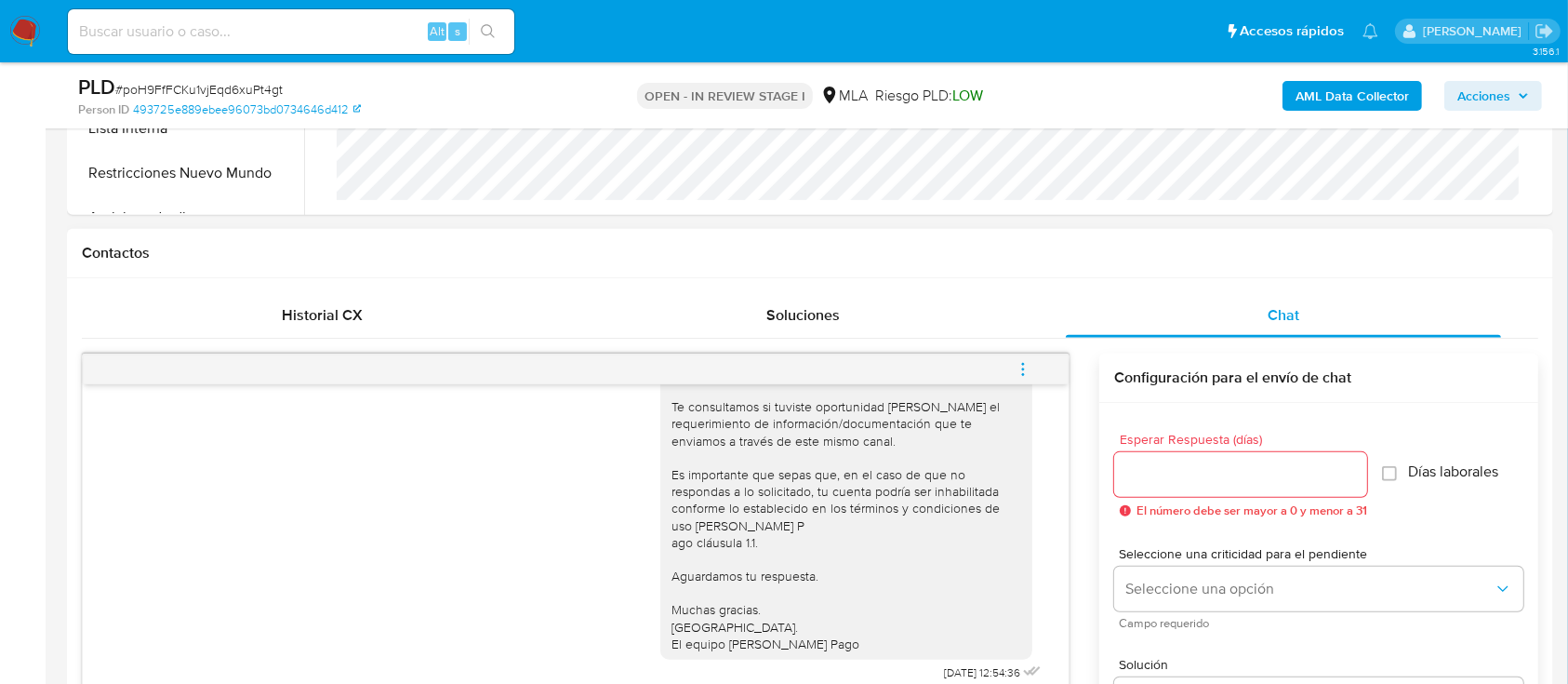
click at [1039, 375] on button "menu-action" at bounding box center [1022, 370] width 61 height 45
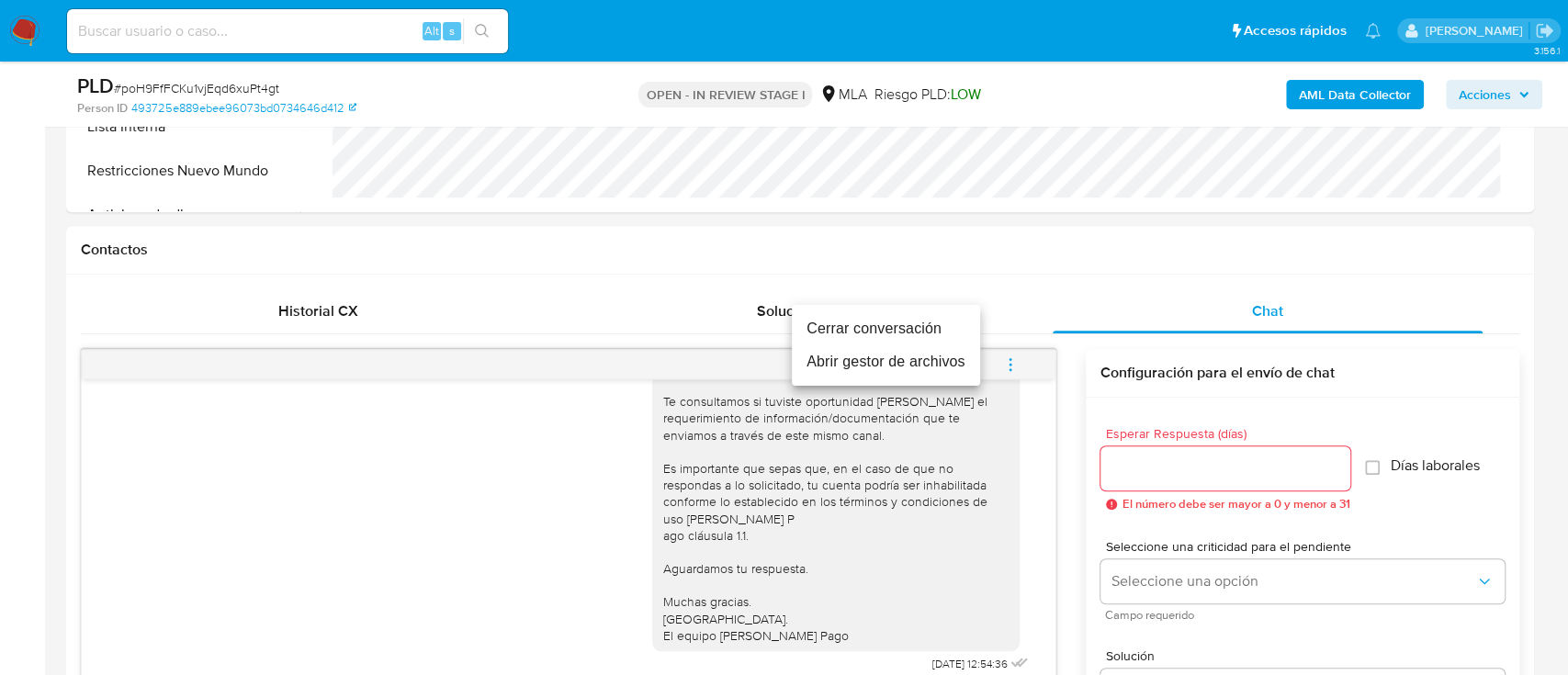
click at [868, 329] on li "Cerrar conversación" at bounding box center [886, 328] width 189 height 34
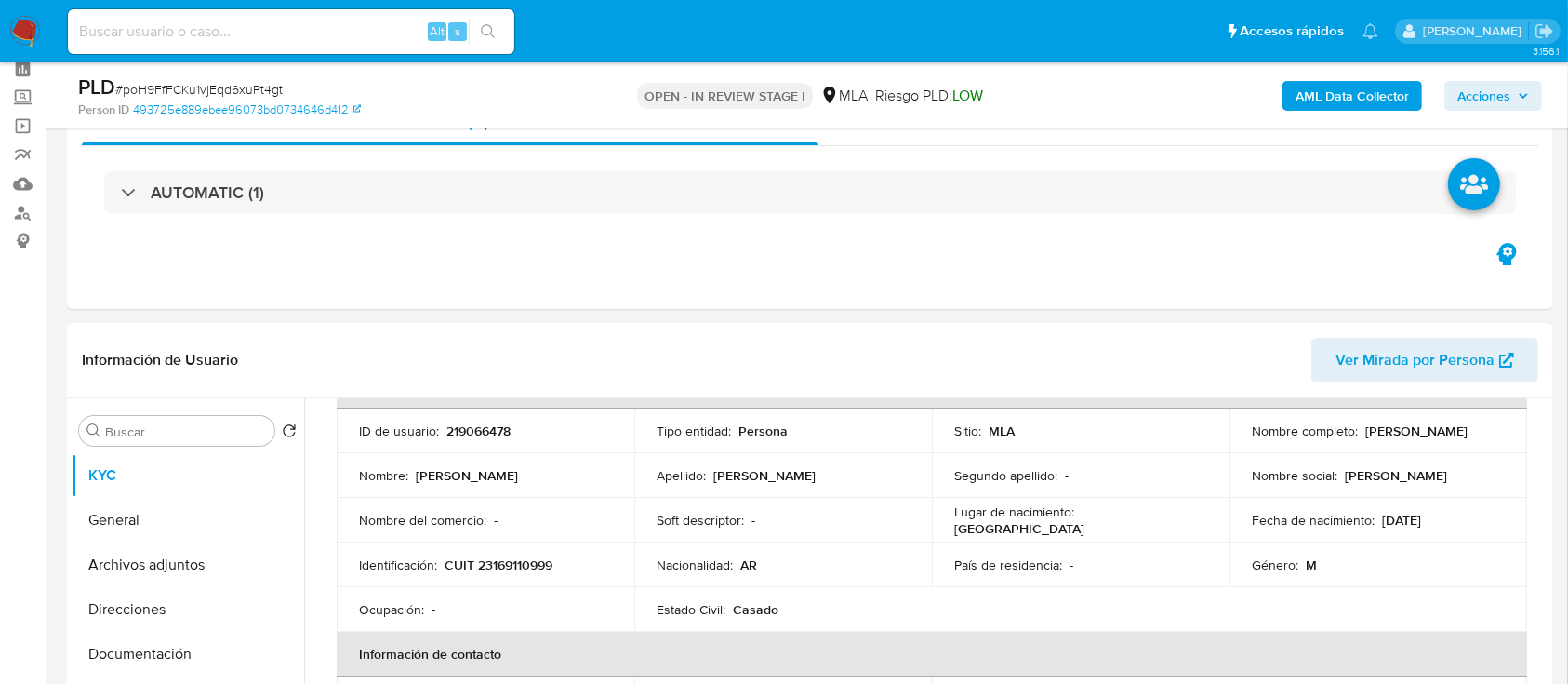
scroll to position [124, 0]
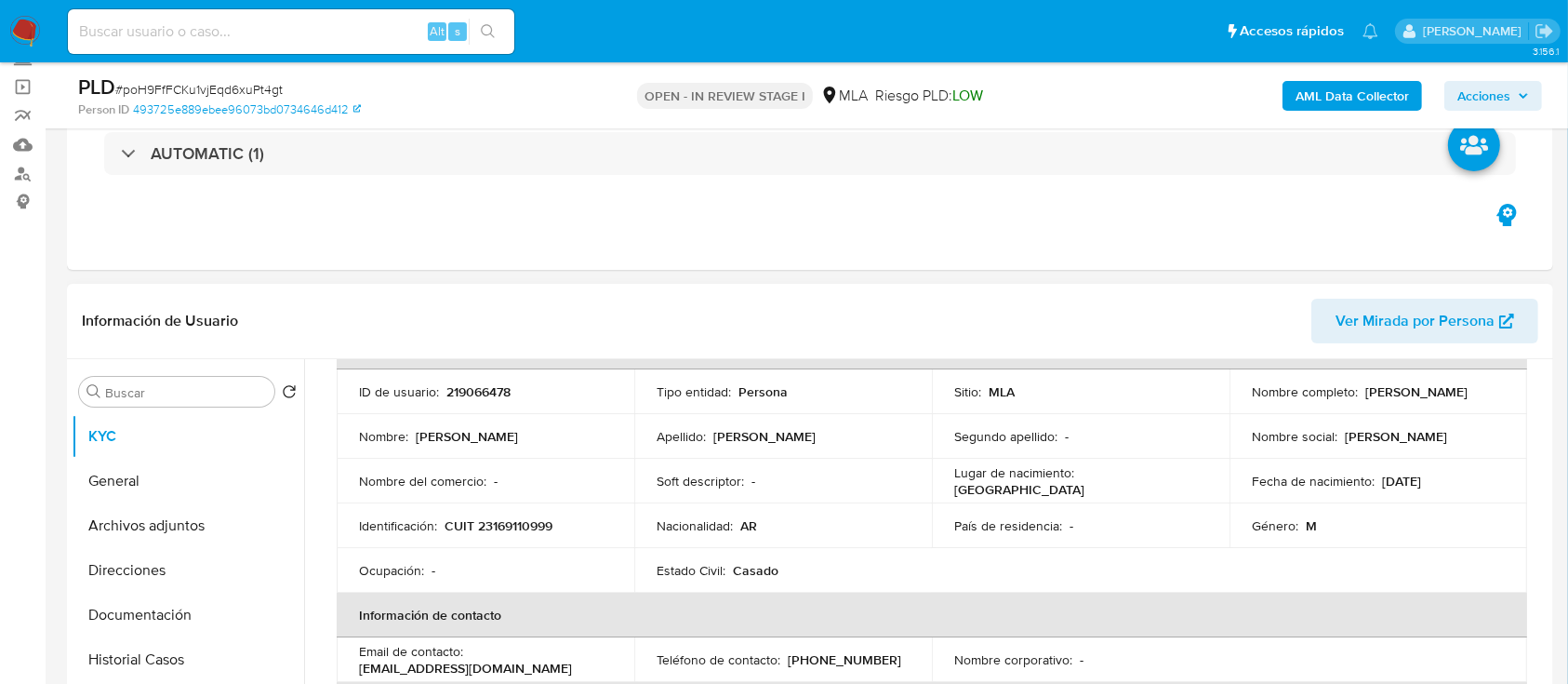
drag, startPoint x: 1248, startPoint y: 398, endPoint x: 1421, endPoint y: 407, distance: 173.2
click at [1421, 400] on div "Nombre completo : Cristian Hugo Gonzalez" at bounding box center [1378, 391] width 253 height 16
copy p "[PERSON_NAME] [PERSON_NAME]"
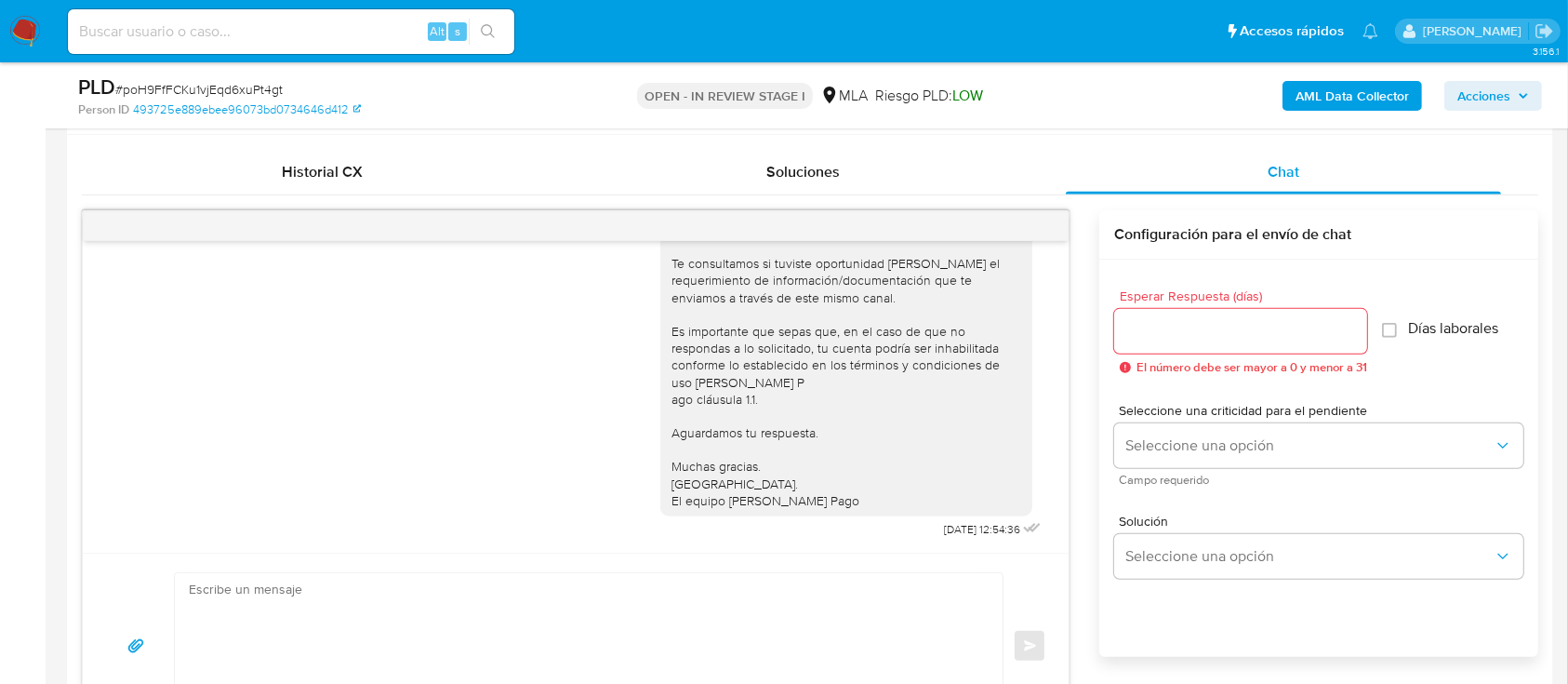
scroll to position [992, 0]
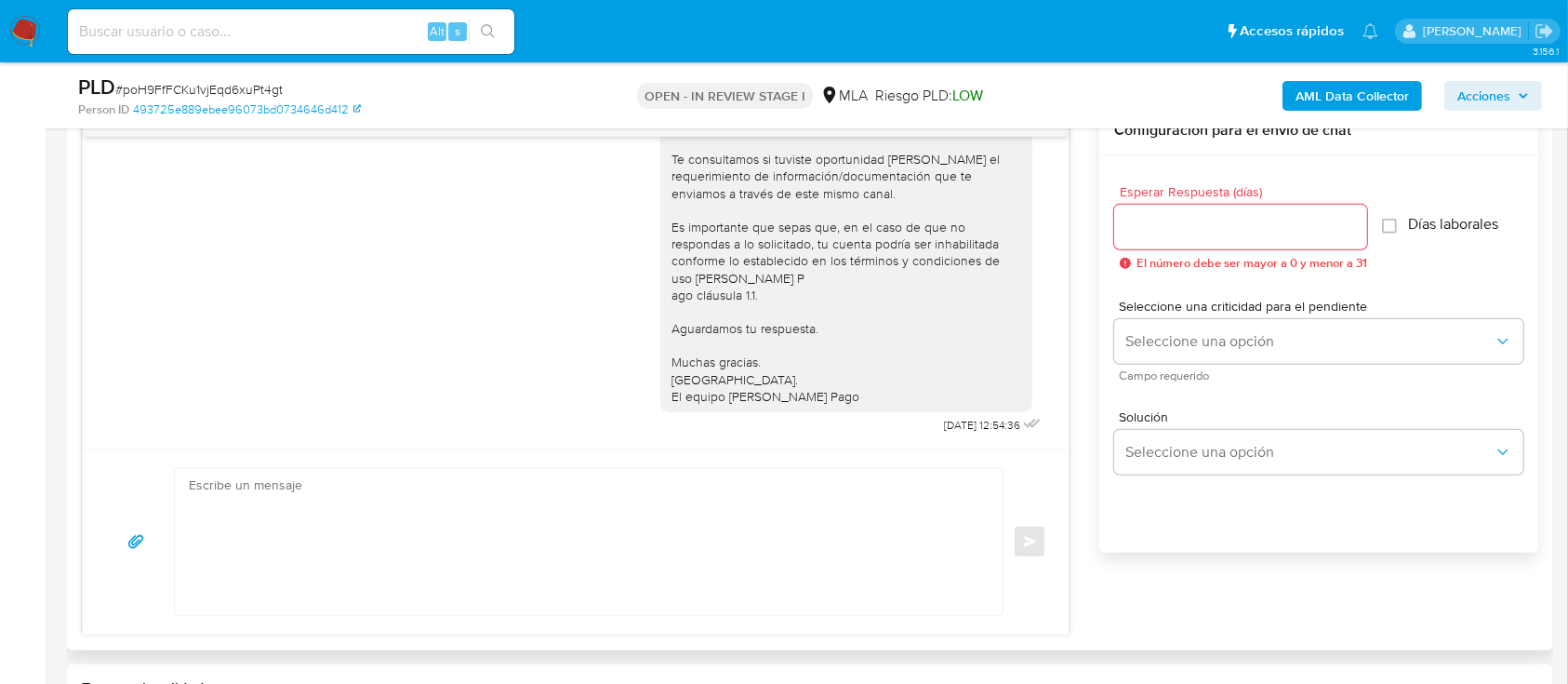
click at [721, 533] on textarea at bounding box center [584, 541] width 790 height 147
paste textarea "Hola Cristian Hugo Gonzalez En función de las operaciones efectuadas en tu cuen…"
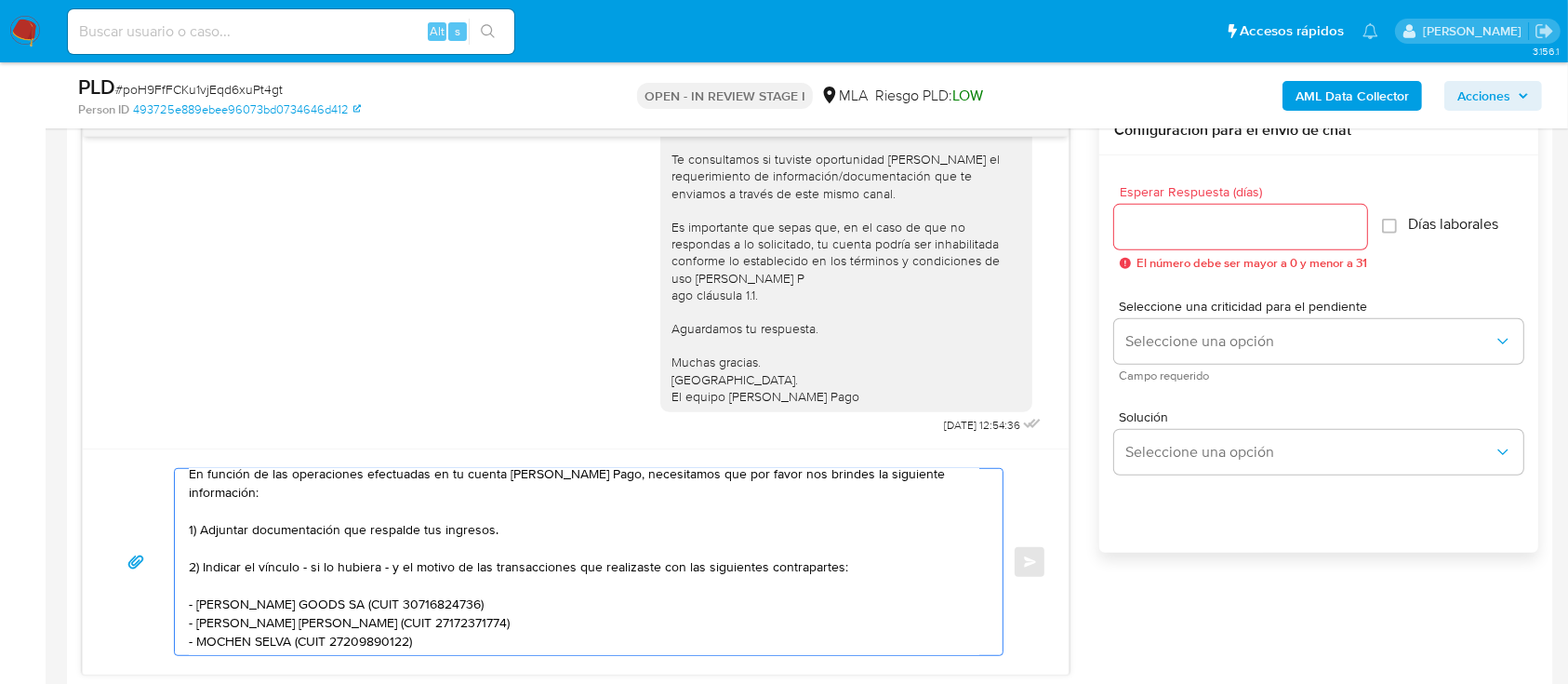
scroll to position [0, 0]
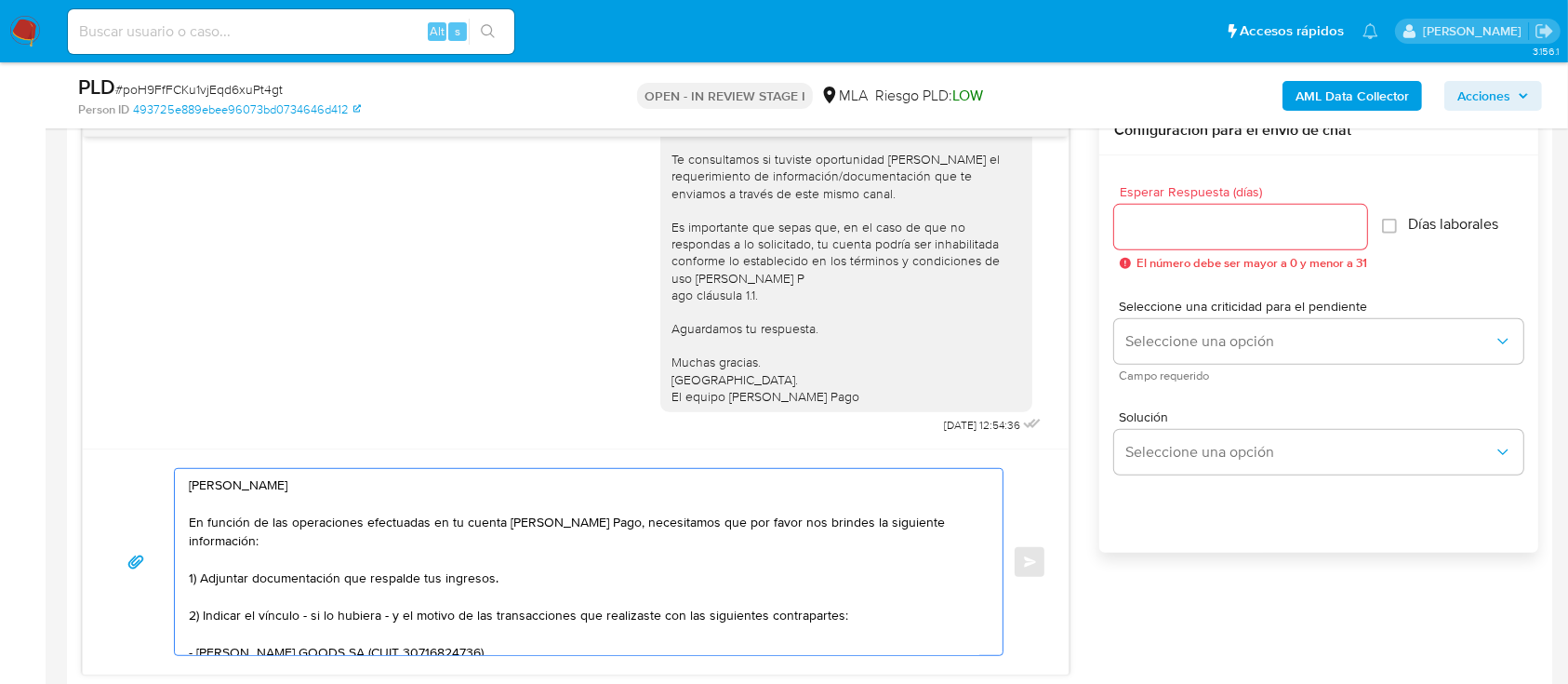
type textarea "Hola Cristian Hugo Gonzalez En función de las operaciones efectuadas en tu cuen…"
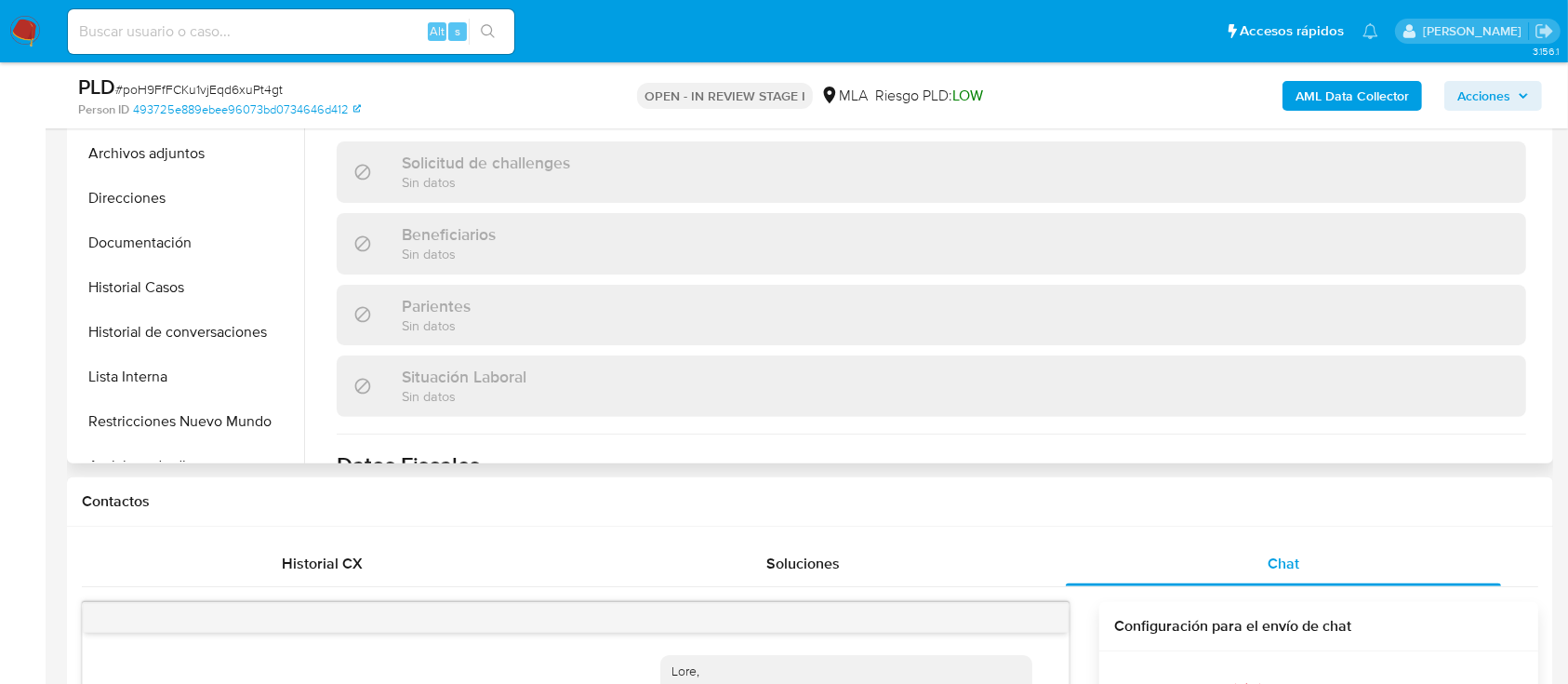
scroll to position [123, 0]
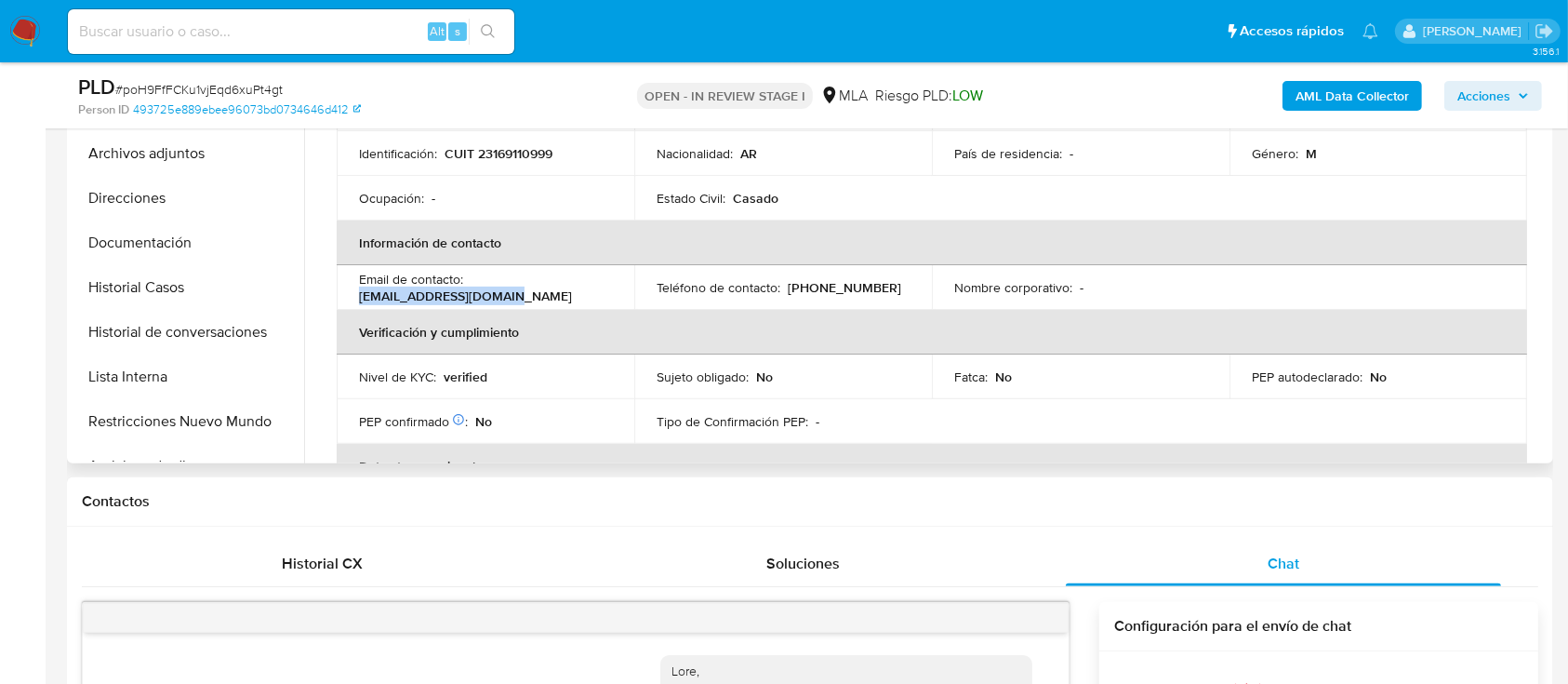
drag, startPoint x: 473, startPoint y: 300, endPoint x: 527, endPoint y: 297, distance: 54.1
click at [527, 297] on td "Email de contacto : cgonzalezcm@icloud.com" at bounding box center [485, 287] width 298 height 45
copy p "cgonzalezcm@icloud.com"
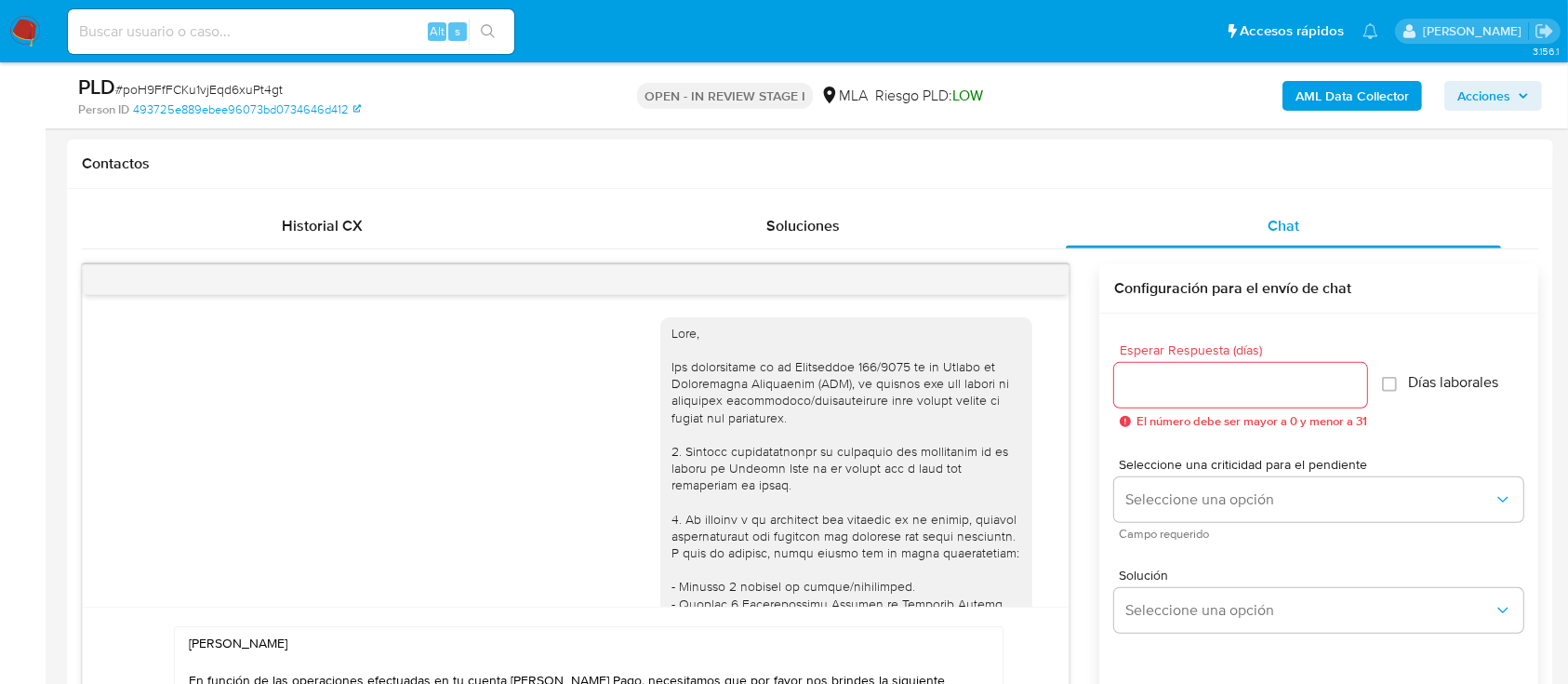
scroll to position [992, 0]
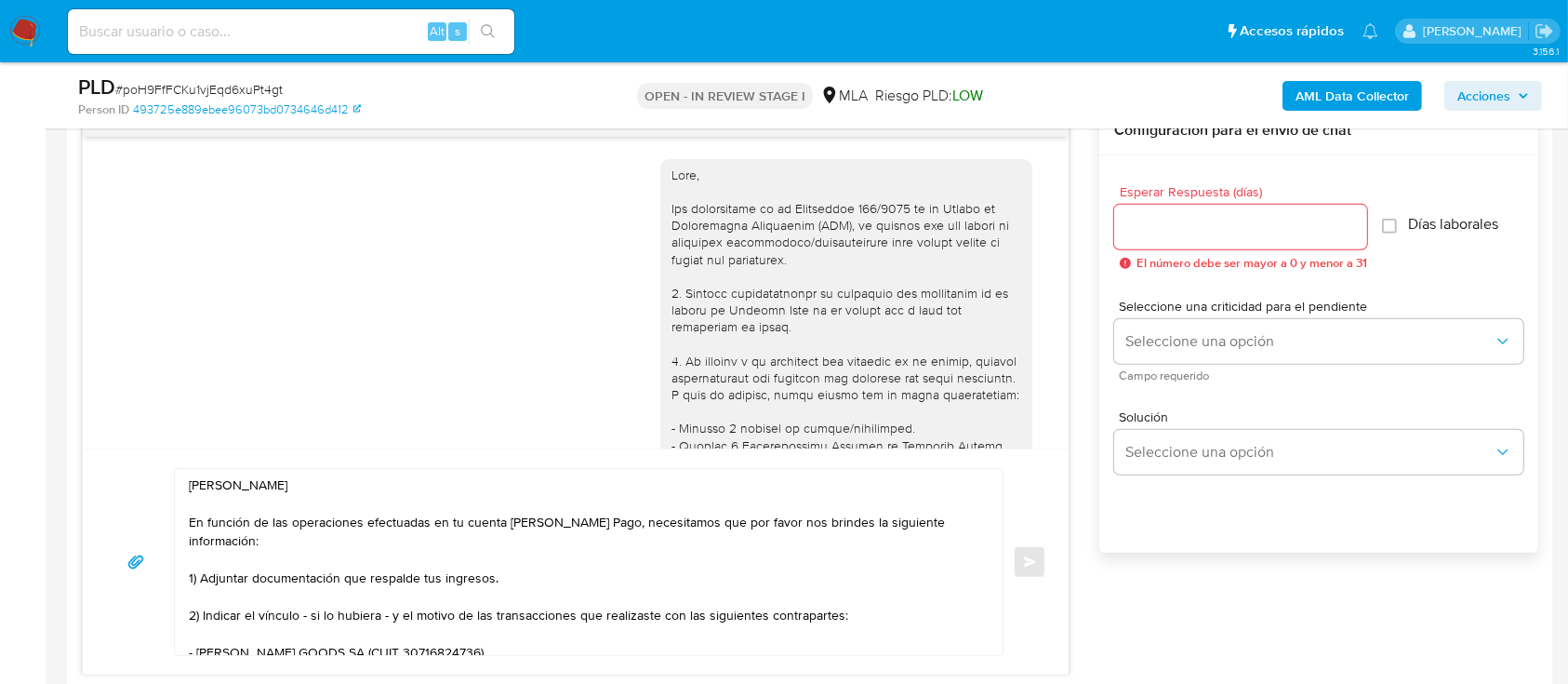
click at [1144, 236] on input "Esperar Respuesta (días)" at bounding box center [1240, 227] width 253 height 24
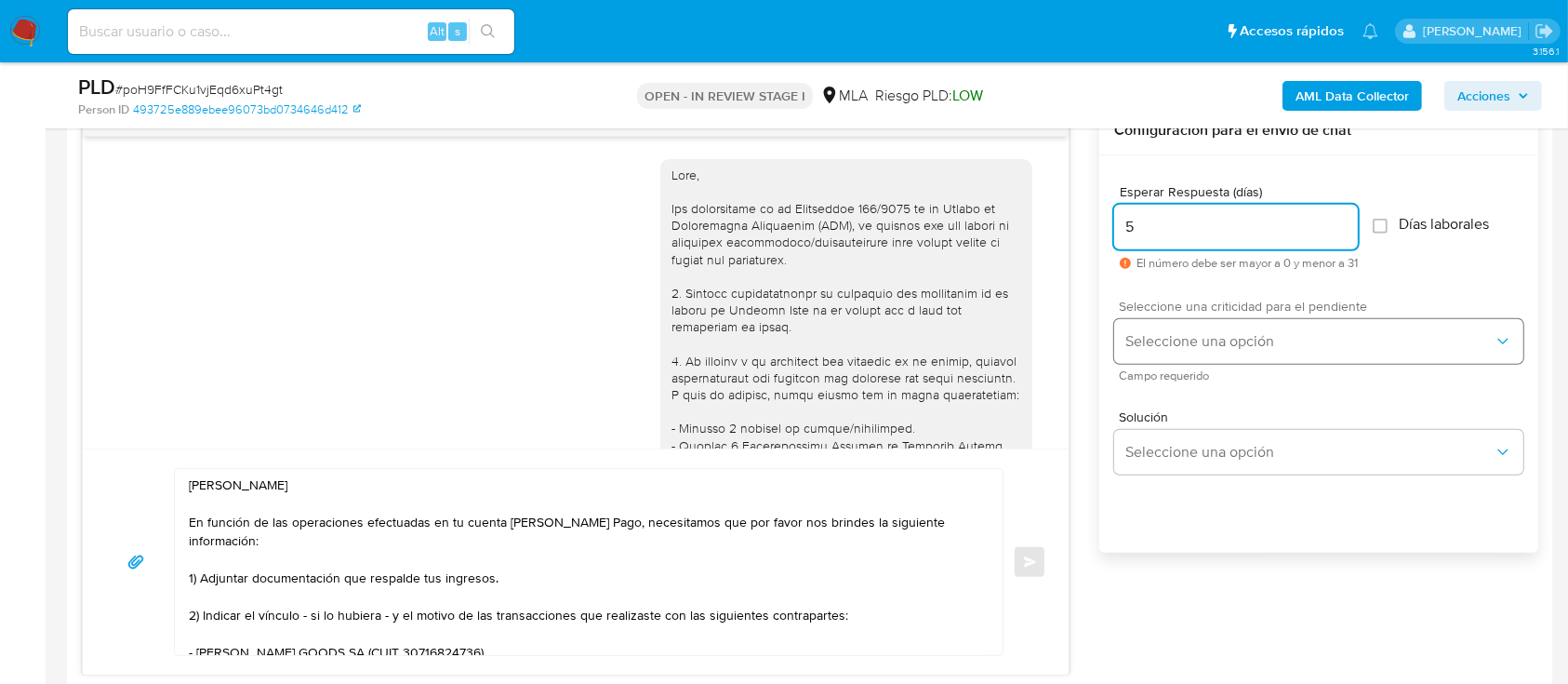
type input "5"
click at [1158, 354] on button "Seleccione una opción" at bounding box center [1319, 342] width 409 height 45
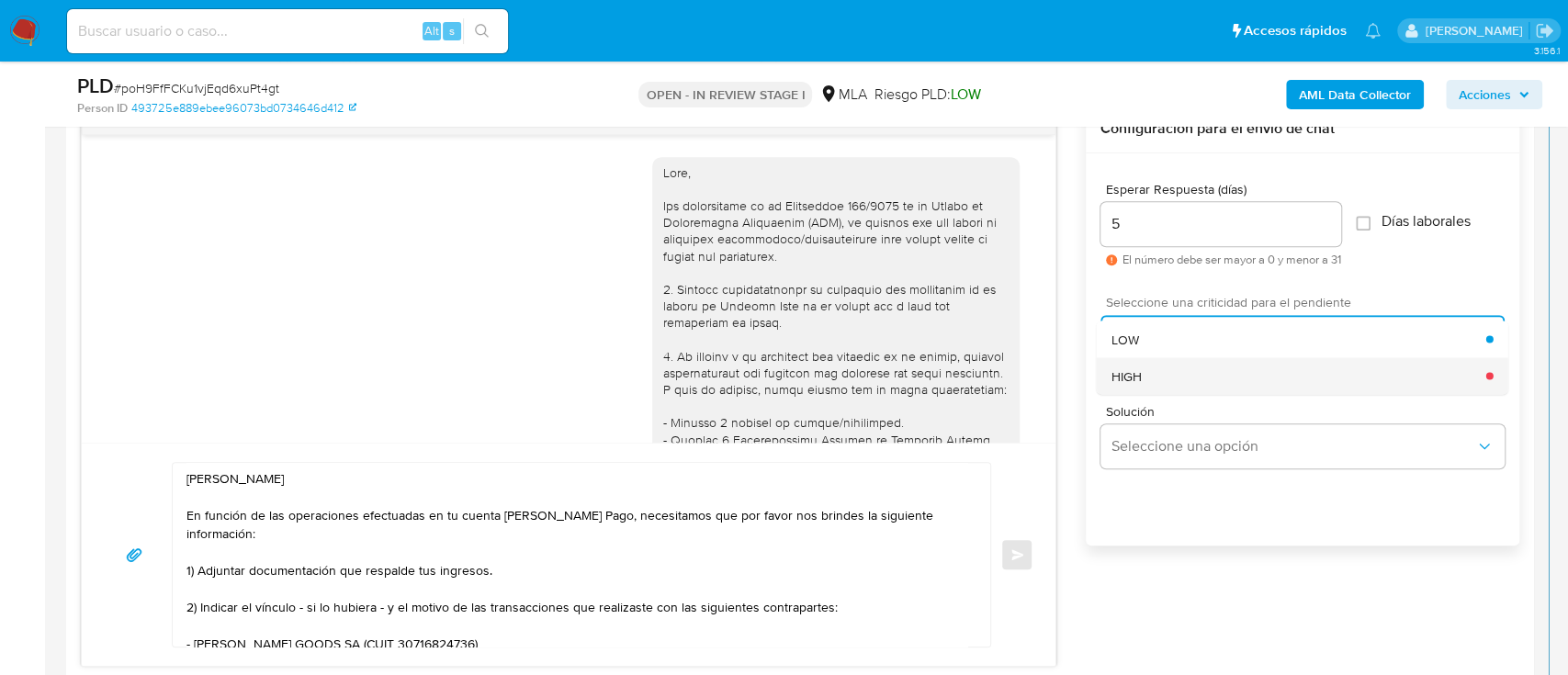
click at [1143, 390] on div "HIGH" at bounding box center [1299, 375] width 375 height 36
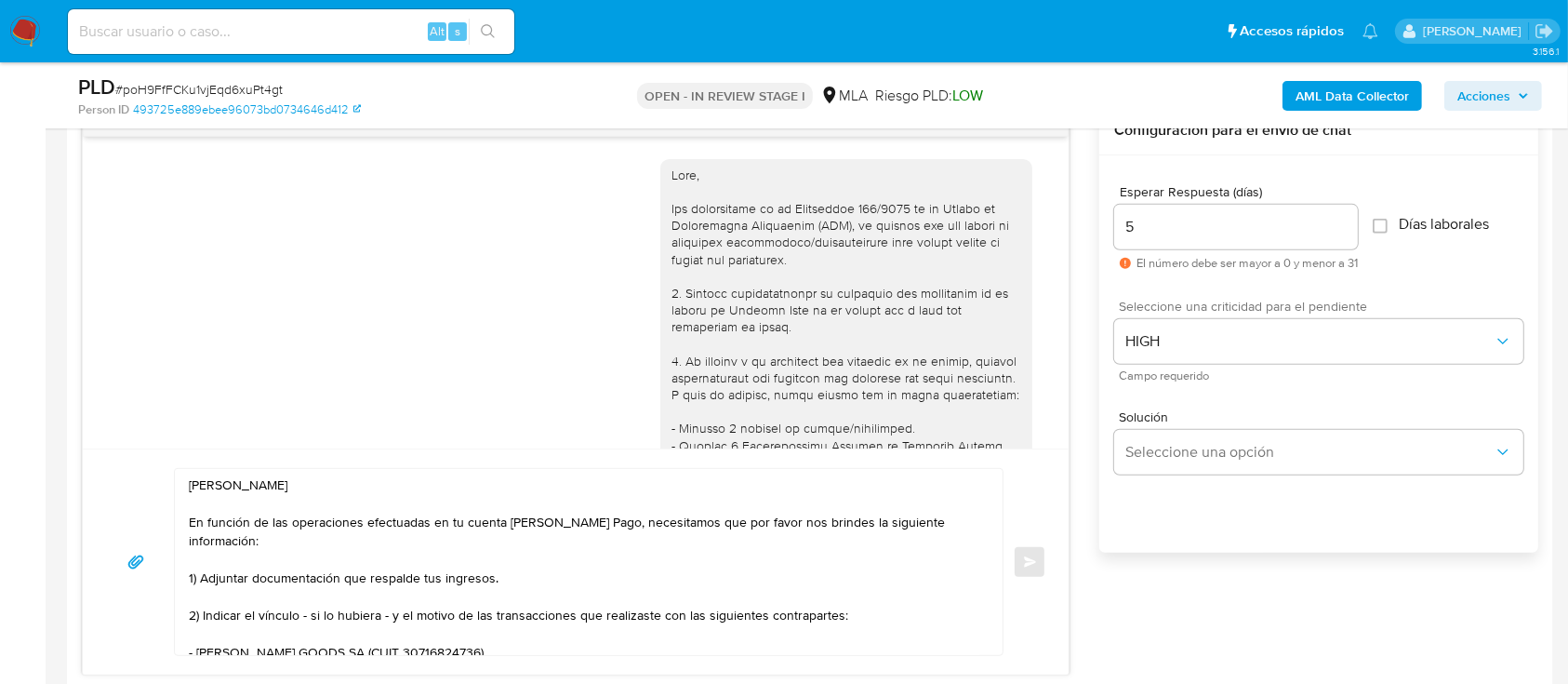
click at [1033, 570] on div "Hola Cristian Hugo Gonzalez En función de las operaciones efectuadas en tu cuen…" at bounding box center [575, 562] width 942 height 188
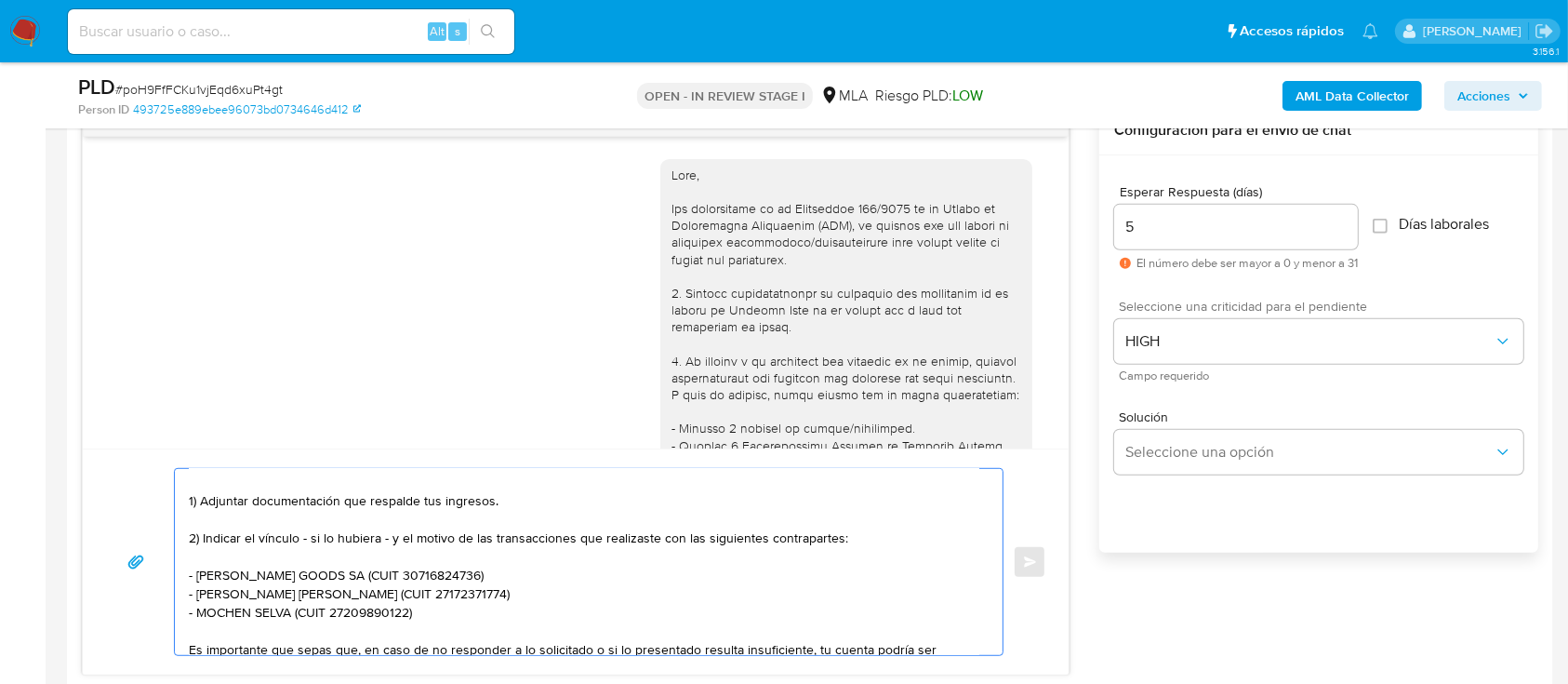
scroll to position [0, 0]
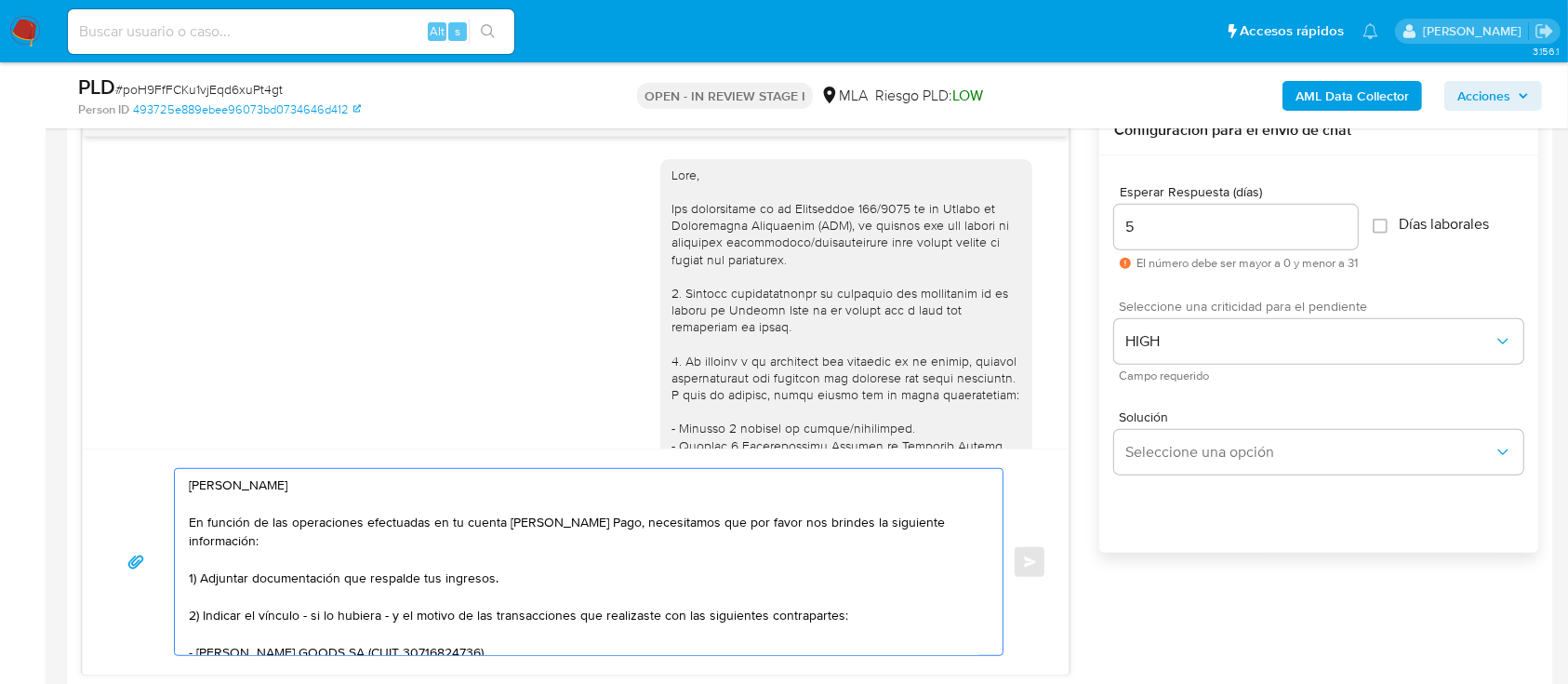
drag, startPoint x: 425, startPoint y: 628, endPoint x: 102, endPoint y: 419, distance: 384.7
click at [102, 419] on div "18/08/2025 17:25:46 Hola, Esperamos que te encuentres muy bien. Te consultamos …" at bounding box center [575, 390] width 988 height 570
type textarea "Saludos, Equipo de Mercado Pago."
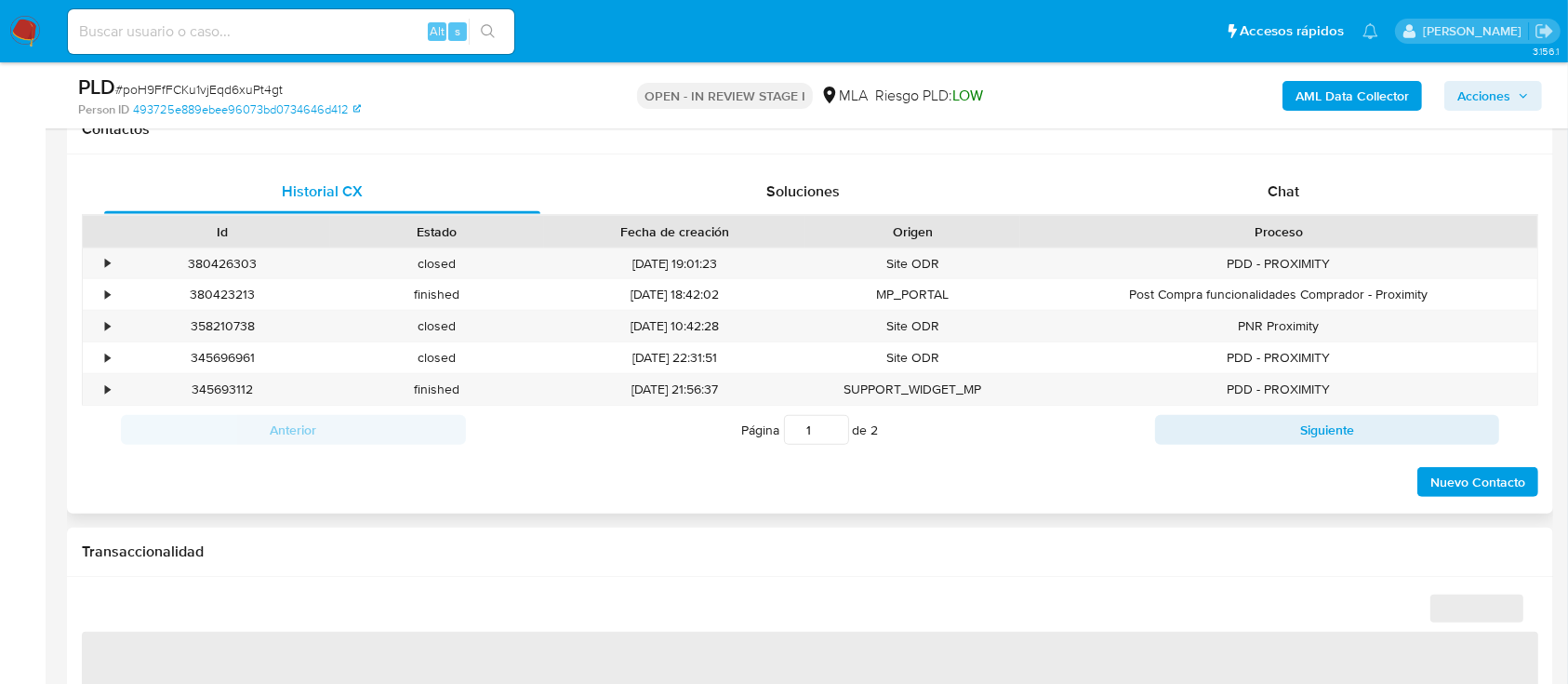
drag, startPoint x: 1309, startPoint y: 188, endPoint x: 1215, endPoint y: 218, distance: 98.7
click at [1309, 188] on div "Chat" at bounding box center [1284, 192] width 436 height 45
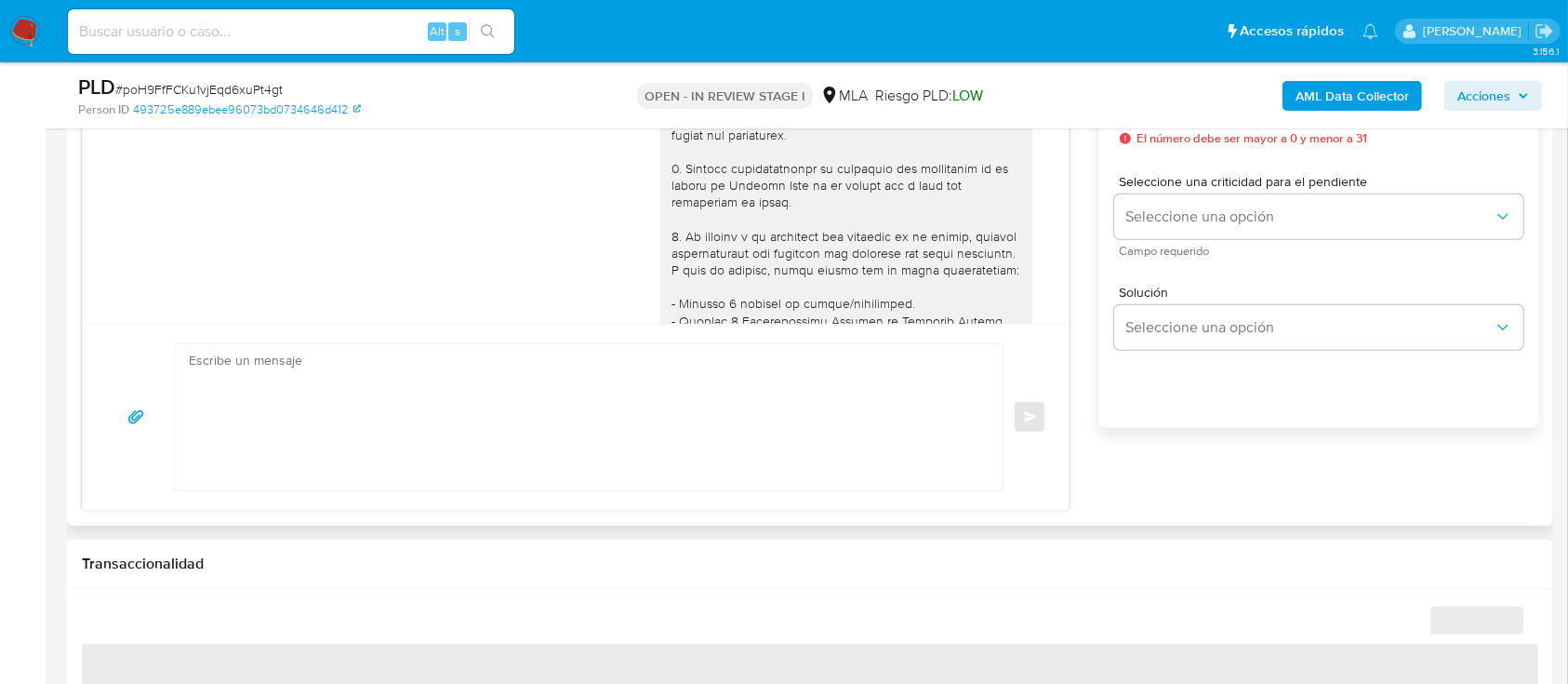
scroll to position [1151, 0]
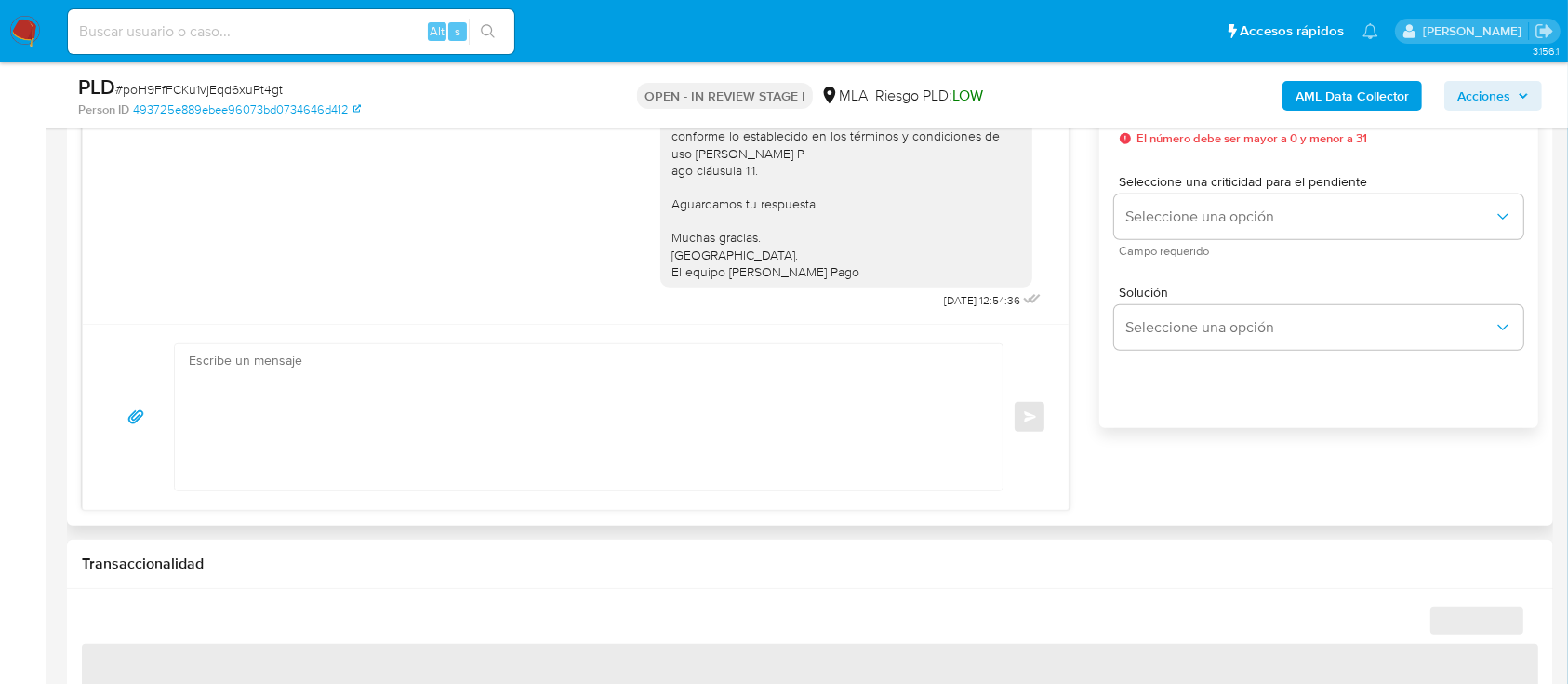
drag, startPoint x: 696, startPoint y: 330, endPoint x: 688, endPoint y: 400, distance: 70.5
click at [693, 330] on div "Enviar" at bounding box center [575, 417] width 986 height 186
click at [688, 401] on textarea at bounding box center [584, 417] width 790 height 147
select select "10"
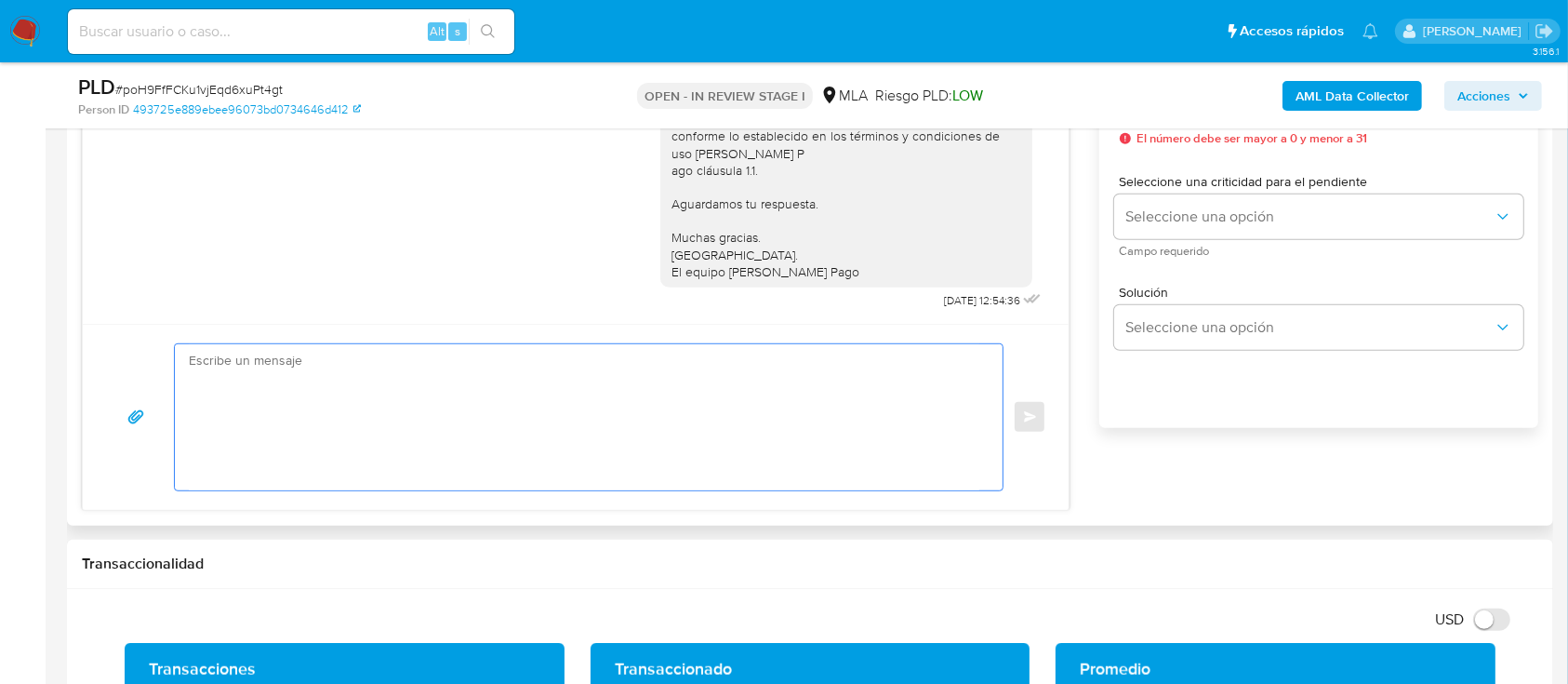
paste textarea "Hola [PERSON_NAME] [PERSON_NAME] En función de las operaciones efectuadas en tu…"
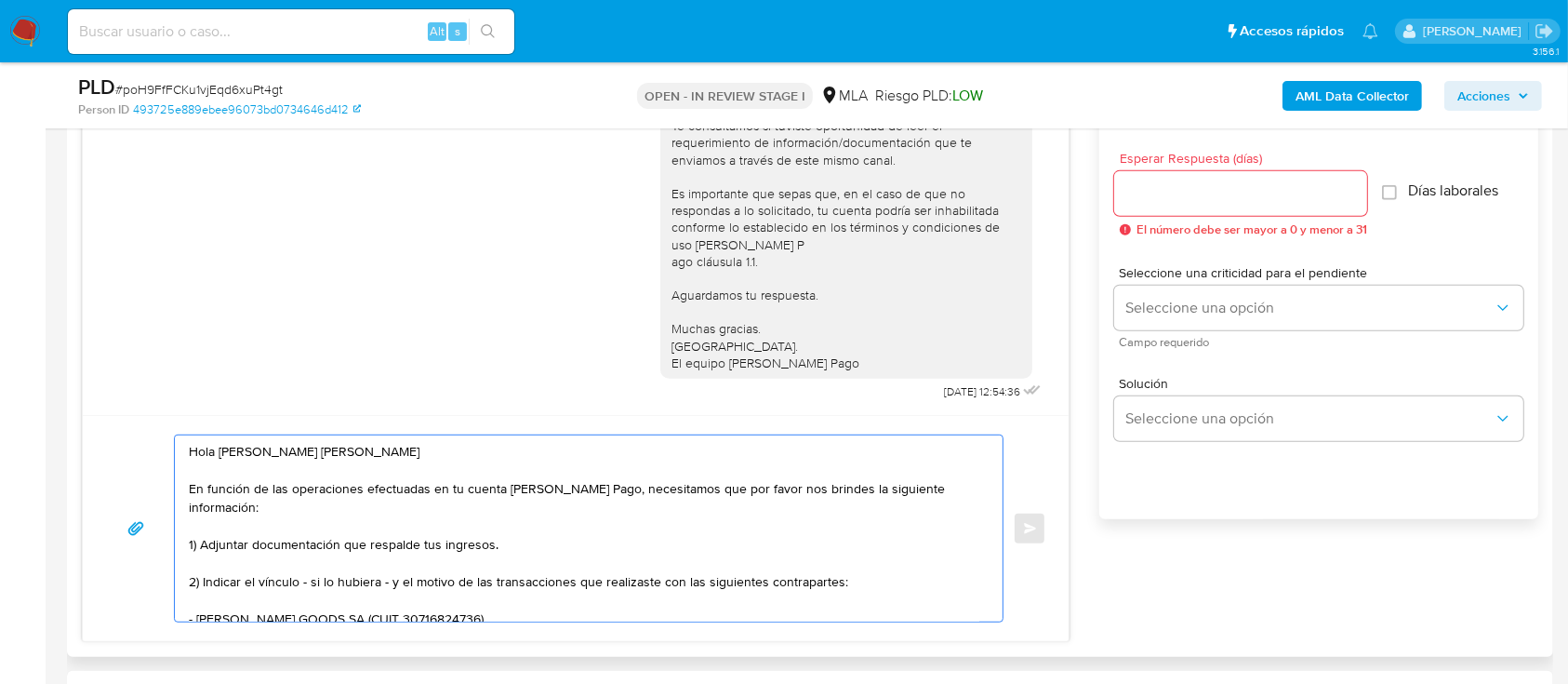
scroll to position [868, 0]
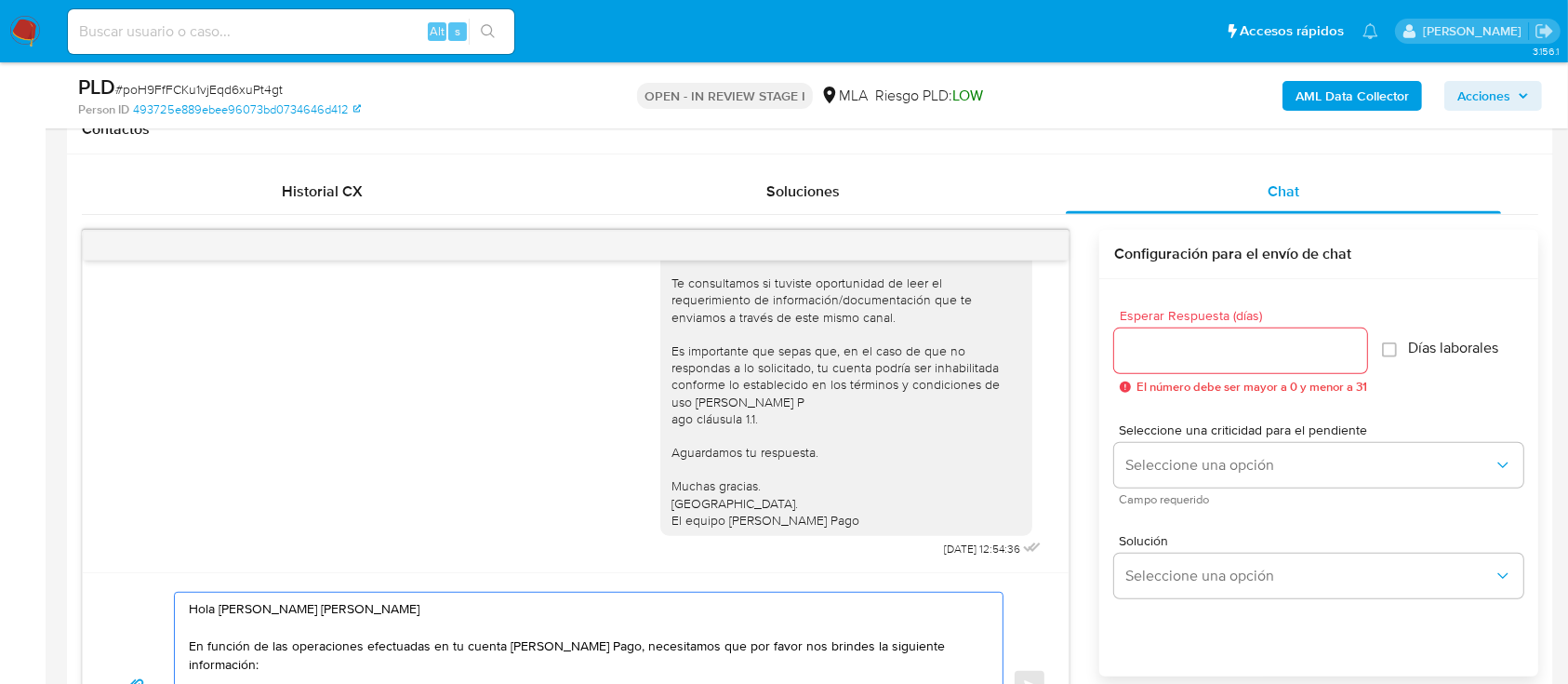
type textarea "Hola [PERSON_NAME] [PERSON_NAME] En función de las operaciones efectuadas en tu…"
click at [1166, 351] on input "Esperar Respuesta (días)" at bounding box center [1240, 350] width 253 height 24
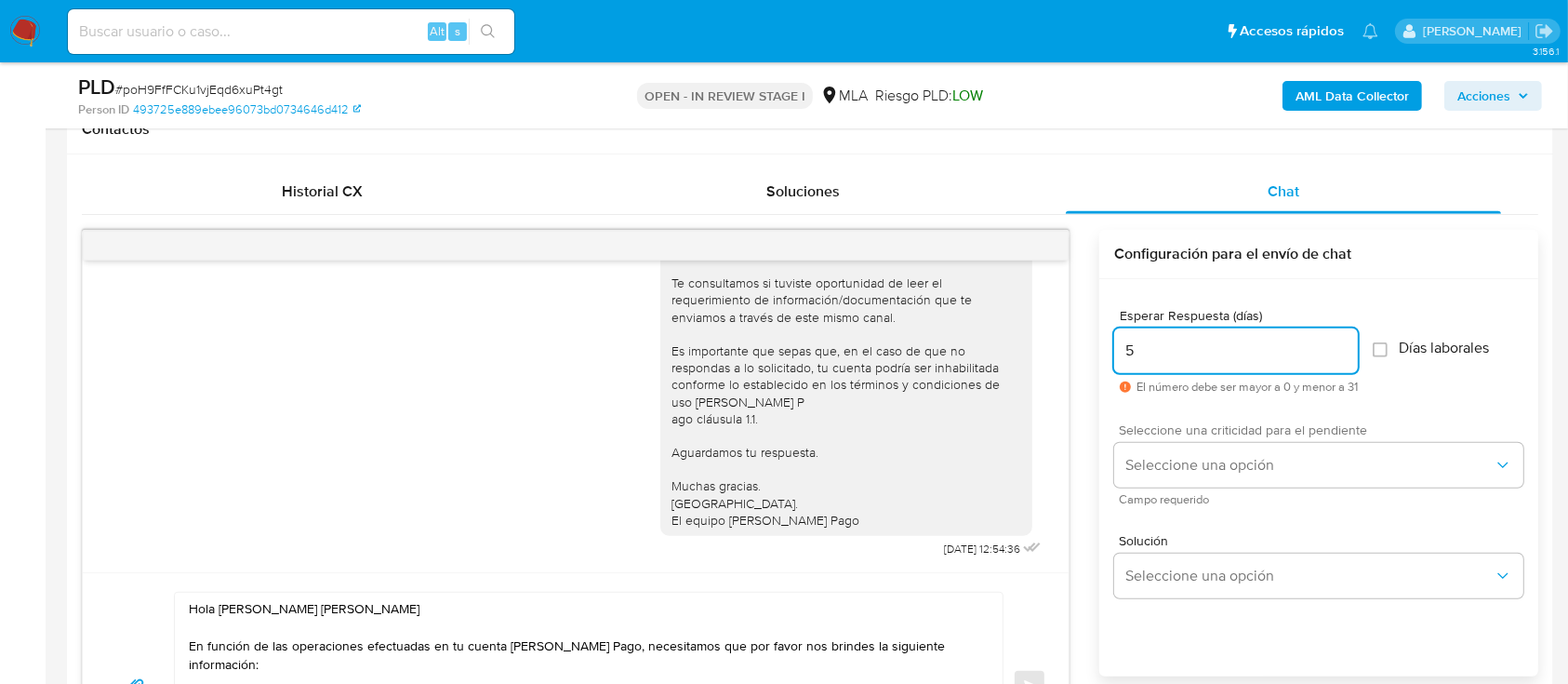
type input "5"
click at [1147, 439] on div "Seleccione una criticidad para el pendiente Seleccione una opción Campo requeri…" at bounding box center [1319, 463] width 409 height 81
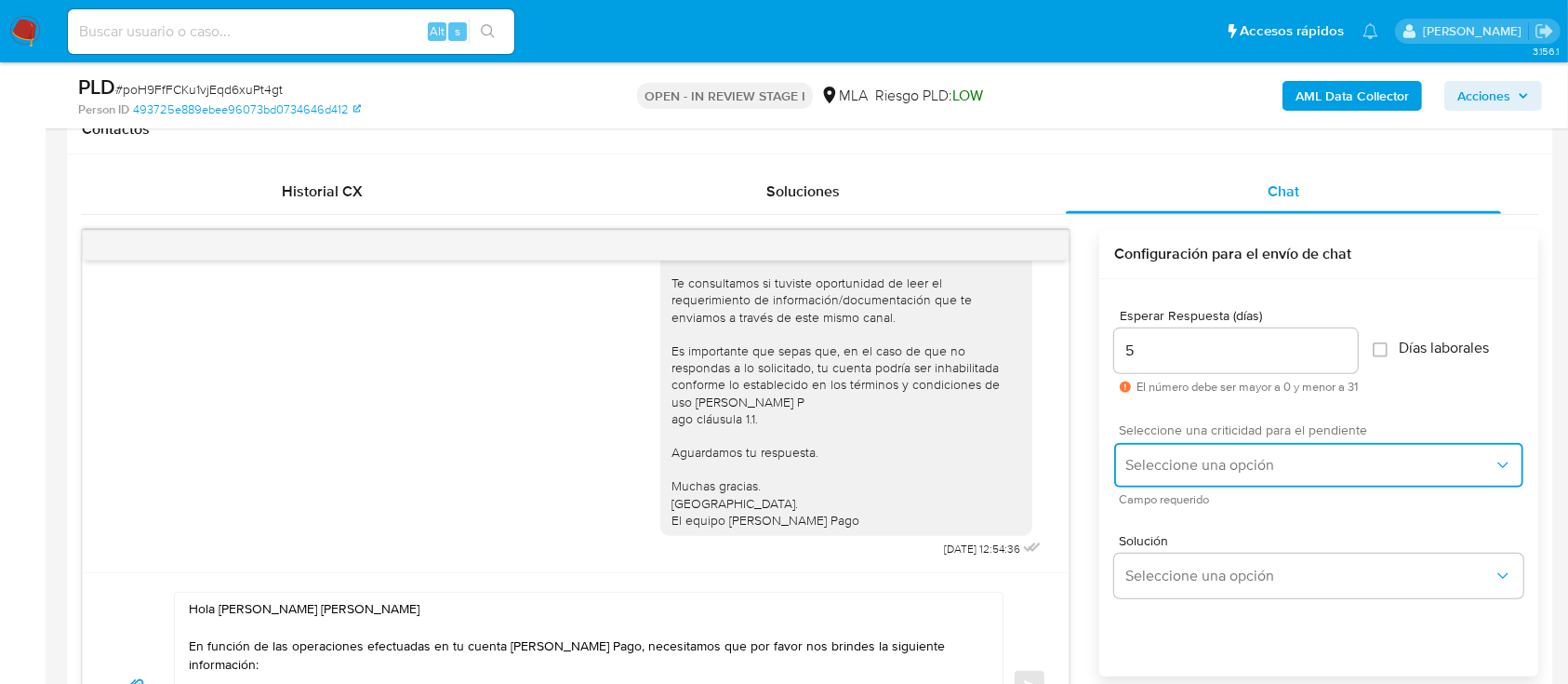
click at [1146, 474] on button "Seleccione una opción" at bounding box center [1319, 466] width 409 height 45
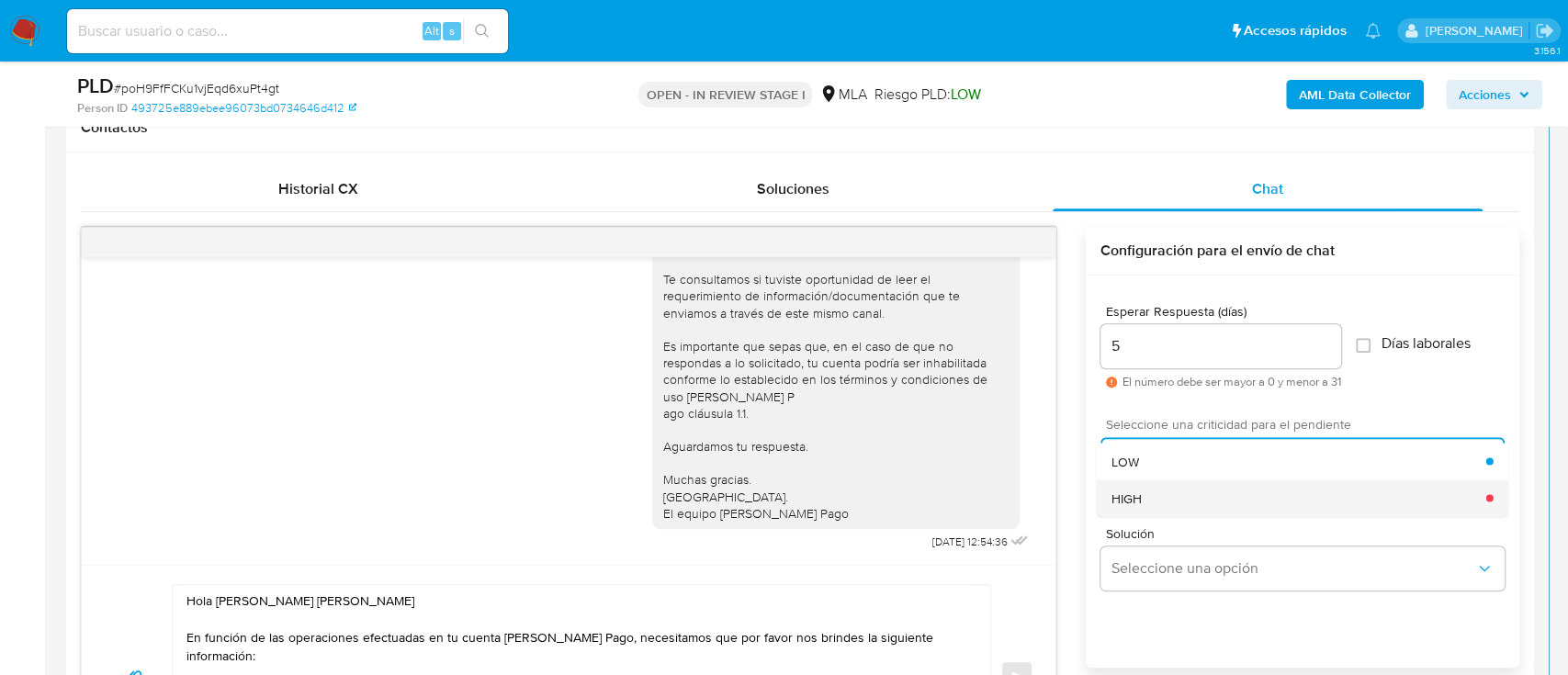
click at [1137, 498] on span "HIGH" at bounding box center [1127, 497] width 31 height 16
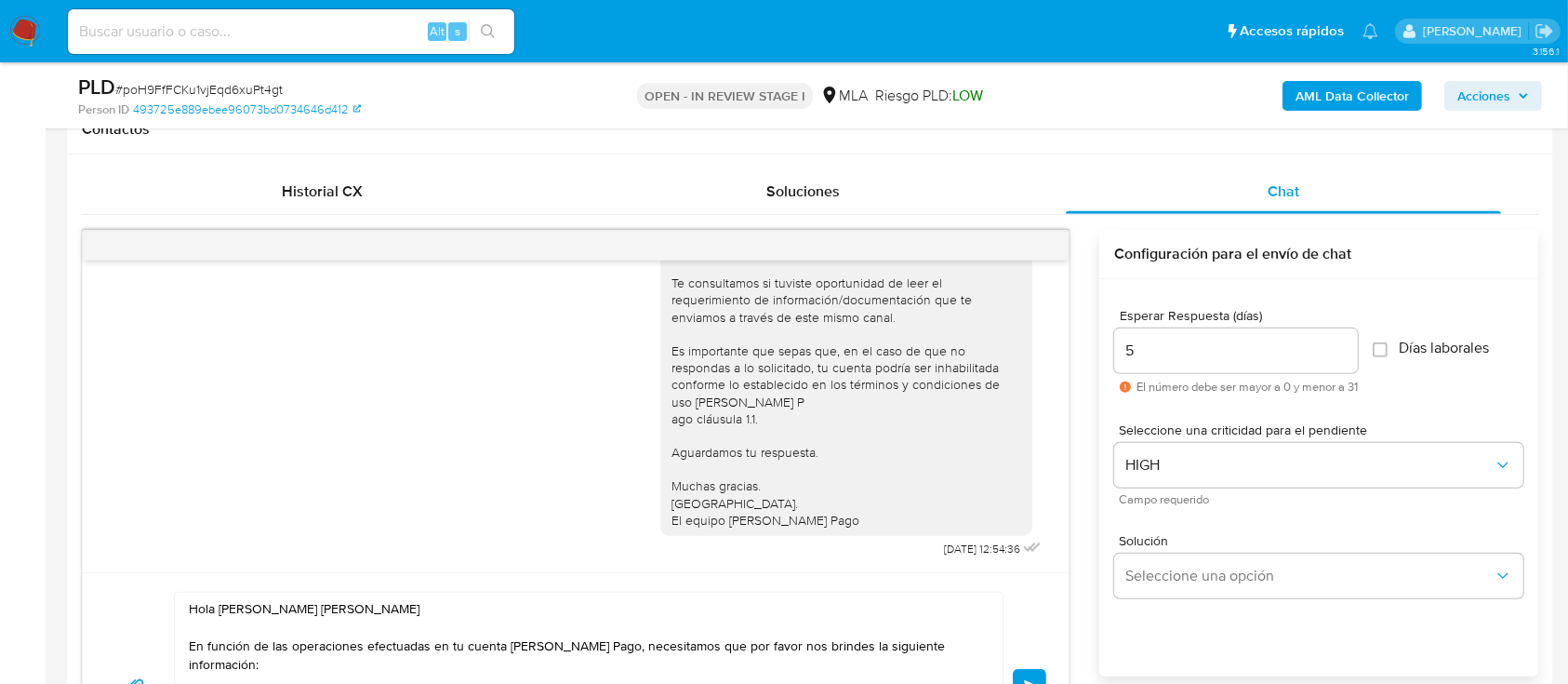
click at [1028, 667] on div "Hola Cristian Hugo Gonzalez En función de las operaciones efectuadas en tu cuen…" at bounding box center [575, 686] width 942 height 188
click at [1024, 682] on span "Enviar" at bounding box center [1030, 686] width 13 height 12
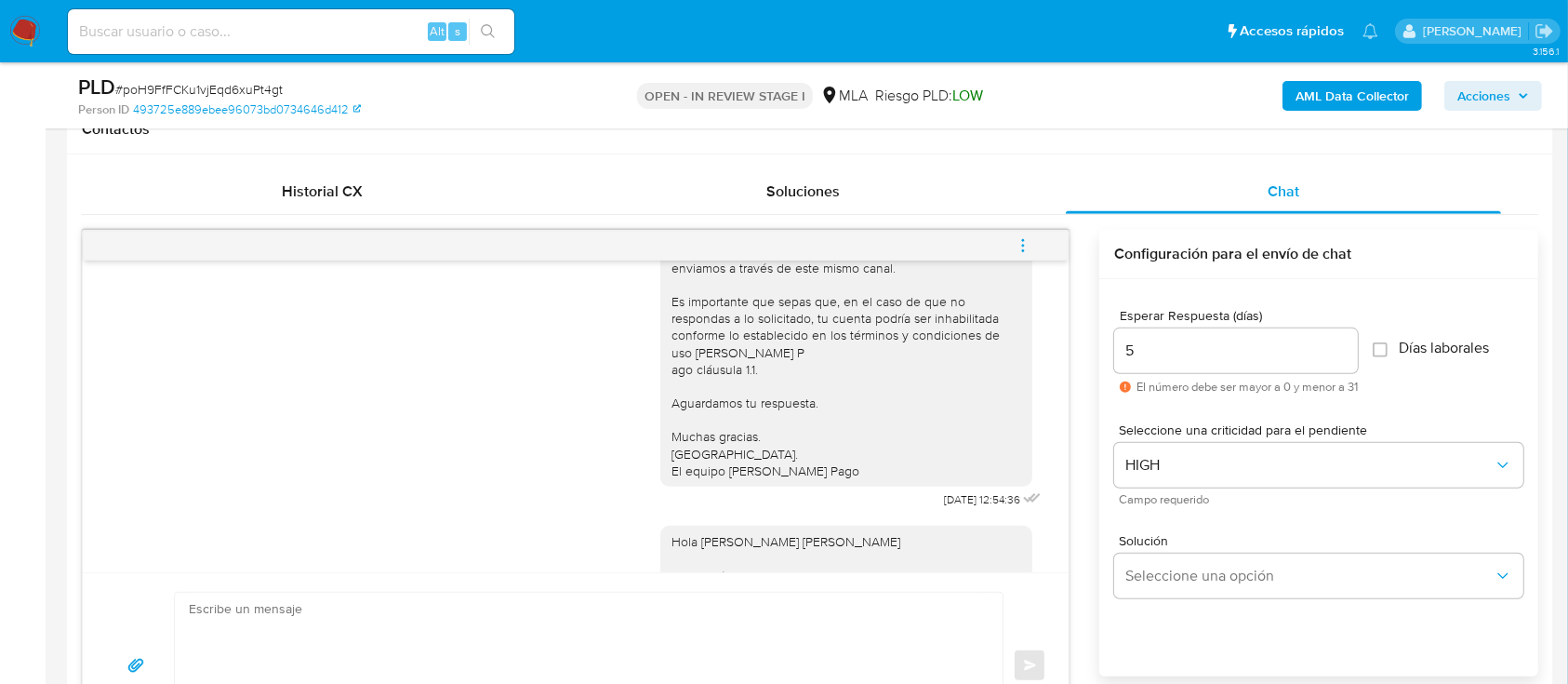
scroll to position [1645, 0]
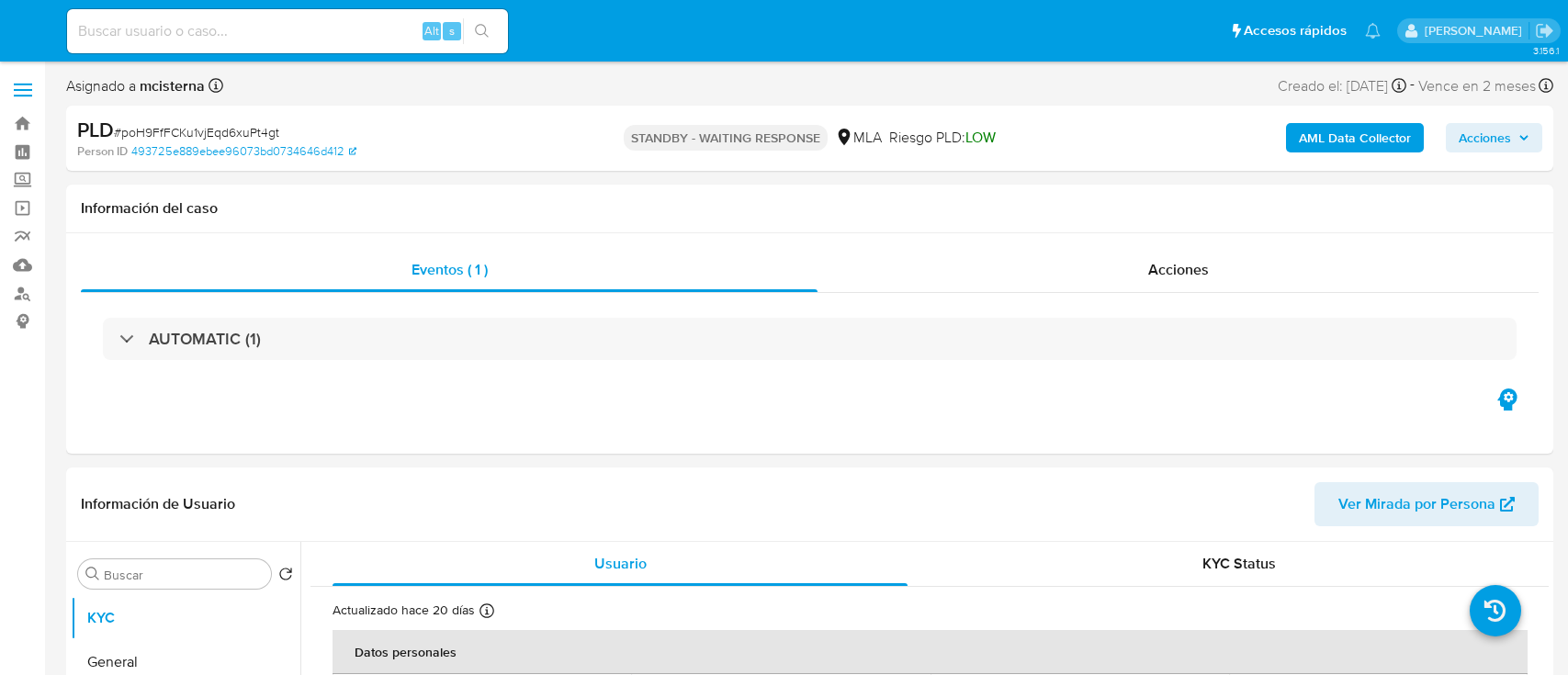
select select "10"
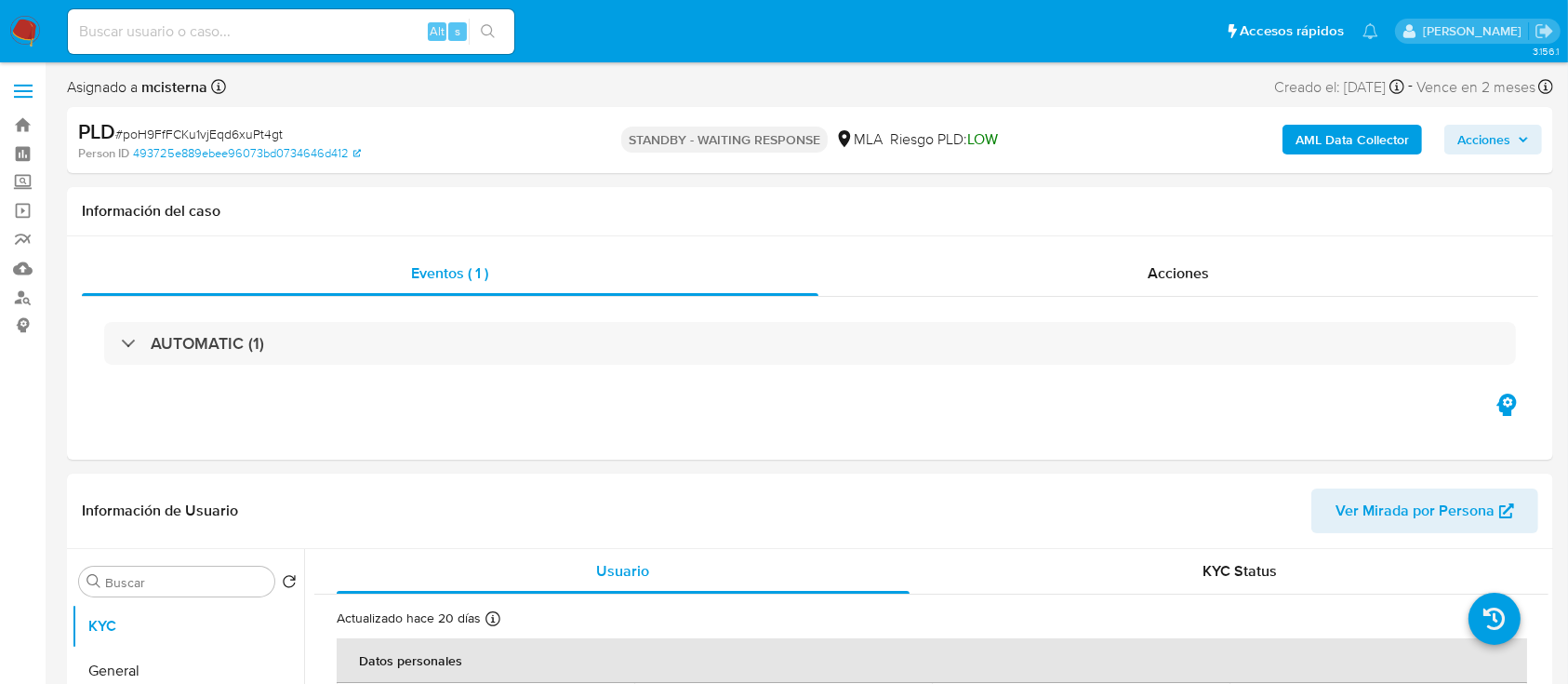
click at [387, 26] on input at bounding box center [291, 31] width 446 height 24
paste input "229414545"
type input "229414545"
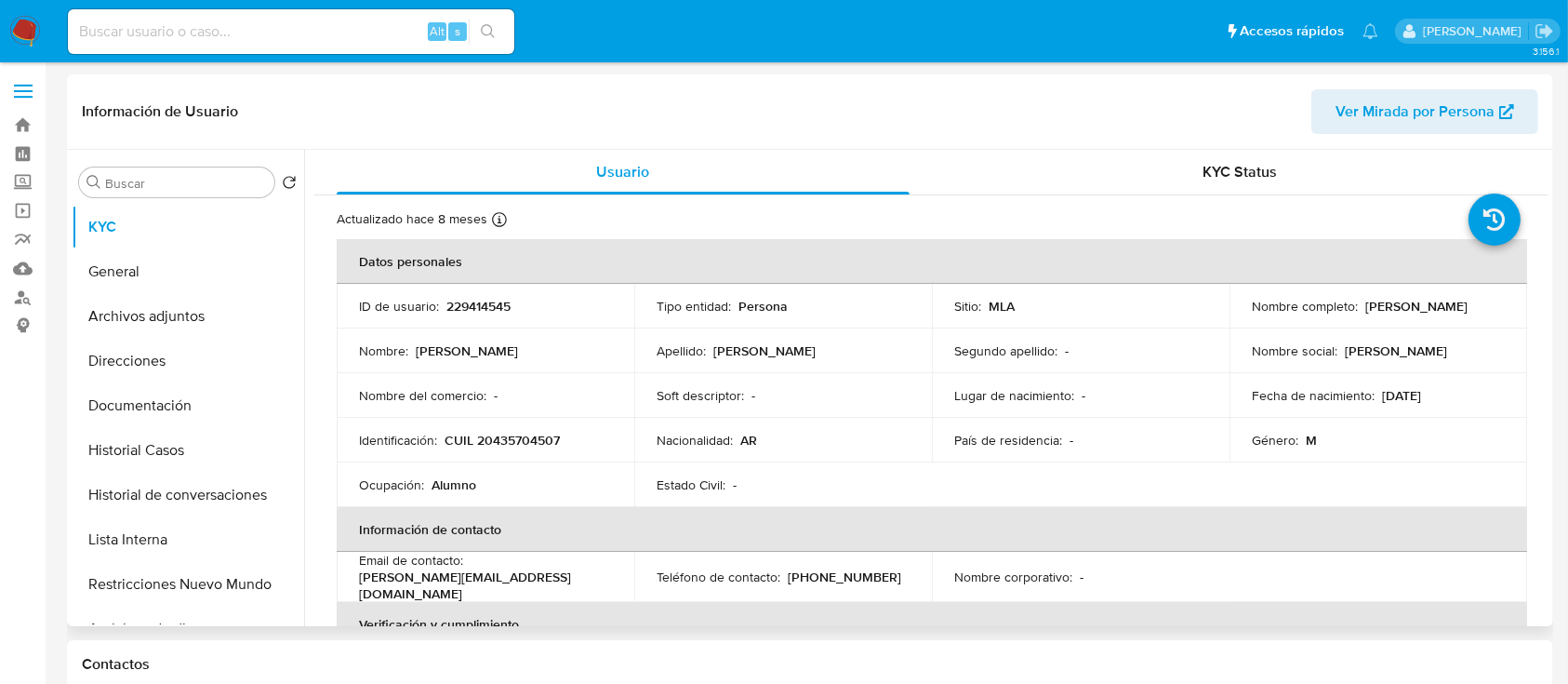
select select "10"
click at [513, 431] on td "Identificación : CUIL 20435704507" at bounding box center [485, 440] width 298 height 45
click at [513, 434] on p "CUIL 20435704507" at bounding box center [501, 440] width 115 height 16
click at [201, 451] on button "Historial Casos" at bounding box center [180, 450] width 217 height 45
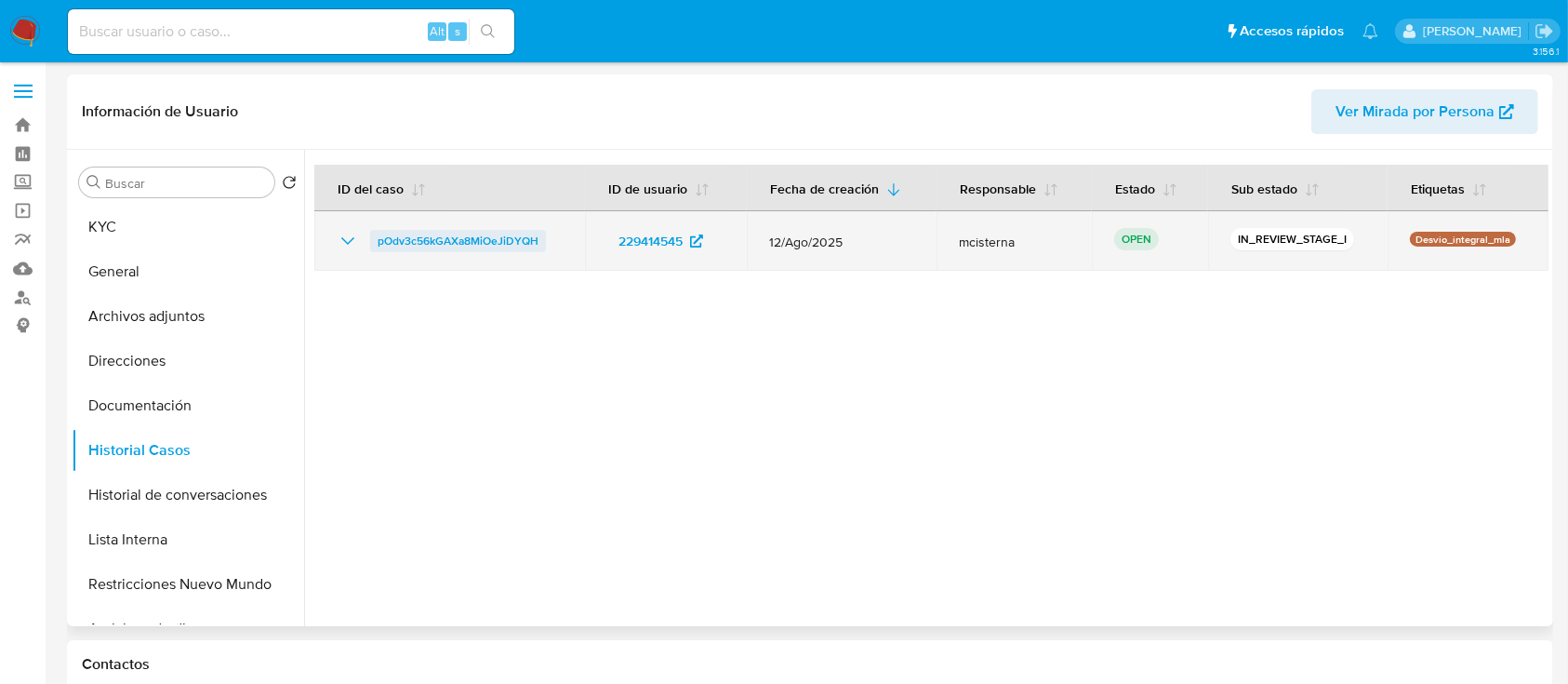
click at [479, 239] on span "pOdv3c56kGAXa8MiOeJiDYQH" at bounding box center [458, 241] width 161 height 22
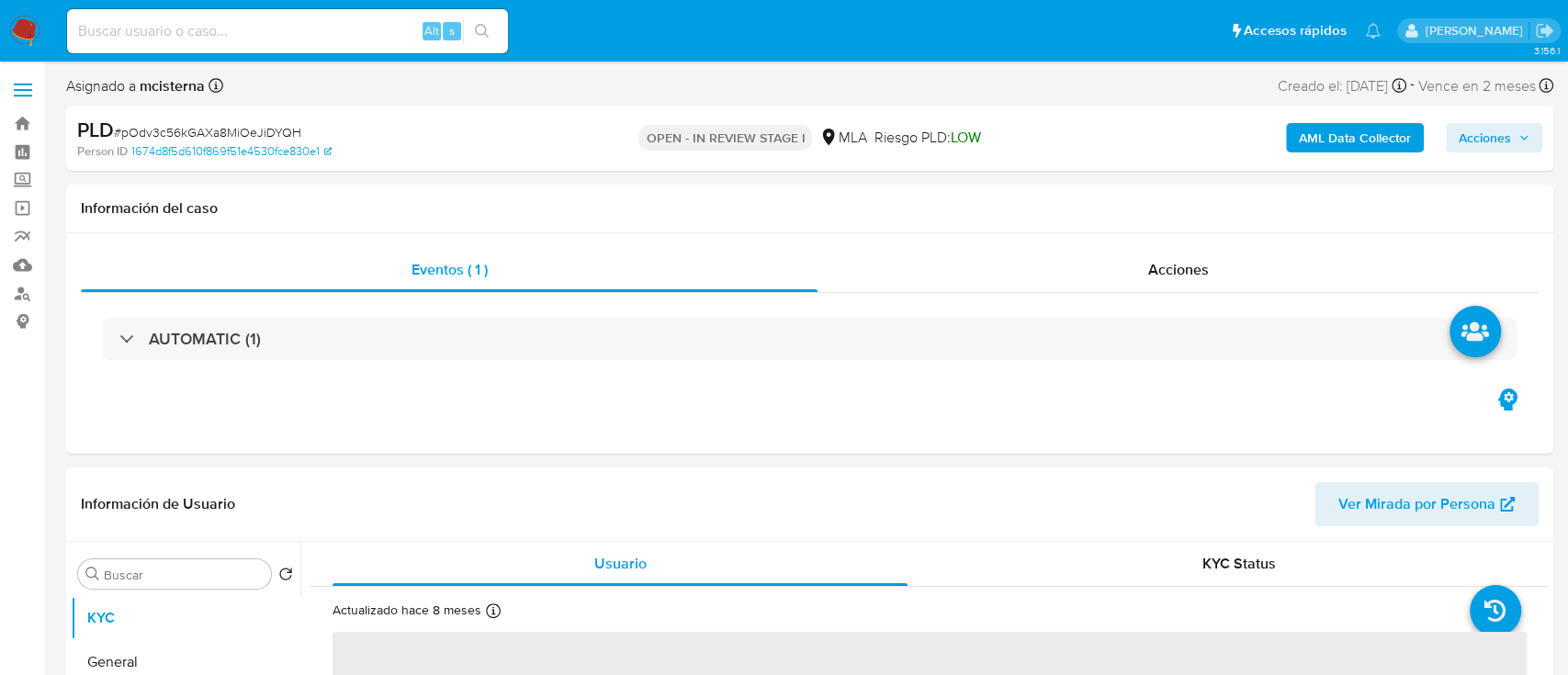
select select "10"
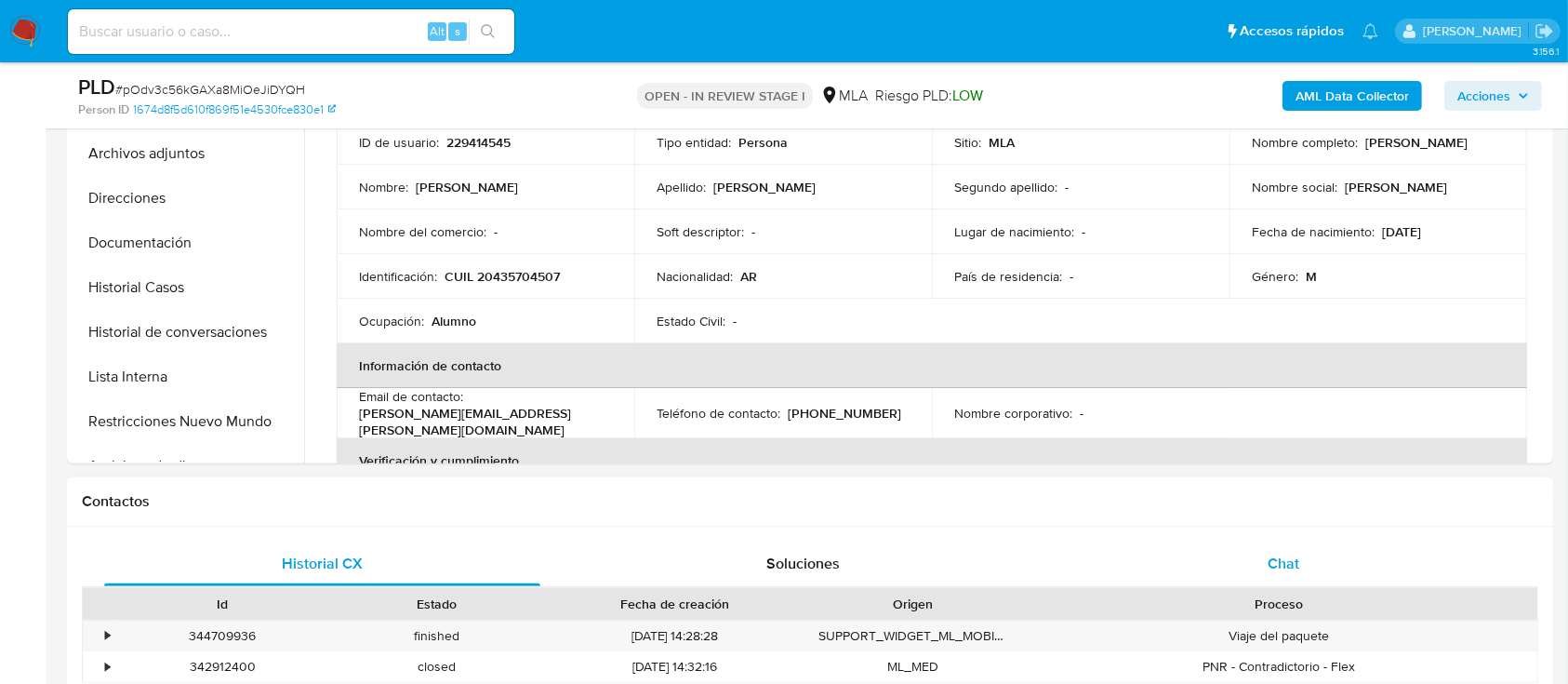
click at [1237, 578] on div "Chat" at bounding box center [1284, 564] width 436 height 45
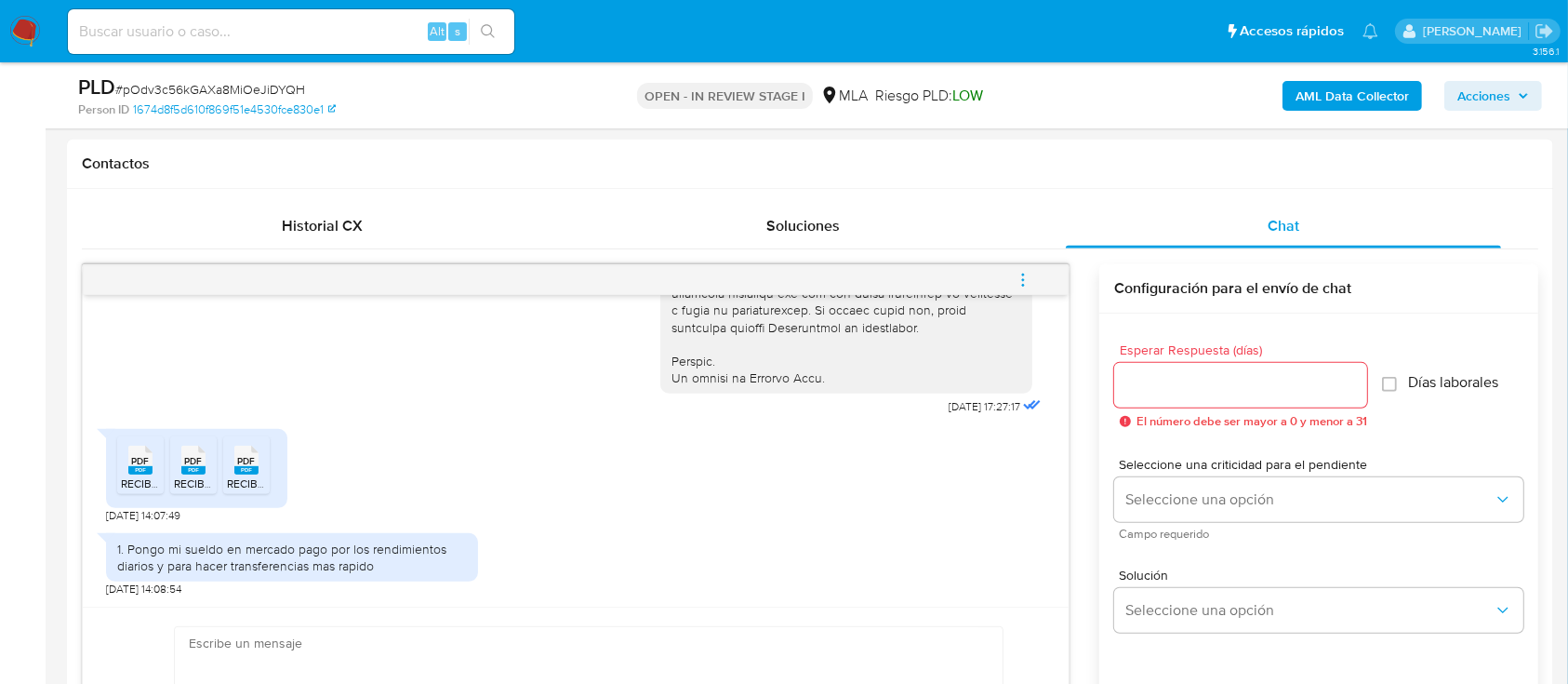
scroll to position [868, 0]
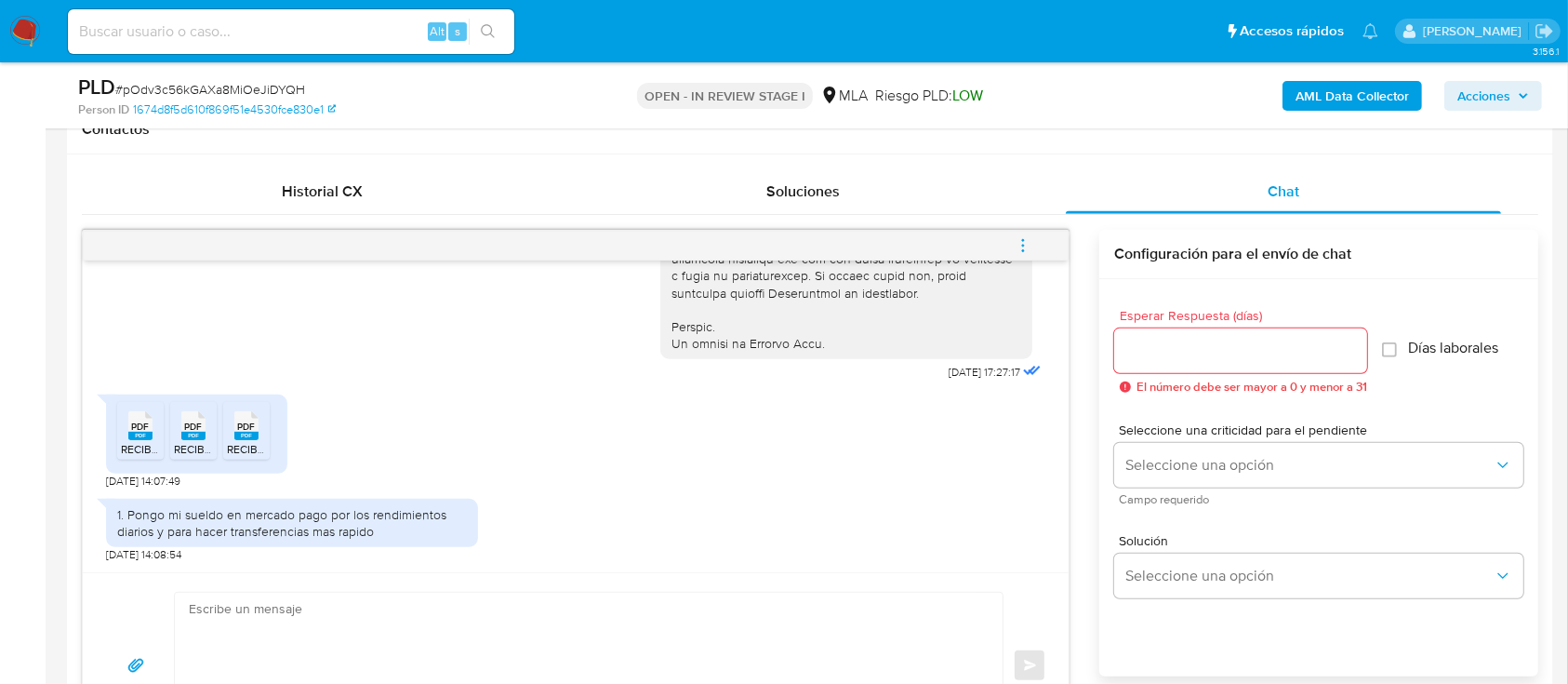
click at [139, 431] on span "PDF" at bounding box center [141, 427] width 17 height 12
click at [206, 435] on div "PDF PDF" at bounding box center [193, 423] width 39 height 36
click at [250, 440] on rect at bounding box center [246, 436] width 24 height 9
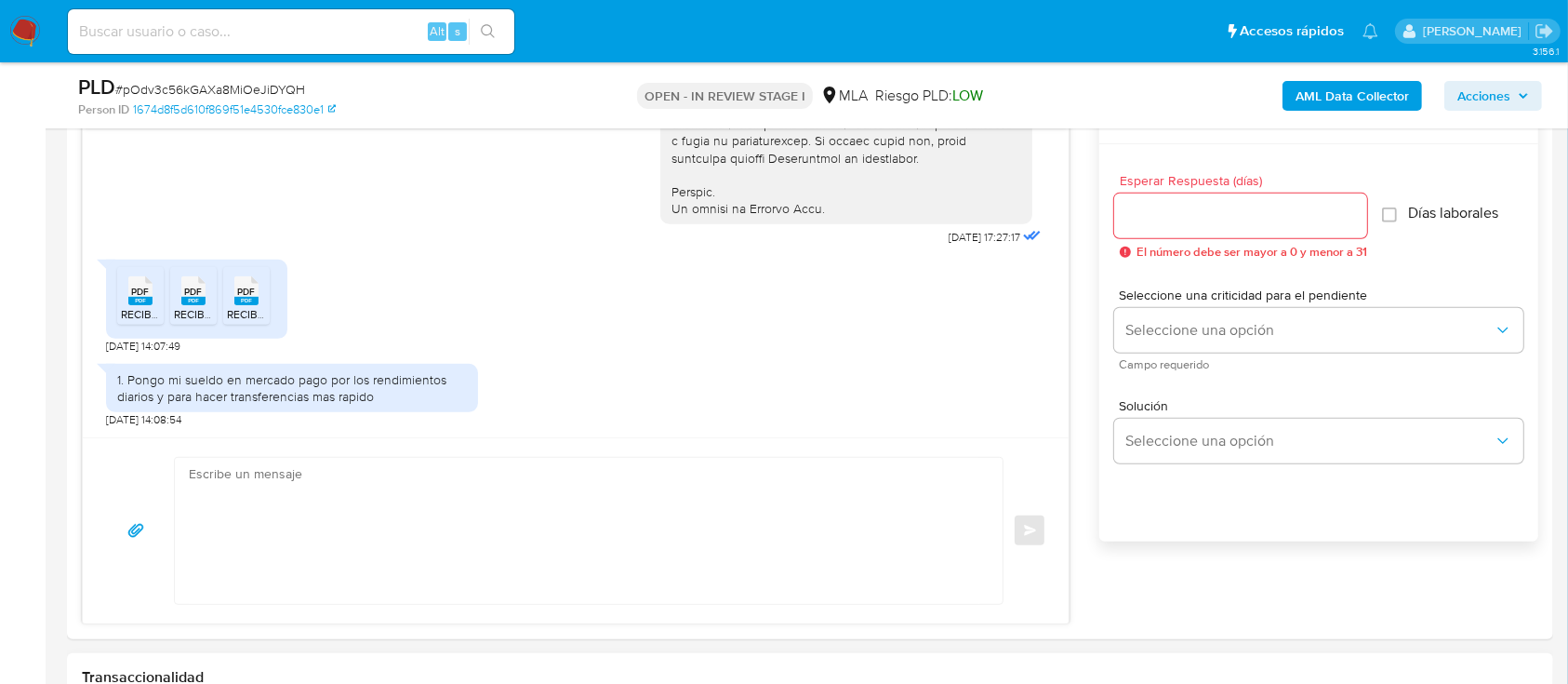
scroll to position [1117, 0]
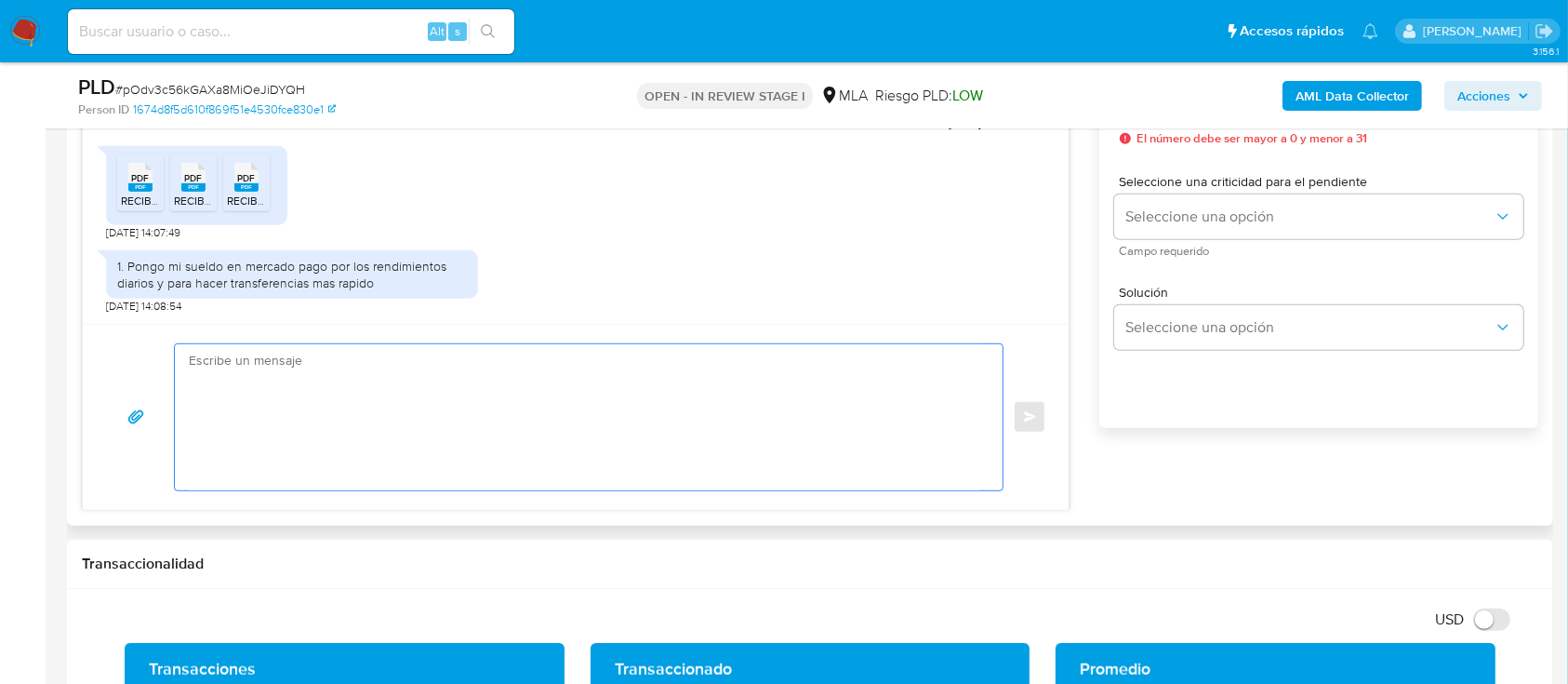
click at [746, 422] on textarea at bounding box center [584, 417] width 790 height 147
paste textarea "Hola Muchas gracias por tu respuesta. Confirmamos recepción de la documentación…"
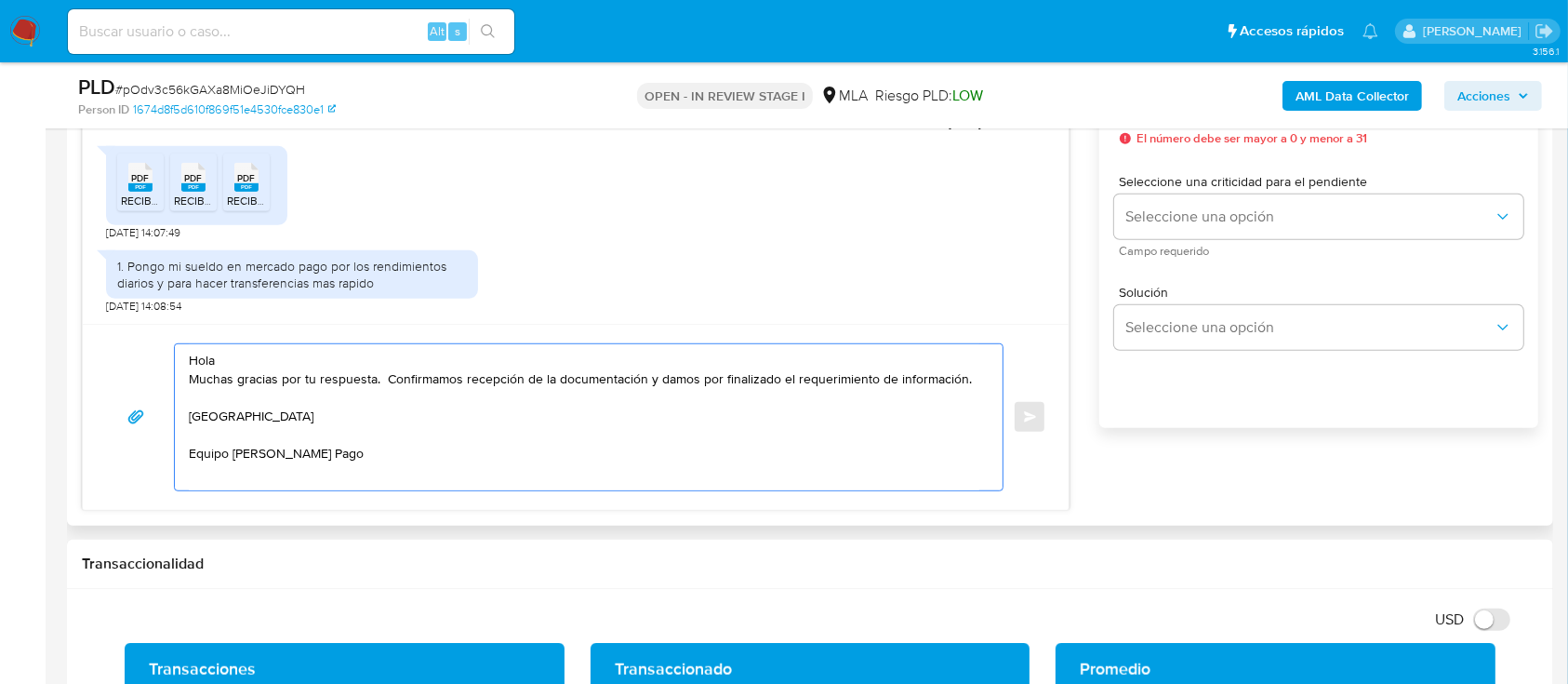
click at [541, 352] on textarea "Hola Muchas gracias por tu respuesta. Confirmamos recepción de la documentación…" at bounding box center [584, 417] width 790 height 147
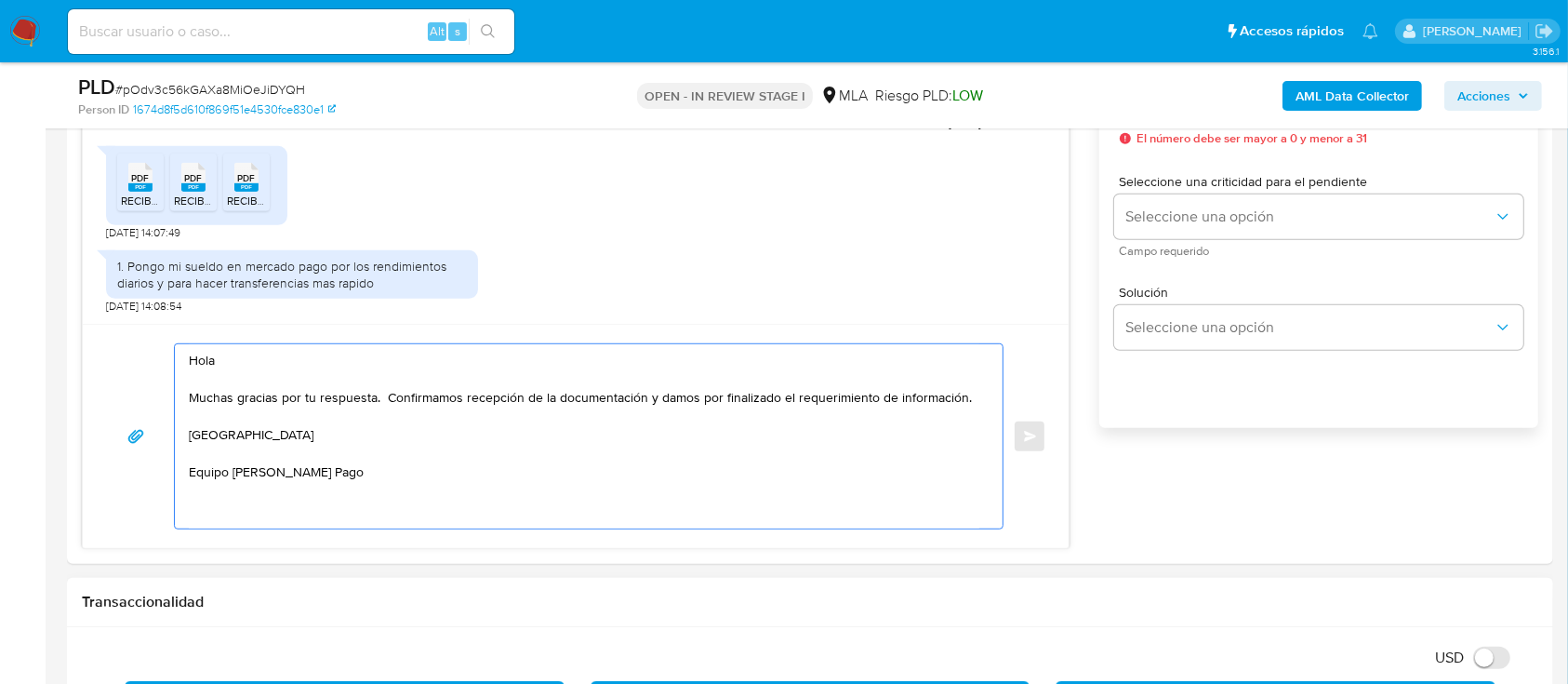
type textarea "Hola Muchas gracias por tu respuesta. Confirmamos recepción de la documentación…"
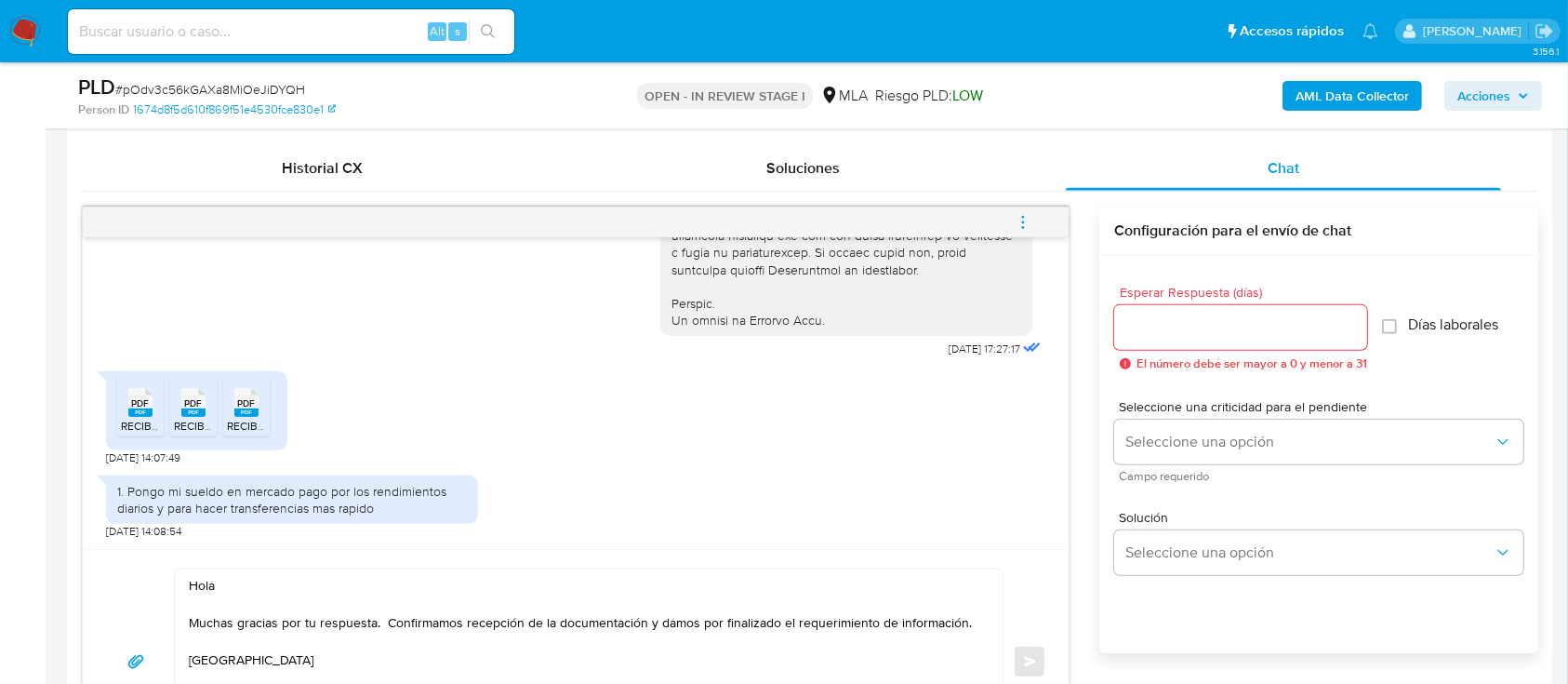
scroll to position [868, 0]
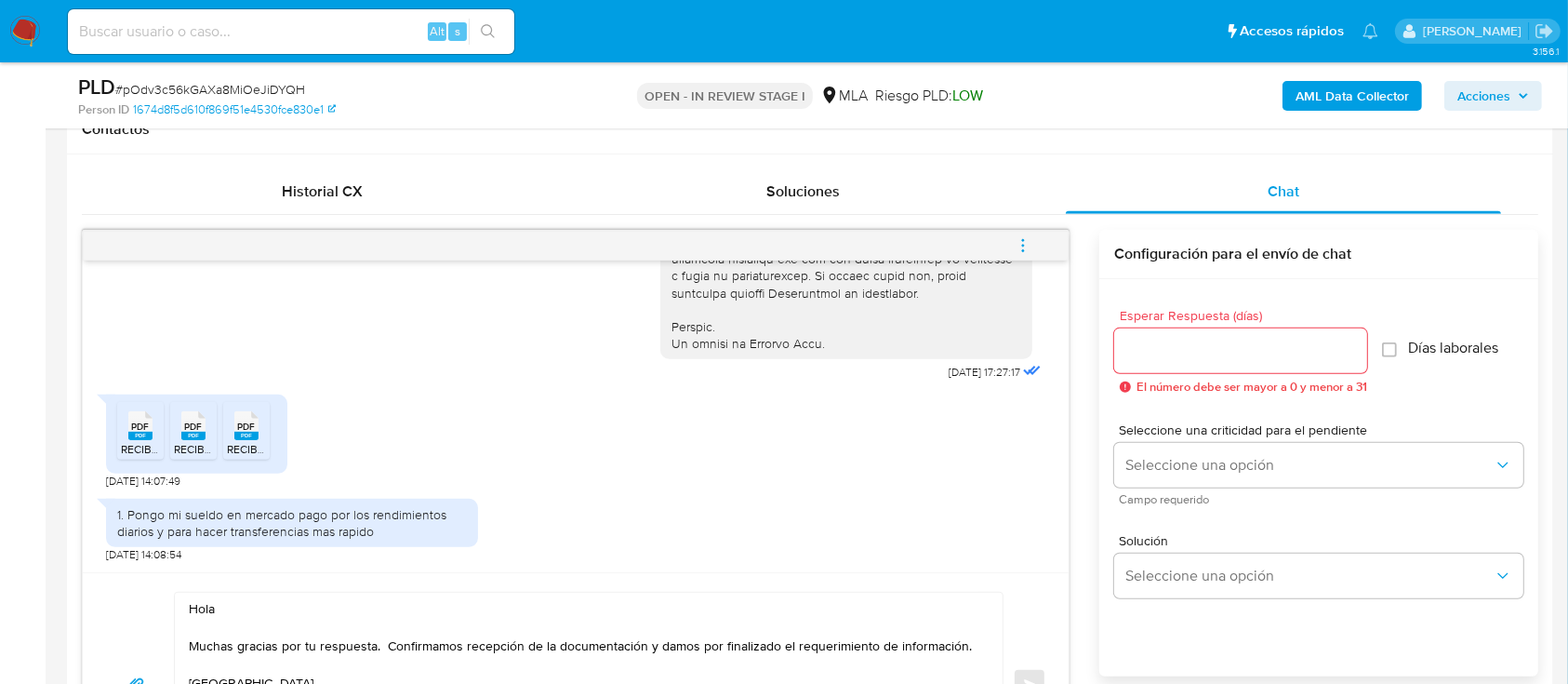
click at [1231, 352] on input "Esperar Respuesta (días)" at bounding box center [1240, 350] width 253 height 24
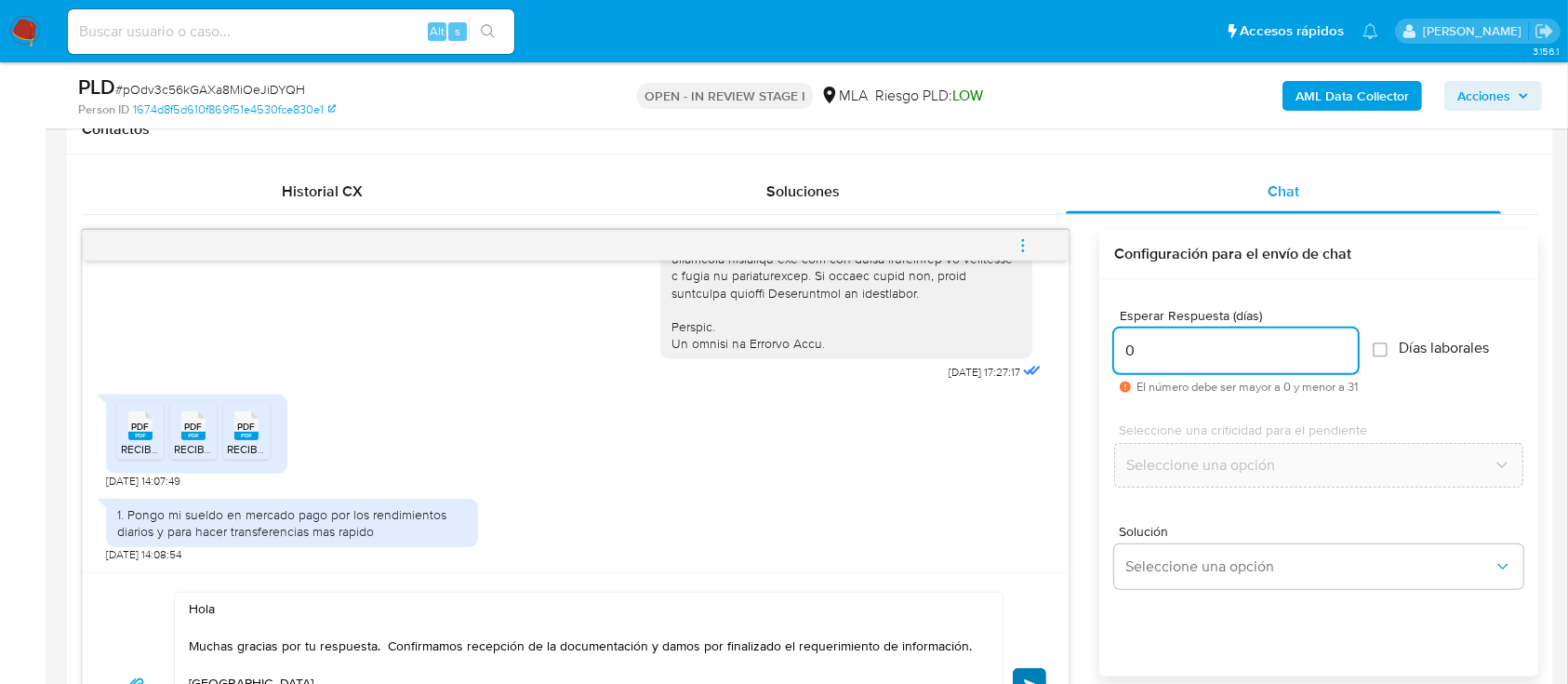
type input "0"
click at [1017, 673] on button "Enviar" at bounding box center [1029, 685] width 34 height 34
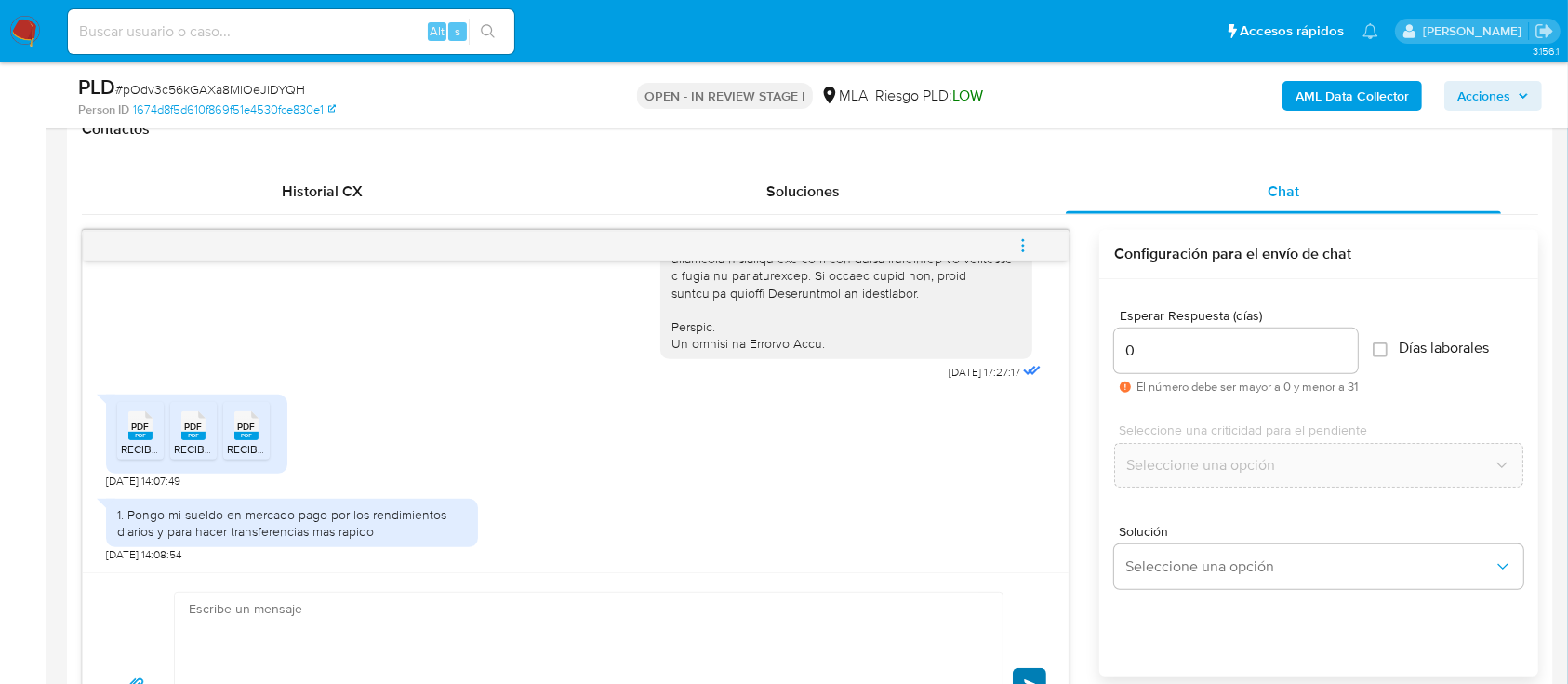
scroll to position [1142, 0]
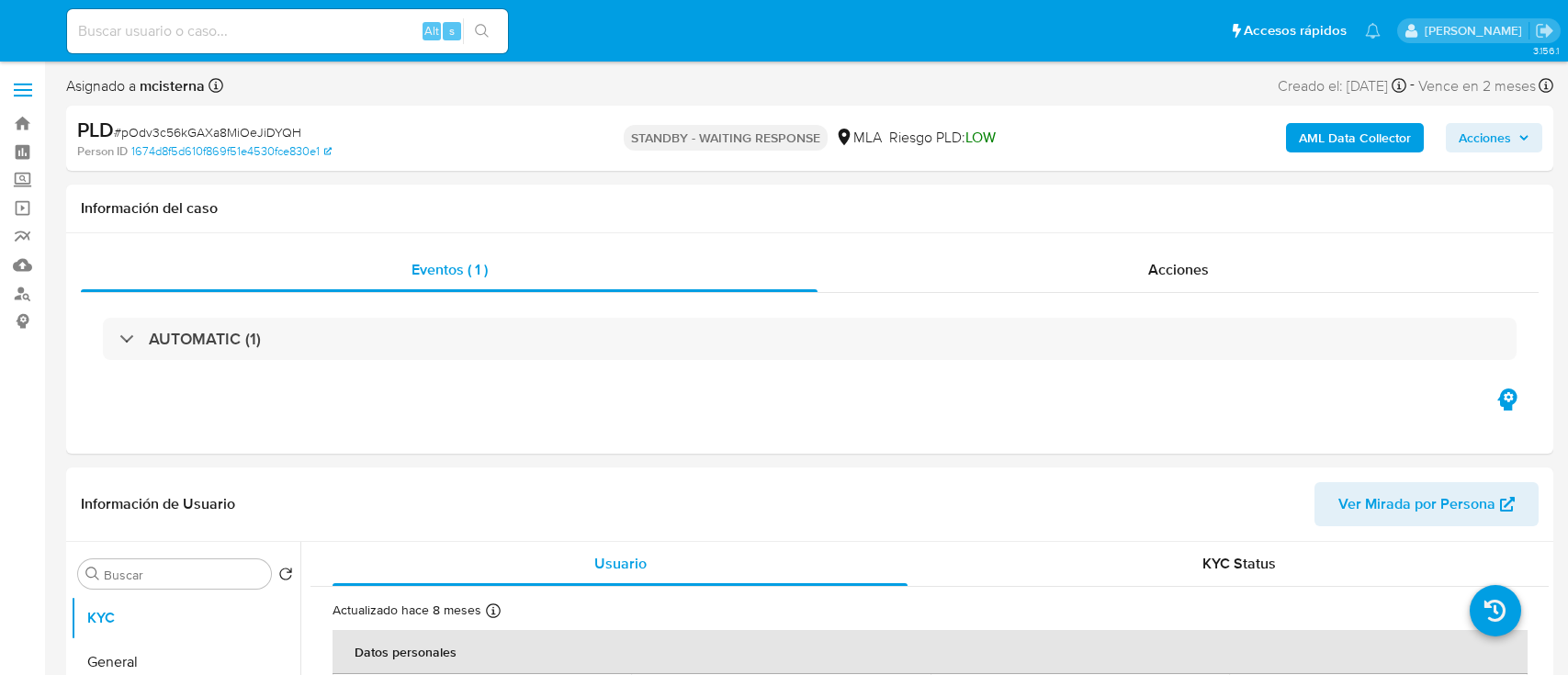
select select "10"
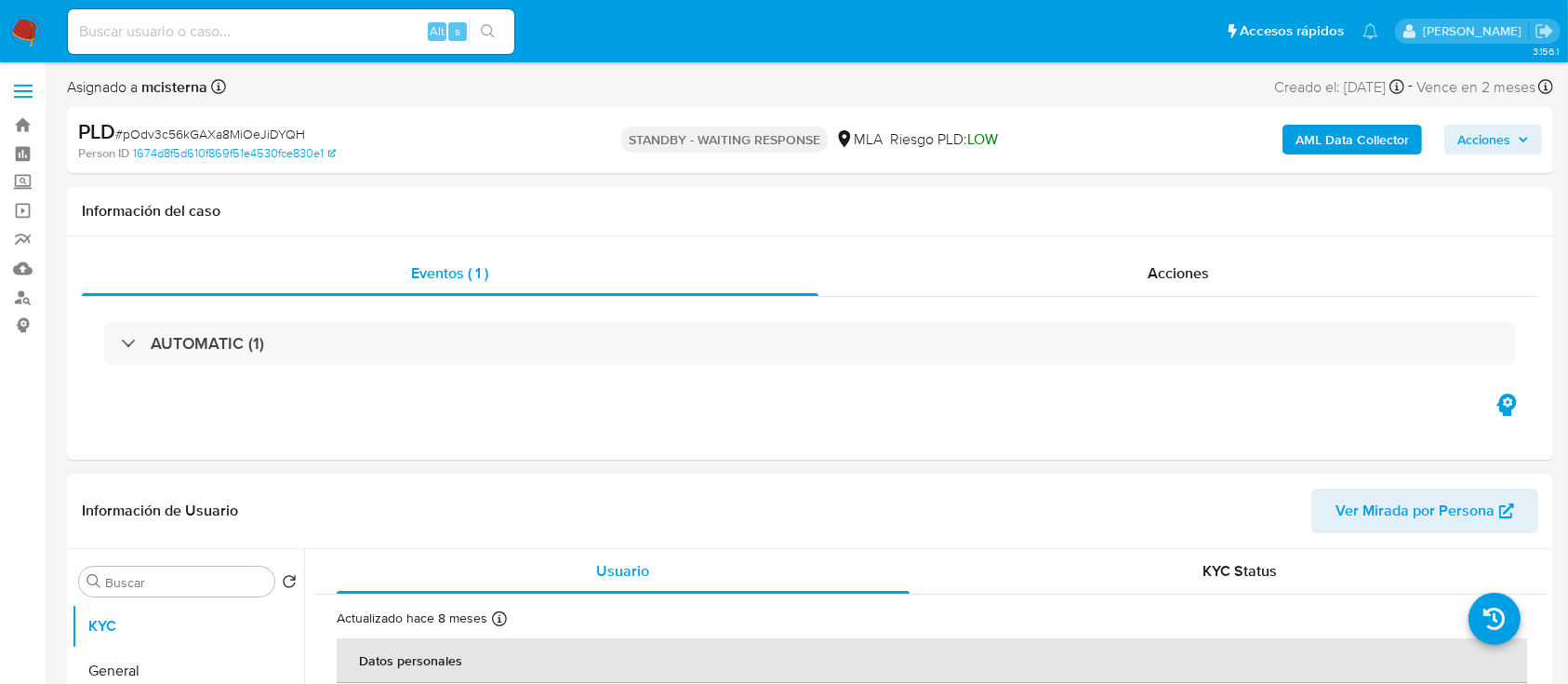
click at [352, 26] on input at bounding box center [291, 31] width 446 height 24
paste input "238177978"
type input "238177978"
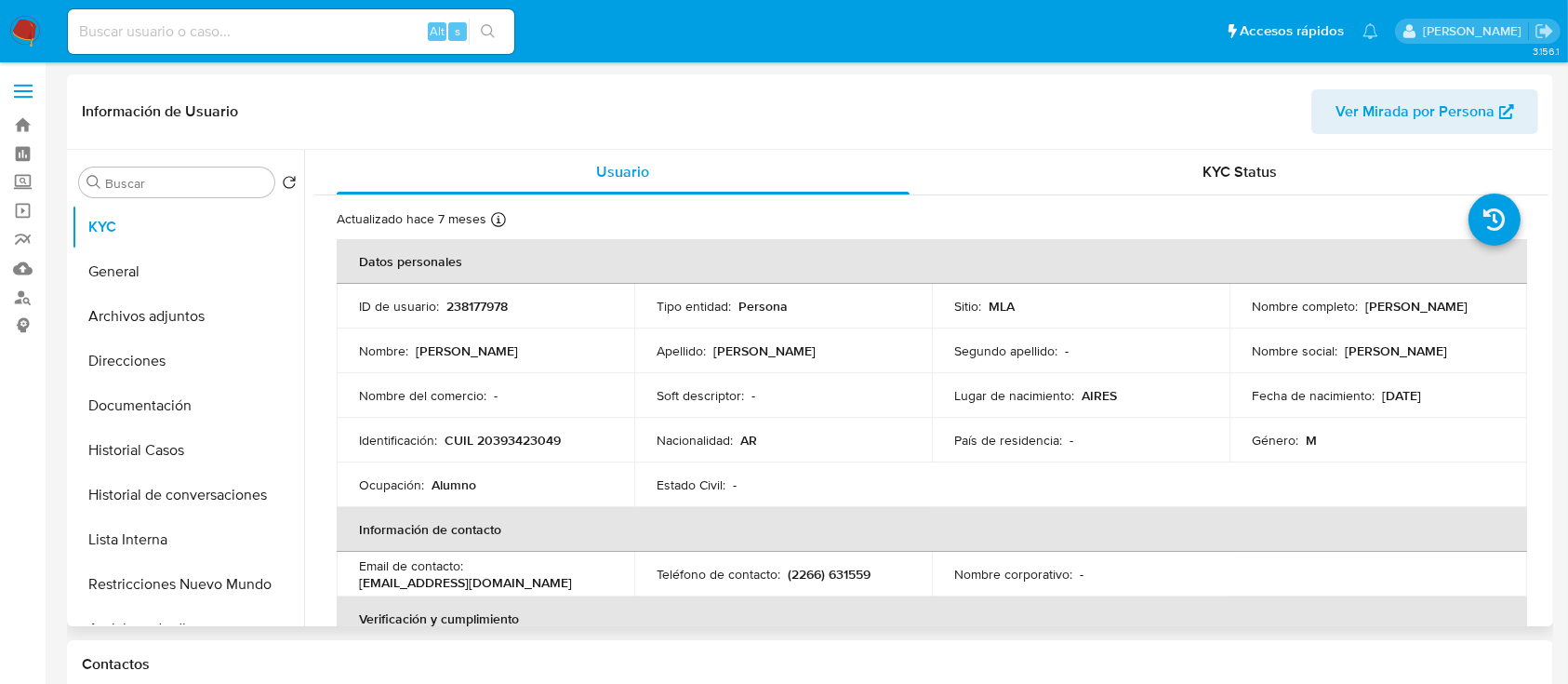
click at [203, 460] on button "Historial Casos" at bounding box center [188, 450] width 233 height 45
select select "10"
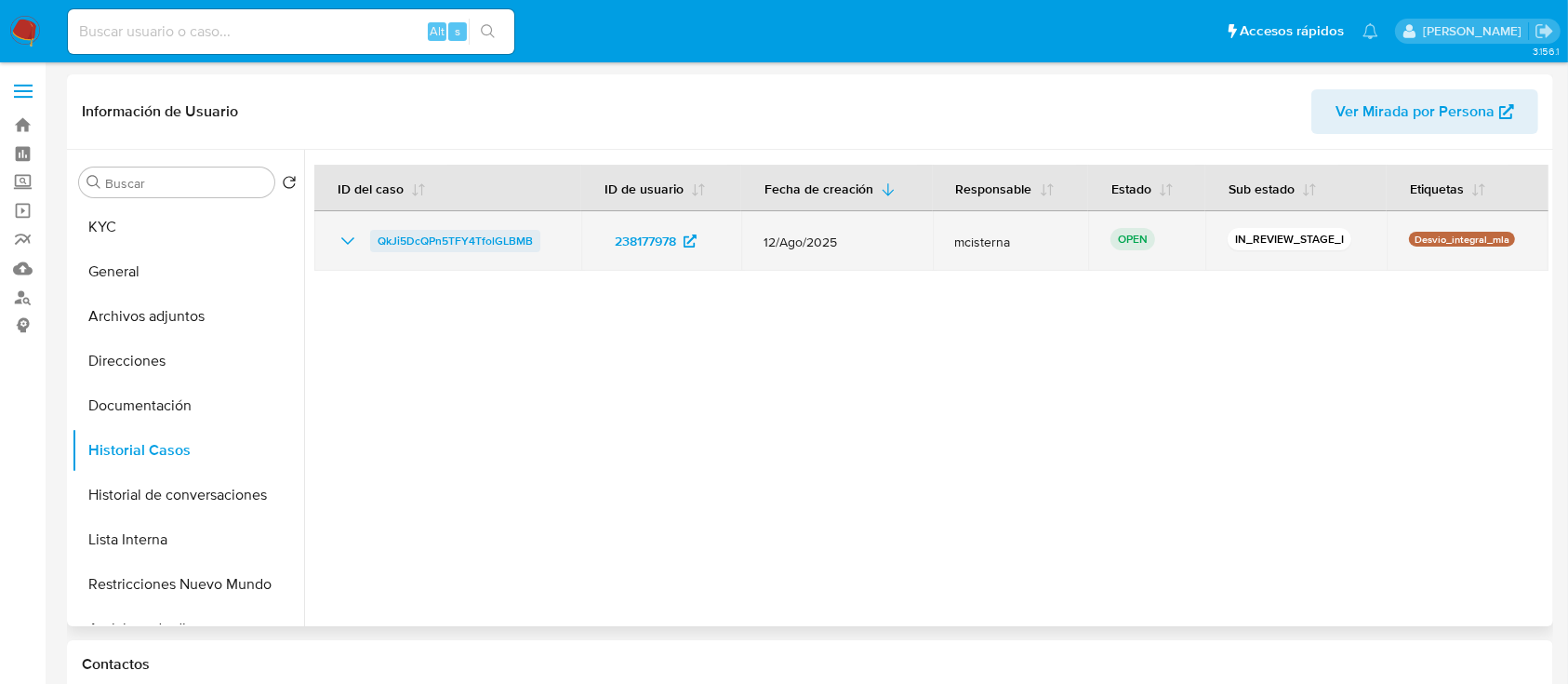
click at [511, 242] on span "QkJi5DcQPn5TFY4TfolGLBMB" at bounding box center [455, 241] width 155 height 22
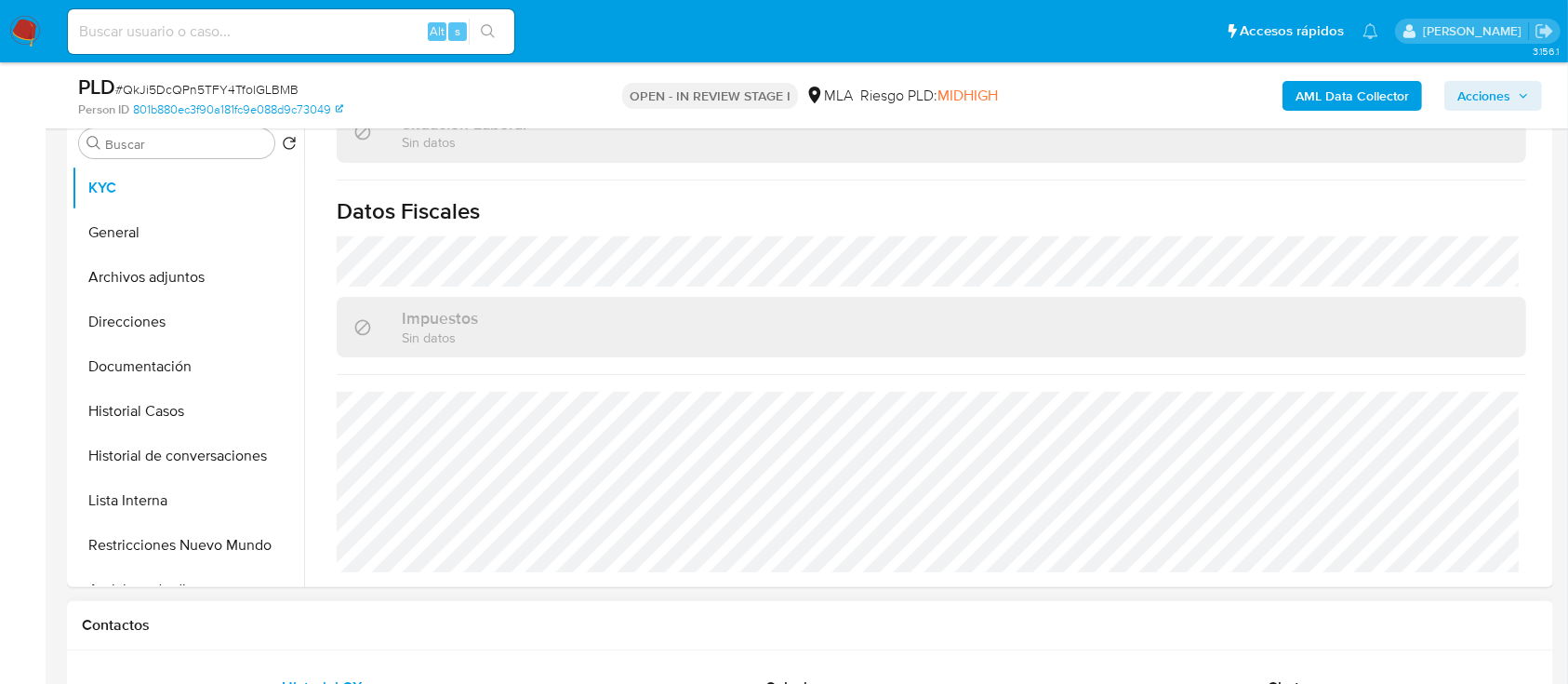
scroll to position [980, 0]
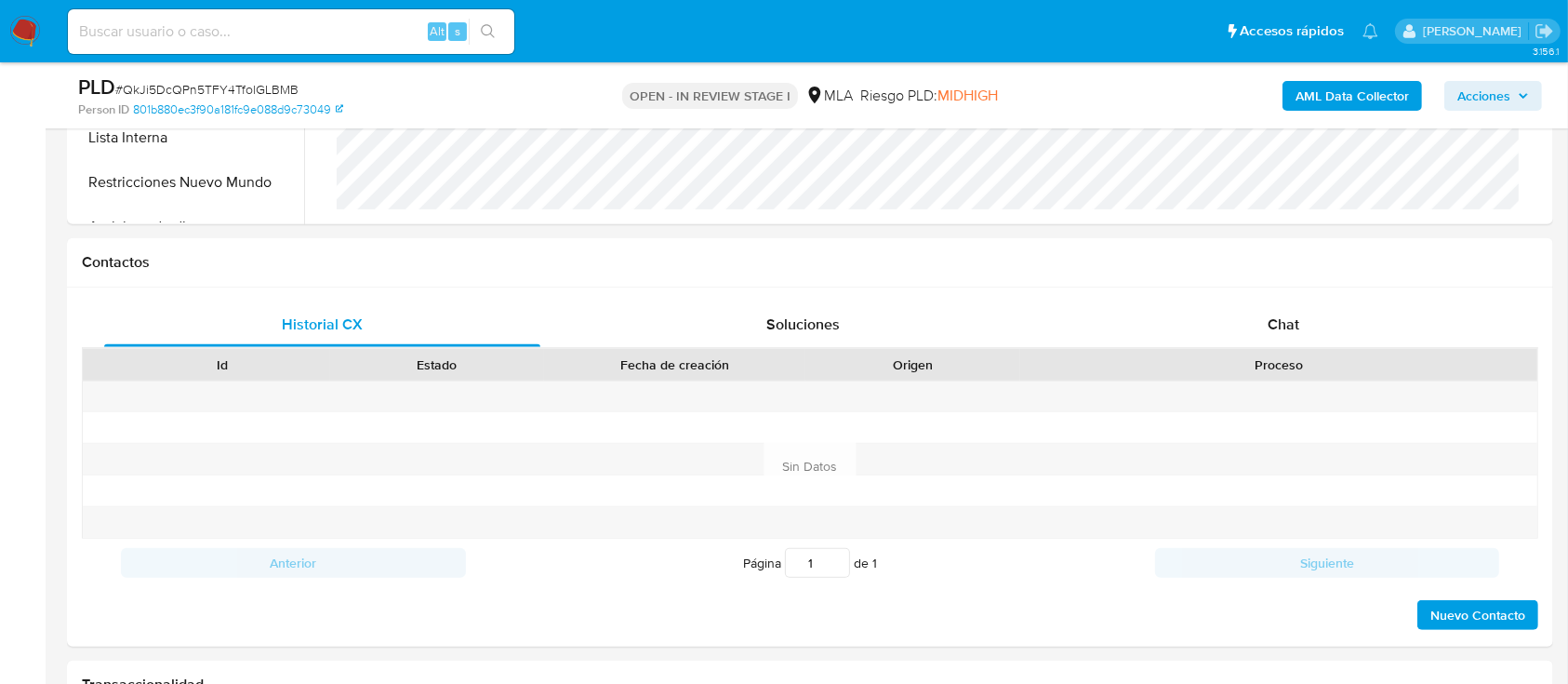
select select "10"
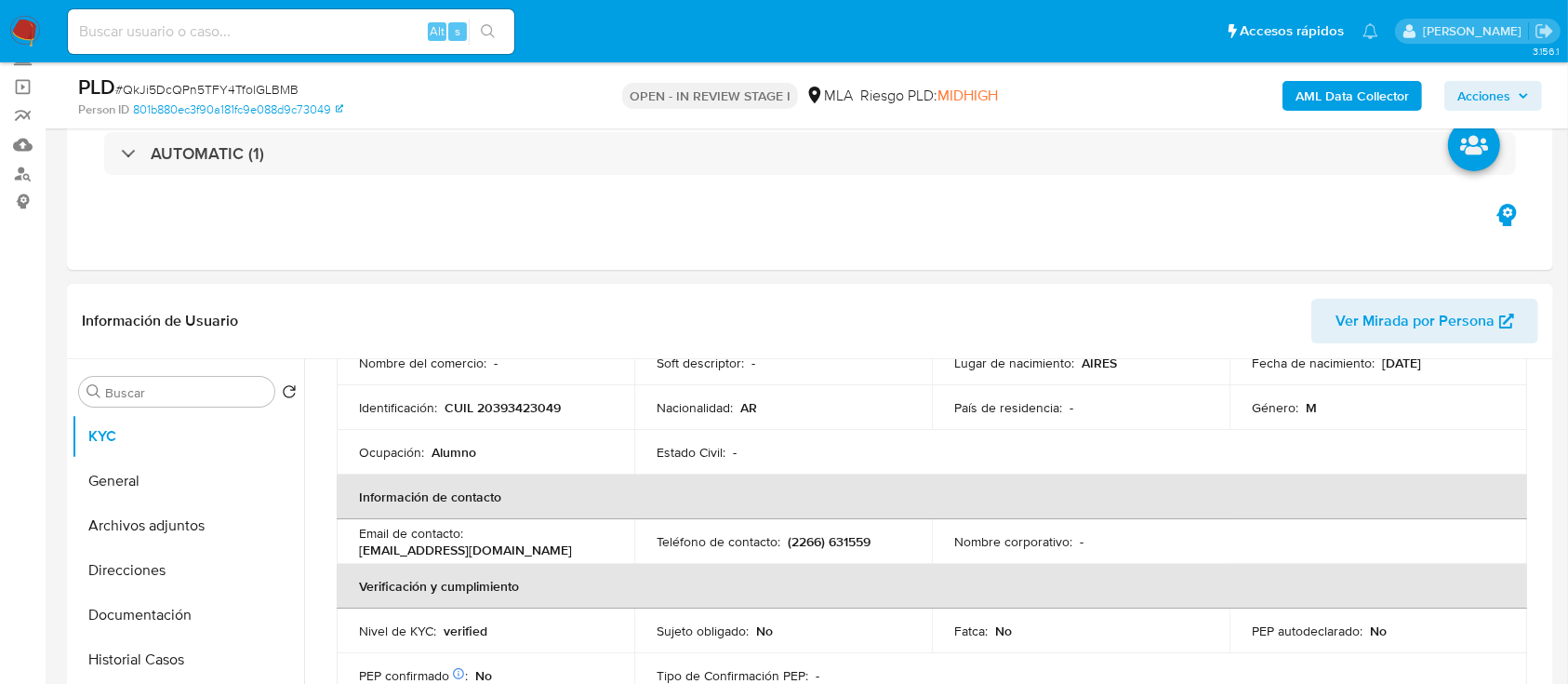
scroll to position [236, 0]
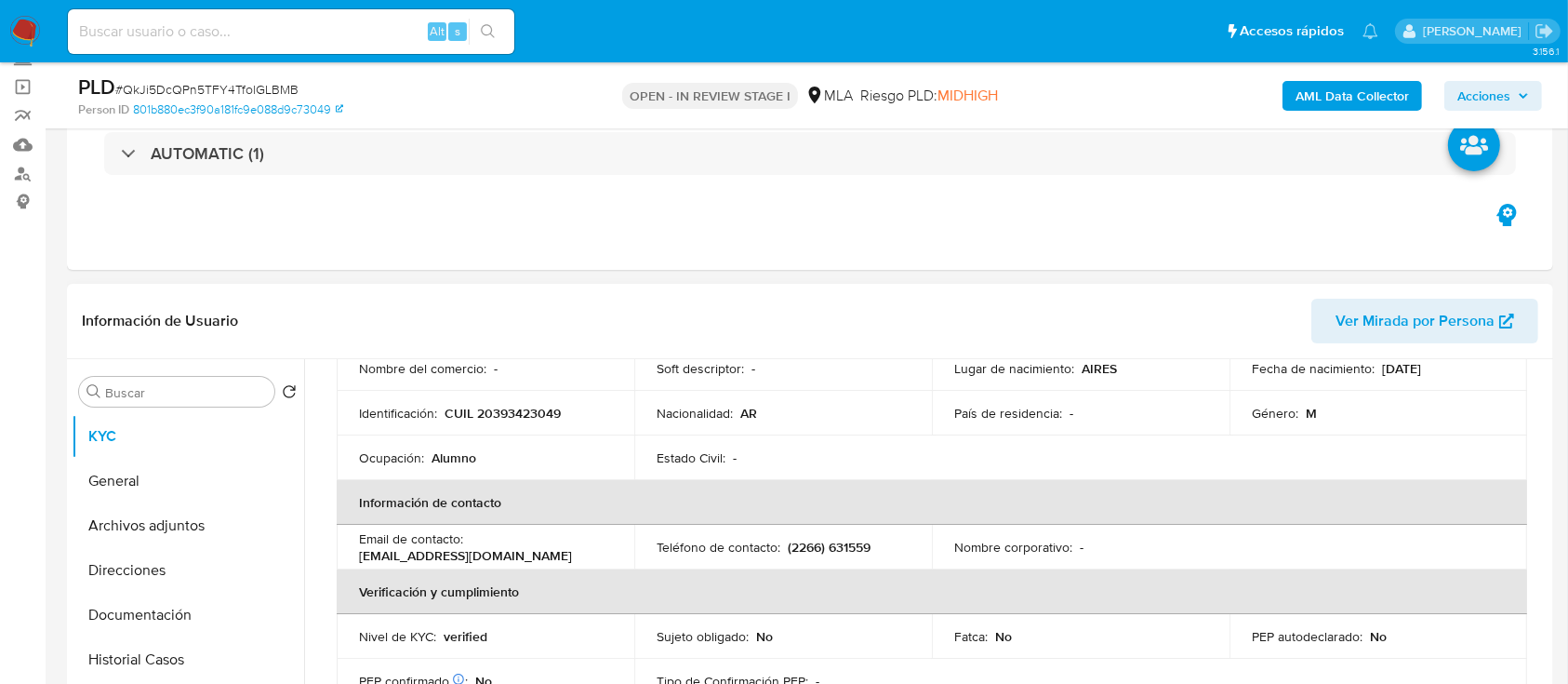
click at [515, 397] on td "Identificación : CUIL 20393423049" at bounding box center [485, 413] width 298 height 45
click at [510, 407] on p "CUIL 20393423049" at bounding box center [502, 412] width 116 height 16
copy p "20393423049"
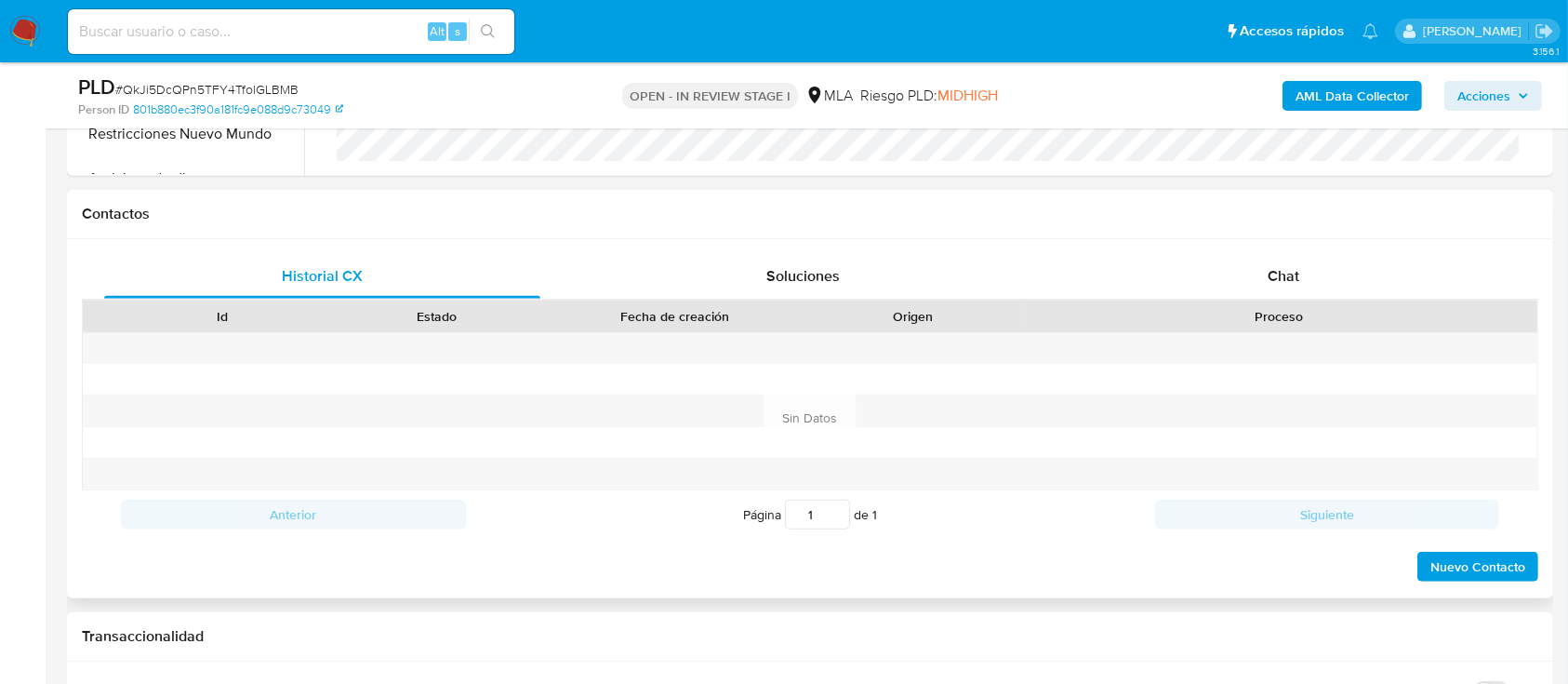
scroll to position [868, 0]
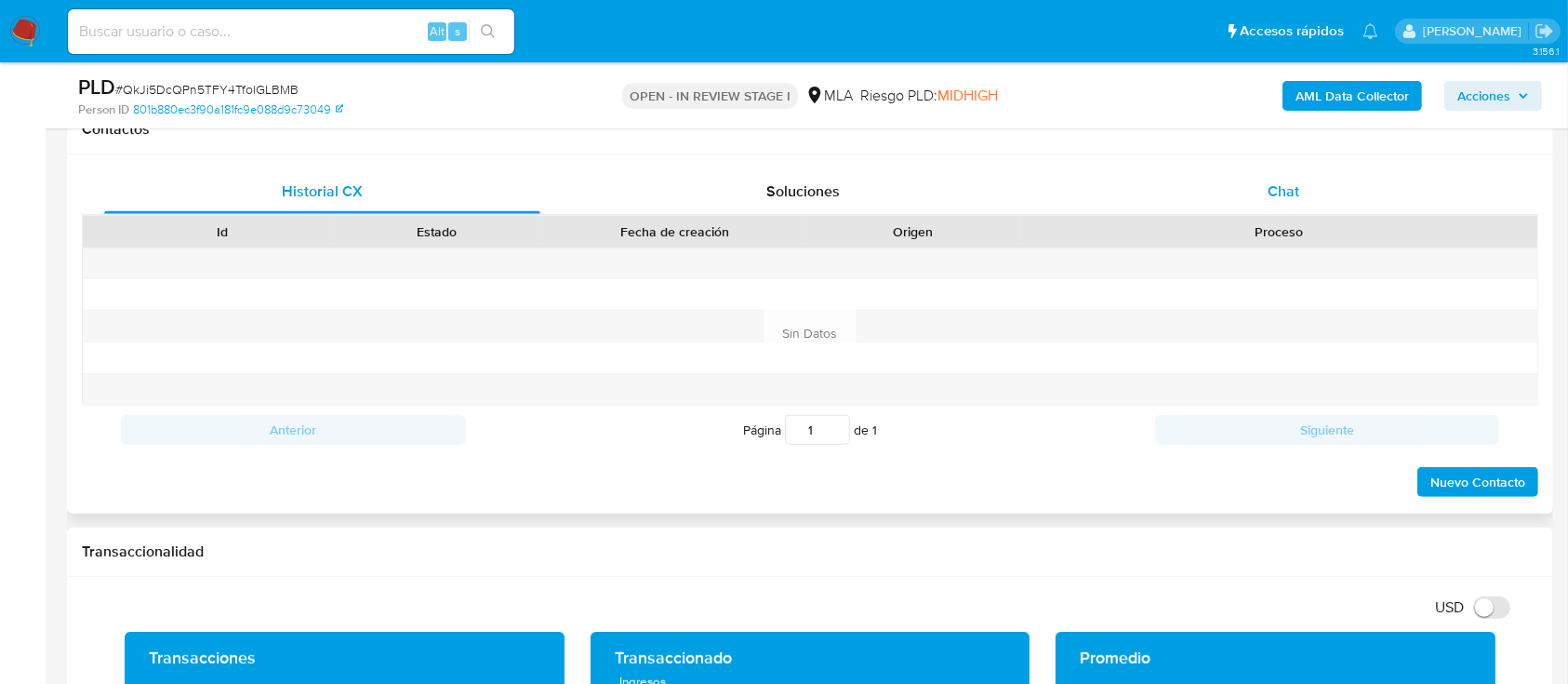
click at [1259, 188] on div "Chat" at bounding box center [1284, 192] width 436 height 45
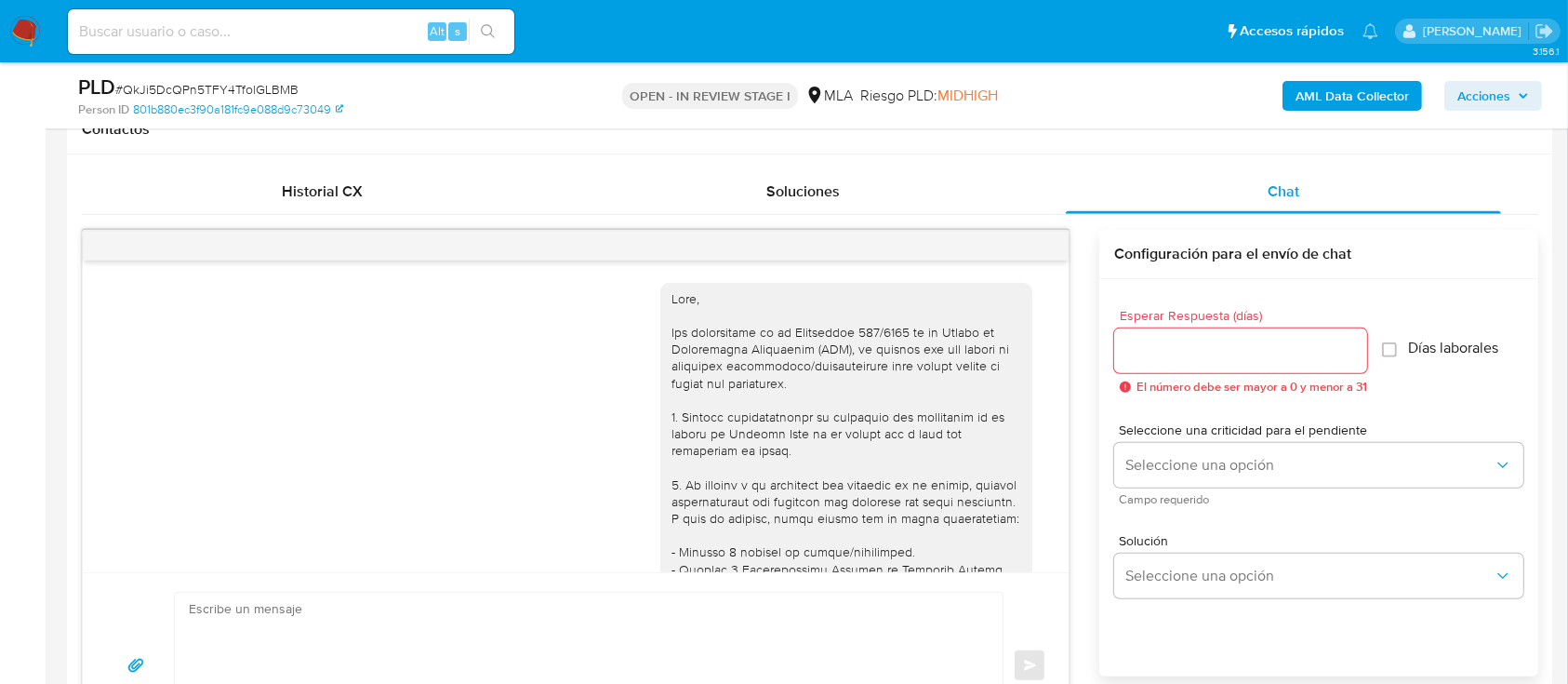
scroll to position [863, 0]
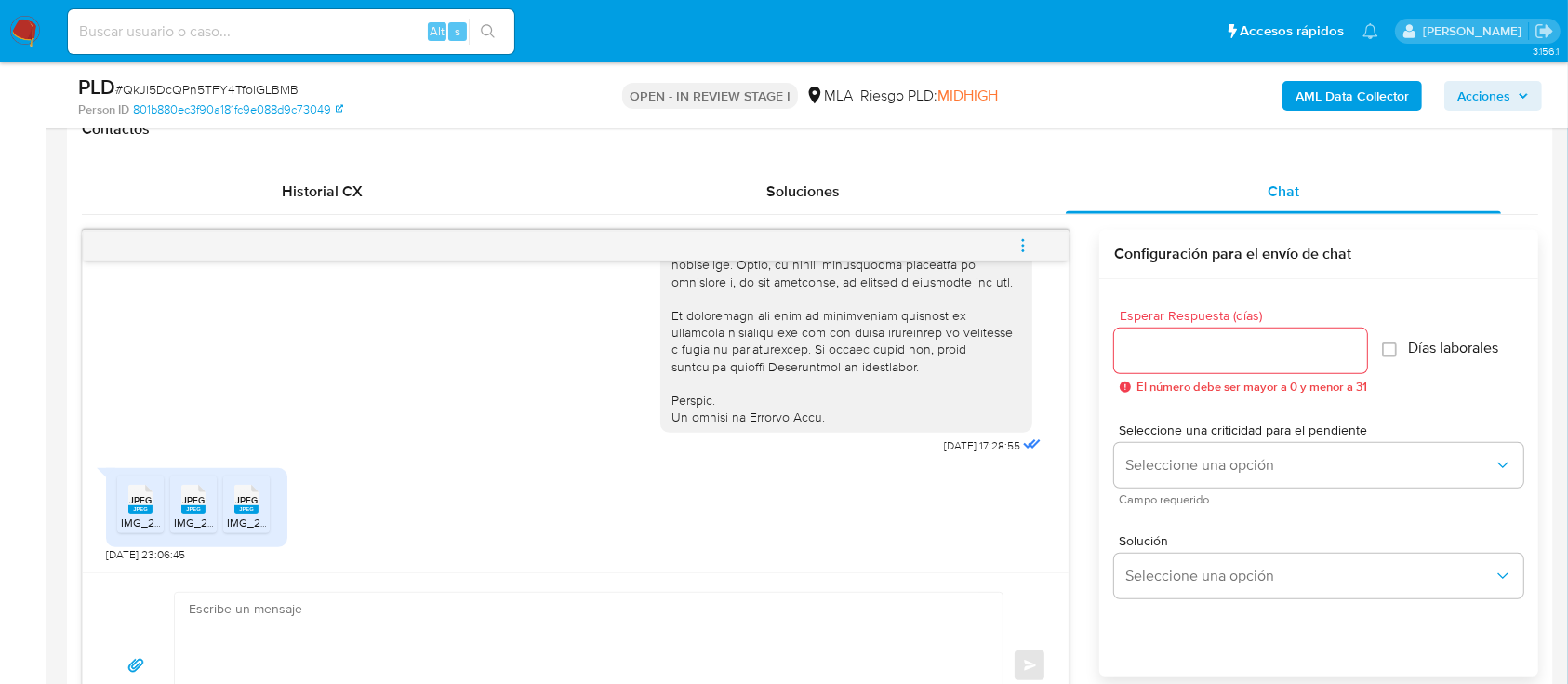
click at [134, 503] on span "JPEG" at bounding box center [140, 500] width 22 height 12
click at [186, 503] on span "JPEG" at bounding box center [193, 500] width 22 height 12
click at [247, 503] on span "JPEG" at bounding box center [246, 500] width 22 height 12
click at [722, 608] on textarea at bounding box center [584, 666] width 790 height 147
paste textarea "Hola Muchas gracias por tu respuesta. Confirmamos recepción de la documentación…"
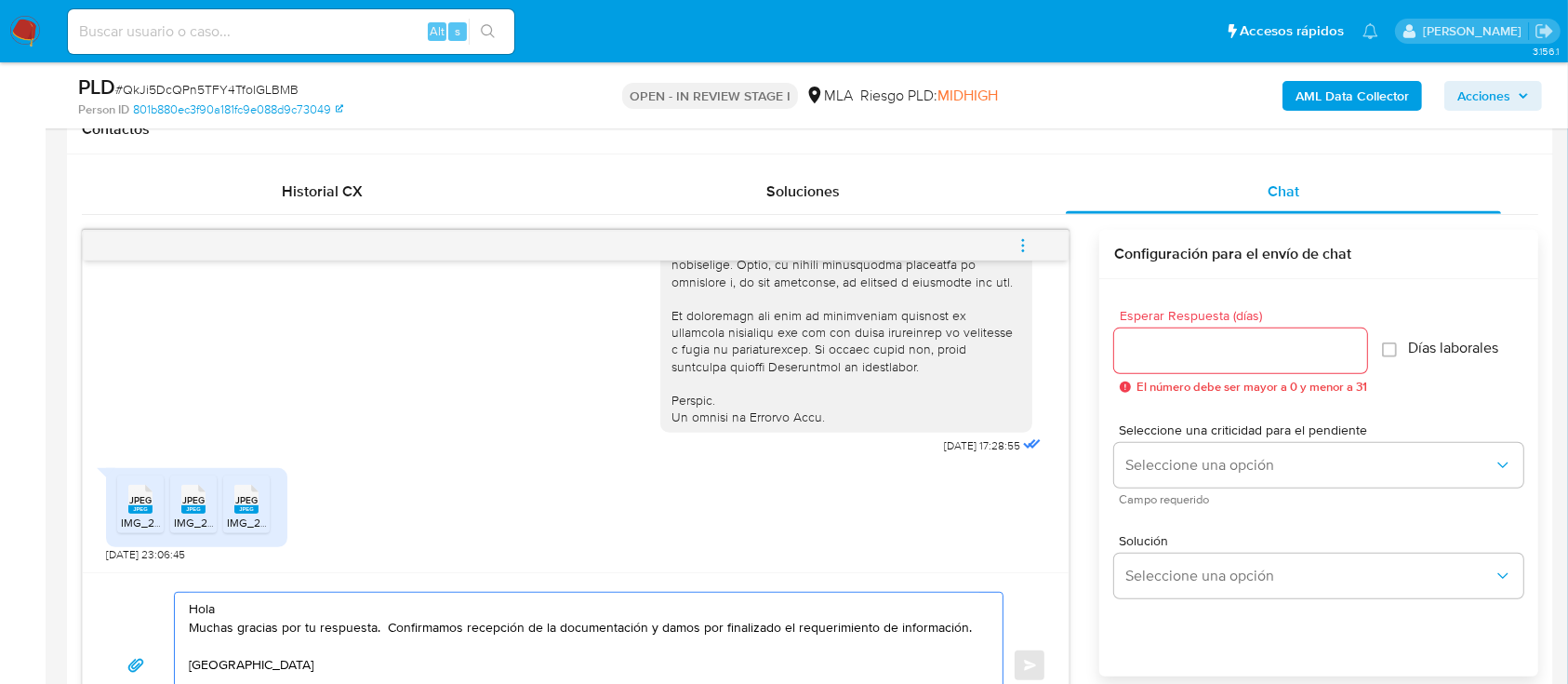
scroll to position [916, 0]
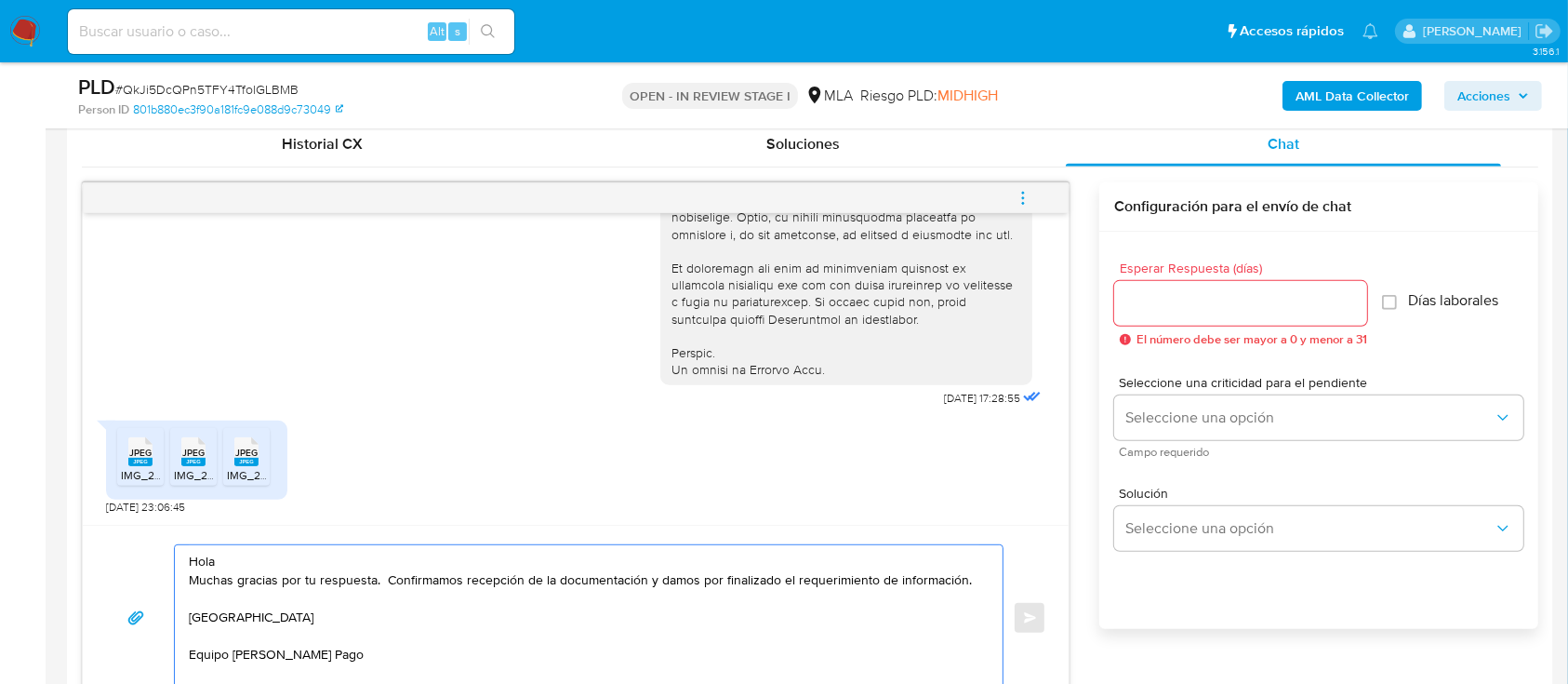
click at [730, 556] on textarea "Hola Muchas gracias por tu respuesta. Confirmamos recepción de la documentación…" at bounding box center [584, 618] width 790 height 147
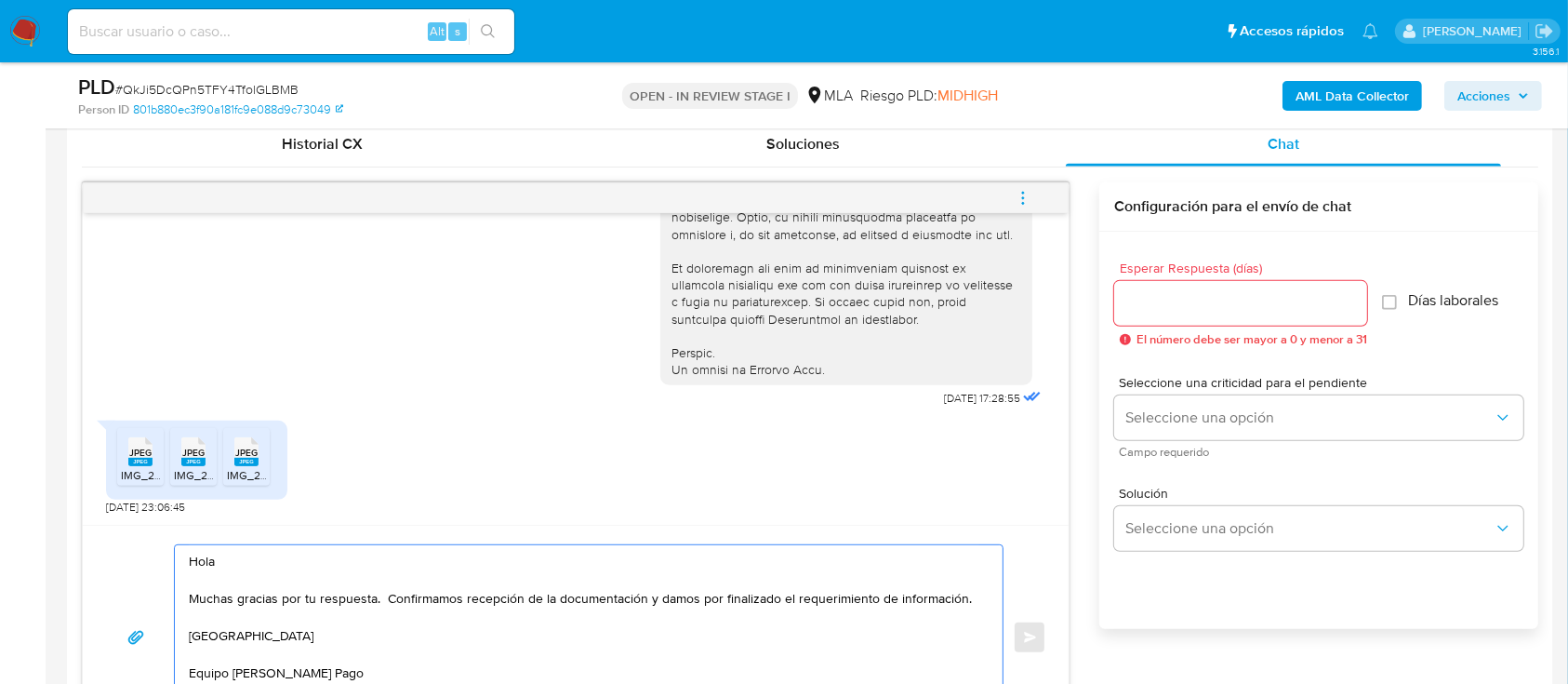
type textarea "Hola Muchas gracias por tu respuesta. Confirmamos recepción de la documentación…"
click at [1197, 302] on input "Esperar Respuesta (días)" at bounding box center [1240, 303] width 253 height 24
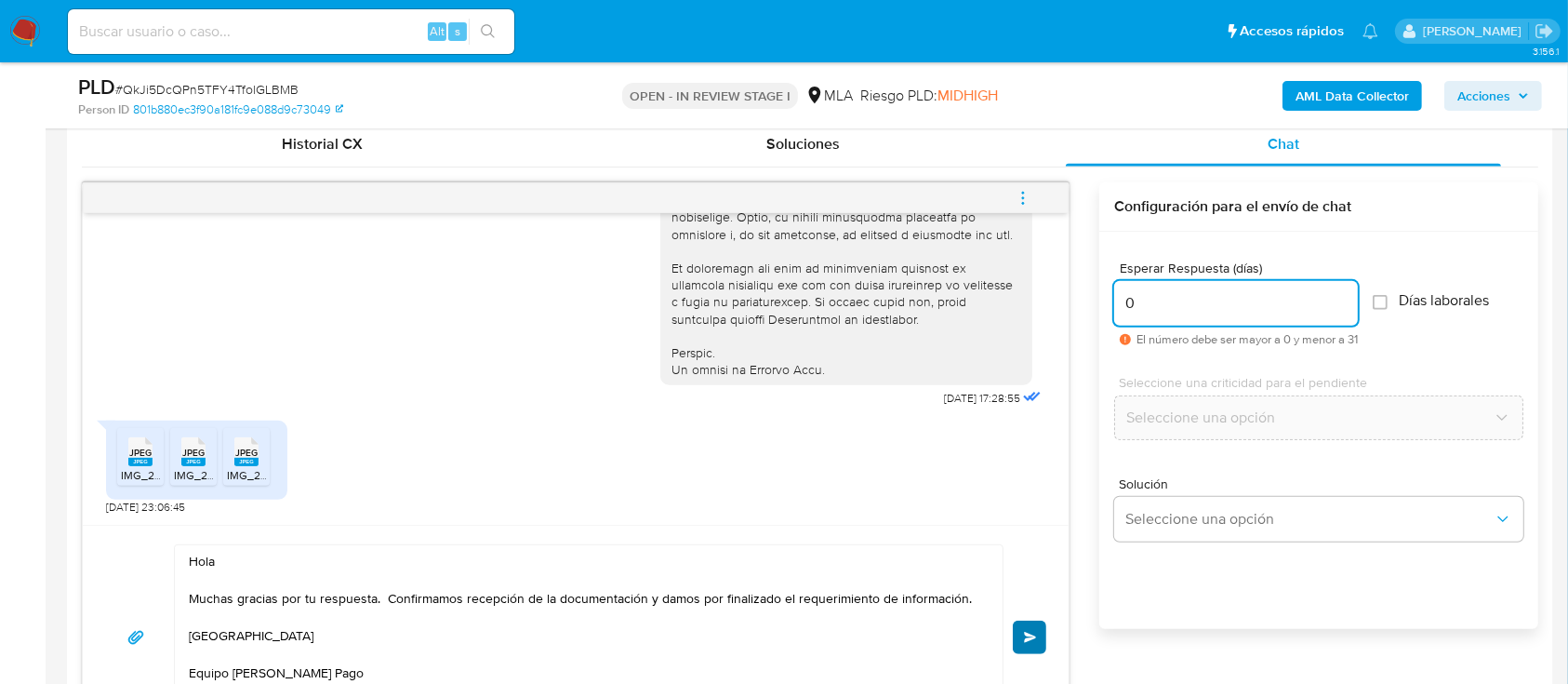
type input "0"
click at [1038, 628] on button "Enviar" at bounding box center [1029, 637] width 34 height 34
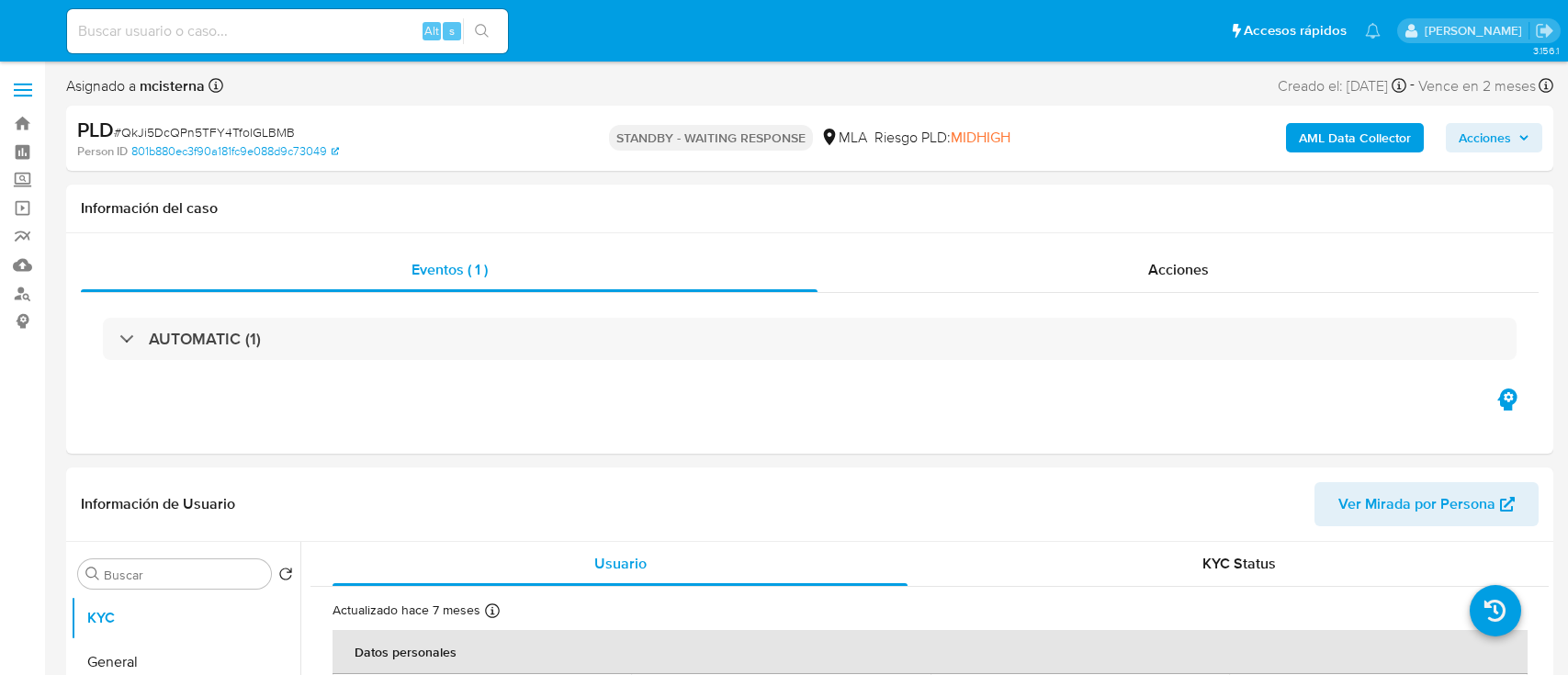
select select "10"
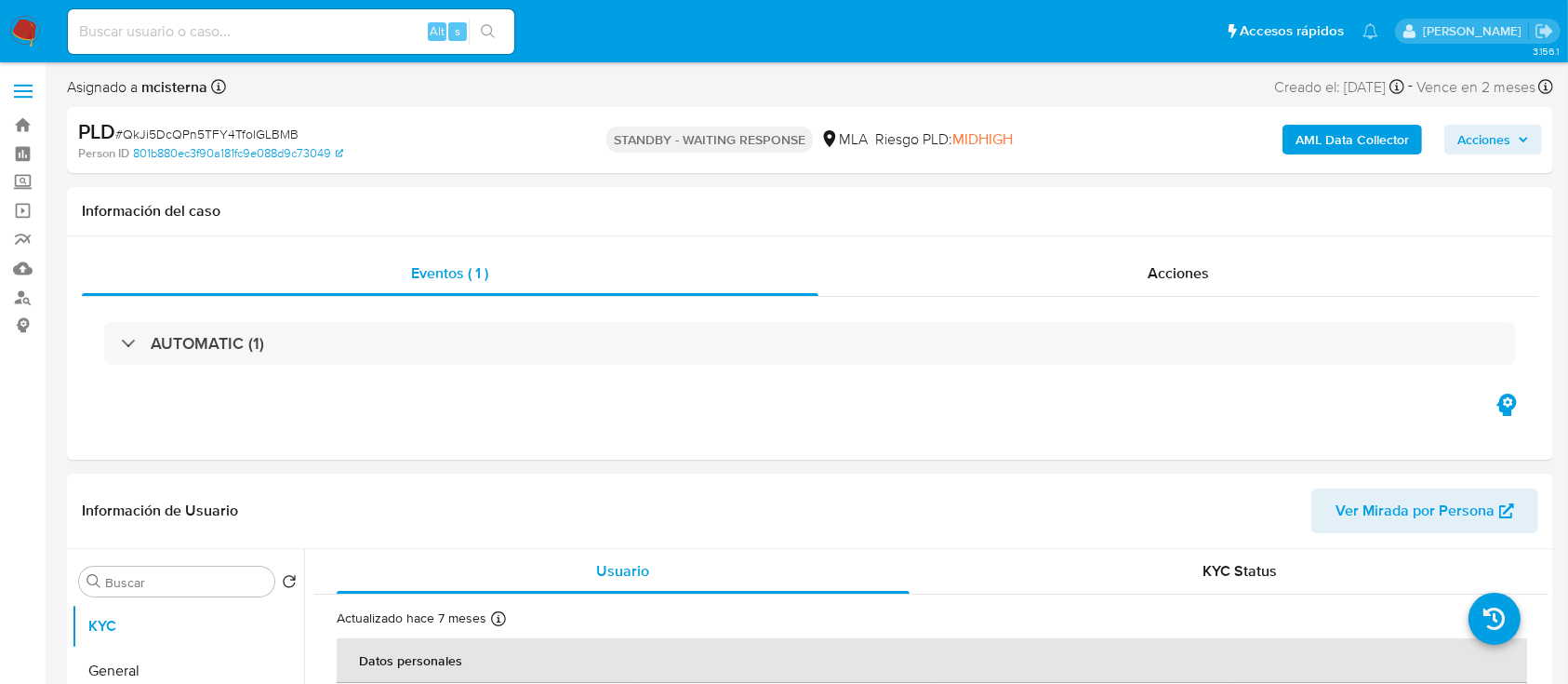
click at [388, 46] on div "Alt s" at bounding box center [291, 32] width 446 height 45
click at [387, 41] on input at bounding box center [291, 31] width 446 height 24
paste input "279796719"
type input "279796719"
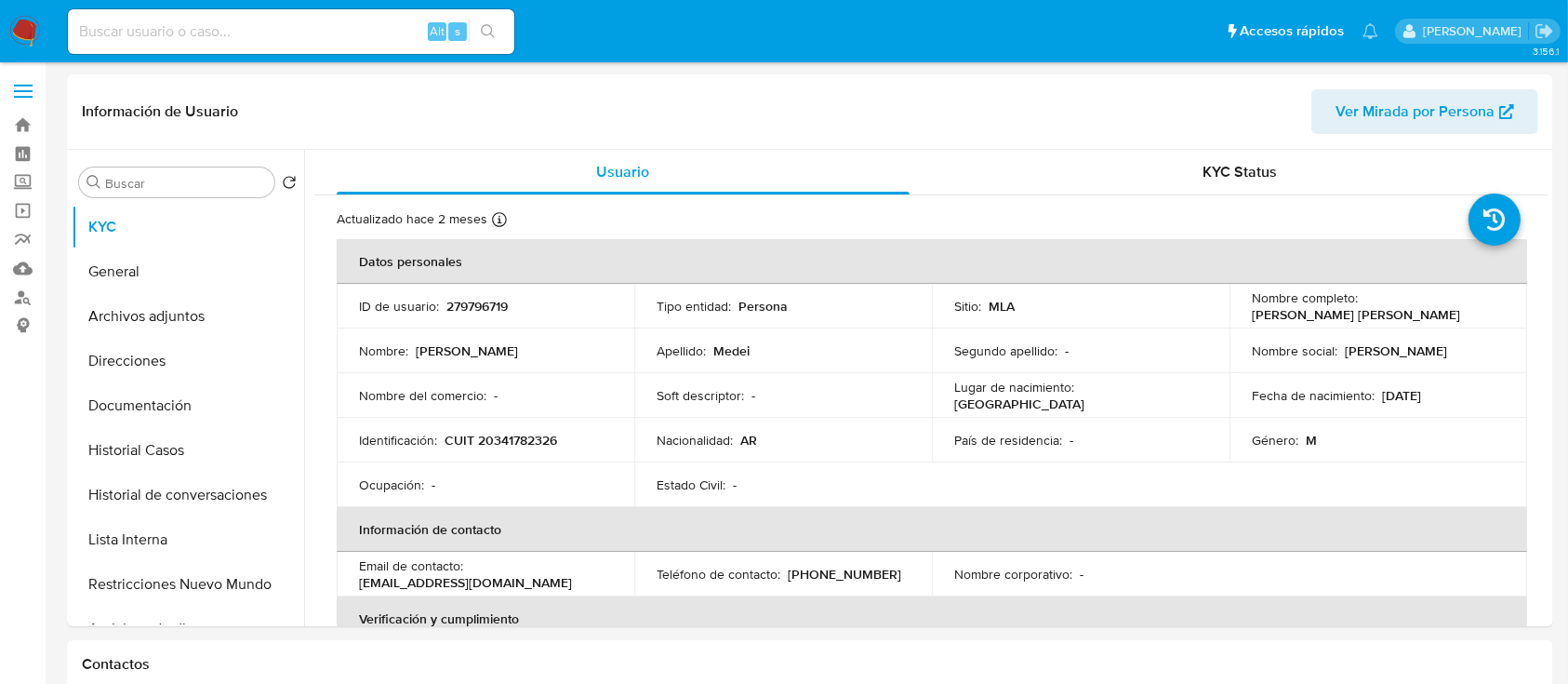
select select "10"
click at [553, 440] on p "CUIT 20341782326" at bounding box center [500, 440] width 112 height 16
copy p "20341782326"
click at [143, 453] on button "Historial Casos" at bounding box center [180, 450] width 217 height 45
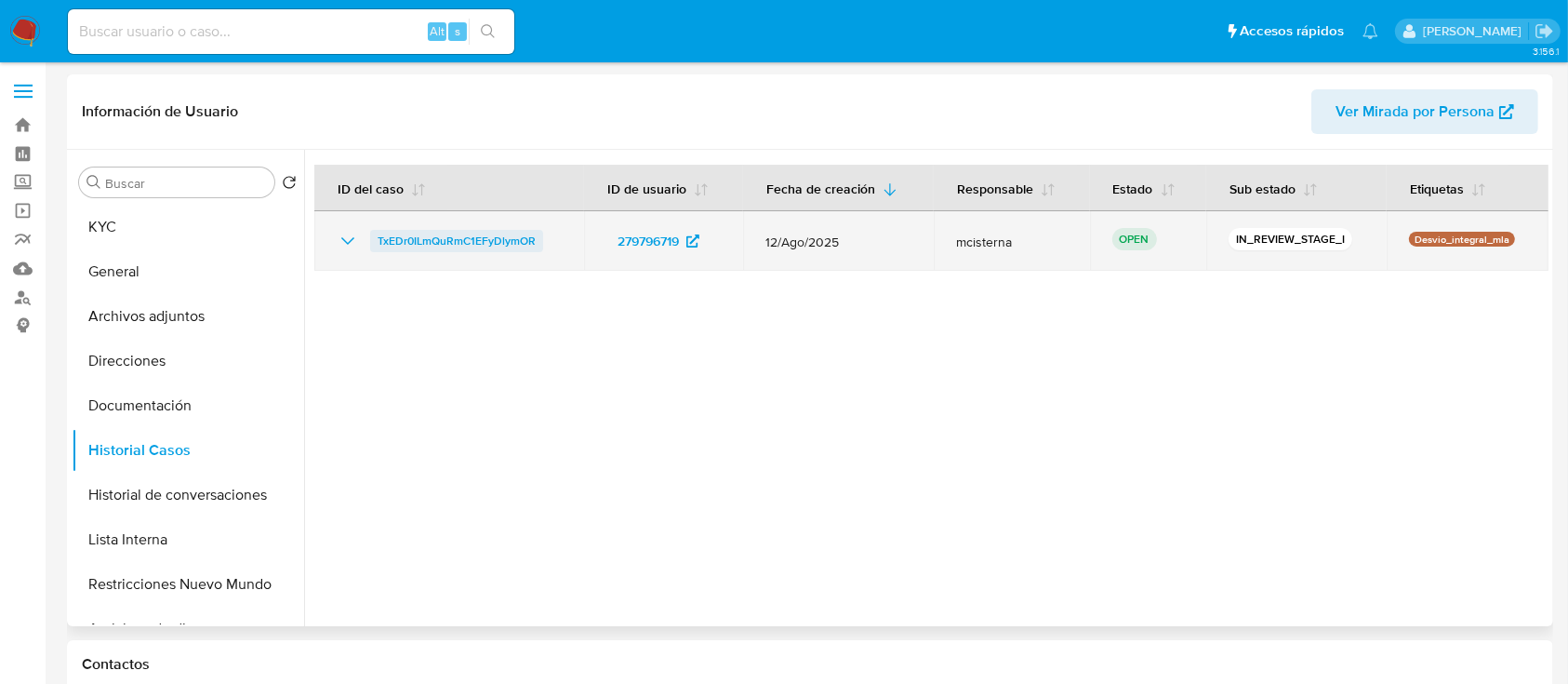
click at [442, 233] on span "TxEDr0ILmQuRmC1EFyDlymOR" at bounding box center [456, 241] width 158 height 22
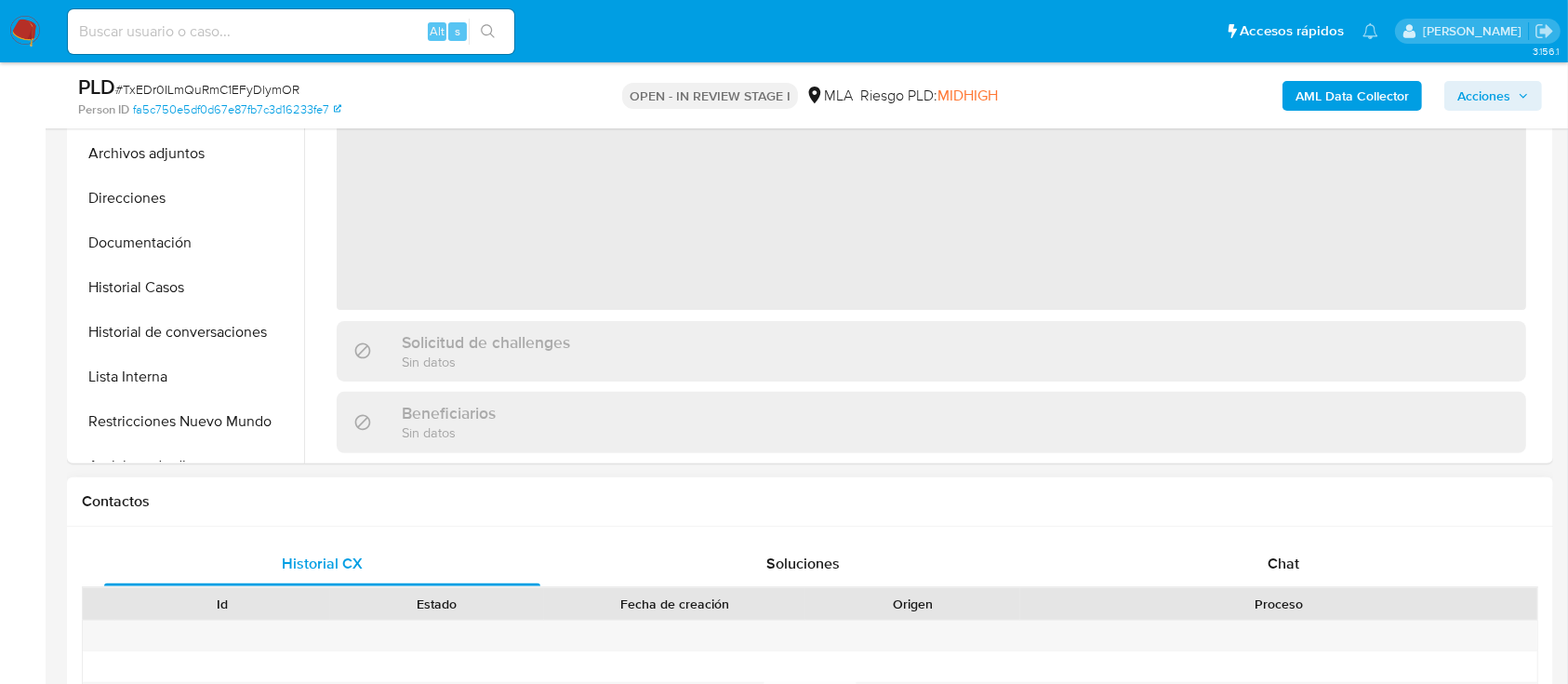
click at [1270, 505] on h1 "Contactos" at bounding box center [810, 501] width 1456 height 18
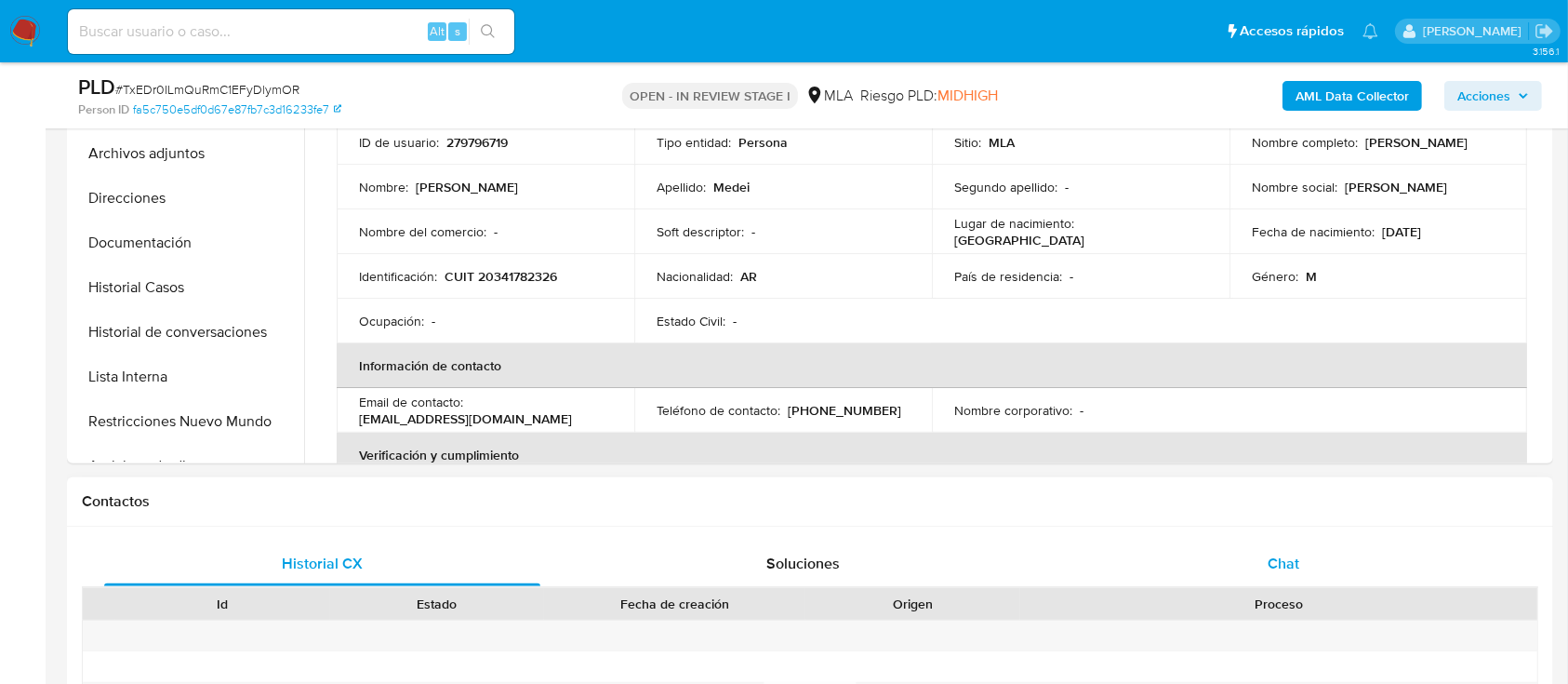
click at [1274, 570] on span "Chat" at bounding box center [1283, 564] width 32 height 21
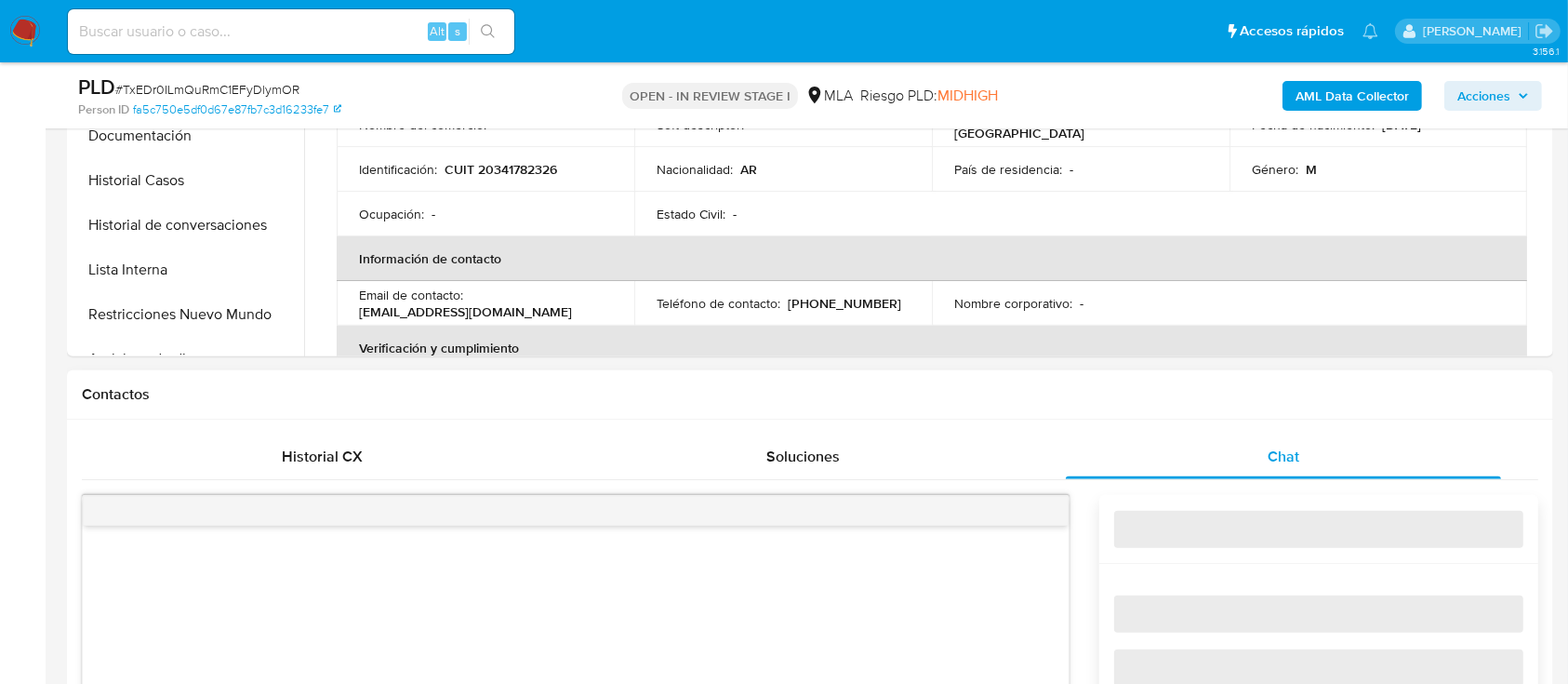
select select "10"
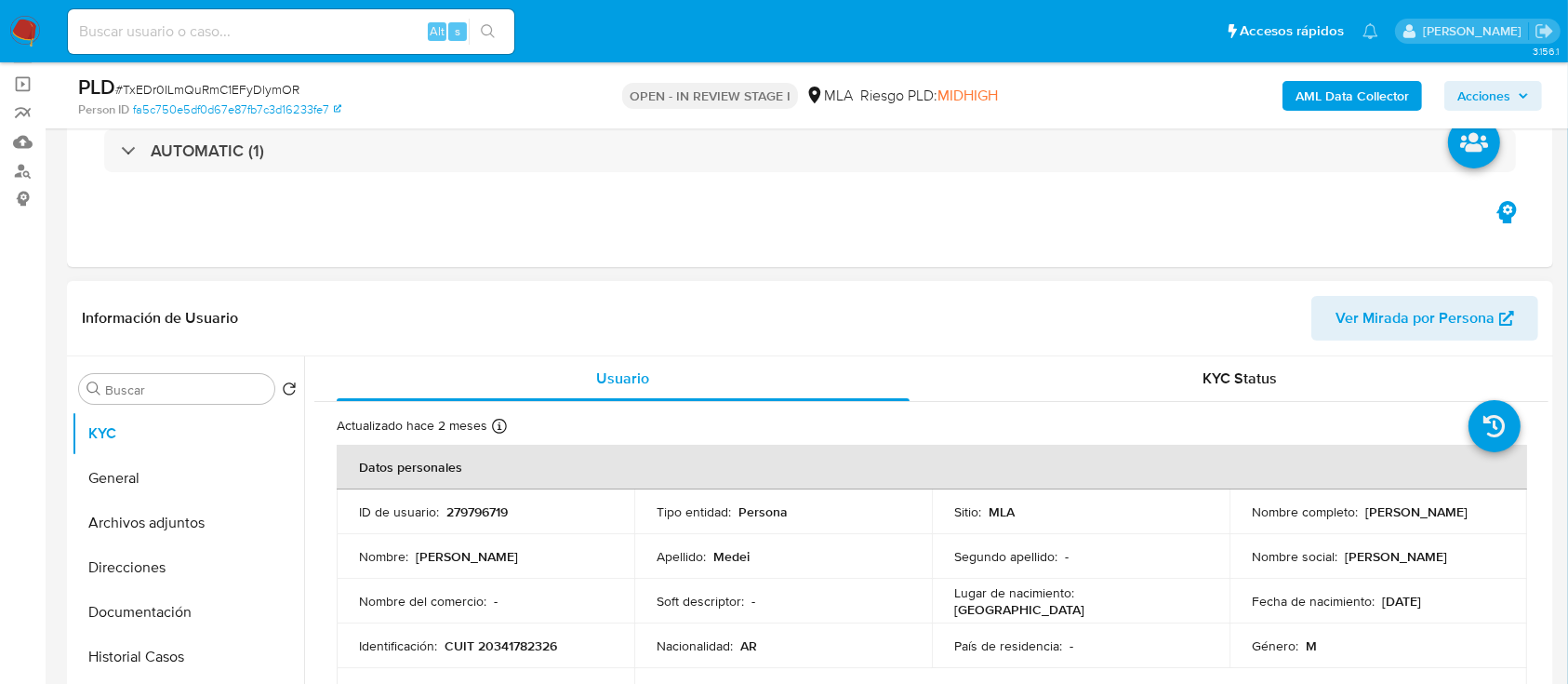
scroll to position [124, 0]
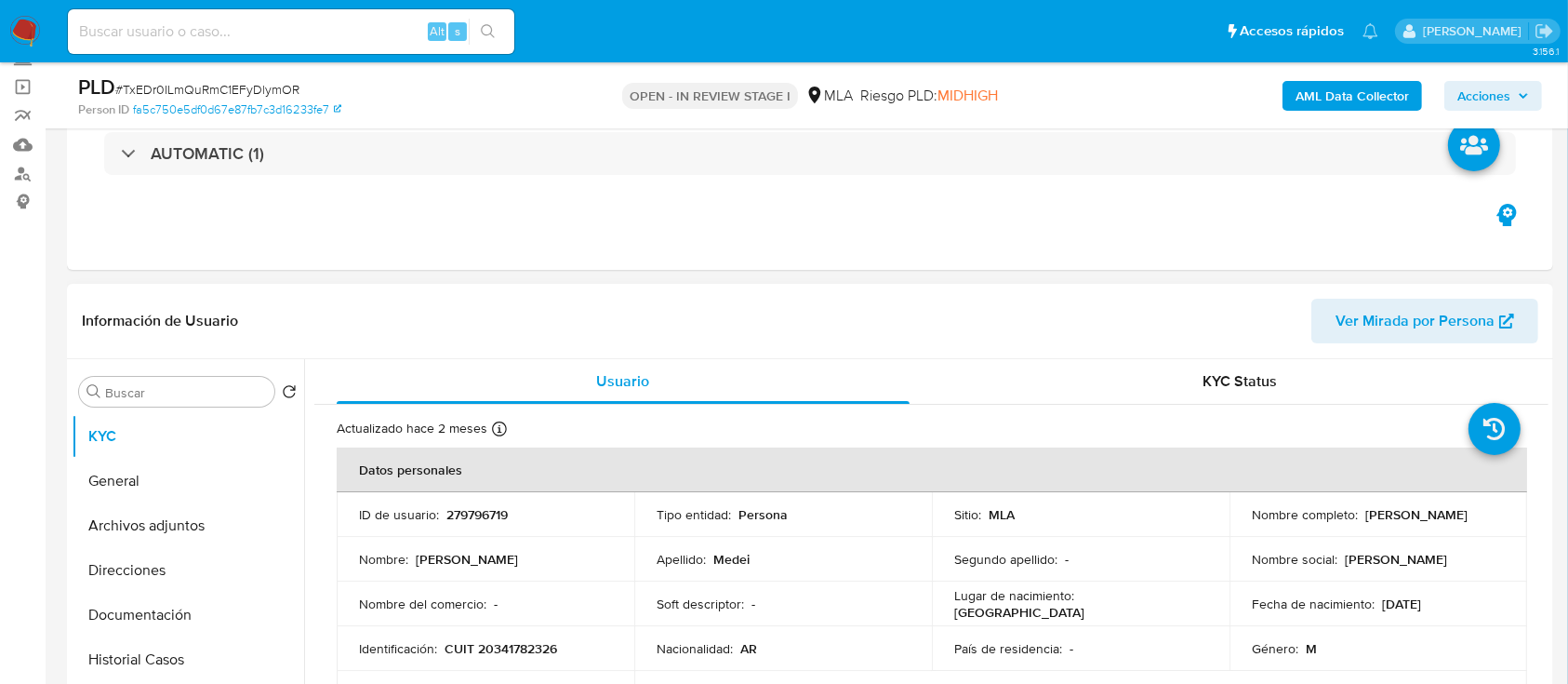
drag, startPoint x: 1250, startPoint y: 529, endPoint x: 1419, endPoint y: 525, distance: 169.0
click at [1419, 523] on div "Nombre completo : [PERSON_NAME]" at bounding box center [1378, 514] width 253 height 16
copy p "[PERSON_NAME]"
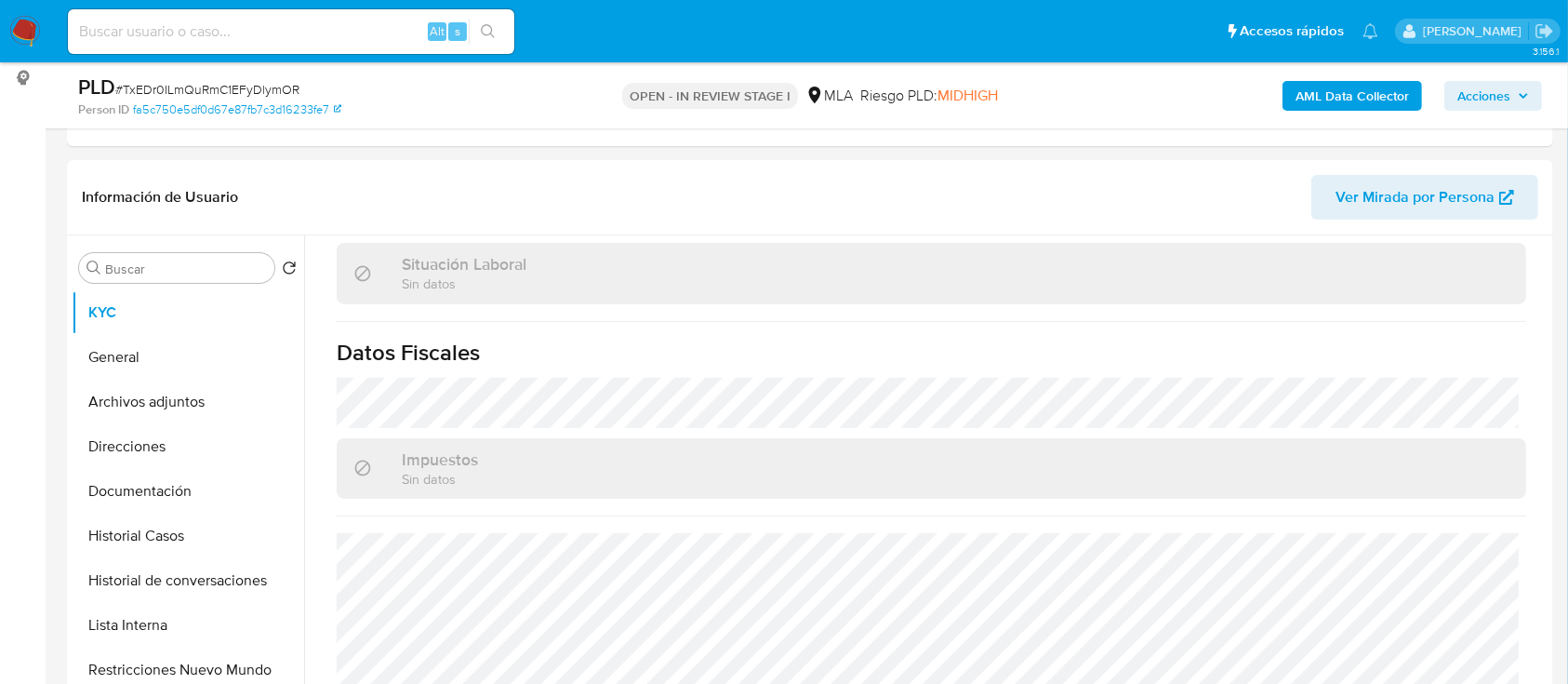
scroll to position [868, 0]
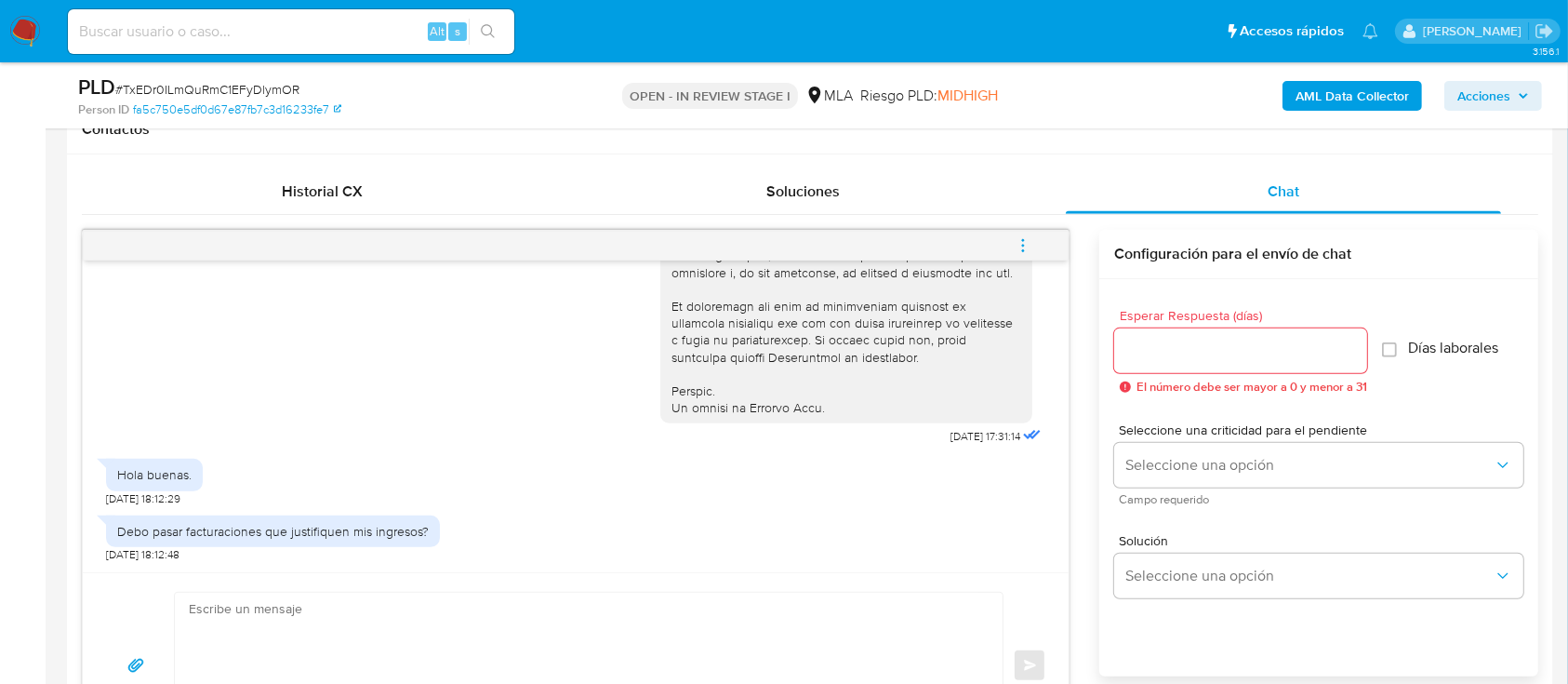
click at [552, 636] on textarea at bounding box center [584, 666] width 790 height 147
paste textarea "Marcos Esteban Medei"
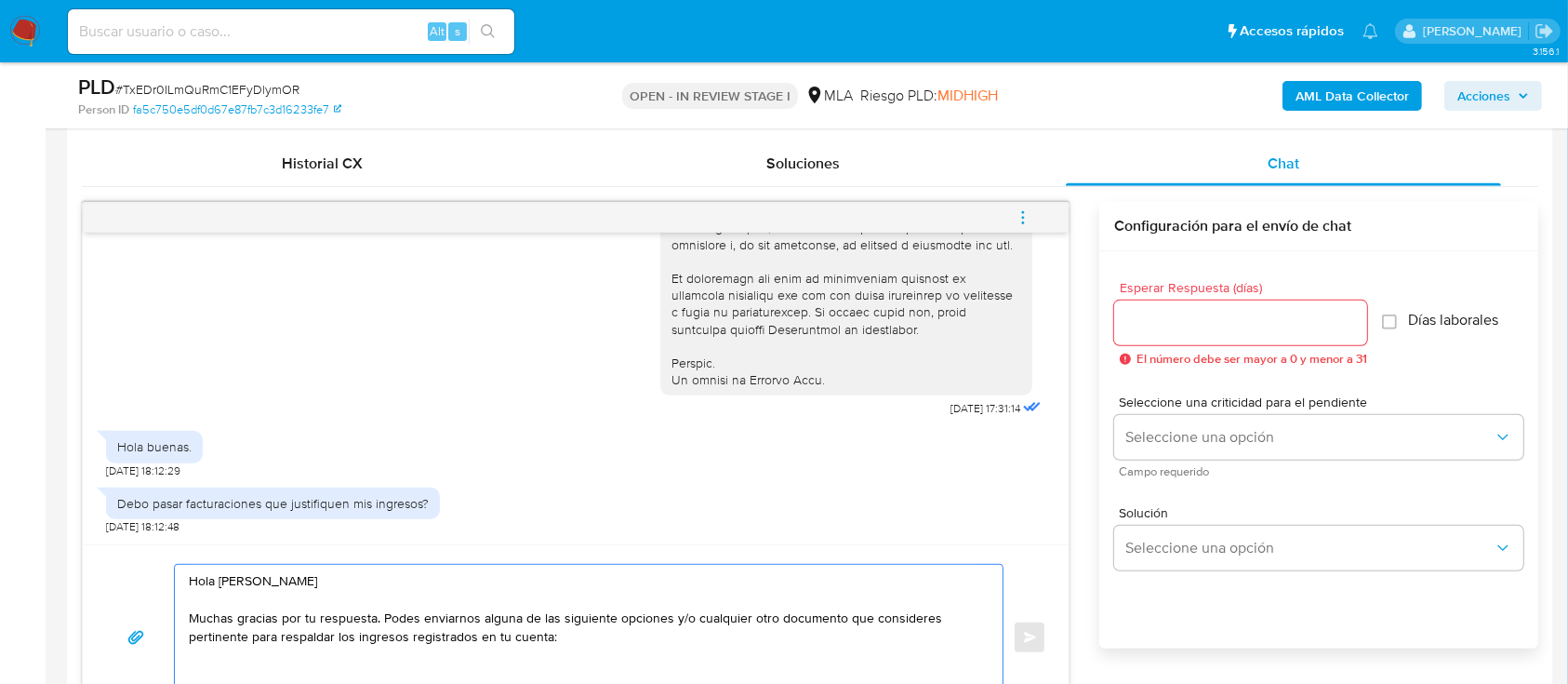
scroll to position [916, 0]
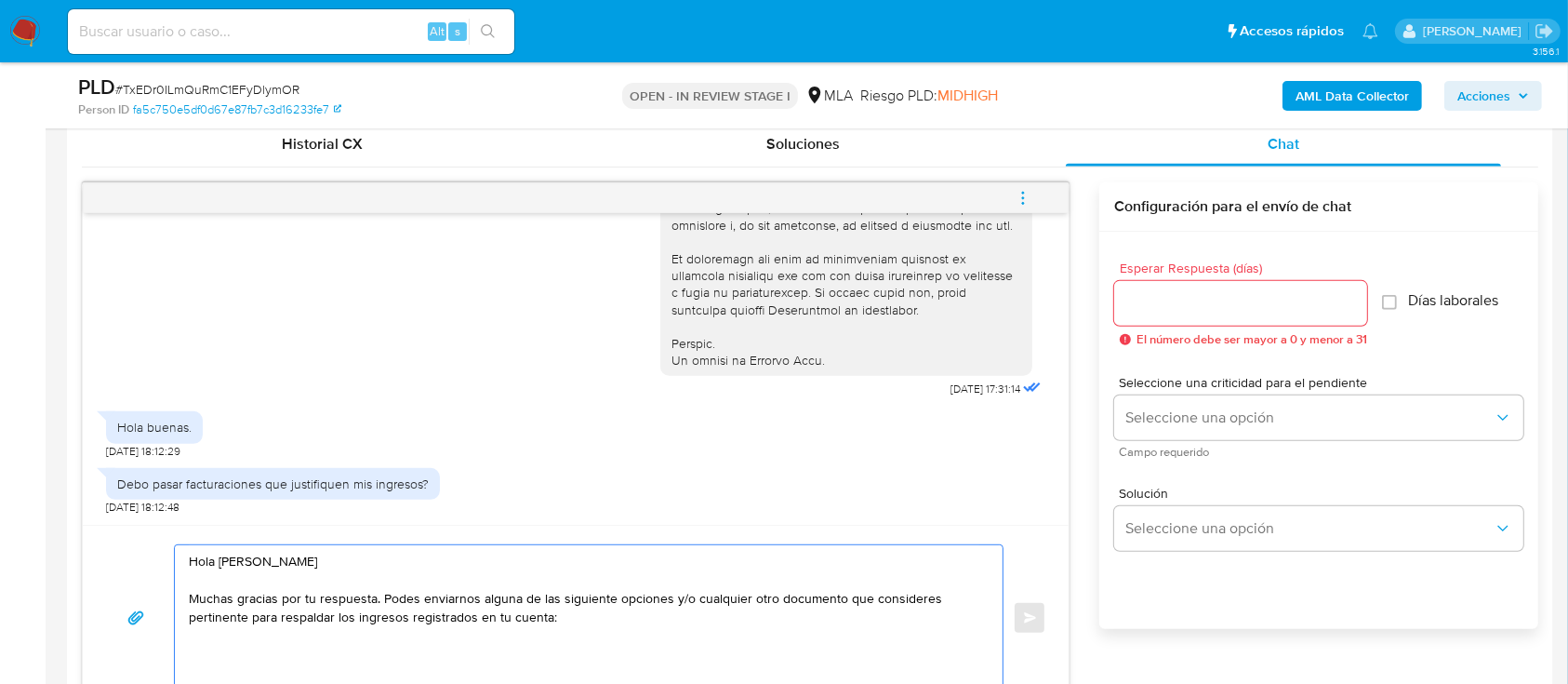
paste textarea "Últimas 6 Declaraciones Juradas de Ingresos Brutos (donde se visualice la base …"
click at [317, 634] on textarea "Hola Marcos Esteban Medei Muchas gracias por tu respuesta. Podes enviarnos algu…" at bounding box center [584, 618] width 790 height 147
click at [189, 662] on textarea "Hola Marcos Esteban Medei Muchas gracias por tu respuesta. Podes enviarnos algu…" at bounding box center [584, 618] width 790 height 147
click at [766, 665] on textarea "Hola Marcos Esteban Medei Muchas gracias por tu respuesta. Podes enviarnos algu…" at bounding box center [584, 618] width 790 height 147
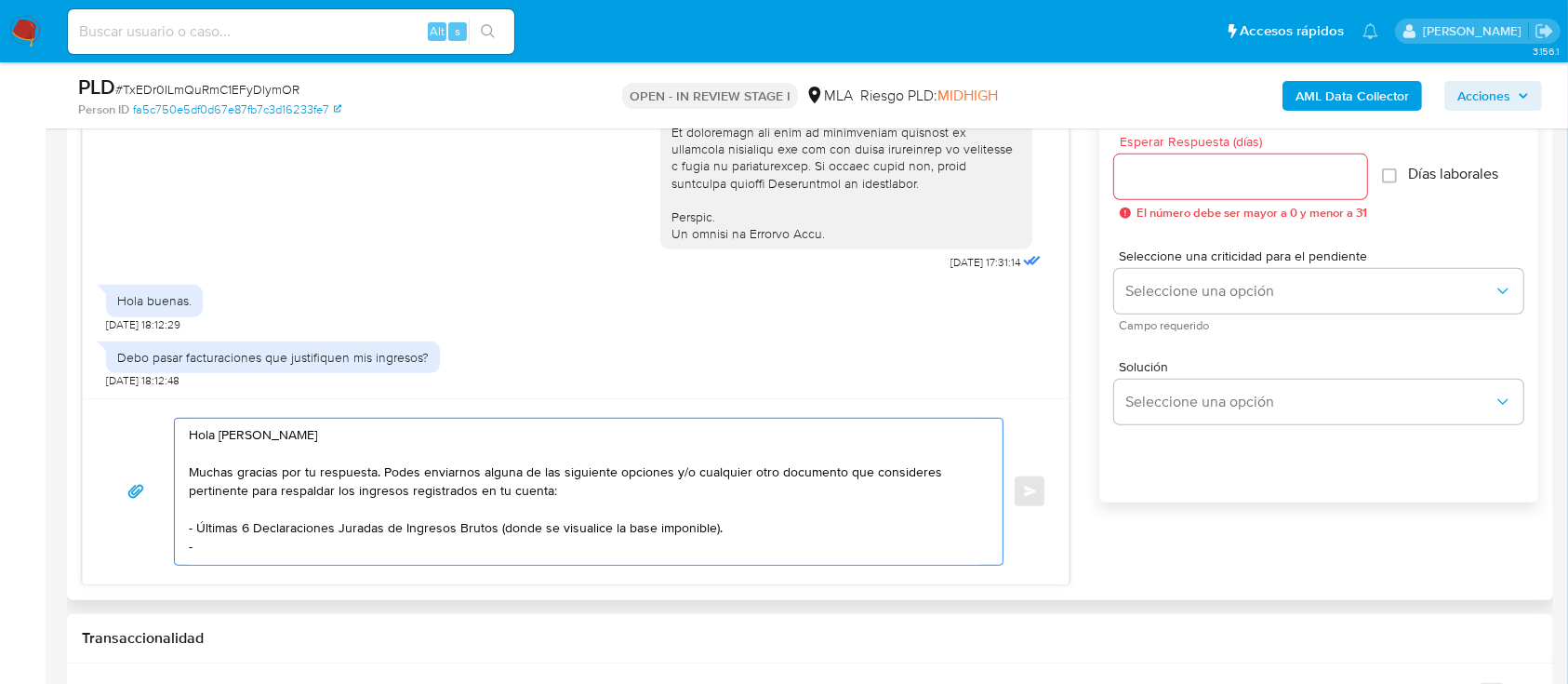
scroll to position [1163, 0]
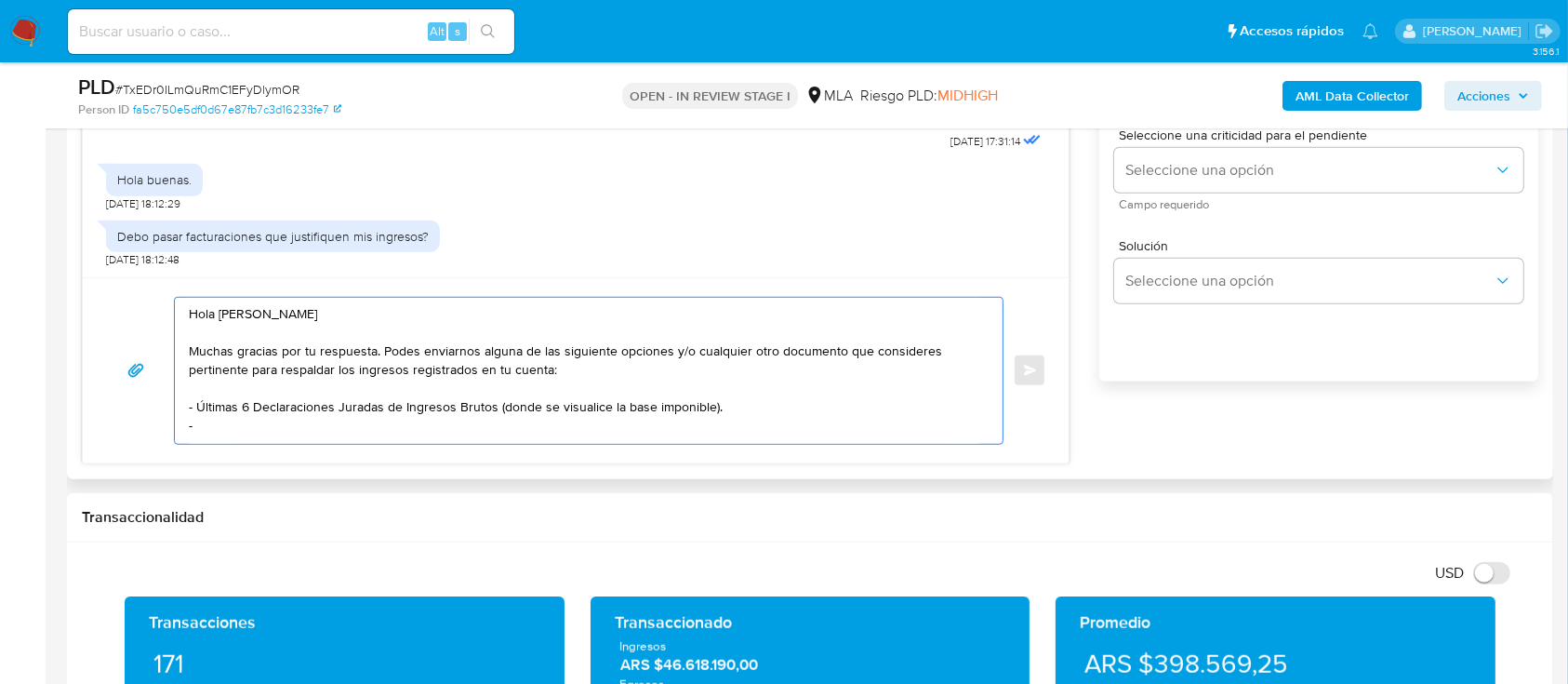
paste textarea "Resumen de Comprobantes Electrónicos emitidos de los períodos 2024 y 2025 Si ti…"
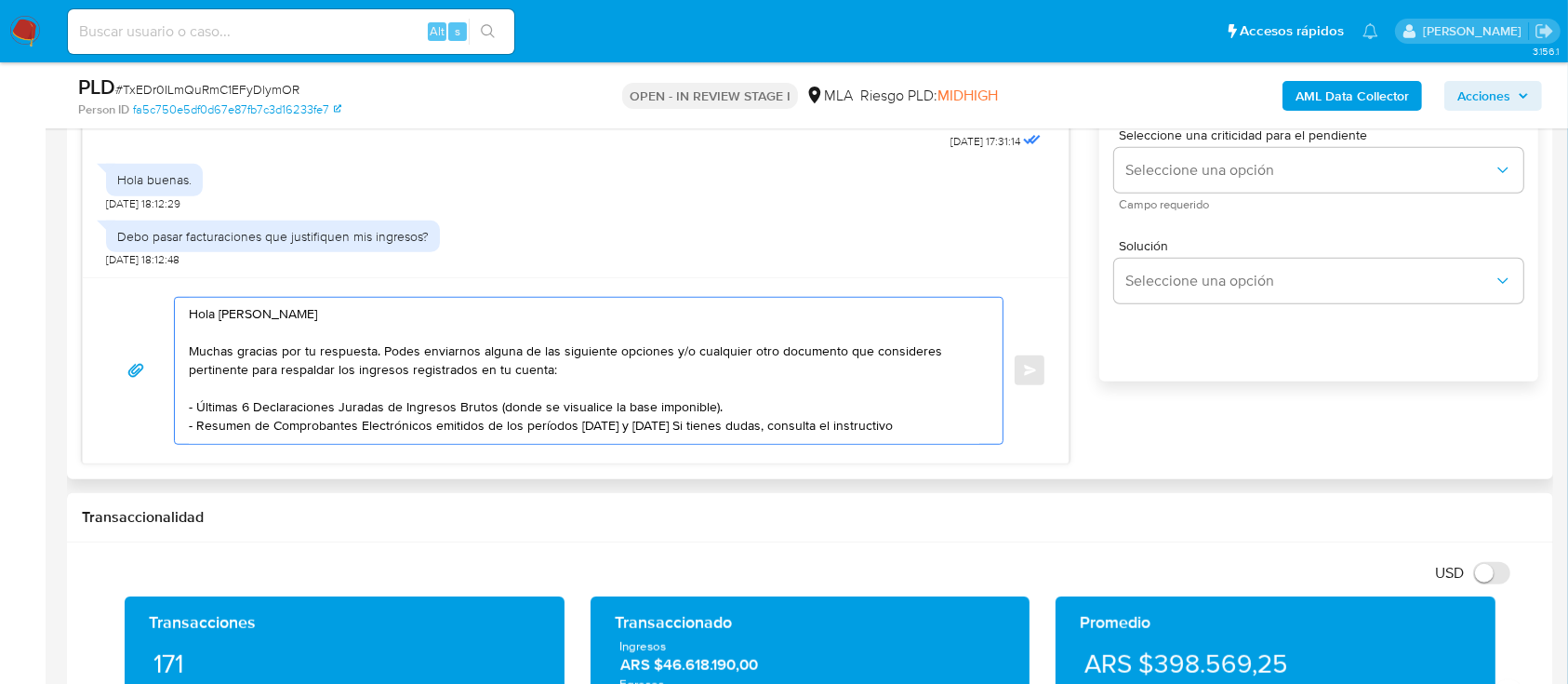
click at [650, 427] on textarea "Hola Marcos Esteban Medei Muchas gracias por tu respuesta. Podes enviarnos algu…" at bounding box center [584, 371] width 790 height 147
click at [894, 428] on textarea "Hola Marcos Esteban Medei Muchas gracias por tu respuesta. Podes enviarnos algu…" at bounding box center [584, 371] width 790 height 147
paste textarea "https://www.mercadopago.com.ar/ayuda/30181"
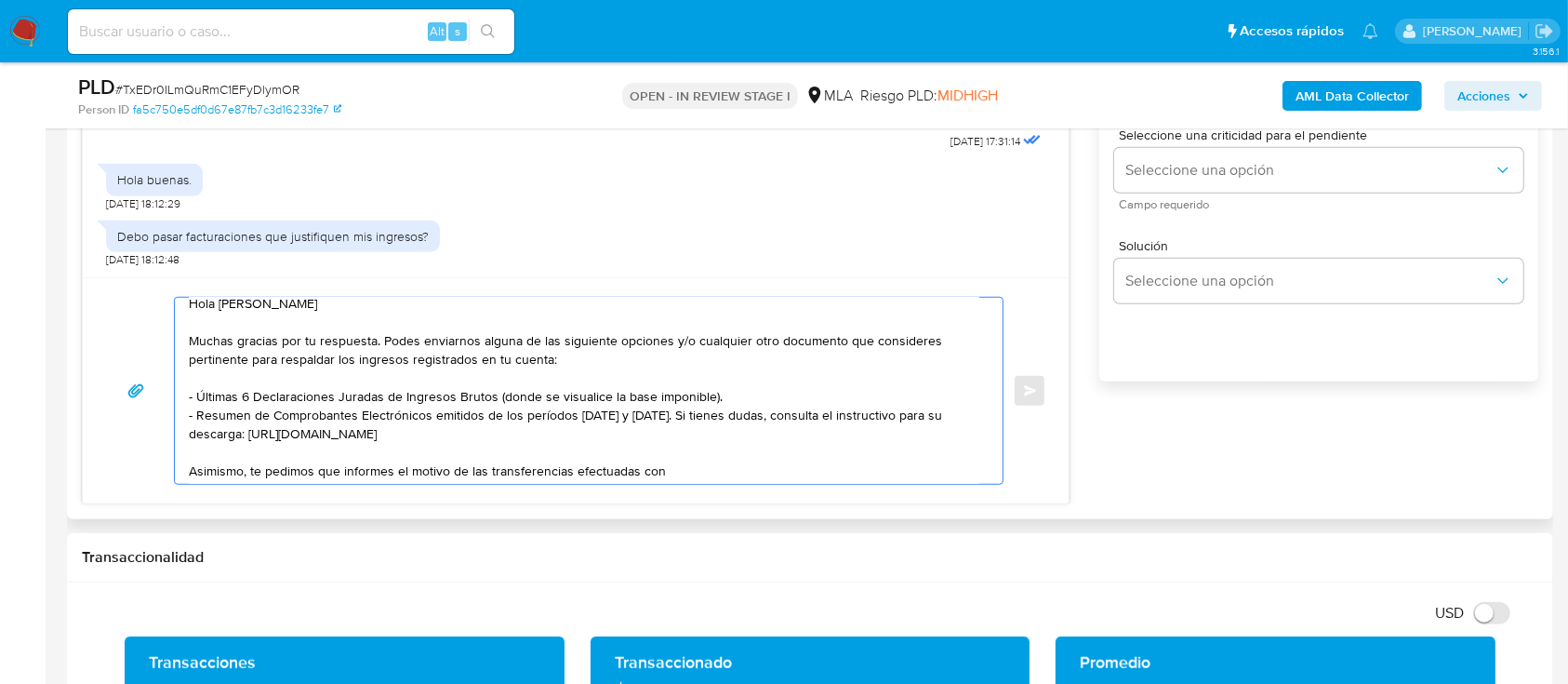
scroll to position [16, 0]
drag, startPoint x: 685, startPoint y: 472, endPoint x: 488, endPoint y: 480, distance: 197.2
click at [488, 480] on textarea "Hola Marcos Esteban Medei Muchas gracias por tu respuesta. Podes enviarnos algu…" at bounding box center [584, 391] width 790 height 186
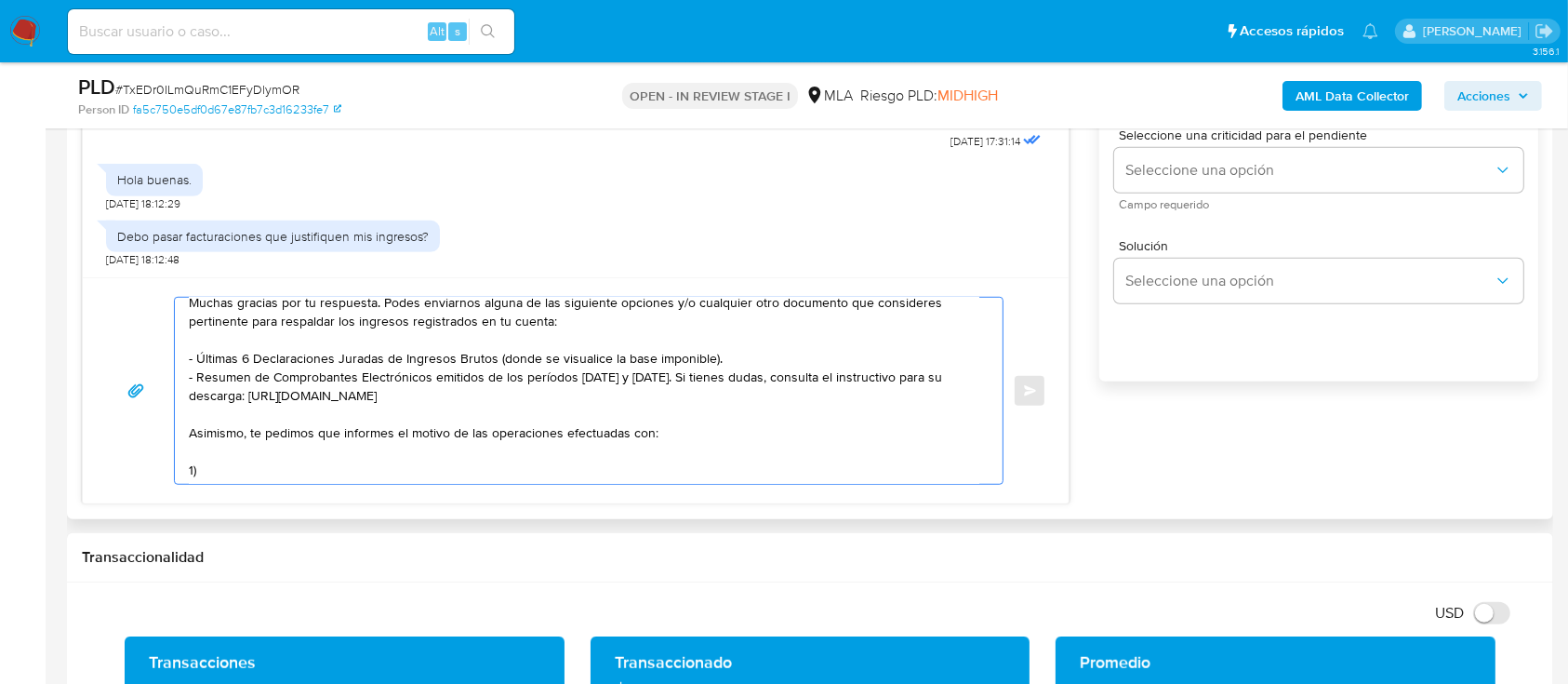
paste textarea "MUNZEN LOSUNGEN SRL"
click at [576, 437] on textarea "Hola Marcos Esteban Medei Muchas gracias por tu respuesta. Podes enviarnos algu…" at bounding box center [584, 391] width 790 height 186
click at [565, 454] on textarea "Hola Marcos Esteban Medei Muchas gracias por tu respuesta. Podes enviarnos algu…" at bounding box center [584, 391] width 790 height 186
paste textarea "30716884887"
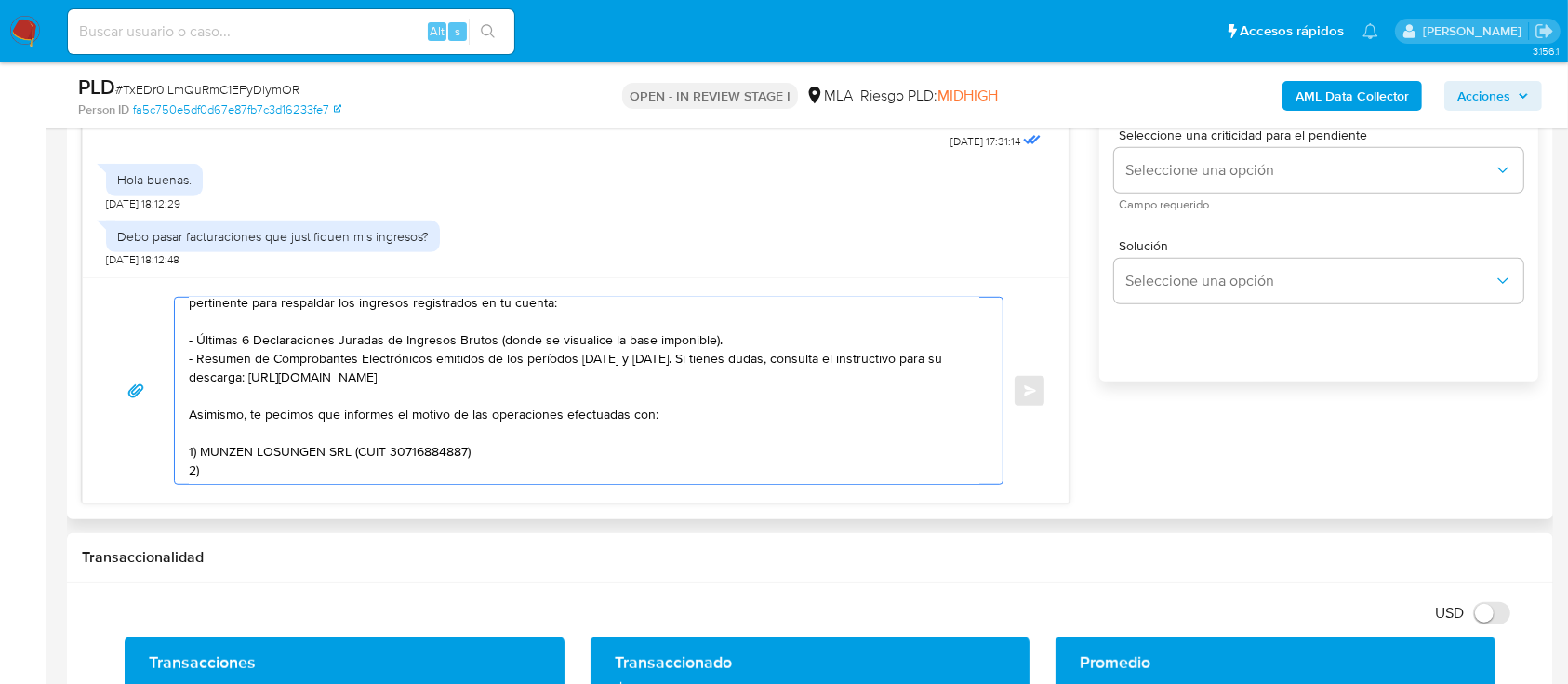
paste textarea "PAGOS Y TRANSFERENCIAS SA"
click at [472, 458] on textarea "Hola Marcos Esteban Medei Muchas gracias por tu respuesta. Podes enviarnos algu…" at bounding box center [584, 391] width 790 height 186
paste textarea "30716911388"
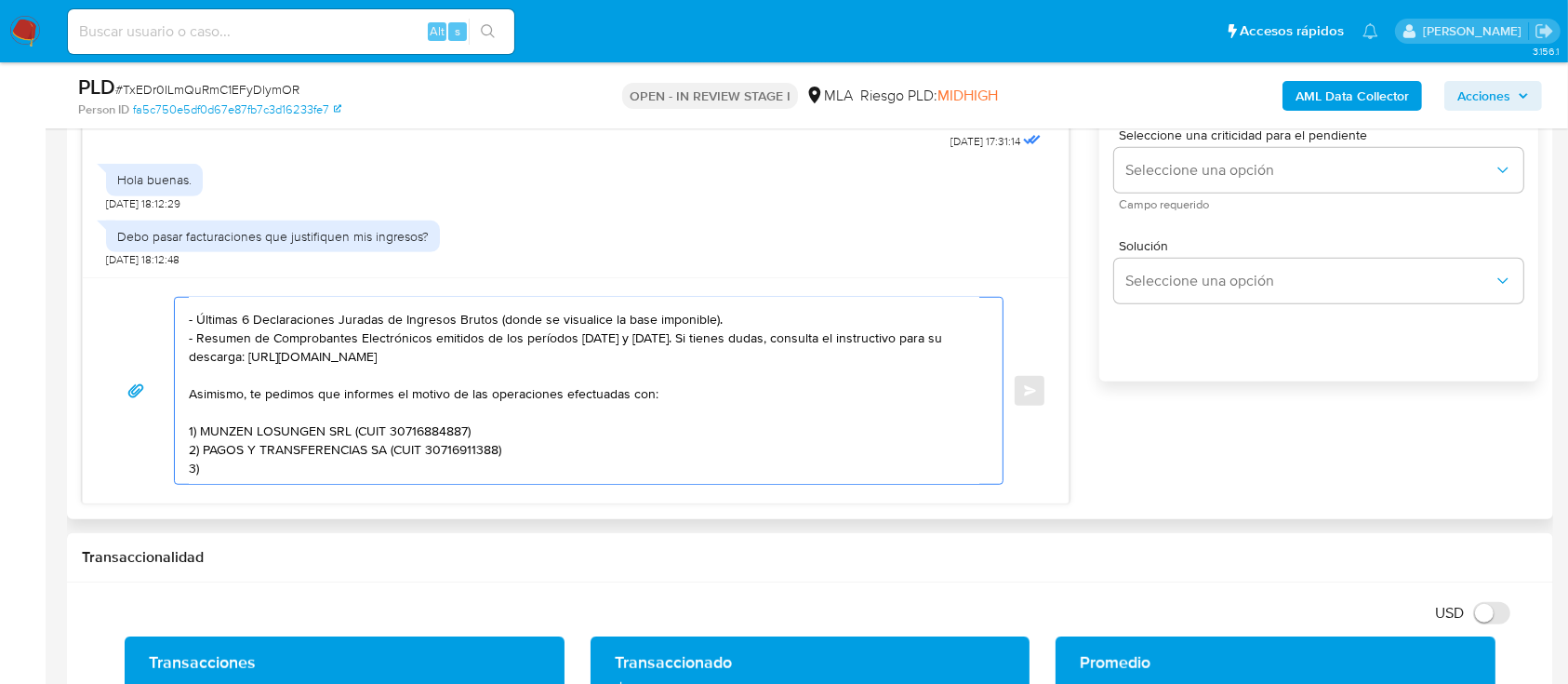
paste textarea "RAIMUNDO CLAUDIO EZEQUIEL"
click at [576, 444] on textarea "Hola Marcos Esteban Medei Muchas gracias por tu respuesta. Podes enviarnos algu…" at bounding box center [584, 391] width 790 height 186
paste textarea "20274145278"
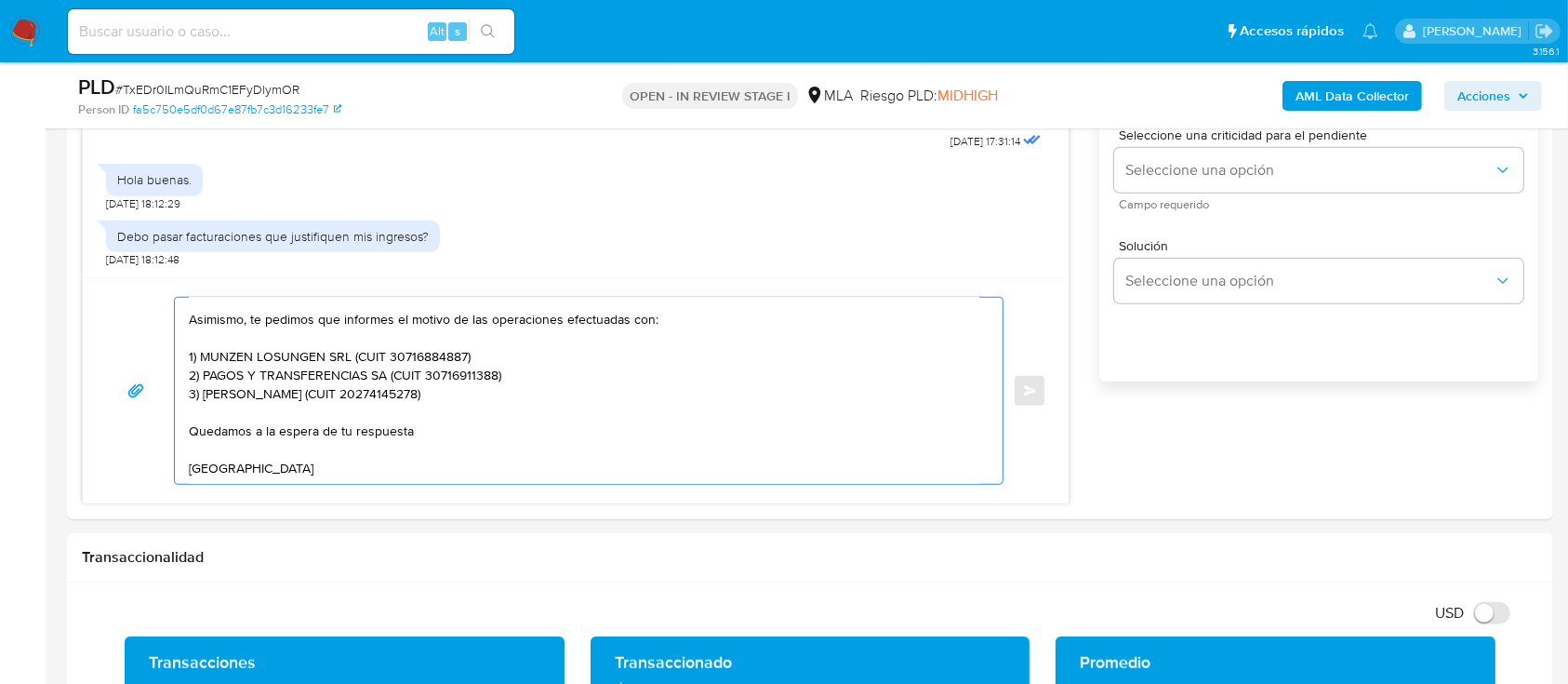
scroll to position [201, 0]
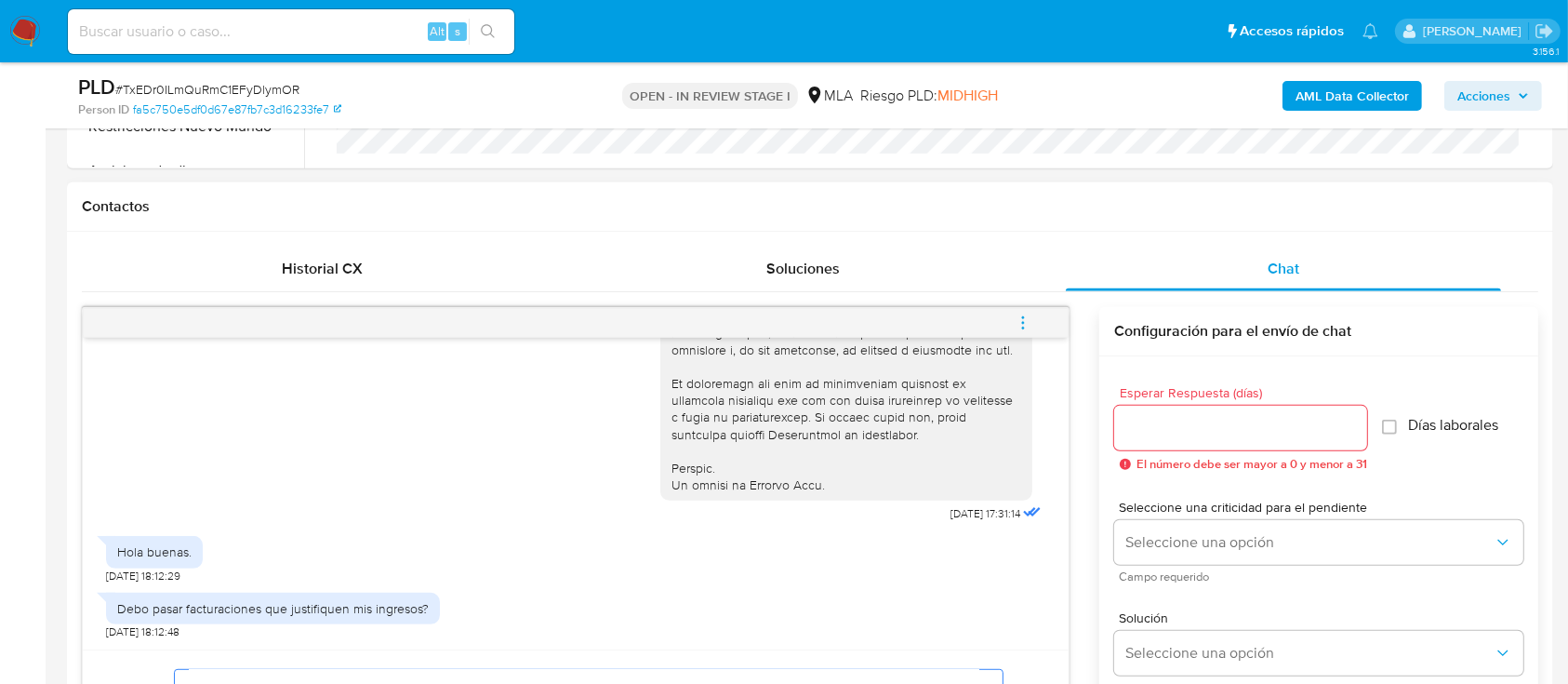
type textarea "Hola Marcos Esteban Medei Muchas gracias por tu respuesta. Podes enviarnos algu…"
click at [1202, 423] on input "Esperar Respuesta (días)" at bounding box center [1240, 428] width 253 height 24
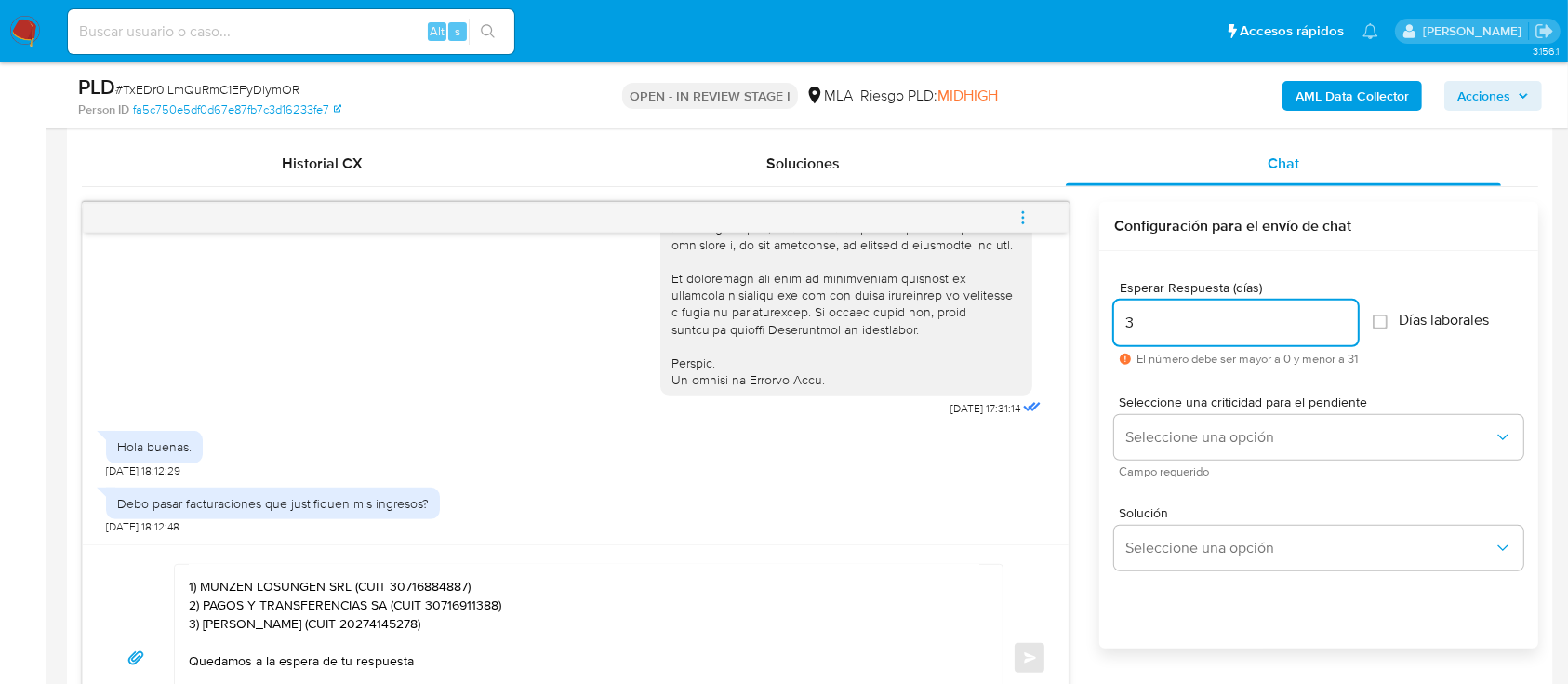
scroll to position [1039, 0]
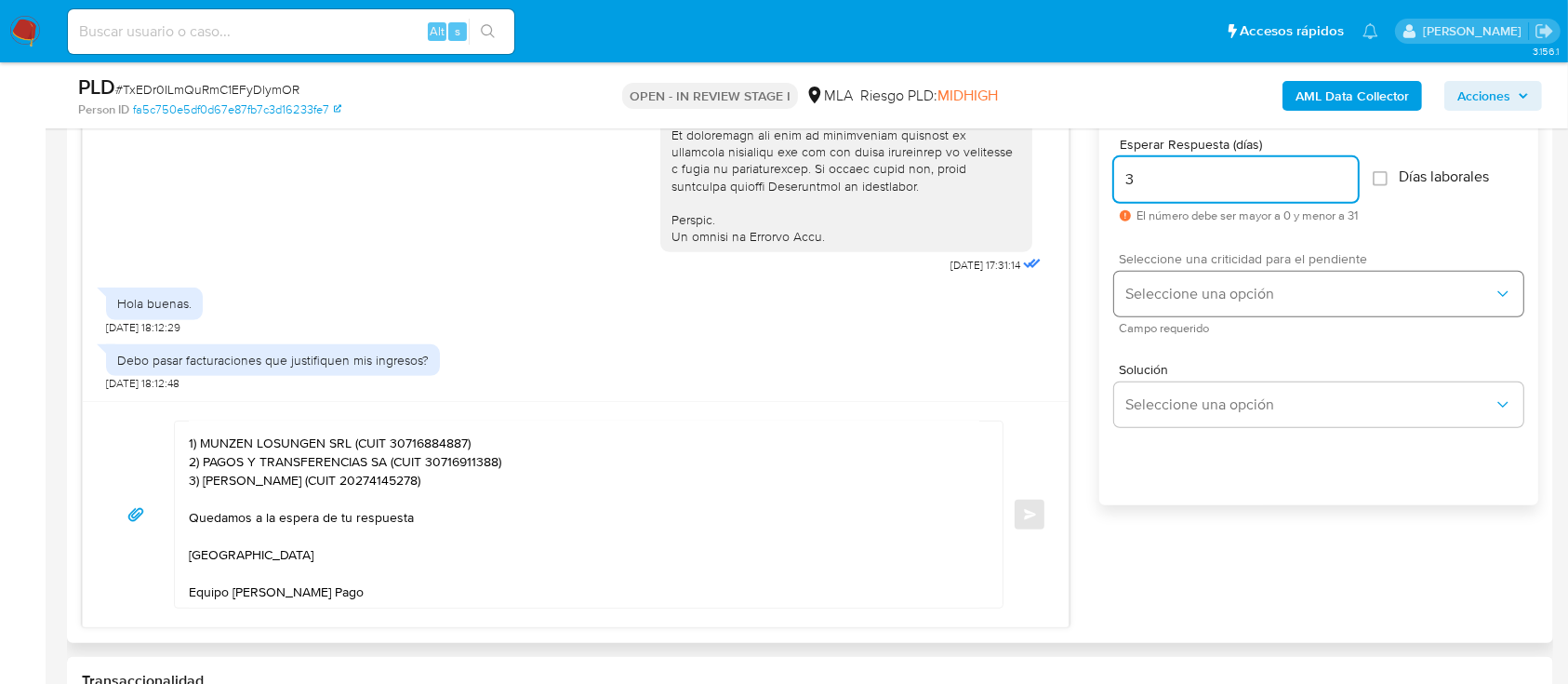
type input "3"
click at [1147, 291] on span "Seleccione una opción" at bounding box center [1310, 293] width 368 height 18
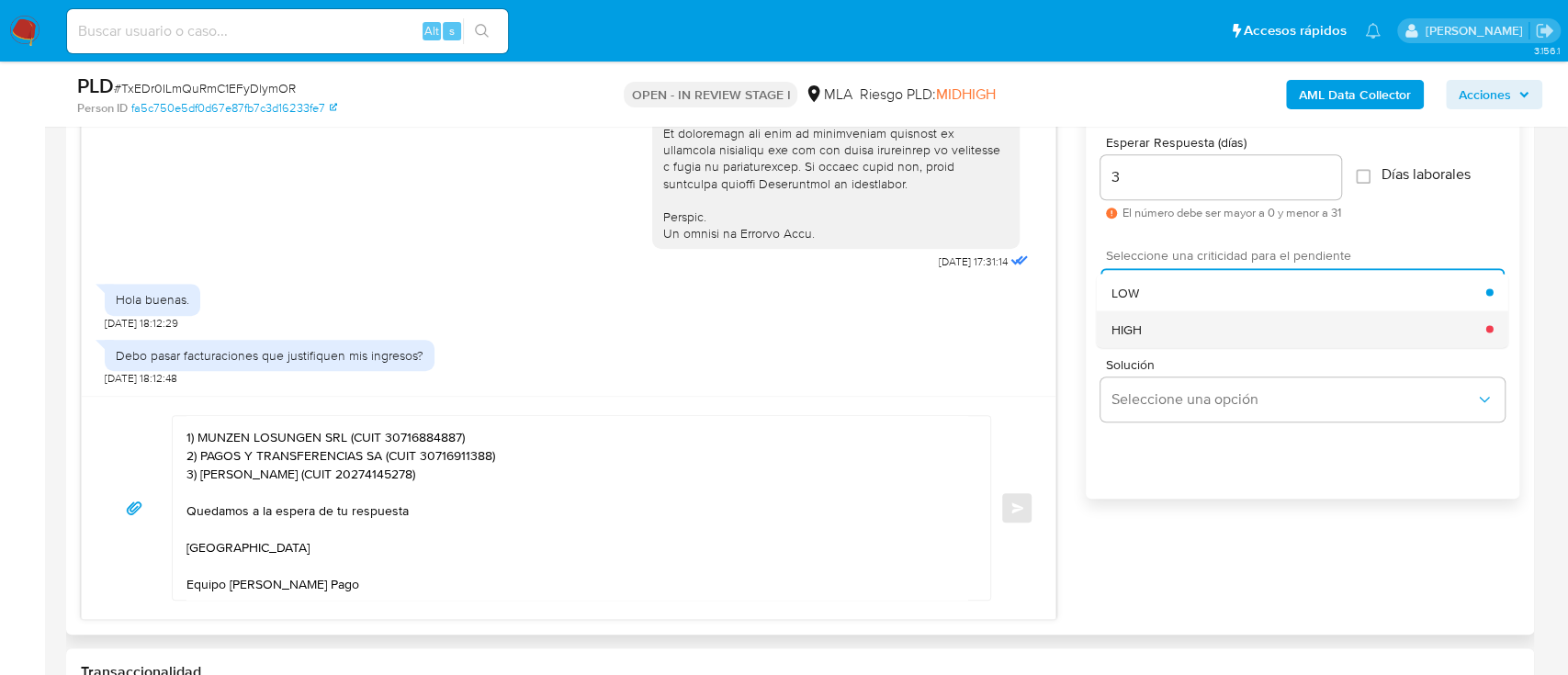
click at [1137, 333] on span "HIGH" at bounding box center [1127, 328] width 31 height 16
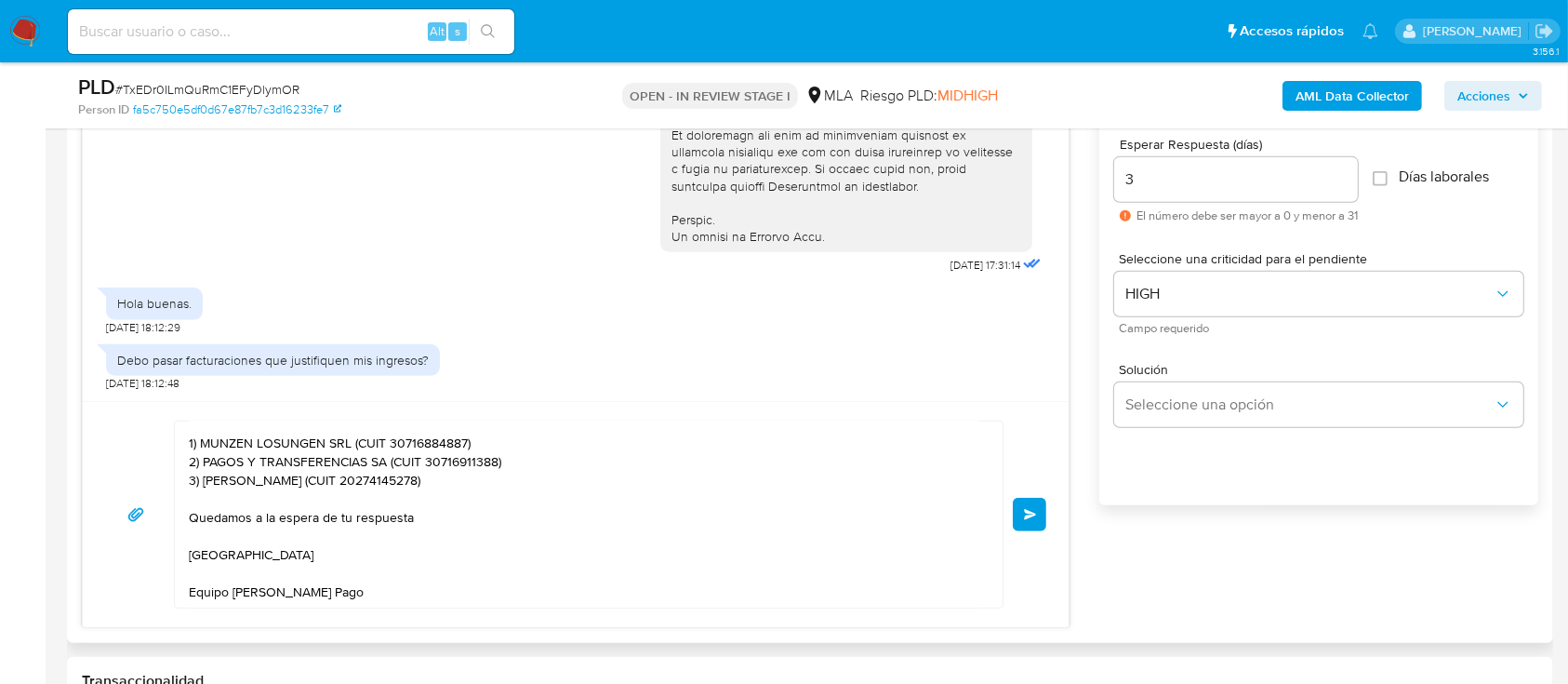
click at [1034, 498] on button "Enviar" at bounding box center [1029, 514] width 34 height 34
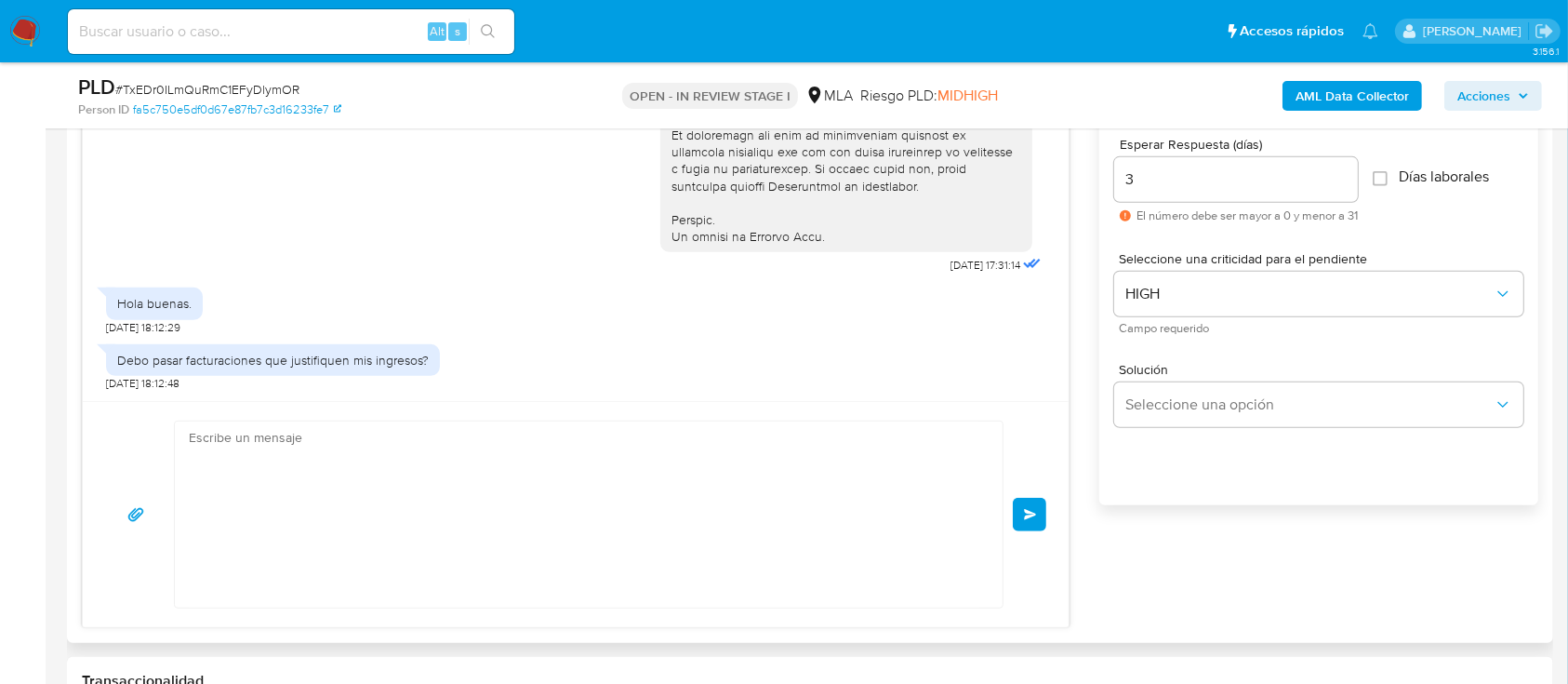
click at [1040, 518] on div "Hola Marcos Esteban Medei Muchas gracias por tu respuesta. Podes enviarnos algu…" at bounding box center [575, 515] width 942 height 188
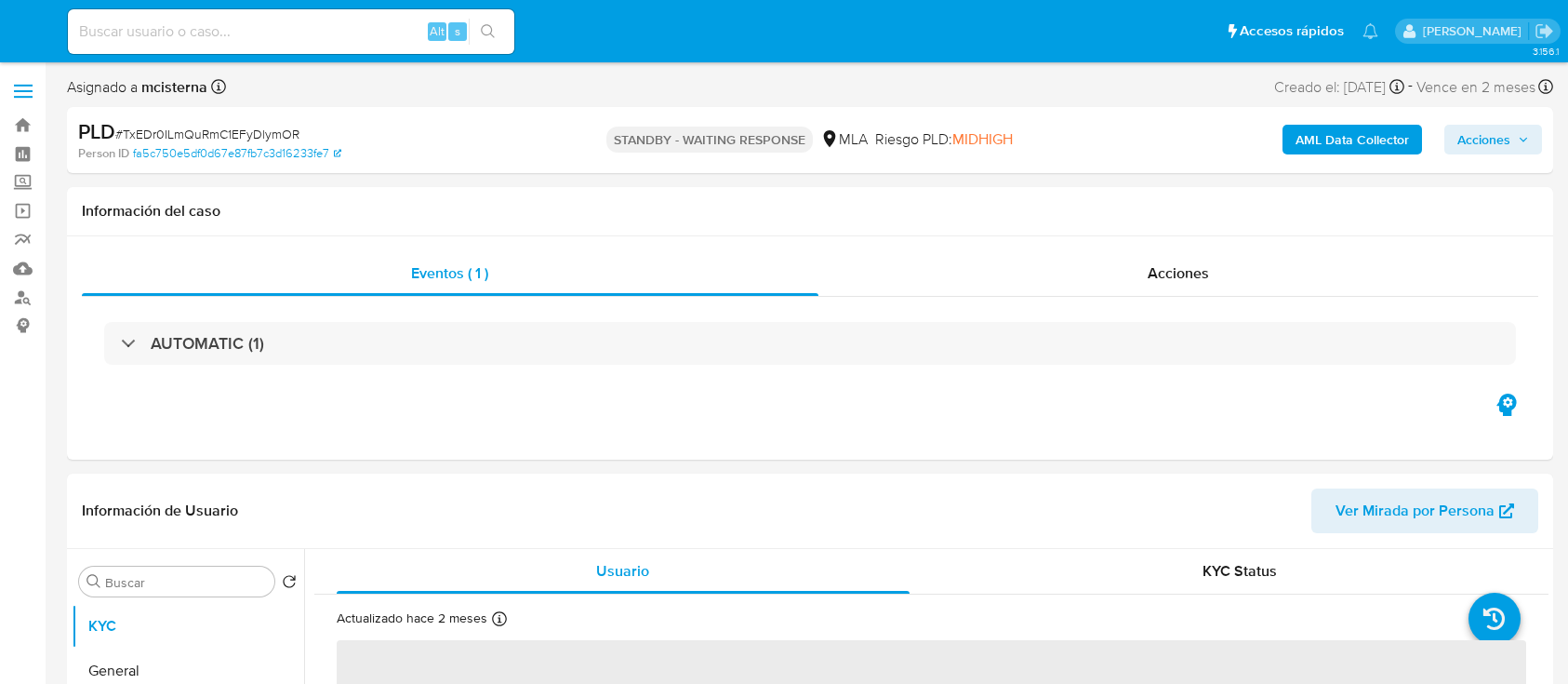
select select "10"
click at [382, 42] on input at bounding box center [291, 31] width 446 height 24
paste input "321546733"
type input "321546733"
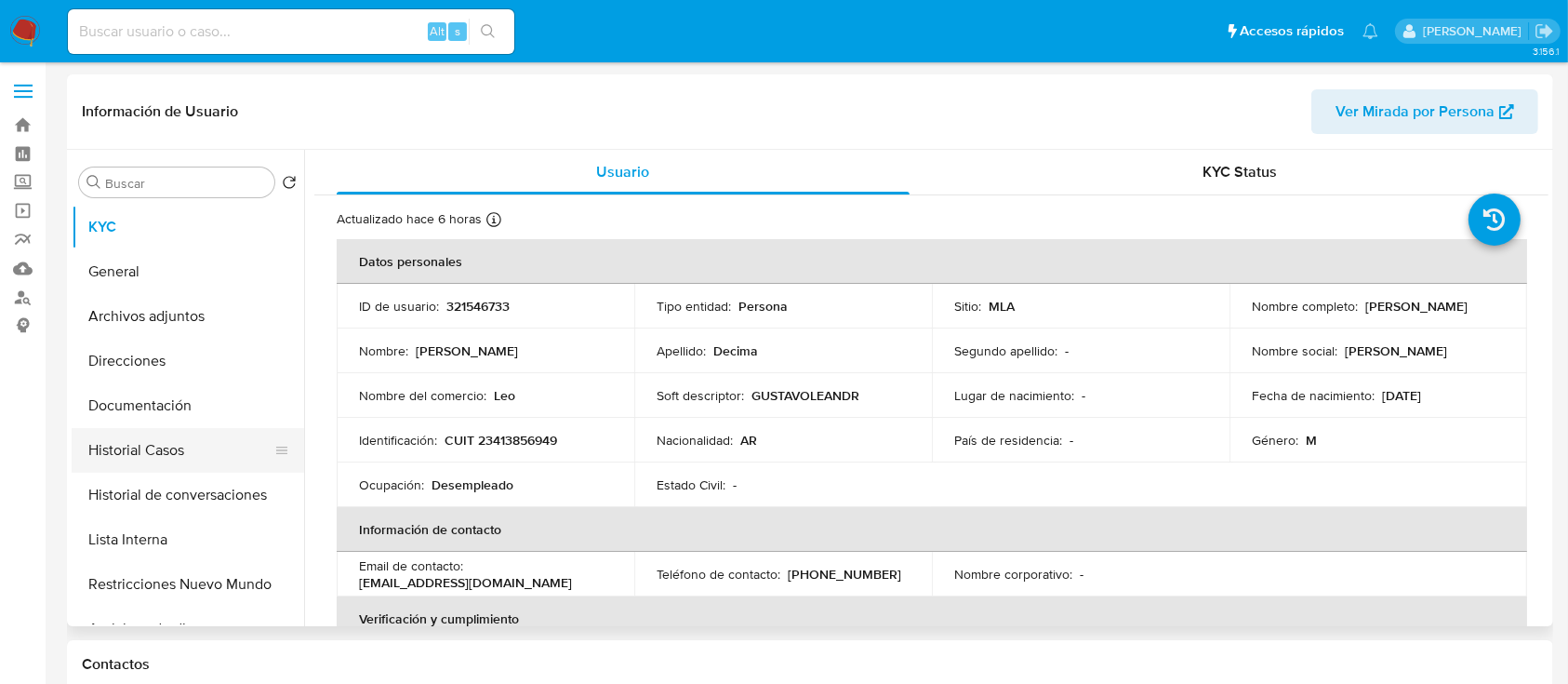
select select "10"
click at [539, 446] on p "CUIT 23413856949" at bounding box center [500, 440] width 112 height 16
copy p "23413856949"
click at [187, 443] on button "Historial Casos" at bounding box center [180, 450] width 217 height 45
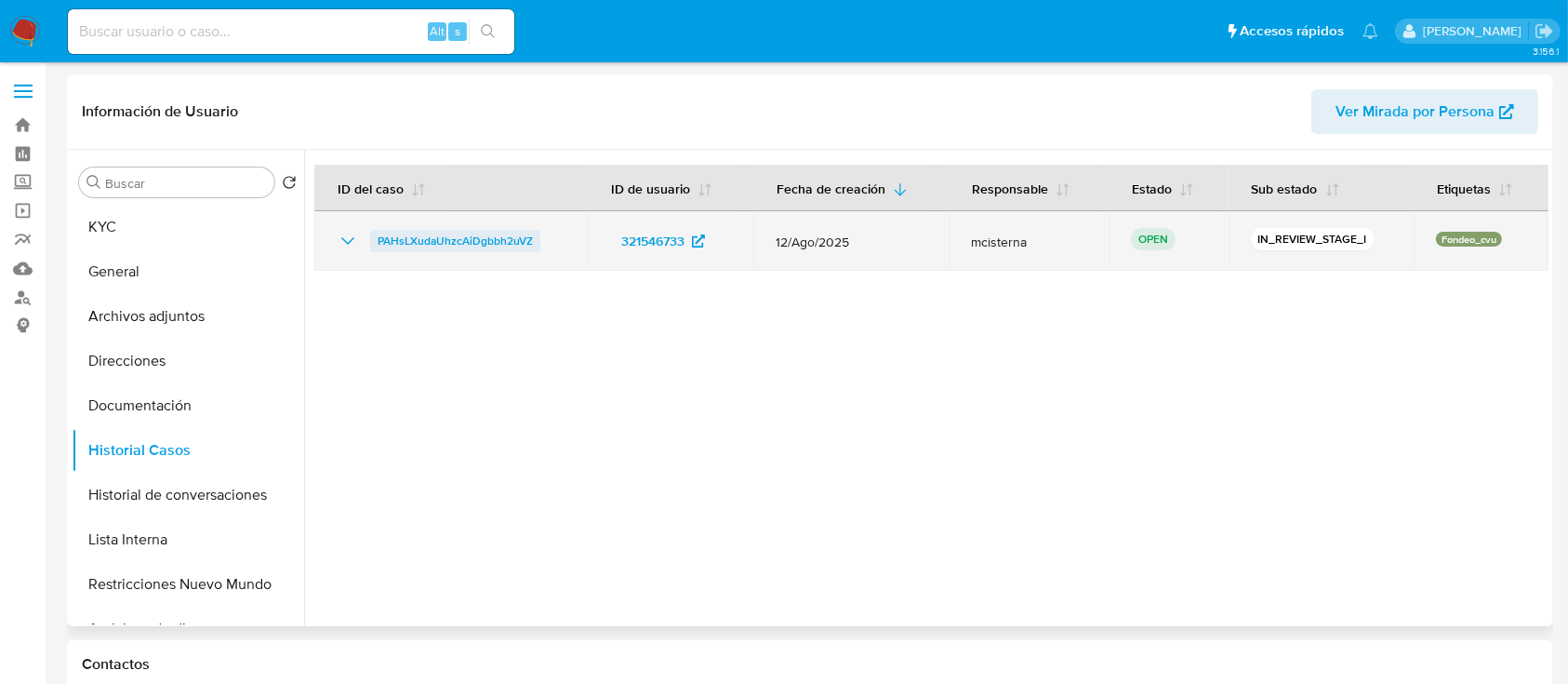
click at [476, 237] on span "PAHsLXudaUhzcAiDgbbh2uVZ" at bounding box center [455, 241] width 155 height 22
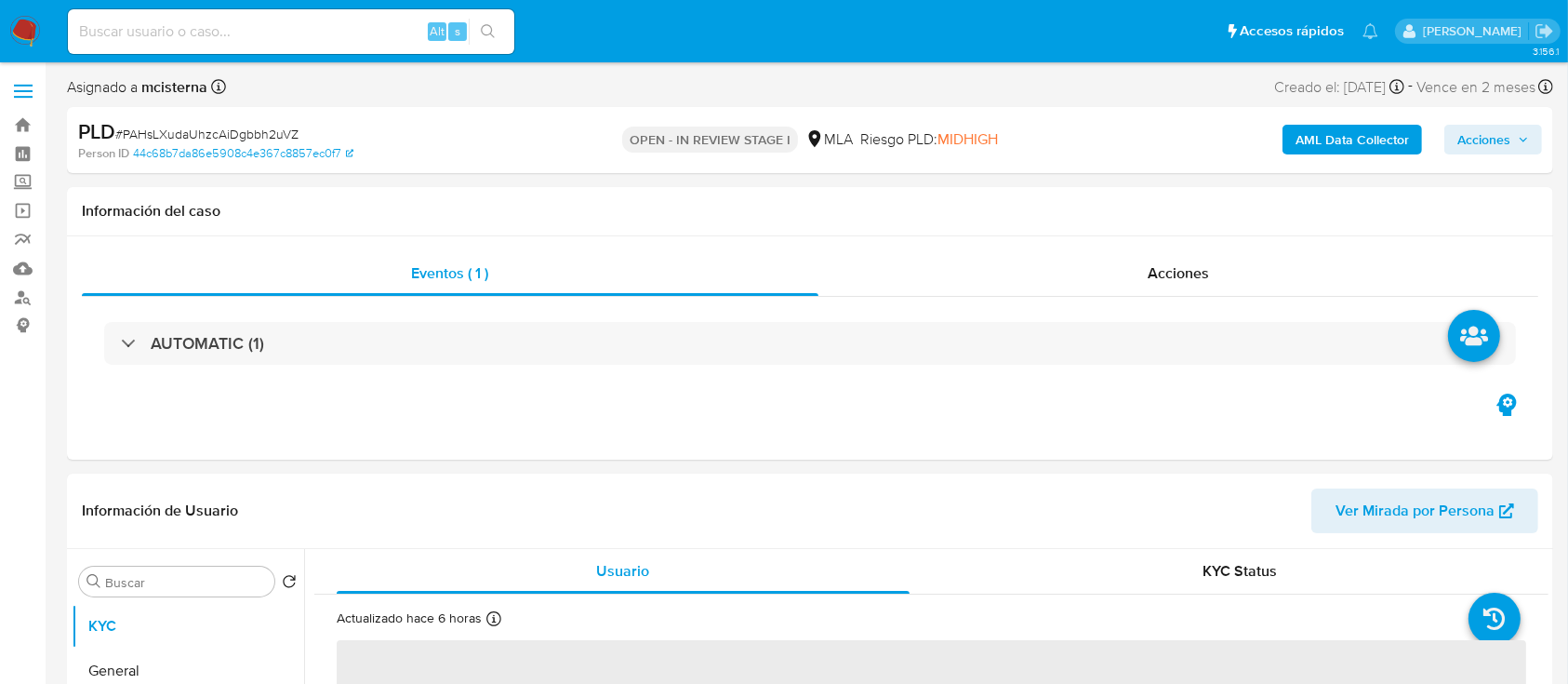
select select "10"
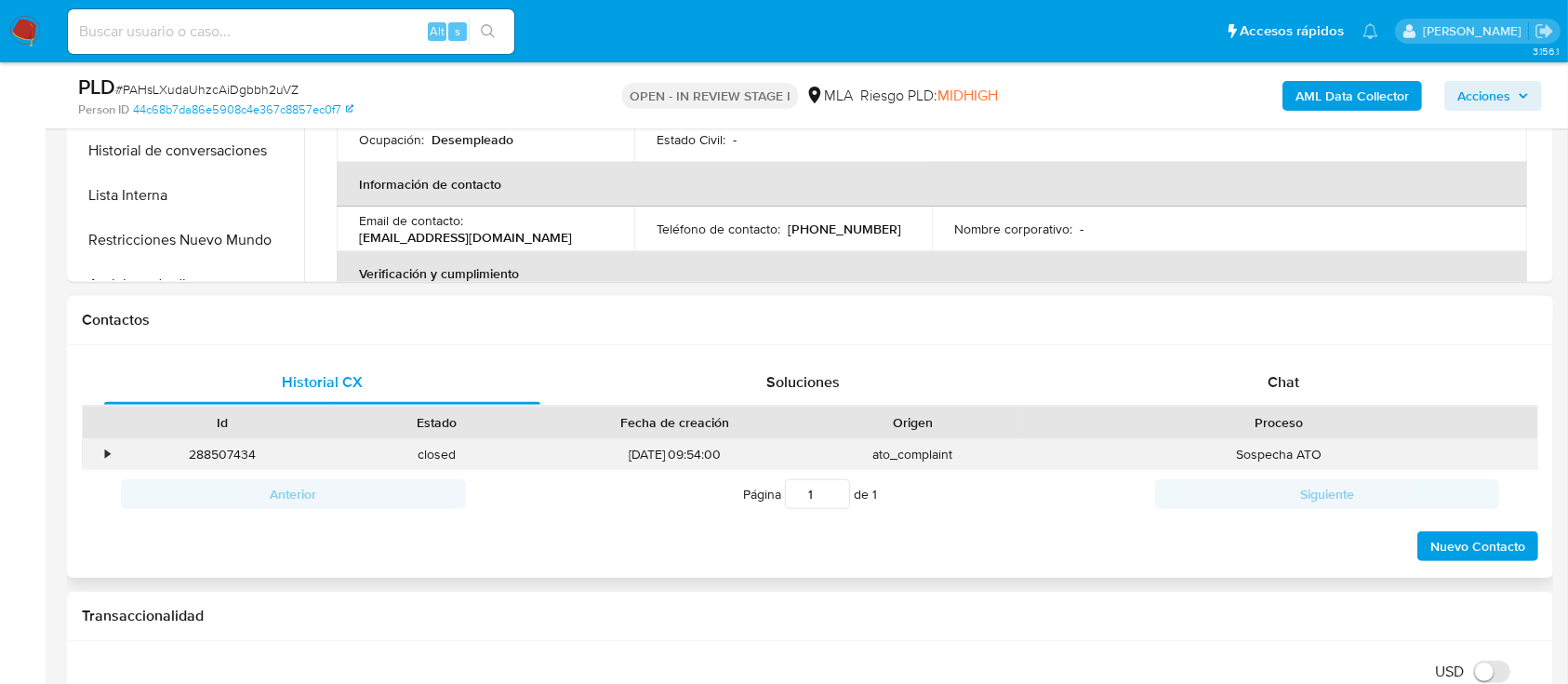
scroll to position [744, 0]
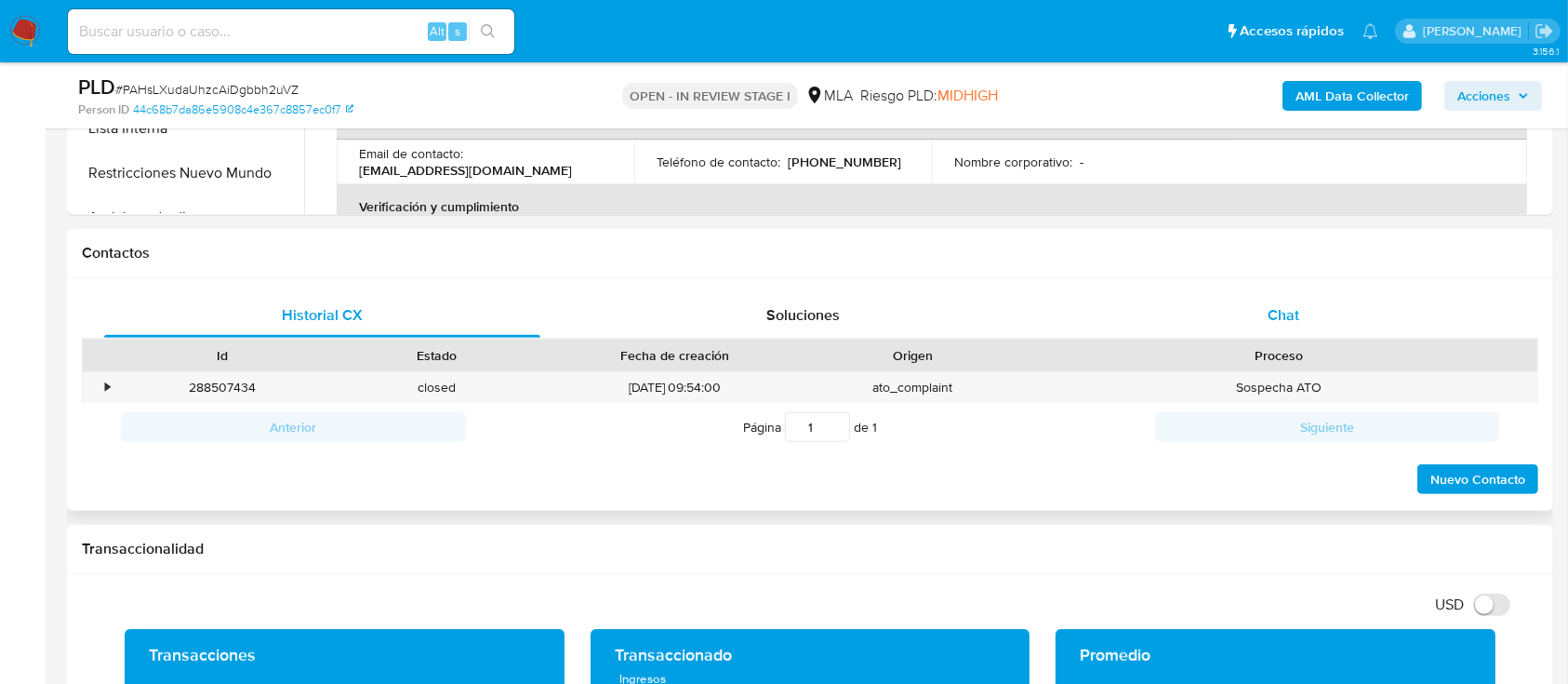
click at [1258, 320] on div "Chat" at bounding box center [1284, 315] width 436 height 45
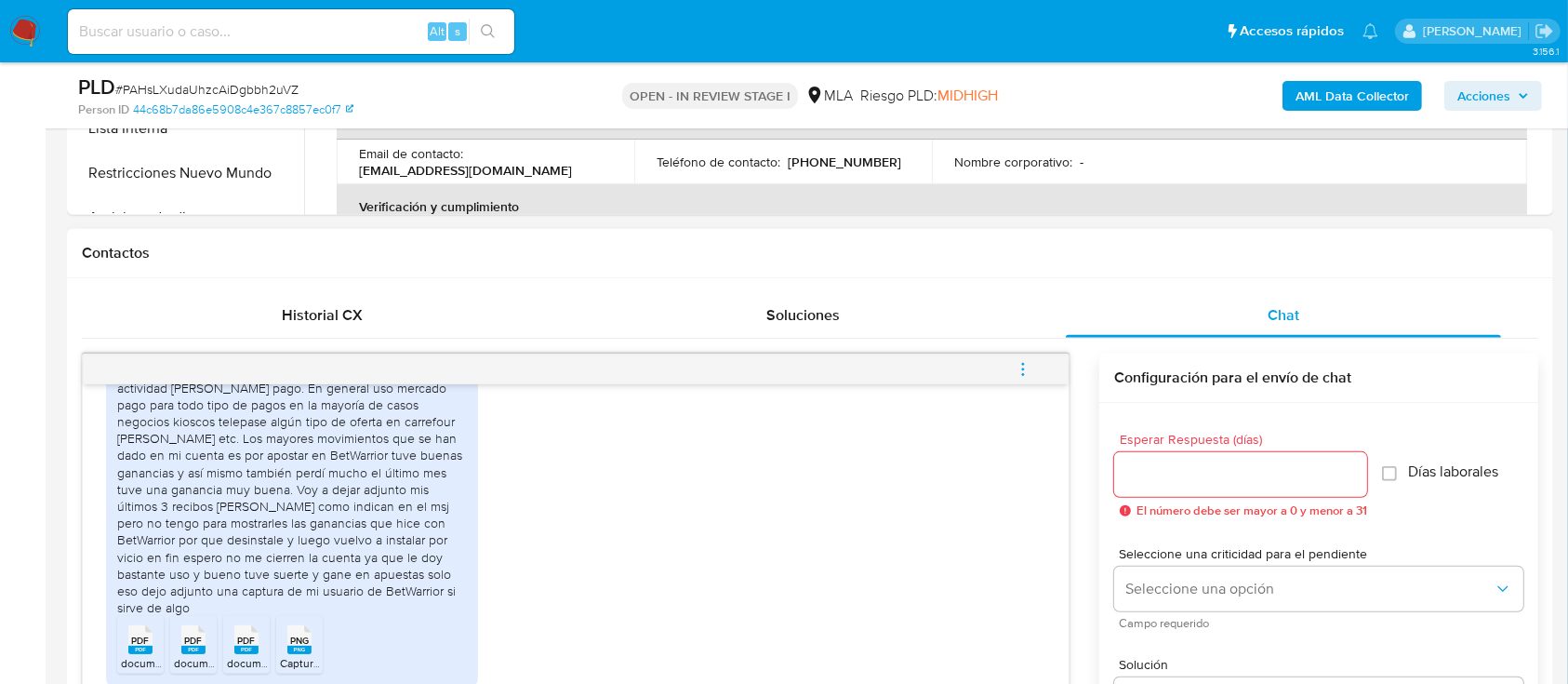
scroll to position [1100, 0]
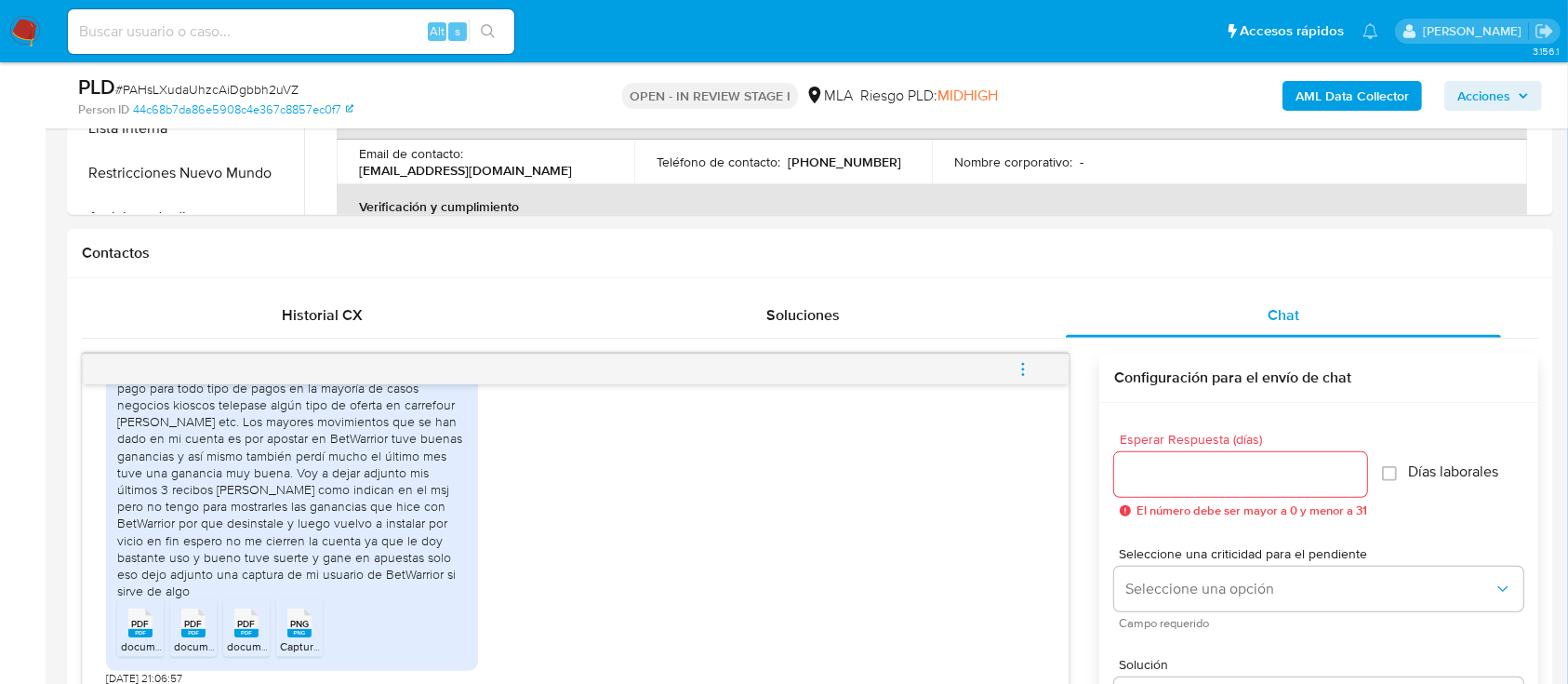
click at [141, 632] on rect at bounding box center [140, 633] width 24 height 9
click at [189, 634] on rect at bounding box center [193, 633] width 24 height 9
click at [246, 634] on rect at bounding box center [246, 633] width 24 height 9
click at [302, 632] on rect at bounding box center [299, 633] width 24 height 9
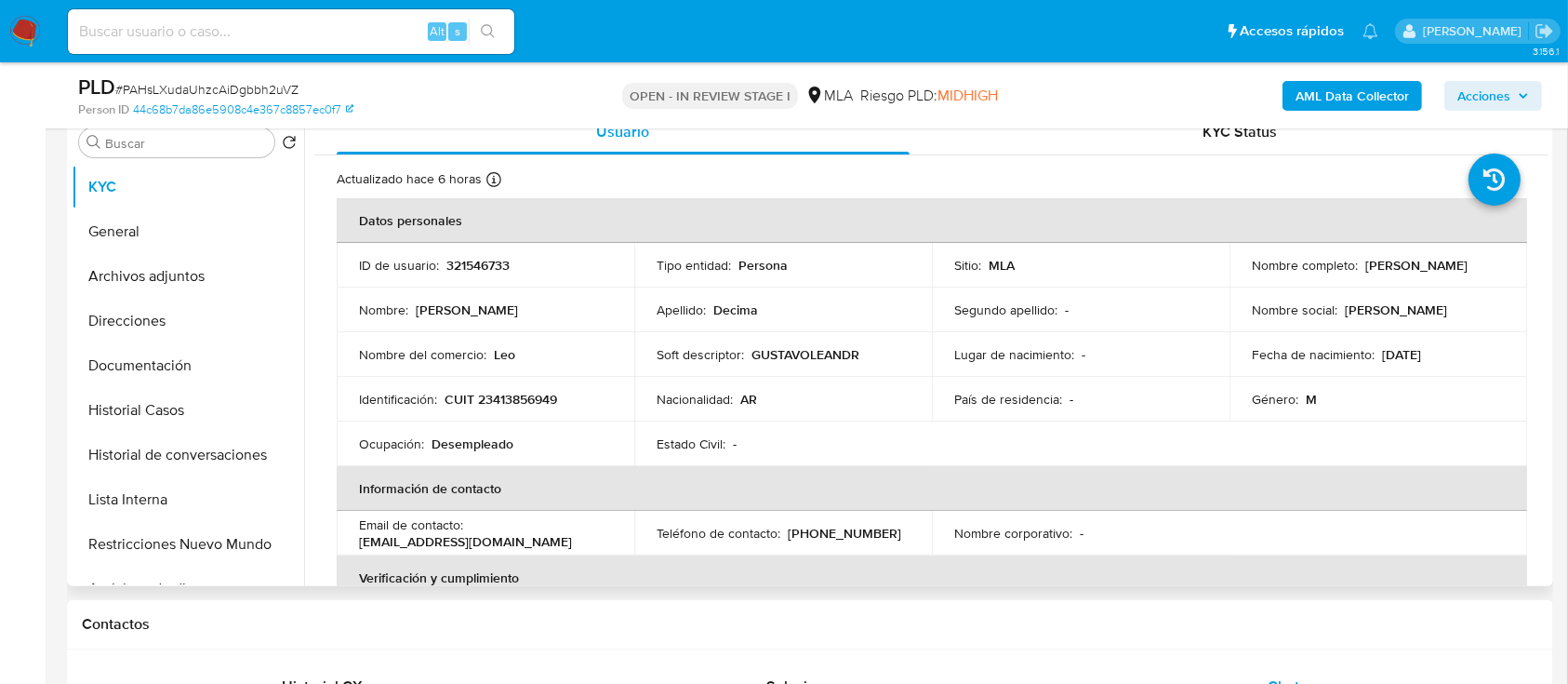
scroll to position [373, 0]
drag, startPoint x: 1246, startPoint y: 277, endPoint x: 1424, endPoint y: 277, distance: 178.0
click at [1424, 275] on div "Nombre completo : Gustavo Leandro Decima" at bounding box center [1378, 266] width 253 height 16
copy p "[PERSON_NAME]"
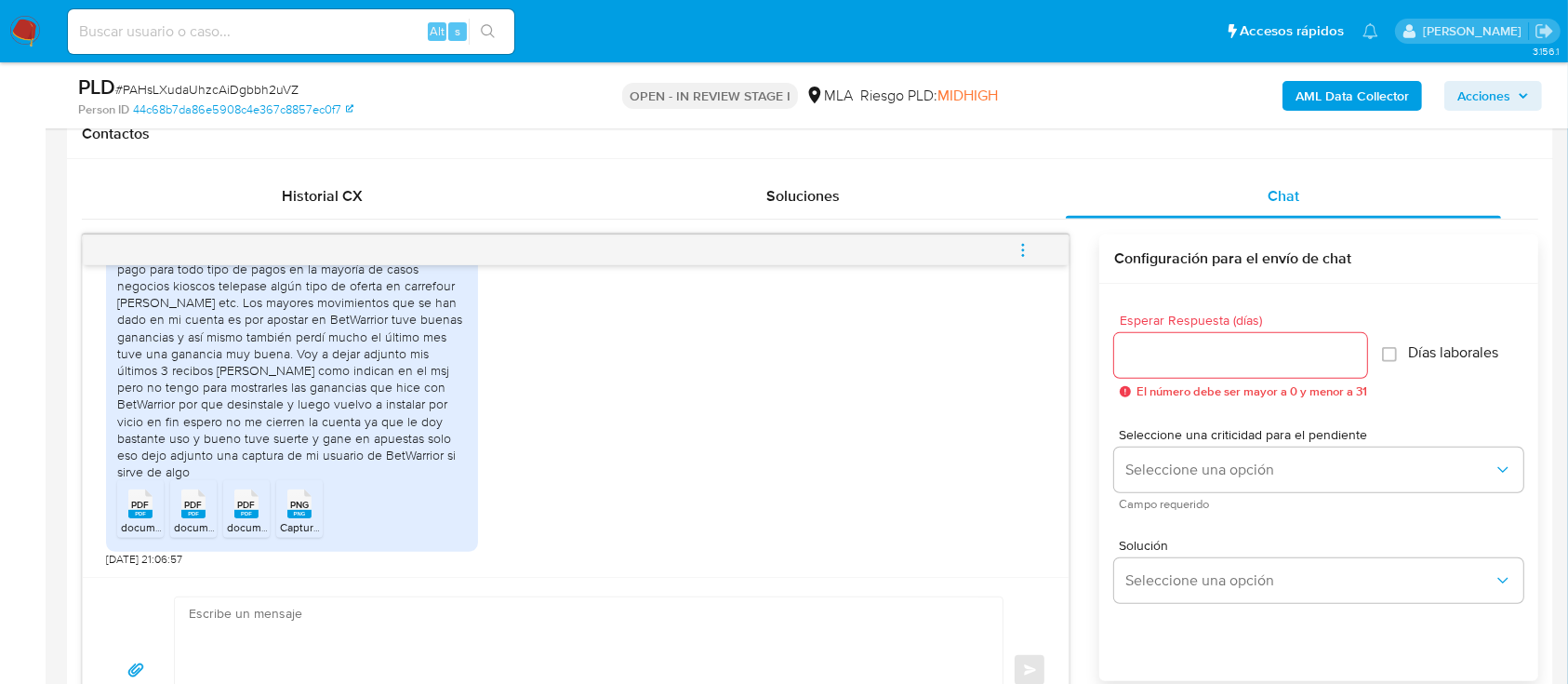
scroll to position [992, 0]
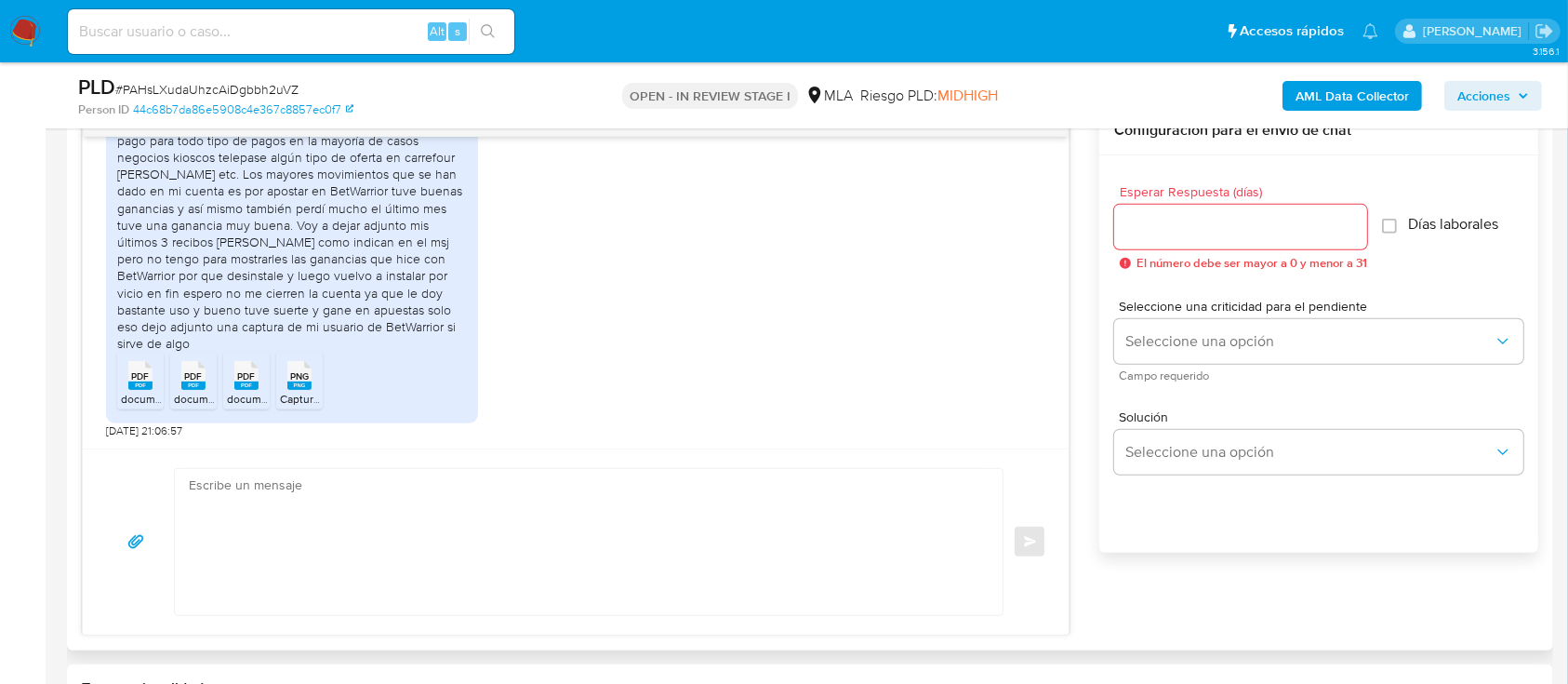
click at [705, 590] on textarea at bounding box center [584, 541] width 790 height 147
paste textarea "[PERSON_NAME]"
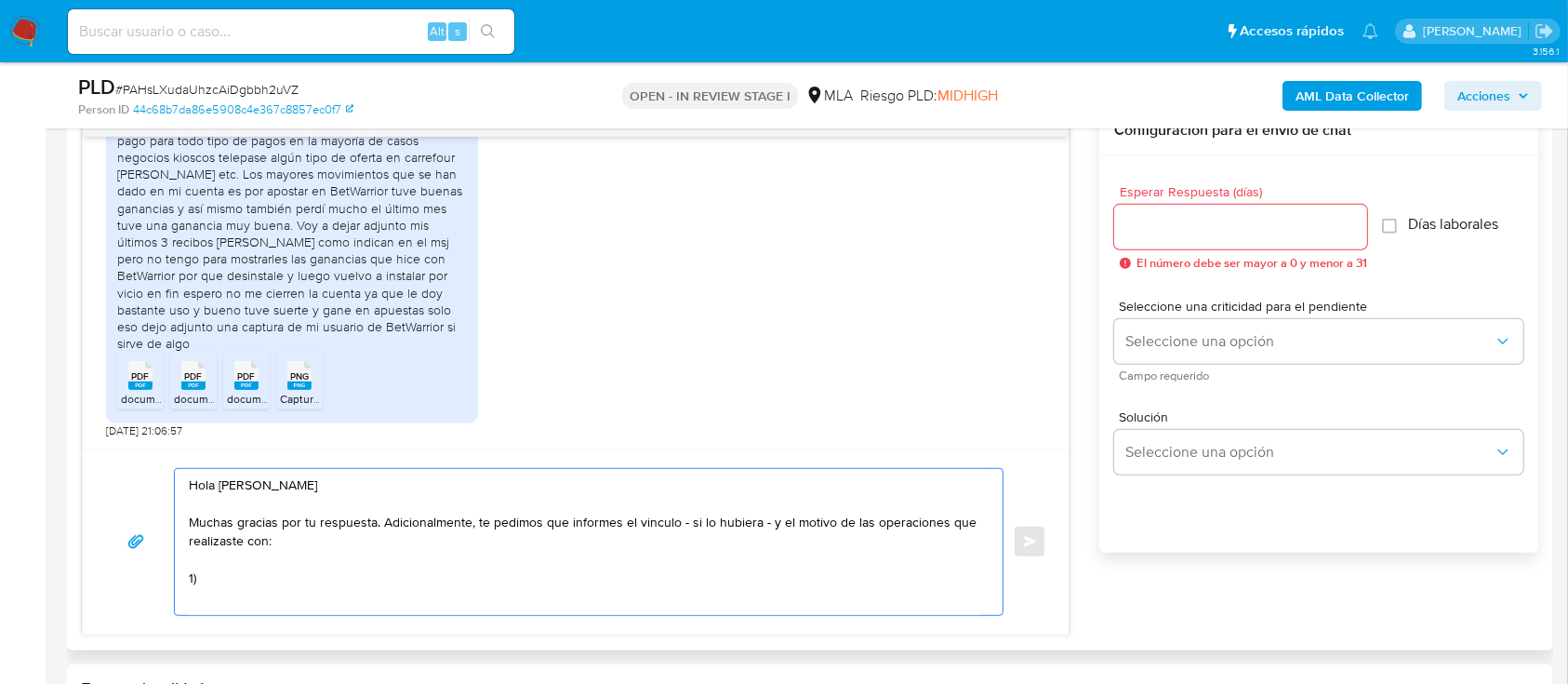
paste textarea "Alan Miqueas Torres"
paste textarea "20365702668"
paste textarea "Maria Teresa Araoz"
paste textarea "27247571669"
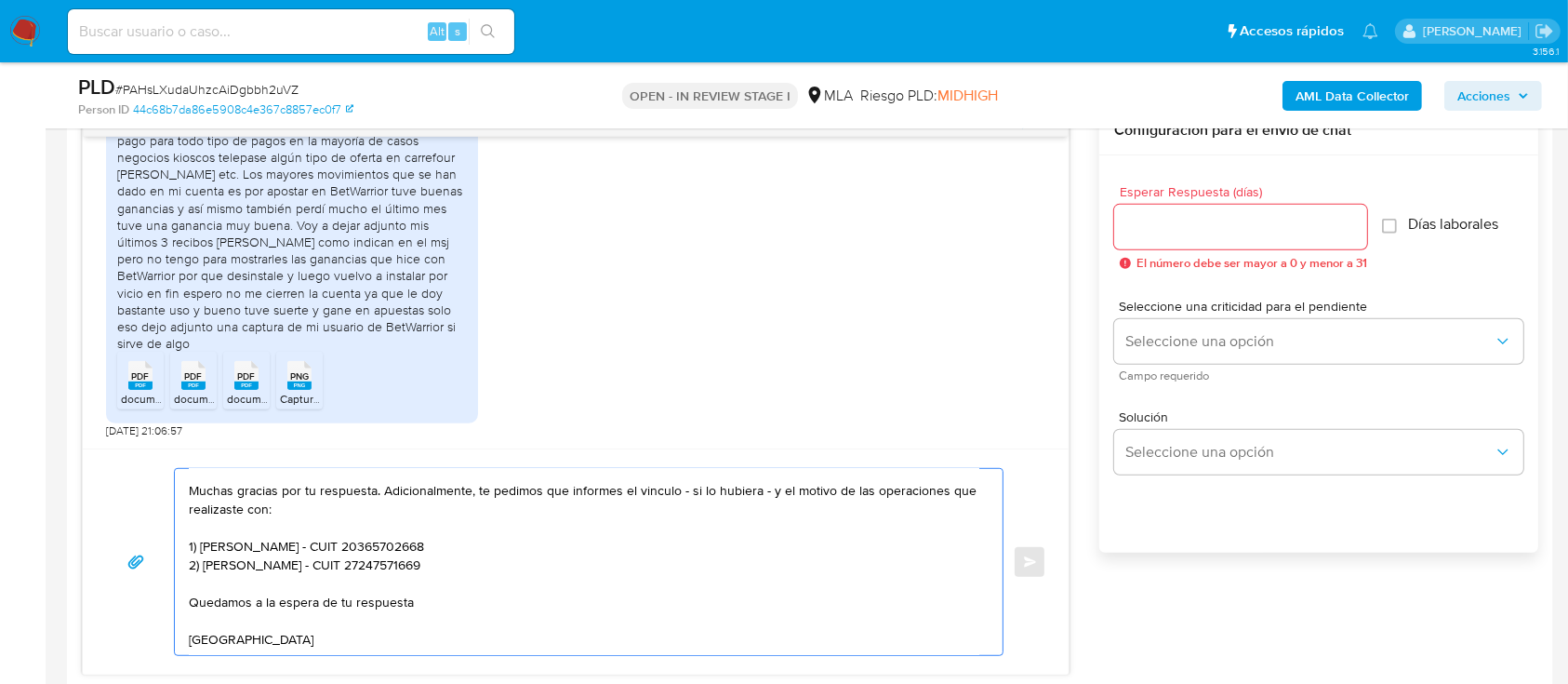
scroll to position [67, 0]
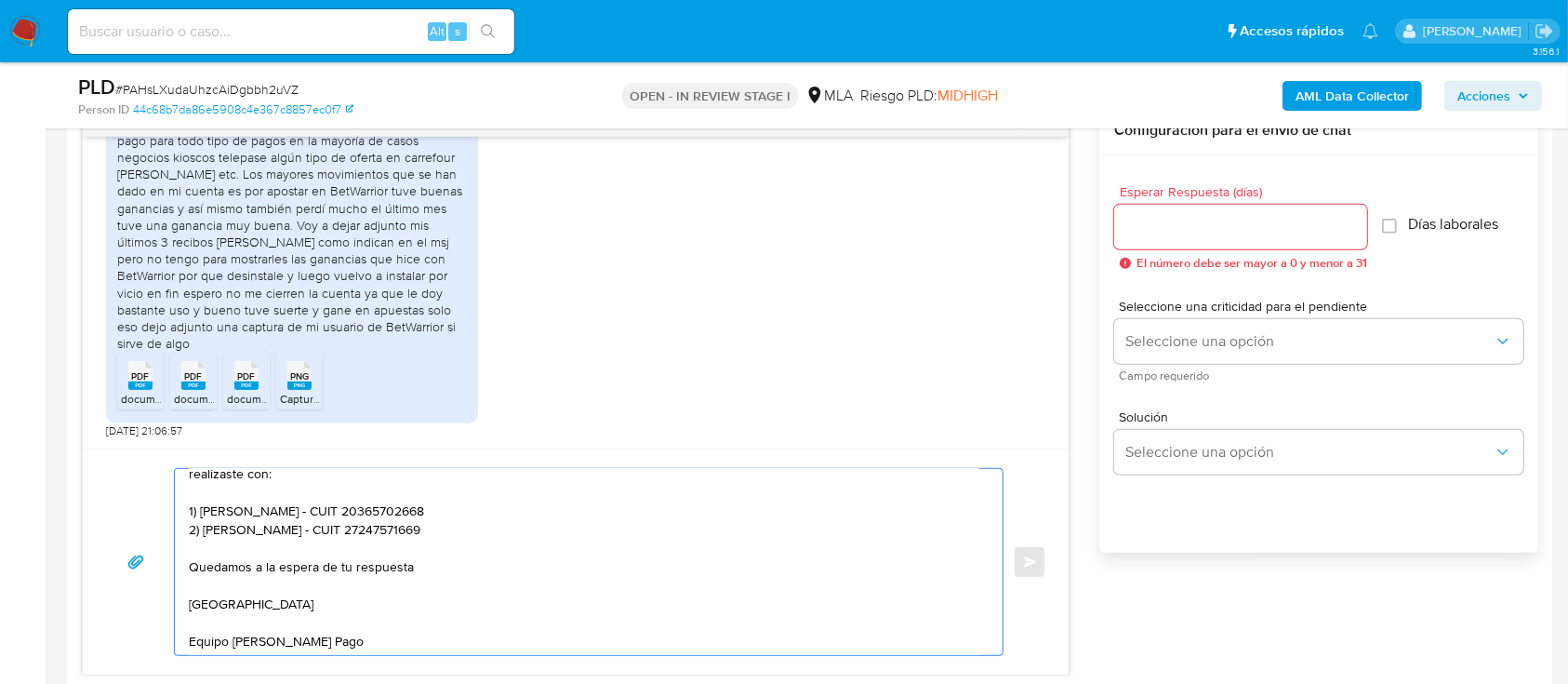
type textarea "Hola Gustavo Leandro Decima Muchas gracias por tu respuesta. Adicionalmente, te…"
click at [1141, 220] on input "Esperar Respuesta (días)" at bounding box center [1240, 227] width 253 height 24
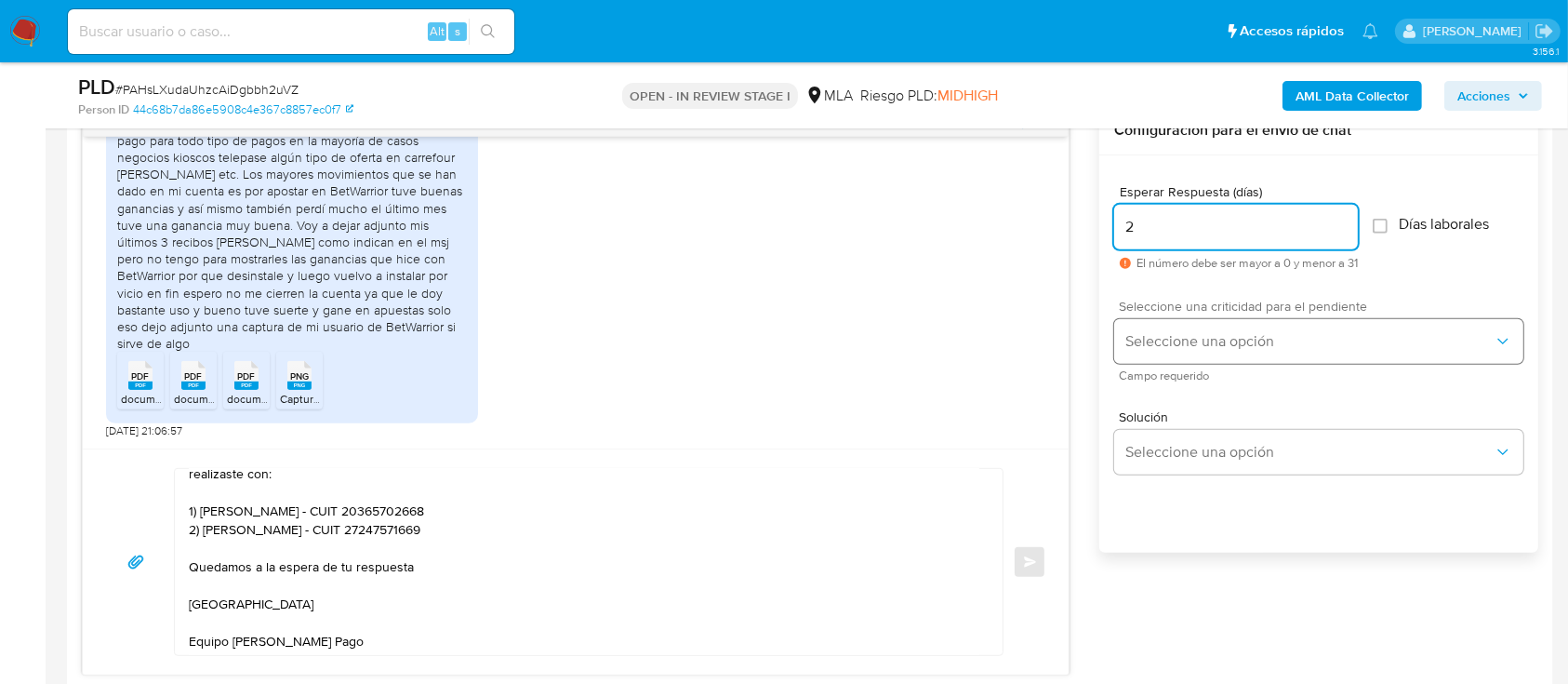
type input "2"
click at [1145, 329] on button "Seleccione una opción" at bounding box center [1319, 342] width 409 height 45
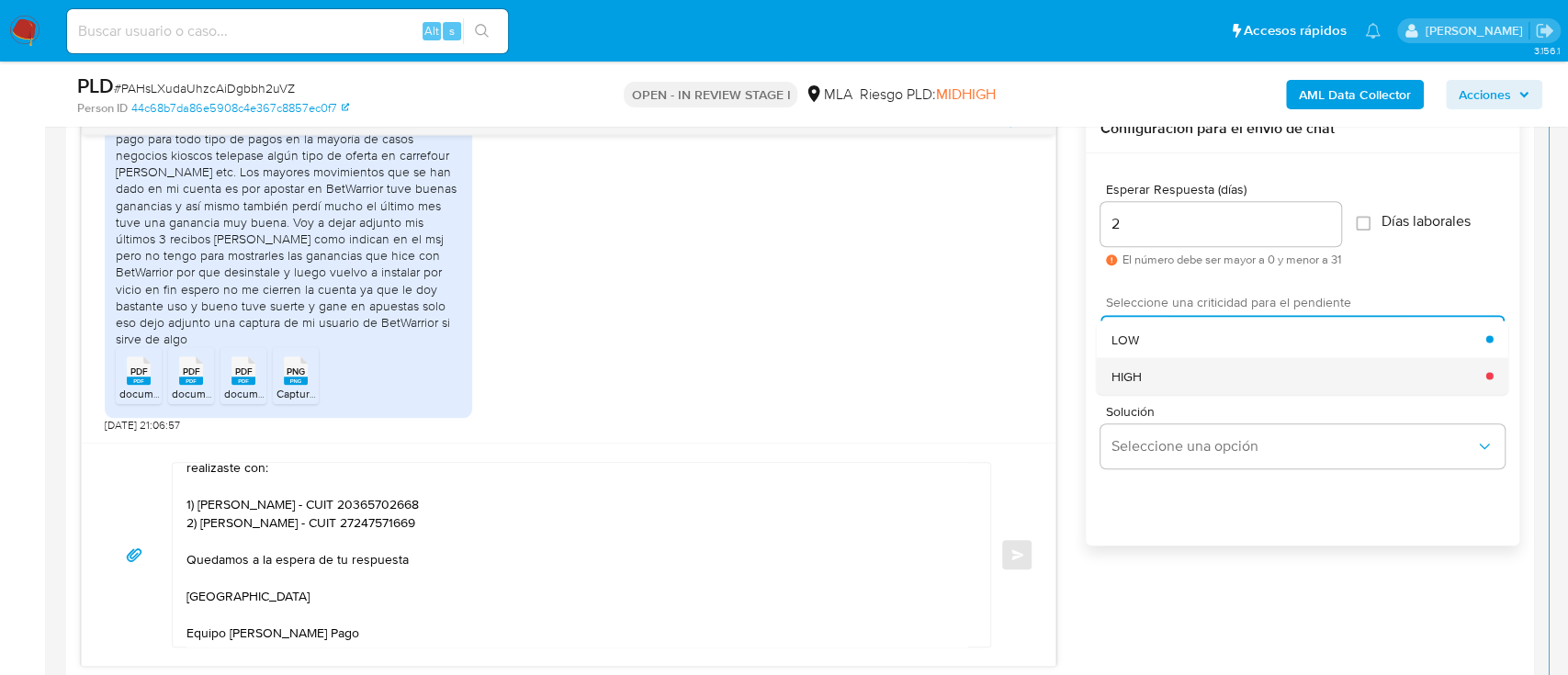
click at [1131, 371] on span "HIGH" at bounding box center [1127, 375] width 31 height 16
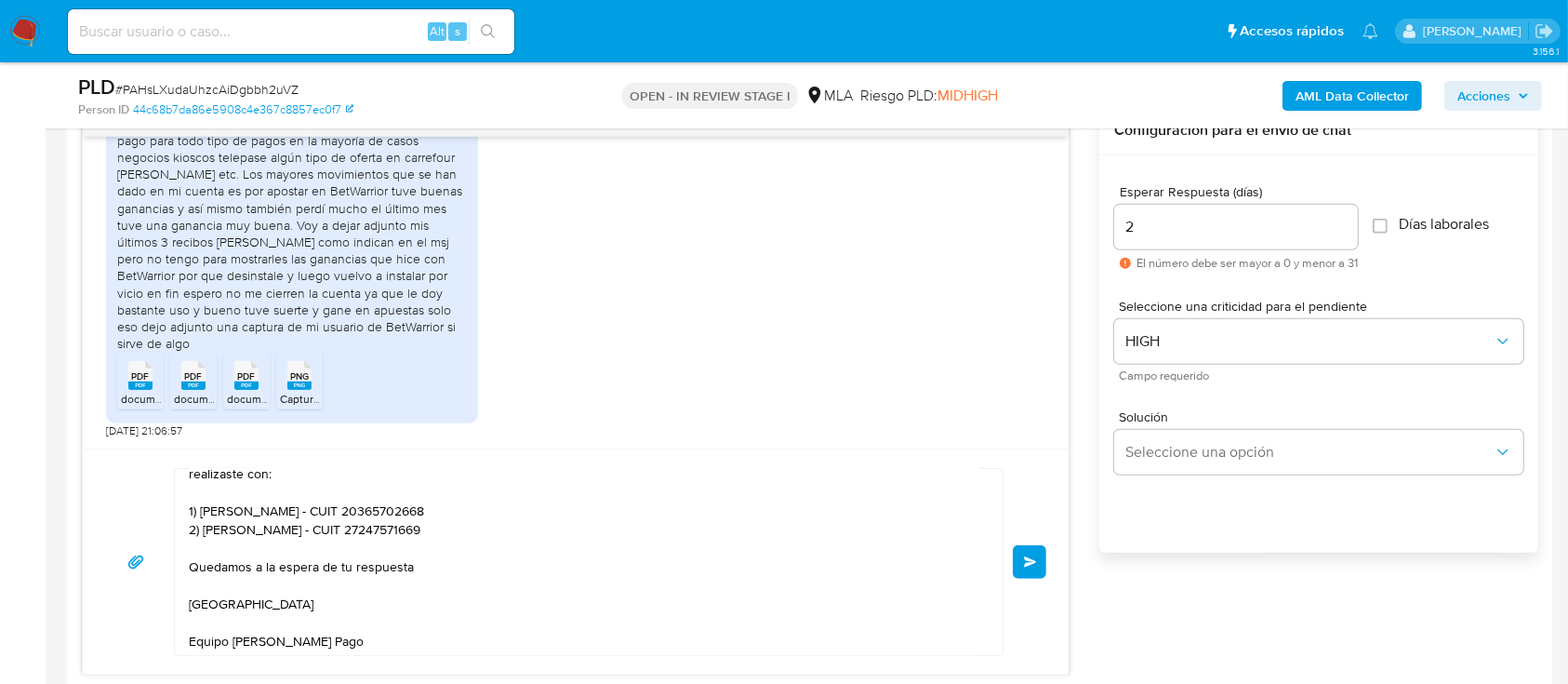
click at [1047, 514] on div "Hola Gustavo Leandro Decima Muchas gracias por tu respuesta. Adicionalmente, te…" at bounding box center [575, 561] width 986 height 226
click at [1035, 545] on button "Enviar" at bounding box center [1029, 562] width 34 height 34
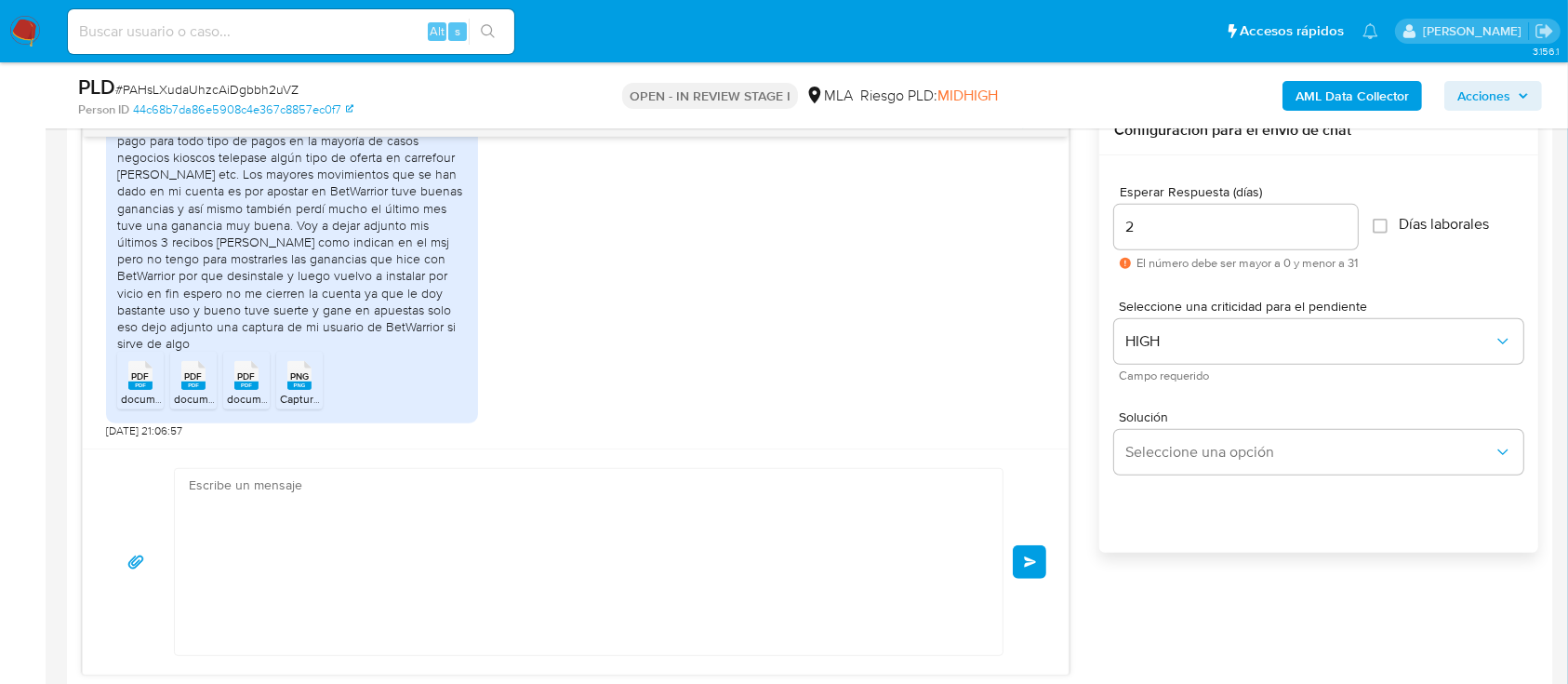
scroll to position [1390, 0]
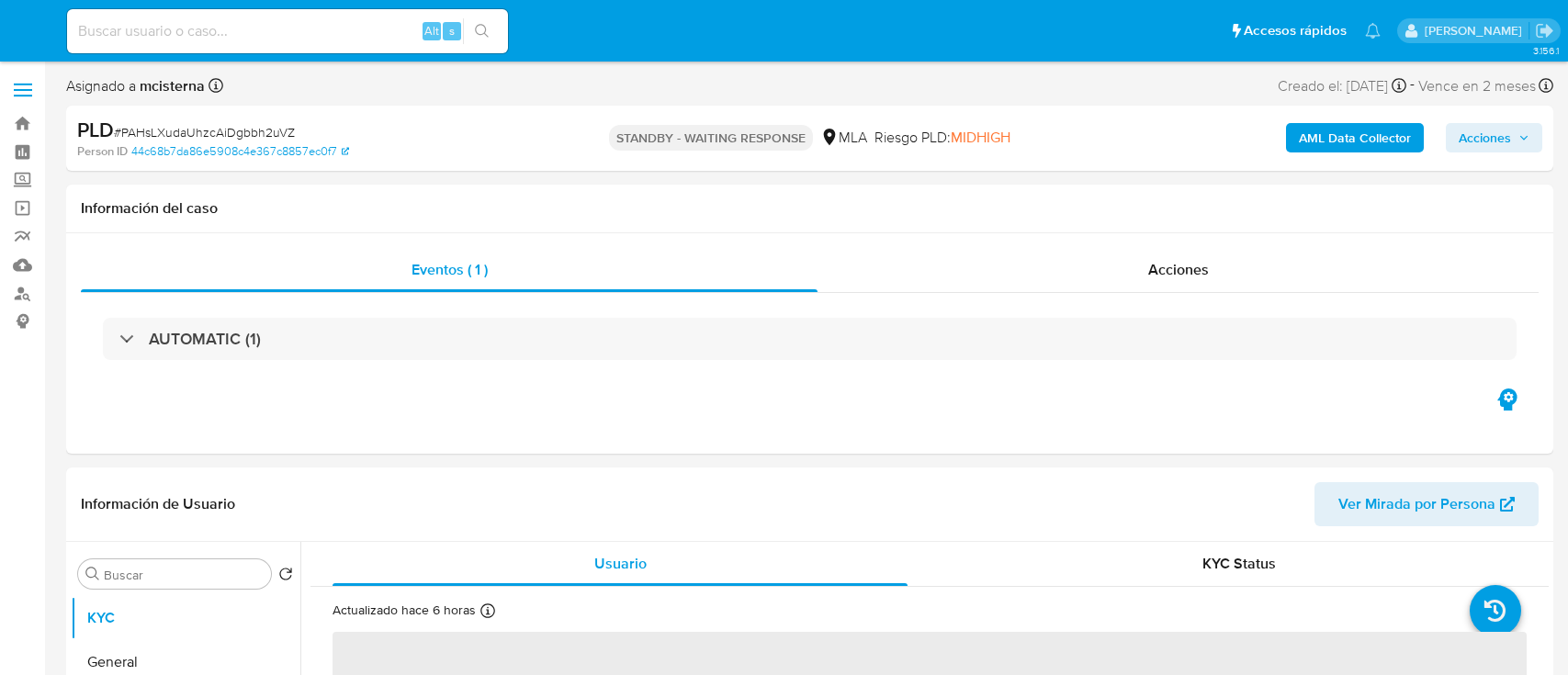
select select "10"
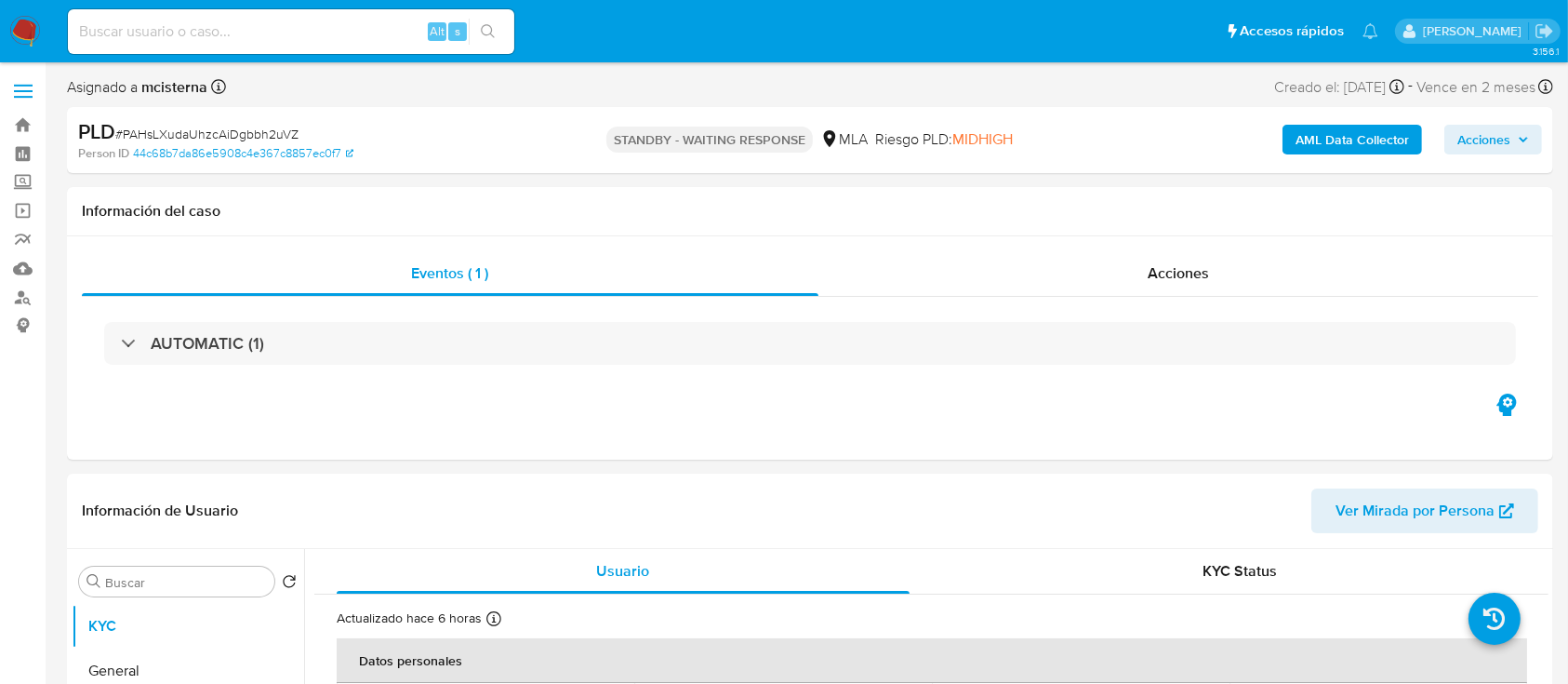
click at [308, 26] on input at bounding box center [291, 31] width 446 height 24
paste input "326373123"
type input "326373123"
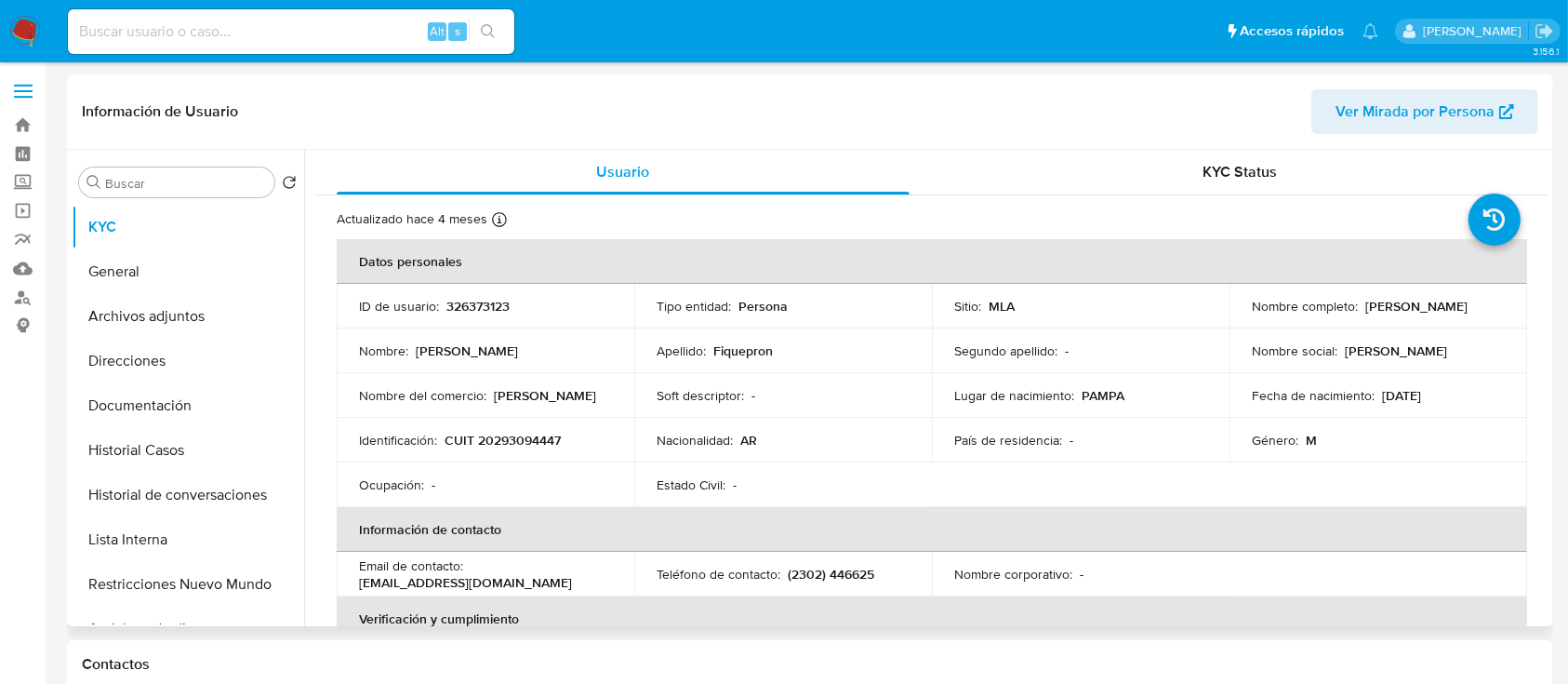
select select "10"
click at [534, 443] on p "CUIT 20293094447" at bounding box center [502, 440] width 116 height 16
copy p "20293094447"
click at [206, 435] on button "Historial Casos" at bounding box center [180, 450] width 217 height 45
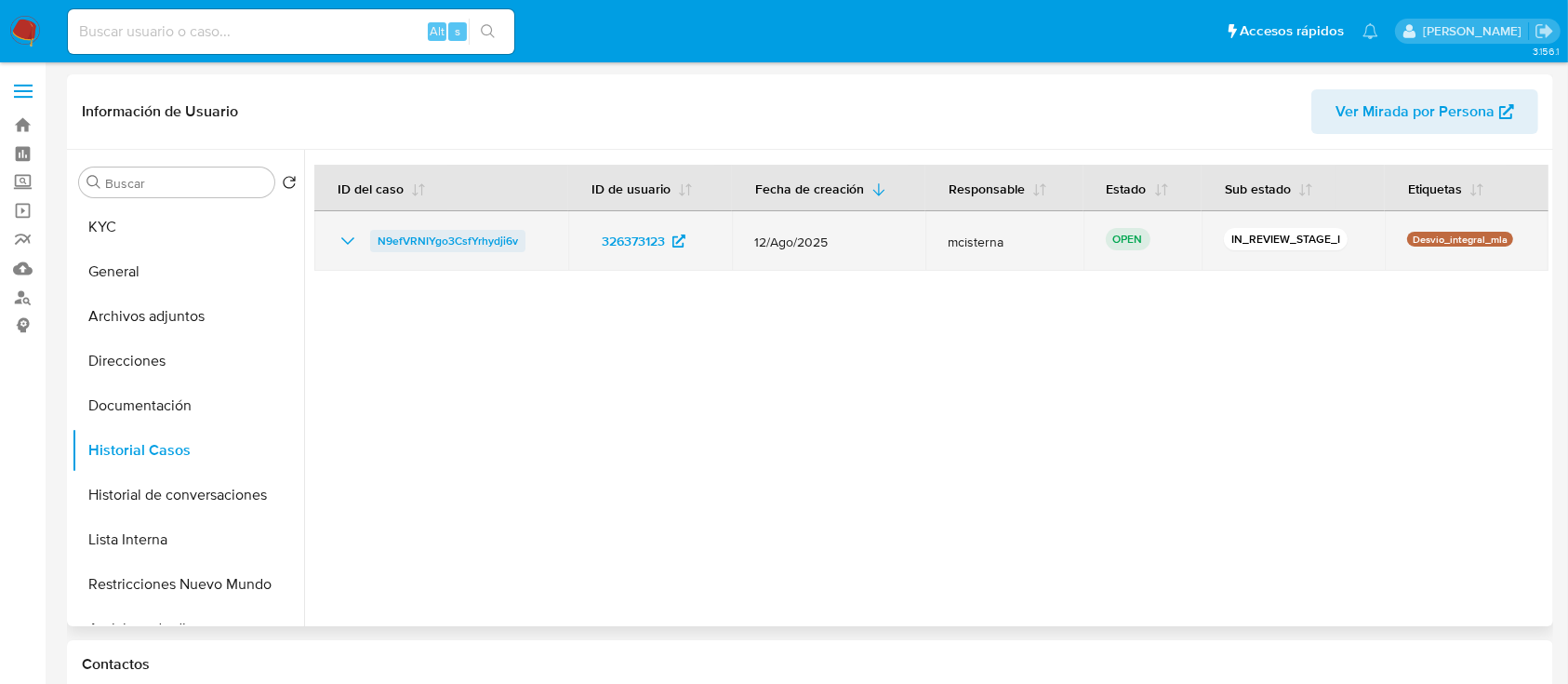
click at [463, 247] on span "N9efVRNIYgo3CsfYrhydji6v" at bounding box center [447, 241] width 141 height 22
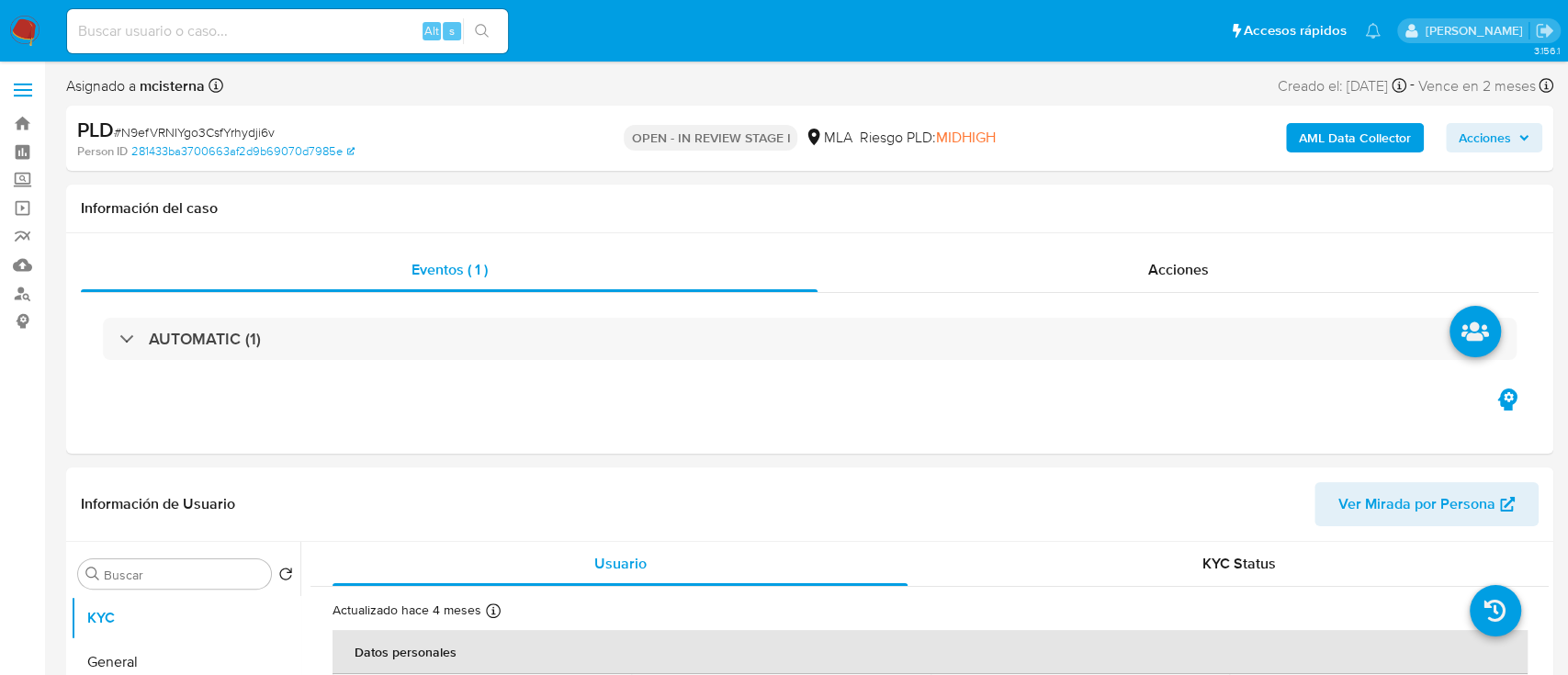
select select "10"
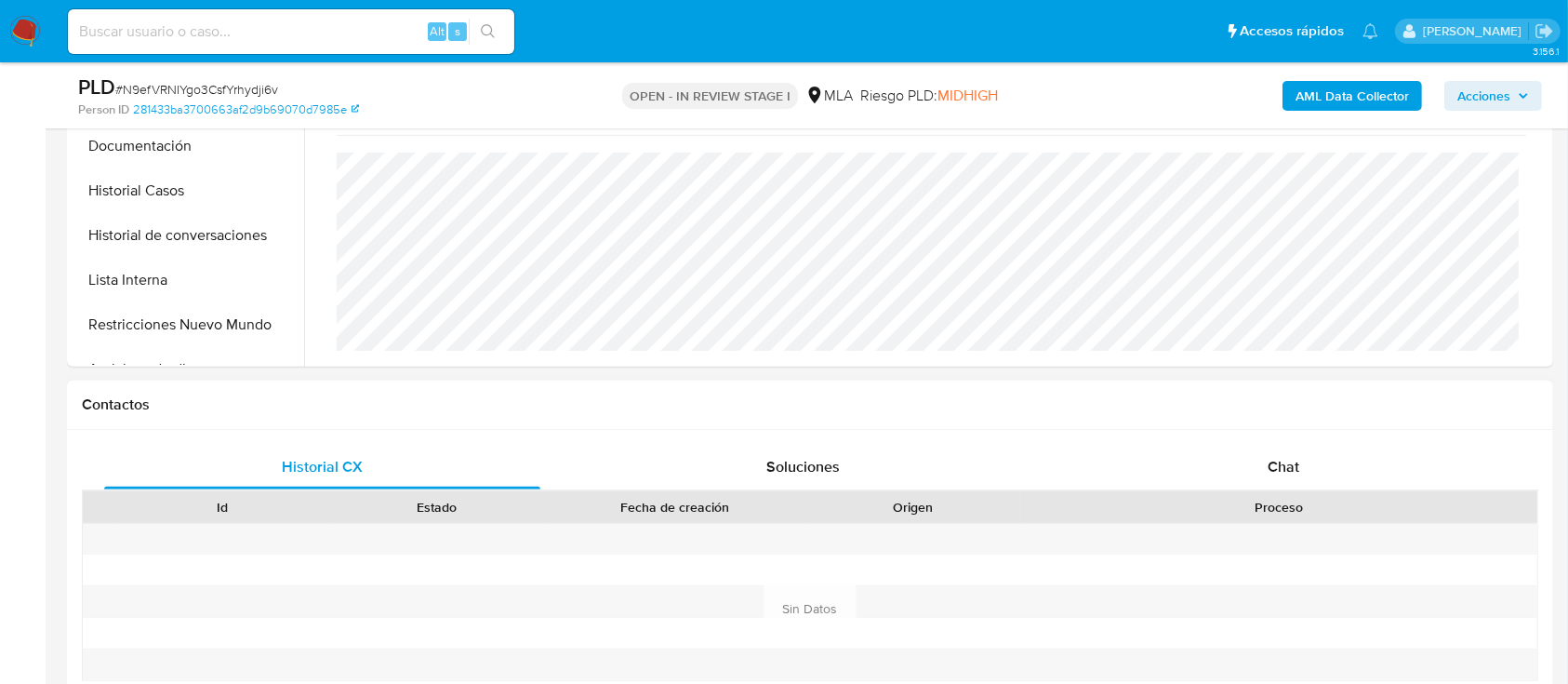
scroll to position [744, 0]
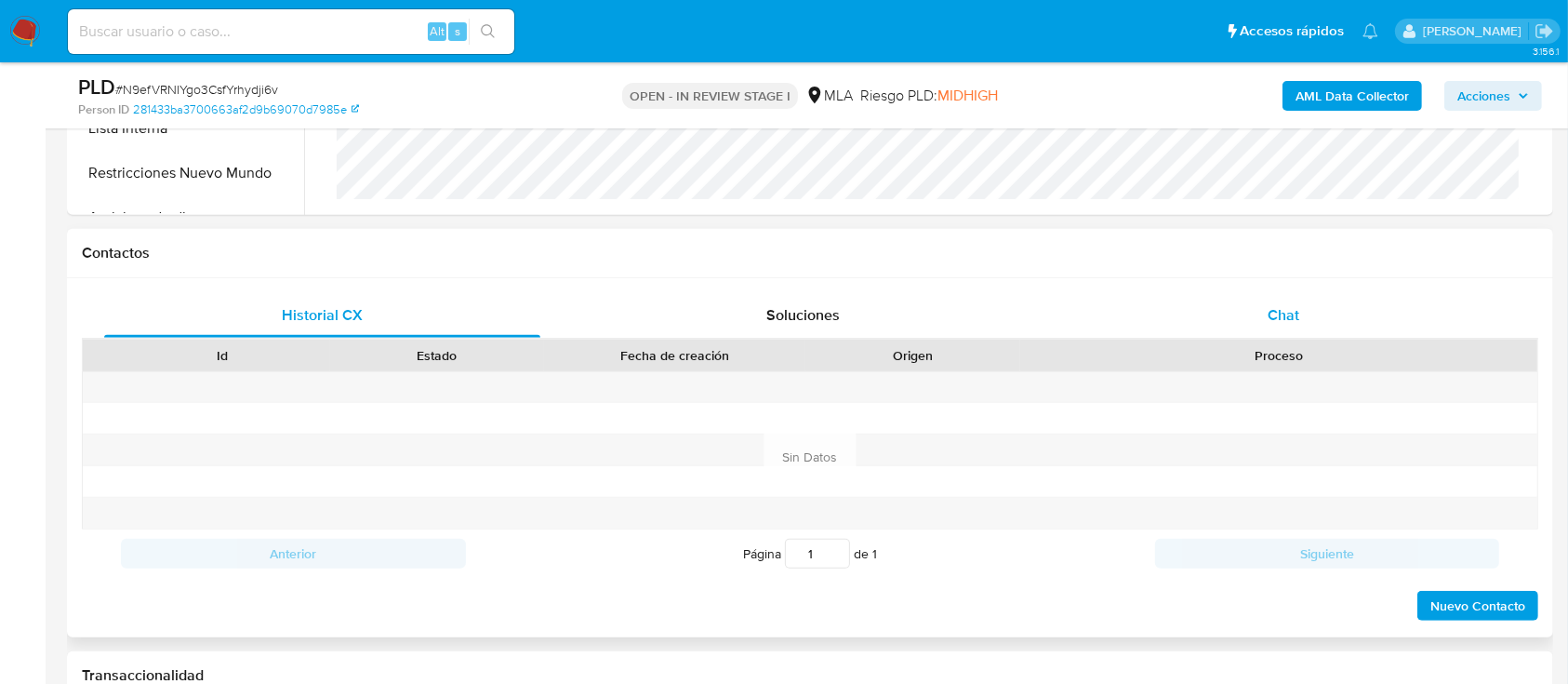
click at [1244, 321] on div "Chat" at bounding box center [1284, 315] width 436 height 45
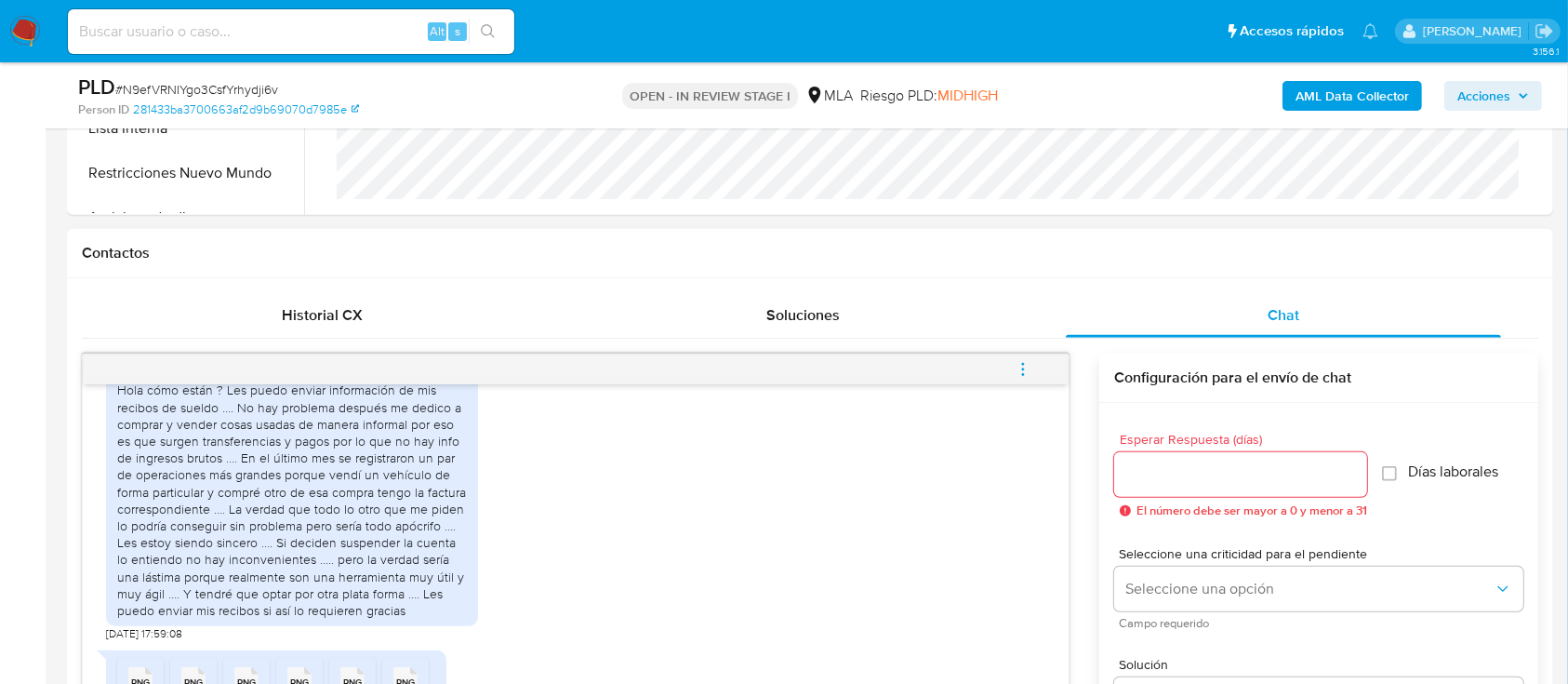
scroll to position [1014, 0]
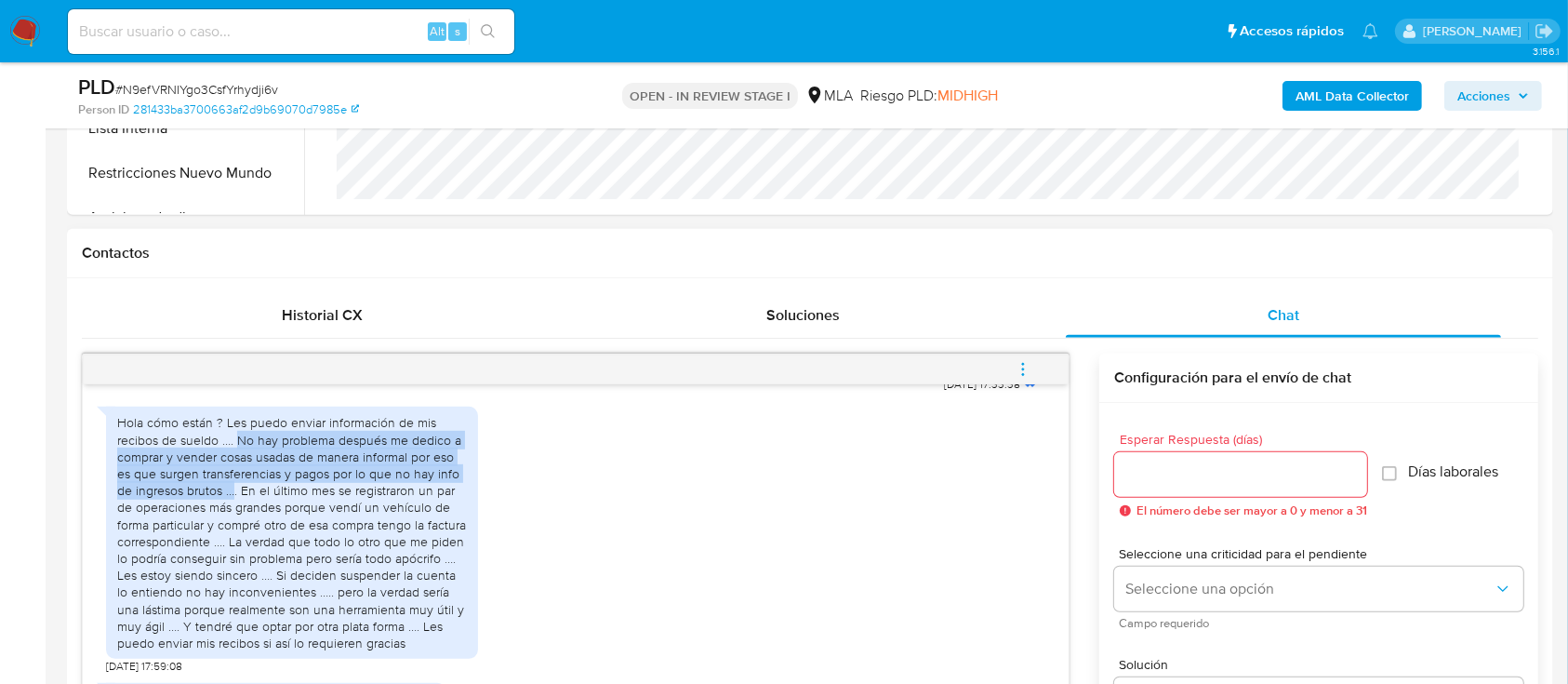
drag, startPoint x: 238, startPoint y: 466, endPoint x: 231, endPoint y: 523, distance: 57.4
click at [231, 523] on div "Hola cómo están ? Les puedo enviar información de mis recibos de sueldo …. No h…" at bounding box center [292, 533] width 350 height 238
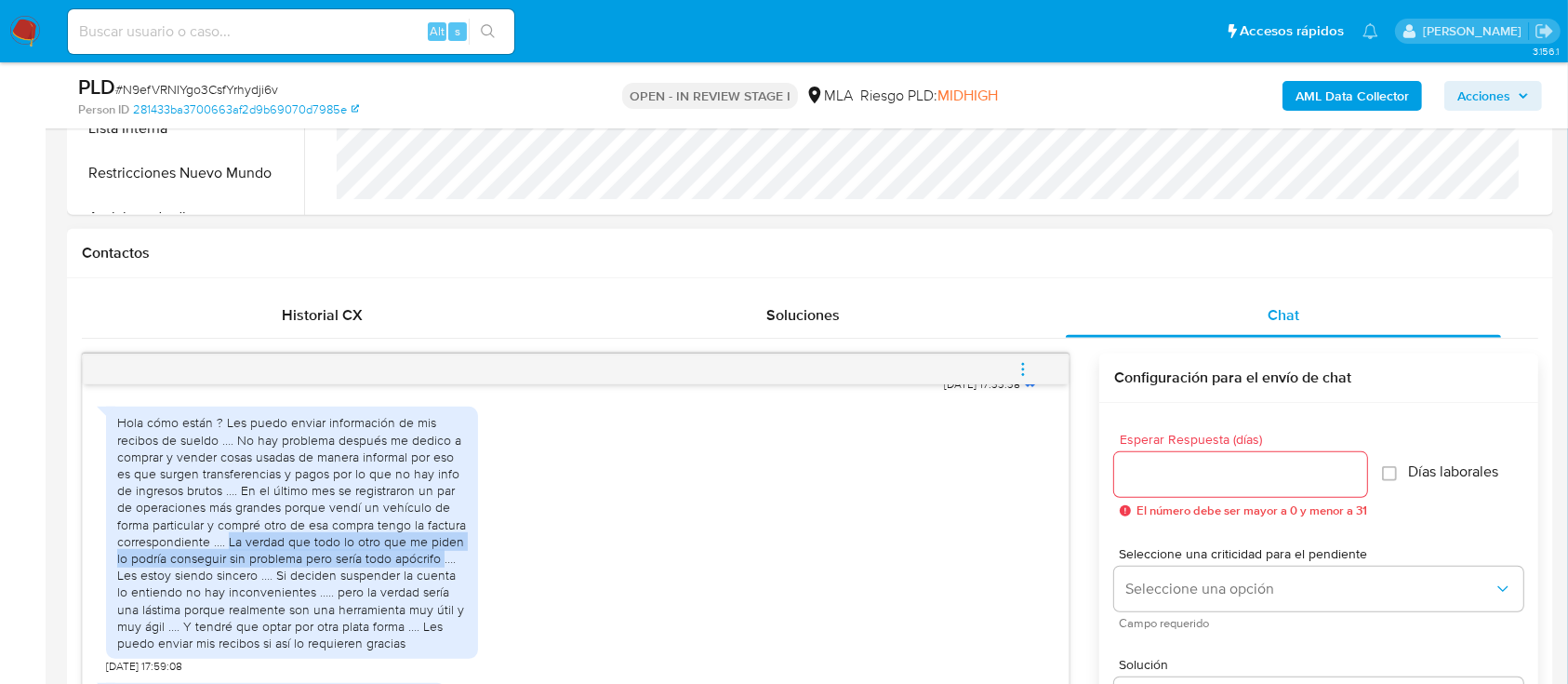
drag, startPoint x: 229, startPoint y: 571, endPoint x: 443, endPoint y: 591, distance: 214.9
click at [443, 591] on div "Hola cómo están ? Les puedo enviar información de mis recibos de sueldo …. No h…" at bounding box center [292, 533] width 350 height 238
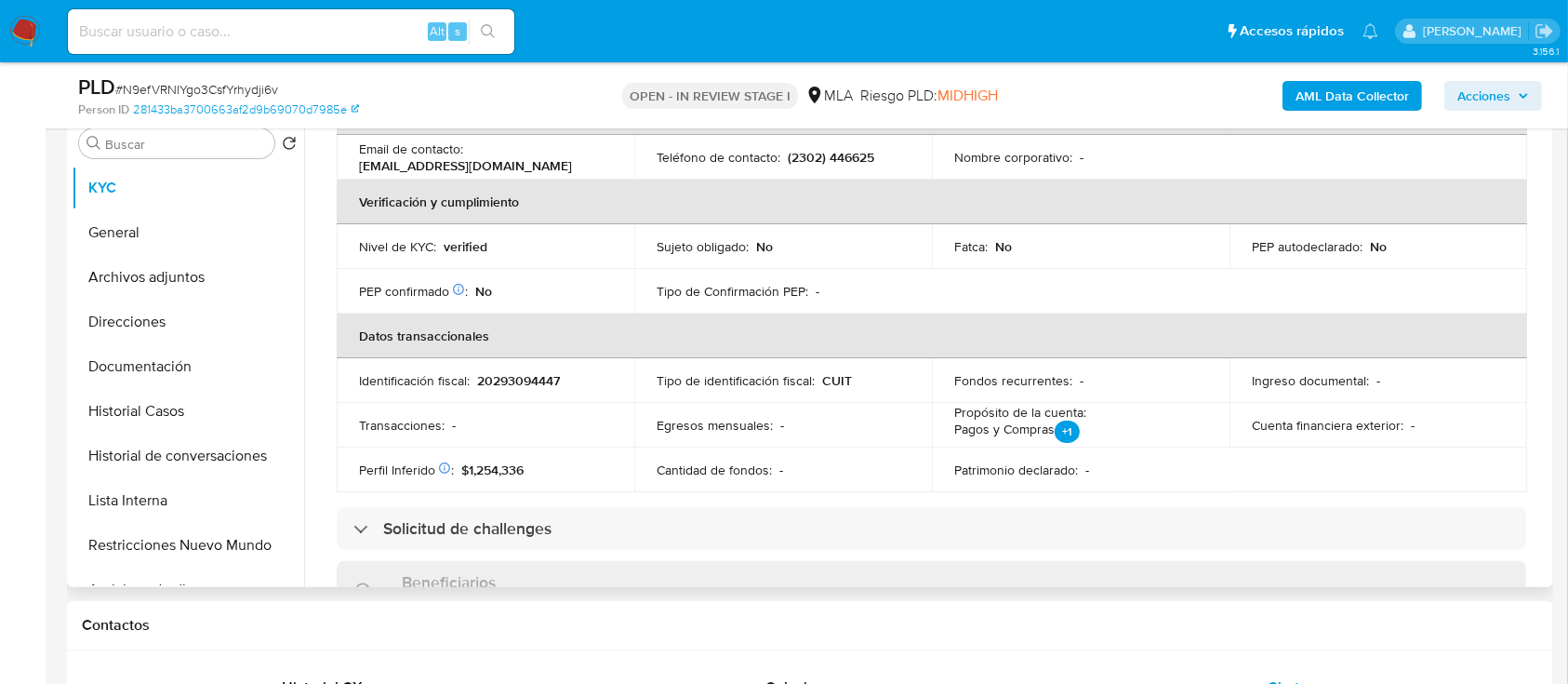
scroll to position [0, 0]
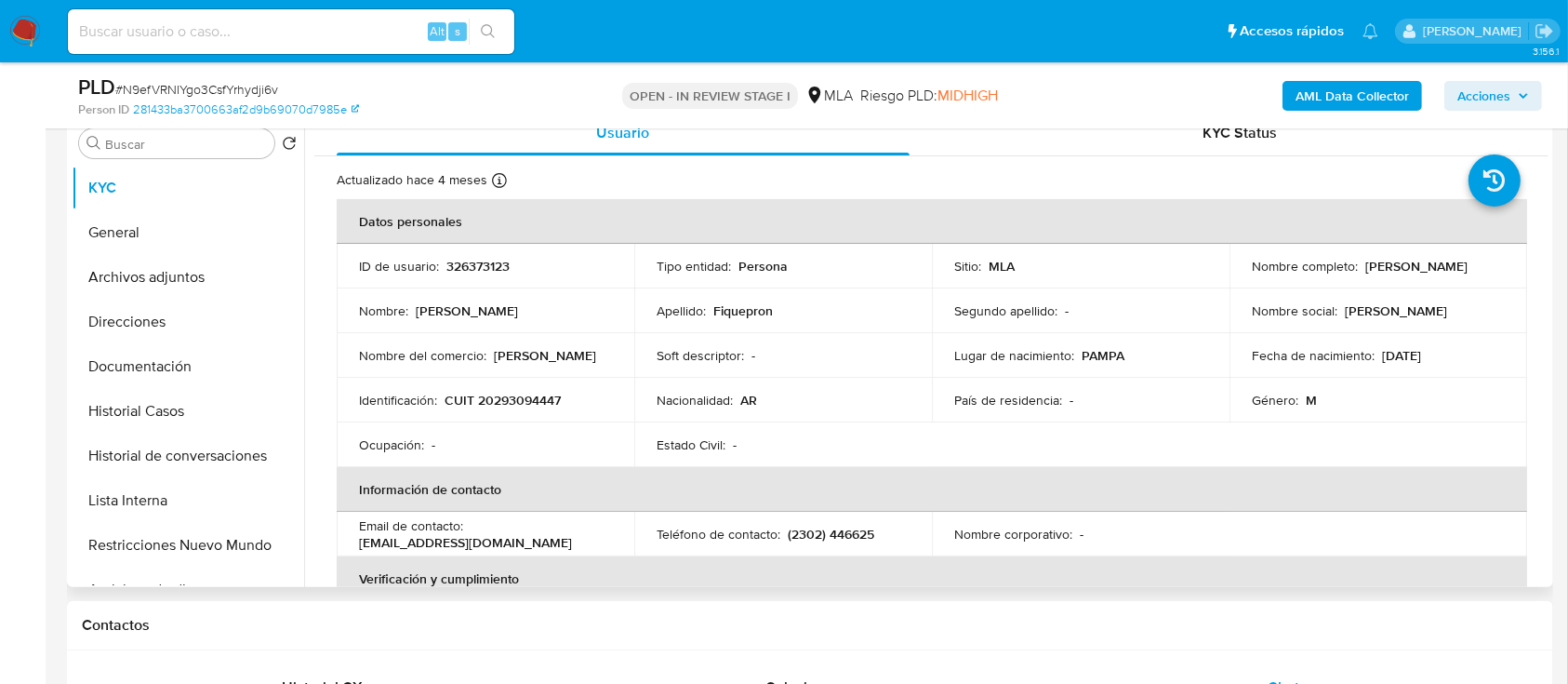
click at [479, 272] on p "326373123" at bounding box center [477, 266] width 63 height 16
copy p "326373123"
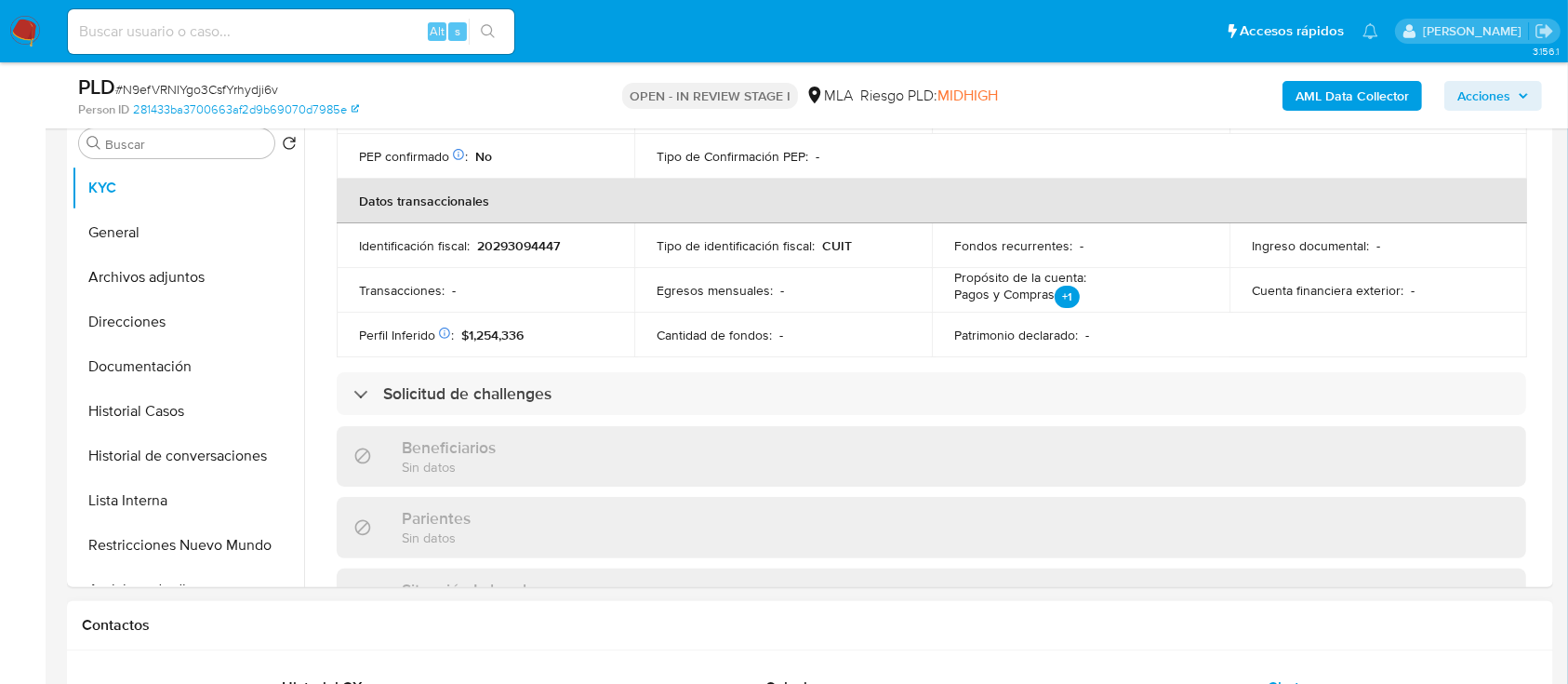
scroll to position [620, 0]
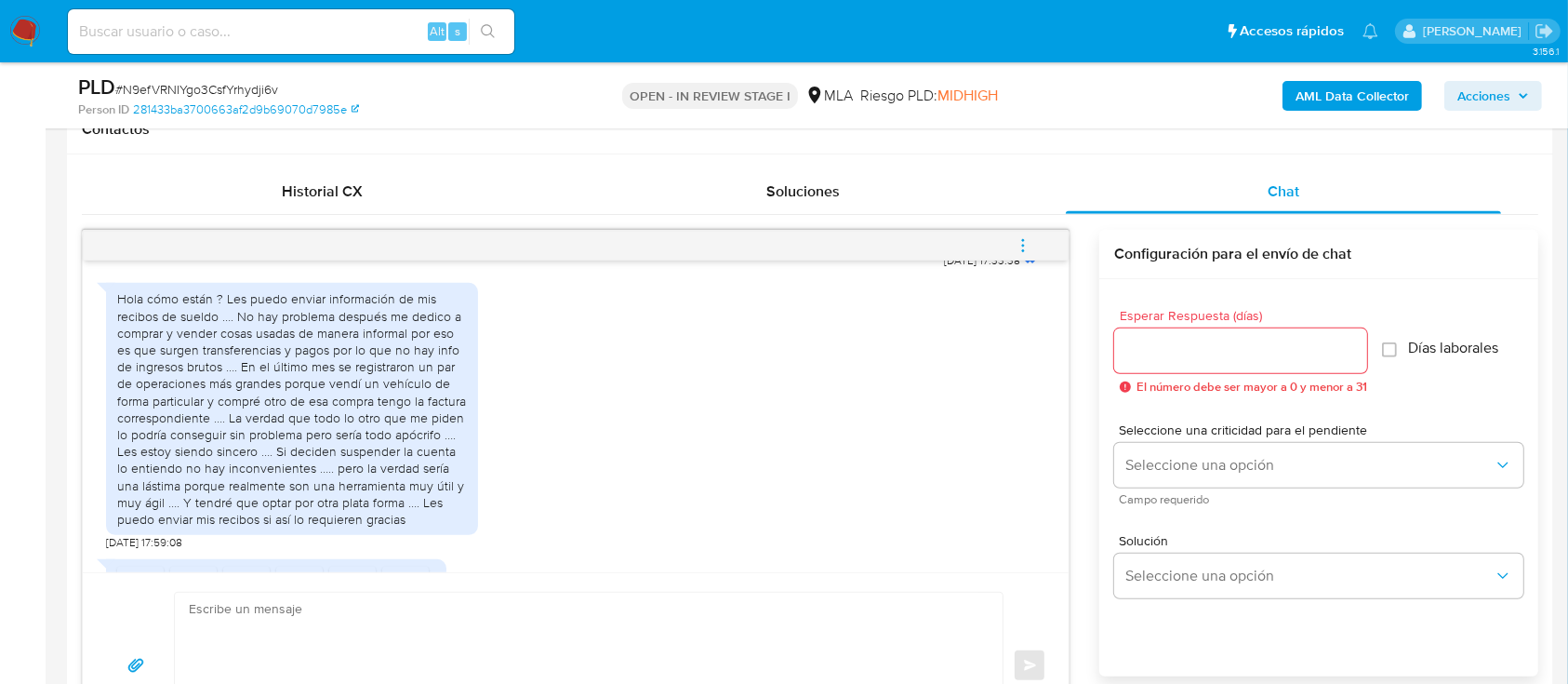
click at [692, 629] on textarea at bounding box center [584, 666] width 790 height 147
paste textarea "Hola, Muchas gracias por la respuesta. Analizamos tu caso y notamos que la info…"
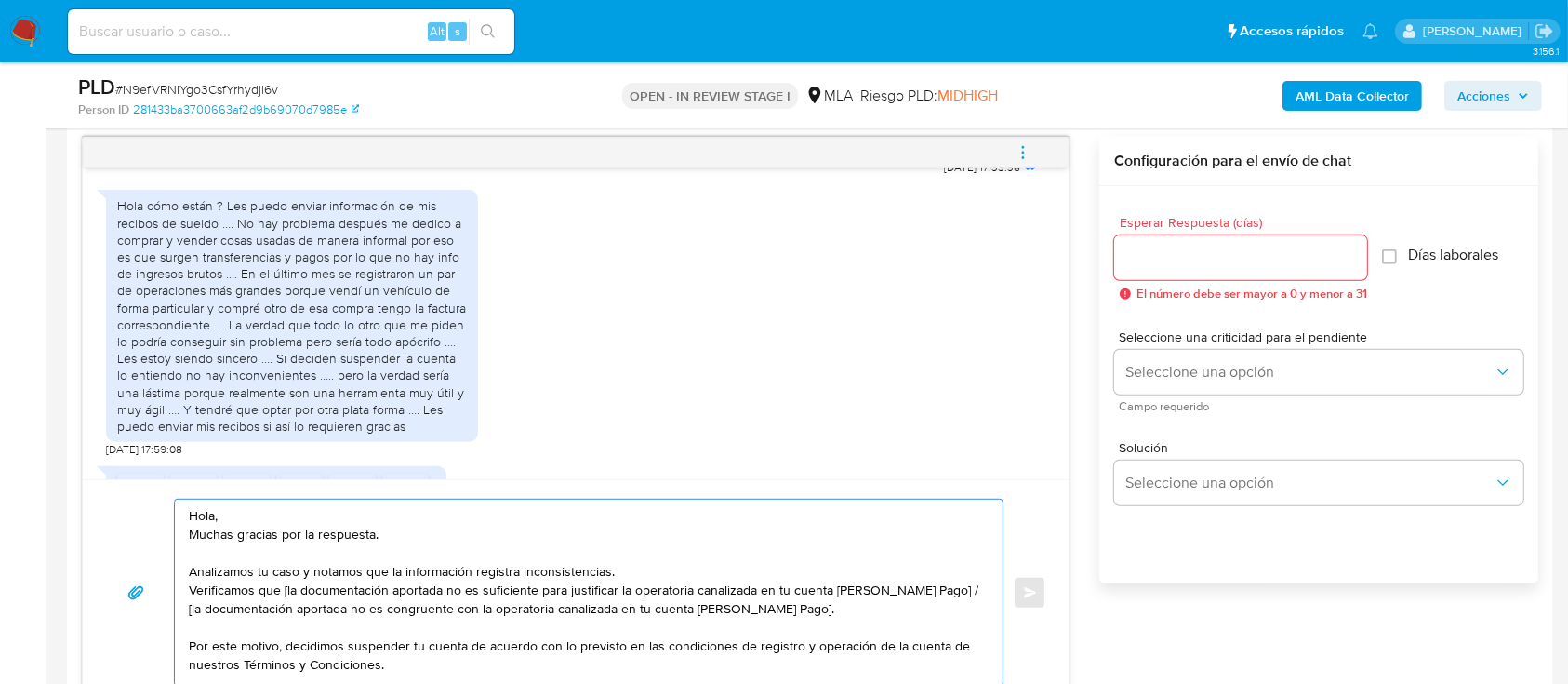
scroll to position [0, 0]
click at [688, 572] on textarea "Hola, Muchas gracias por la respuesta. Analizamos tu caso y notamos que la info…" at bounding box center [584, 593] width 790 height 186
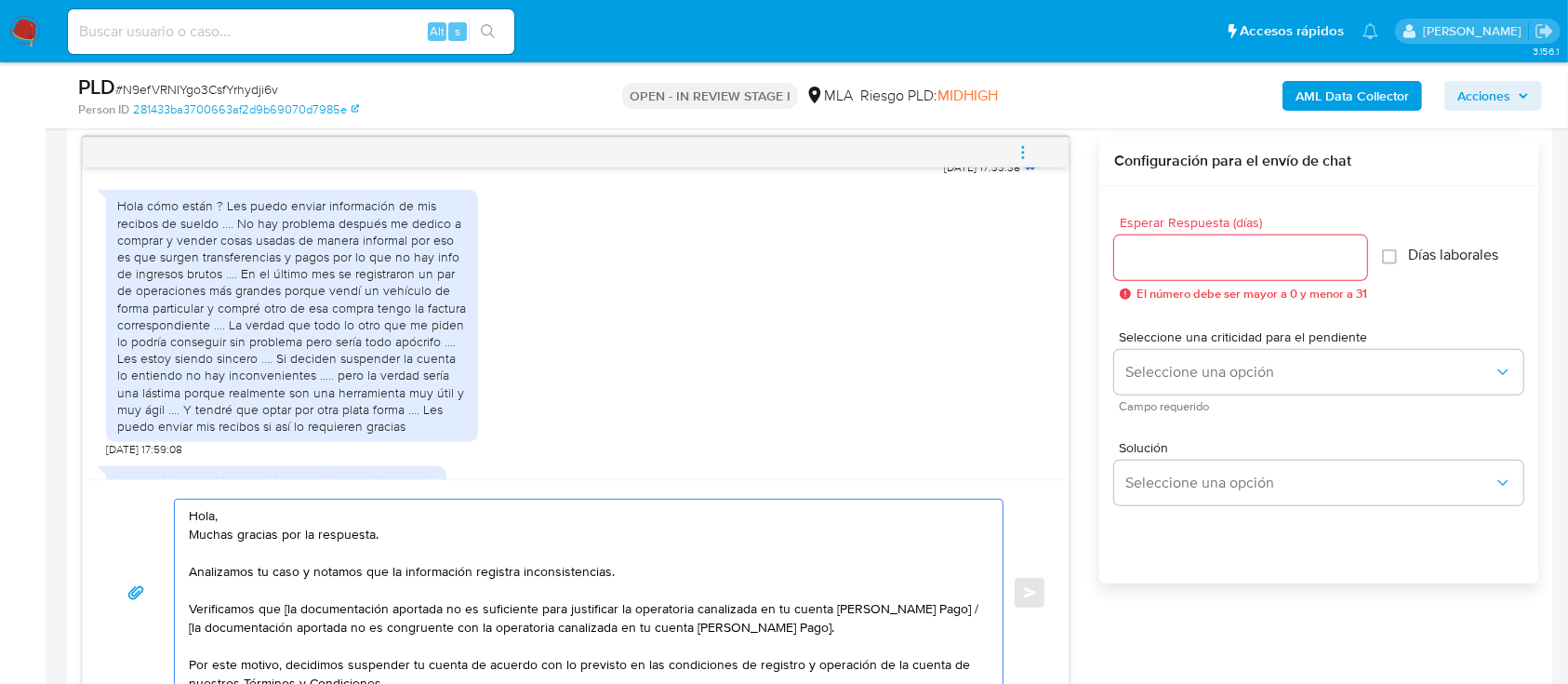
drag, startPoint x: 930, startPoint y: 620, endPoint x: 931, endPoint y: 610, distance: 10.0
click at [931, 610] on textarea "Hola, Muchas gracias por la respuesta. Analizamos tu caso y notamos que la info…" at bounding box center [584, 593] width 790 height 186
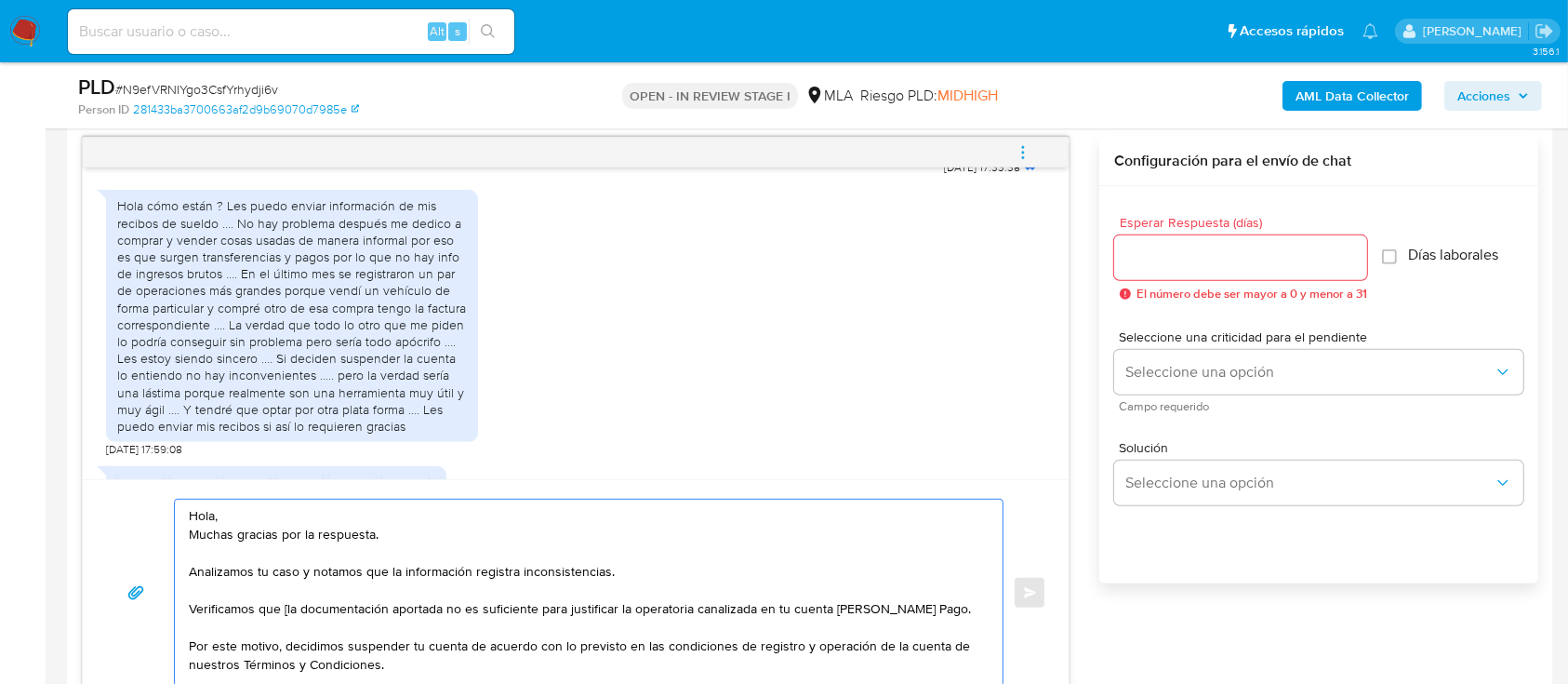
click at [288, 608] on textarea "Hola, Muchas gracias por la respuesta. Analizamos tu caso y notamos que la info…" at bounding box center [584, 593] width 790 height 186
click at [335, 504] on textarea "Hola, Muchas gracias por la respuesta. Analizamos tu caso y notamos que la info…" at bounding box center [584, 593] width 790 height 186
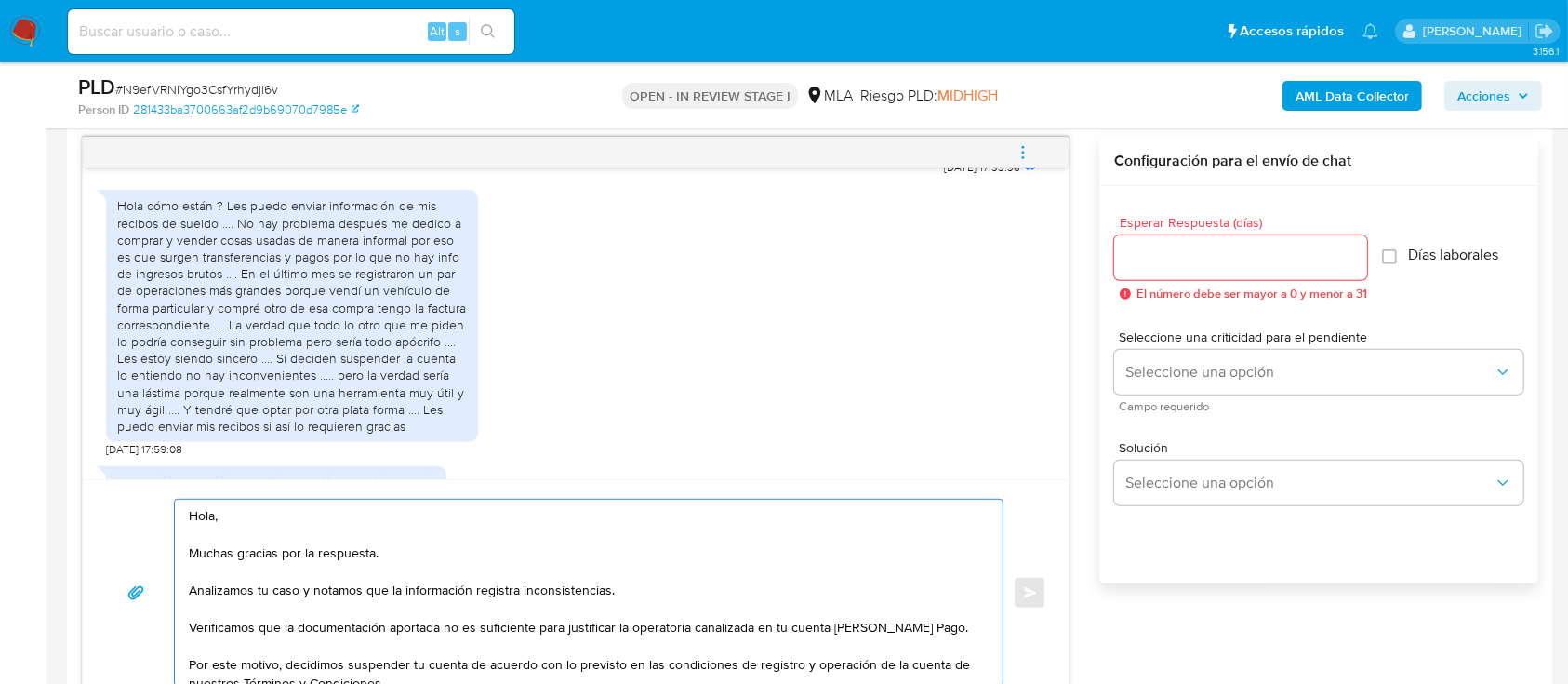
type textarea "Hola, Muchas gracias por la respuesta. Analizamos tu caso y notamos que la info…"
click at [1190, 248] on input "Esperar Respuesta (días)" at bounding box center [1240, 257] width 253 height 24
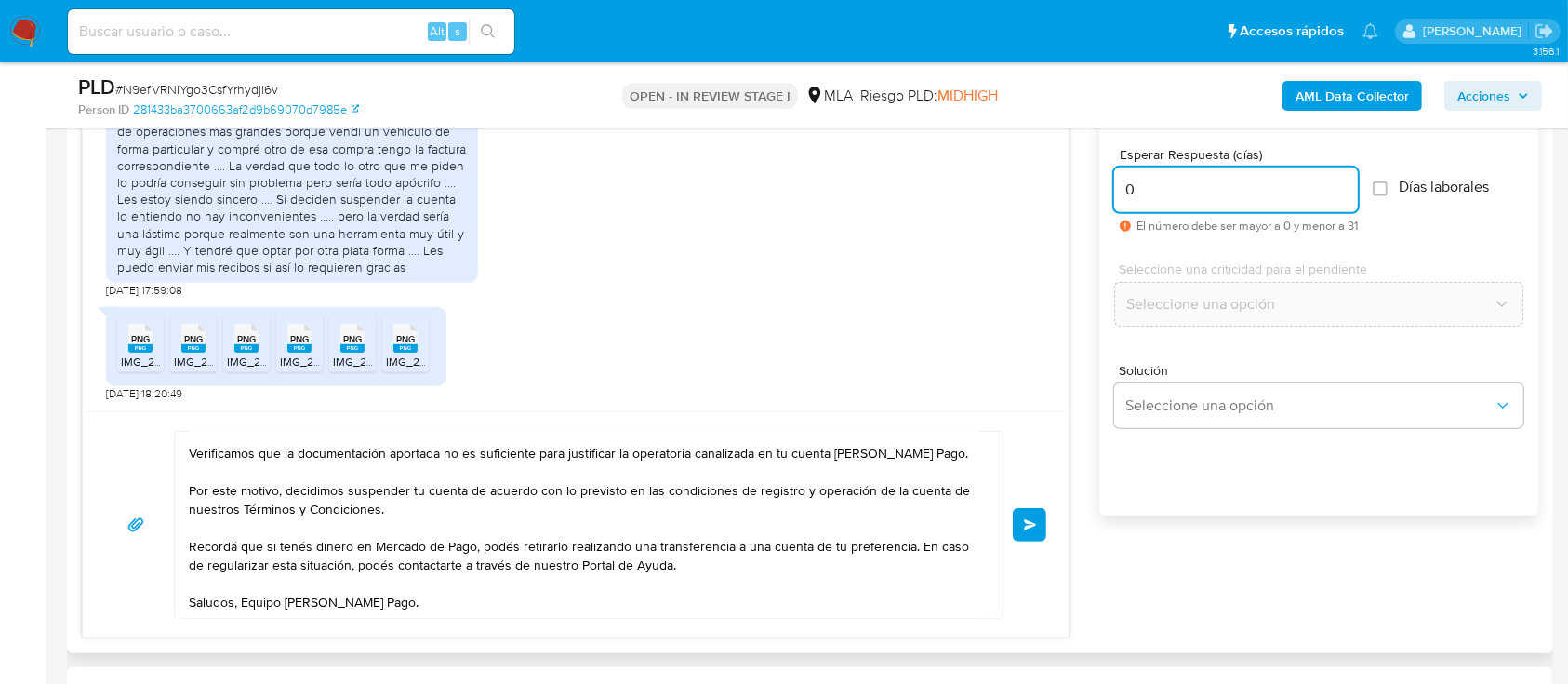
scroll to position [1086, 0]
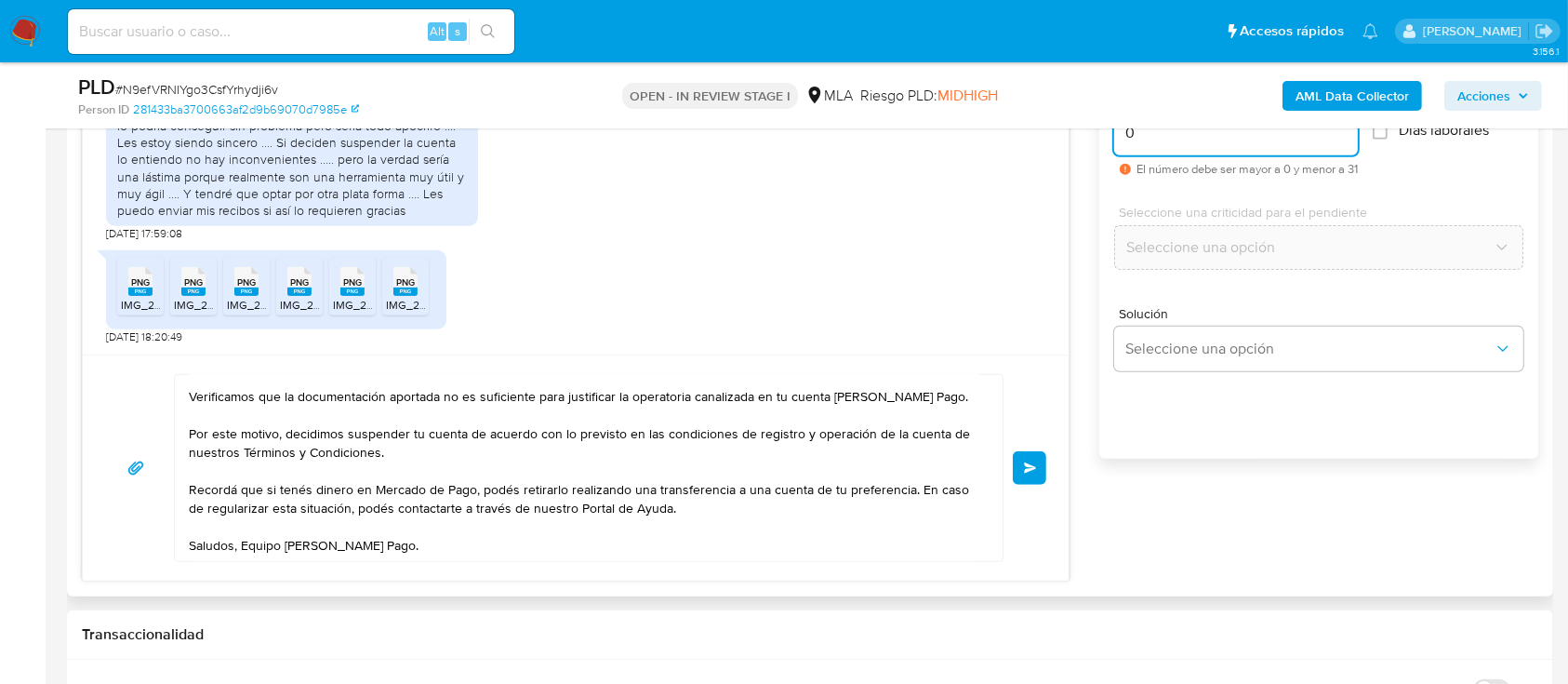
type input "0"
click at [737, 505] on textarea "Hola, Muchas gracias por la respuesta. Analizamos tu caso y notamos que la info…" at bounding box center [584, 469] width 790 height 186
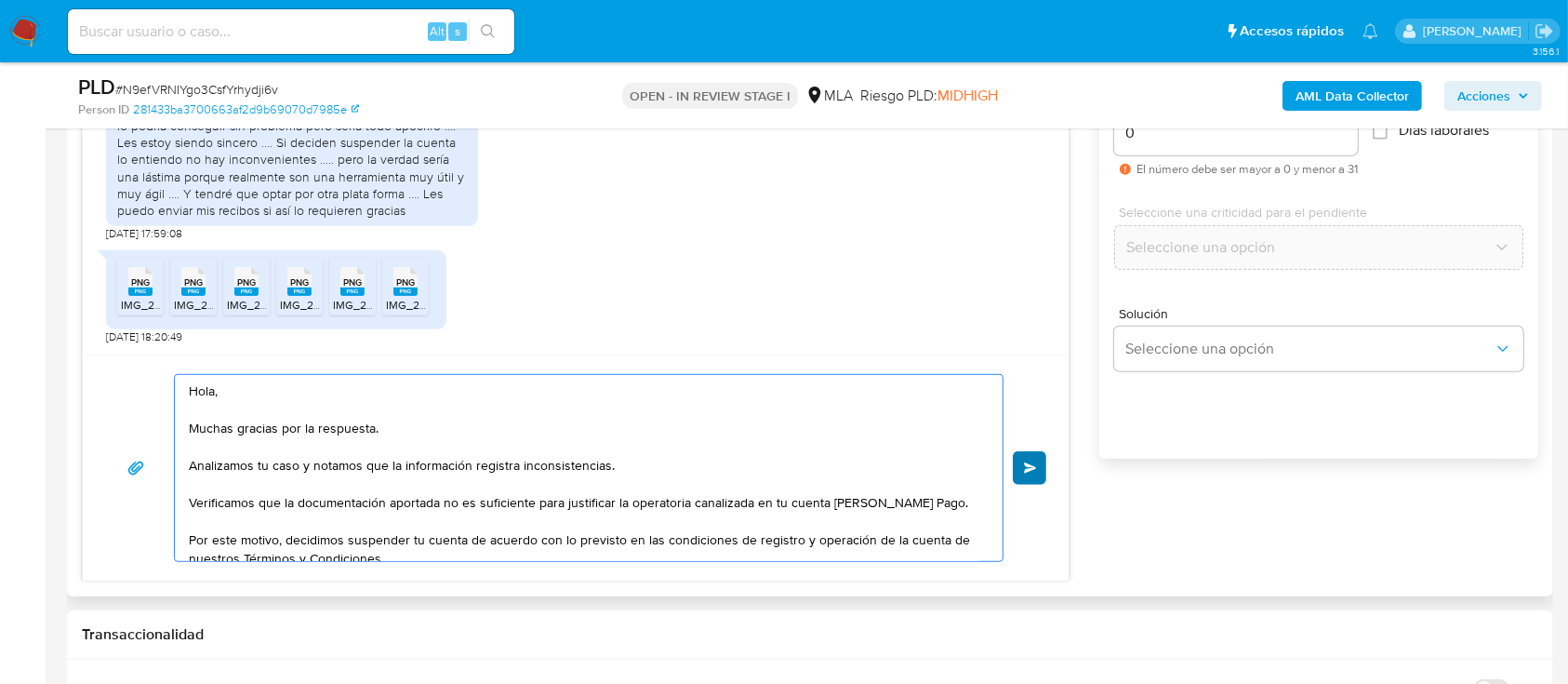
type textarea "Hola, Muchas gracias por la respuesta. Analizamos tu caso y notamos que la info…"
click at [1035, 464] on span "Enviar" at bounding box center [1030, 469] width 13 height 12
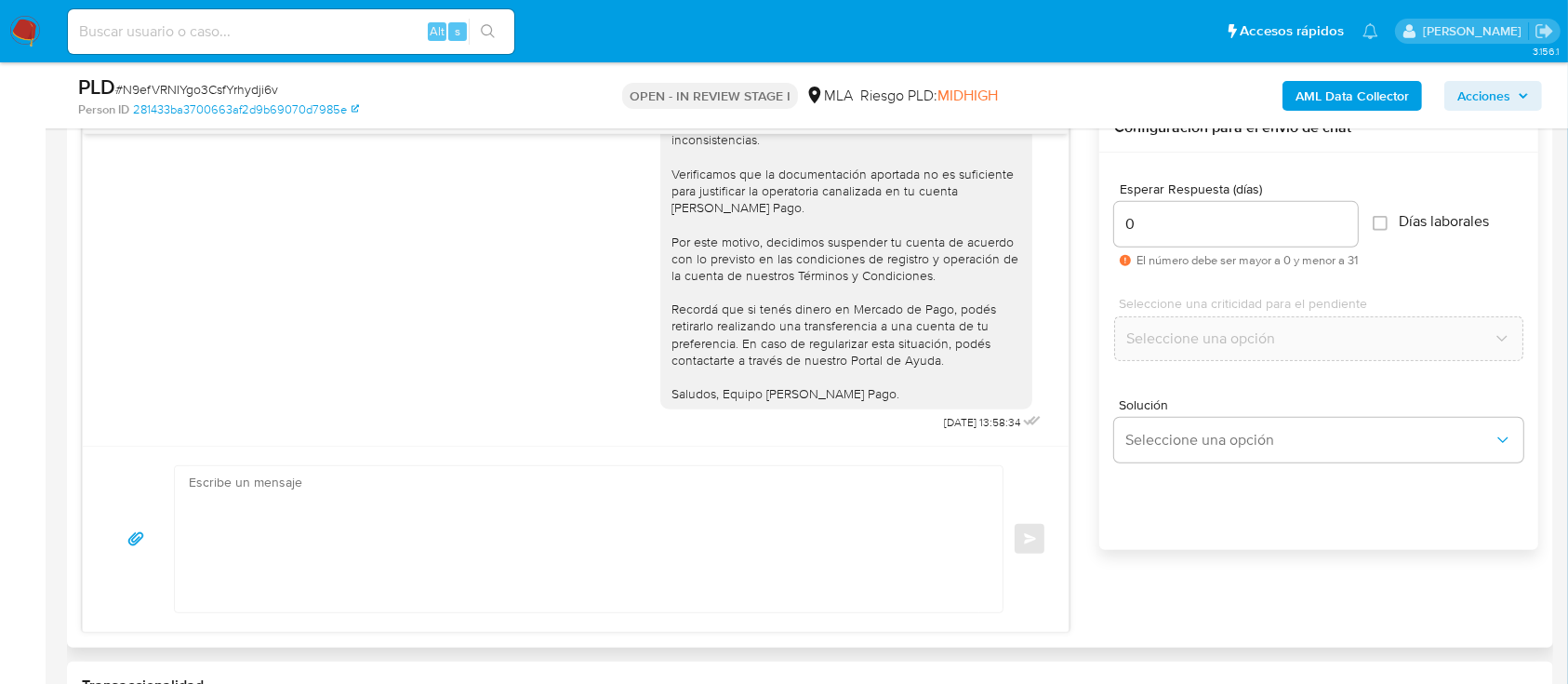
scroll to position [961, 0]
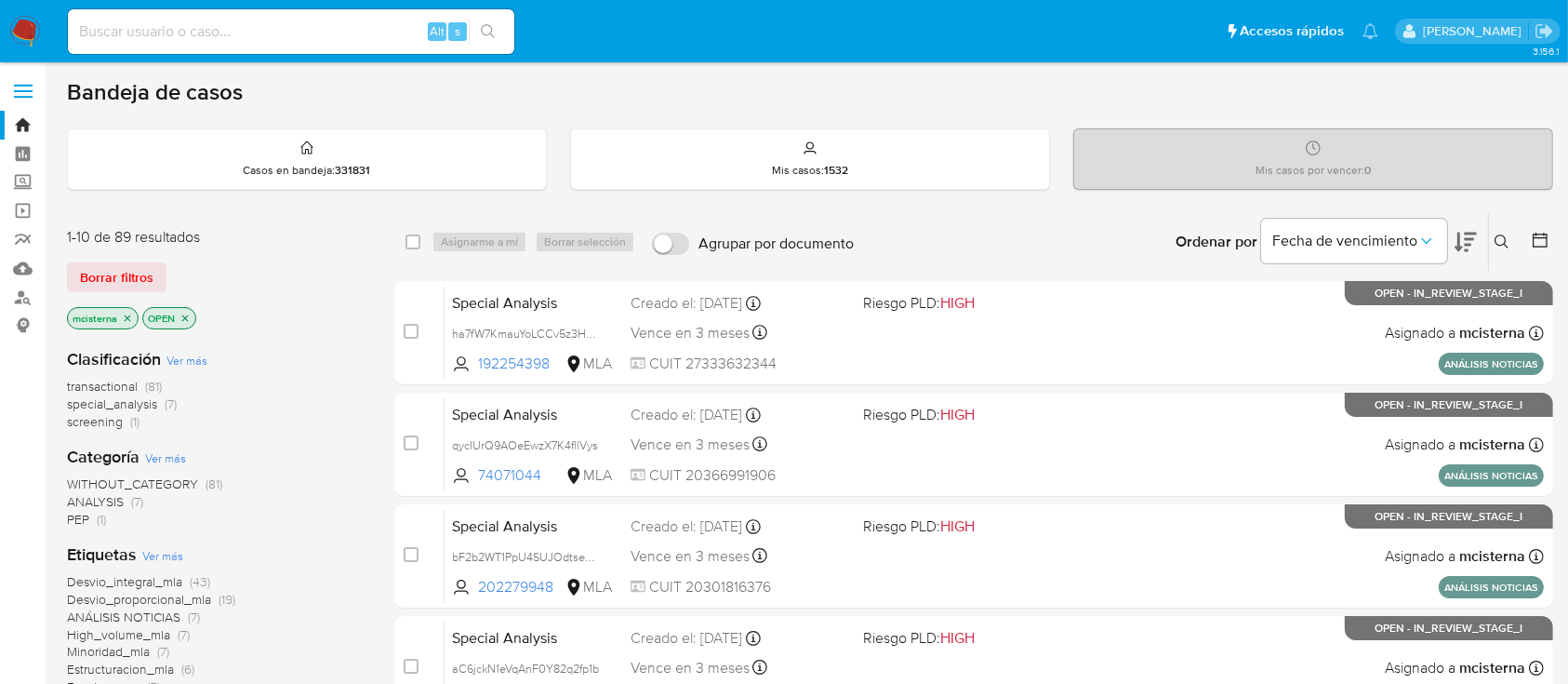
click at [1488, 235] on icon at bounding box center [1501, 242] width 15 height 15
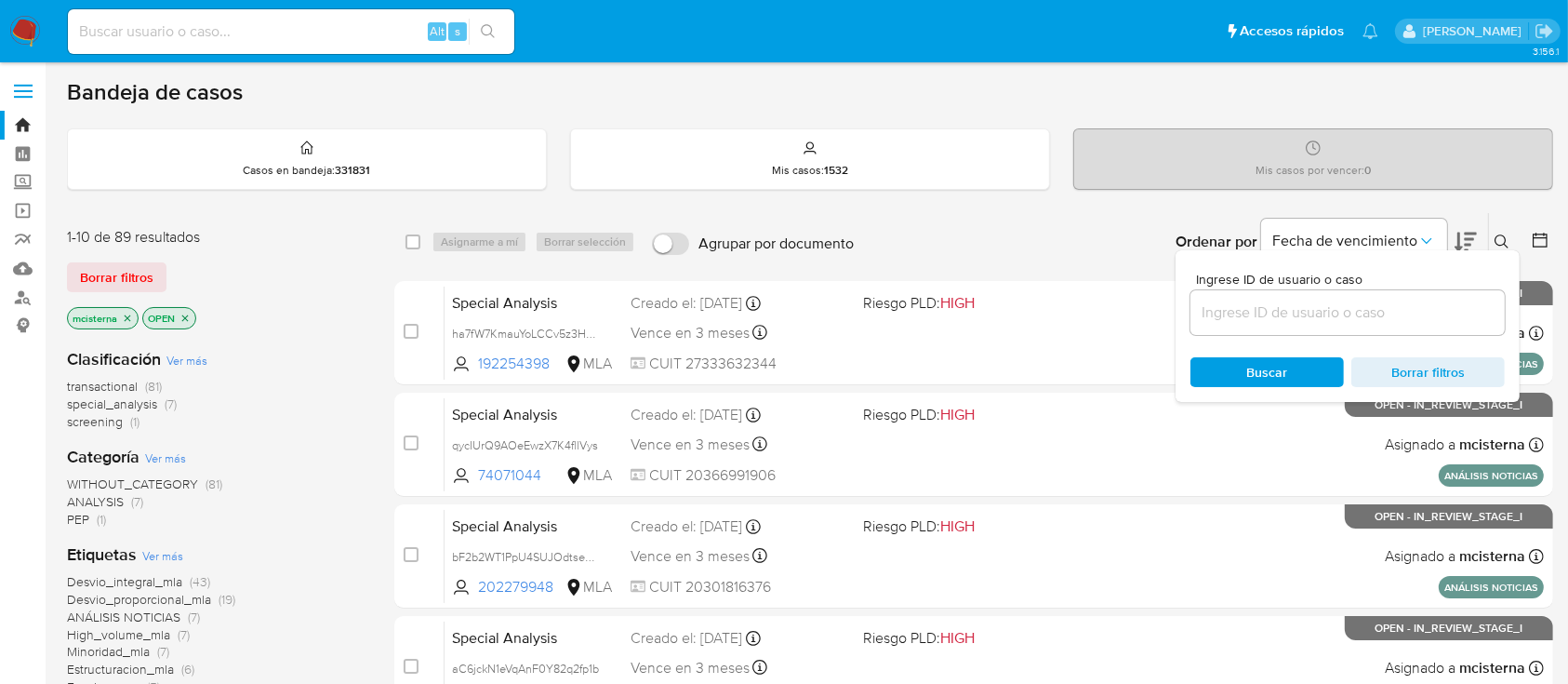
click at [1374, 308] on input at bounding box center [1348, 312] width 314 height 24
type input "326373123"
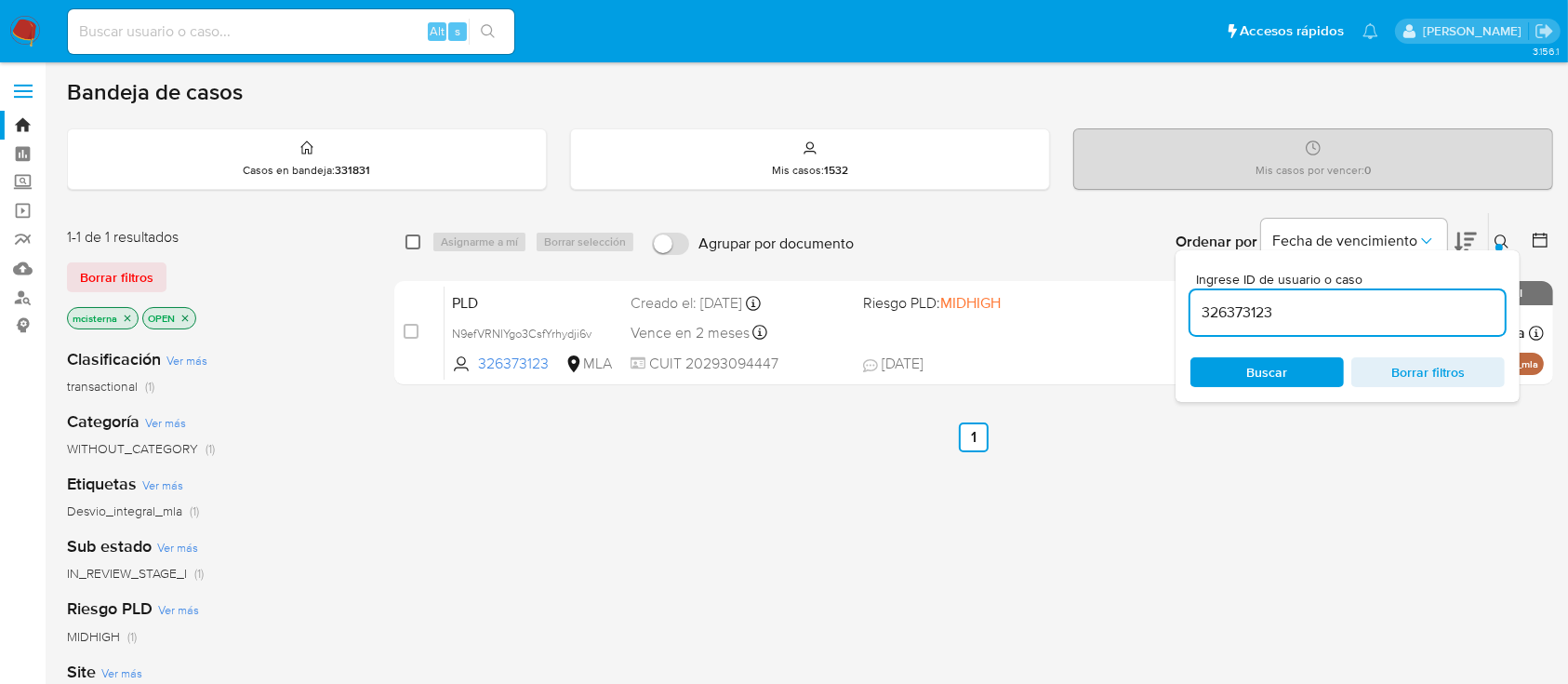
click at [406, 238] on input "checkbox" at bounding box center [412, 242] width 15 height 15
checkbox input "true"
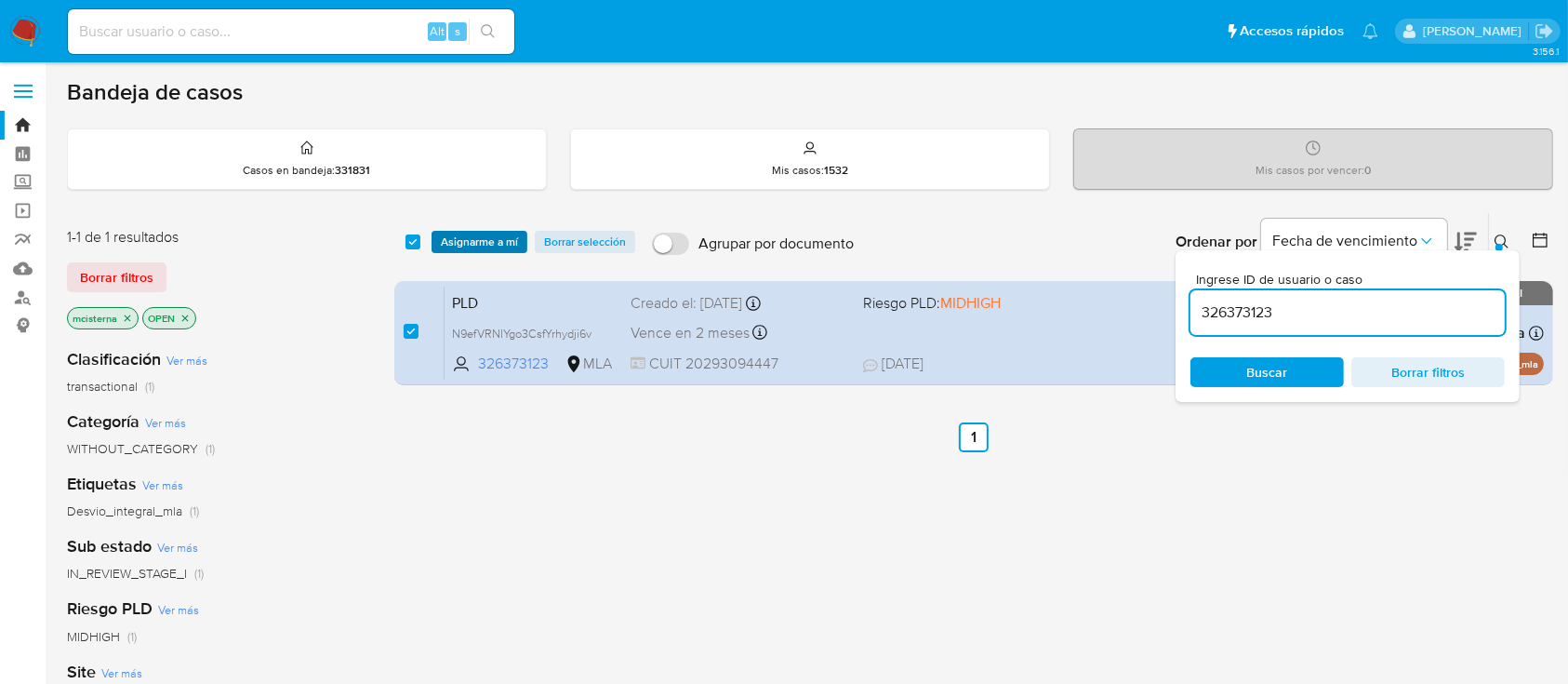
click at [462, 241] on span "Asignarme a mí" at bounding box center [480, 242] width 78 height 18
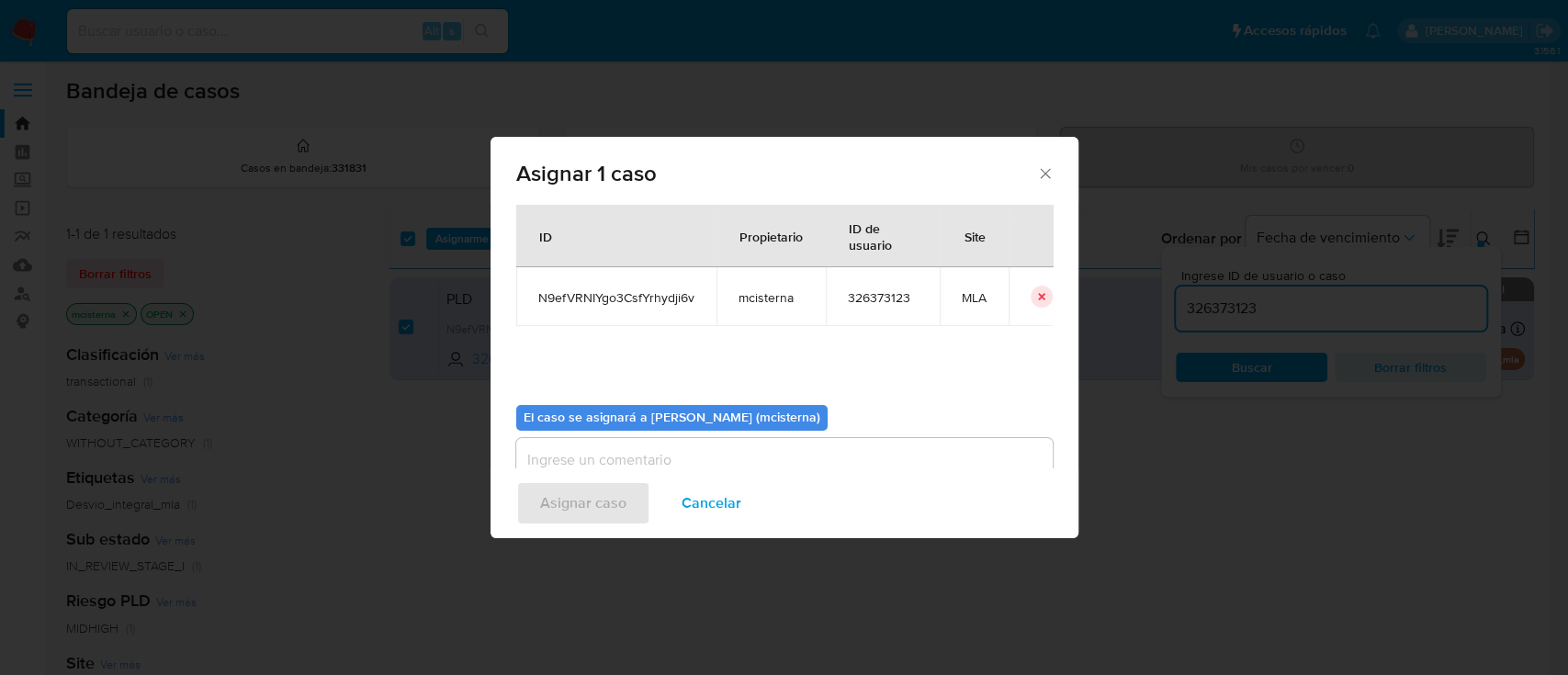
scroll to position [94, 0]
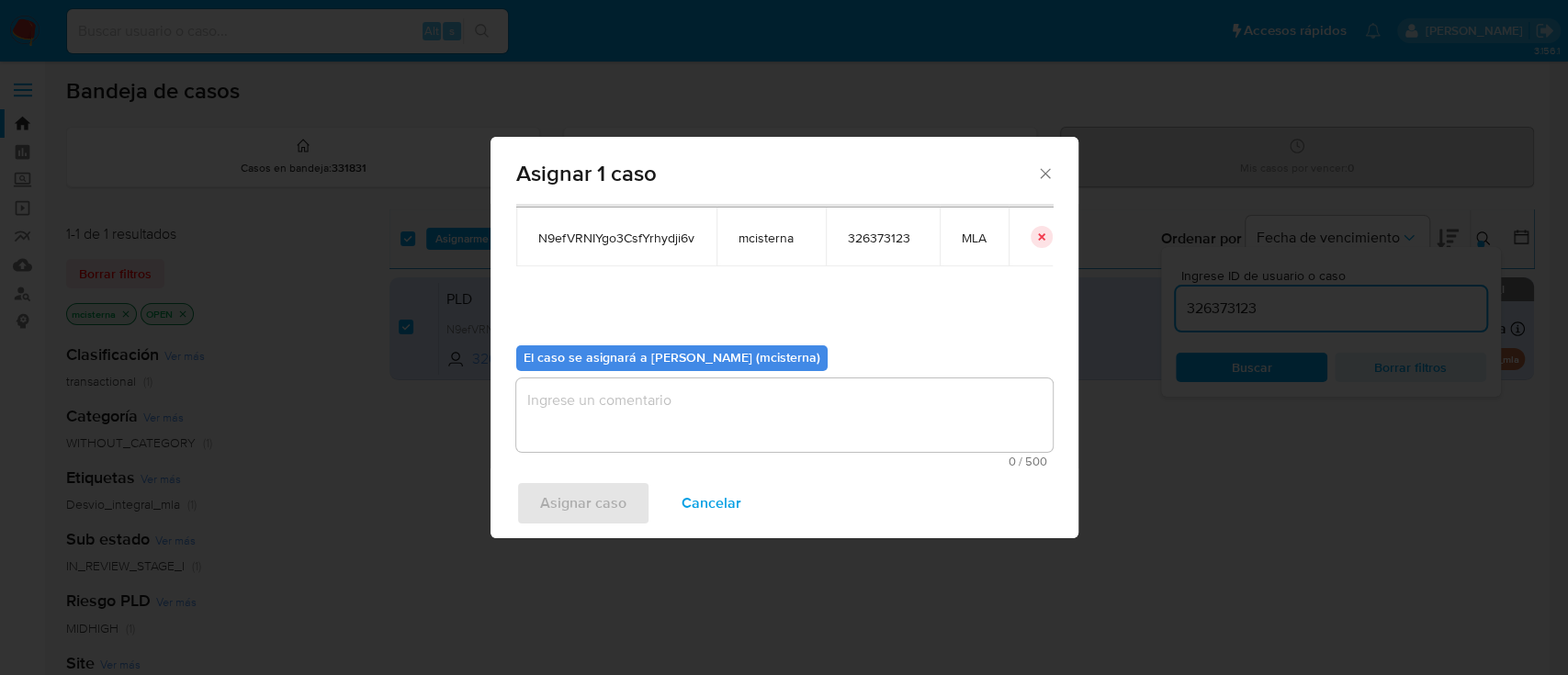
click at [691, 405] on textarea "assign-modal" at bounding box center [784, 415] width 536 height 74
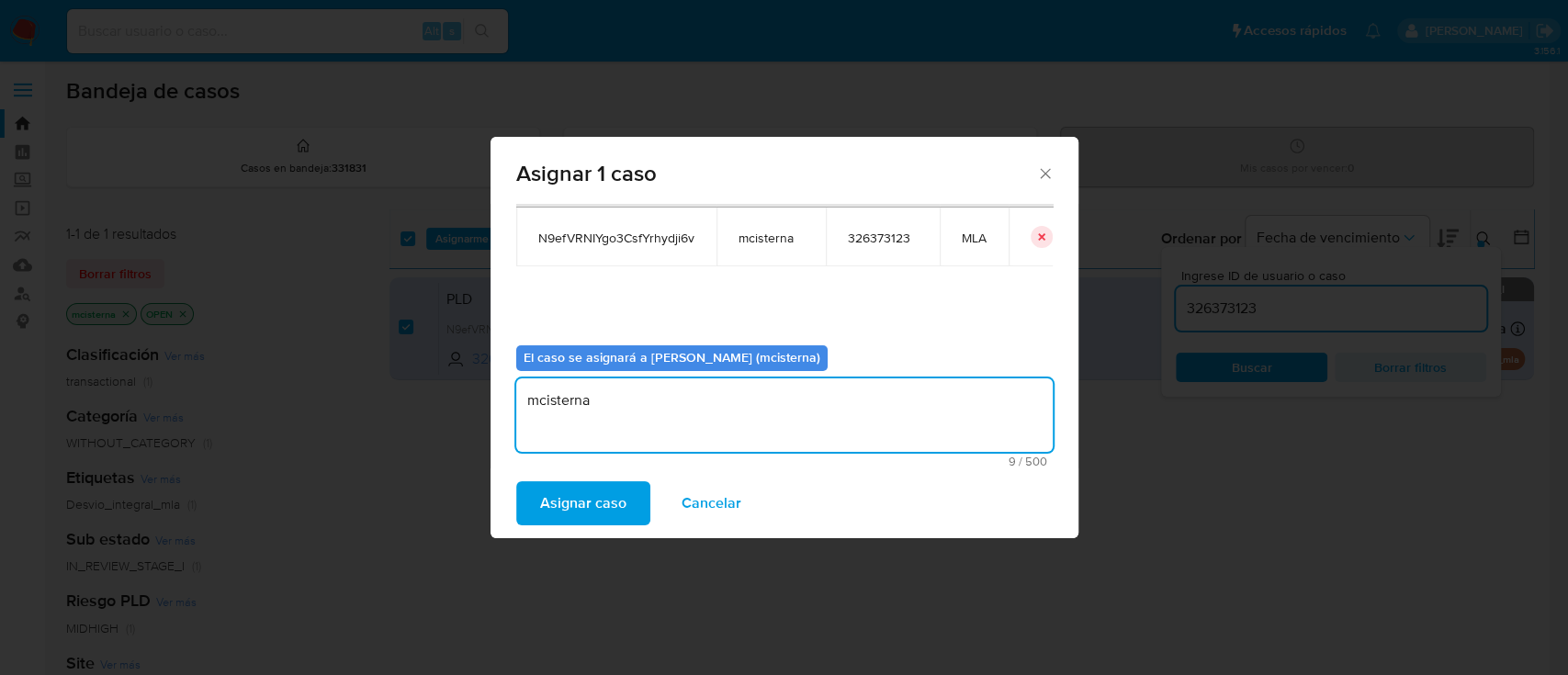
type textarea "mcisterna"
click at [599, 502] on span "Asignar caso" at bounding box center [583, 503] width 86 height 40
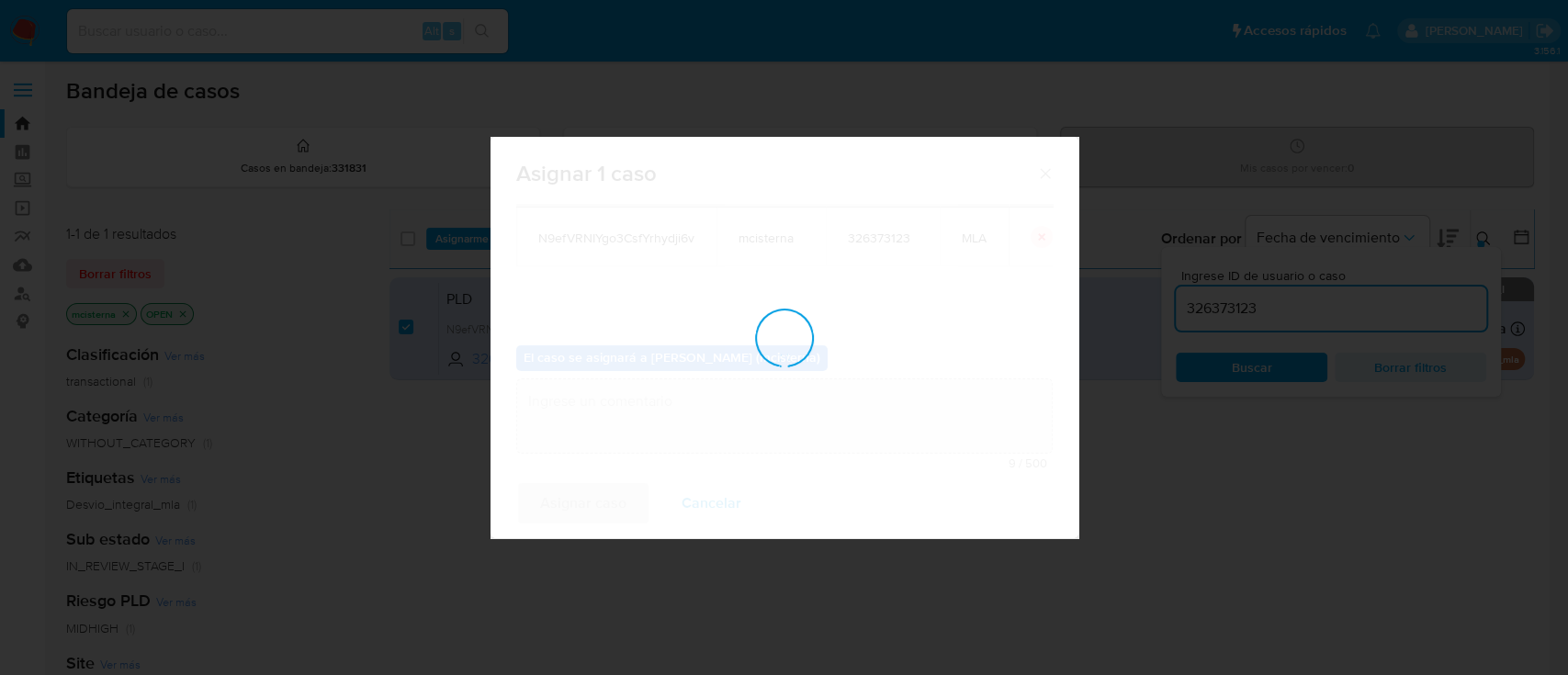
checkbox input "false"
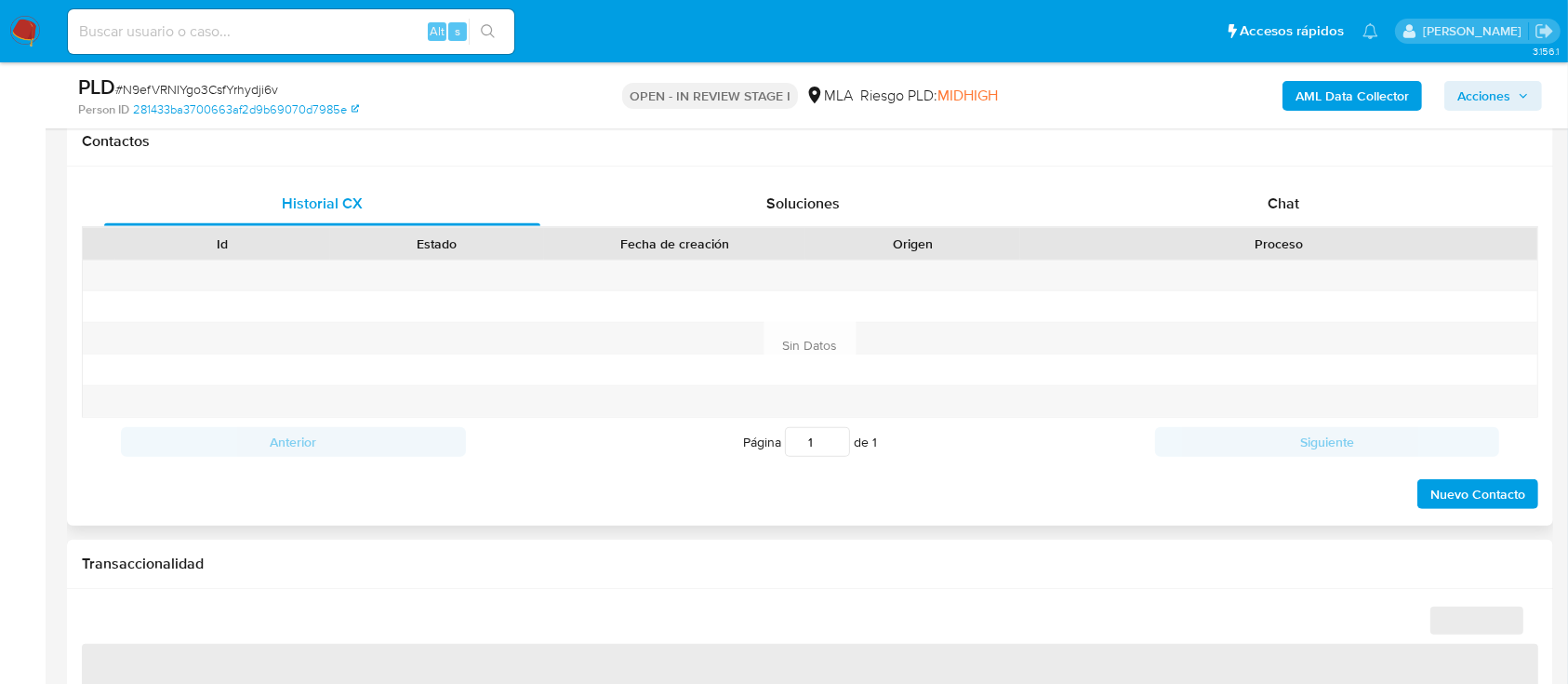
scroll to position [744, 0]
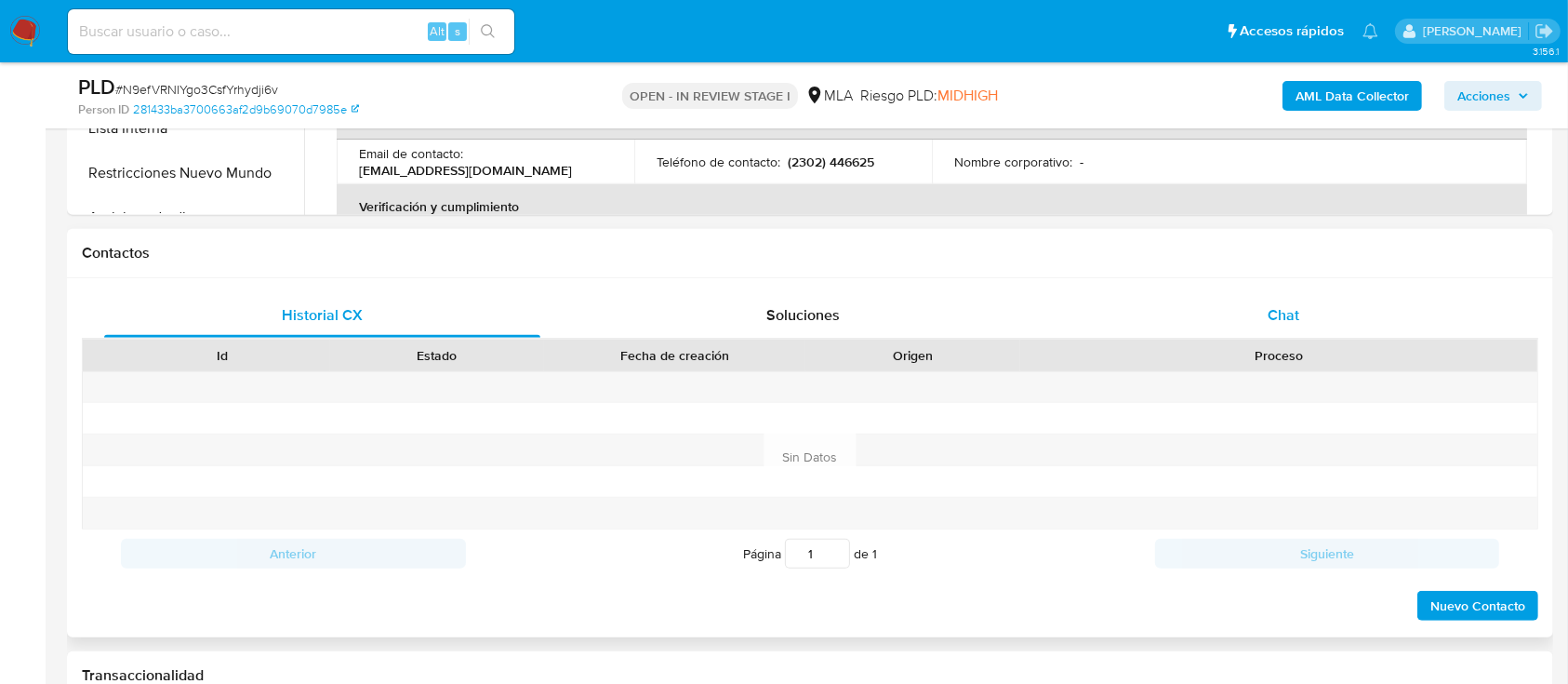
click at [1304, 298] on div "Chat" at bounding box center [1284, 315] width 436 height 45
select select "10"
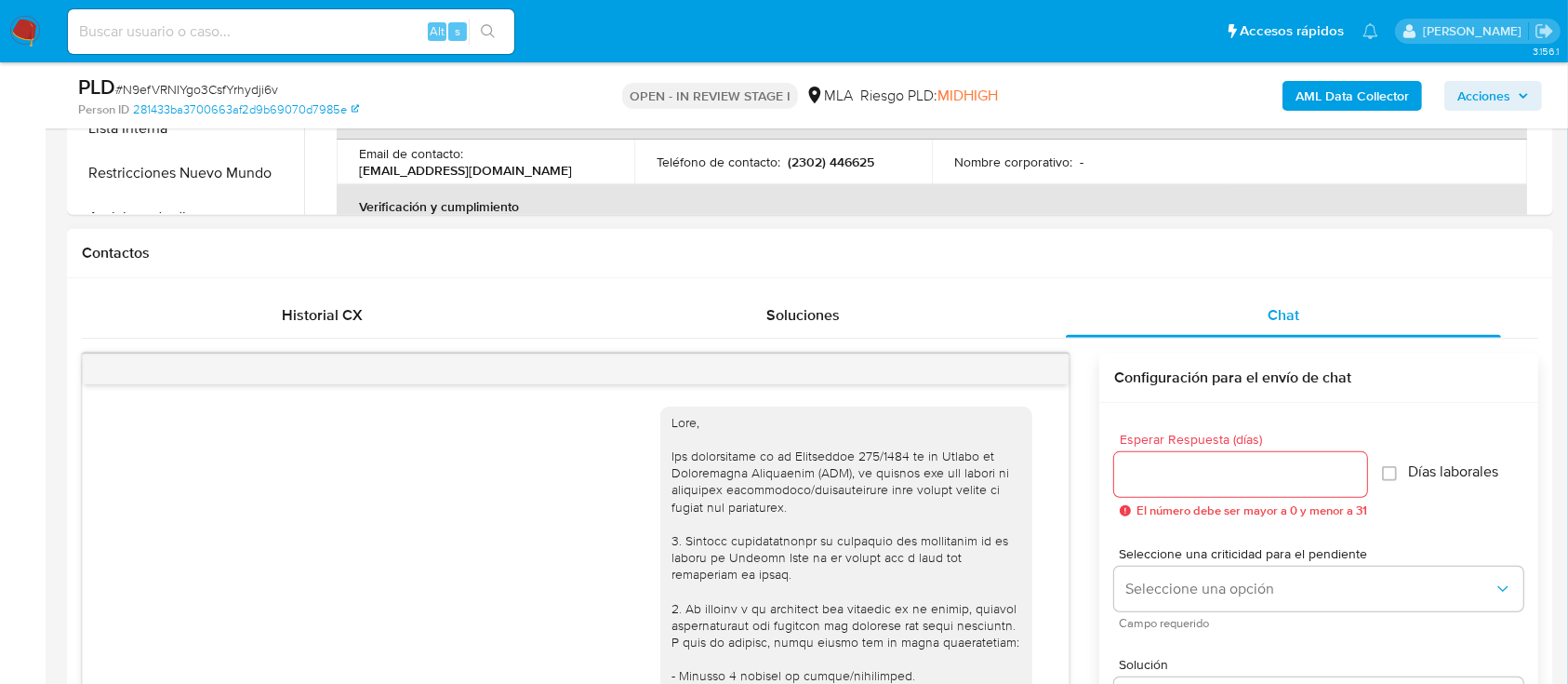
scroll to position [1548, 0]
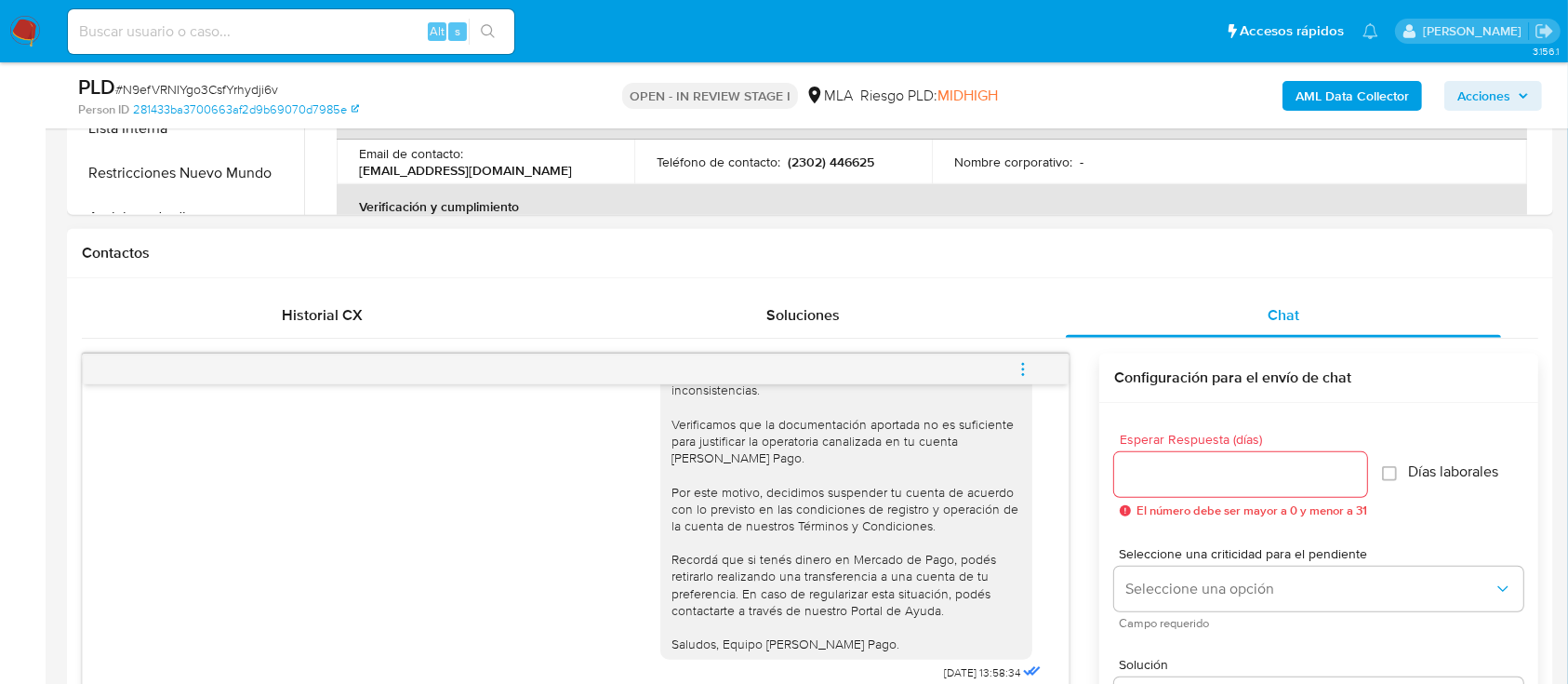
click at [1035, 367] on button "menu-action" at bounding box center [1022, 370] width 61 height 45
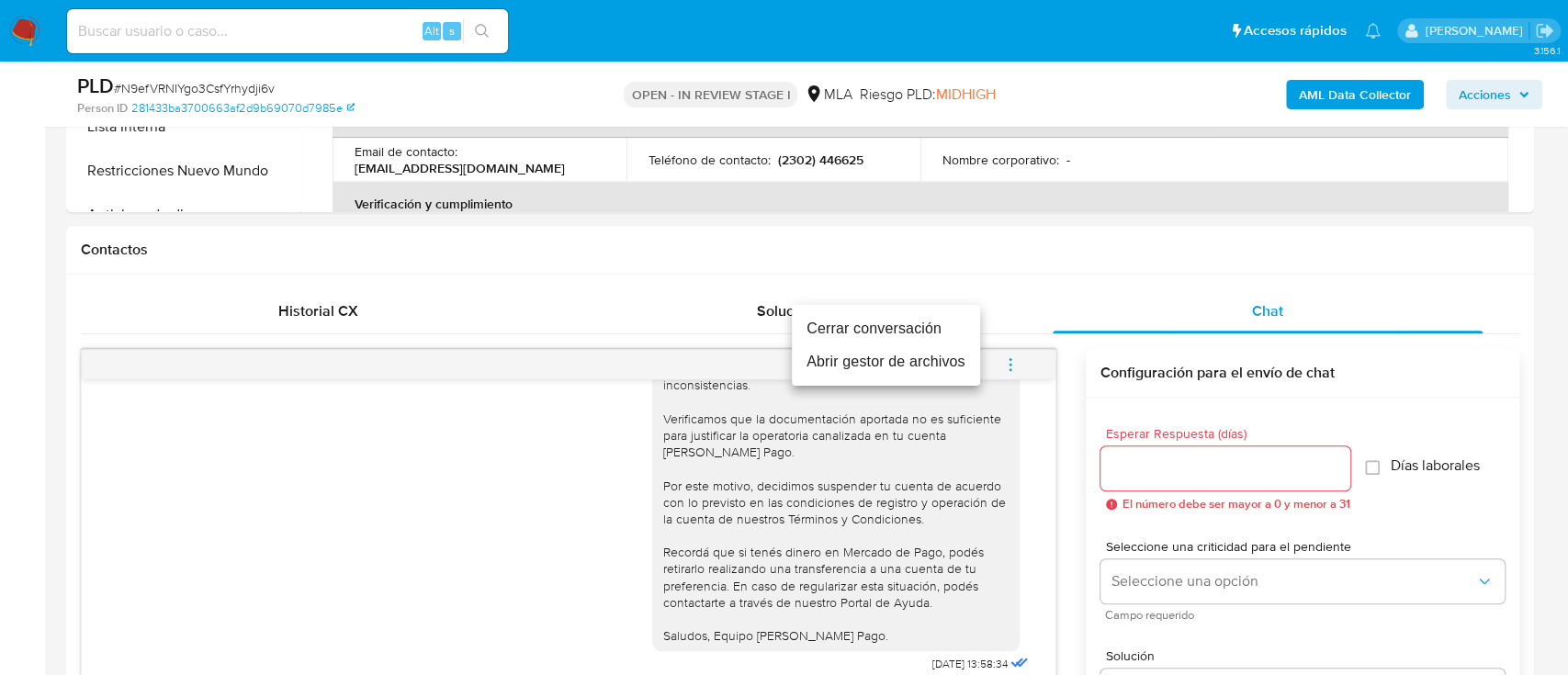
click at [895, 324] on li "Cerrar conversación" at bounding box center [886, 328] width 189 height 34
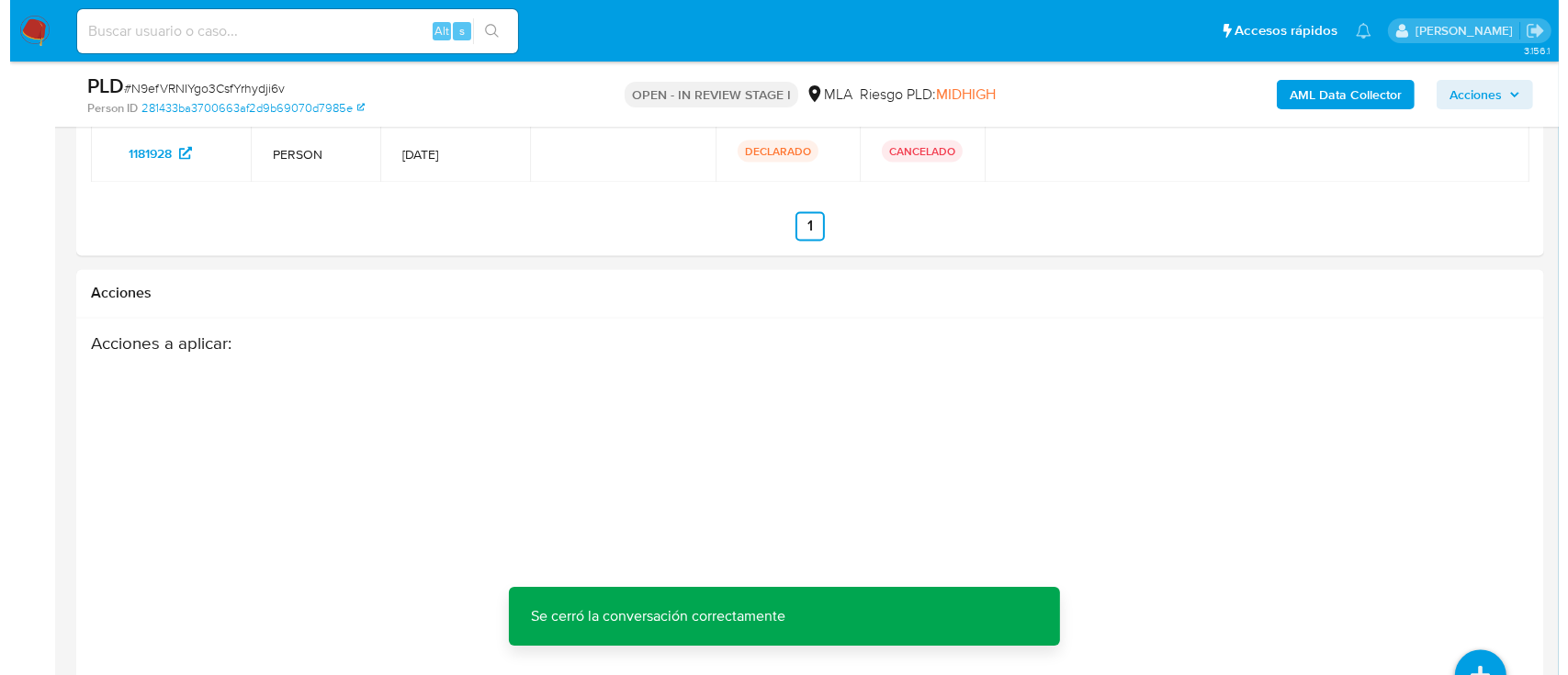
scroll to position [3389, 0]
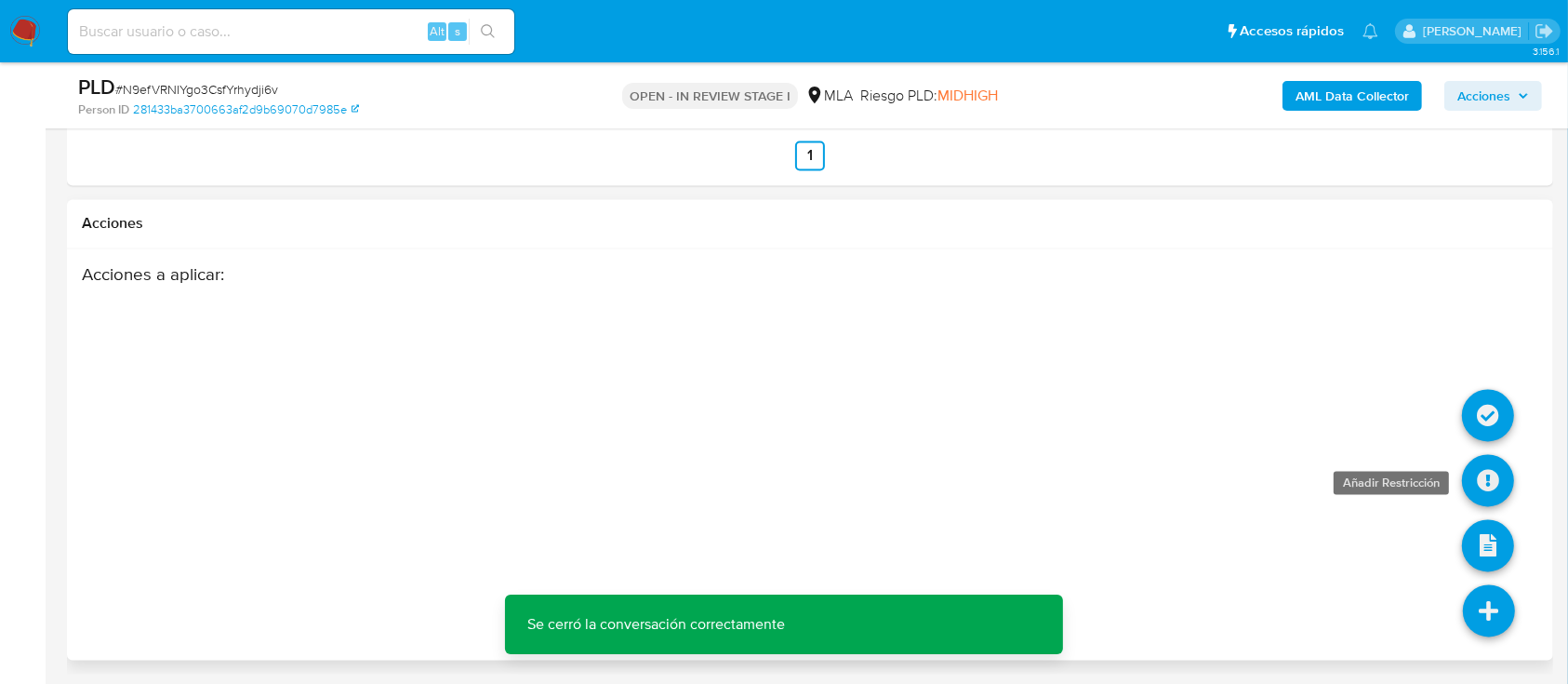
click at [1487, 493] on icon at bounding box center [1488, 481] width 52 height 52
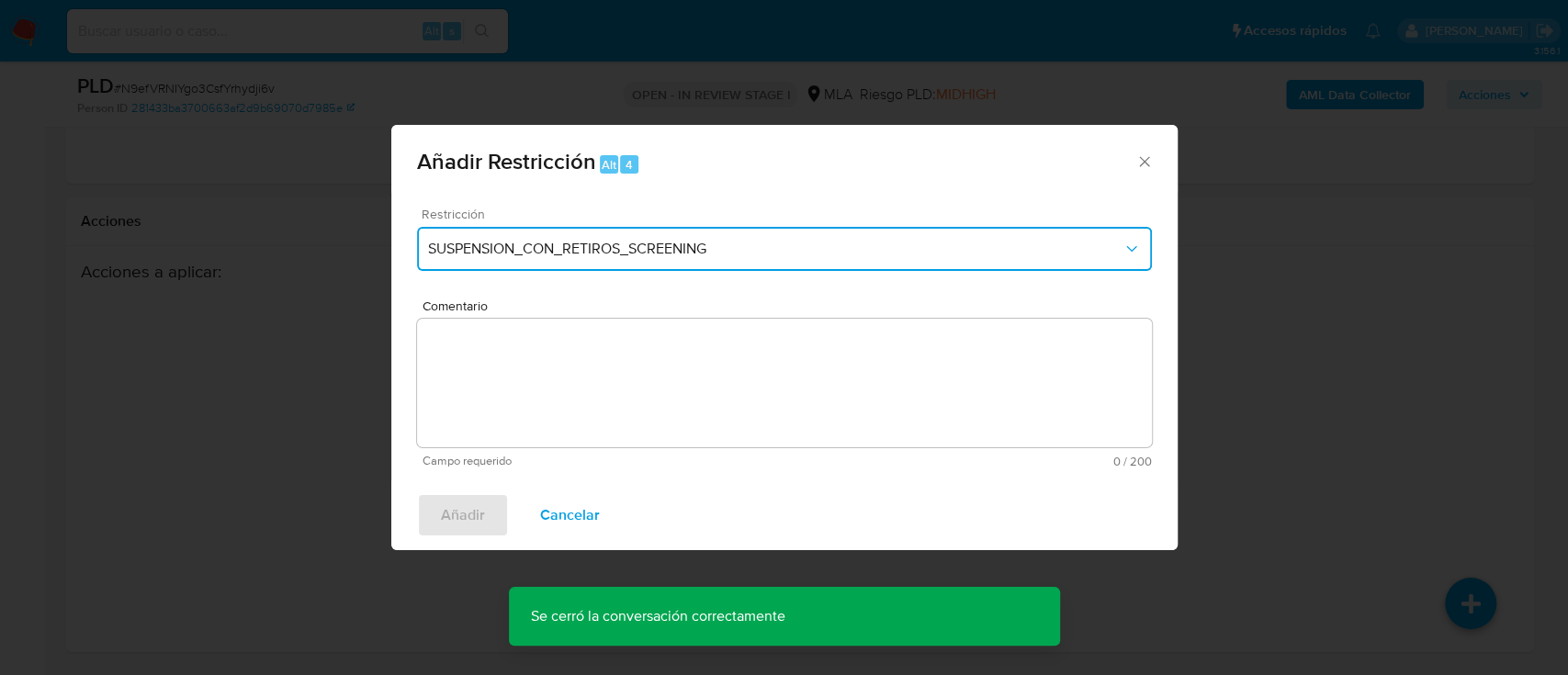
click at [636, 253] on span "SUSPENSION_CON_RETIROS_SCREENING" at bounding box center [775, 248] width 694 height 18
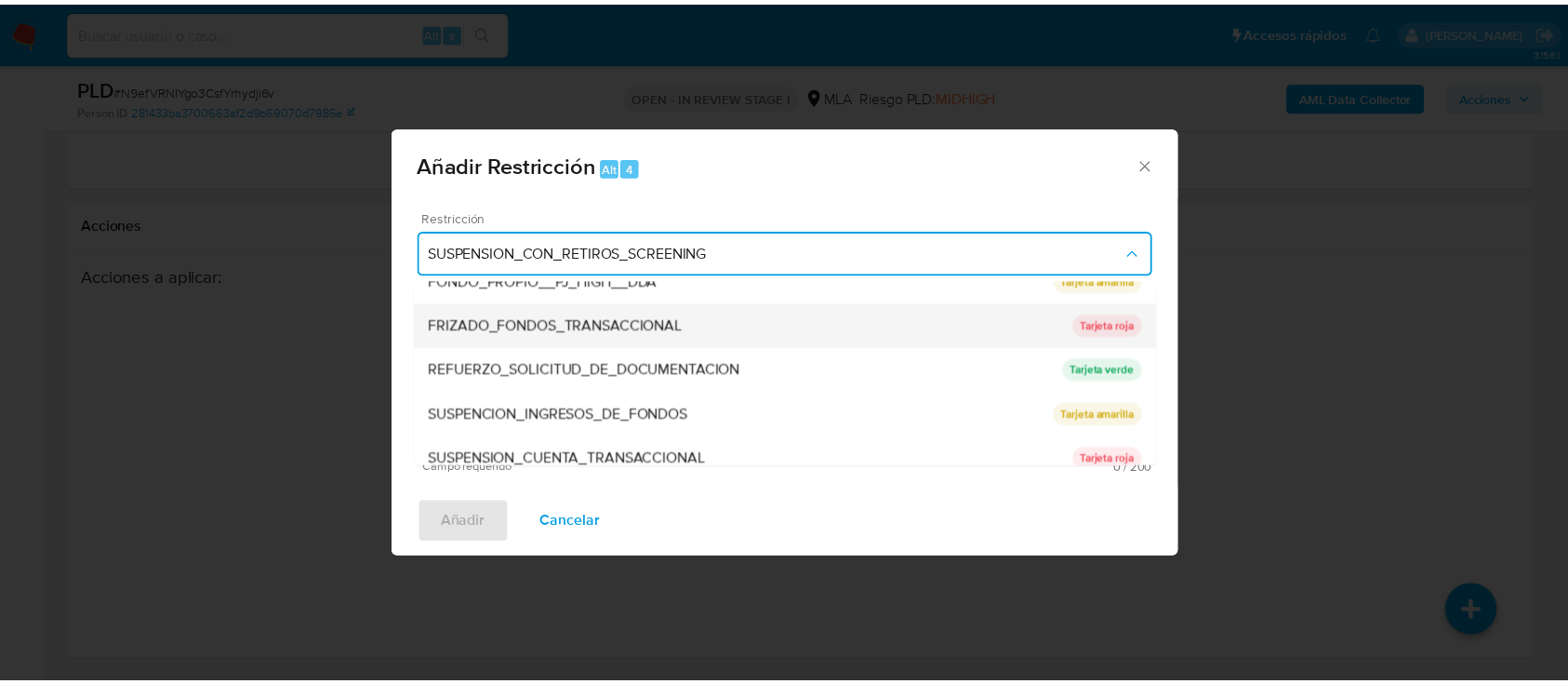
scroll to position [373, 0]
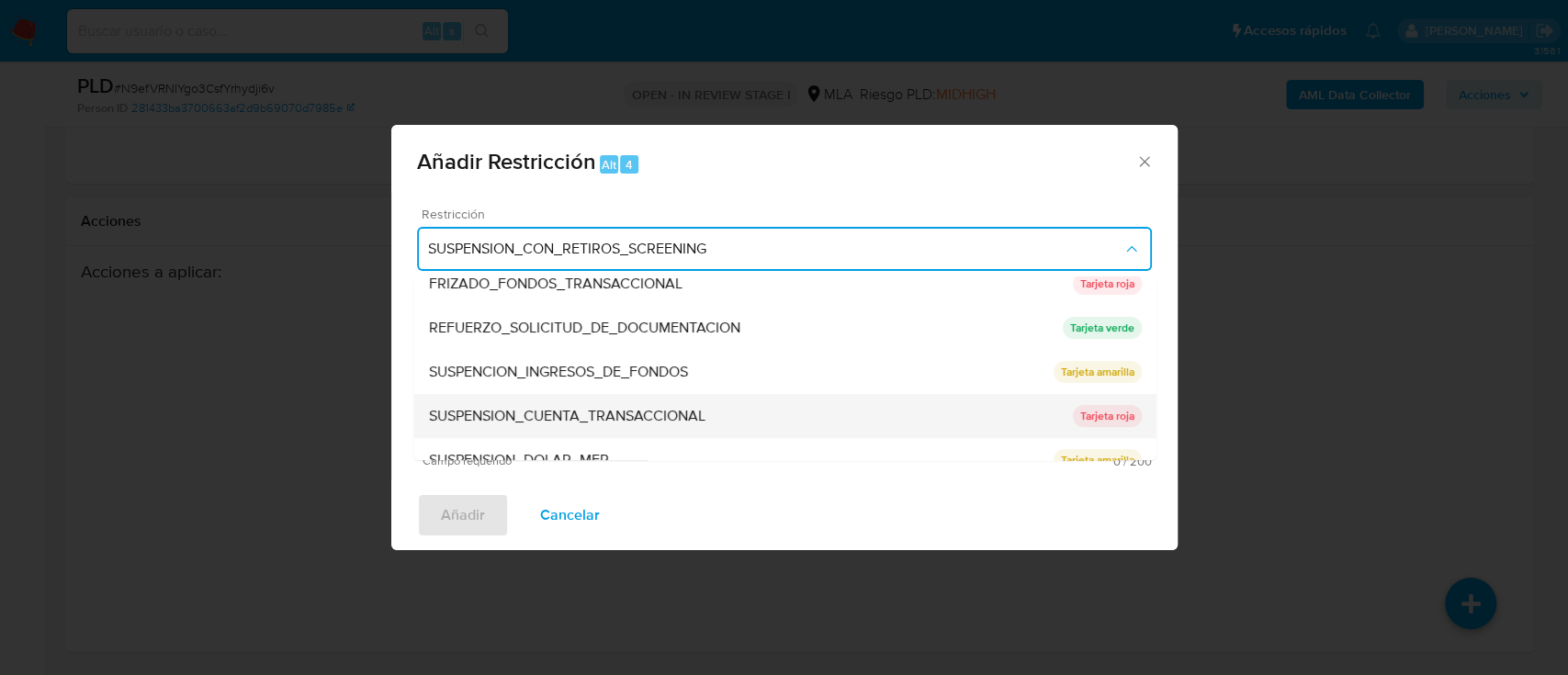
click at [704, 414] on span "SUSPENSION_CUENTA_TRANSACCIONAL" at bounding box center [566, 416] width 277 height 18
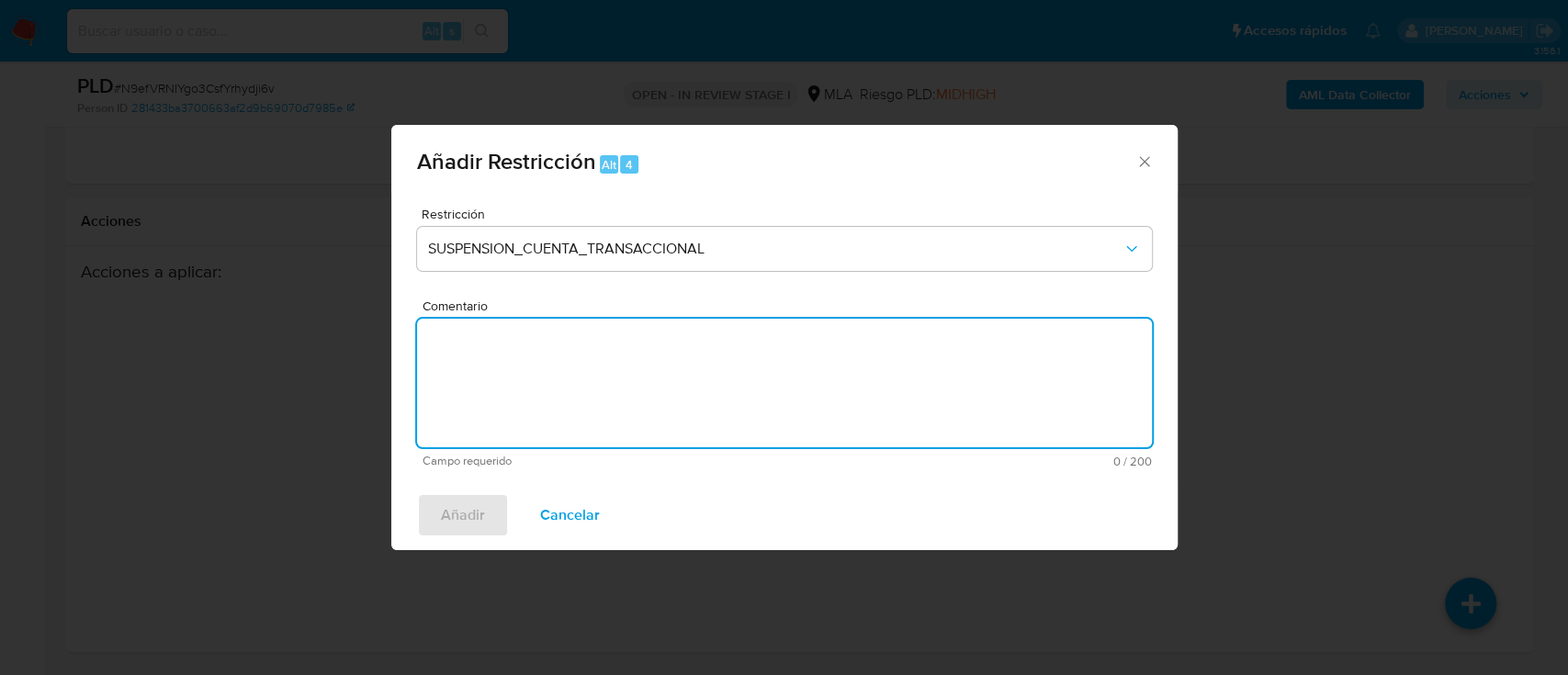
click at [813, 415] on textarea "Comentario" at bounding box center [784, 383] width 735 height 128
type textarea "AML"
click at [461, 506] on span "Añadir" at bounding box center [463, 515] width 44 height 40
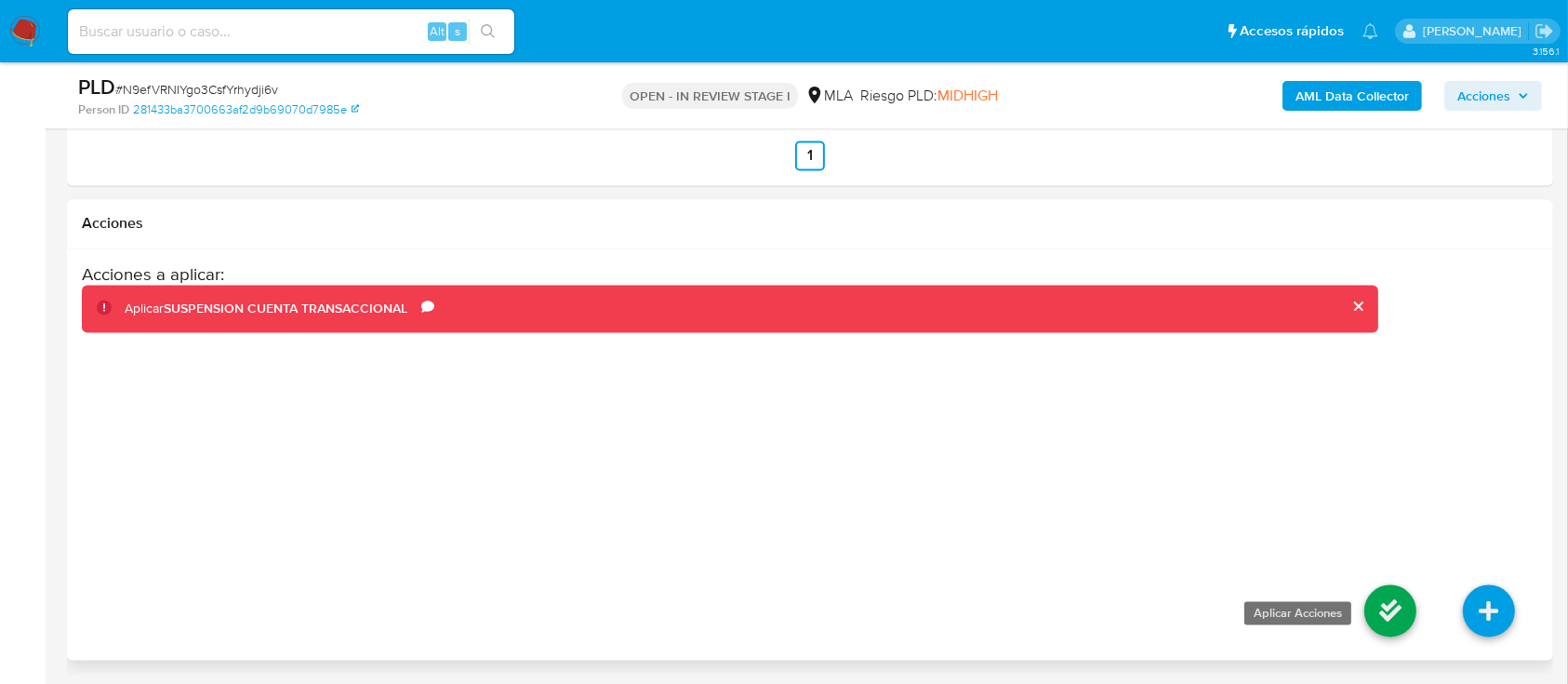
click at [1396, 611] on icon at bounding box center [1391, 611] width 52 height 52
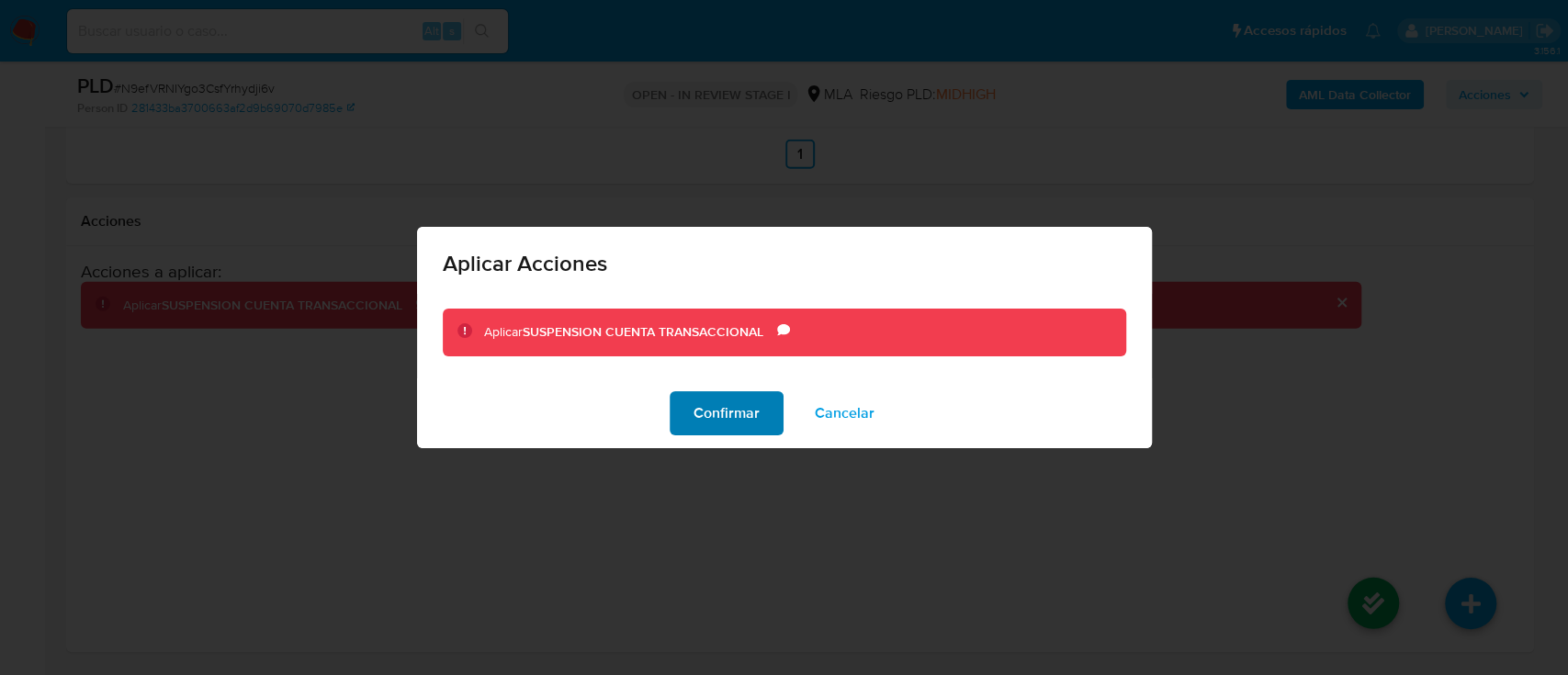
click at [728, 422] on span "Confirmar" at bounding box center [726, 413] width 66 height 40
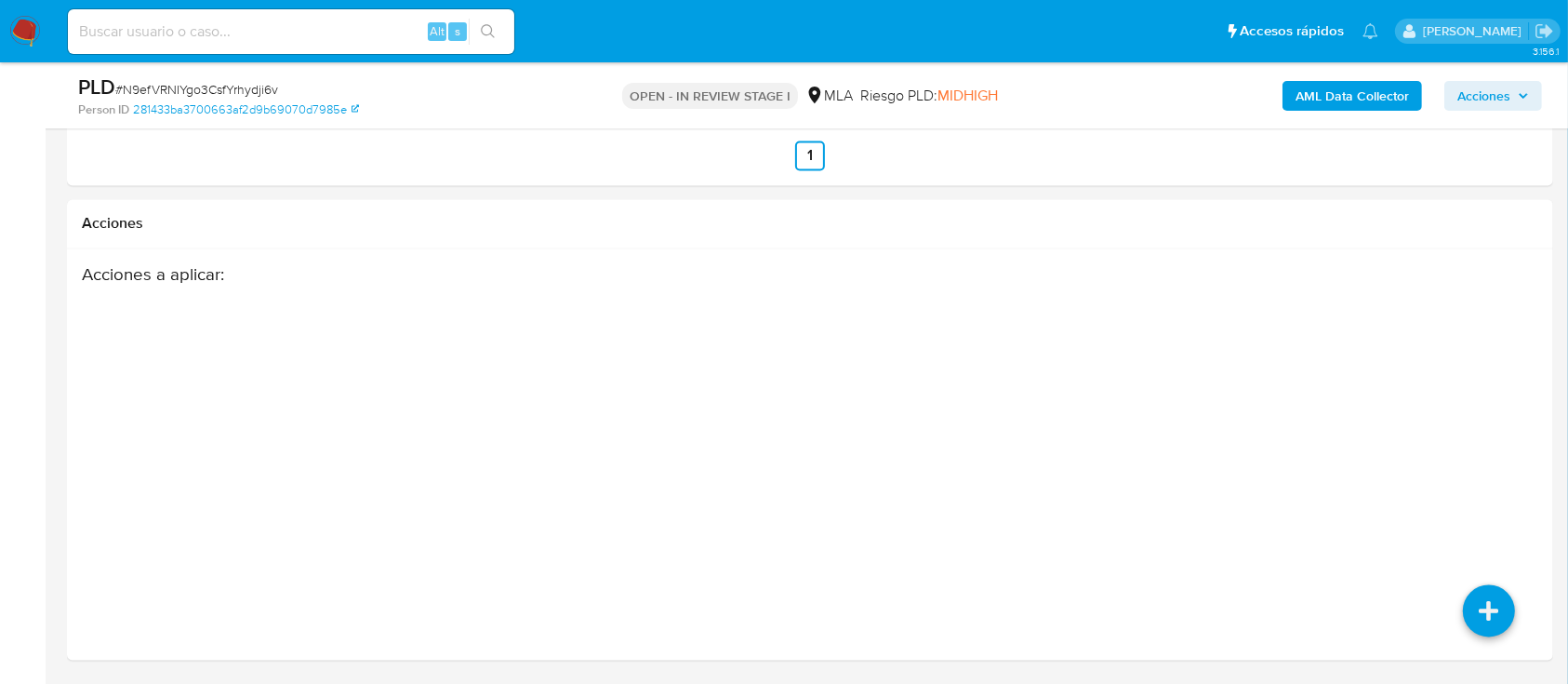
click at [345, 27] on input at bounding box center [291, 31] width 446 height 24
paste input "327003228"
type input "327003228"
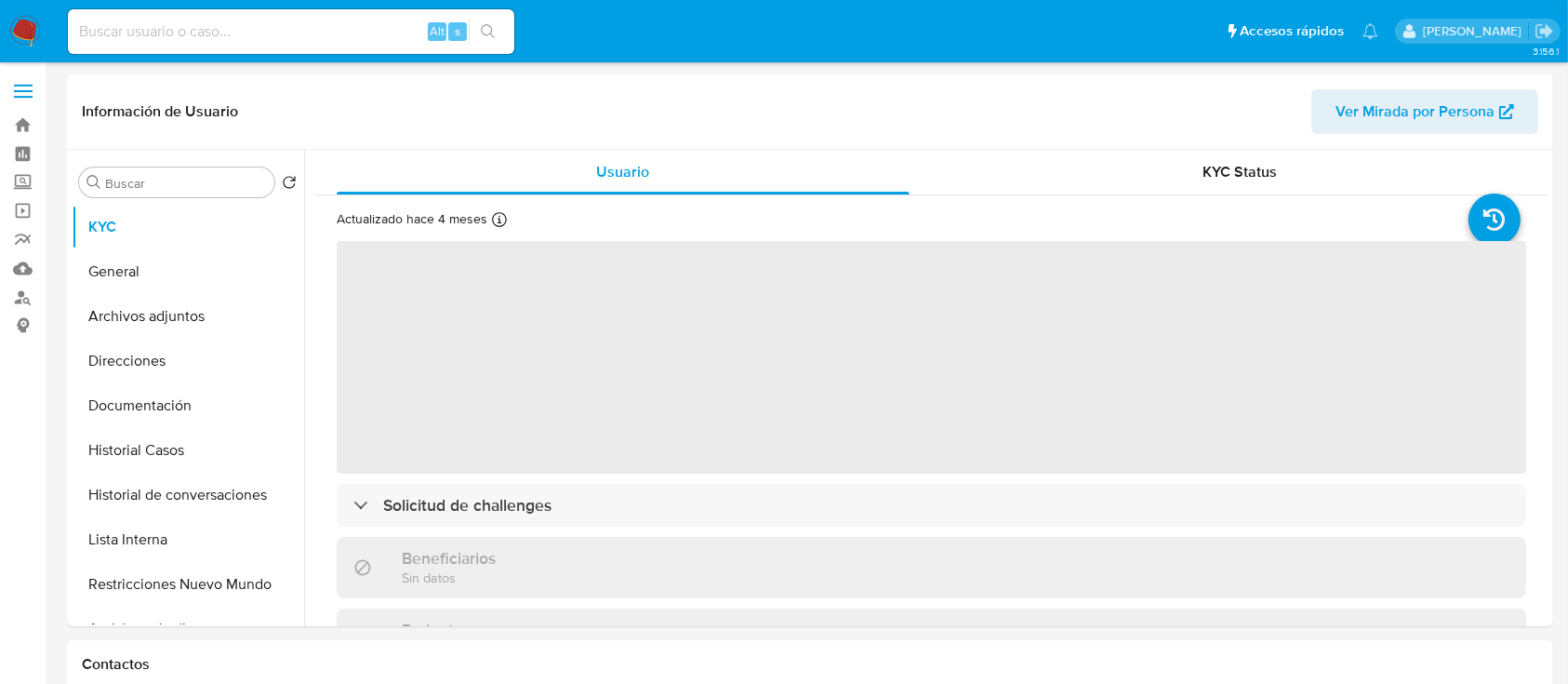
select select "10"
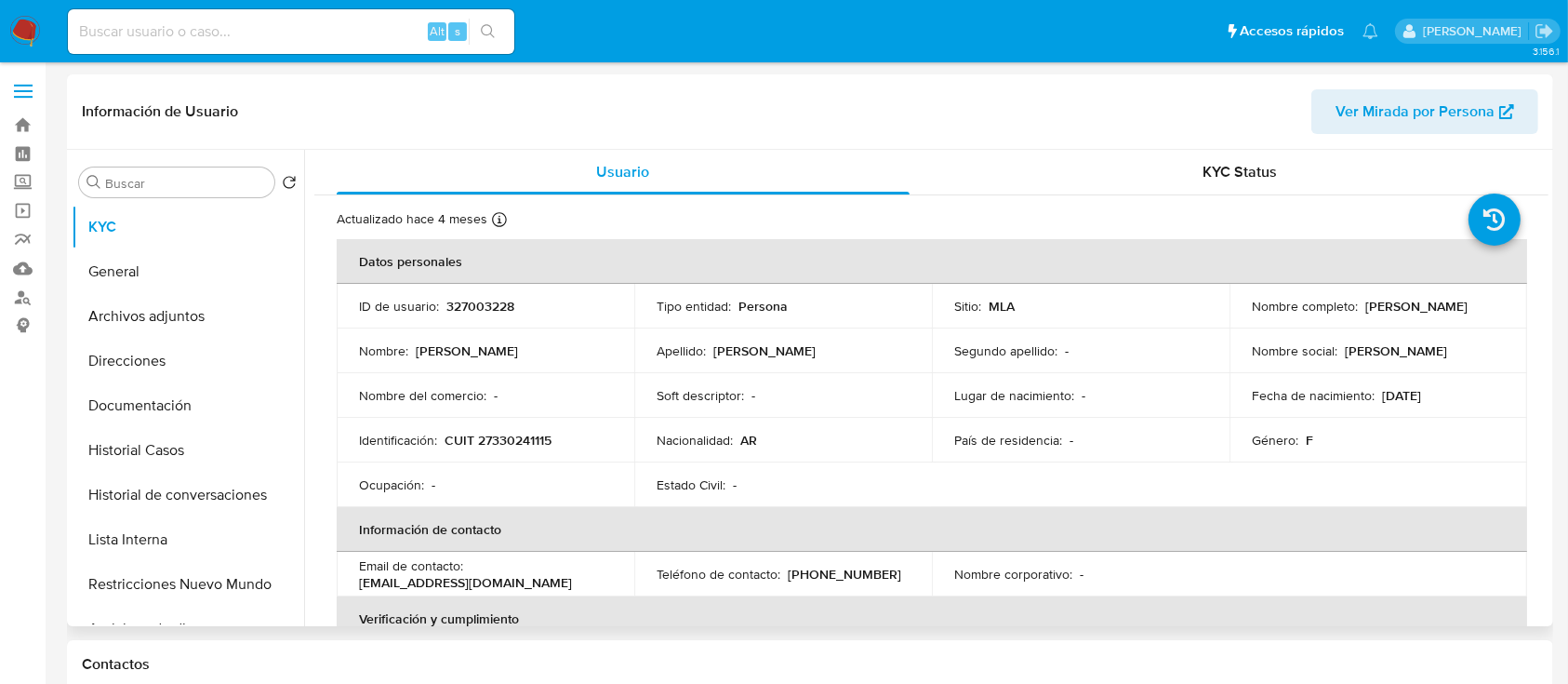
click at [497, 432] on p "CUIT 27330241115" at bounding box center [497, 440] width 107 height 16
copy p "27330241115"
click at [201, 438] on button "Historial Casos" at bounding box center [180, 450] width 217 height 45
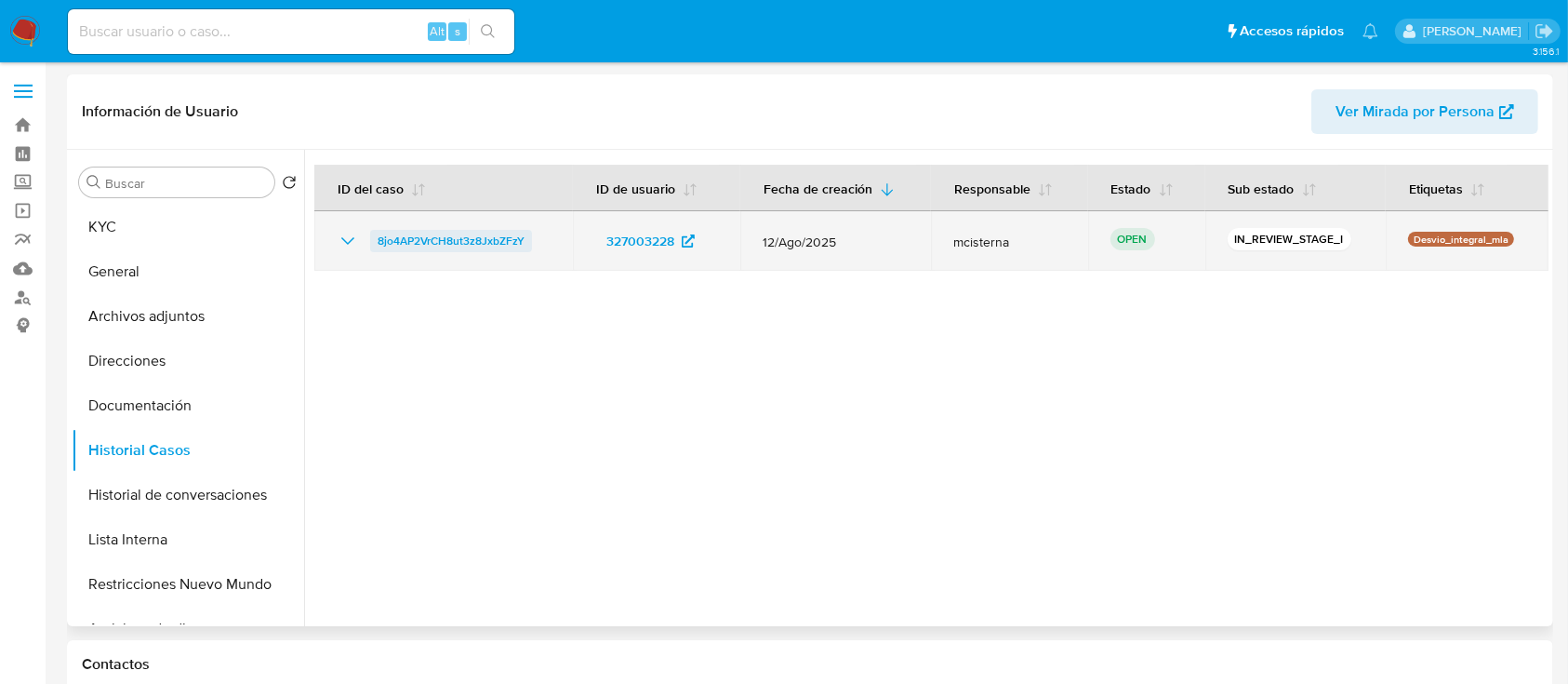
click at [442, 235] on span "8jo4AP2VrCH8ut3z8JxbZFzY" at bounding box center [451, 241] width 147 height 22
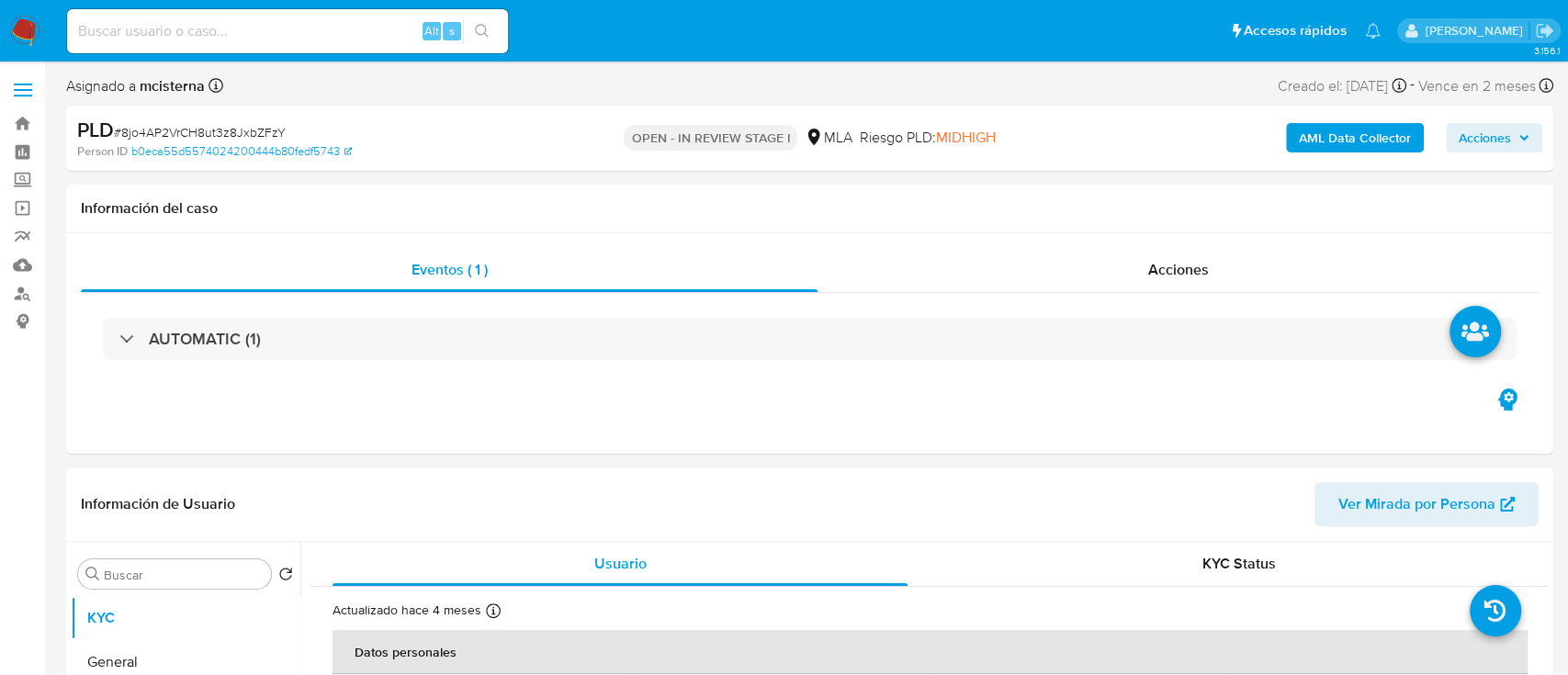
select select "10"
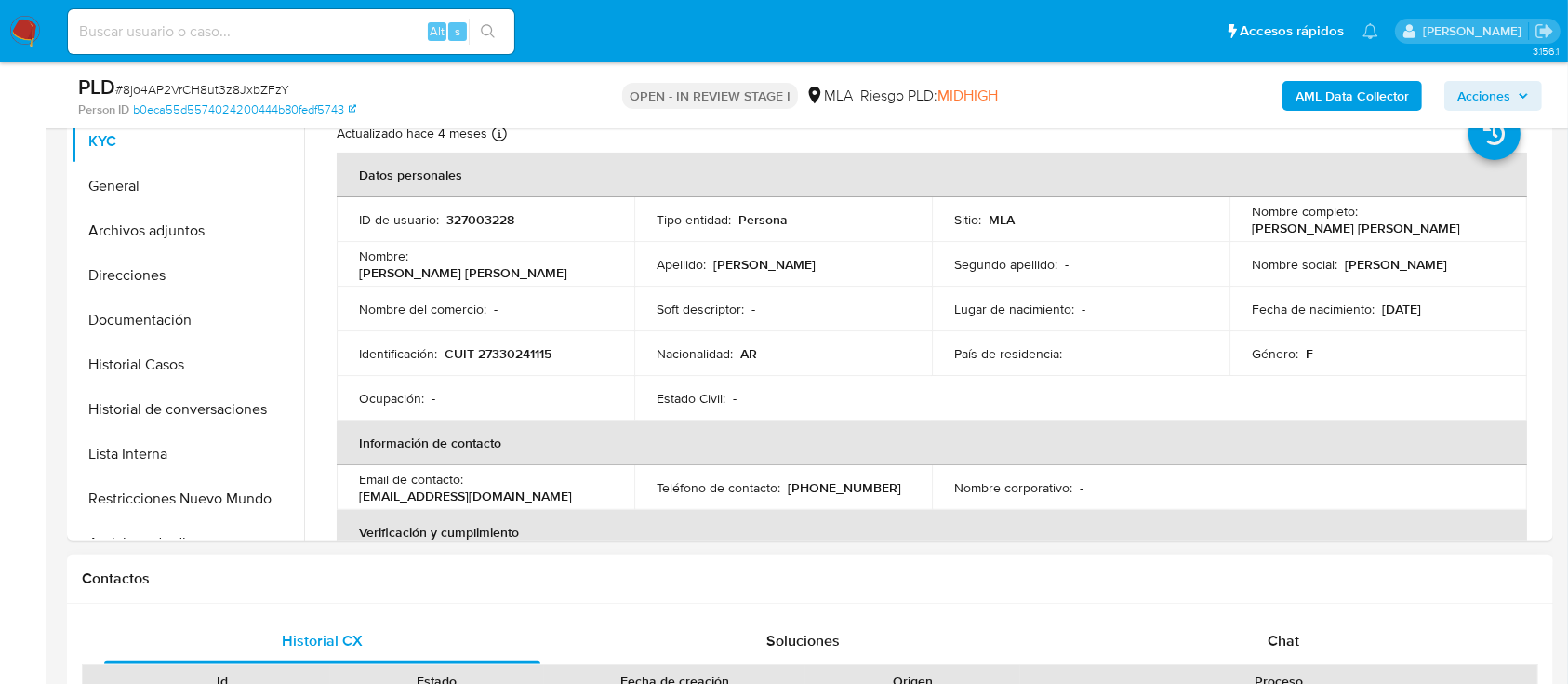
scroll to position [496, 0]
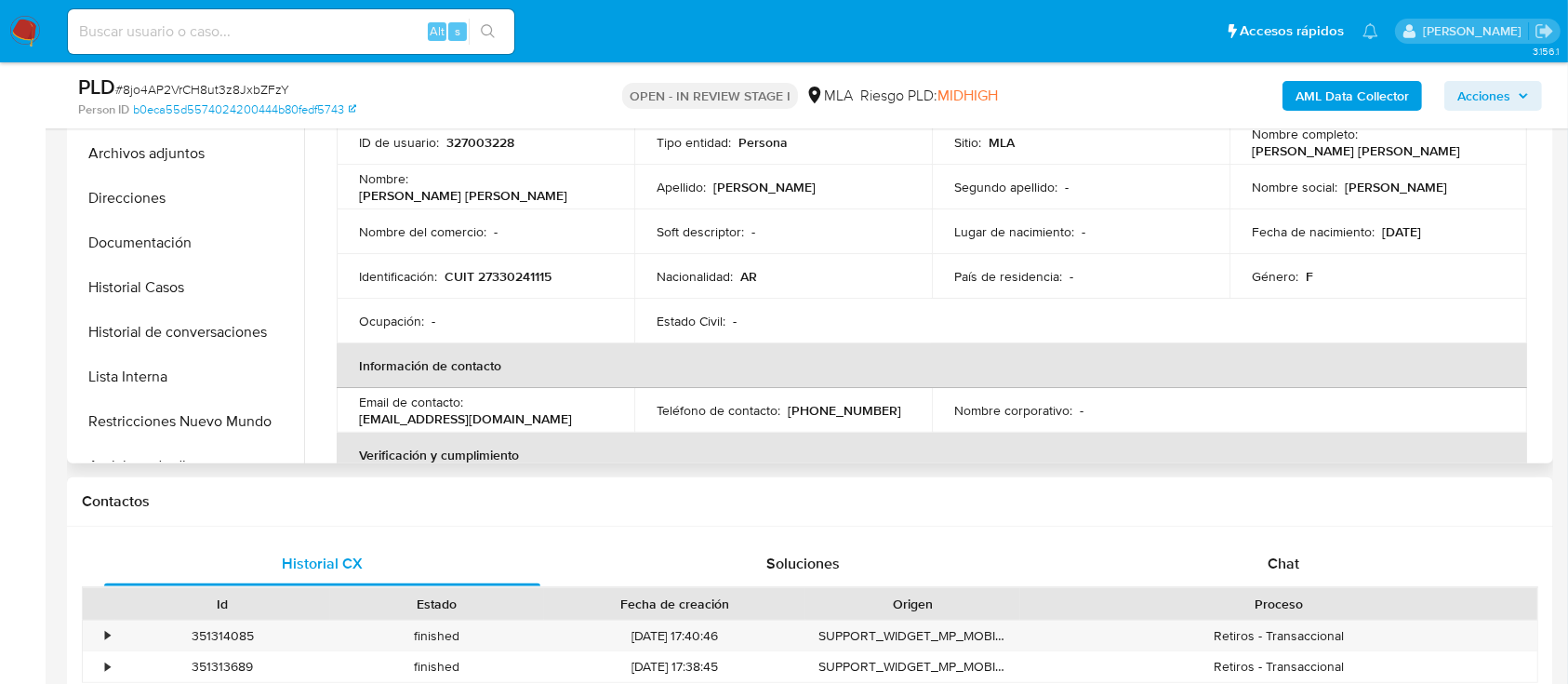
click at [514, 274] on p "CUIT 27330241115" at bounding box center [497, 276] width 107 height 16
copy p "27330241115"
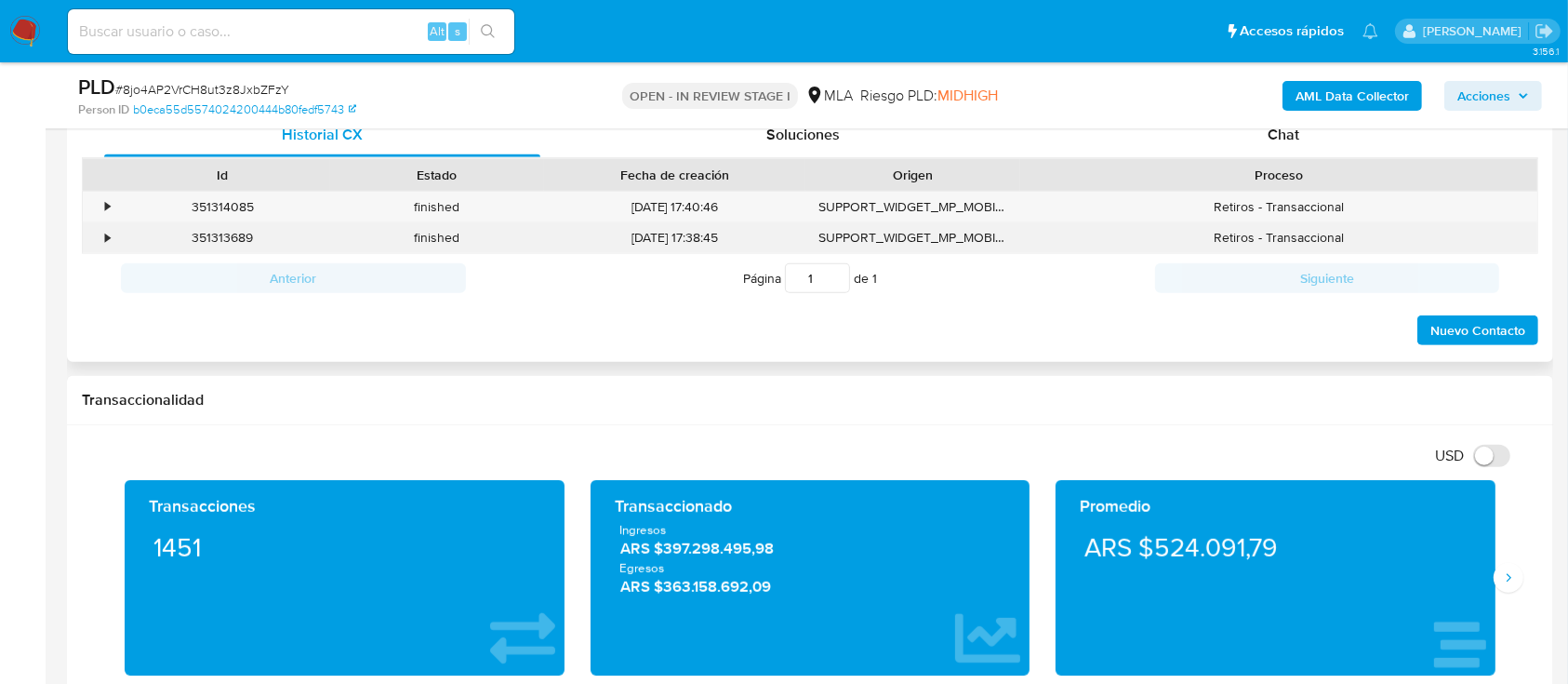
scroll to position [744, 0]
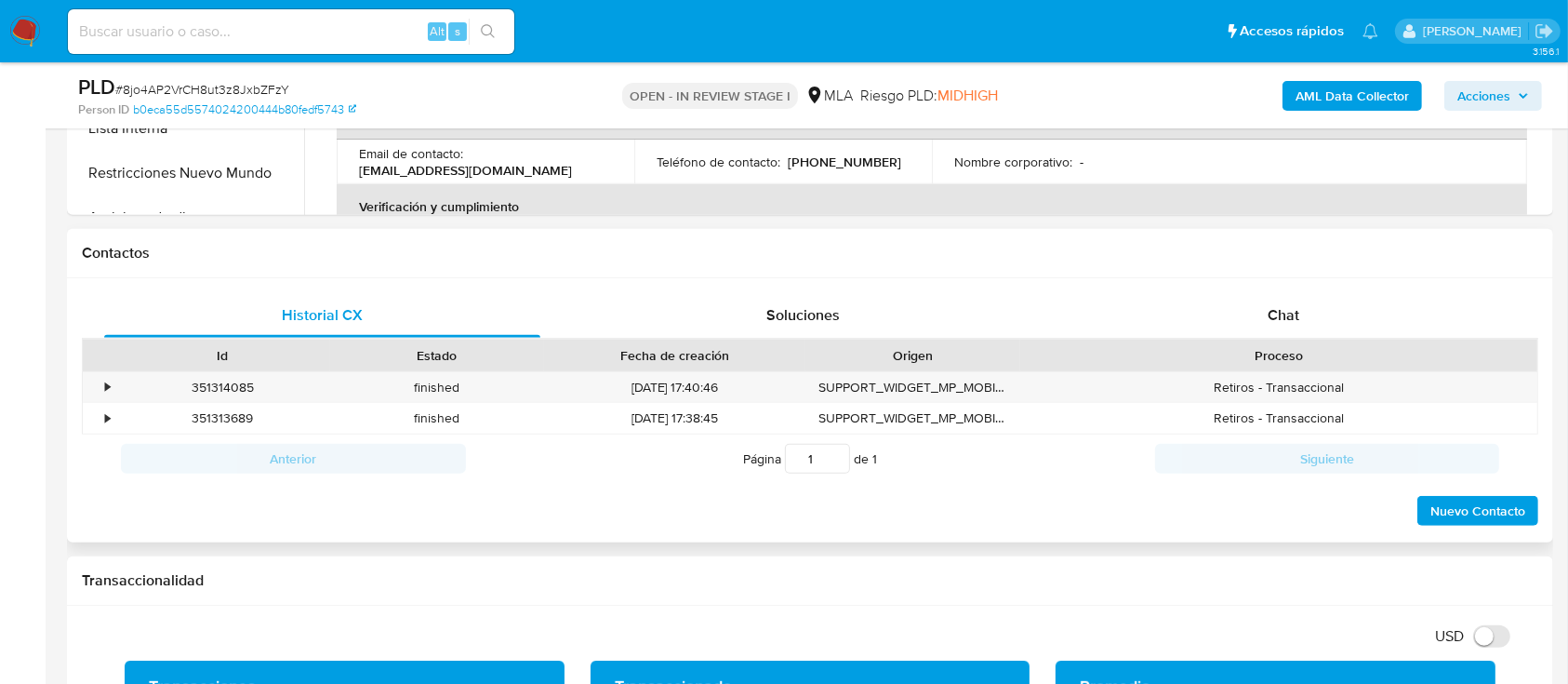
click at [1301, 284] on div "Historial CX Soluciones Chat Id Estado Fecha de creación Origen Proceso • 35131…" at bounding box center [810, 410] width 1487 height 265
click at [1272, 320] on span "Chat" at bounding box center [1283, 315] width 32 height 21
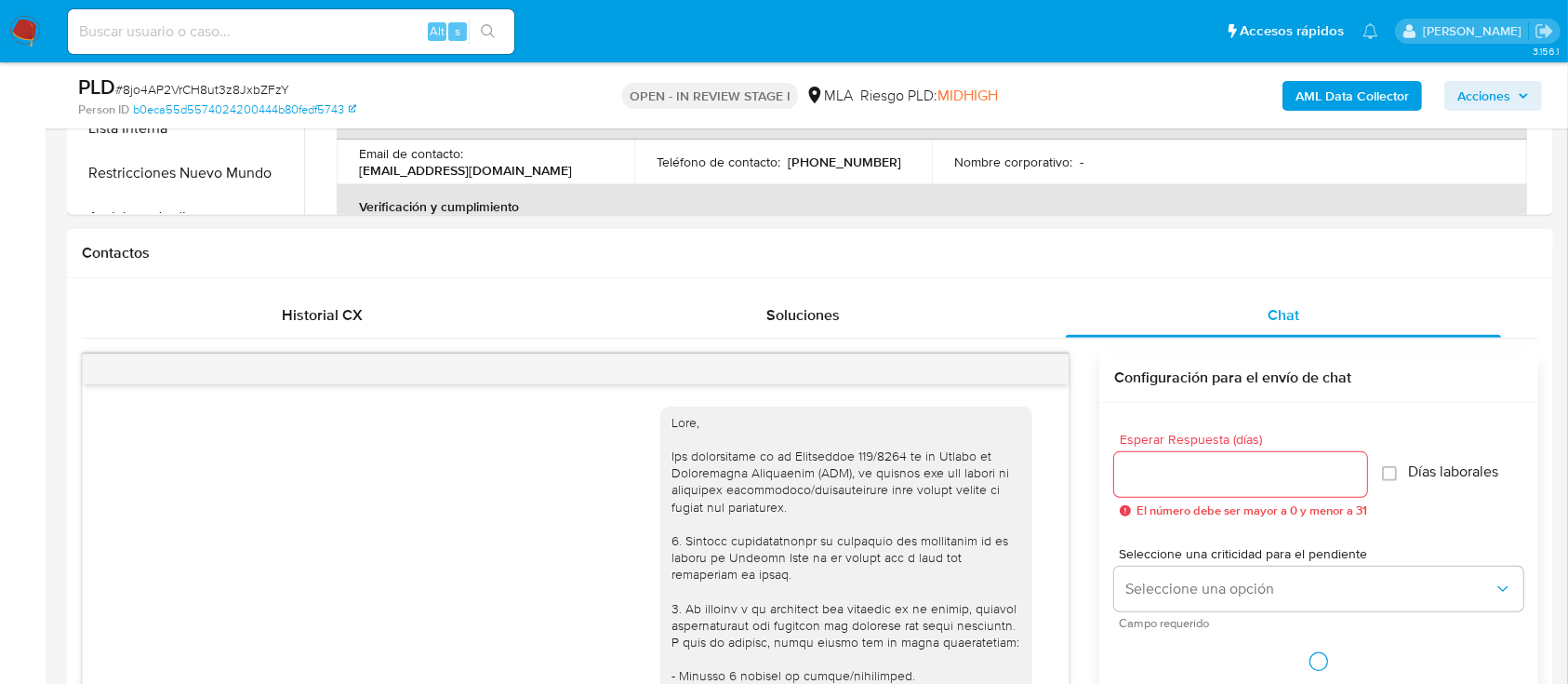
scroll to position [997, 0]
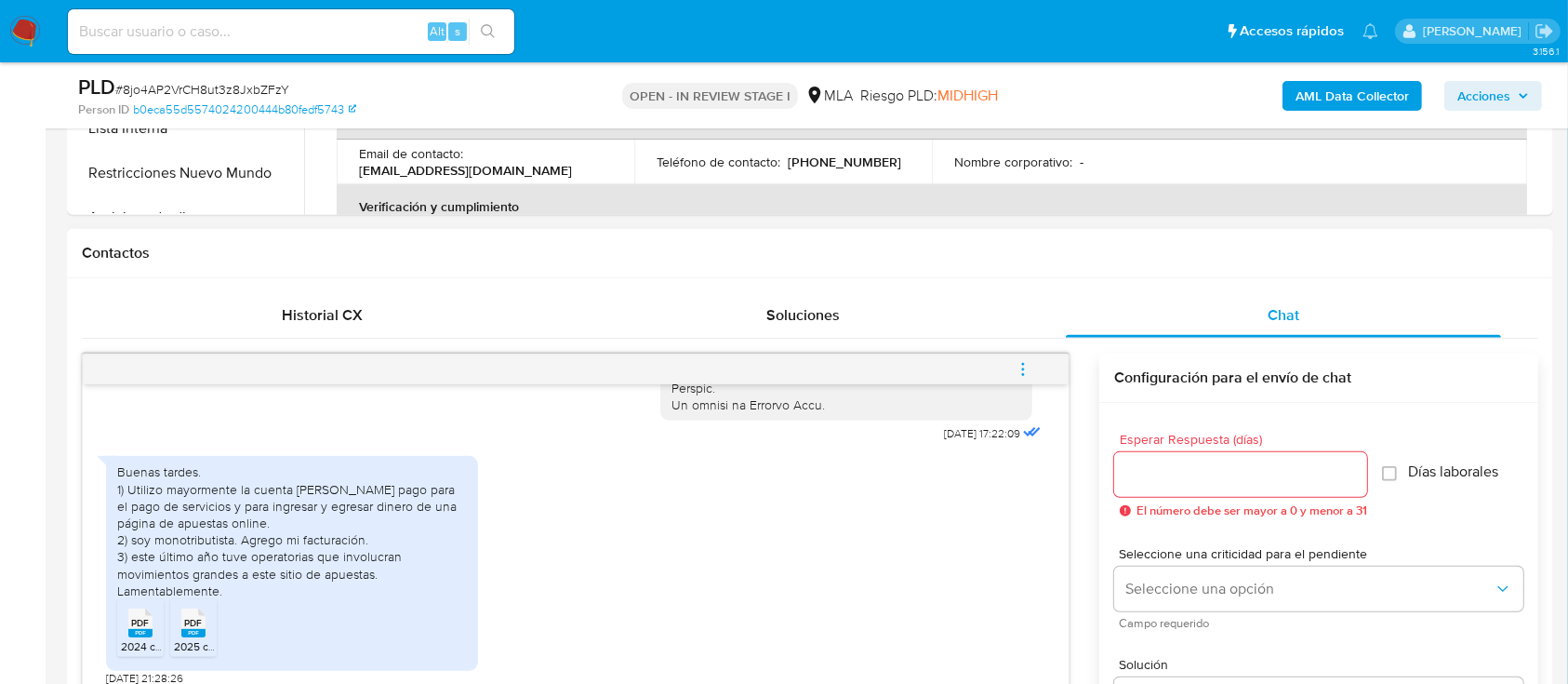
click at [143, 621] on span "PDF" at bounding box center [141, 623] width 17 height 12
click at [187, 626] on span "PDF" at bounding box center [194, 623] width 17 height 12
click at [371, 45] on div "Alt s" at bounding box center [291, 32] width 446 height 45
click at [372, 34] on input at bounding box center [291, 31] width 446 height 24
paste input "327892188"
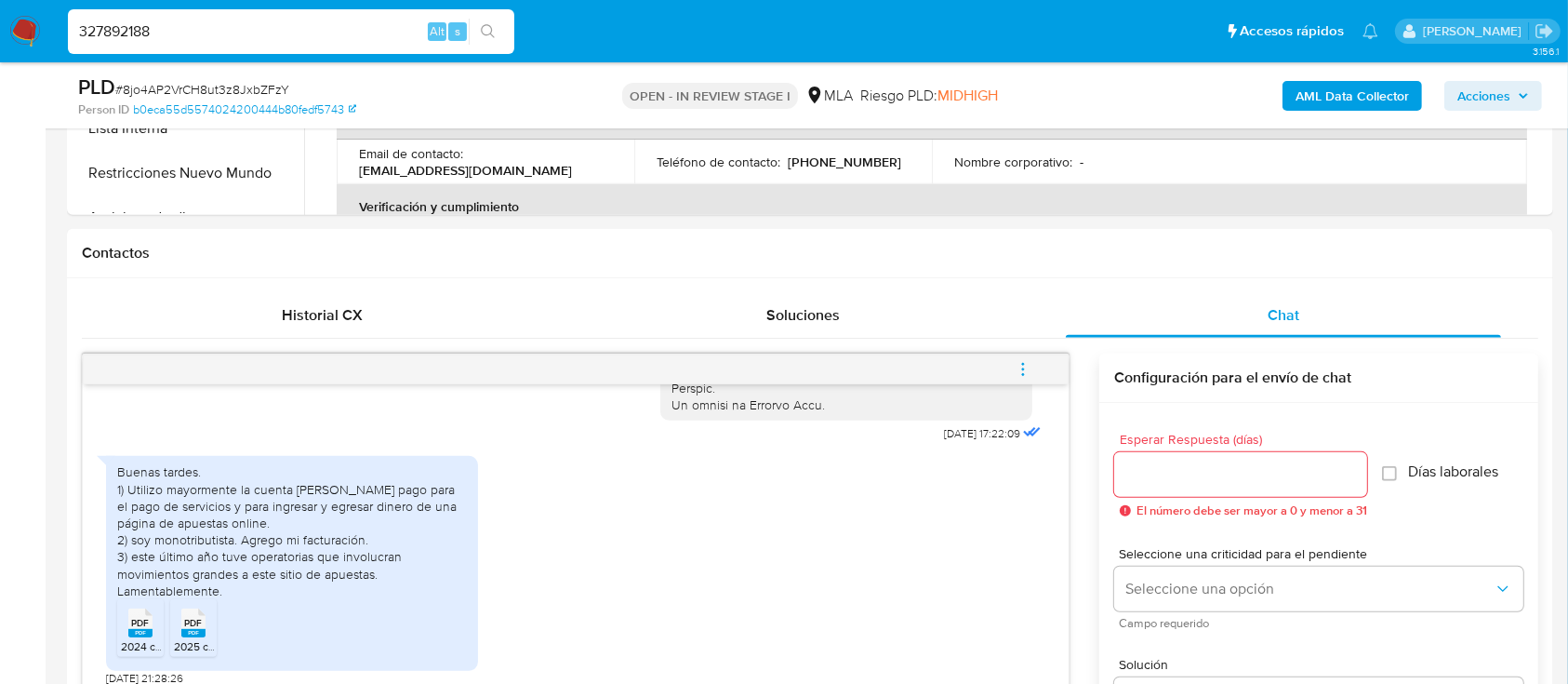
type input "327892188"
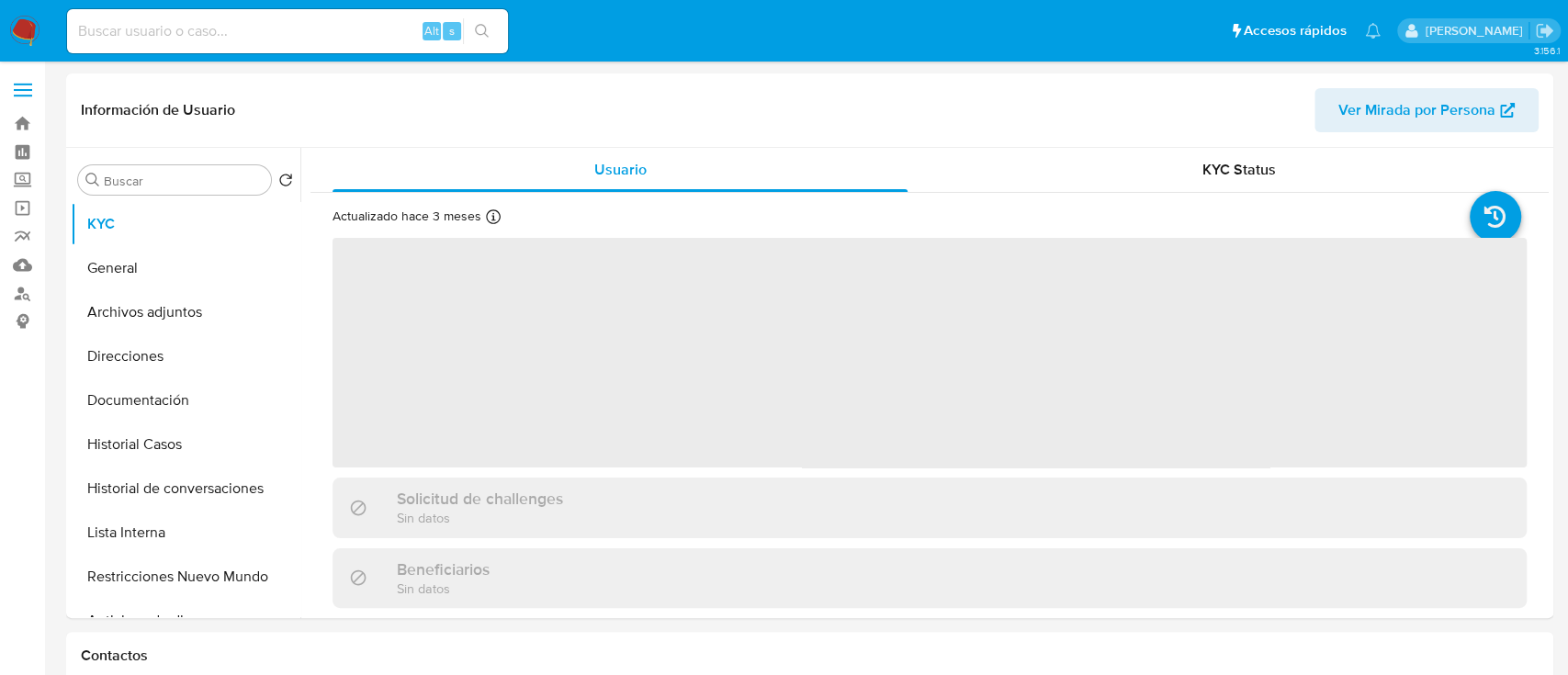
select select "10"
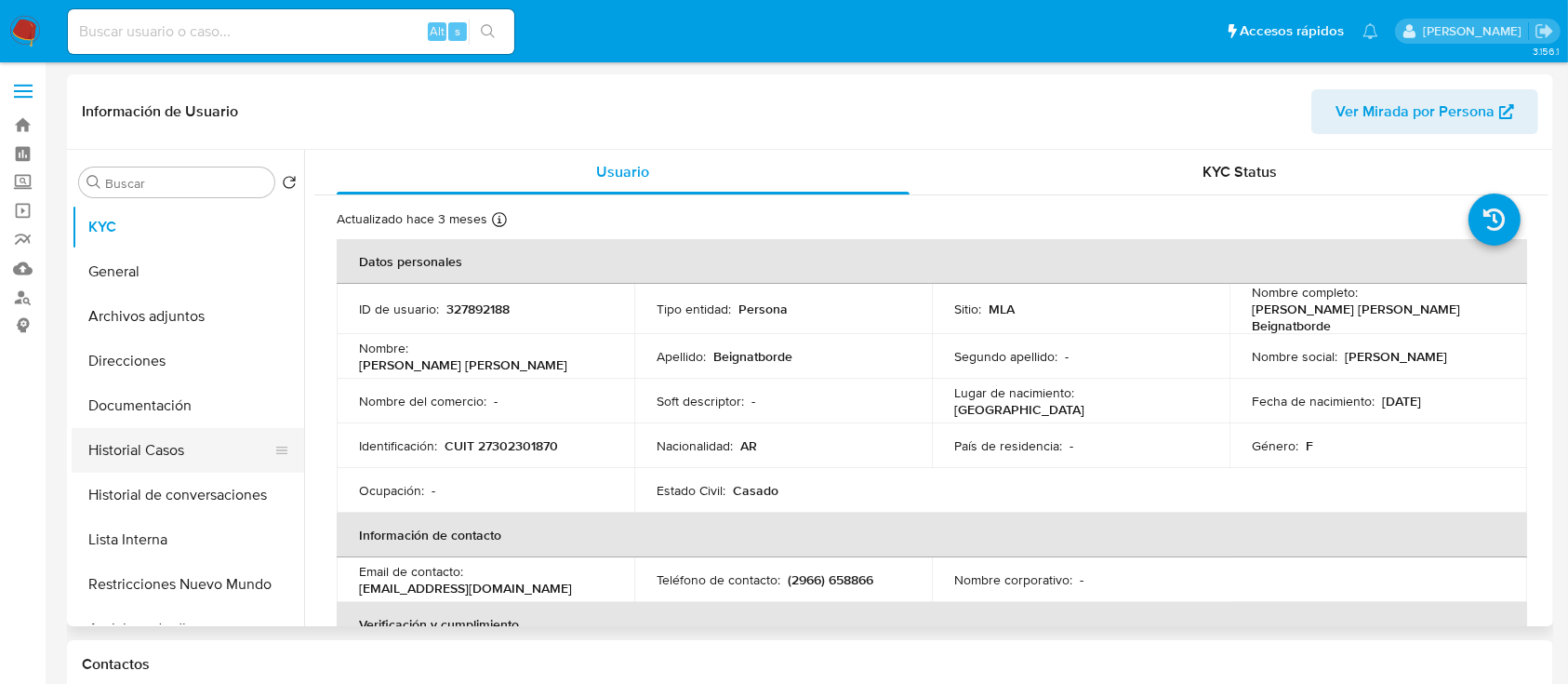
click at [208, 450] on button "Historial Casos" at bounding box center [180, 450] width 217 height 45
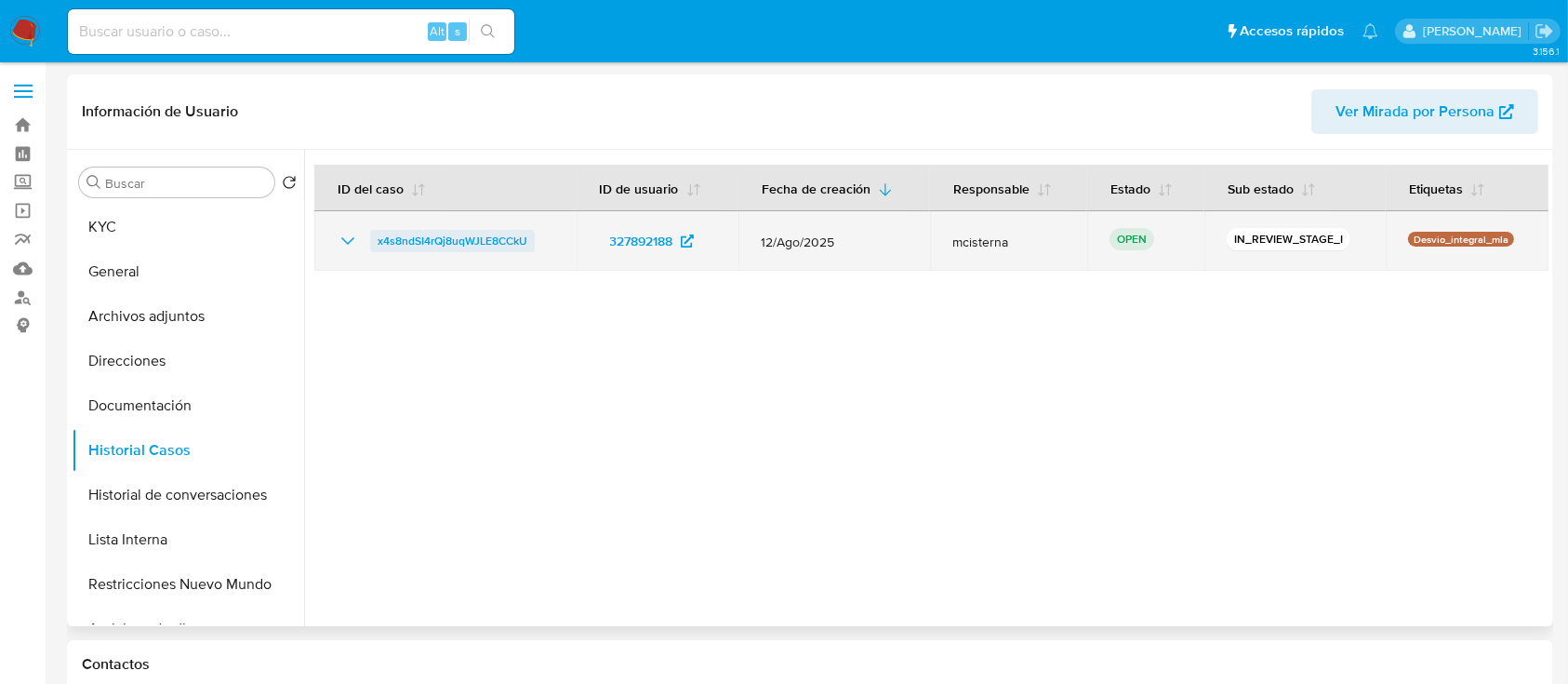
click at [438, 241] on span "x4s8ndSI4rQj8uqWJLE8CCkU" at bounding box center [452, 241] width 149 height 22
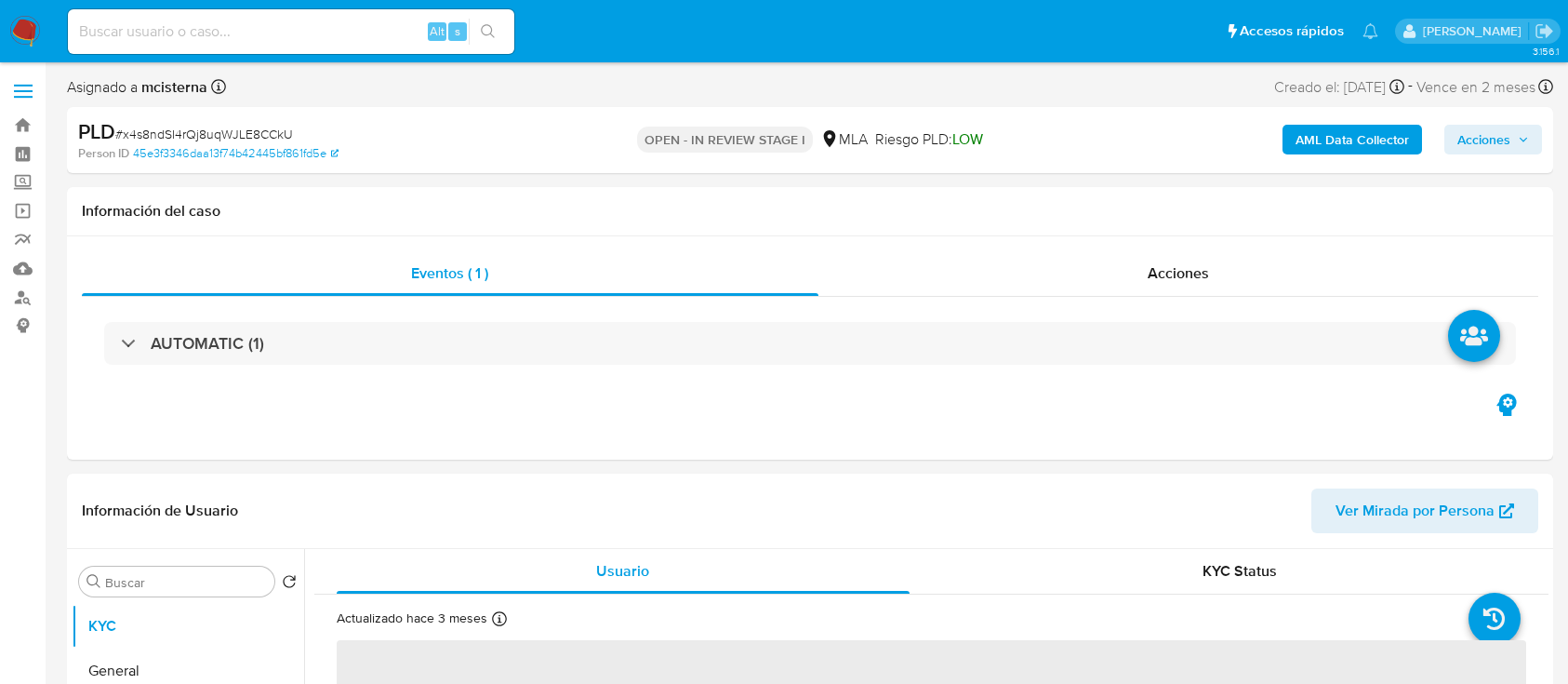
select select "10"
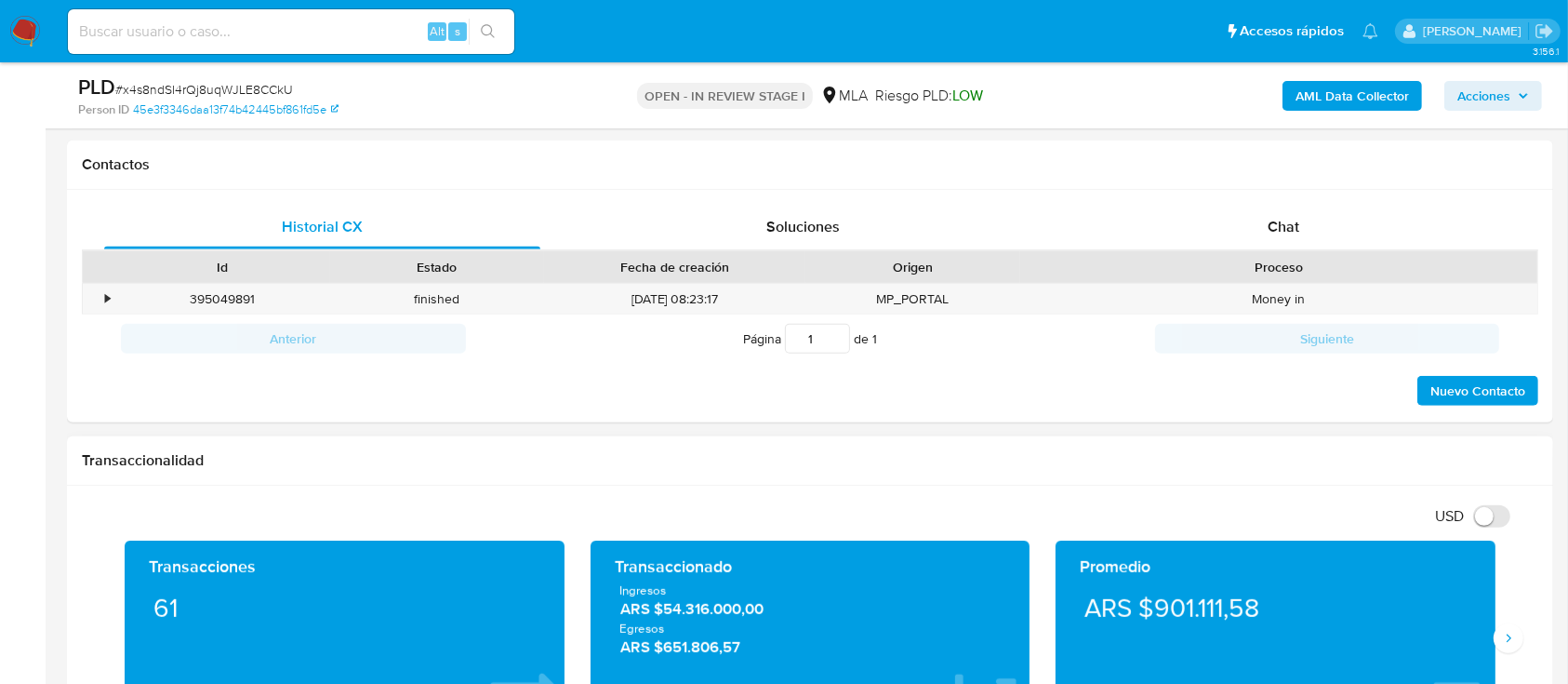
scroll to position [868, 0]
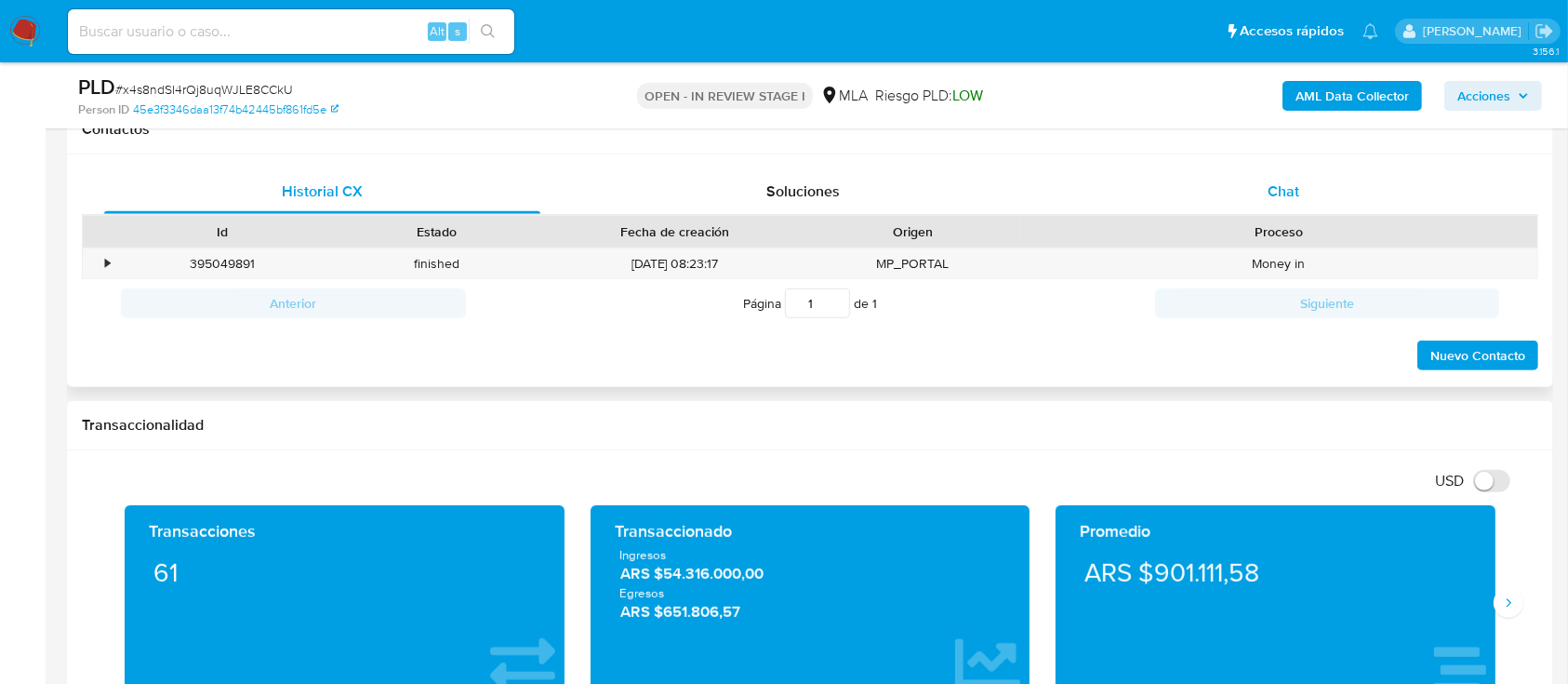
click at [1285, 197] on span "Chat" at bounding box center [1283, 191] width 32 height 21
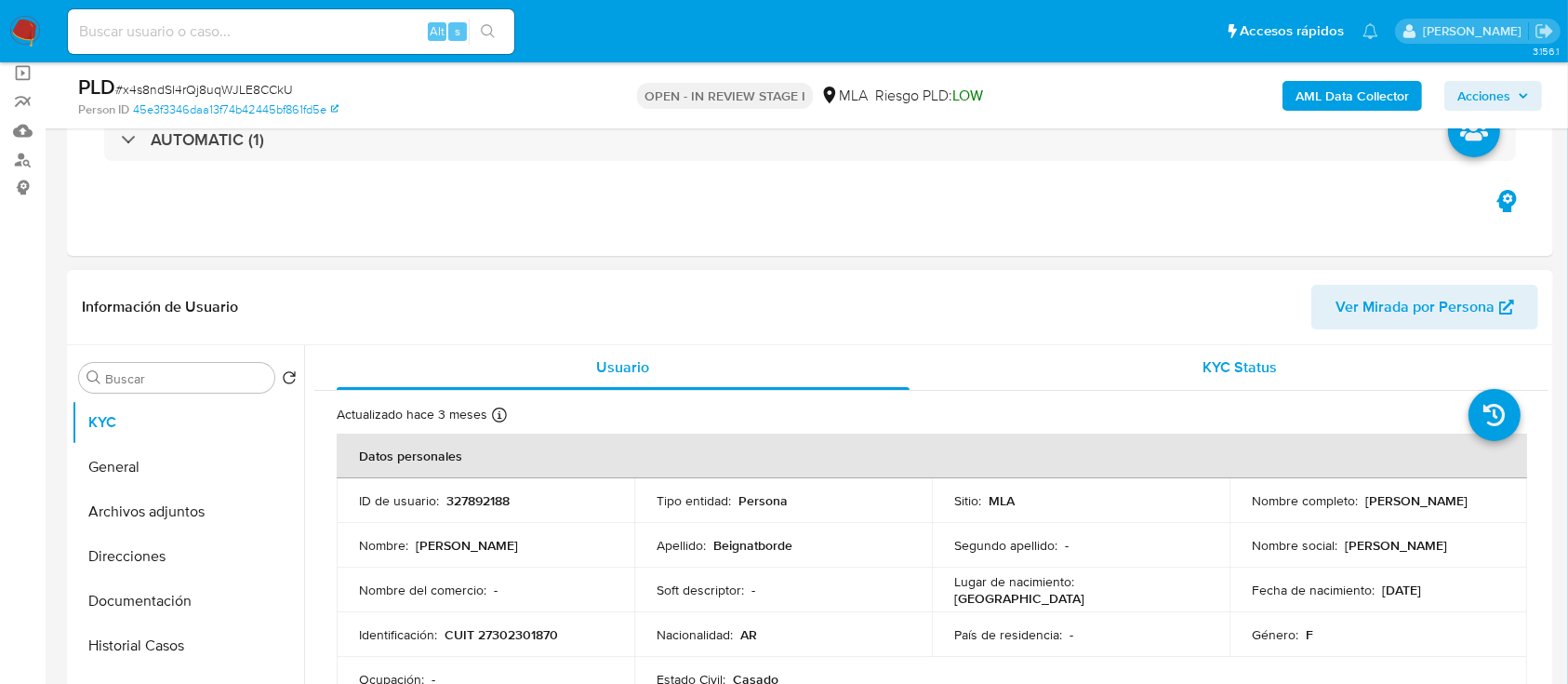
scroll to position [124, 0]
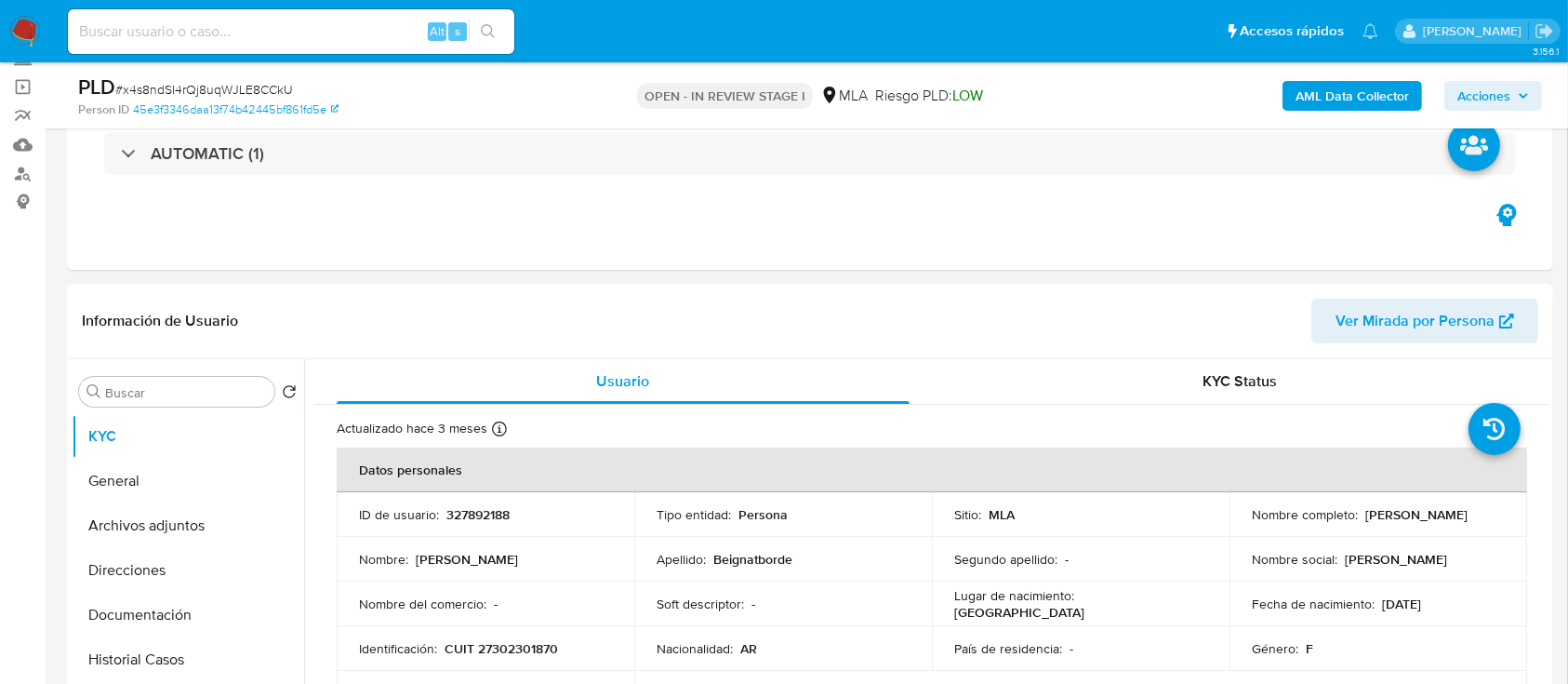
drag, startPoint x: 1320, startPoint y: 524, endPoint x: 1454, endPoint y: 524, distance: 134.0
click at [1454, 523] on div "Nombre completo : [PERSON_NAME]" at bounding box center [1378, 514] width 253 height 16
copy p "[PERSON_NAME]"
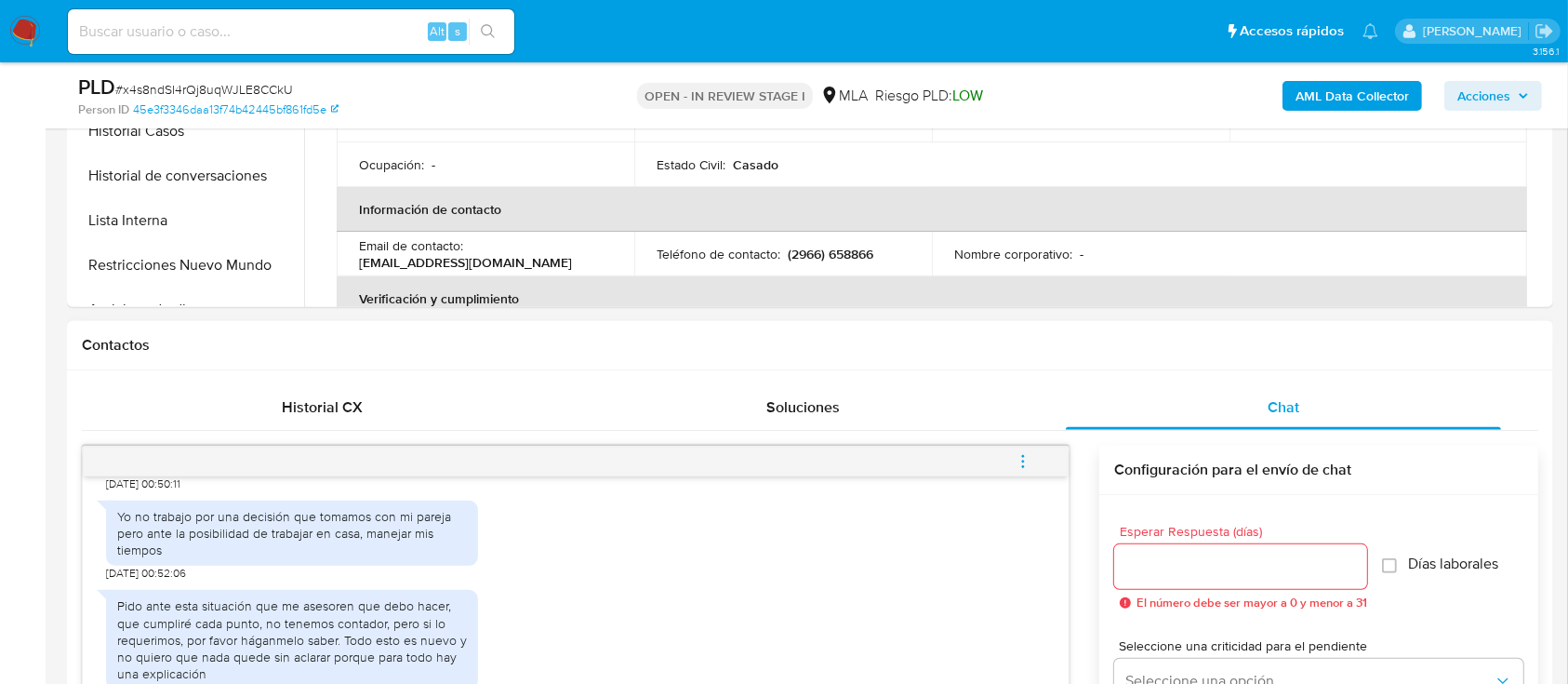
scroll to position [868, 0]
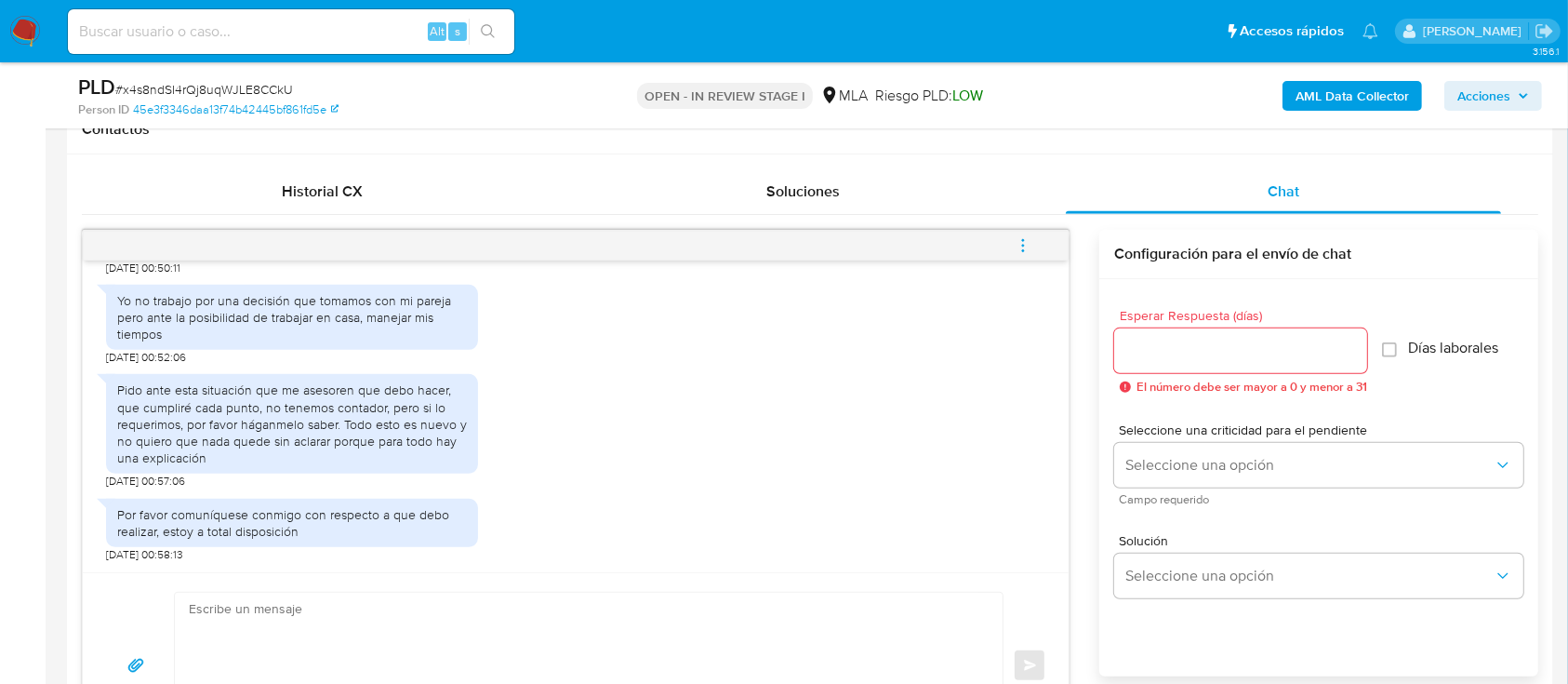
click at [725, 630] on textarea at bounding box center [584, 666] width 790 height 147
paste textarea "[PERSON_NAME]"
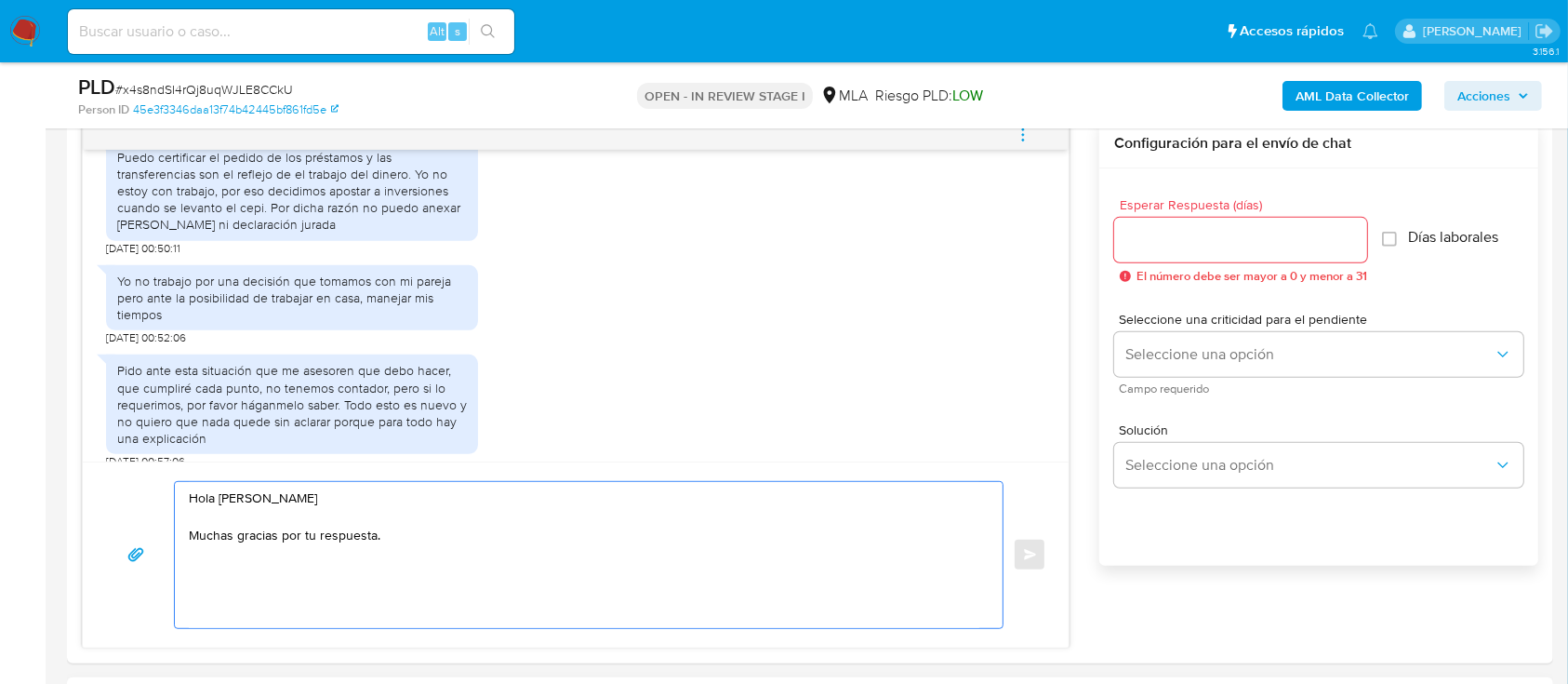
scroll to position [1125, 0]
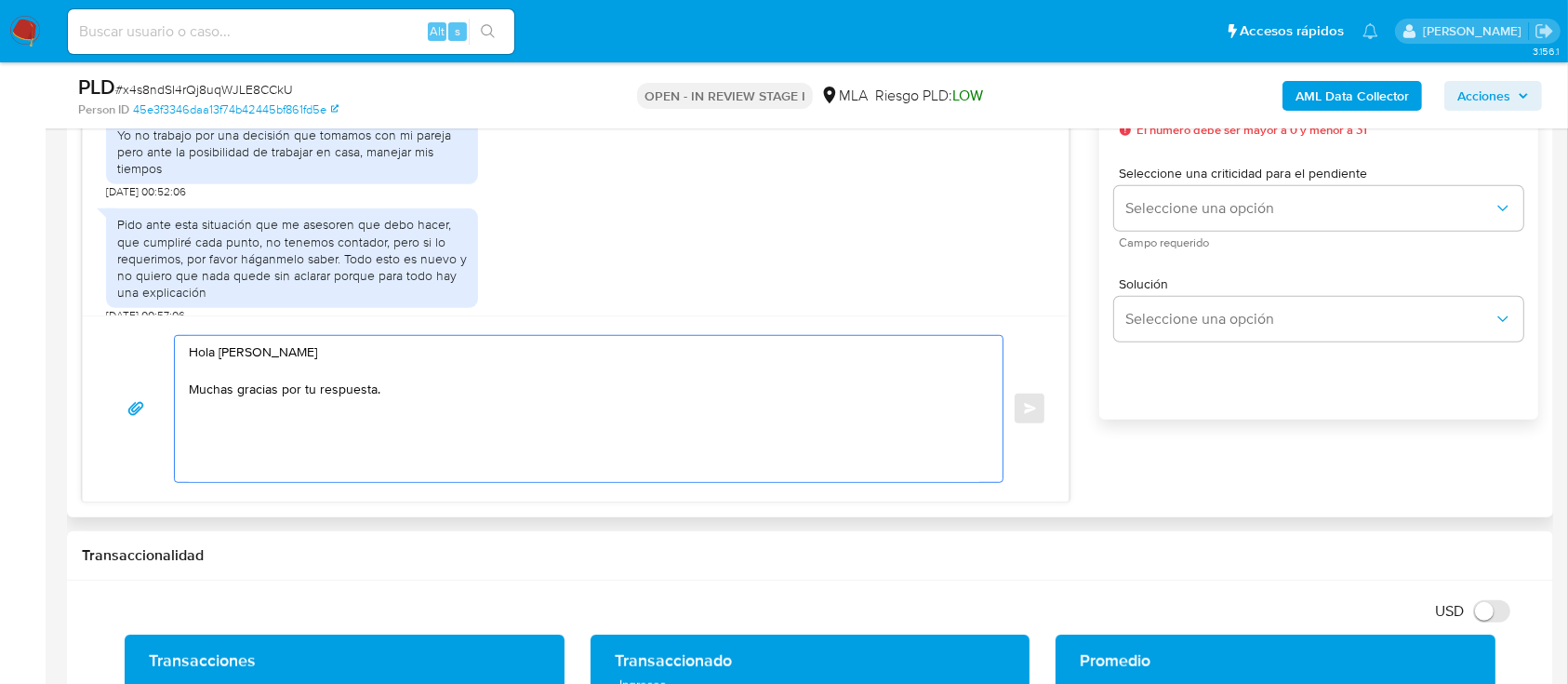
click at [424, 398] on textarea "Hola Maria Betina Beignatborde Muchas gracias por tu respuesta." at bounding box center [584, 408] width 790 height 147
click at [442, 381] on textarea "Hola Maria Betina Beignatborde Muchas gracias por tu respuesta." at bounding box center [584, 408] width 790 height 147
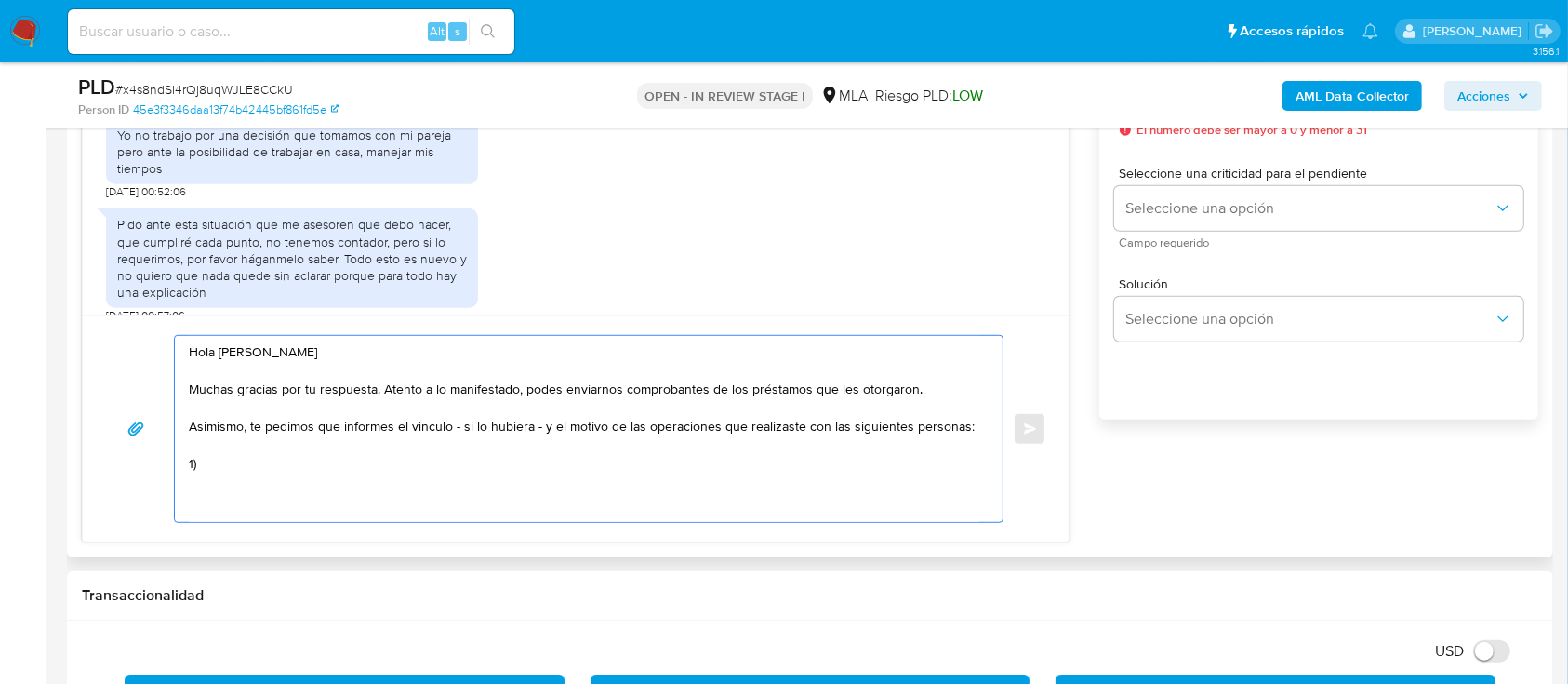
paste textarea "LUDUEÑO ADRIAN FLAVIO"
click at [653, 473] on textarea "Hola Maria Betina Beignatborde Muchas gracias por tu respuesta. Atento a lo man…" at bounding box center [584, 429] width 790 height 186
paste textarea "20234385160"
paste textarea "MUSSO JUAN MANUEL"
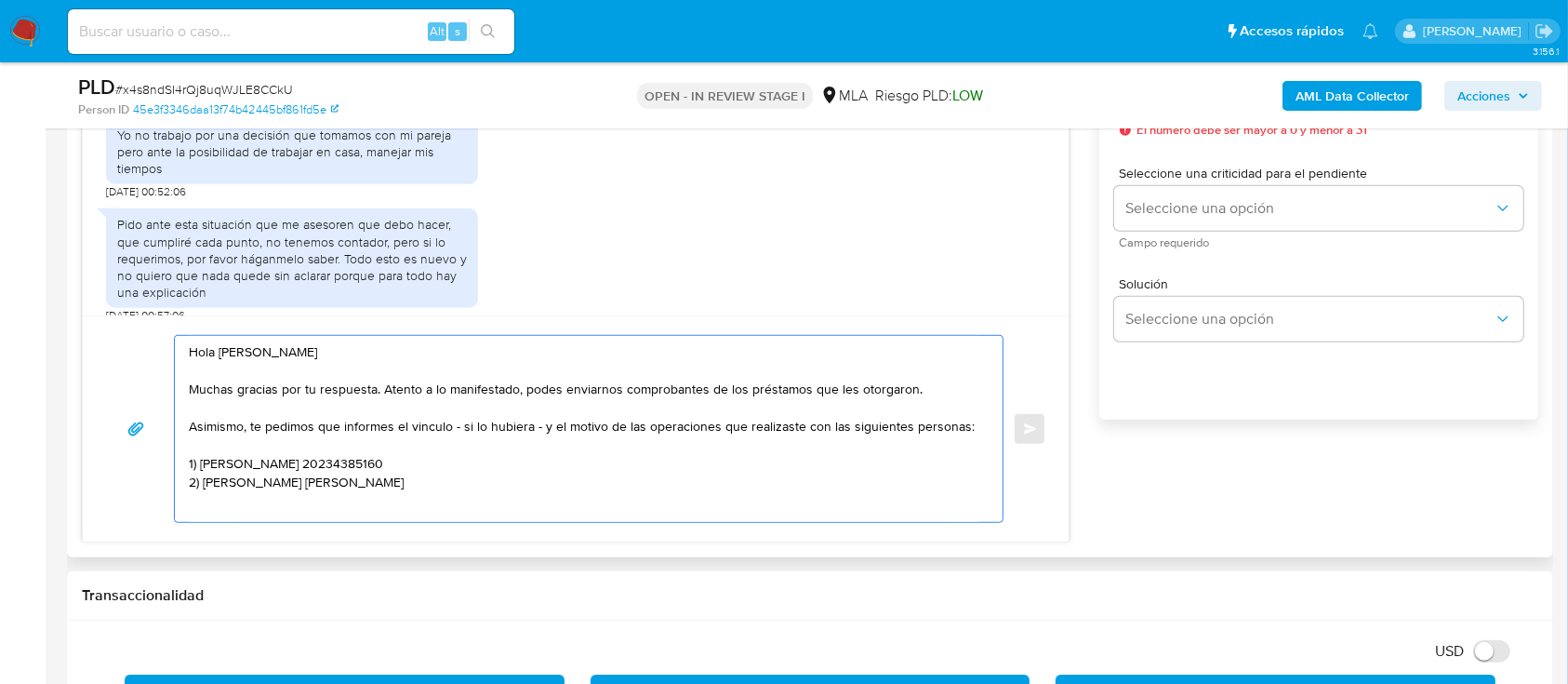
click at [504, 500] on textarea "Hola Maria Betina Beignatborde Muchas gracias por tu respuesta. Atento a lo man…" at bounding box center [584, 429] width 790 height 186
paste textarea "20434903166"
paste textarea "OLIVERA OSCAR ALEJANDRO"
click at [548, 495] on textarea "Hola Maria Betina Beignatborde Muchas gracias por tu respuesta. Atento a lo man…" at bounding box center [584, 429] width 790 height 186
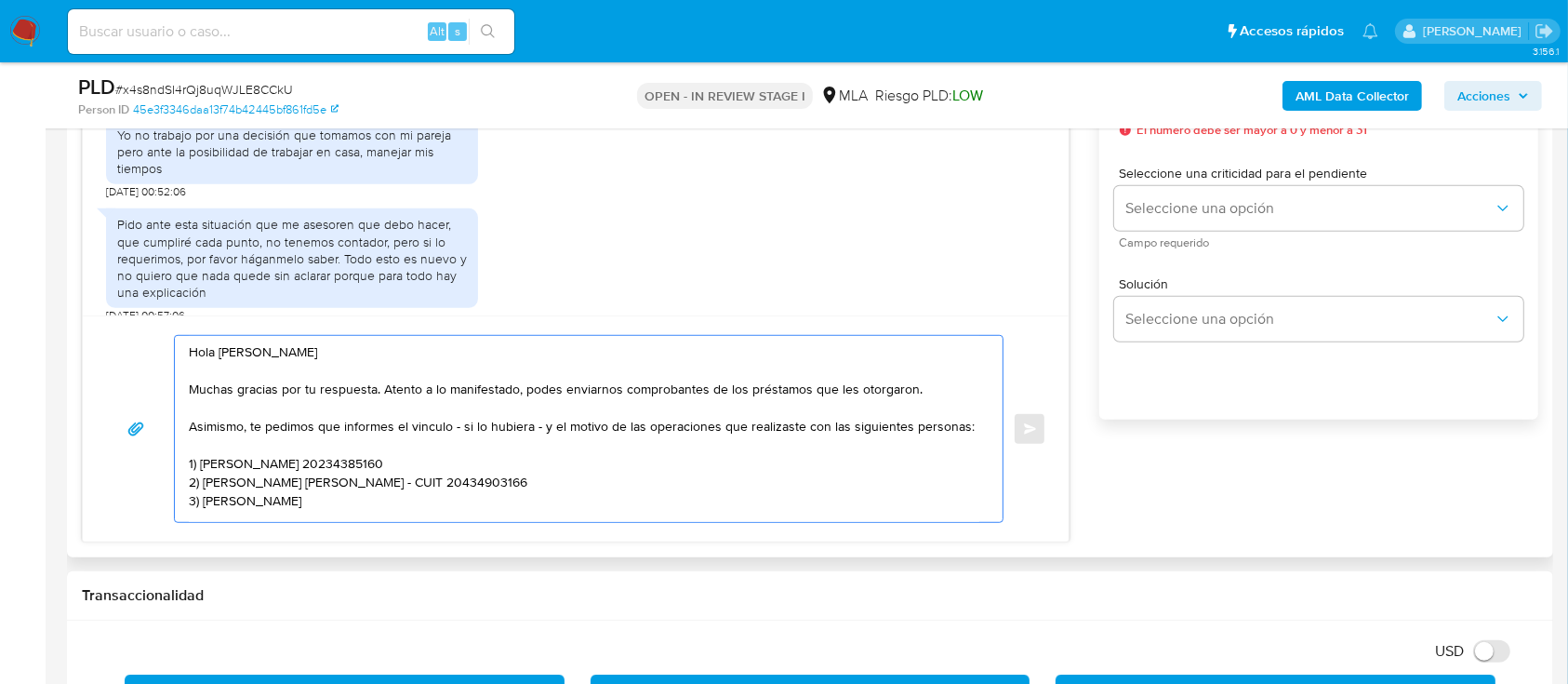
paste textarea "20279577036"
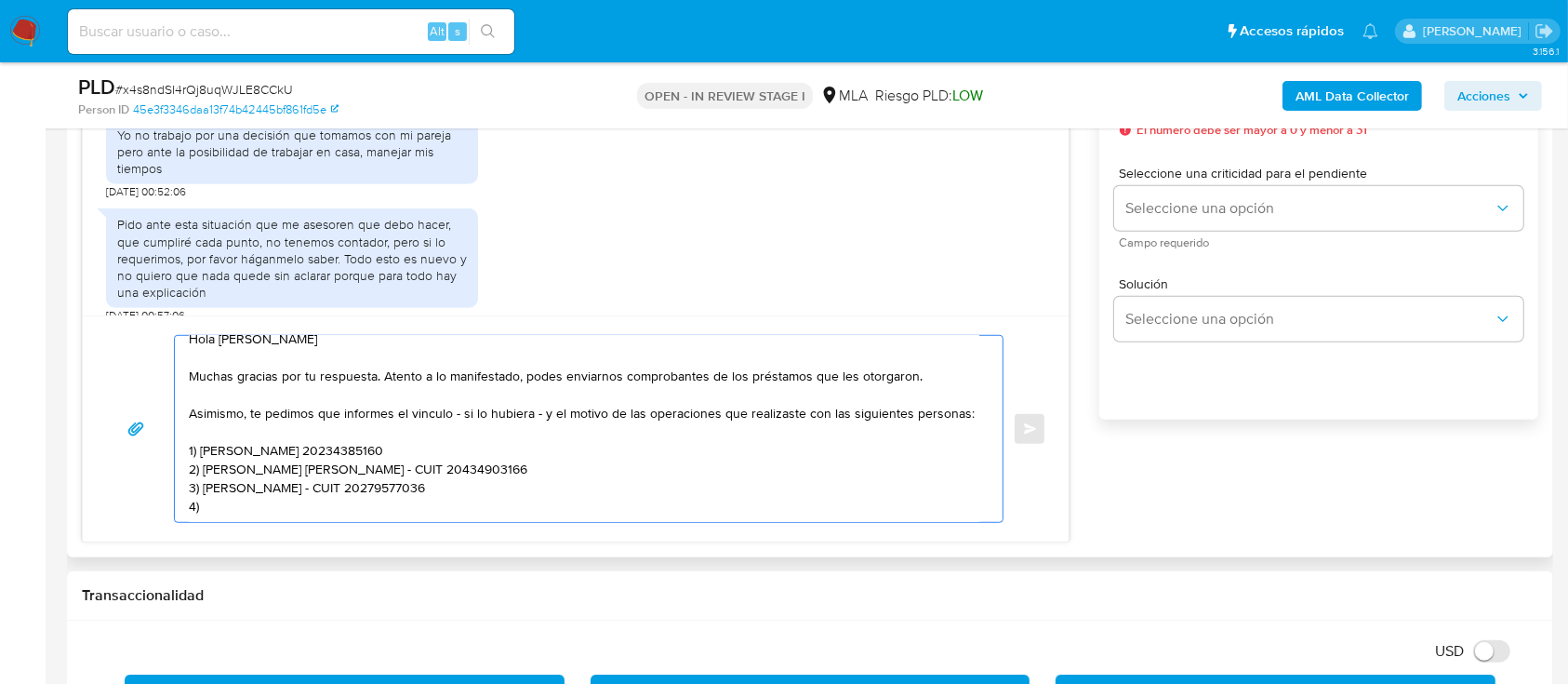
paste textarea "MENA MONICA ANALIA"
click at [513, 497] on textarea "Hola Maria Betina Beignatborde Muchas gracias por tu respuesta. Atento a lo man…" at bounding box center [584, 429] width 790 height 186
paste textarea "27170335576"
paste textarea "Quedamos aguardando por la información solicitada dentro de los próximos 5 días…"
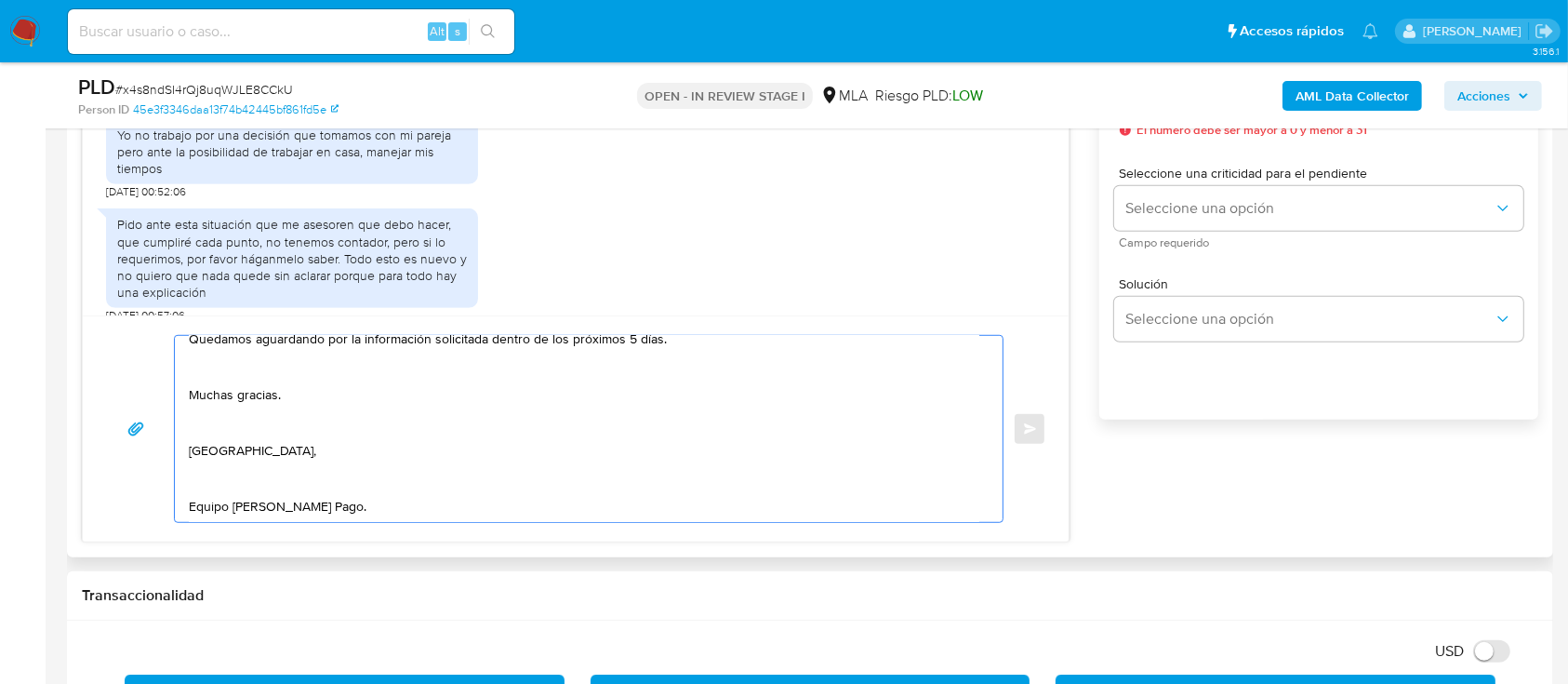
scroll to position [171, 0]
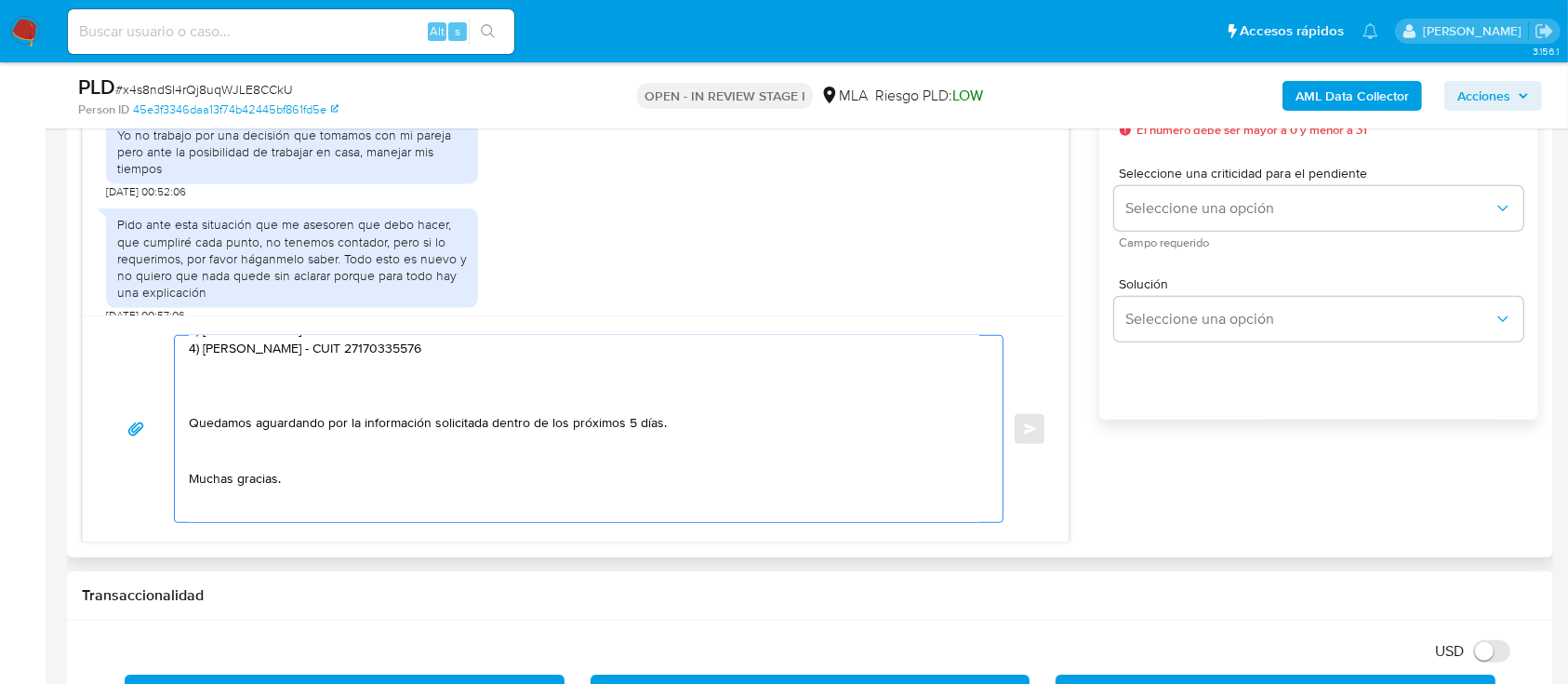
click at [375, 412] on textarea "Hola Maria Betina Beignatborde Muchas gracias por tu respuesta. Atento a lo man…" at bounding box center [584, 429] width 790 height 186
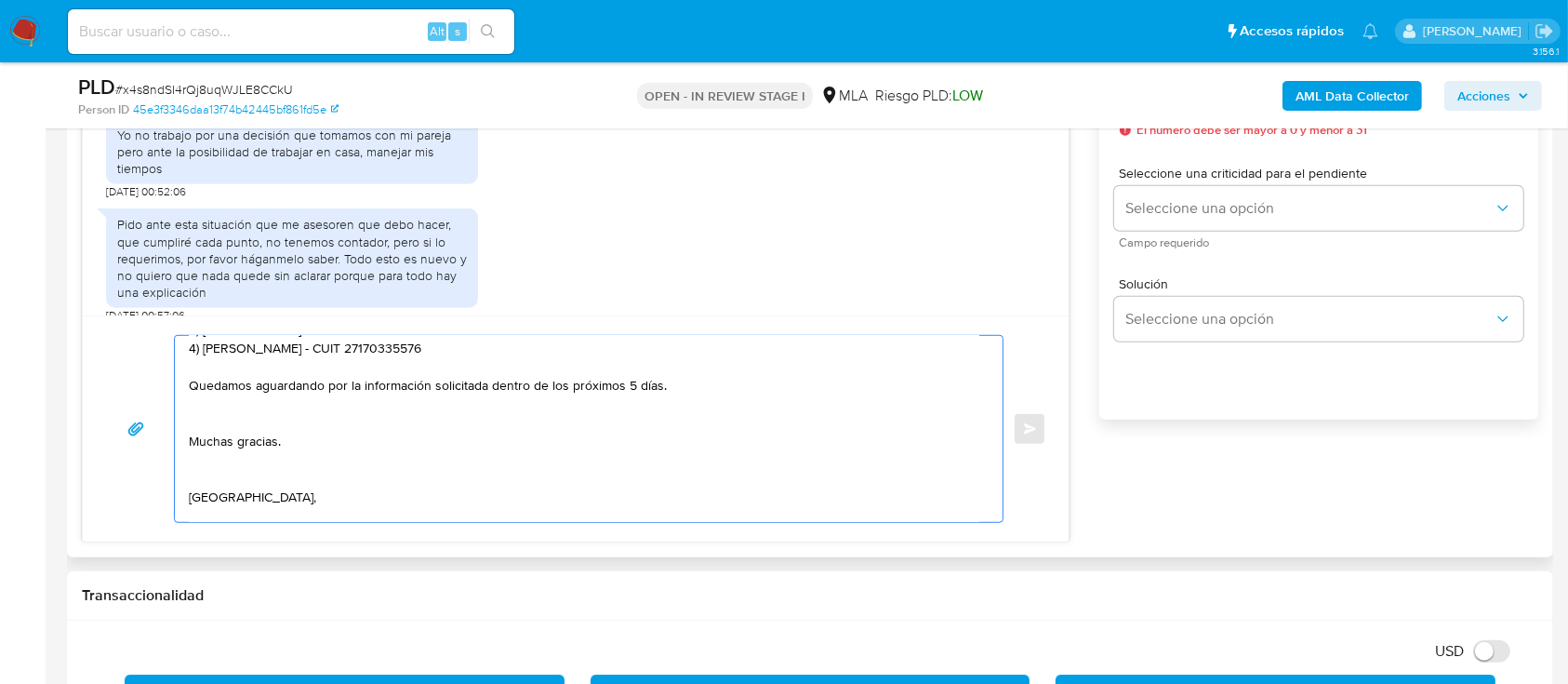
click at [249, 440] on textarea "Hola Maria Betina Beignatborde Muchas gracias por tu respuesta. Atento a lo man…" at bounding box center [584, 429] width 790 height 186
click at [239, 484] on textarea "Hola Maria Betina Beignatborde Muchas gracias por tu respuesta. Atento a lo man…" at bounding box center [584, 429] width 790 height 186
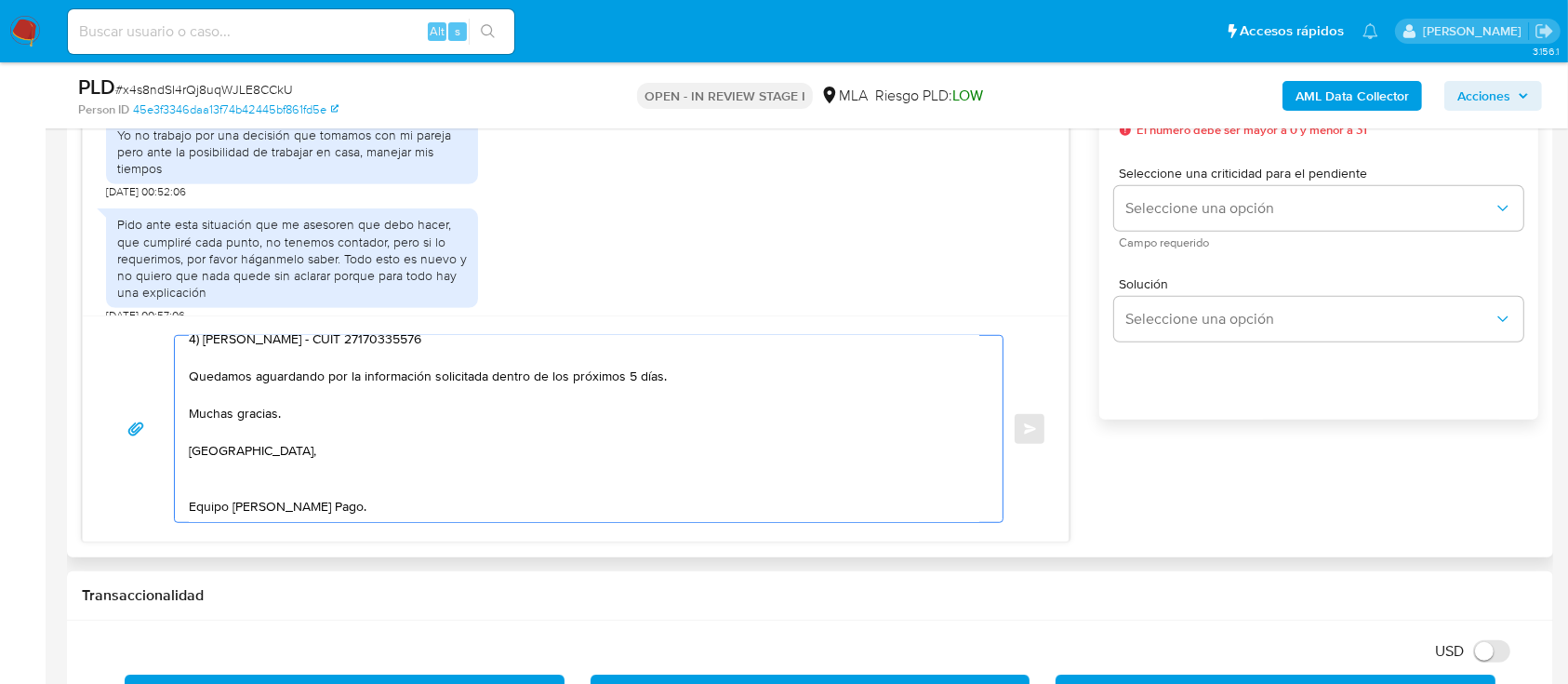
scroll to position [296, 0]
click at [212, 384] on textarea "Hola Maria Betina Beignatborde Muchas gracias por tu respuesta. Atento a lo man…" at bounding box center [584, 429] width 790 height 186
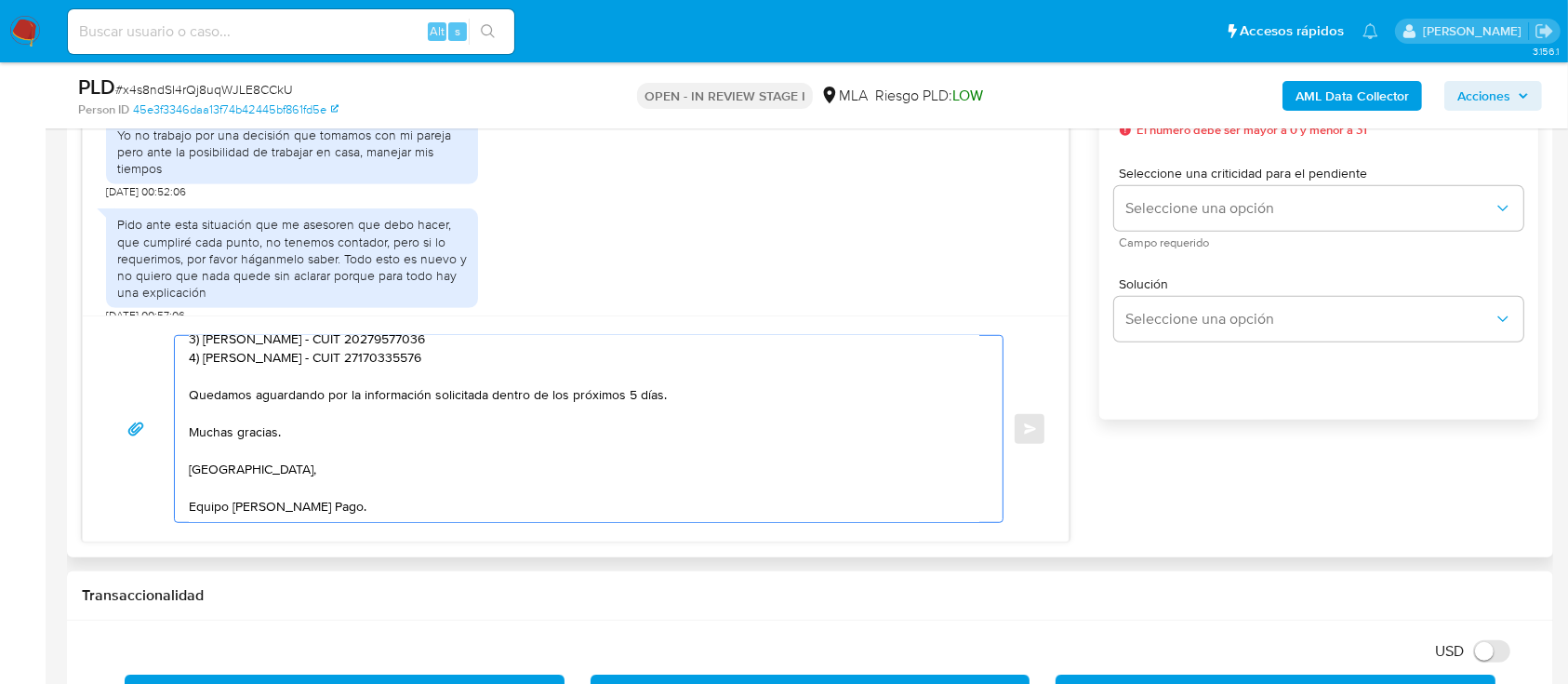
click at [376, 391] on textarea "Hola Maria Betina Beignatborde Muchas gracias por tu respuesta. Atento a lo man…" at bounding box center [584, 429] width 790 height 186
drag, startPoint x: 491, startPoint y: 393, endPoint x: 728, endPoint y: 391, distance: 237.0
click at [728, 391] on textarea "Hola Maria Betina Beignatborde Muchas gracias por tu respuesta. Atento a lo man…" at bounding box center [584, 429] width 790 height 186
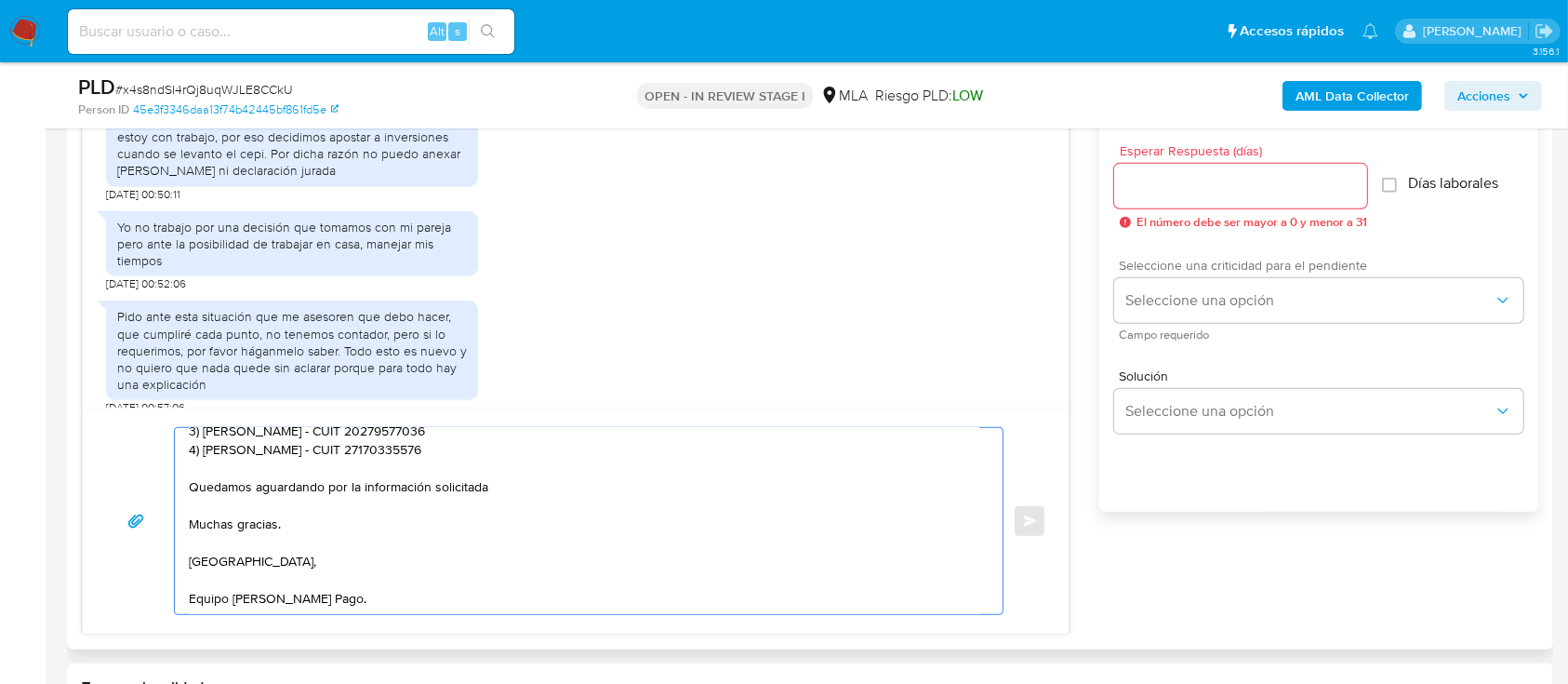
scroll to position [1001, 0]
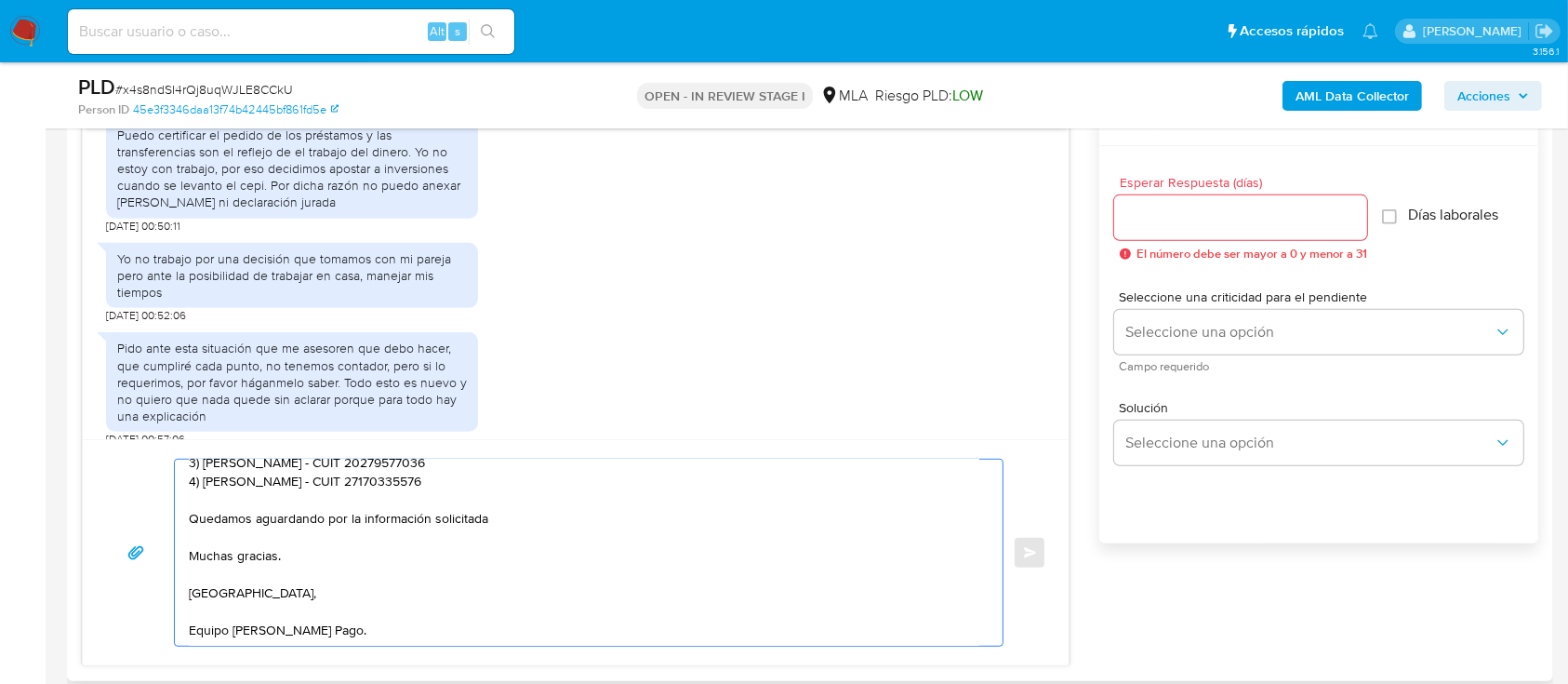
type textarea "Hola Maria Betina Beignatborde Muchas gracias por tu respuesta. Atento a lo man…"
click at [1188, 218] on input "Esperar Respuesta (días)" at bounding box center [1240, 217] width 253 height 24
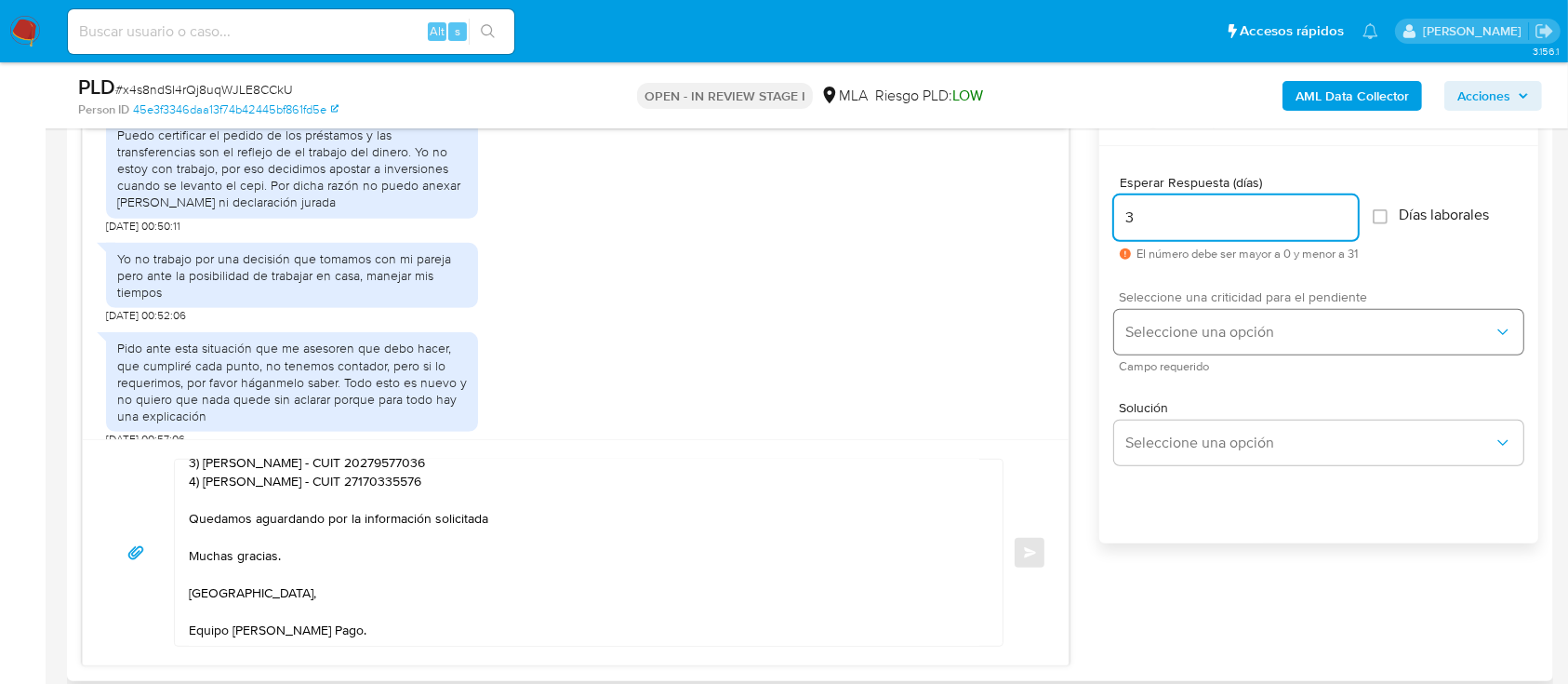
type input "3"
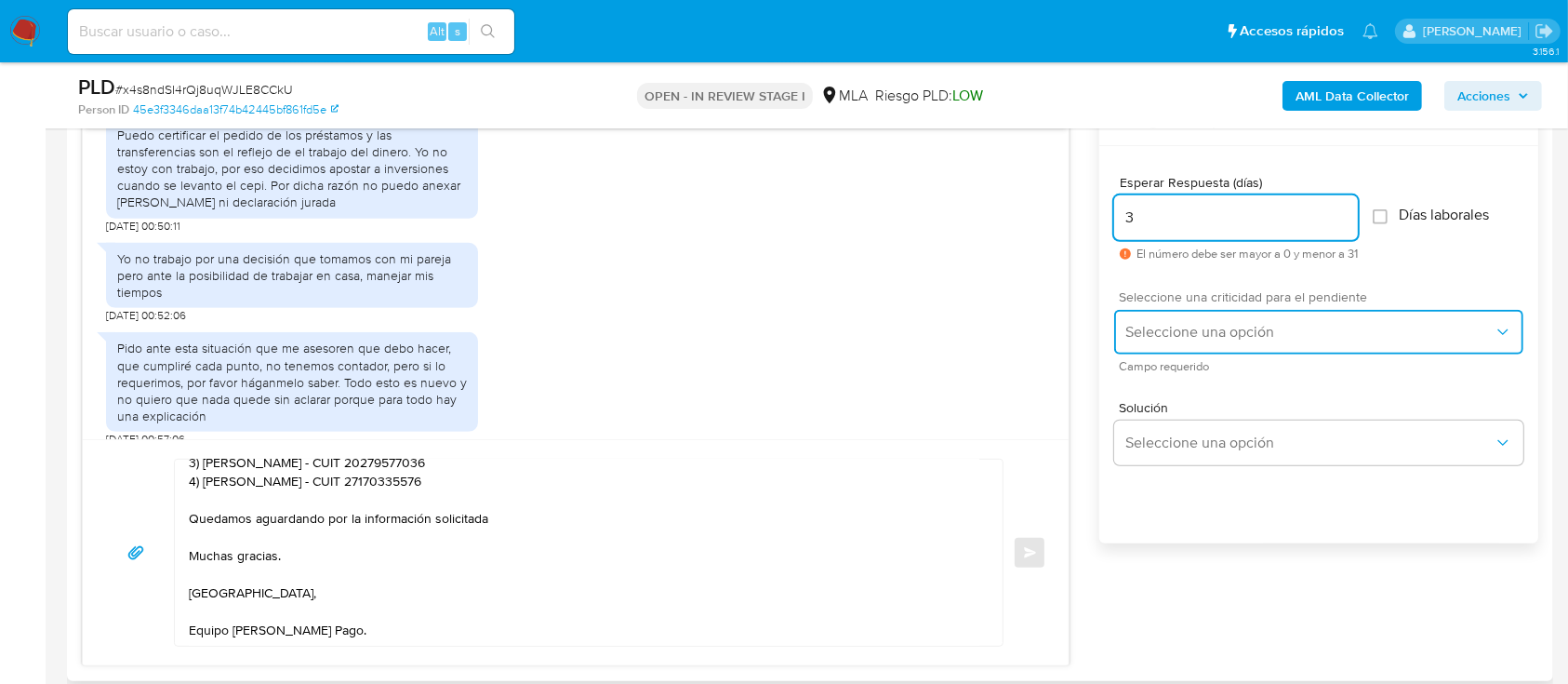
click at [1171, 330] on span "Seleccione una opción" at bounding box center [1310, 332] width 368 height 18
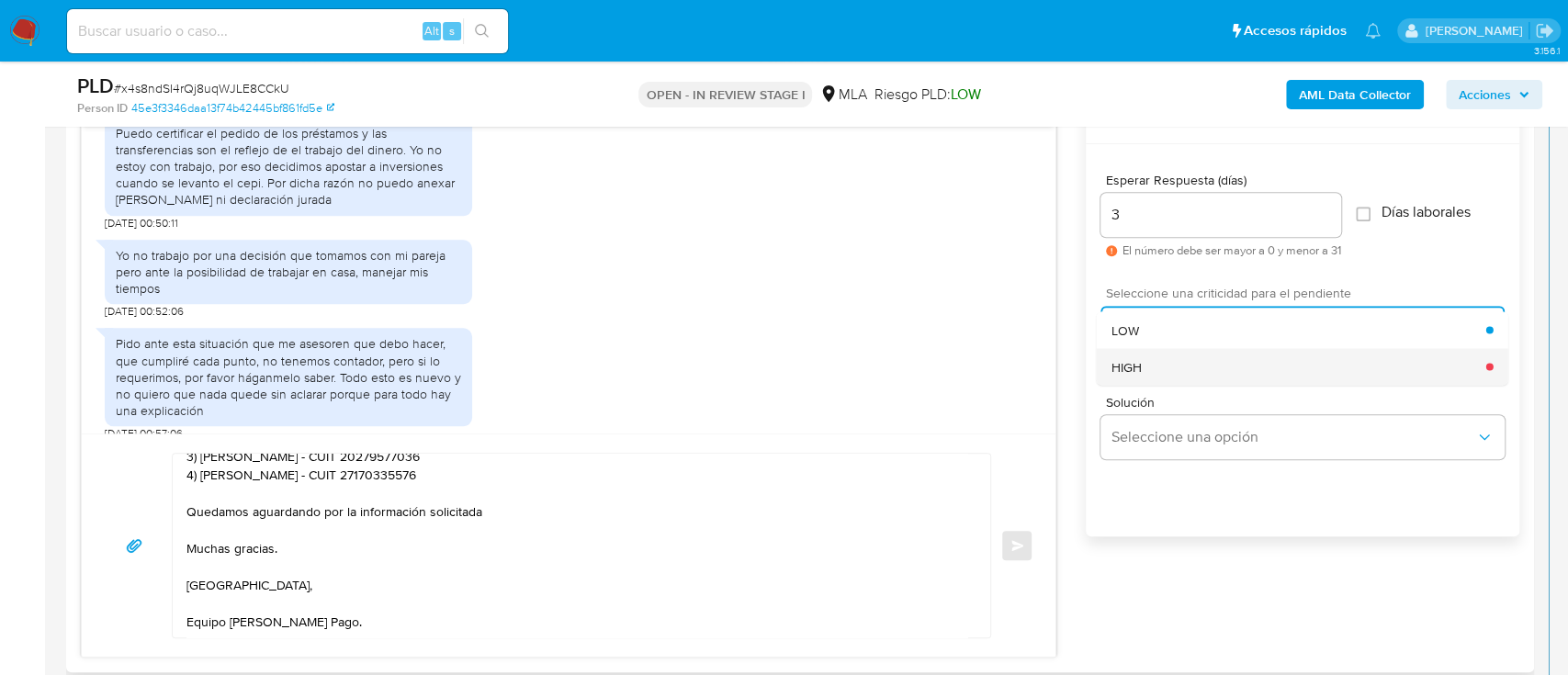
click at [1153, 371] on div "HIGH" at bounding box center [1299, 366] width 375 height 36
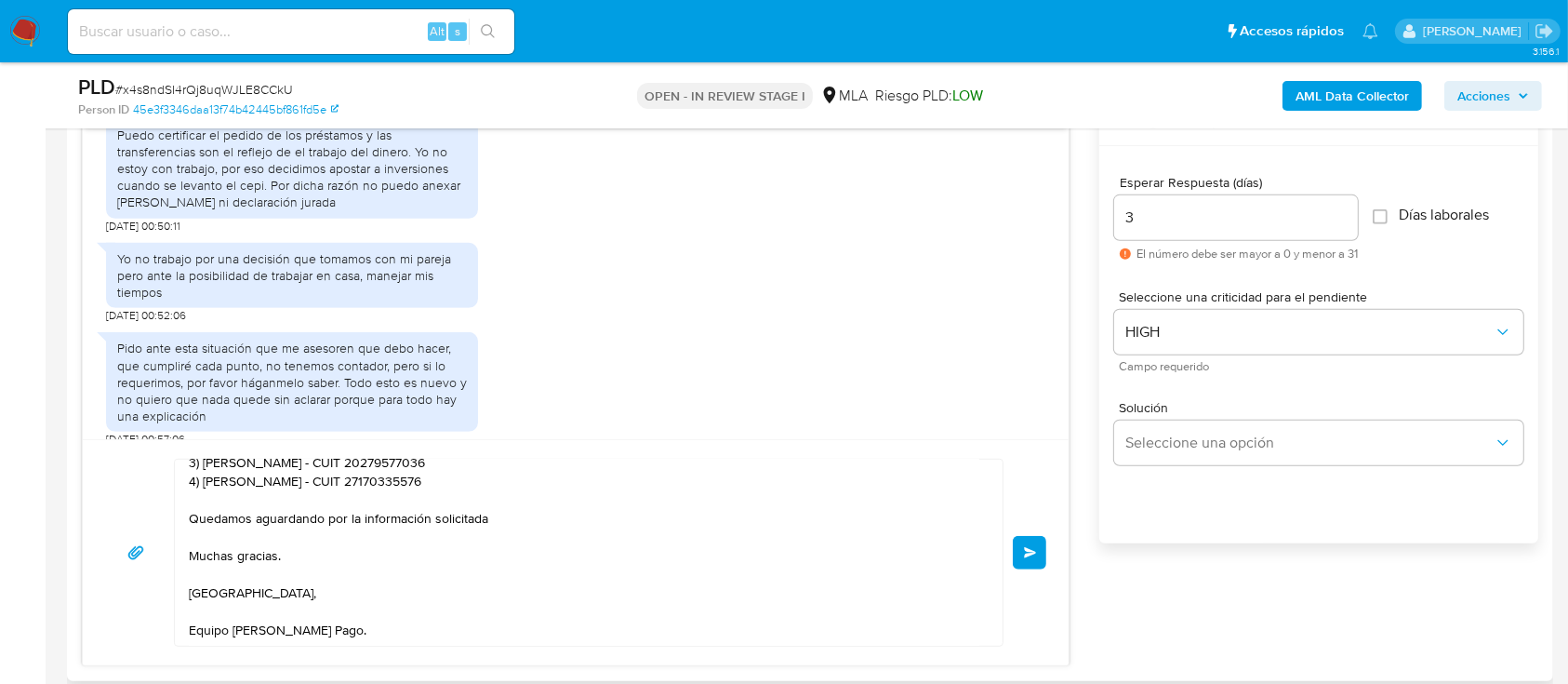
click at [1015, 555] on button "Enviar" at bounding box center [1029, 552] width 34 height 34
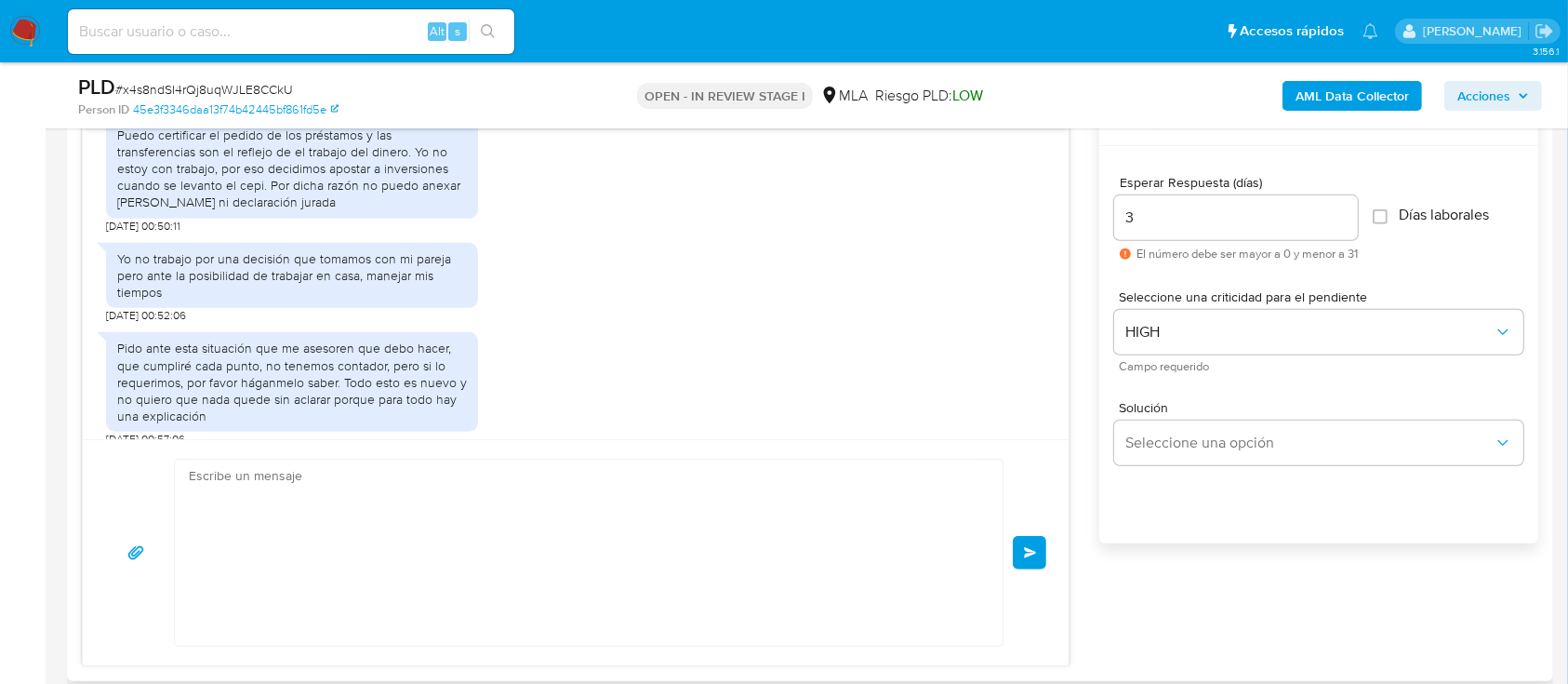
scroll to position [1719, 0]
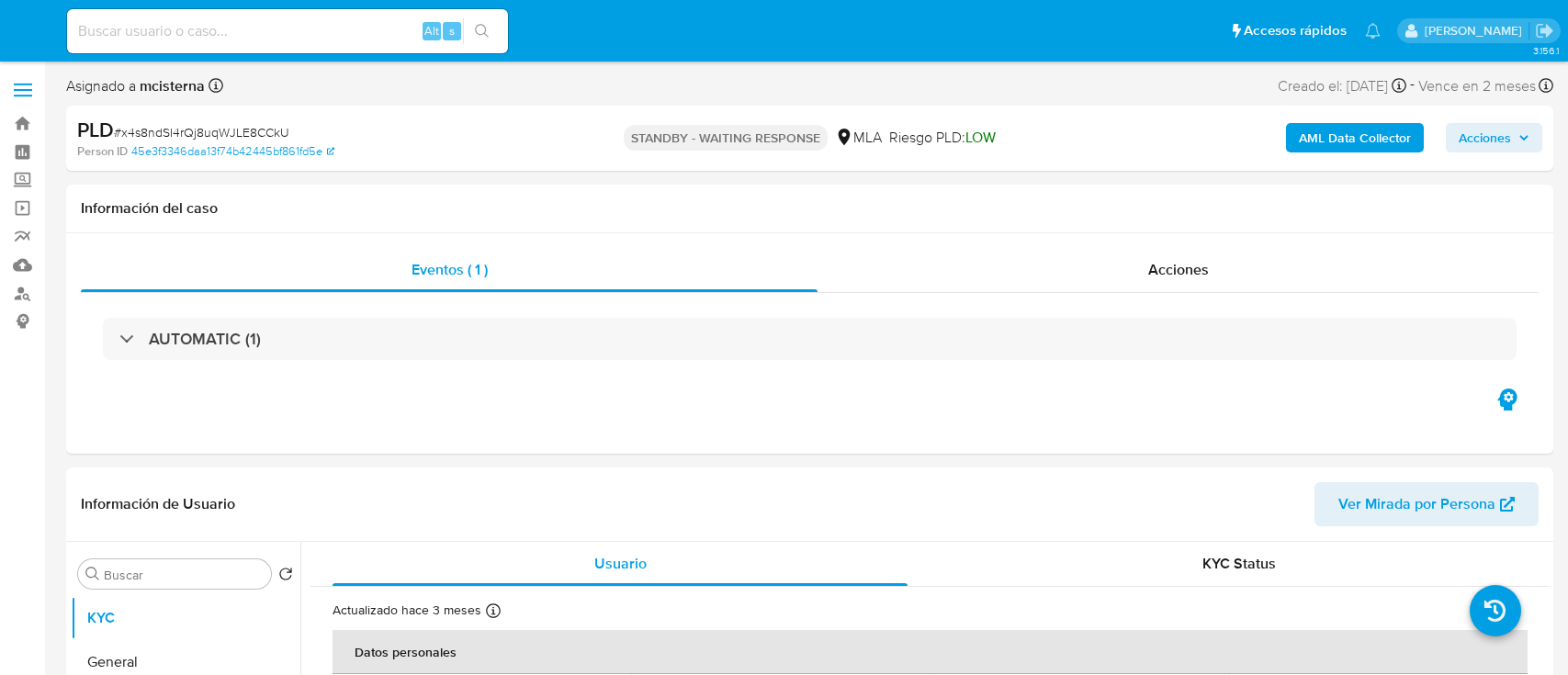
select select "10"
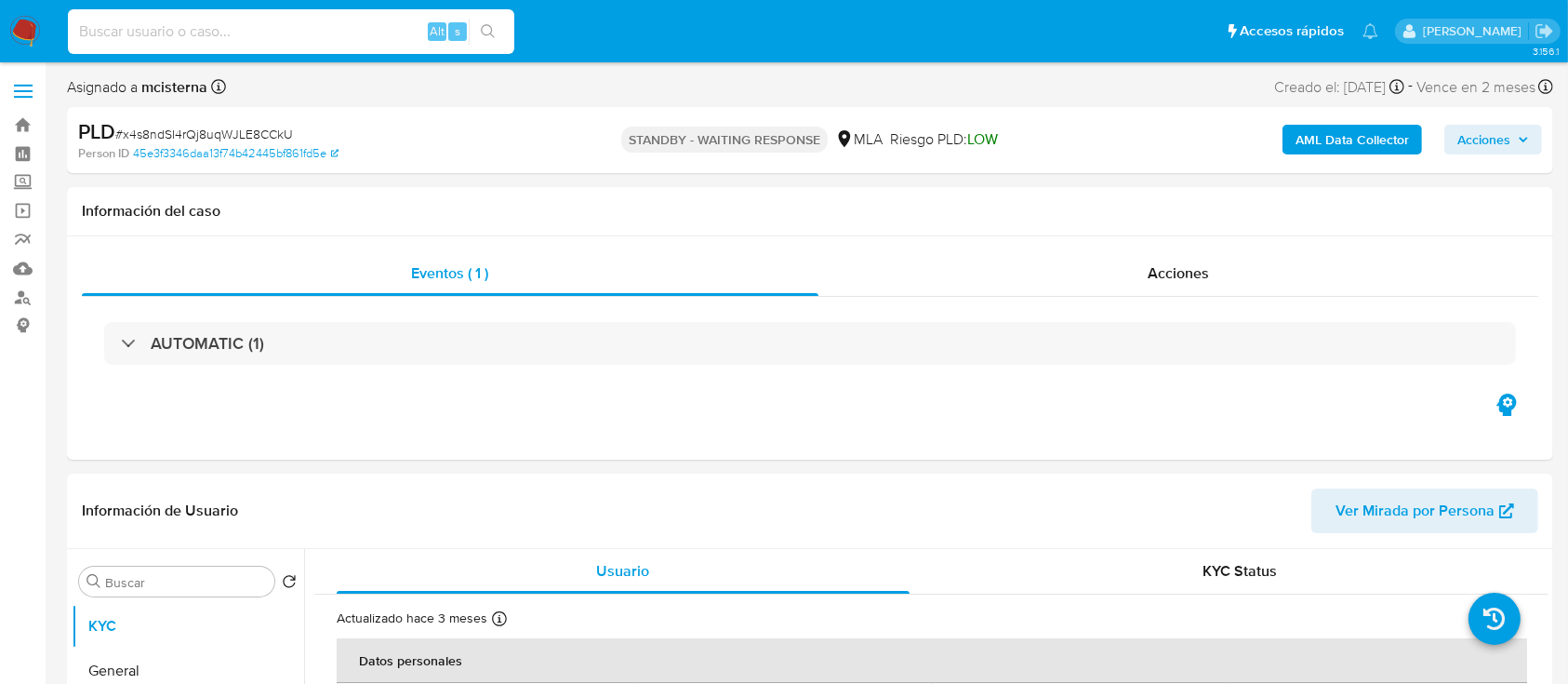
click at [294, 23] on input at bounding box center [291, 31] width 446 height 24
paste input "364663699"
type input "364663699"
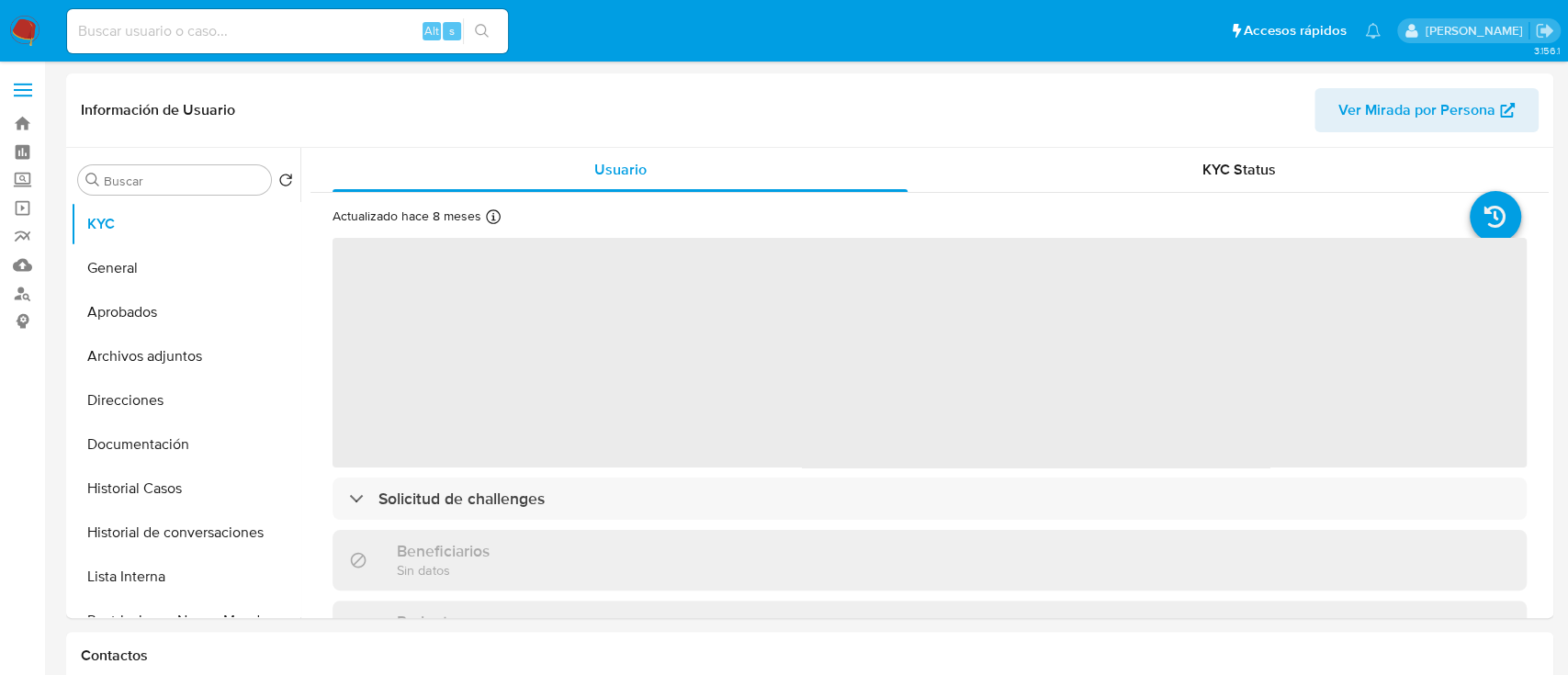
select select "10"
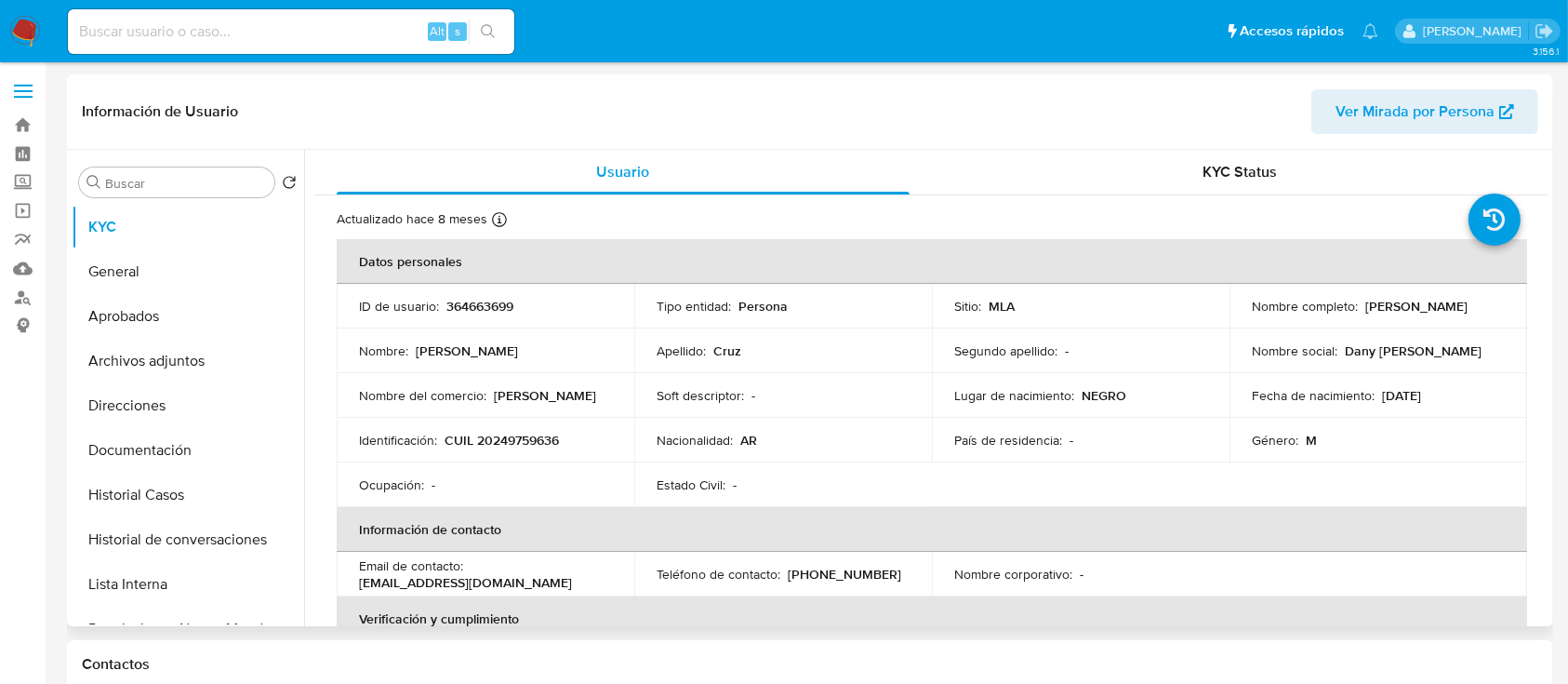
click at [528, 442] on p "CUIL 20249759636" at bounding box center [501, 440] width 114 height 16
copy p "20249759636"
click at [168, 517] on button "Historial de conversaciones" at bounding box center [180, 539] width 217 height 45
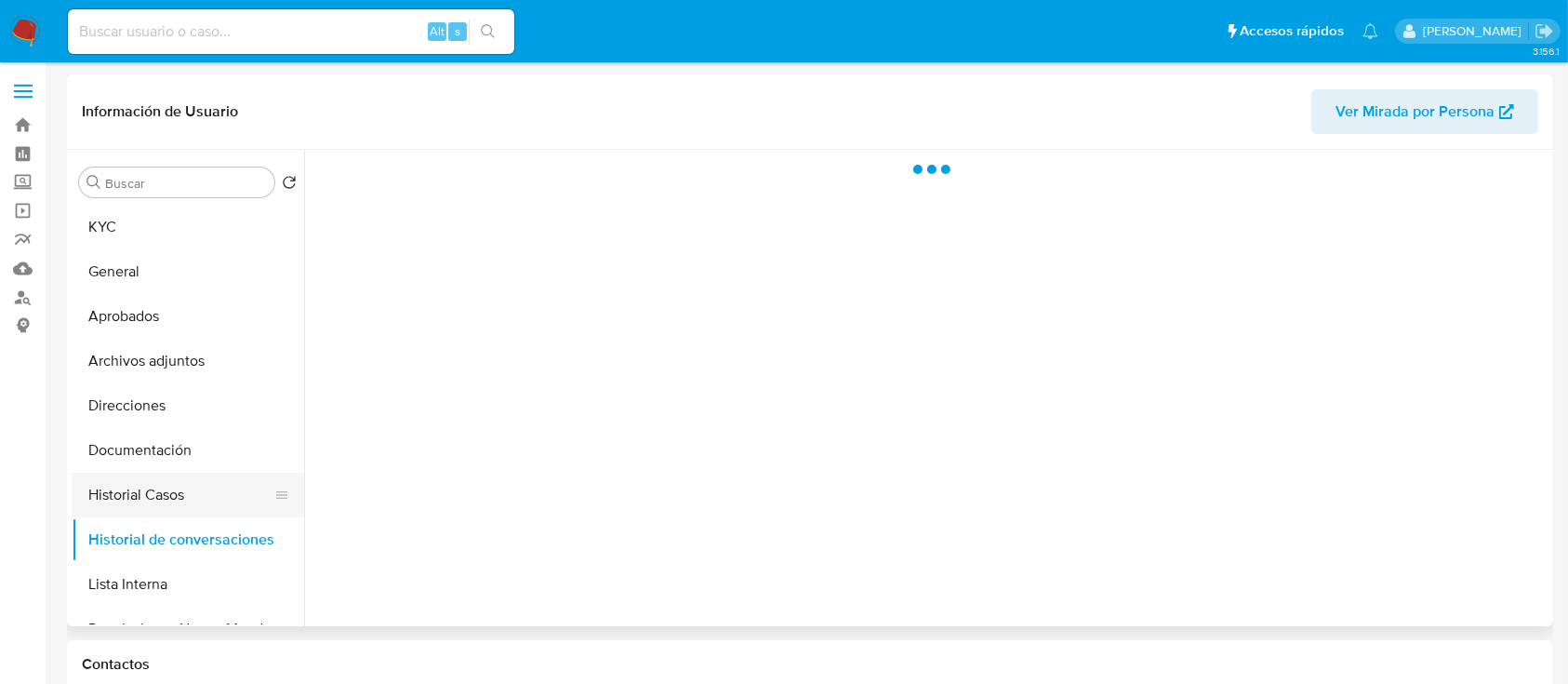
click at [170, 500] on button "Historial Casos" at bounding box center [180, 495] width 217 height 45
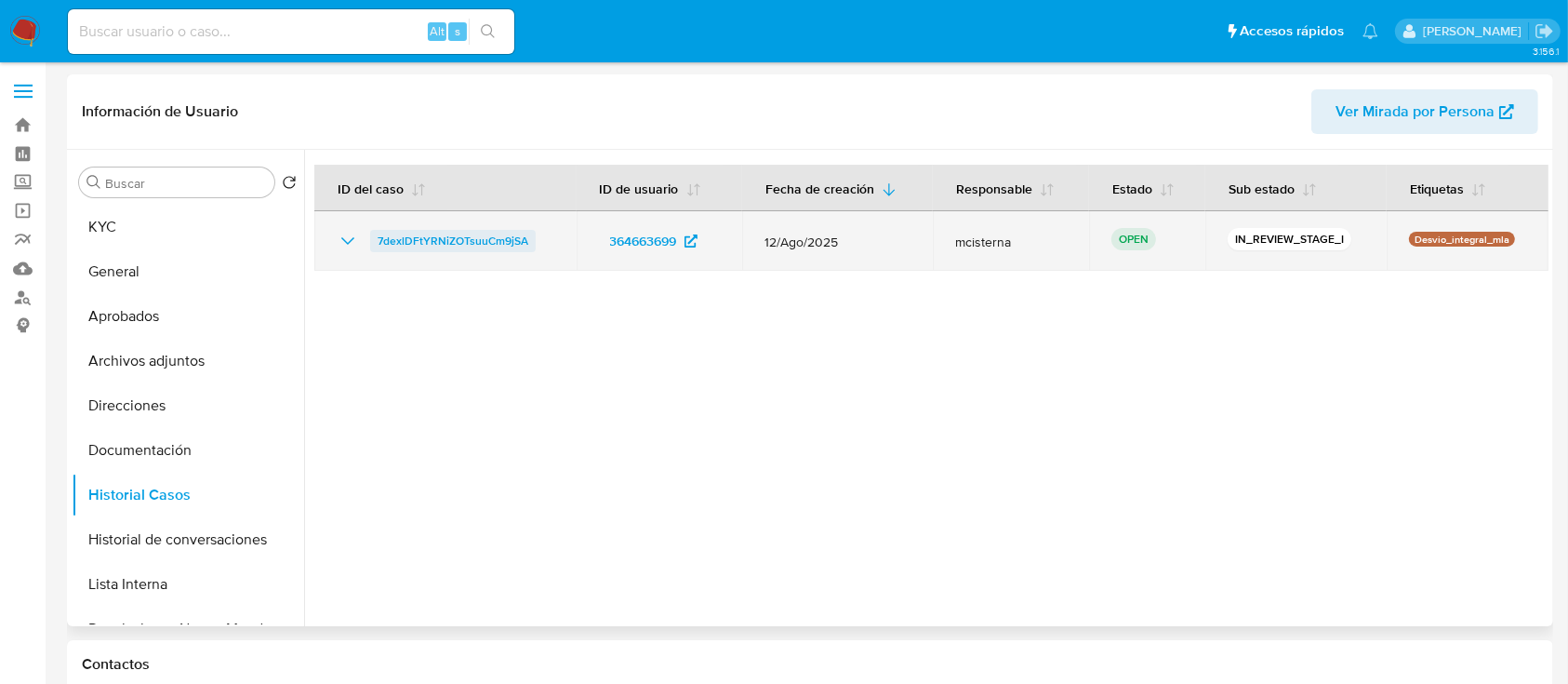
click at [447, 237] on span "7dexlDFtYRNiZOTsuuCm9jSA" at bounding box center [452, 241] width 150 height 22
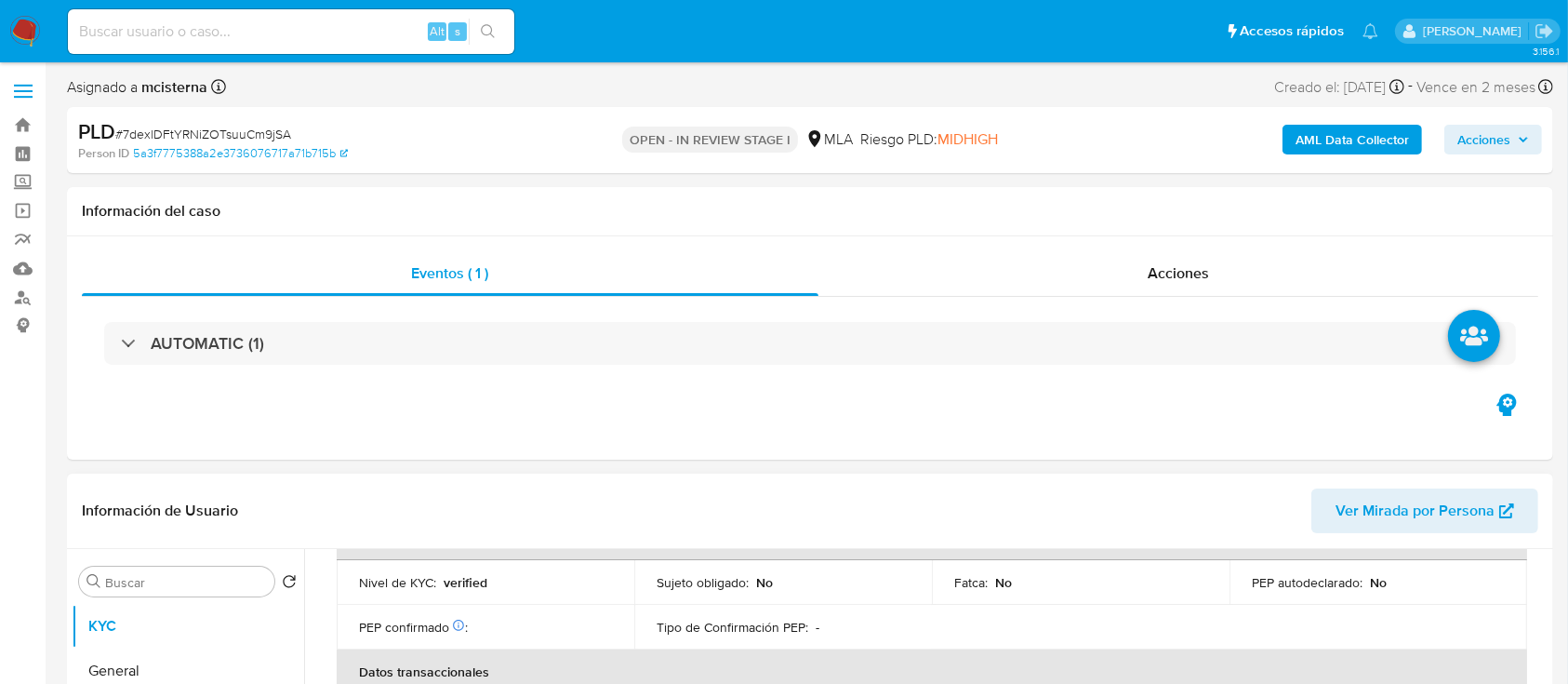
scroll to position [496, 0]
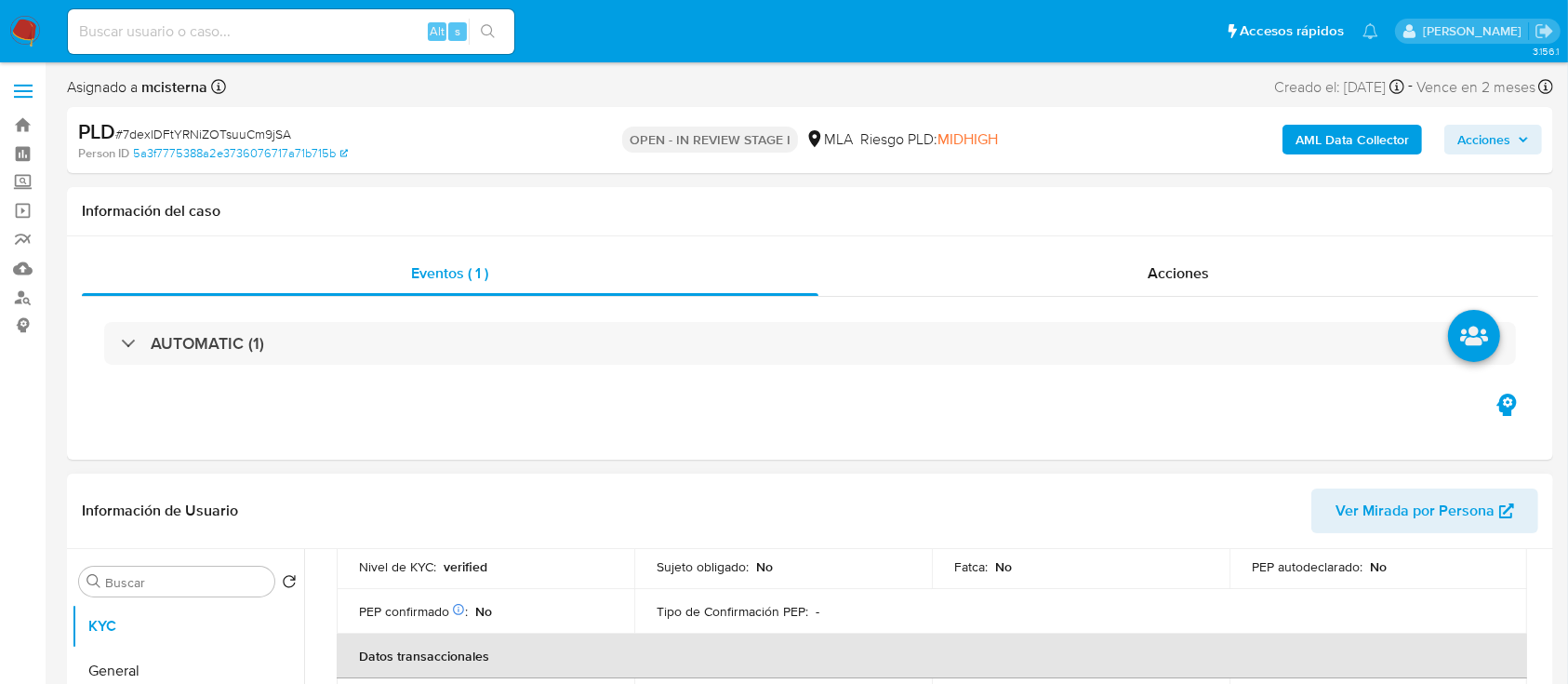
select select "10"
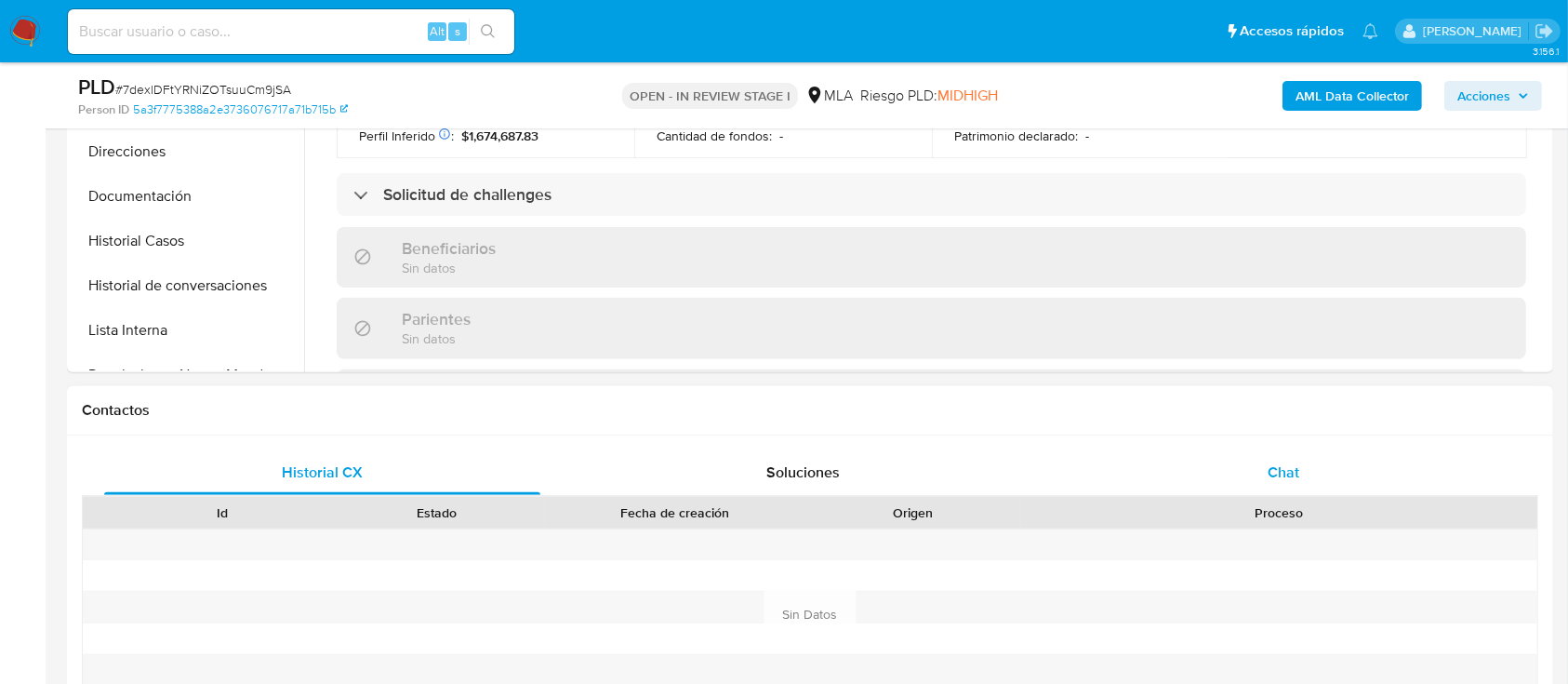
scroll to position [620, 0]
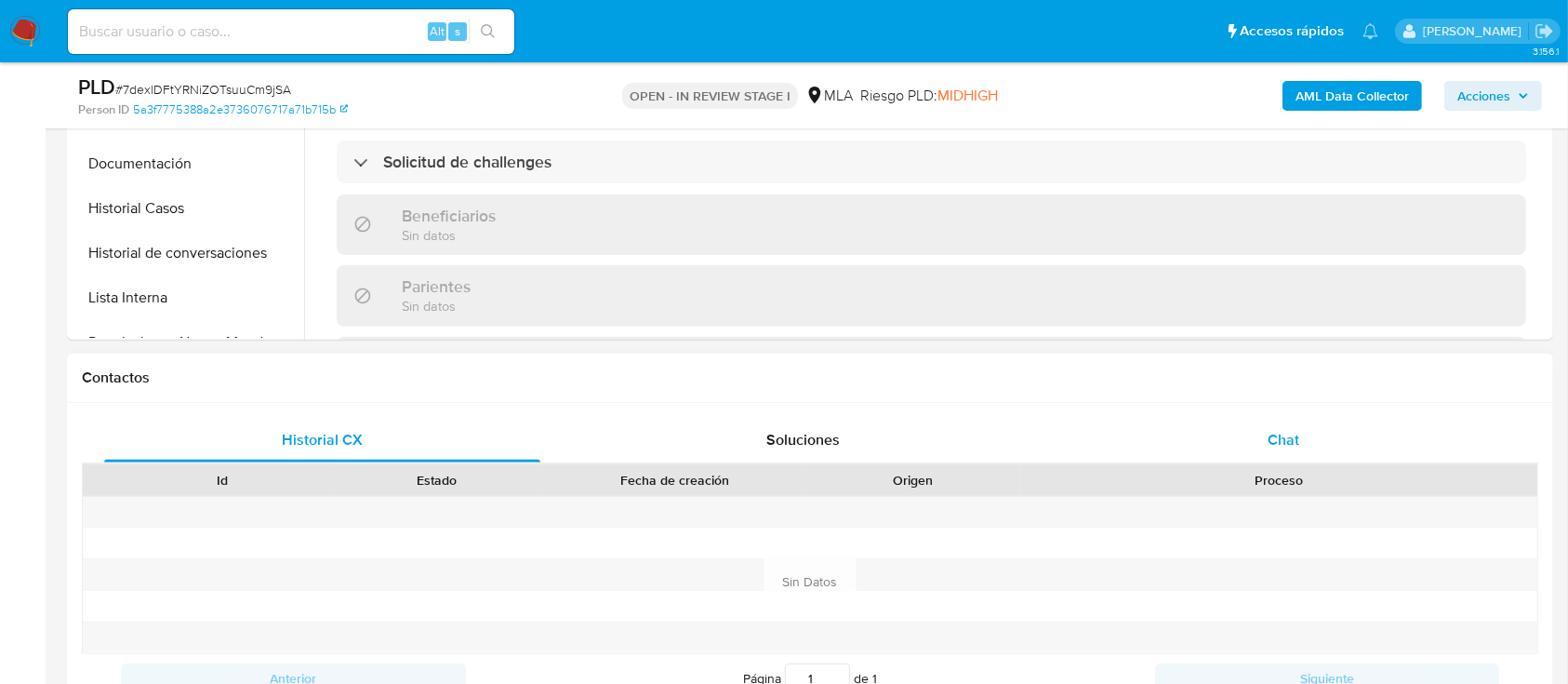
click at [1232, 418] on div "Chat" at bounding box center [1284, 440] width 436 height 45
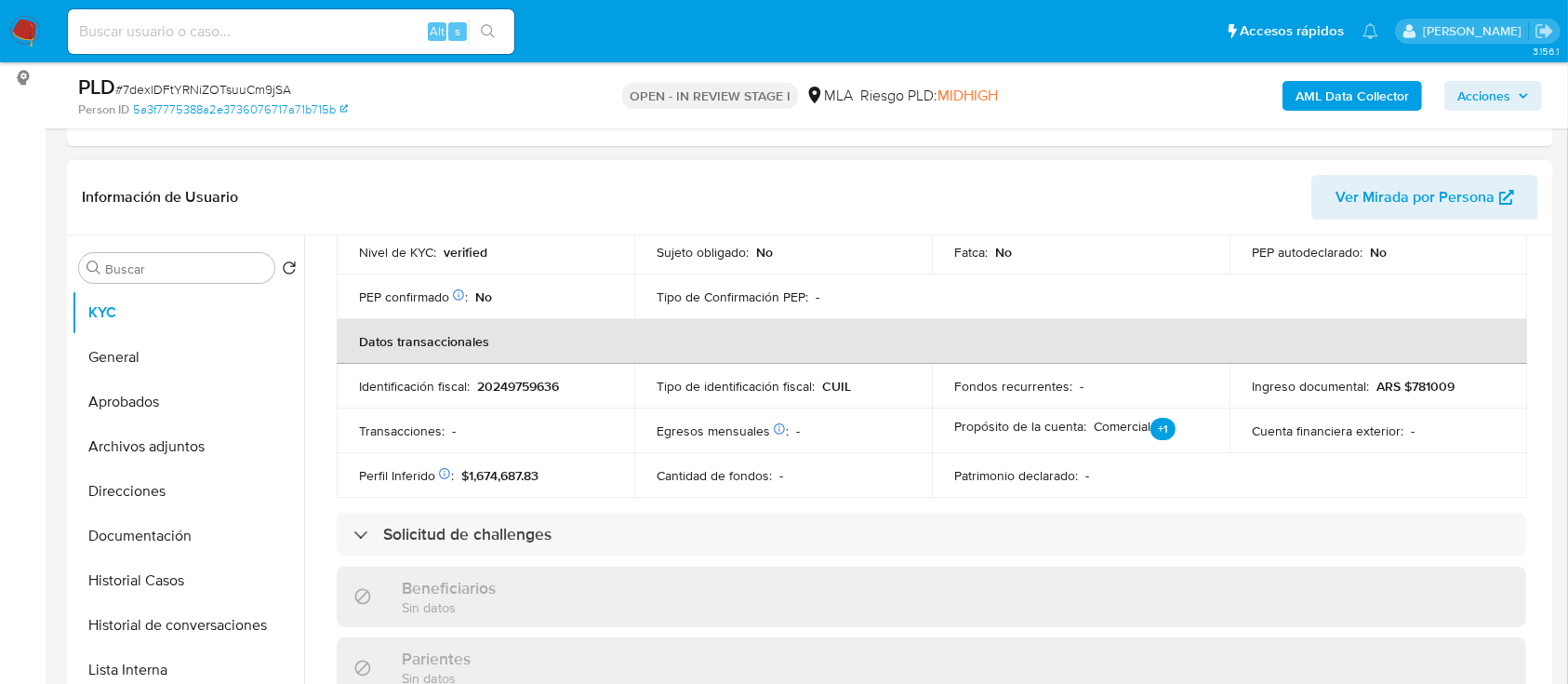
scroll to position [124, 0]
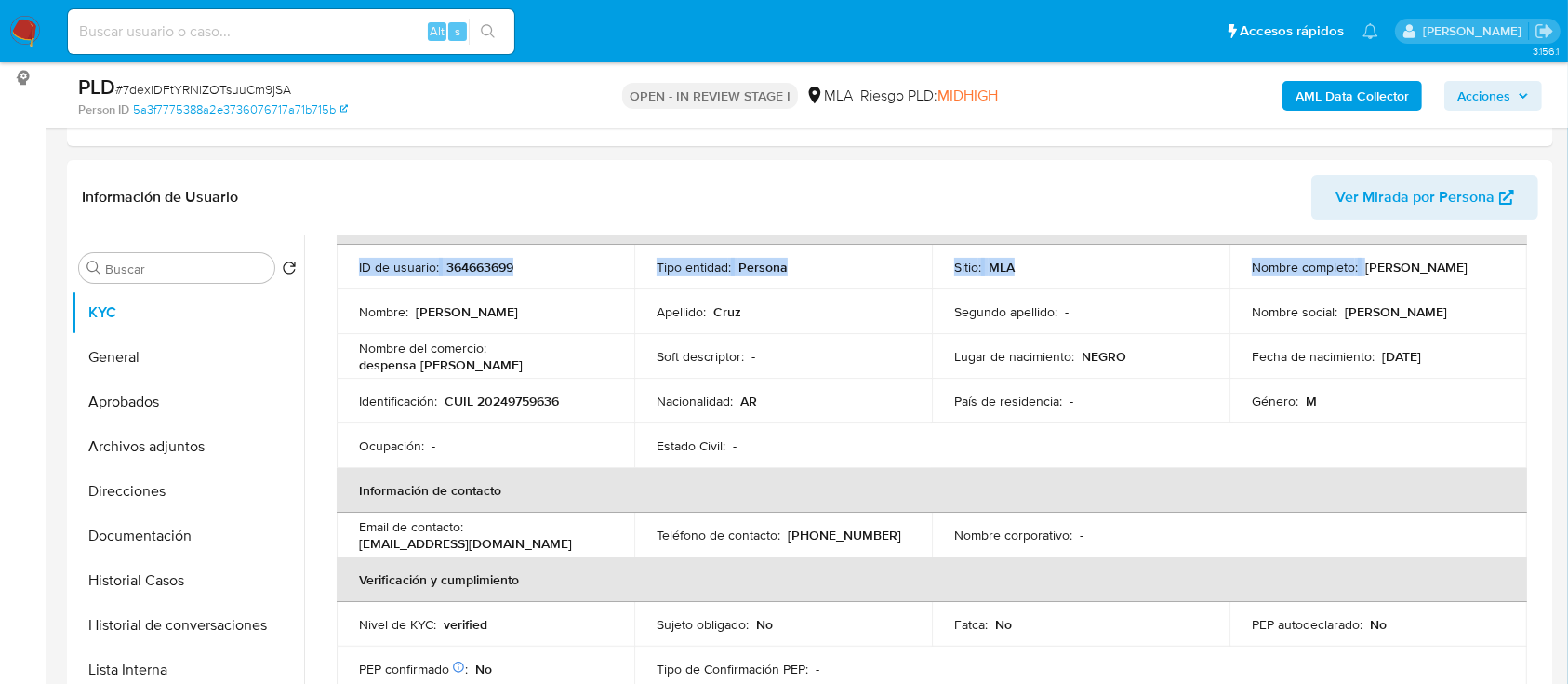
drag, startPoint x: 1358, startPoint y: 264, endPoint x: 1558, endPoint y: 264, distance: 200.0
click at [1424, 331] on td "Nombre social : Dany ULises" at bounding box center [1378, 311] width 298 height 45
drag, startPoint x: 1361, startPoint y: 257, endPoint x: 1528, endPoint y: 266, distance: 167.2
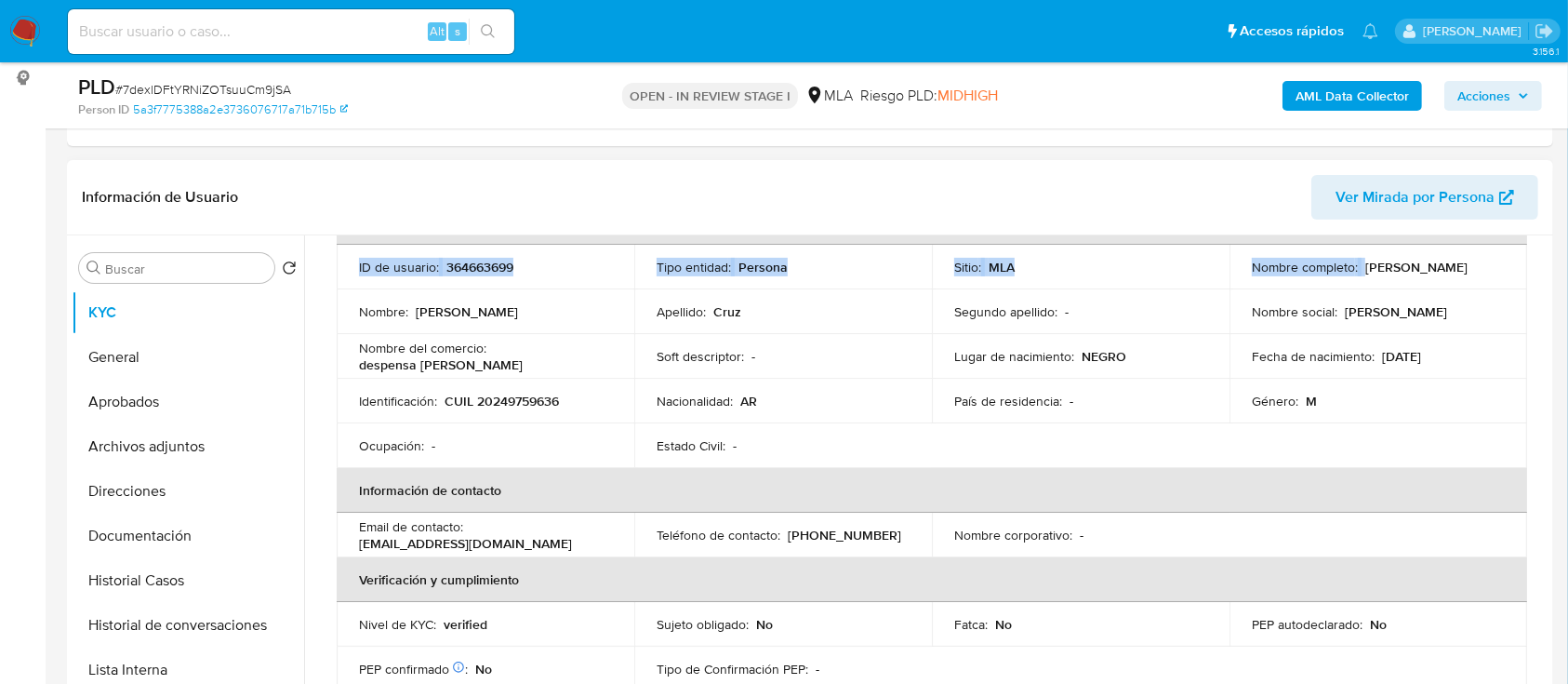
click at [1208, 335] on td "Lugar de nacimiento : NEGRO" at bounding box center [1080, 356] width 298 height 45
click at [1374, 282] on td "Nombre completo : Daniel Ulises Cruz" at bounding box center [1378, 267] width 298 height 45
drag, startPoint x: 1361, startPoint y: 268, endPoint x: 1501, endPoint y: 272, distance: 140.1
click at [1501, 272] on td "Nombre completo : Daniel Ulises Cruz" at bounding box center [1378, 267] width 298 height 45
copy p "[PERSON_NAME]"
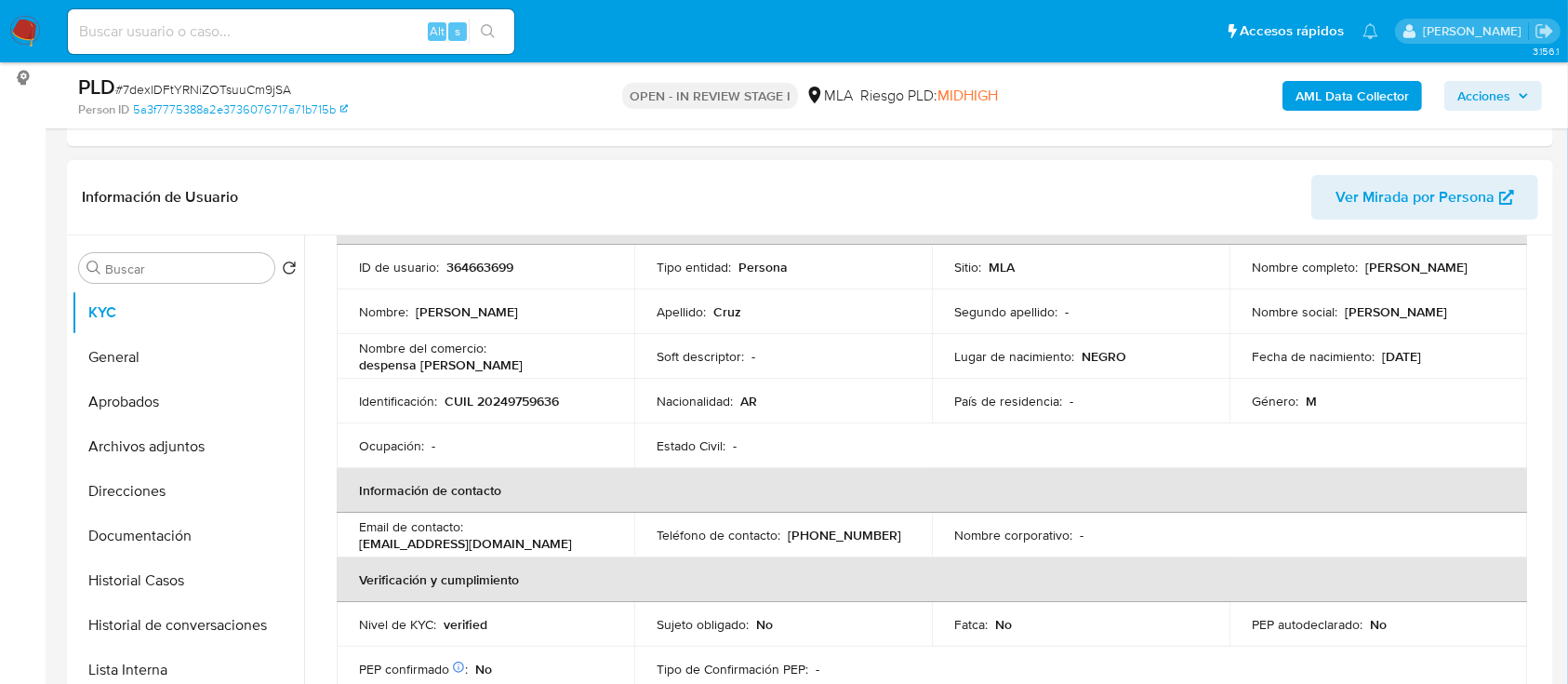
click at [537, 399] on p "CUIL 20249759636" at bounding box center [501, 401] width 114 height 16
copy p "20249759636"
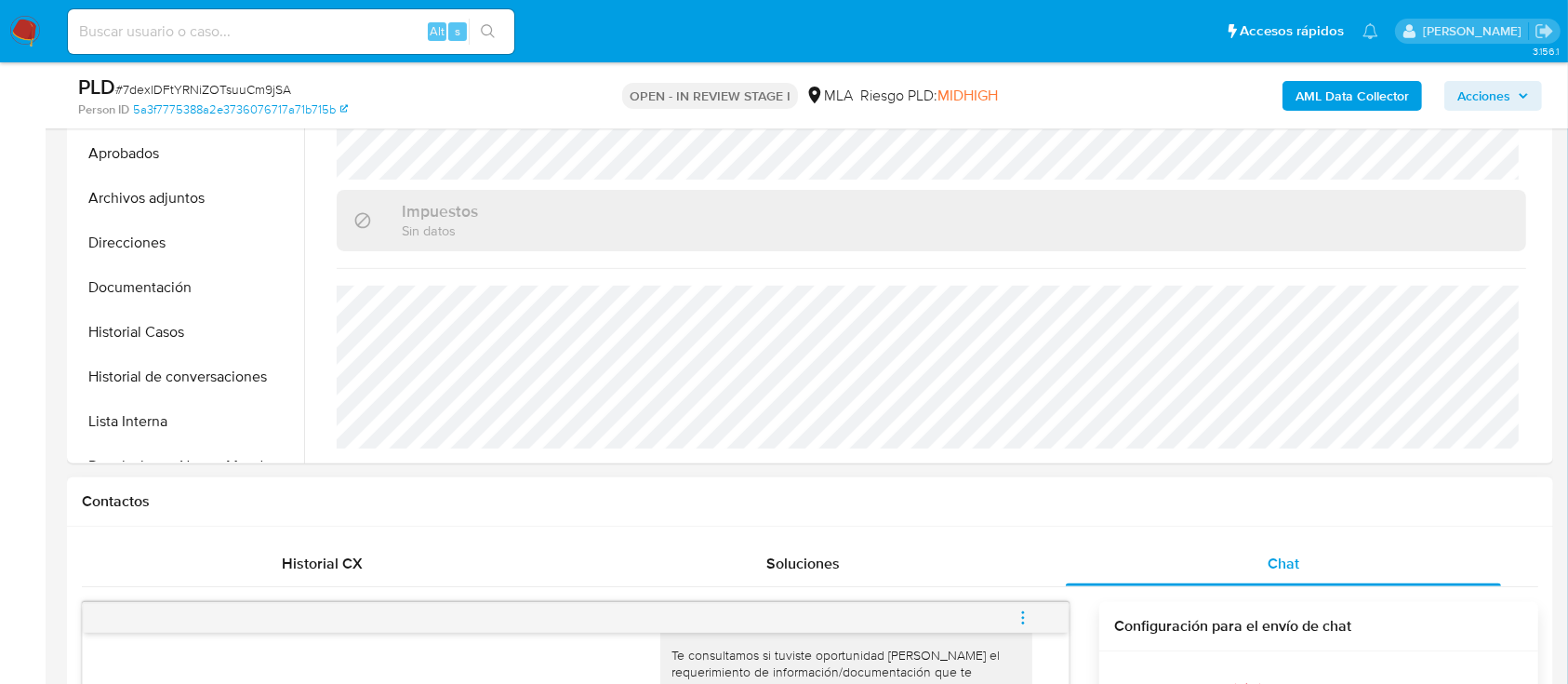
scroll to position [868, 0]
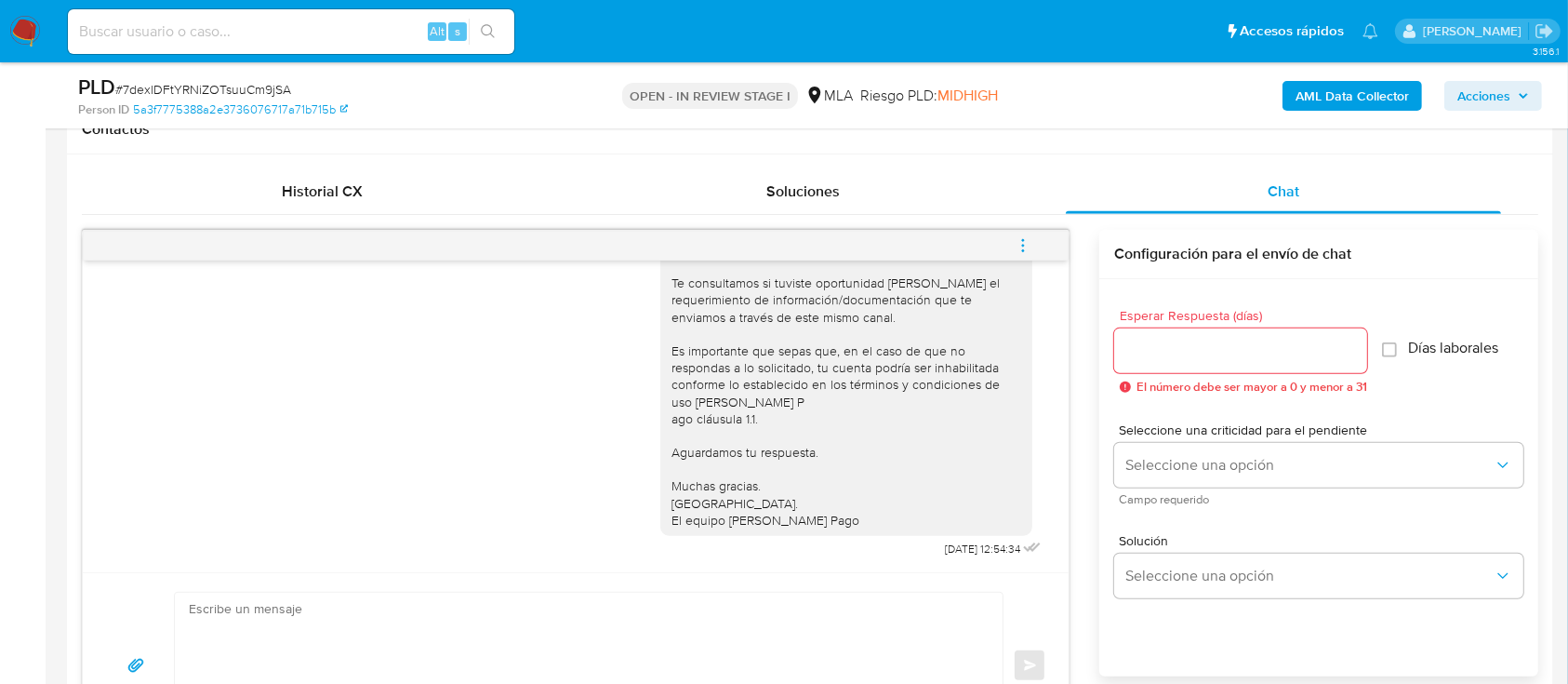
click at [568, 646] on textarea at bounding box center [584, 666] width 790 height 147
paste textarea "Hola Daniel Ulises Cruz En función de las operaciones efectuadas en tu cuenta d…"
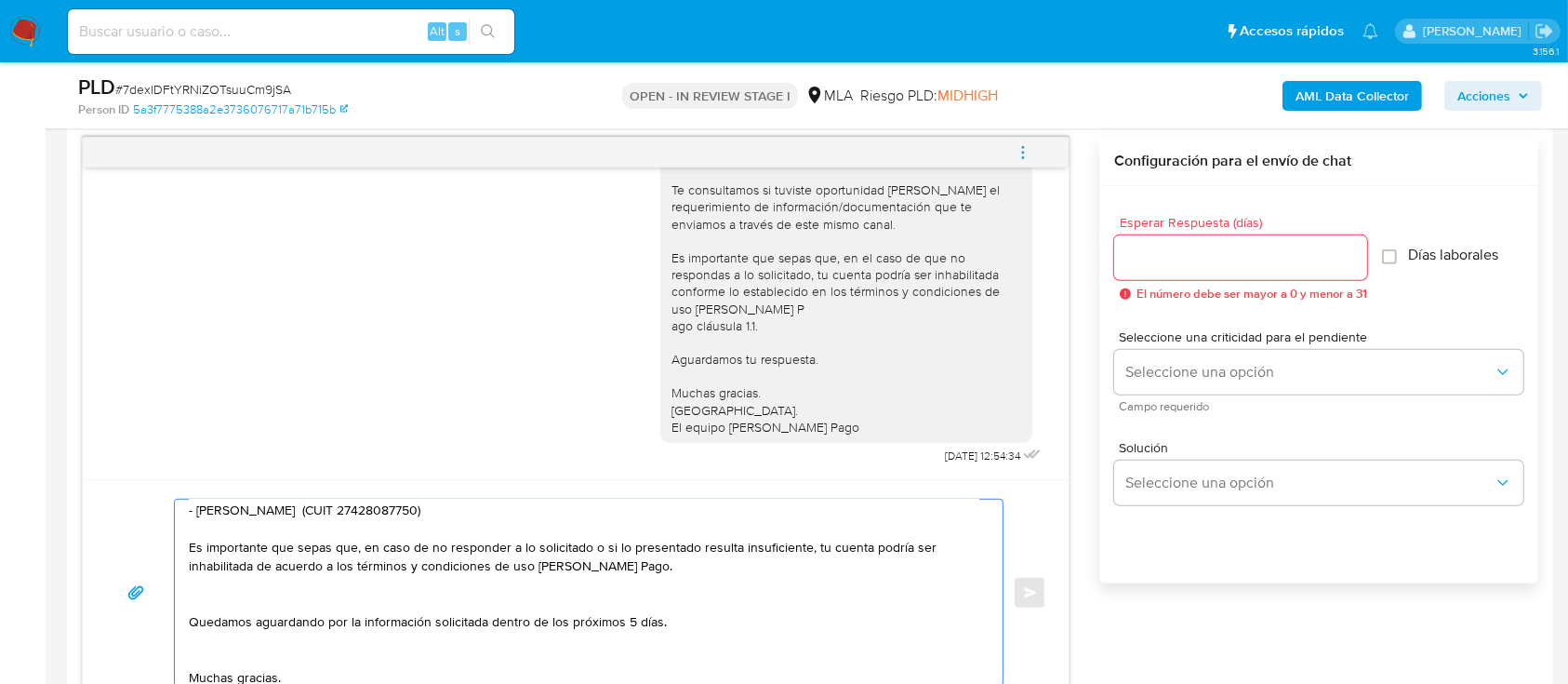
scroll to position [247, 0]
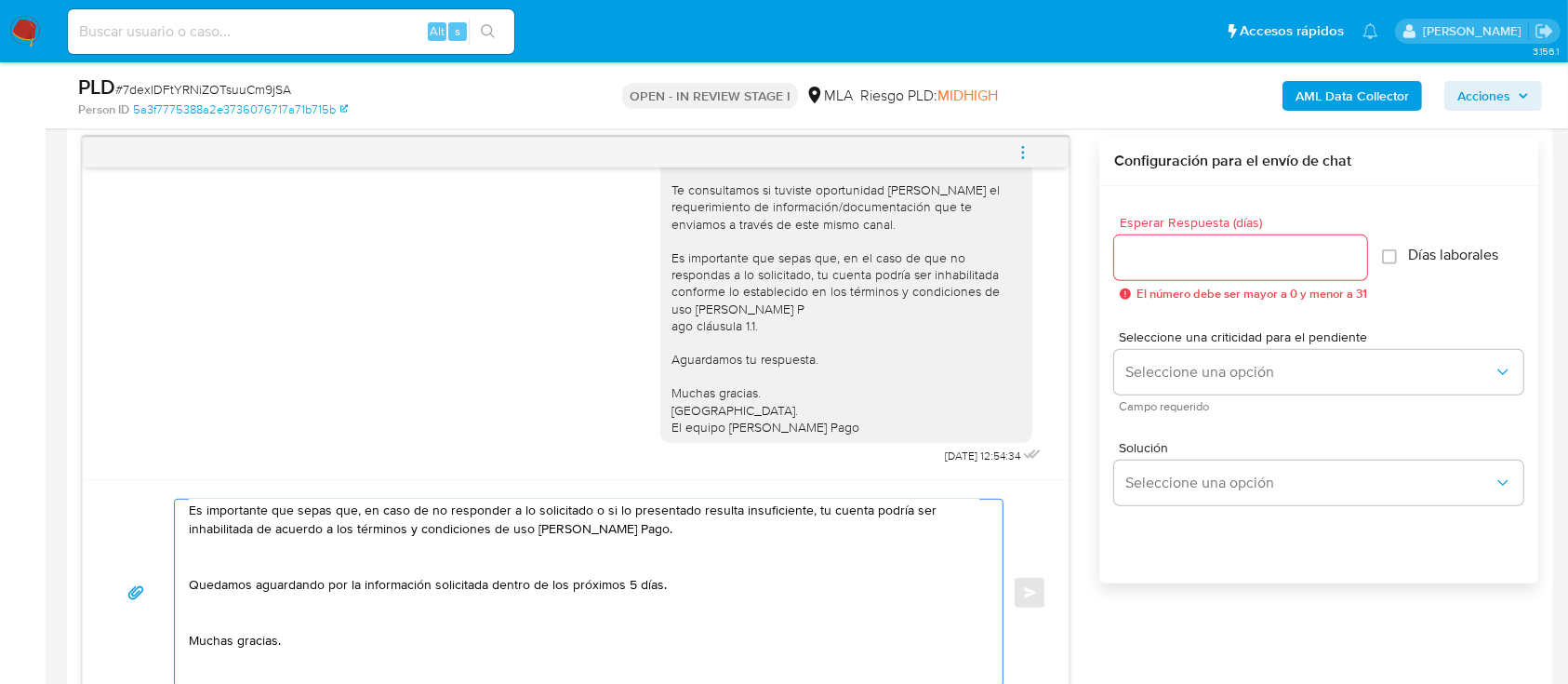
click at [394, 555] on textarea "Hola Daniel Ulises Cruz En función de las operaciones efectuadas en tu cuenta d…" at bounding box center [584, 593] width 790 height 186
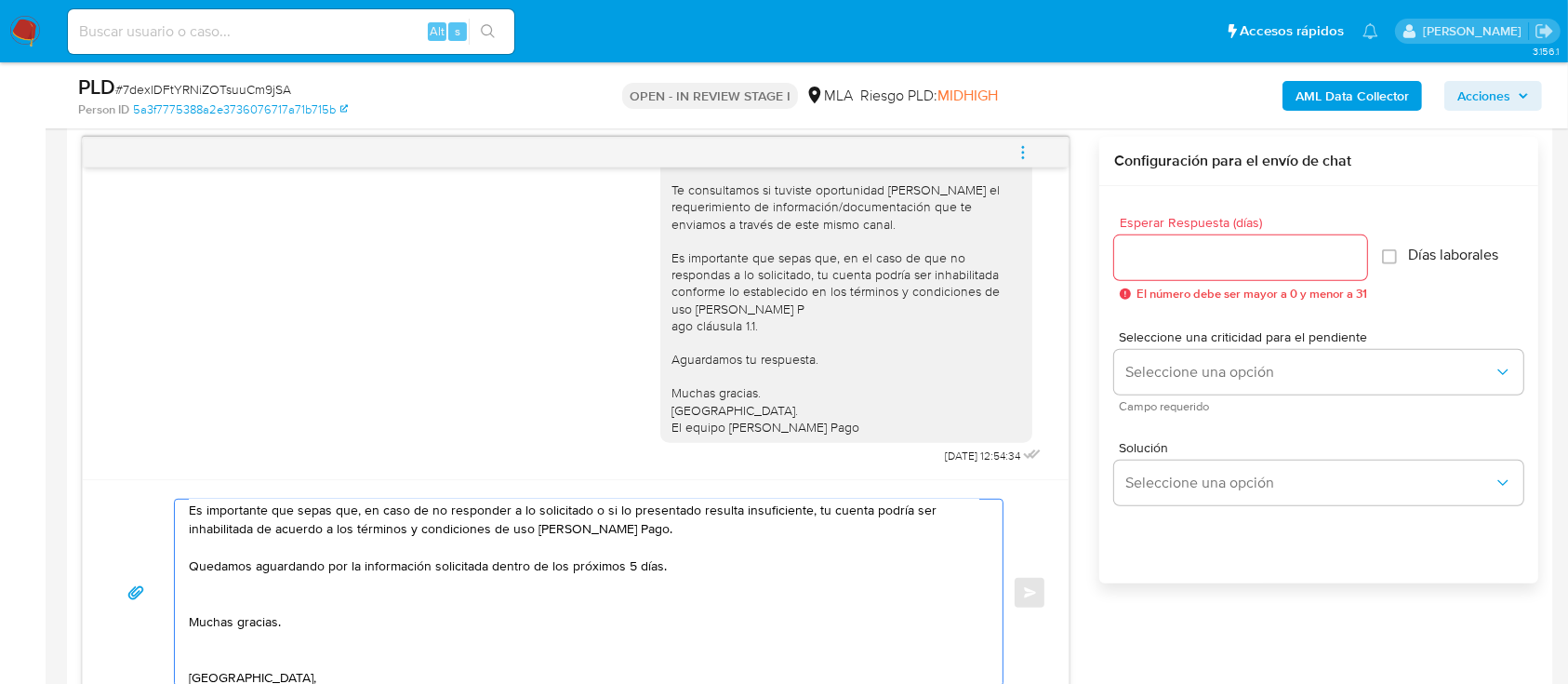
click at [242, 615] on textarea "Hola Daniel Ulises Cruz En función de las operaciones efectuadas en tu cuenta d…" at bounding box center [584, 593] width 790 height 186
click at [246, 635] on textarea "Hola Daniel Ulises Cruz En función de las operaciones efectuadas en tu cuenta d…" at bounding box center [584, 593] width 790 height 186
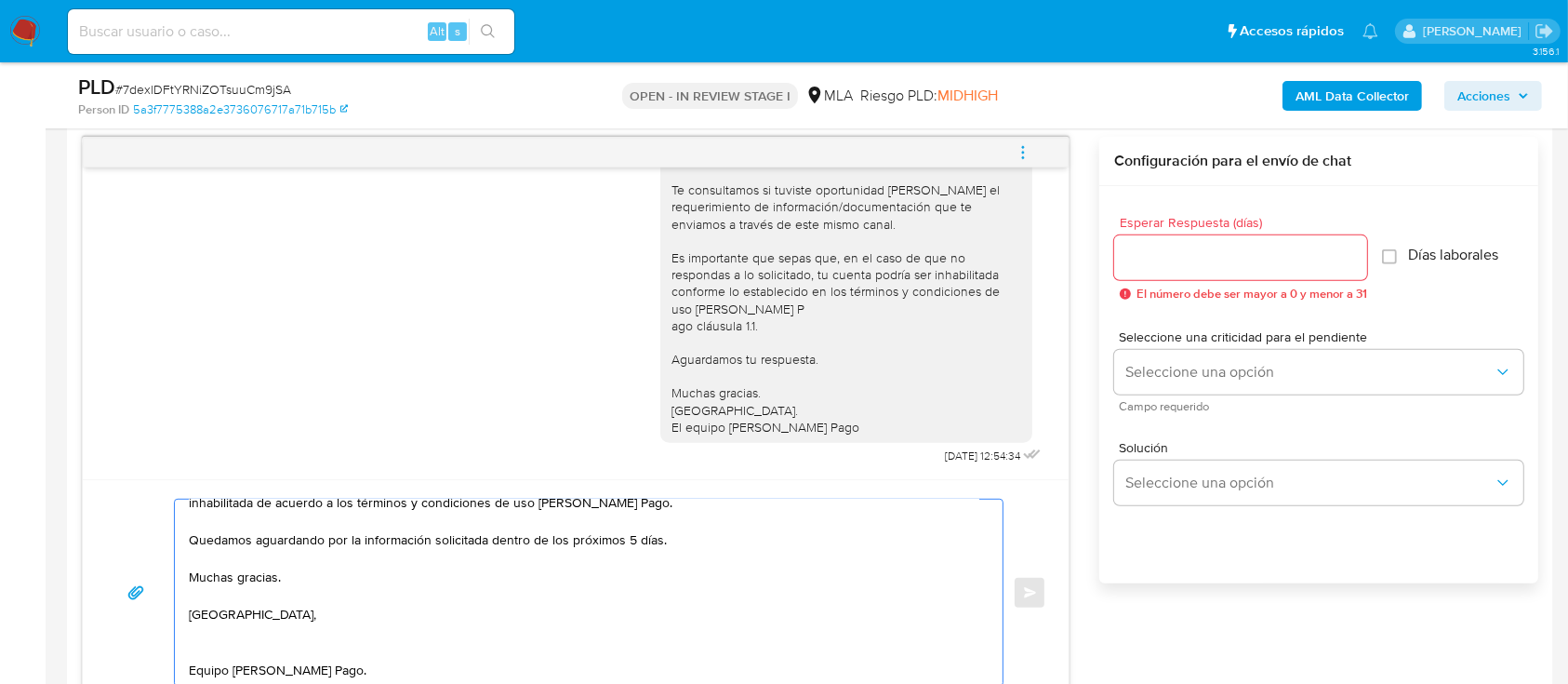
click at [223, 622] on textarea "Hola Daniel Ulises Cruz En función de las operaciones efectuadas en tu cuenta d…" at bounding box center [584, 593] width 790 height 186
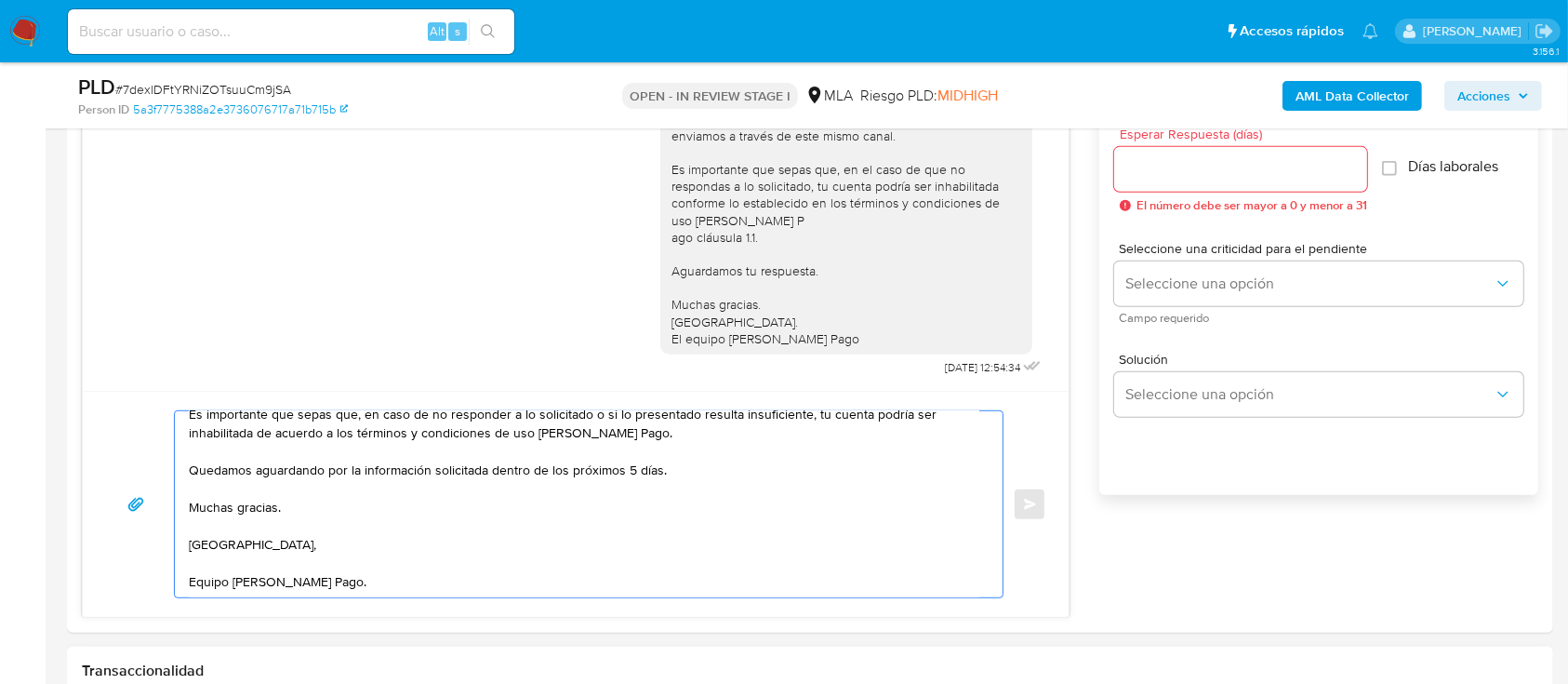
scroll to position [1086, 0]
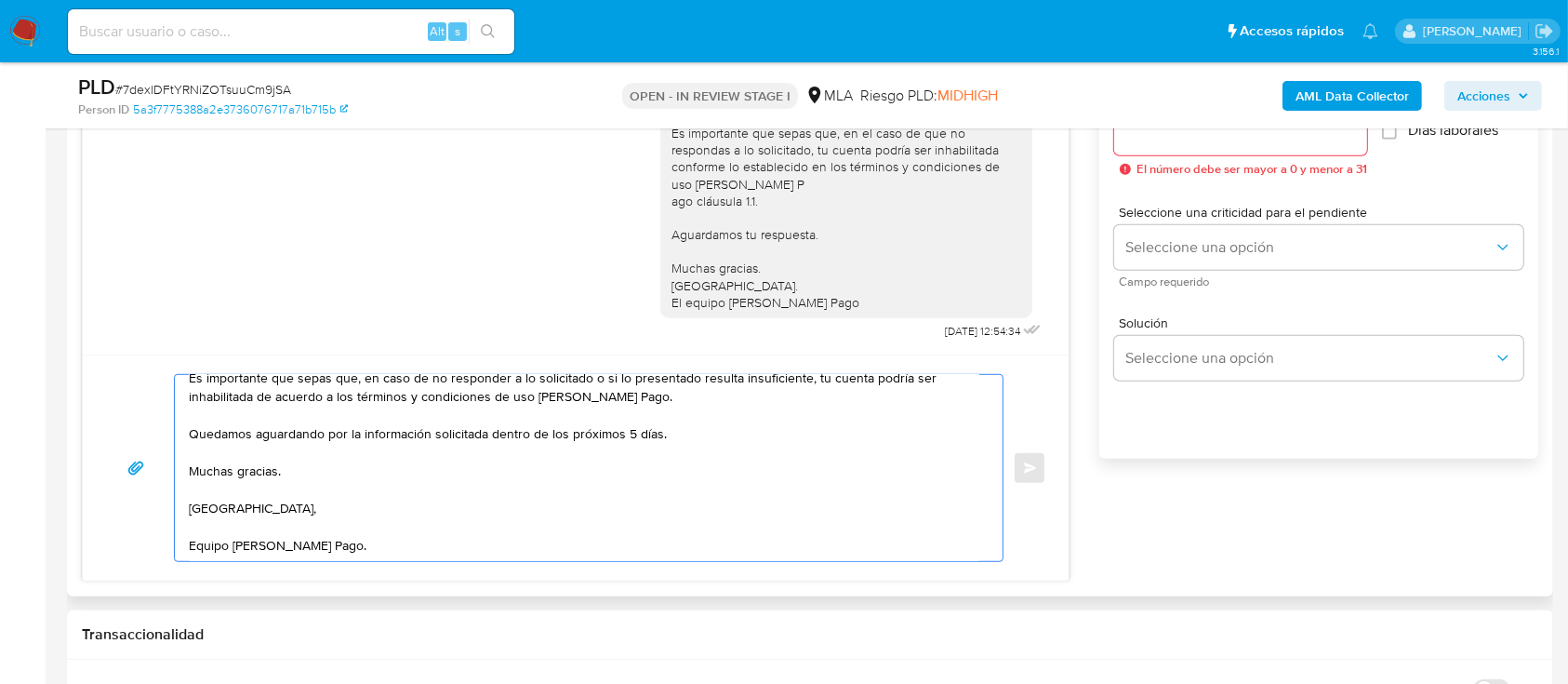
click at [400, 531] on textarea "Hola Daniel Ulises Cruz En función de las operaciones efectuadas en tu cuenta d…" at bounding box center [584, 469] width 790 height 186
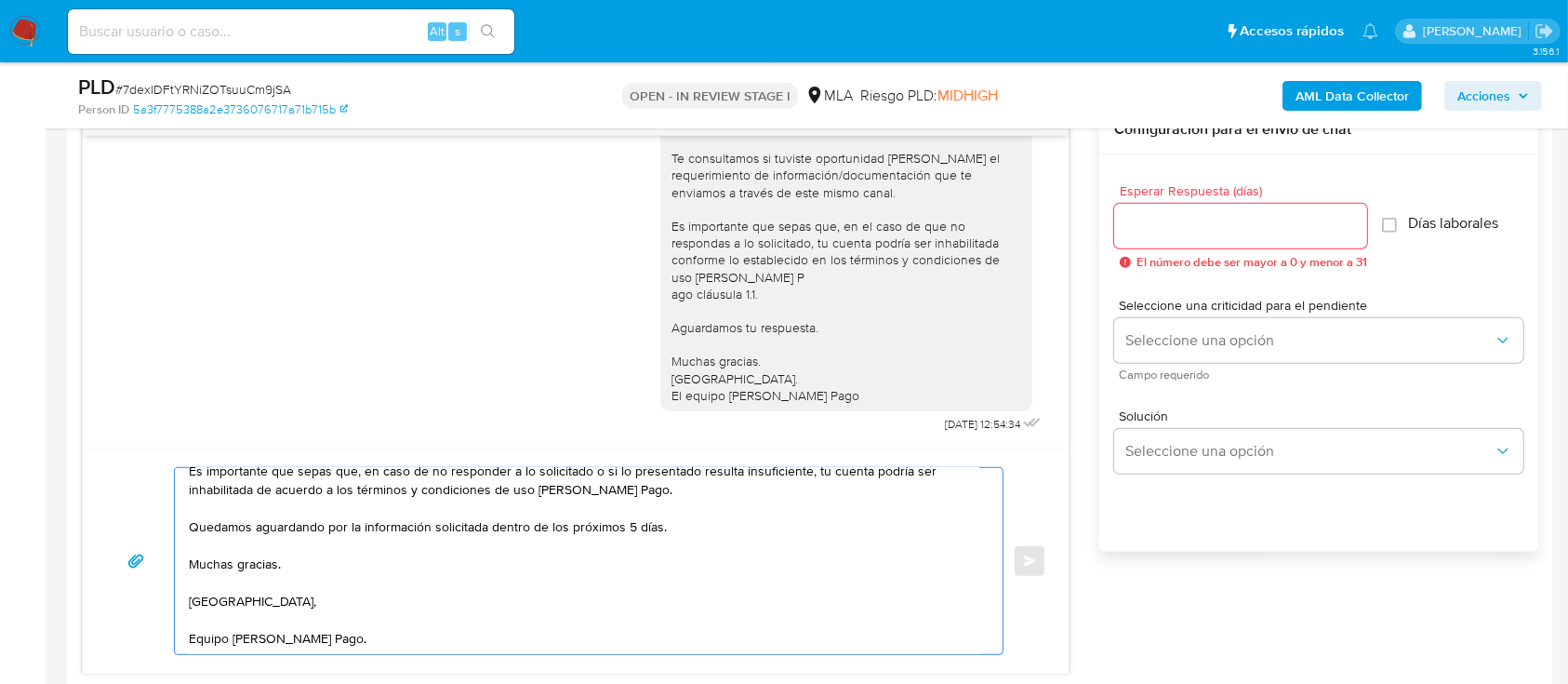
scroll to position [961, 0]
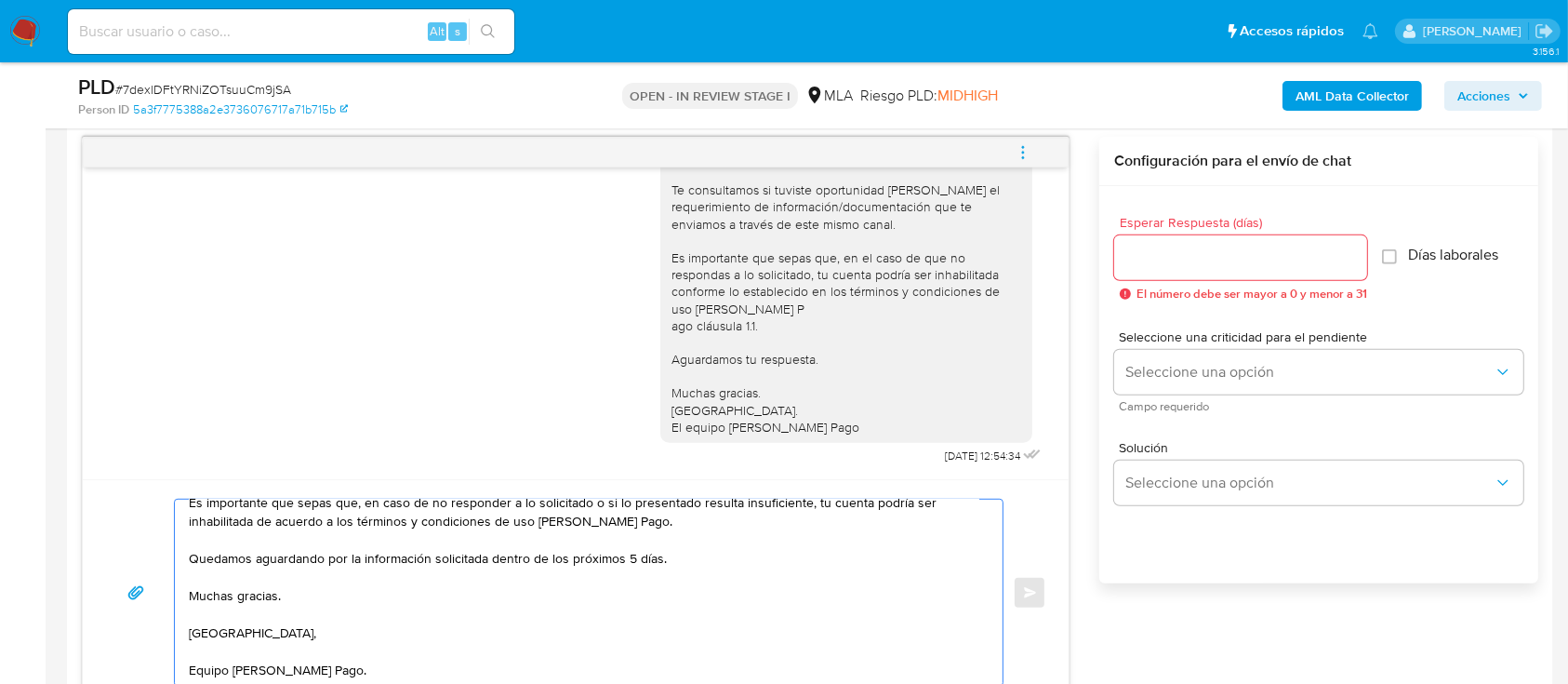
type textarea "Hola Daniel Ulises Cruz En función de las operaciones efectuadas en tu cuenta d…"
click at [1168, 256] on input "Esperar Respuesta (días)" at bounding box center [1240, 257] width 253 height 24
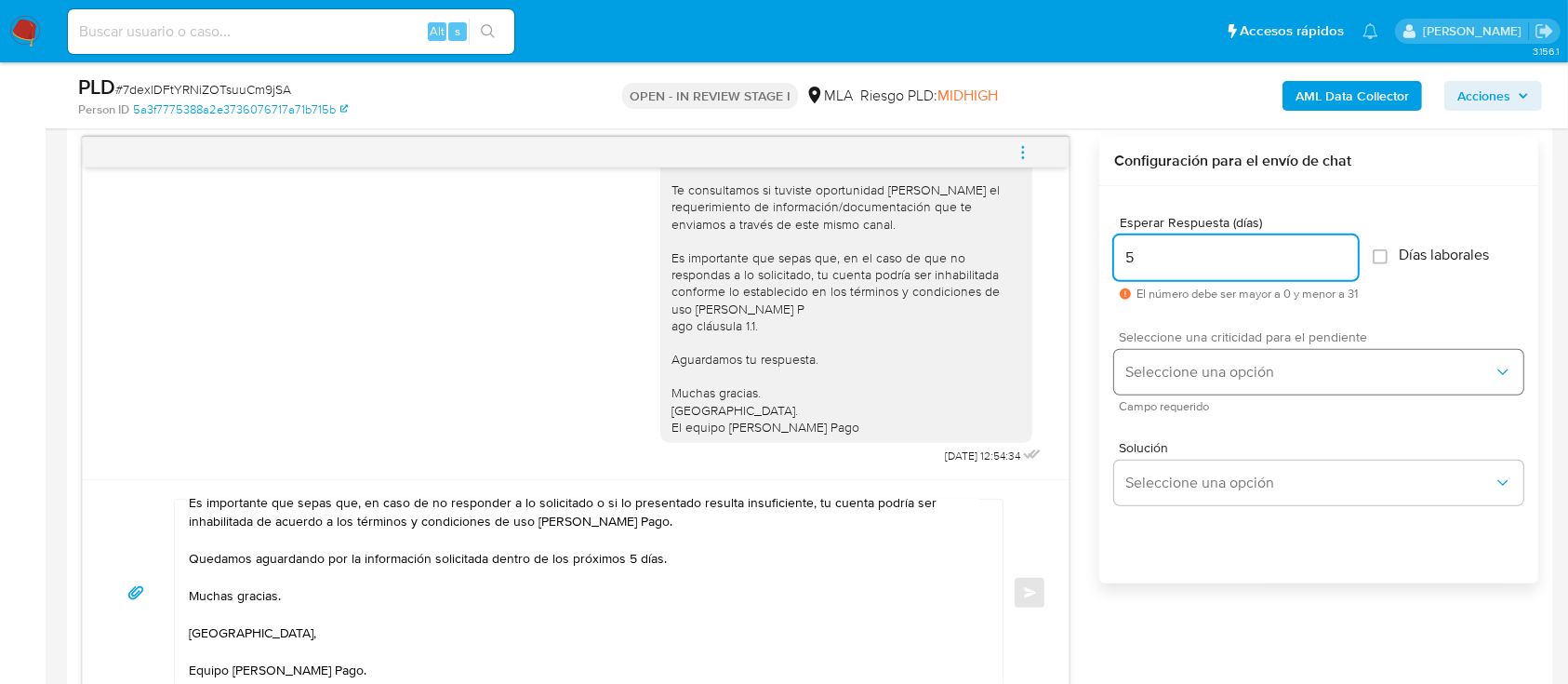
type input "5"
click at [1151, 363] on span "Seleccione una opción" at bounding box center [1310, 372] width 368 height 18
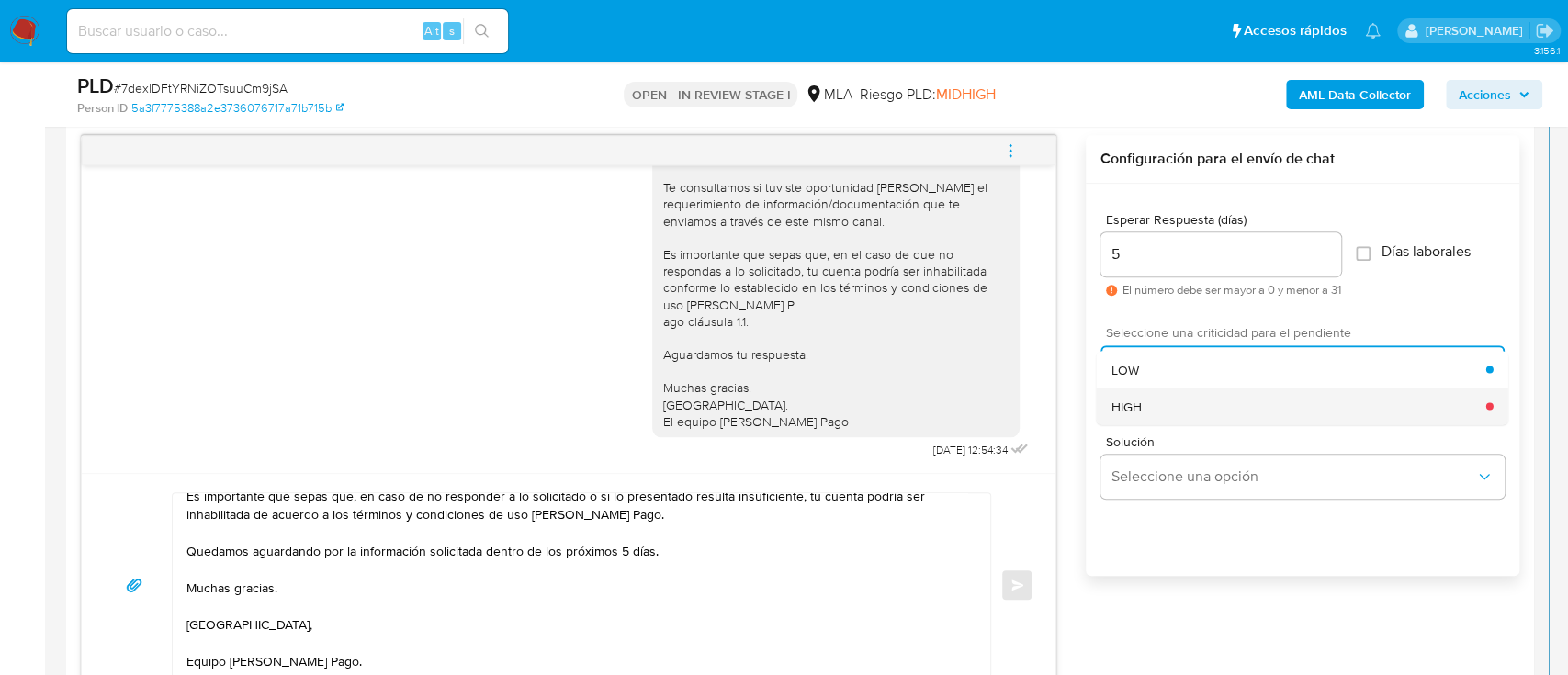
click at [1145, 400] on div "HIGH" at bounding box center [1299, 406] width 375 height 36
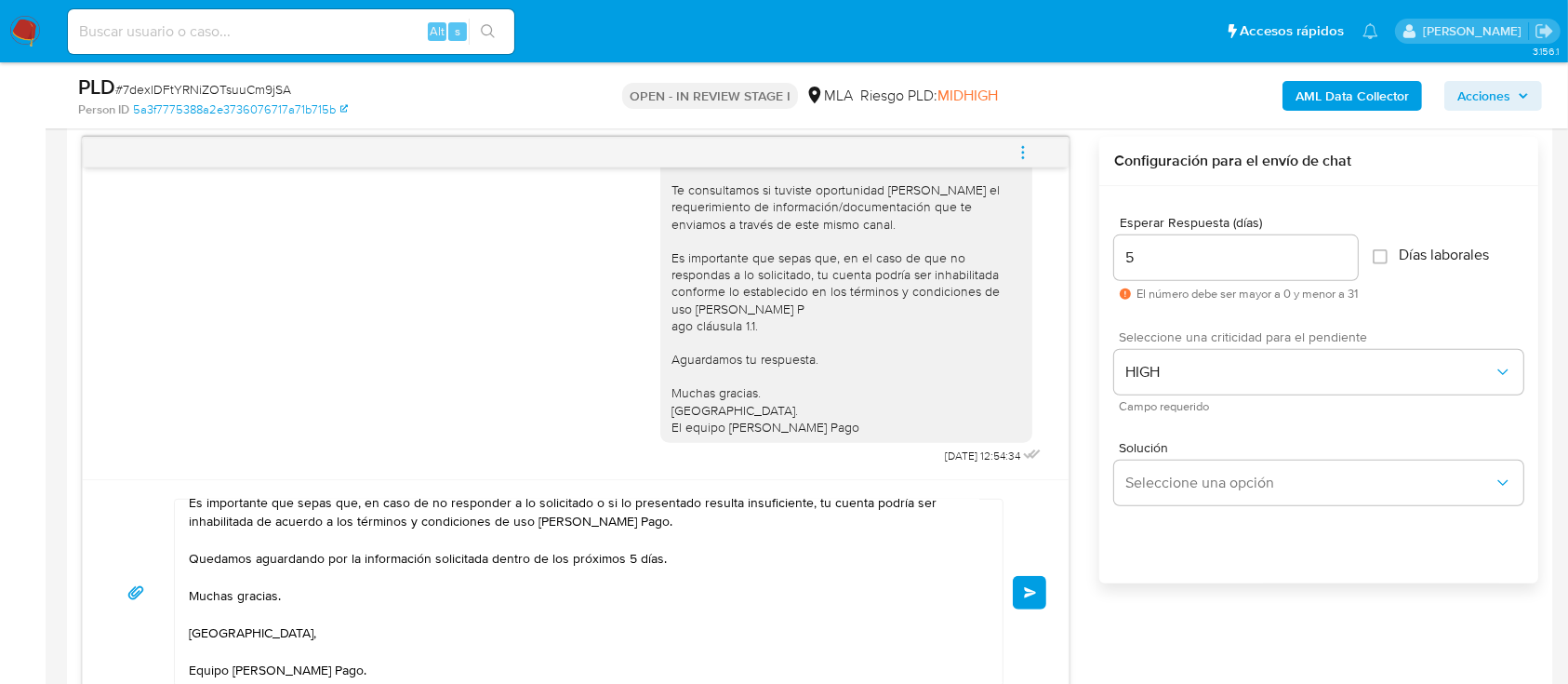
click at [1044, 596] on button "Enviar" at bounding box center [1029, 593] width 34 height 34
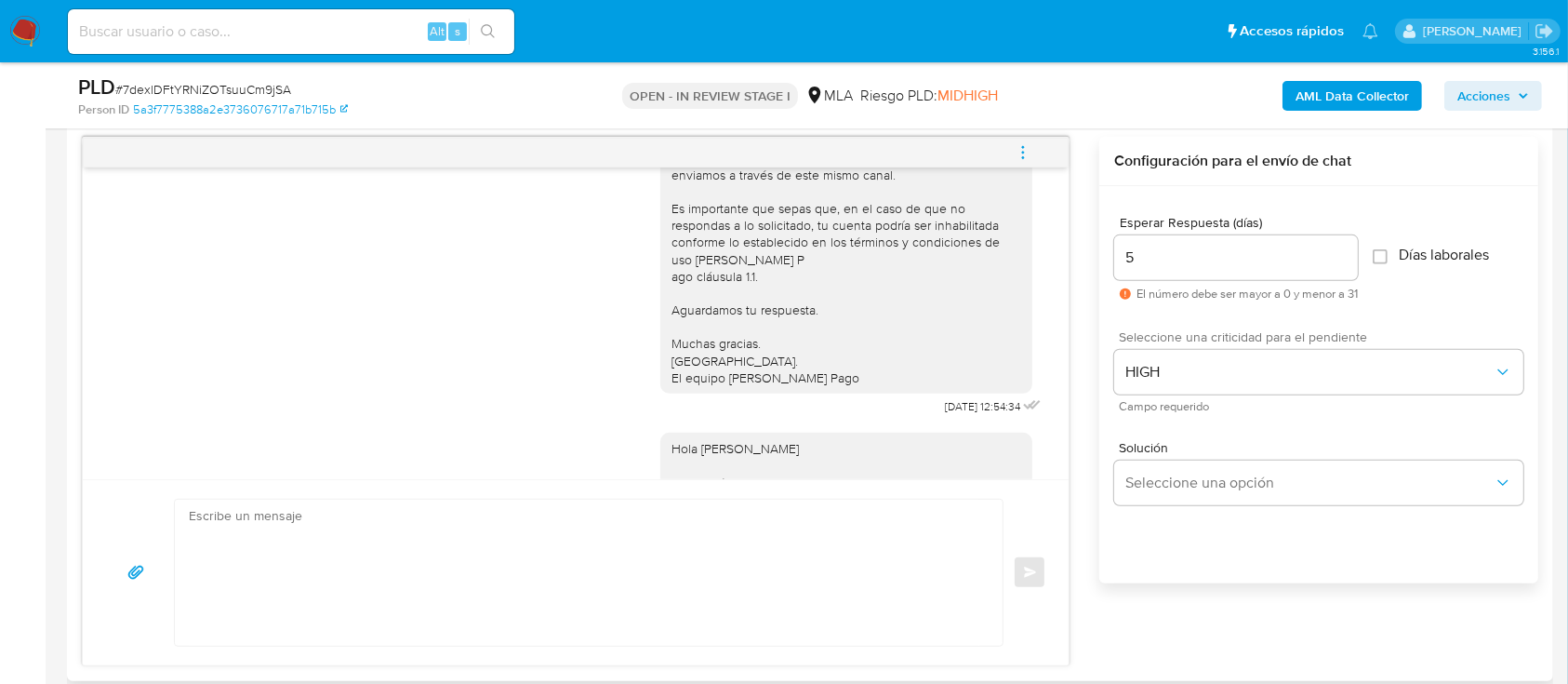
scroll to position [1696, 0]
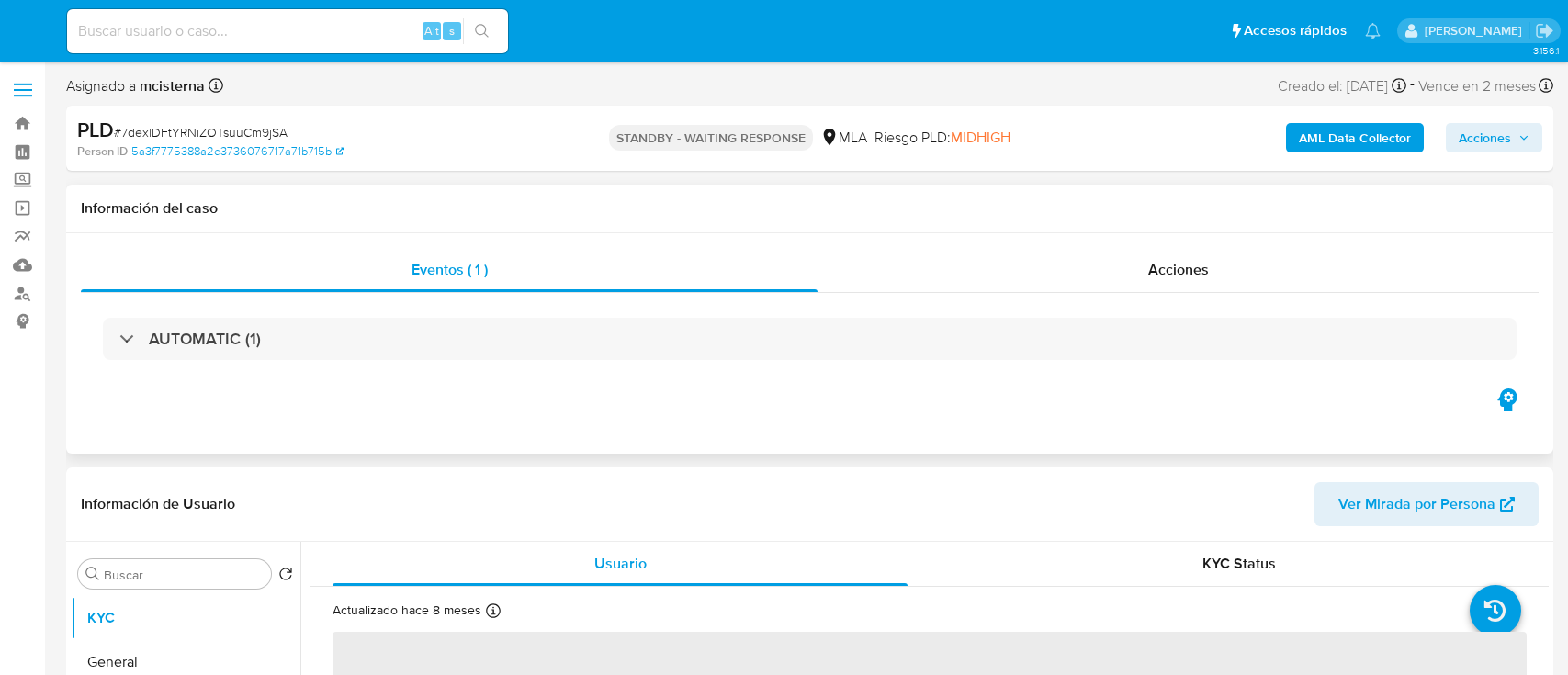
select select "10"
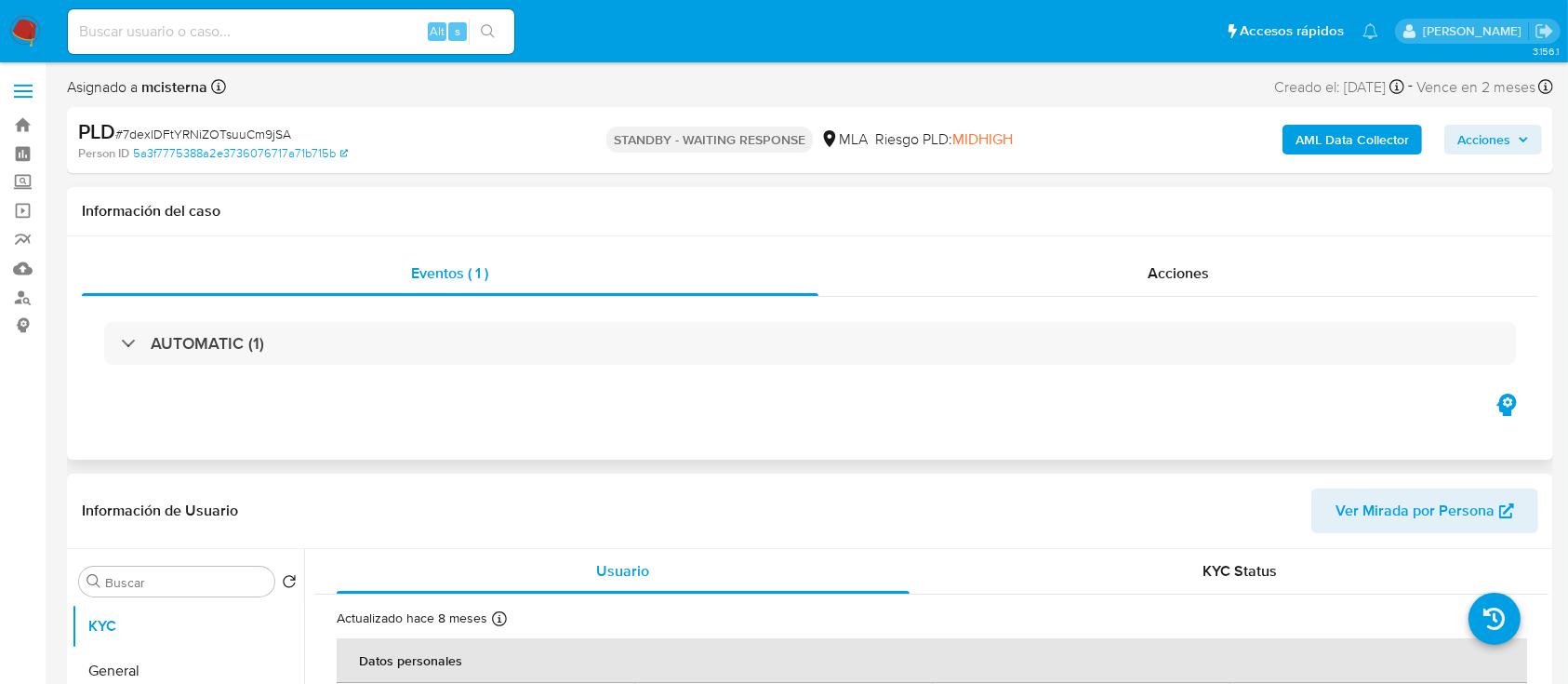
scroll to position [496, 0]
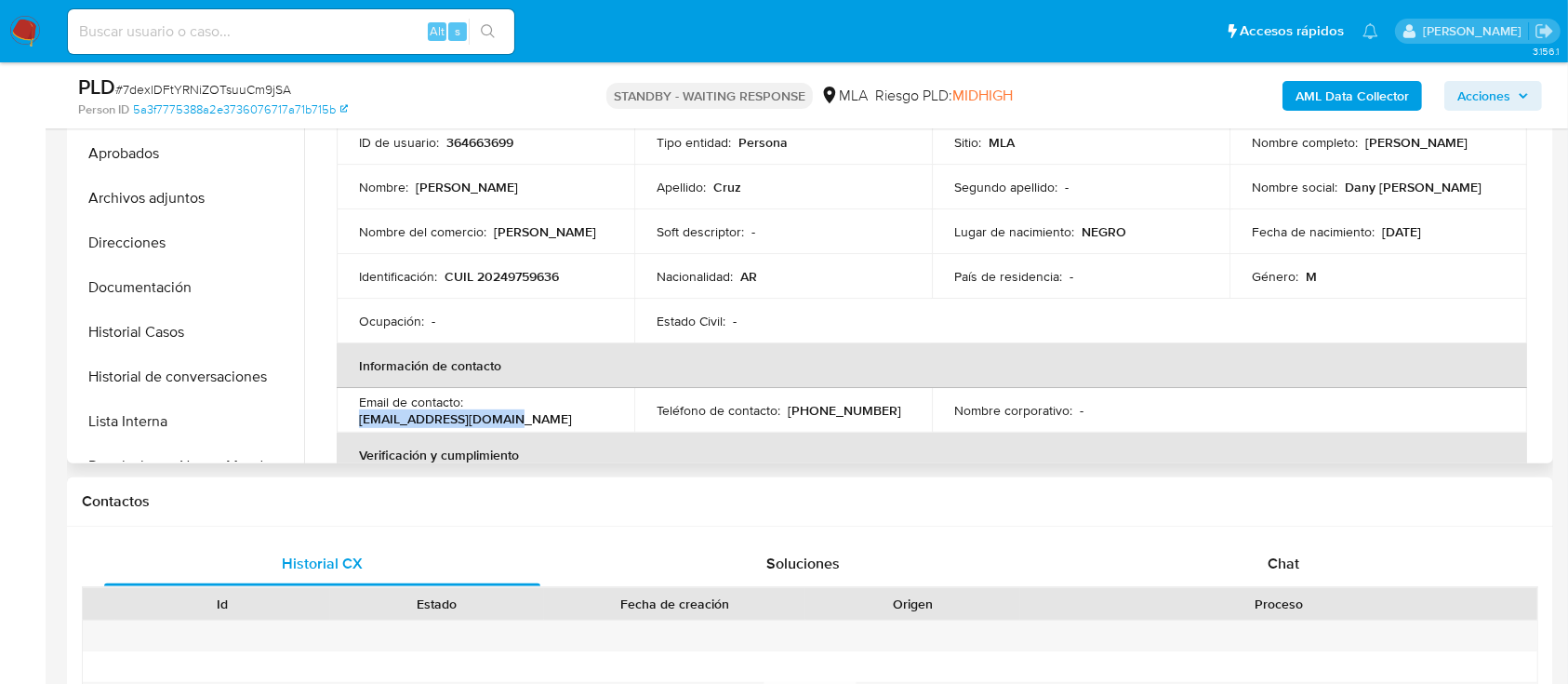
drag, startPoint x: 357, startPoint y: 414, endPoint x: 557, endPoint y: 421, distance: 200.1
click at [557, 421] on td "Email de contacto : [EMAIL_ADDRESS][DOMAIN_NAME]" at bounding box center [485, 410] width 298 height 45
copy p "[EMAIL_ADDRESS][DOMAIN_NAME]"
click at [360, 34] on input at bounding box center [291, 31] width 446 height 24
type input "F"
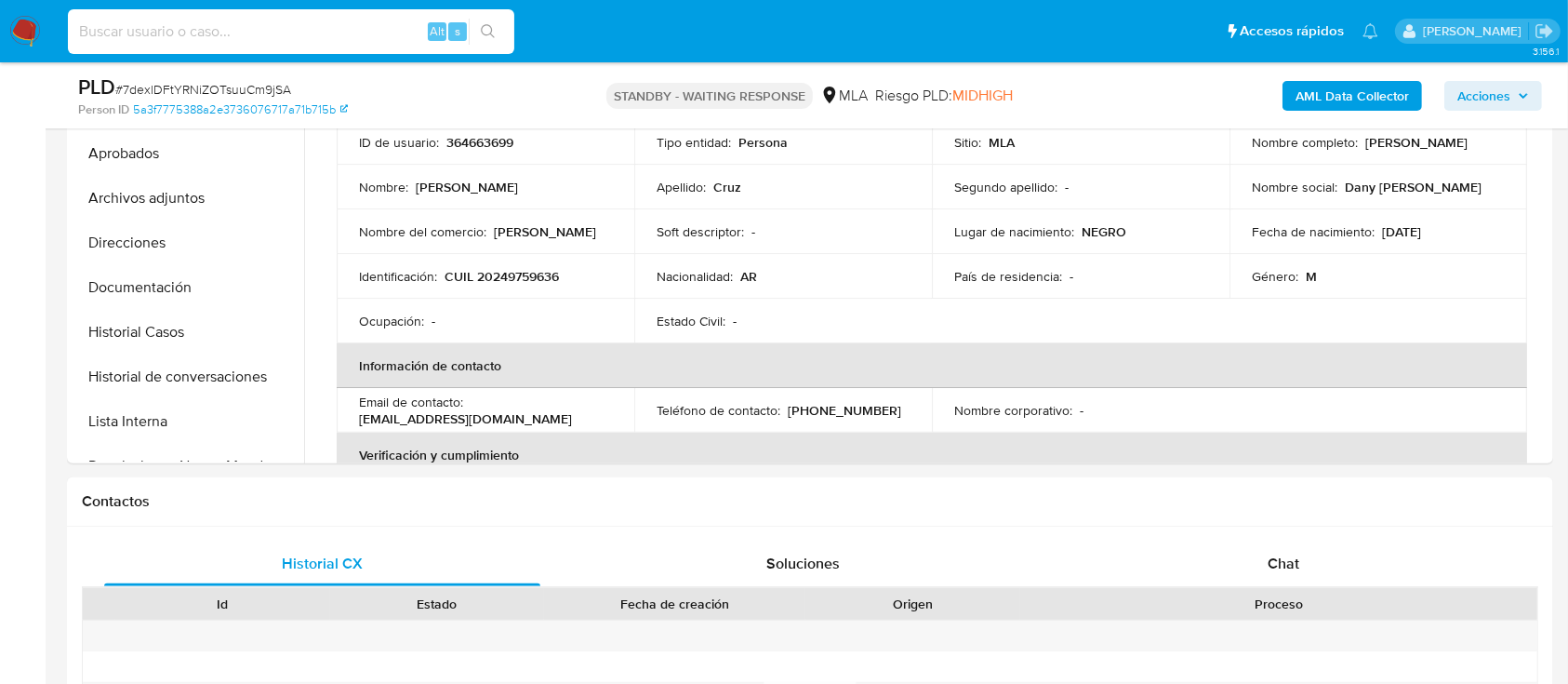
paste input "365033864"
type input "365033864"
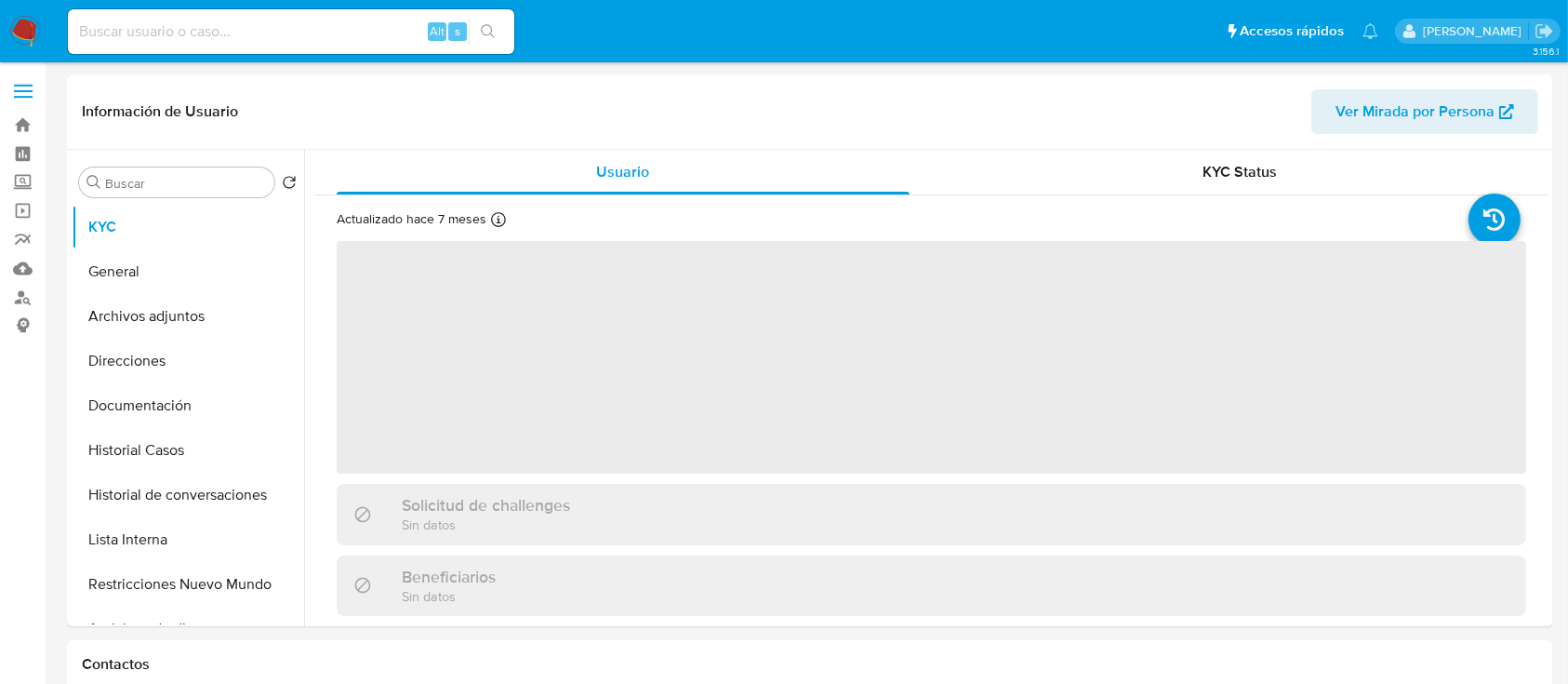
select select "10"
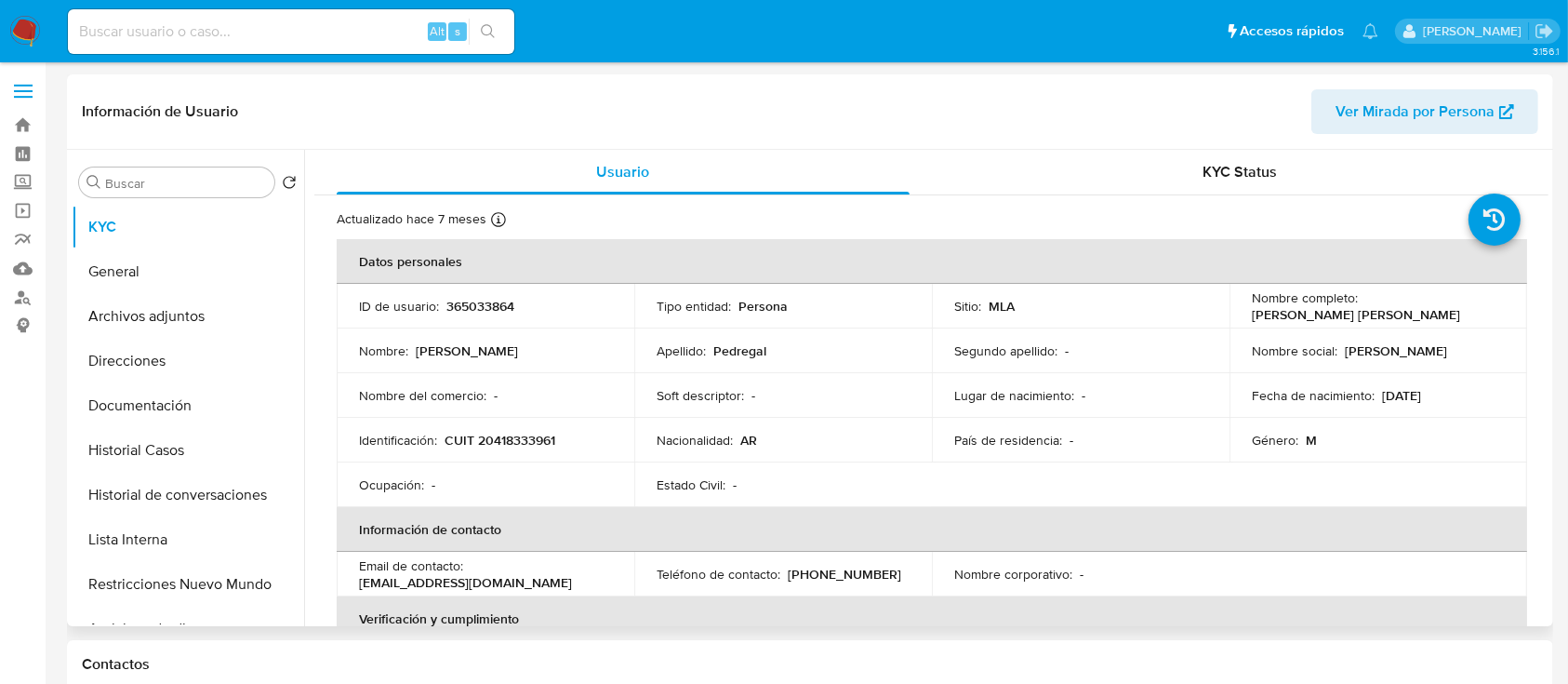
click at [536, 436] on p "CUIT 20418333961" at bounding box center [499, 440] width 111 height 16
copy p "20418333961"
click at [214, 438] on button "Historial Casos" at bounding box center [180, 450] width 217 height 45
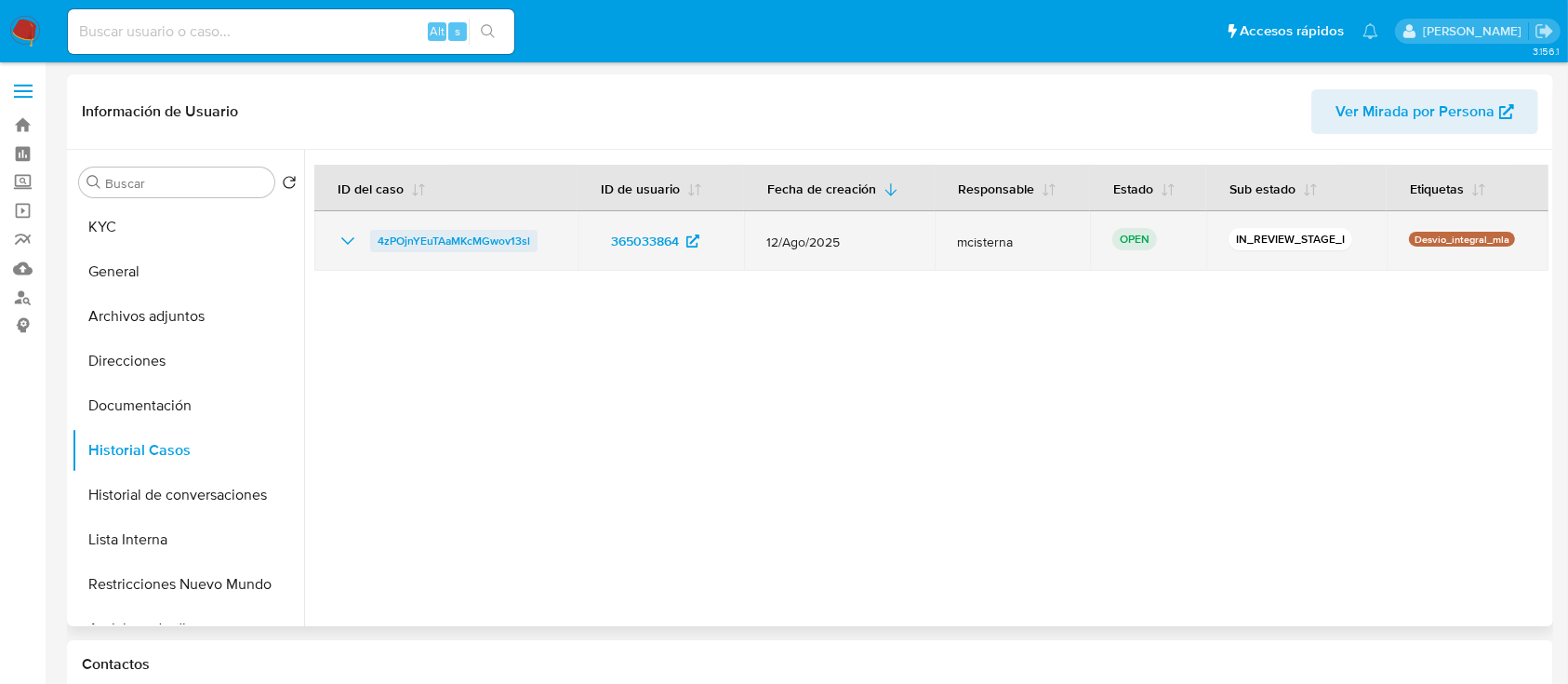
click at [468, 244] on span "4zPOjnYEuTAaMKcMGwov13sl" at bounding box center [453, 241] width 152 height 22
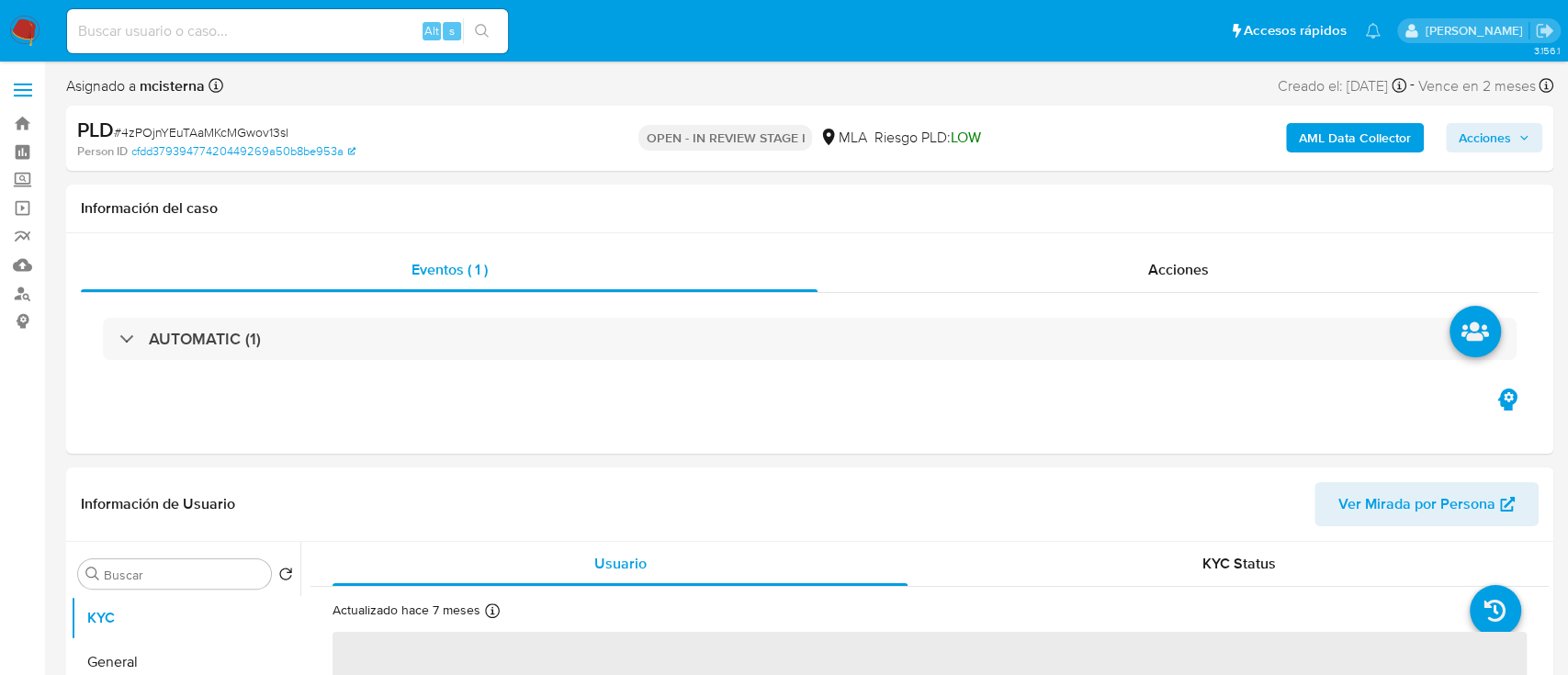
select select "10"
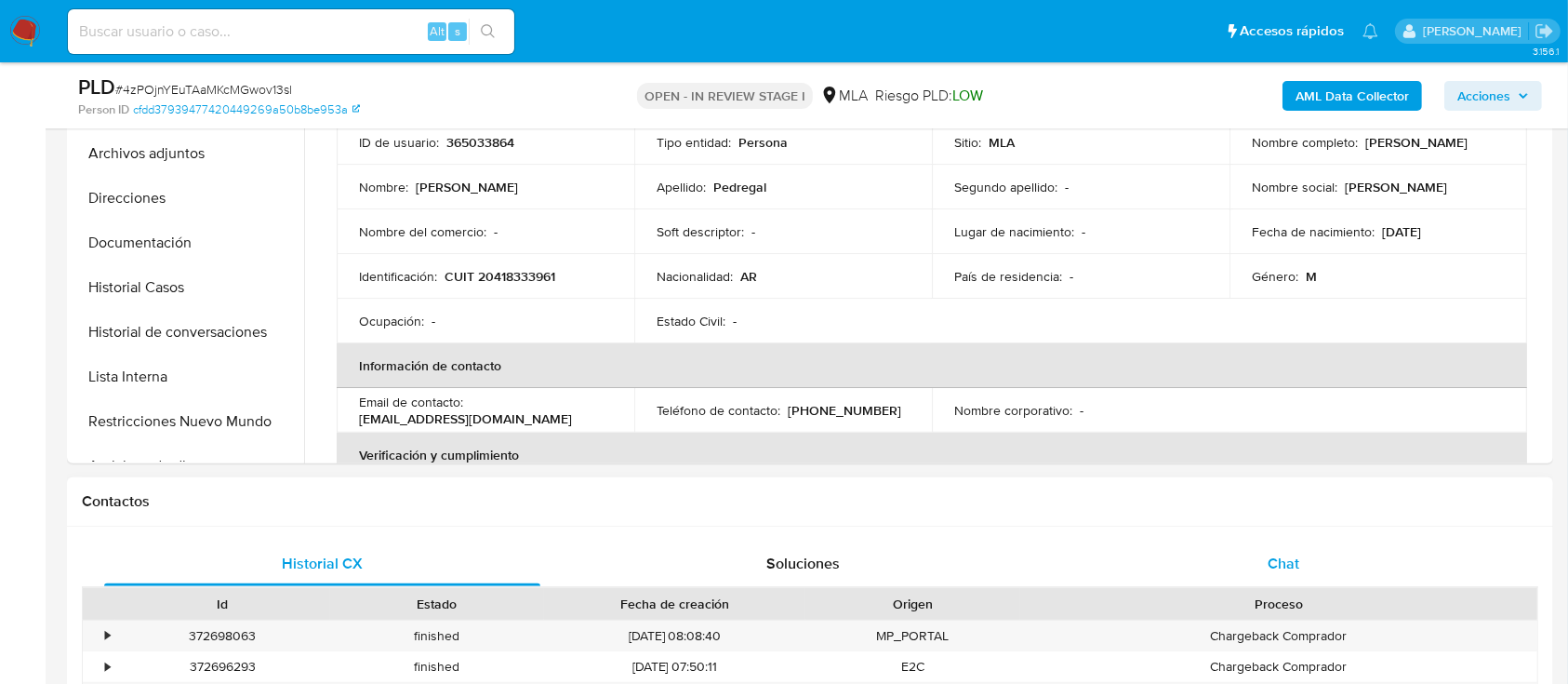
click at [1280, 573] on span "Chat" at bounding box center [1283, 564] width 32 height 21
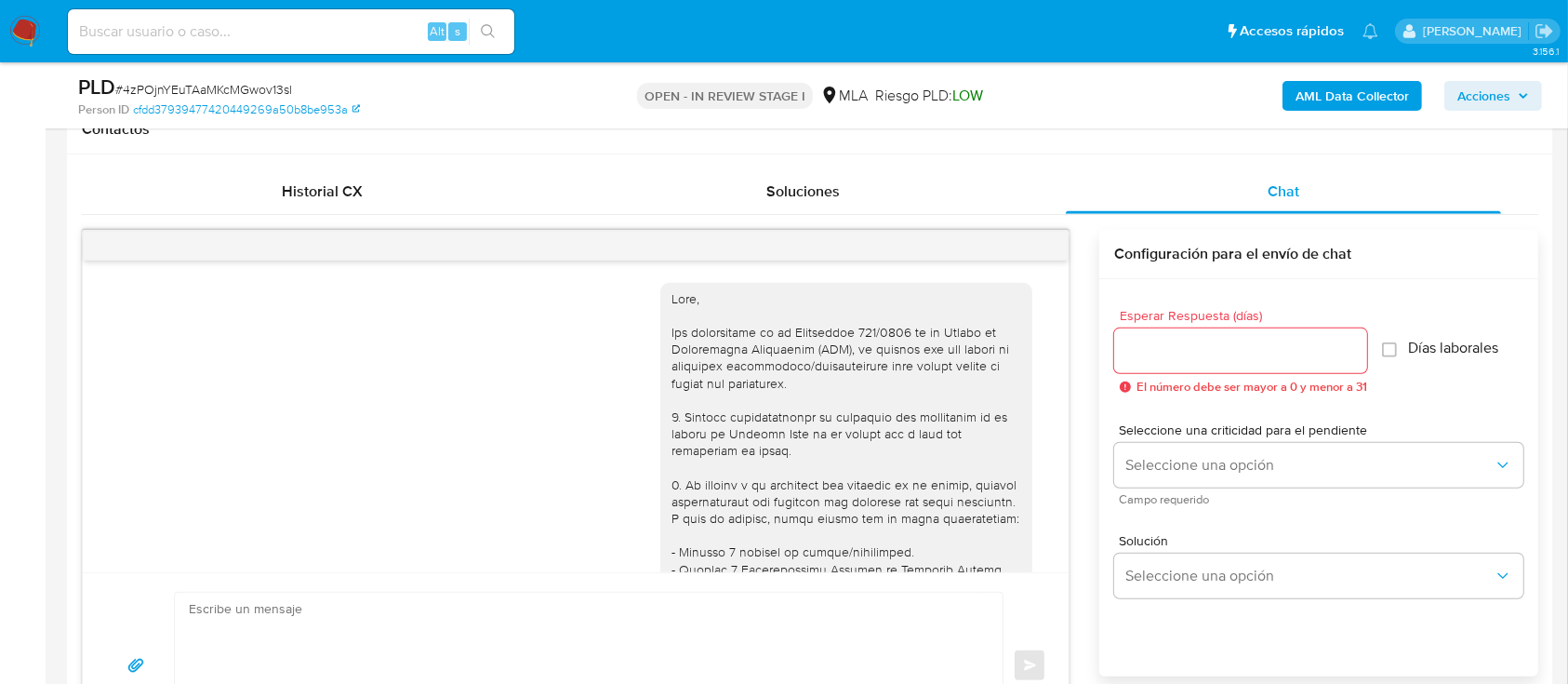
scroll to position [953, 0]
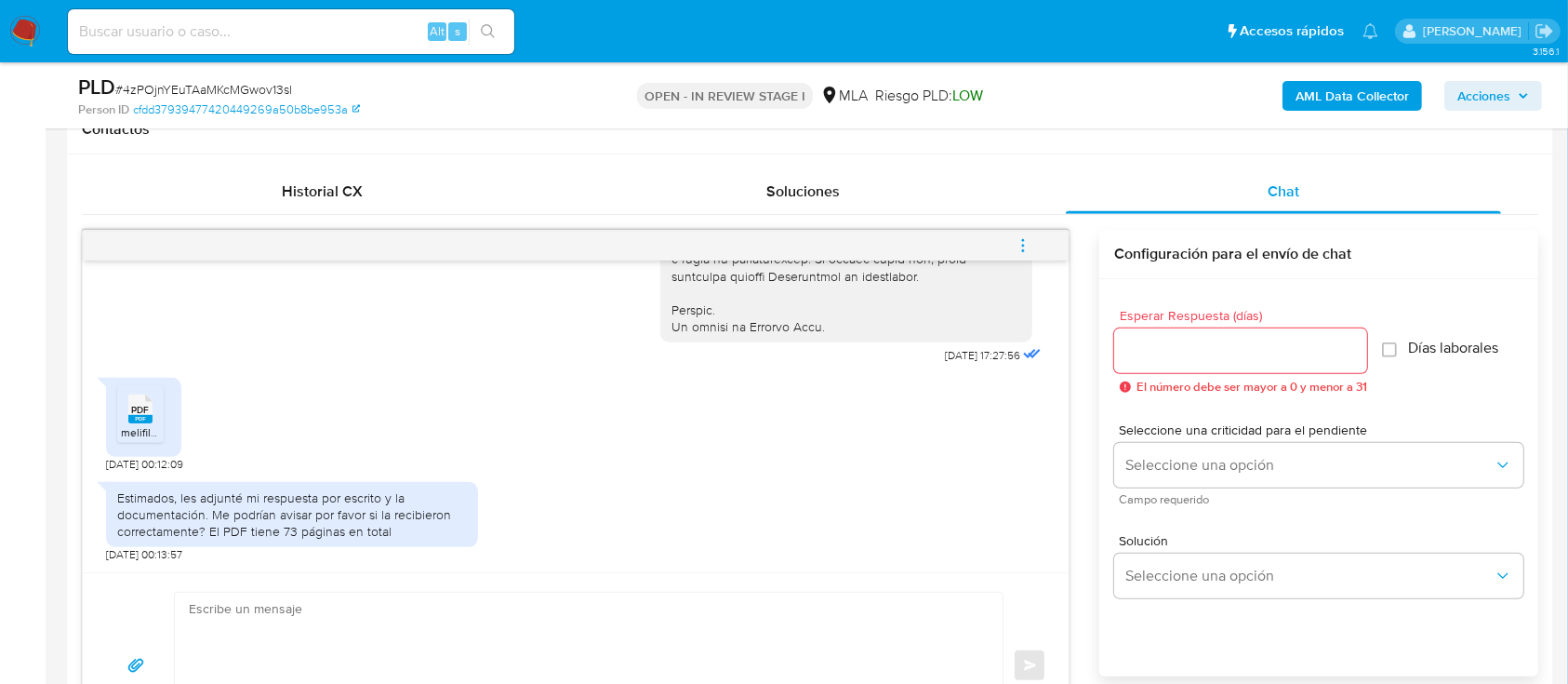
click at [126, 426] on span "melifile3617203832285629311.pdf" at bounding box center [206, 432] width 170 height 16
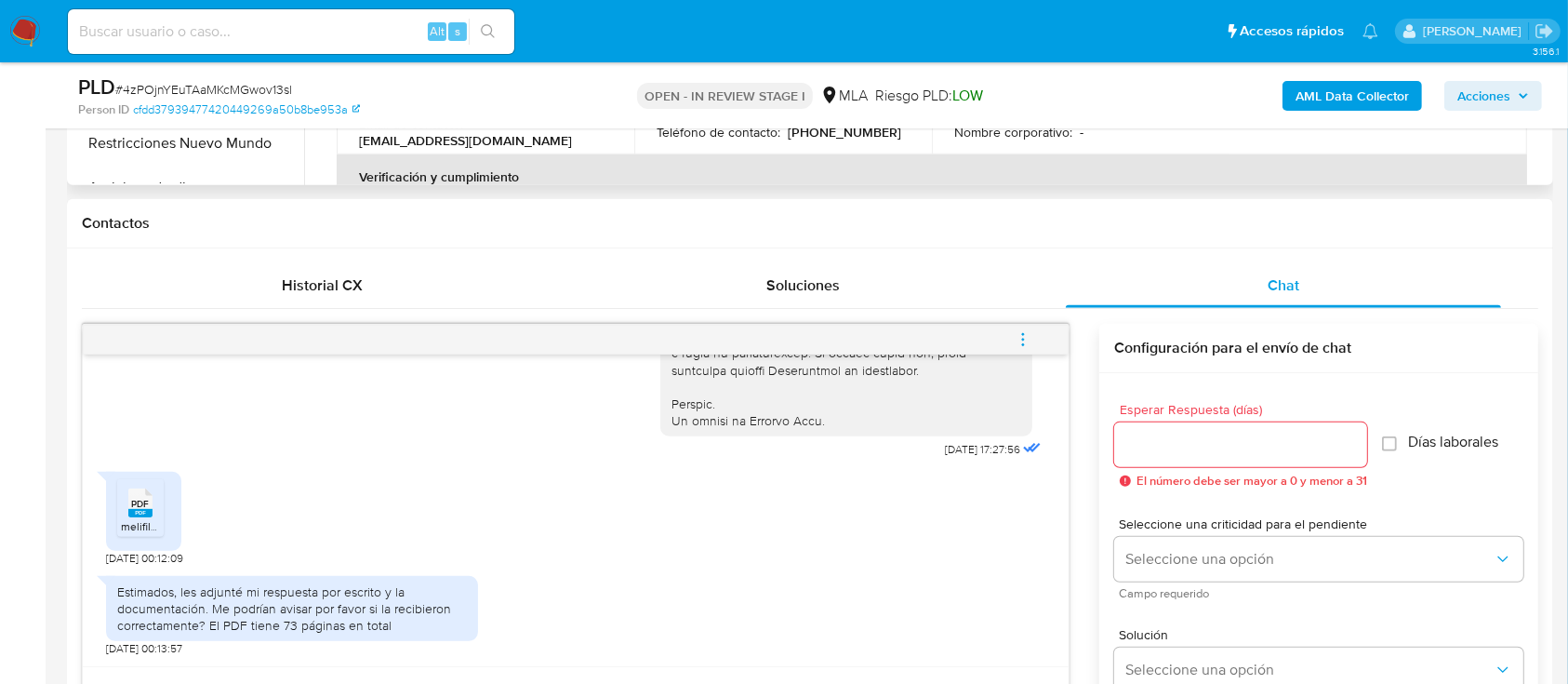
scroll to position [373, 0]
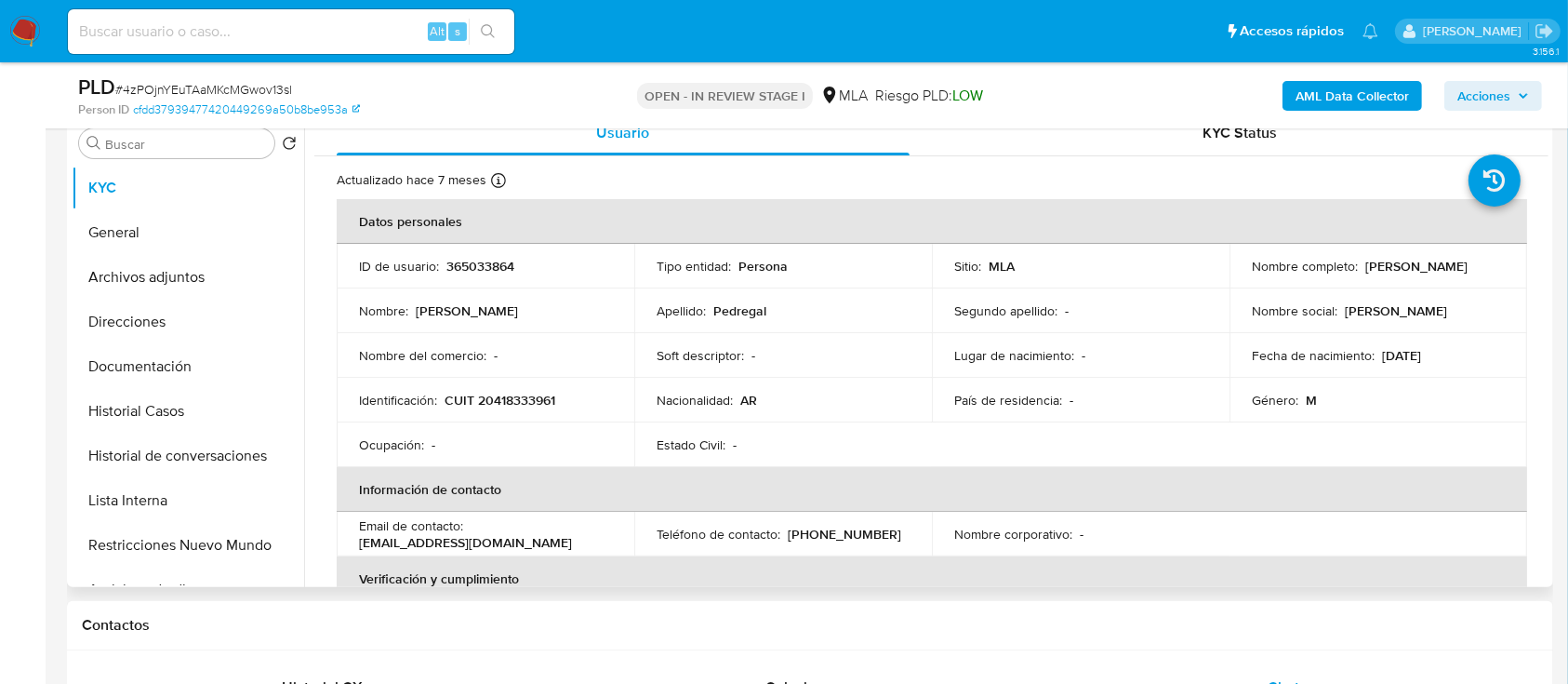
drag, startPoint x: 1375, startPoint y: 353, endPoint x: 1437, endPoint y: 353, distance: 62.0
click at [1422, 353] on p "[DATE]" at bounding box center [1401, 355] width 39 height 16
click at [1400, 406] on div "Género : M" at bounding box center [1378, 400] width 253 height 16
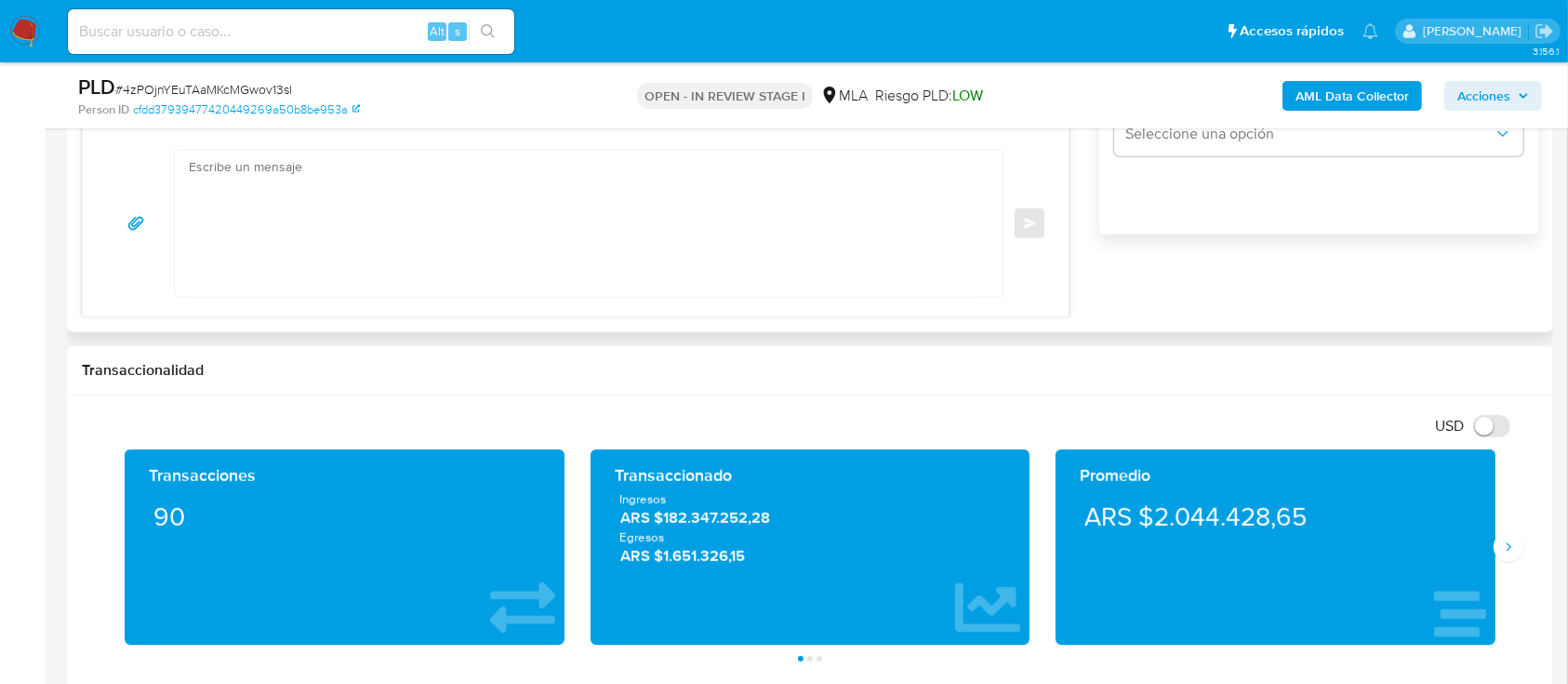
scroll to position [1117, 0]
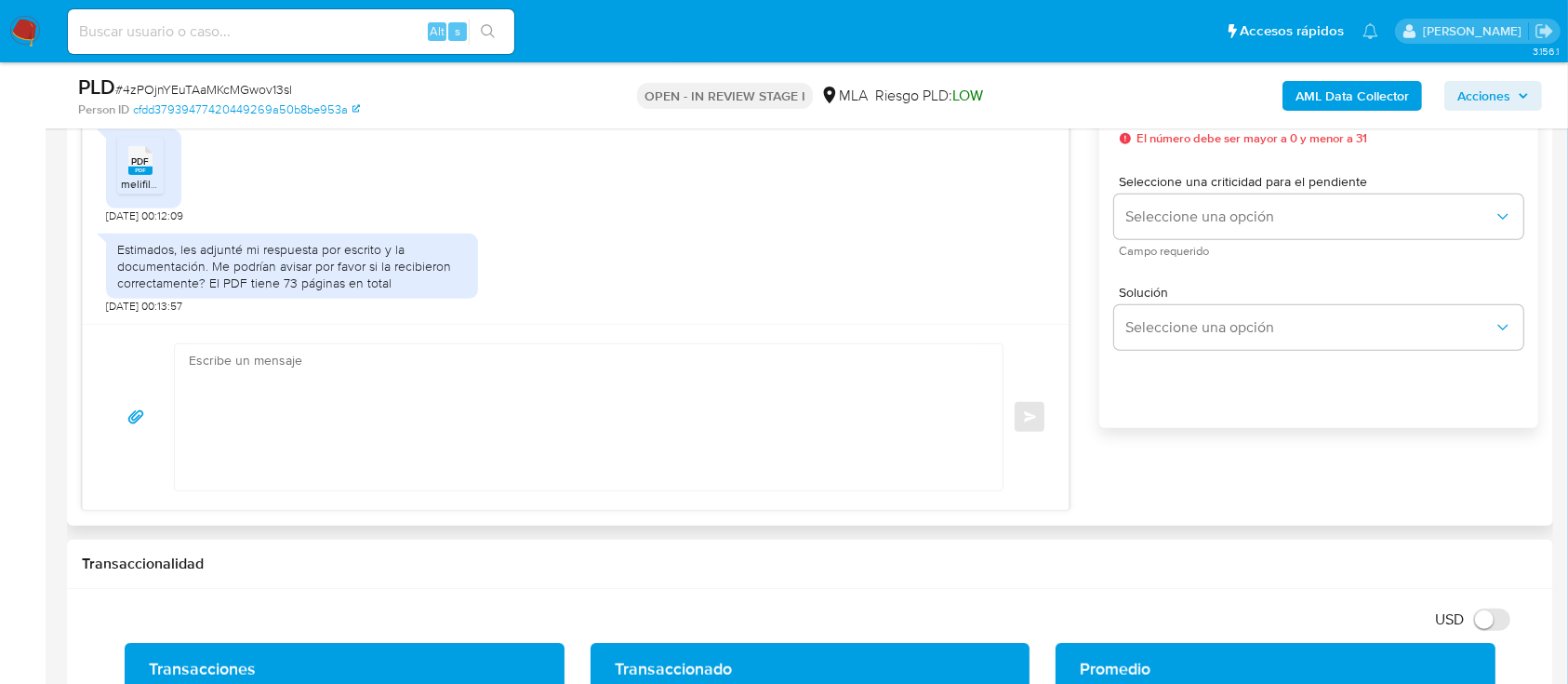
click at [628, 389] on textarea at bounding box center [584, 417] width 790 height 147
paste textarea "Hola Muchas gracias por tu respuesta. Confirmamos recepción de la documentación…"
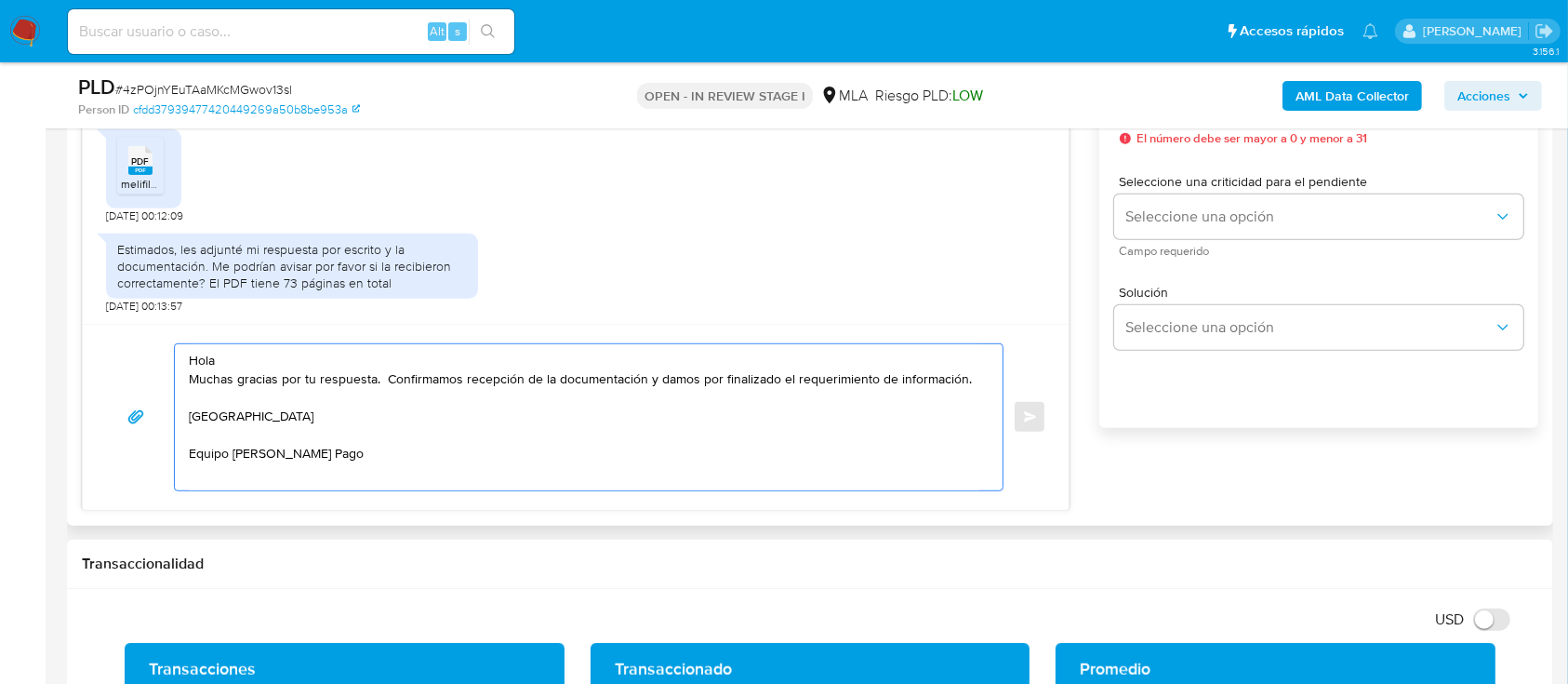
click at [617, 360] on textarea "Hola Muchas gracias por tu respuesta. Confirmamos recepción de la documentación…" at bounding box center [584, 417] width 790 height 147
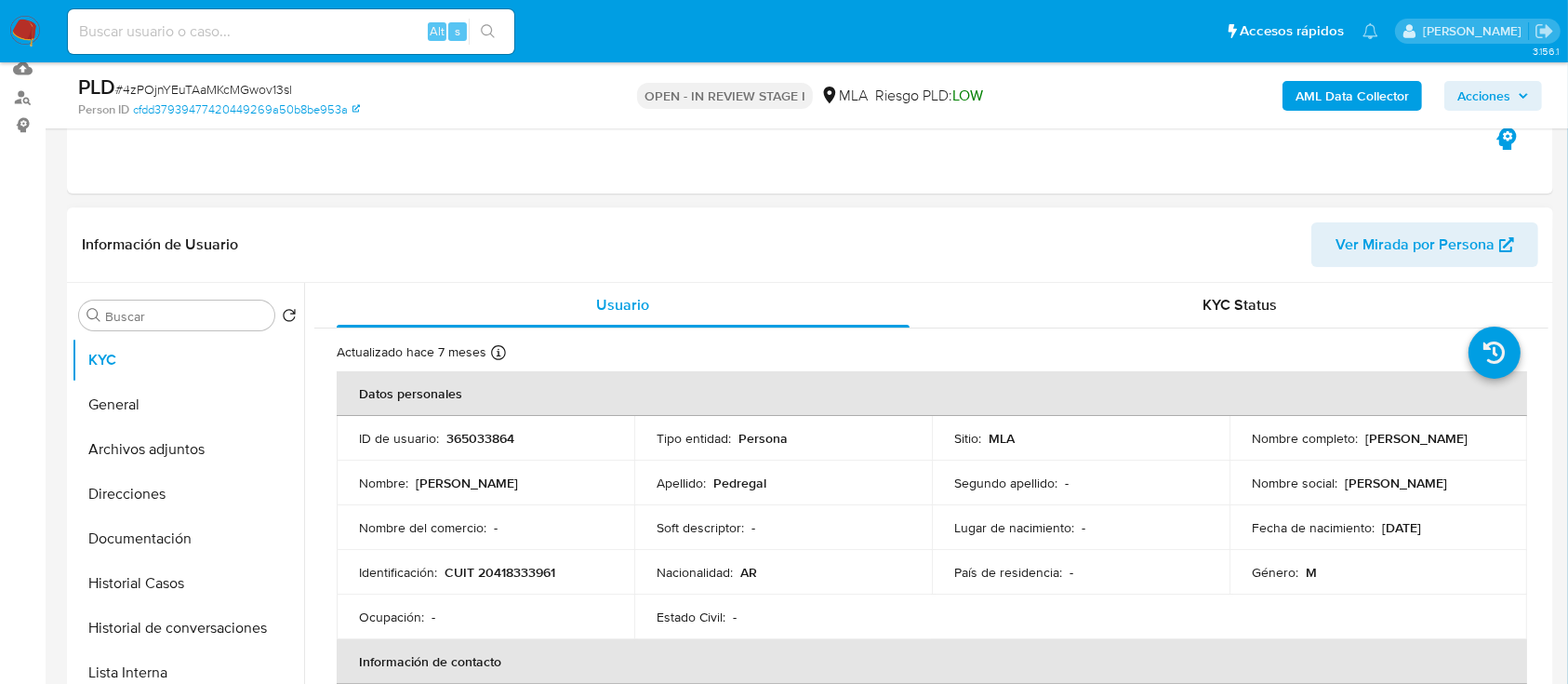
scroll to position [124, 0]
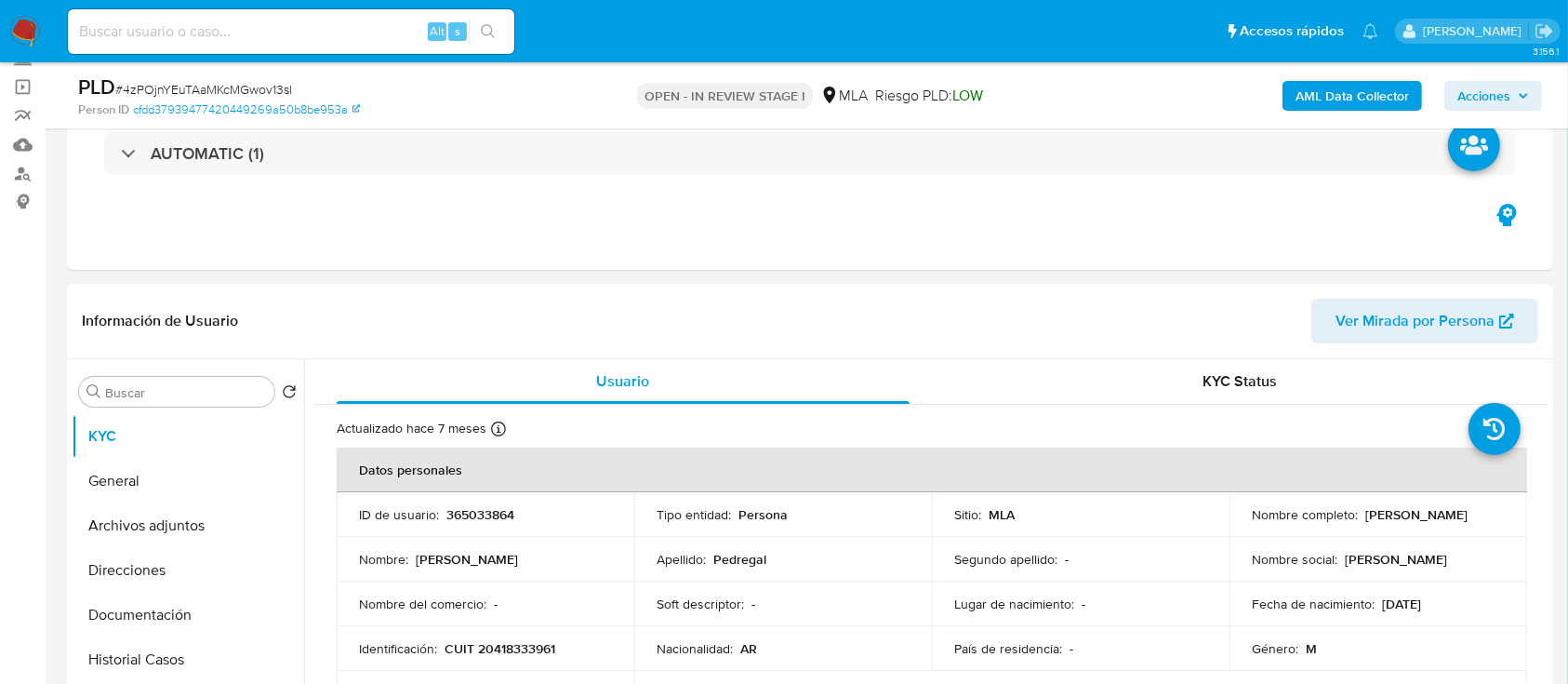
drag, startPoint x: 1246, startPoint y: 518, endPoint x: 1429, endPoint y: 521, distance: 183.0
click at [1432, 521] on div "Nombre completo : Juan Pablo Agustin Pedregal" at bounding box center [1378, 514] width 253 height 16
copy p "[PERSON_NAME] [PERSON_NAME]"
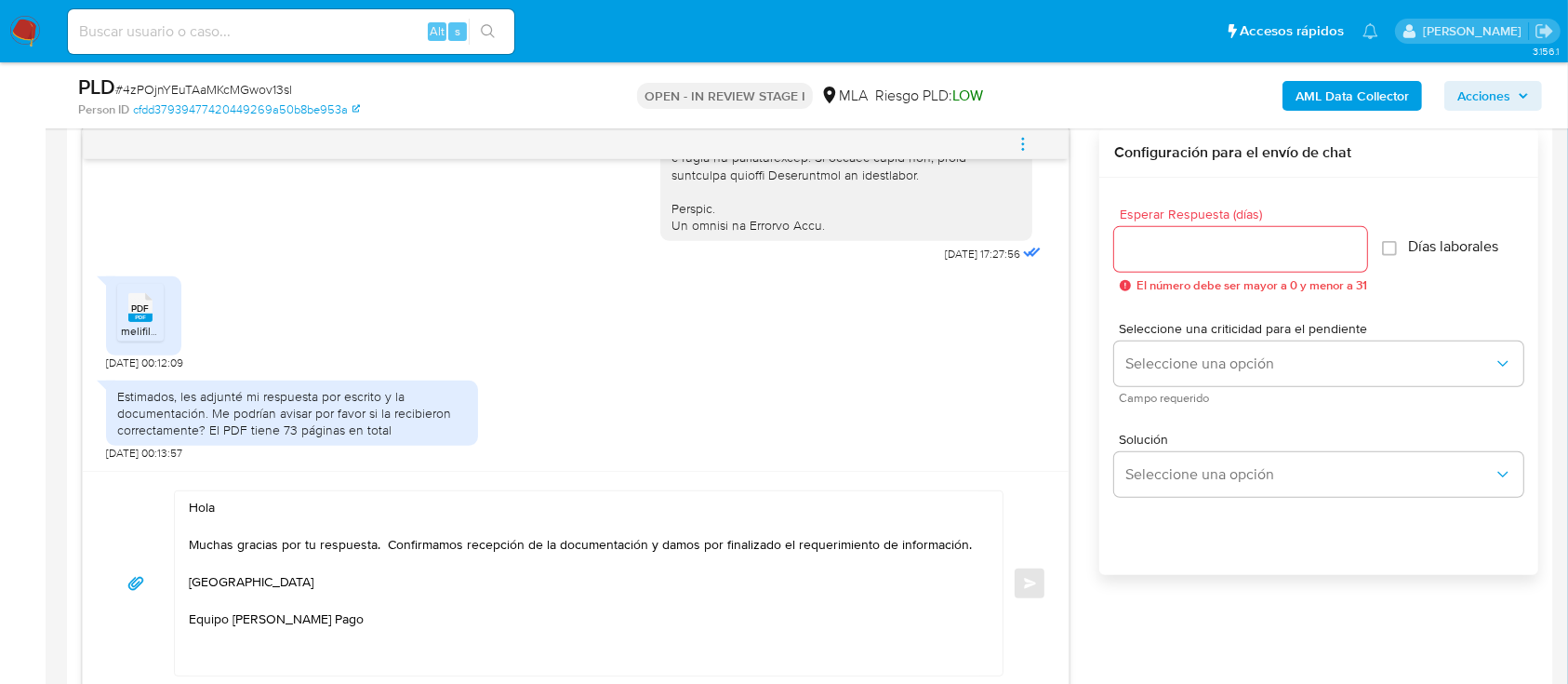
scroll to position [1117, 0]
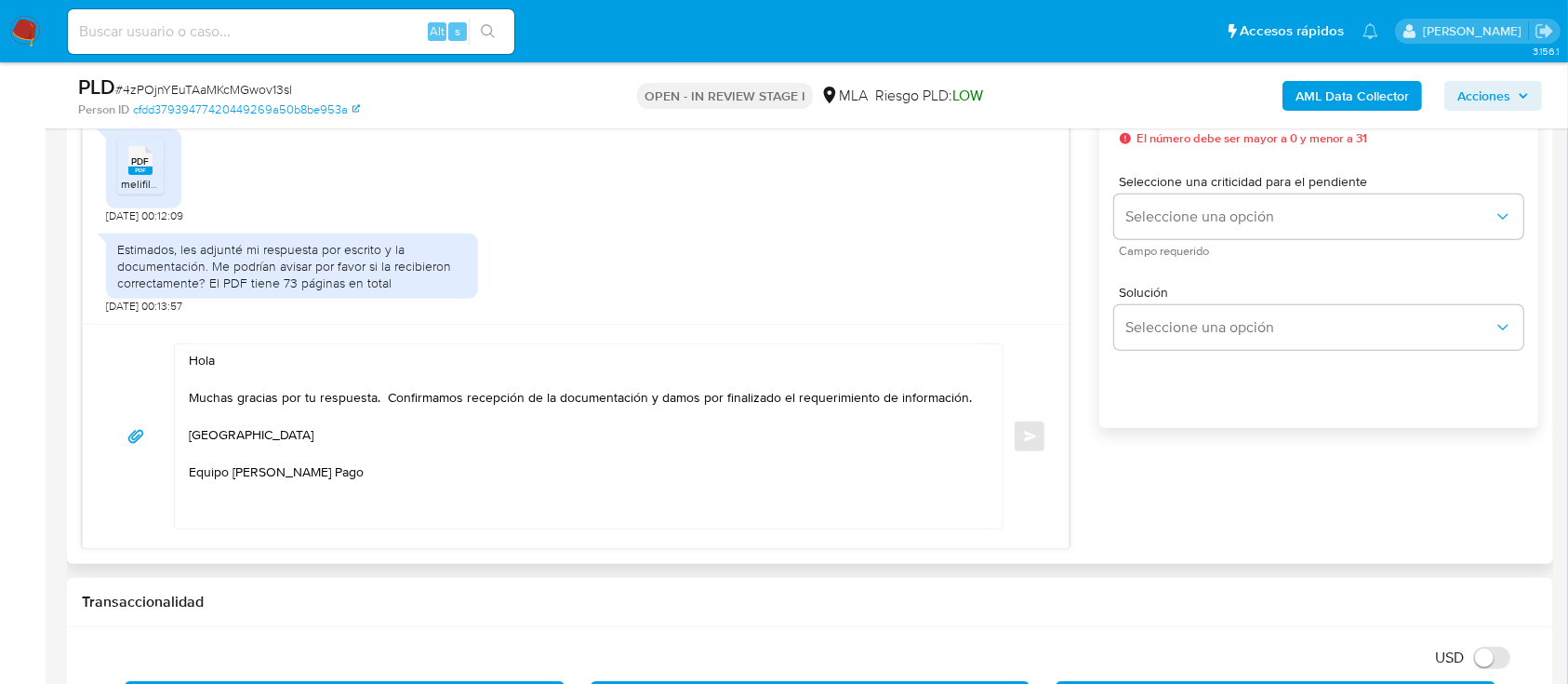
click at [367, 352] on textarea "Hola Muchas gracias por tu respuesta. Confirmamos recepción de la documentación…" at bounding box center [584, 437] width 790 height 184
paste textarea "[PERSON_NAME] [PERSON_NAME]"
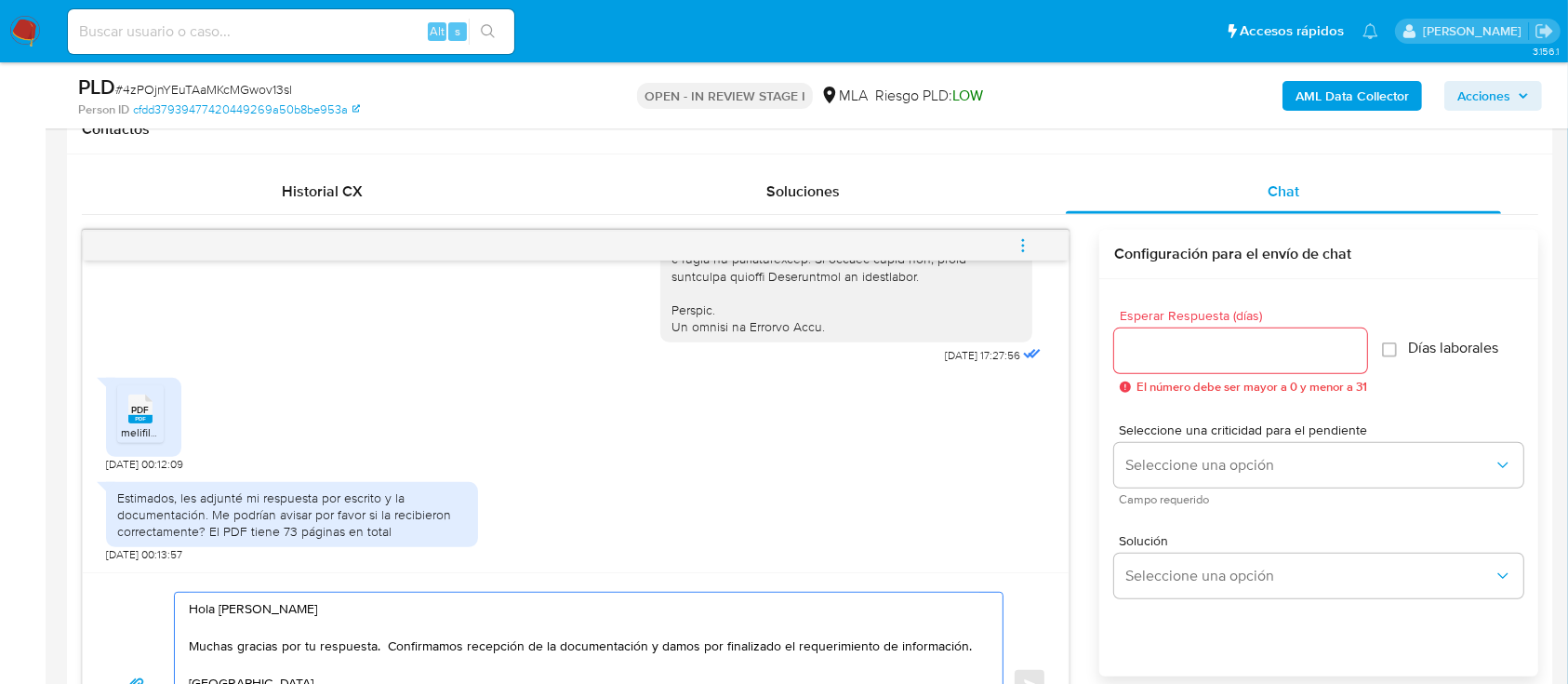
type textarea "Hola Juan Pablo Agustin Pedregal Muchas gracias por tu respuesta. Confirmamos r…"
click at [1185, 339] on input "Esperar Respuesta (días)" at bounding box center [1240, 350] width 253 height 24
click at [1183, 341] on input "Esperar Respuesta (días)" at bounding box center [1240, 350] width 253 height 24
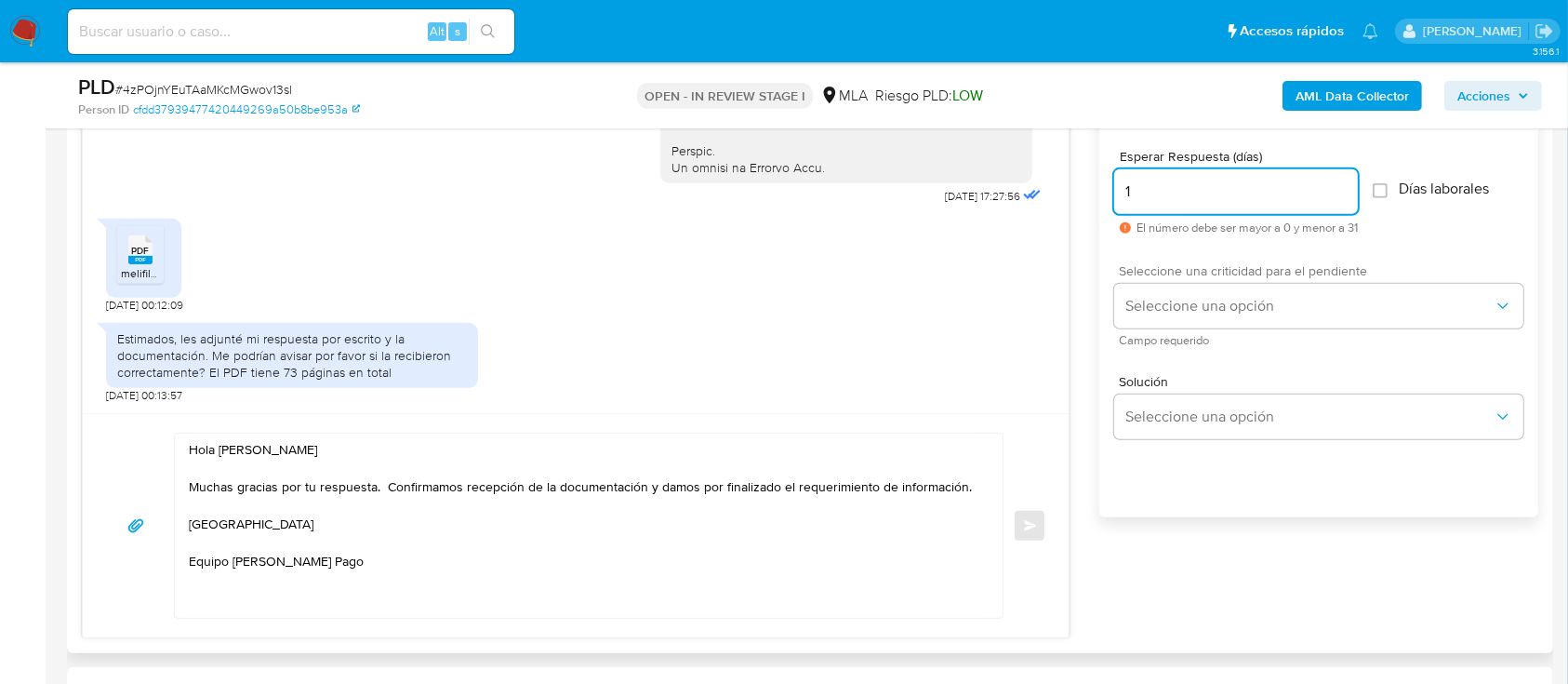
scroll to position [992, 0]
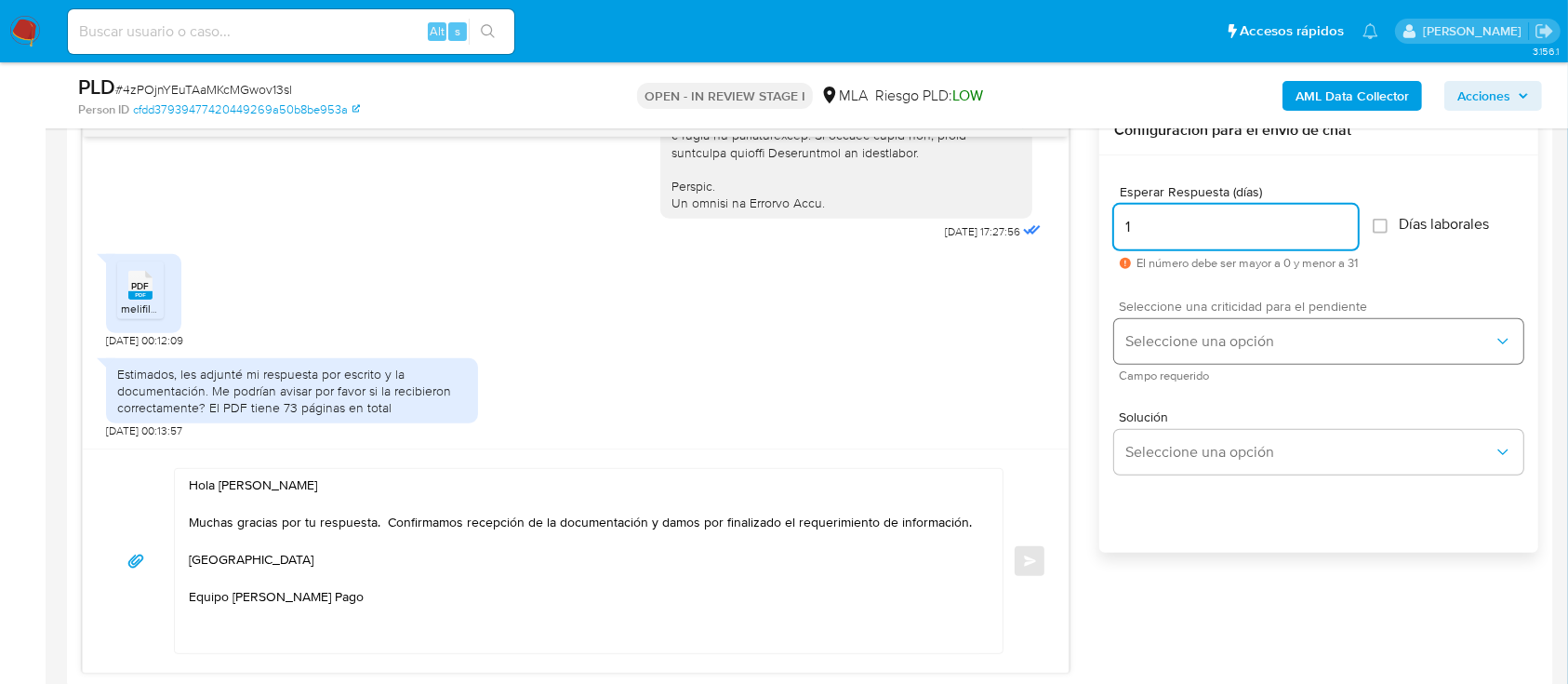
type input "1"
click at [1184, 332] on span "Seleccione una opción" at bounding box center [1310, 341] width 368 height 18
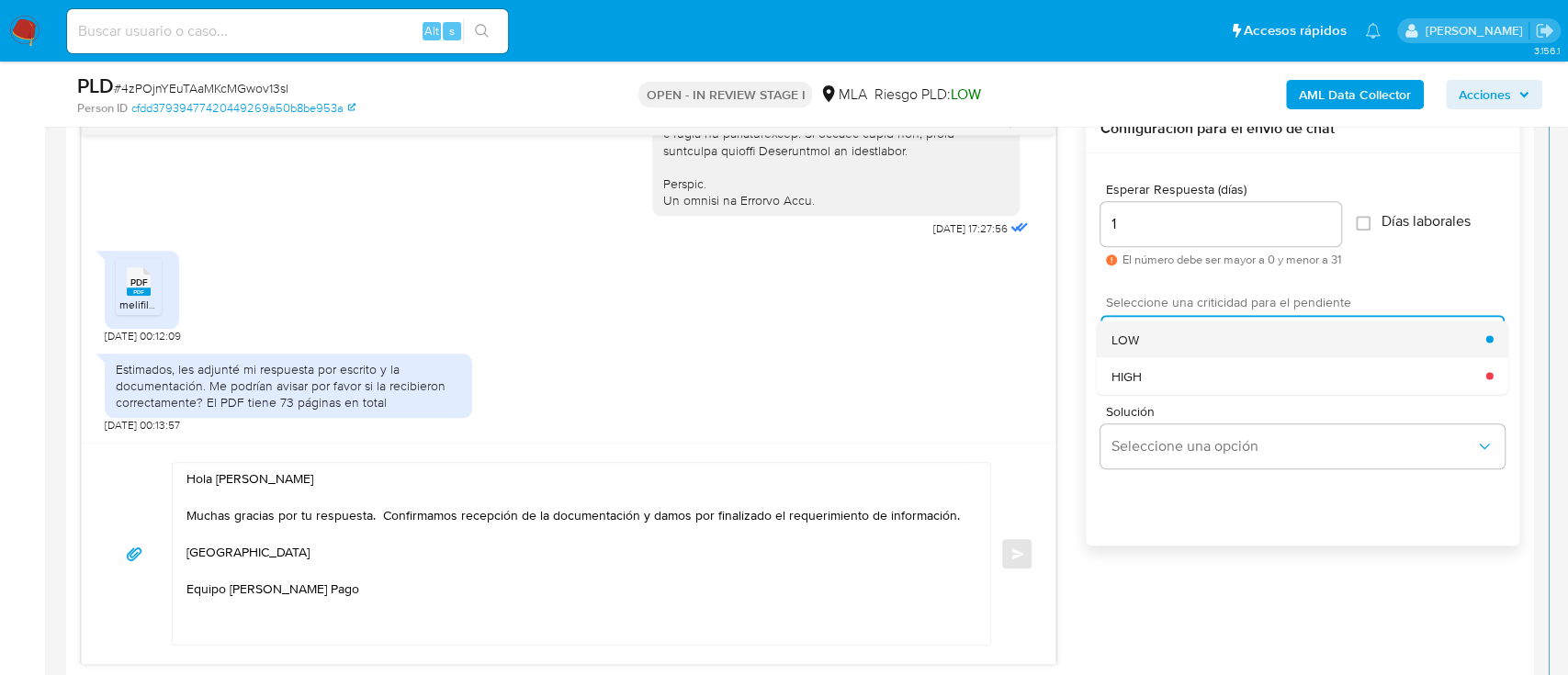
click at [1171, 338] on div "LOW" at bounding box center [1299, 339] width 375 height 36
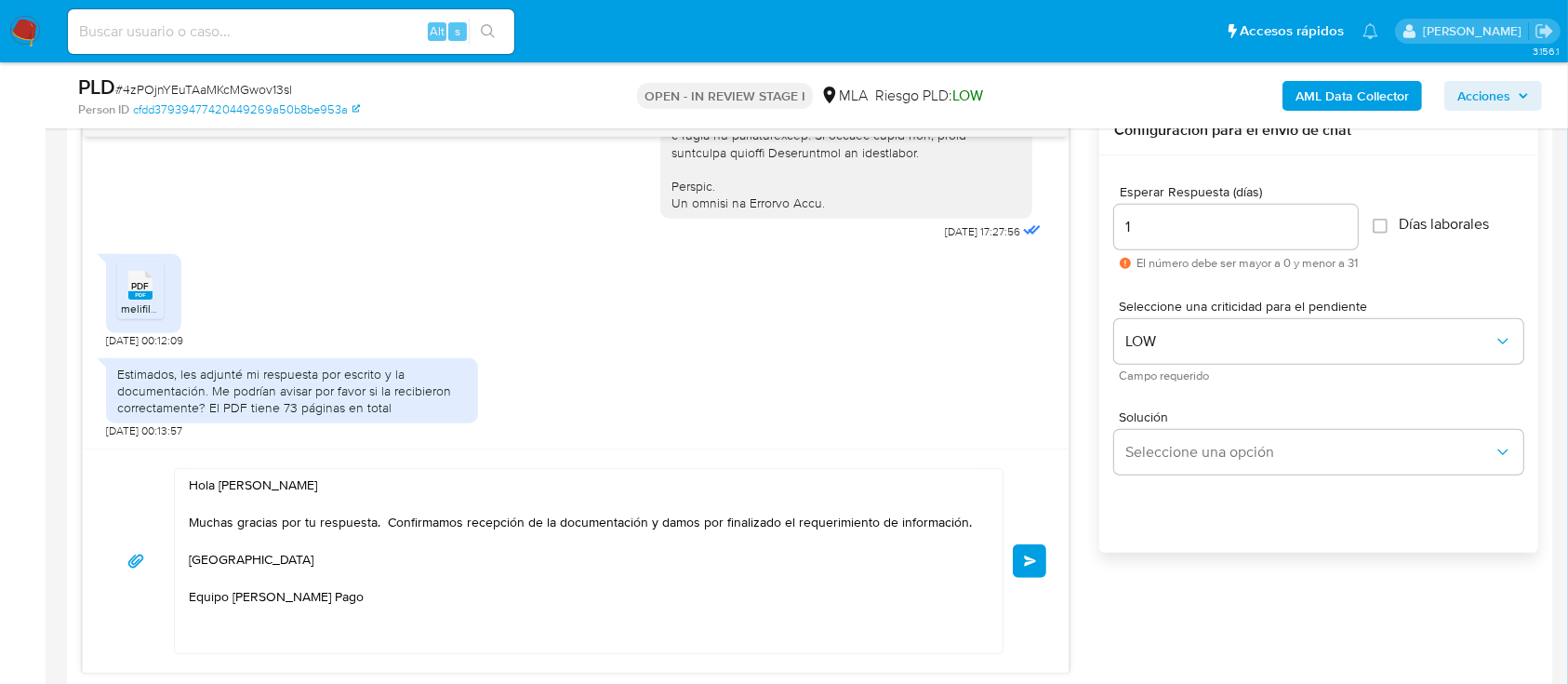
click at [1012, 555] on button "Enviar" at bounding box center [1029, 561] width 34 height 34
click at [1035, 566] on button "Enviar" at bounding box center [1029, 561] width 34 height 34
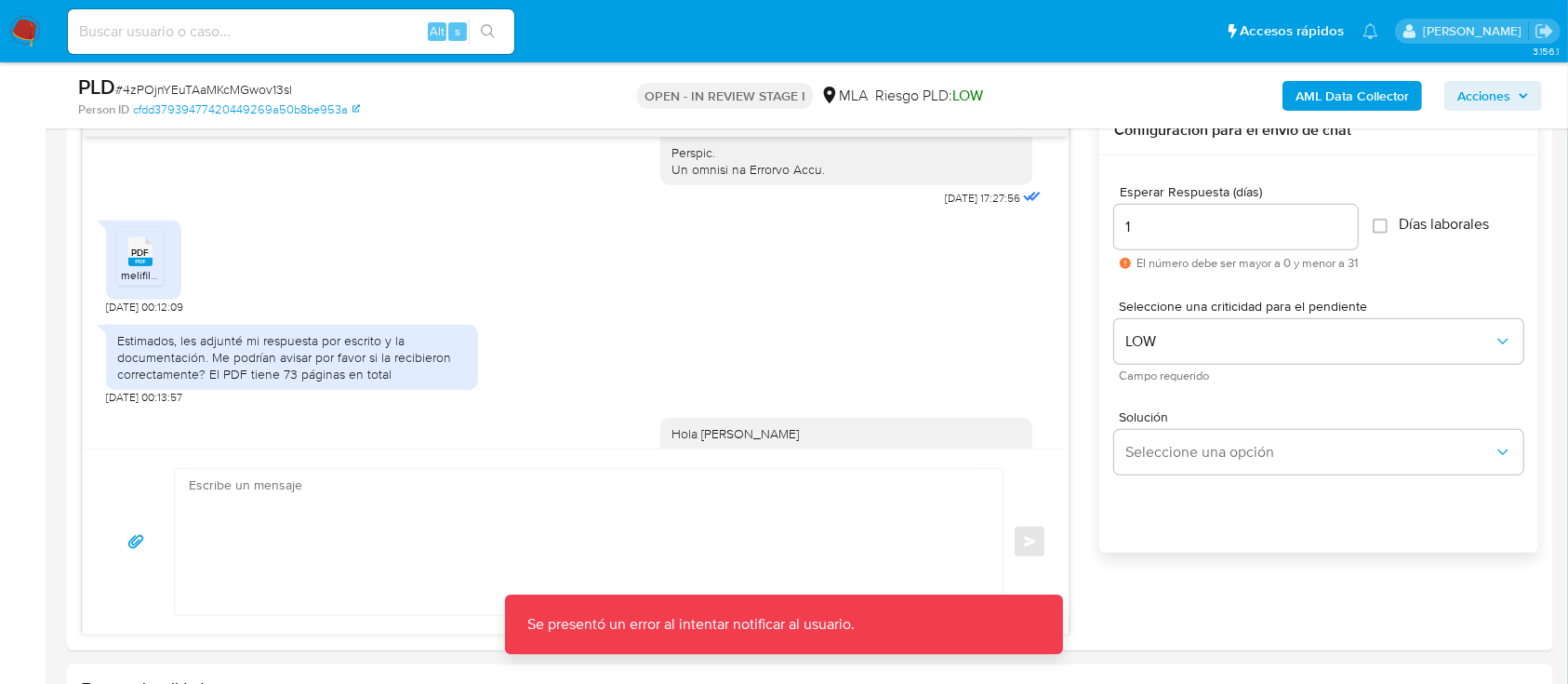
scroll to position [1158, 0]
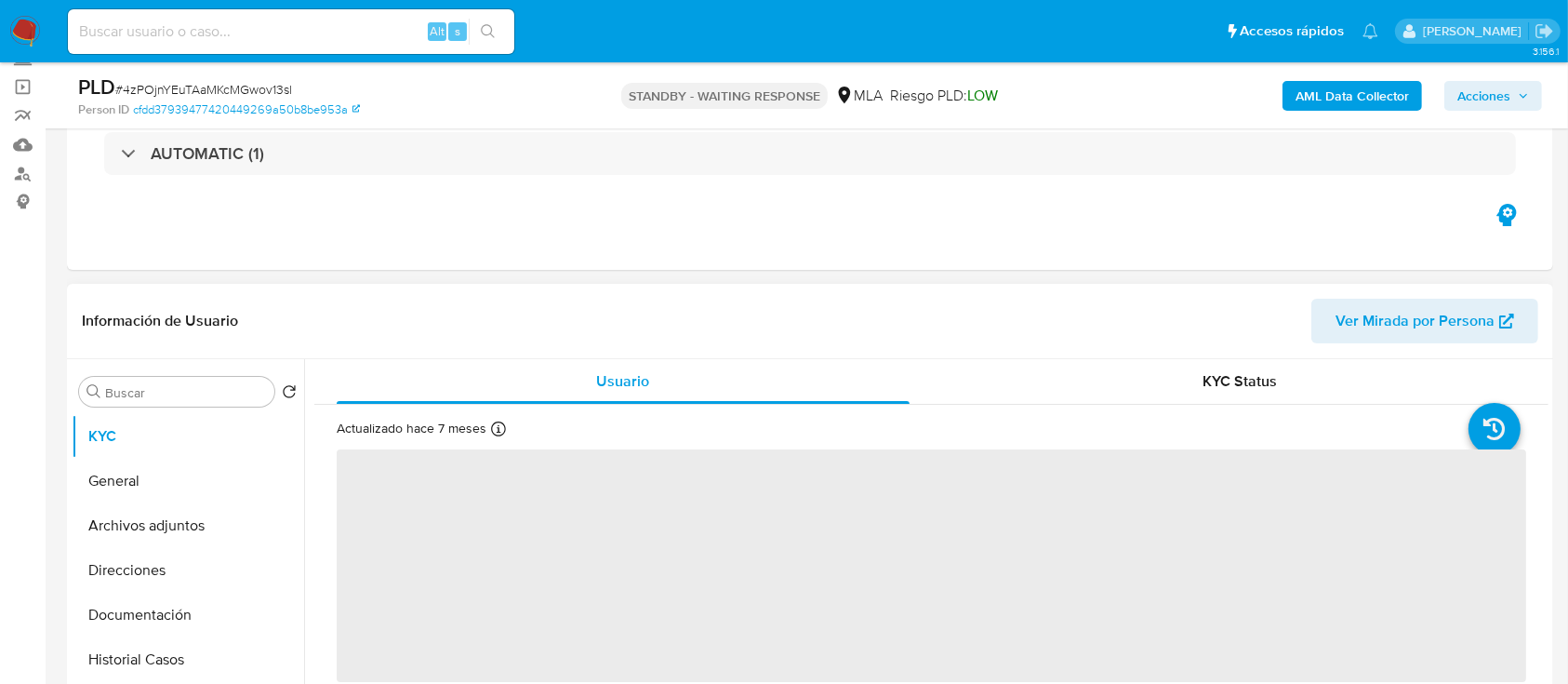
scroll to position [811, 0]
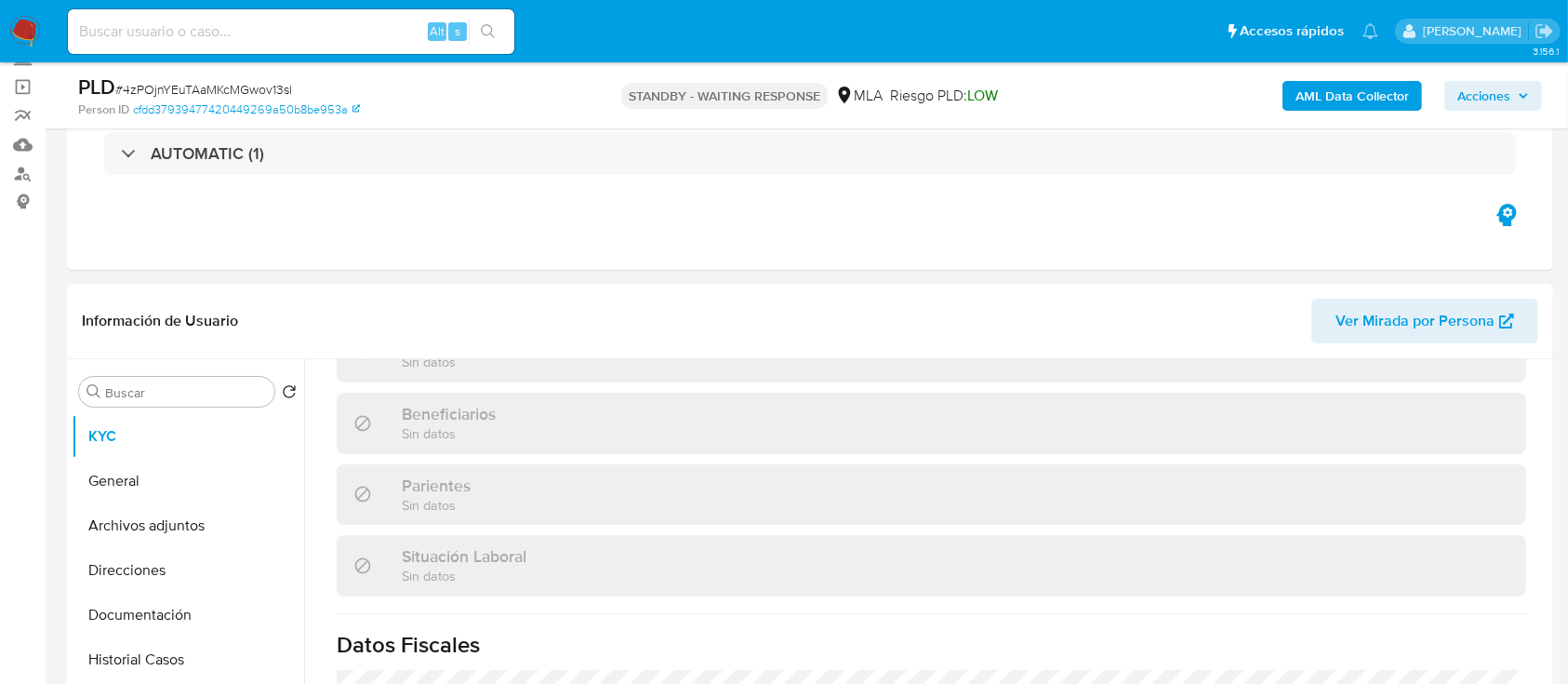
select select "10"
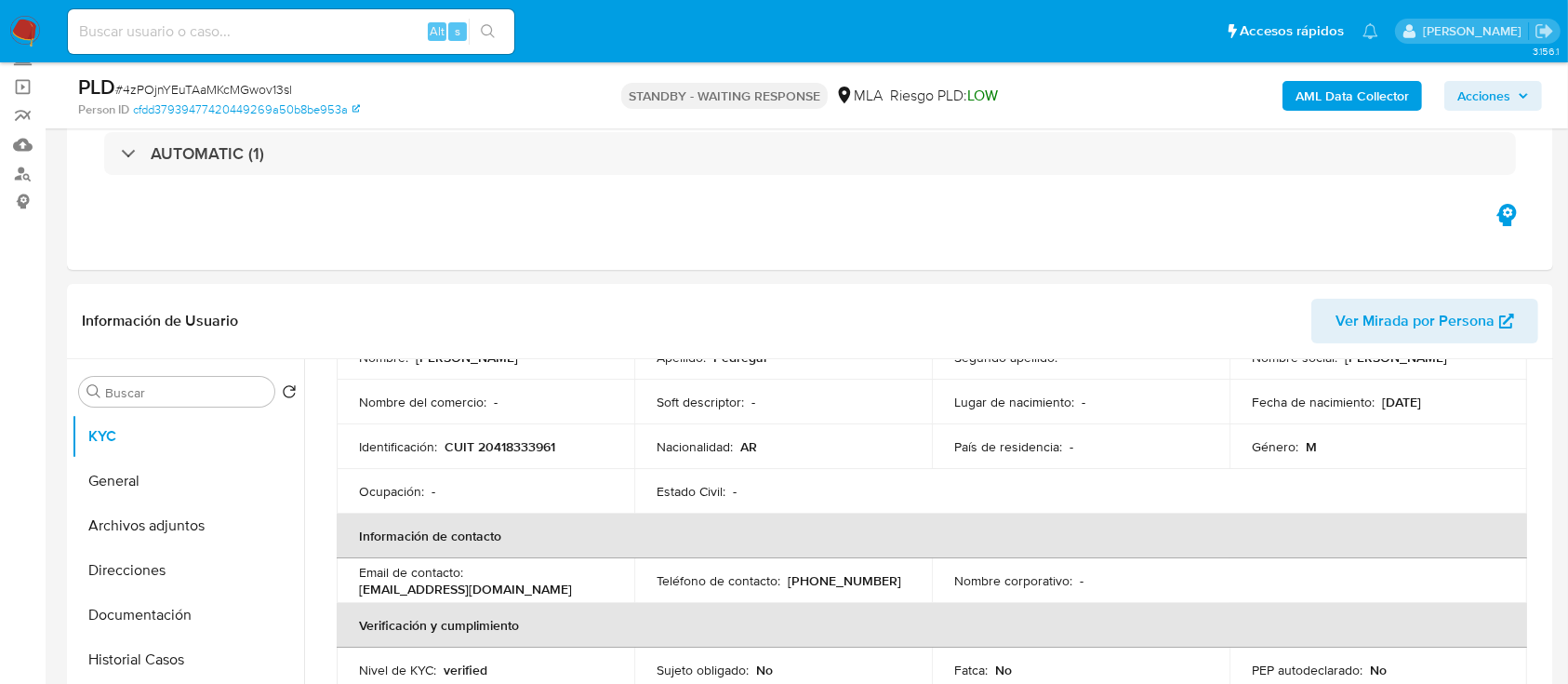
scroll to position [67, 0]
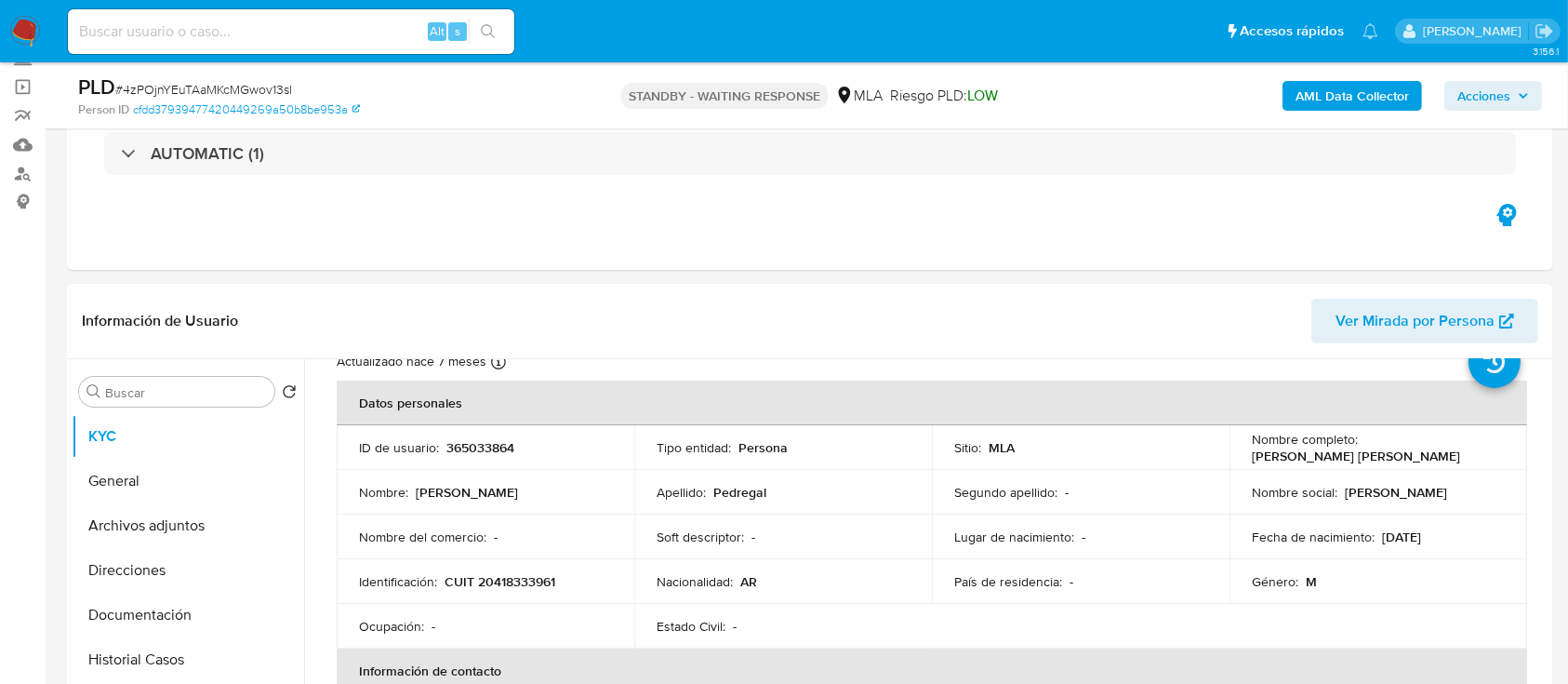
click at [535, 579] on p "CUIT 20418333961" at bounding box center [499, 581] width 111 height 16
copy p "20418333961"
